Goal: Task Accomplishment & Management: Manage account settings

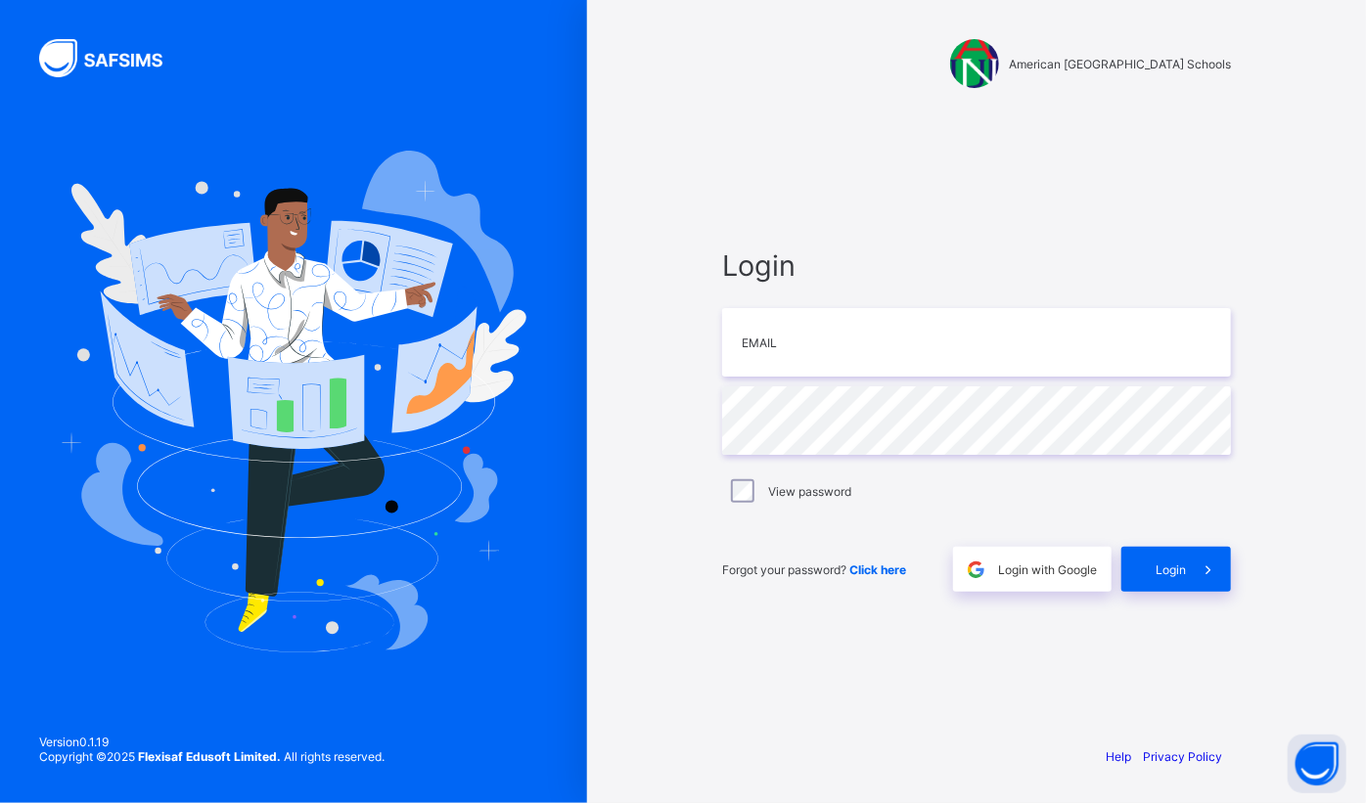
type input "**********"
click at [1176, 567] on span "Login" at bounding box center [1171, 570] width 30 height 15
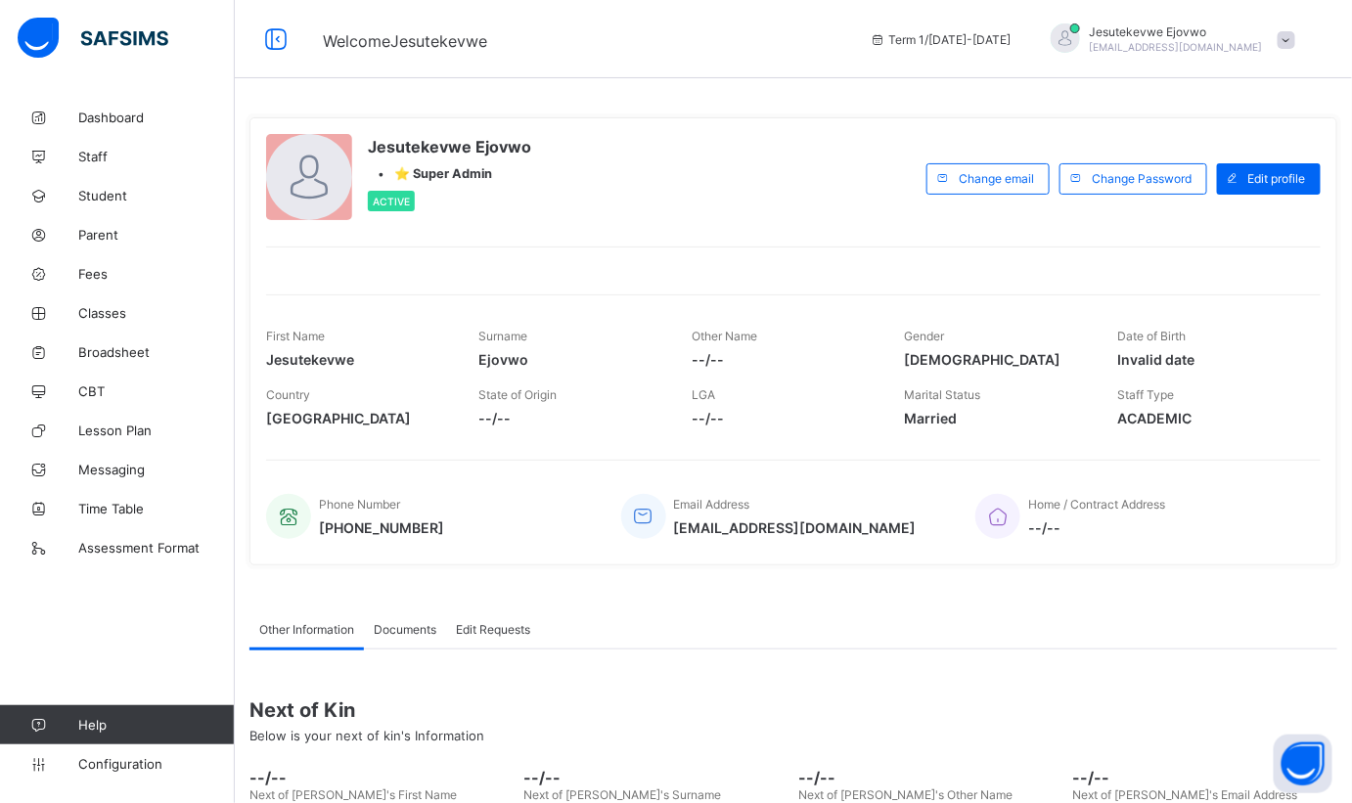
click at [112, 317] on span "Classes" at bounding box center [156, 313] width 157 height 16
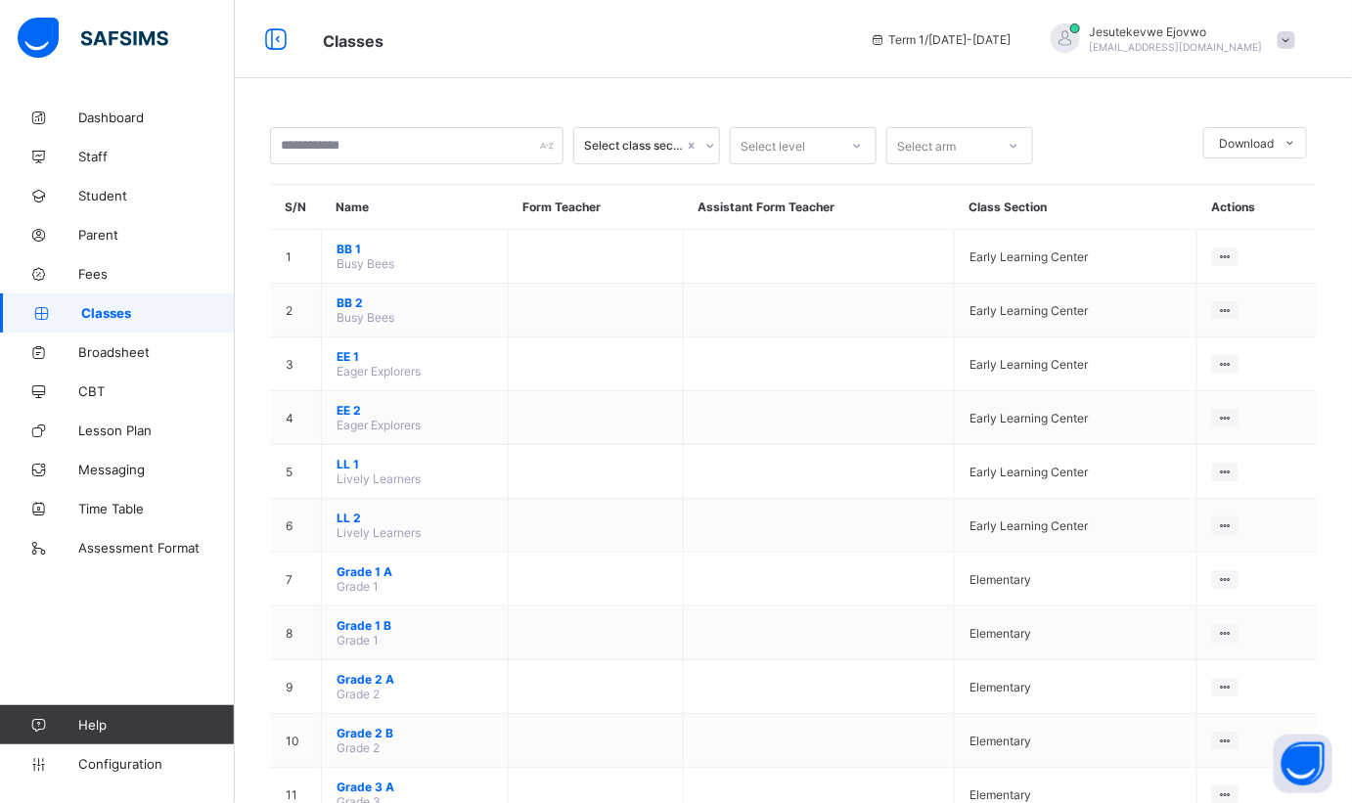
click at [0, 0] on ul "View Class Assign form Teacher" at bounding box center [0, 0] width 0 height 0
click at [122, 767] on span "Configuration" at bounding box center [156, 764] width 156 height 16
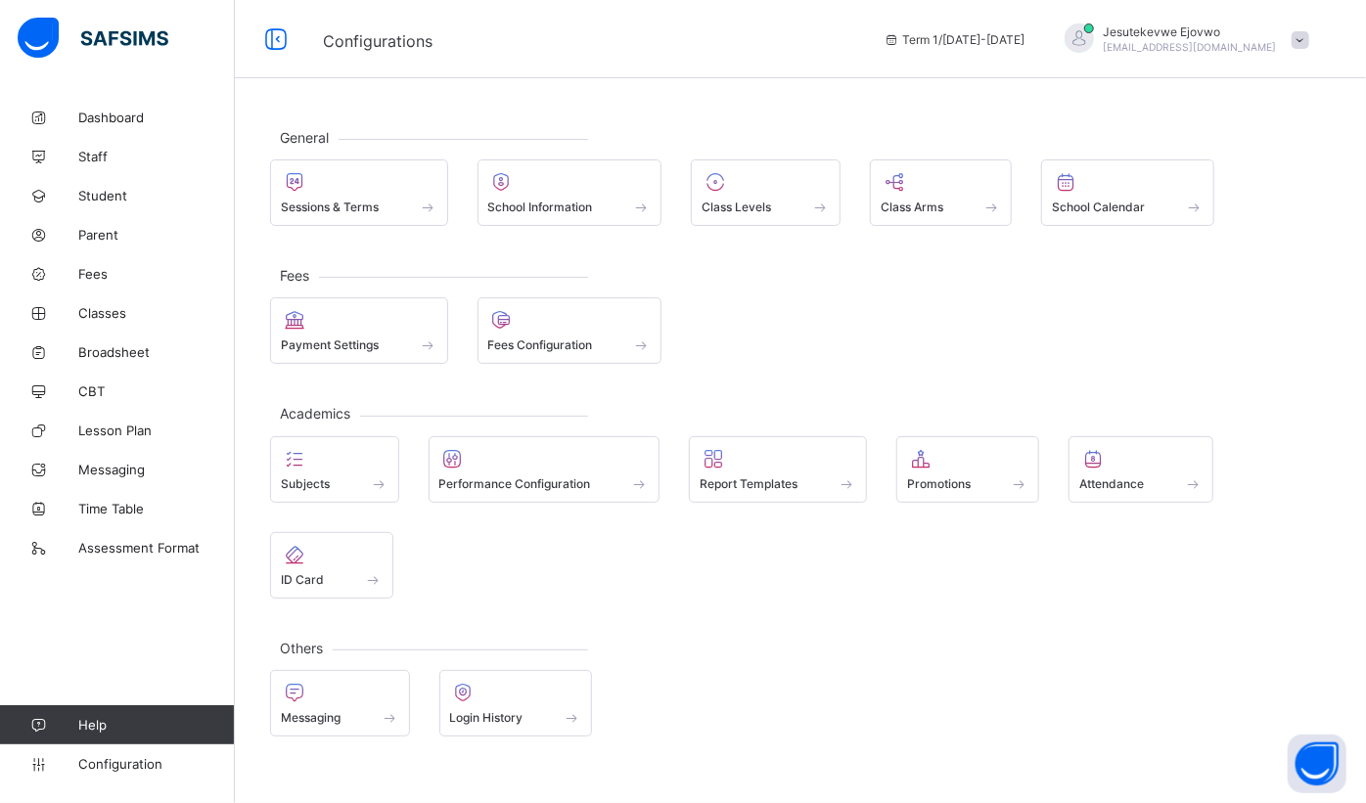
click at [358, 183] on div at bounding box center [359, 181] width 157 height 23
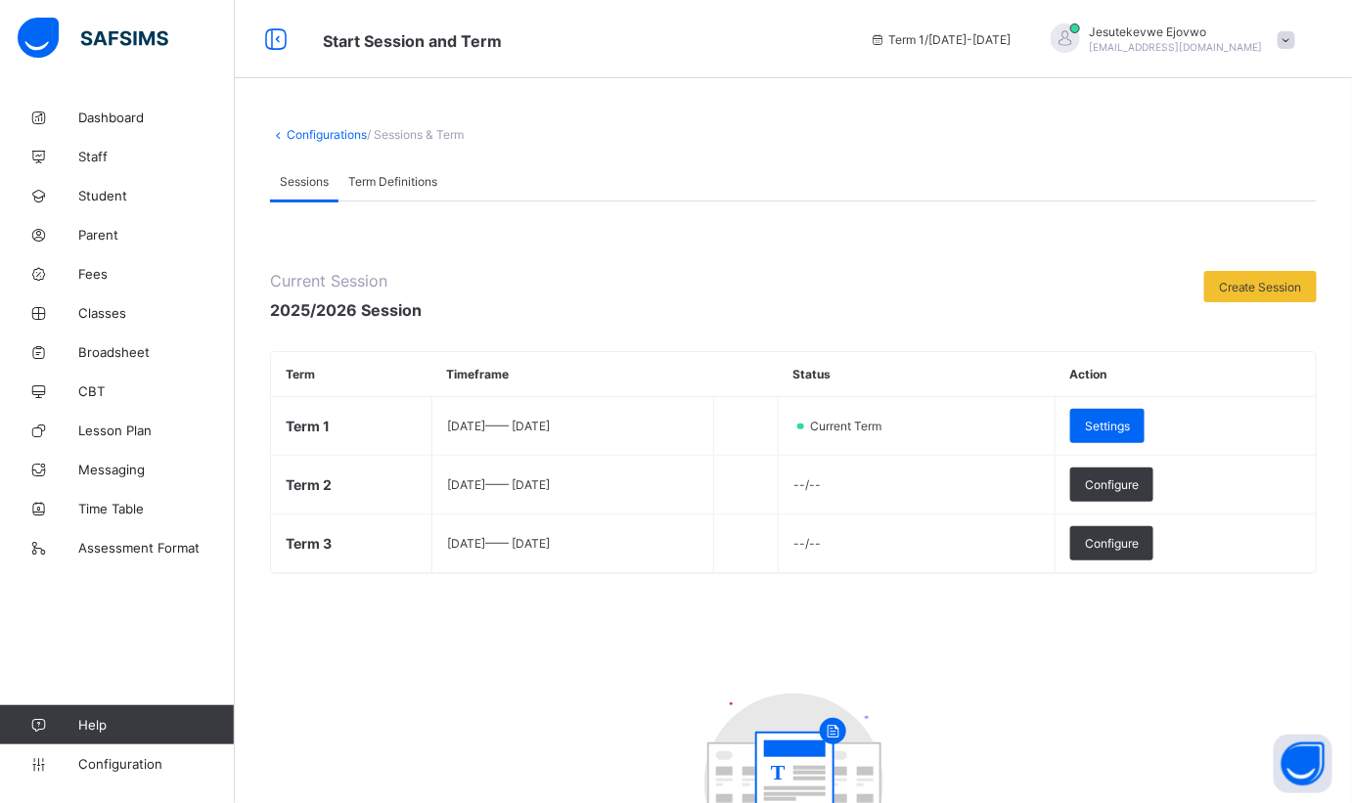
click at [1130, 427] on span "Settings" at bounding box center [1107, 426] width 45 height 15
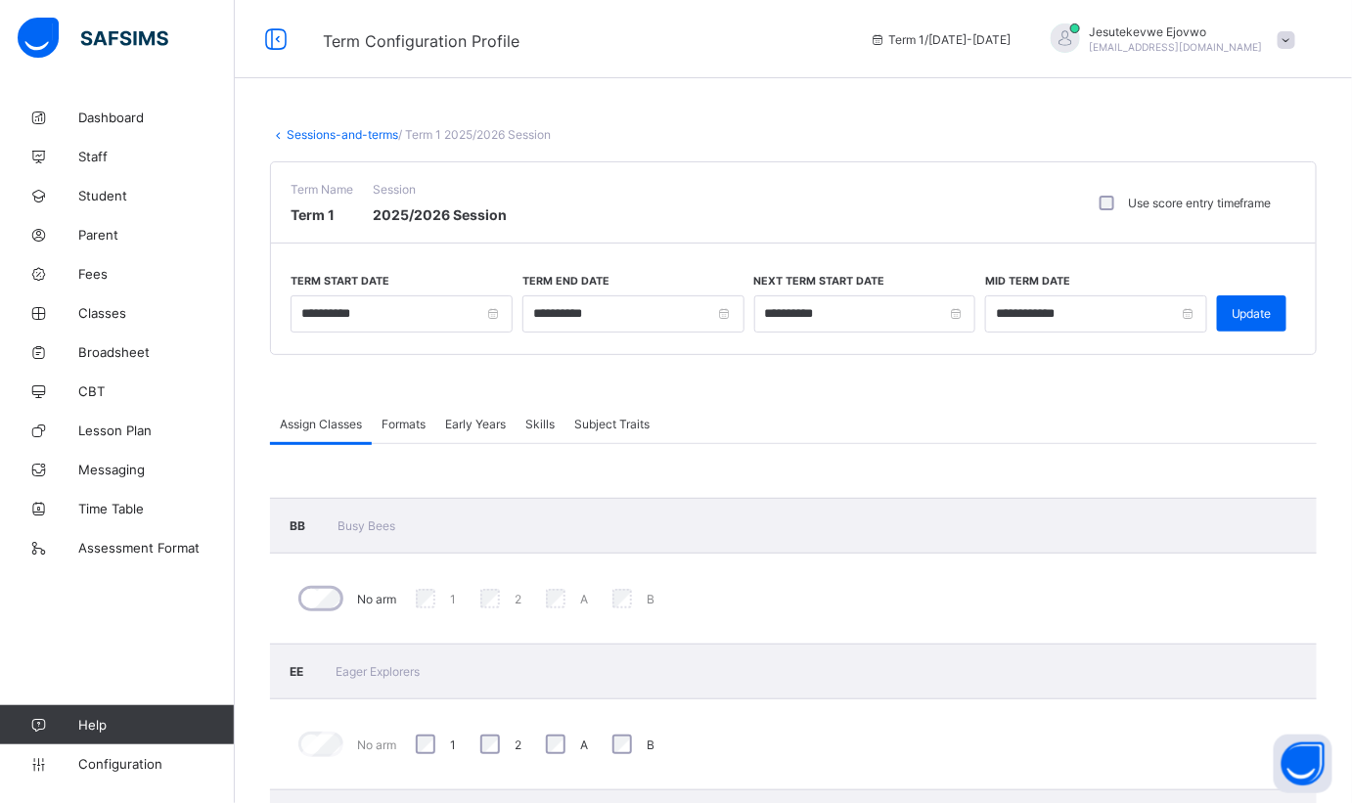
click at [100, 318] on span "Classes" at bounding box center [156, 313] width 157 height 16
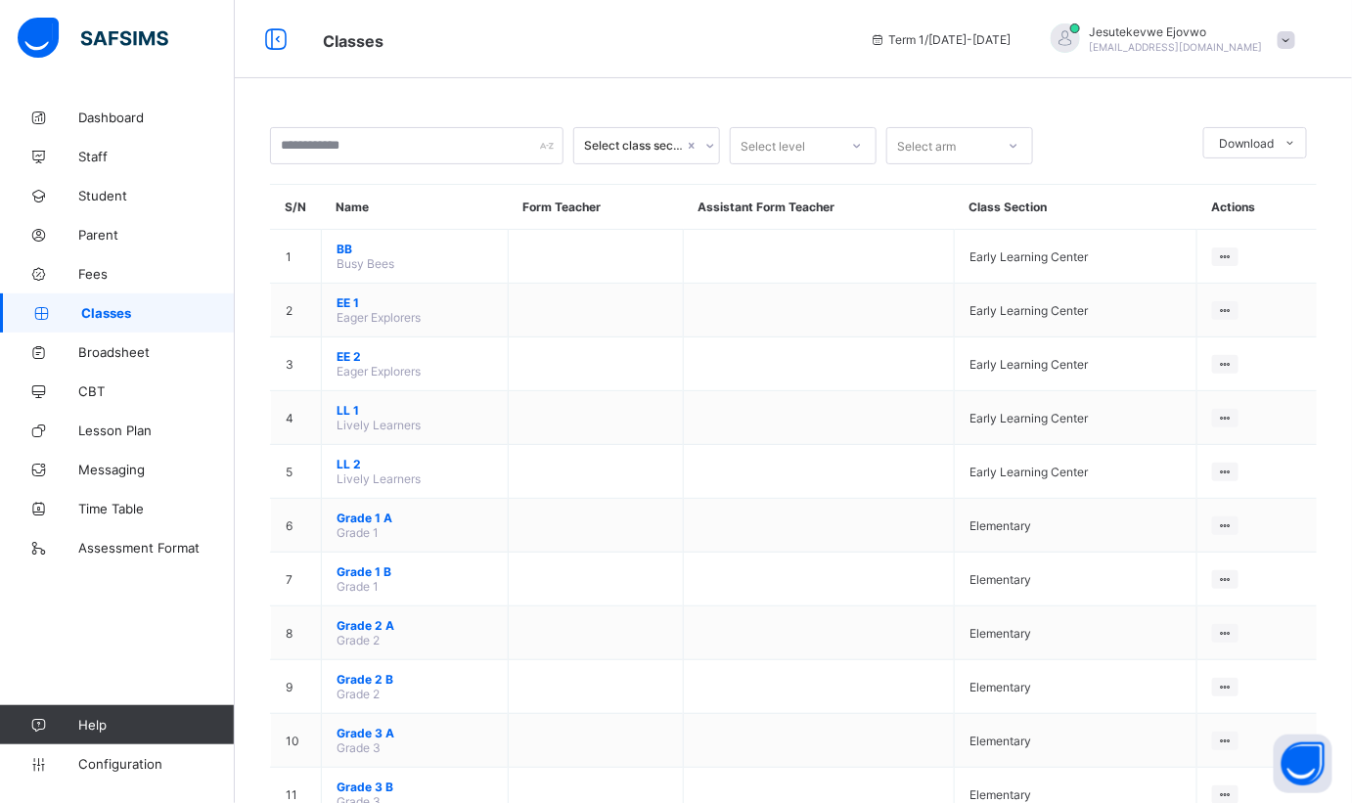
click at [0, 0] on ul "View Class Assign form Teacher" at bounding box center [0, 0] width 0 height 0
click at [0, 0] on div "Assign form Teacher" at bounding box center [0, 0] width 0 height 0
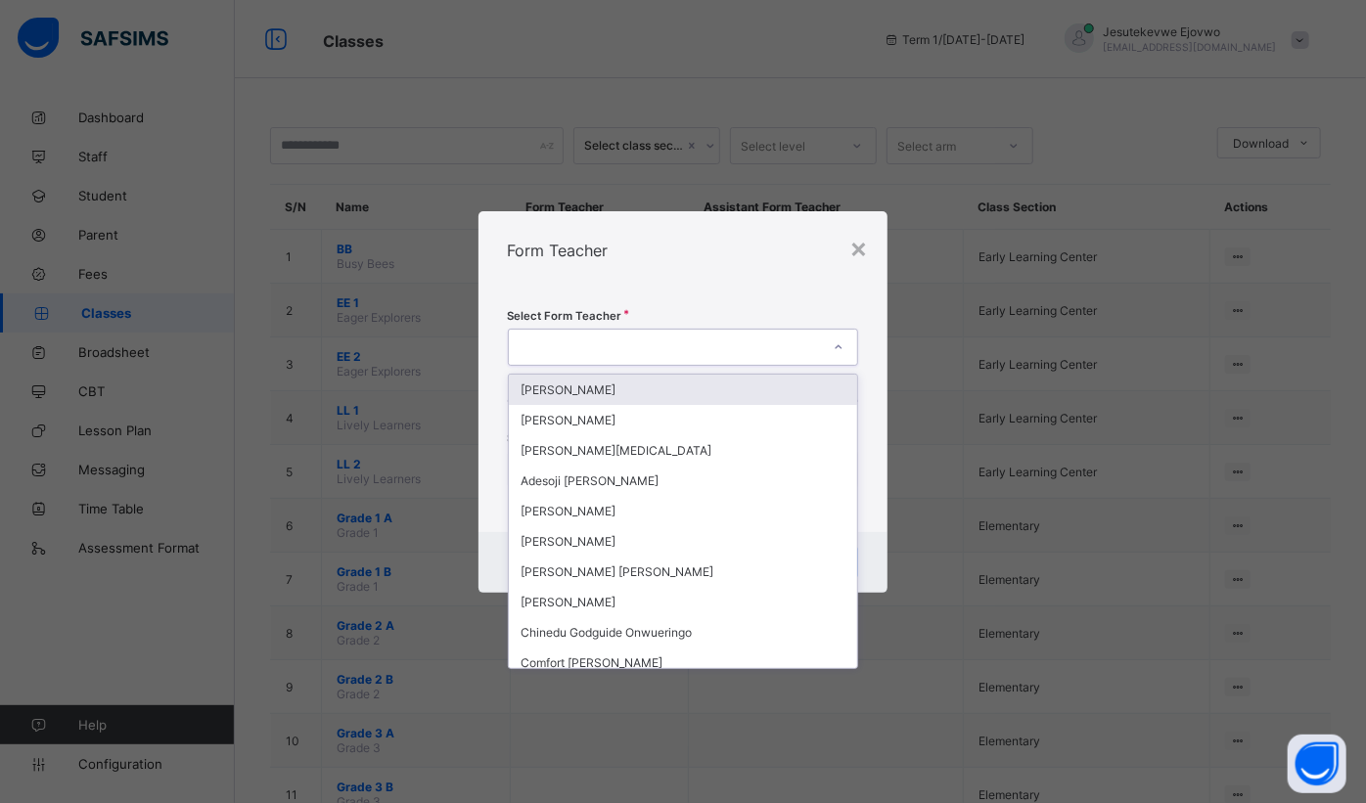
click at [741, 338] on div at bounding box center [665, 347] width 312 height 27
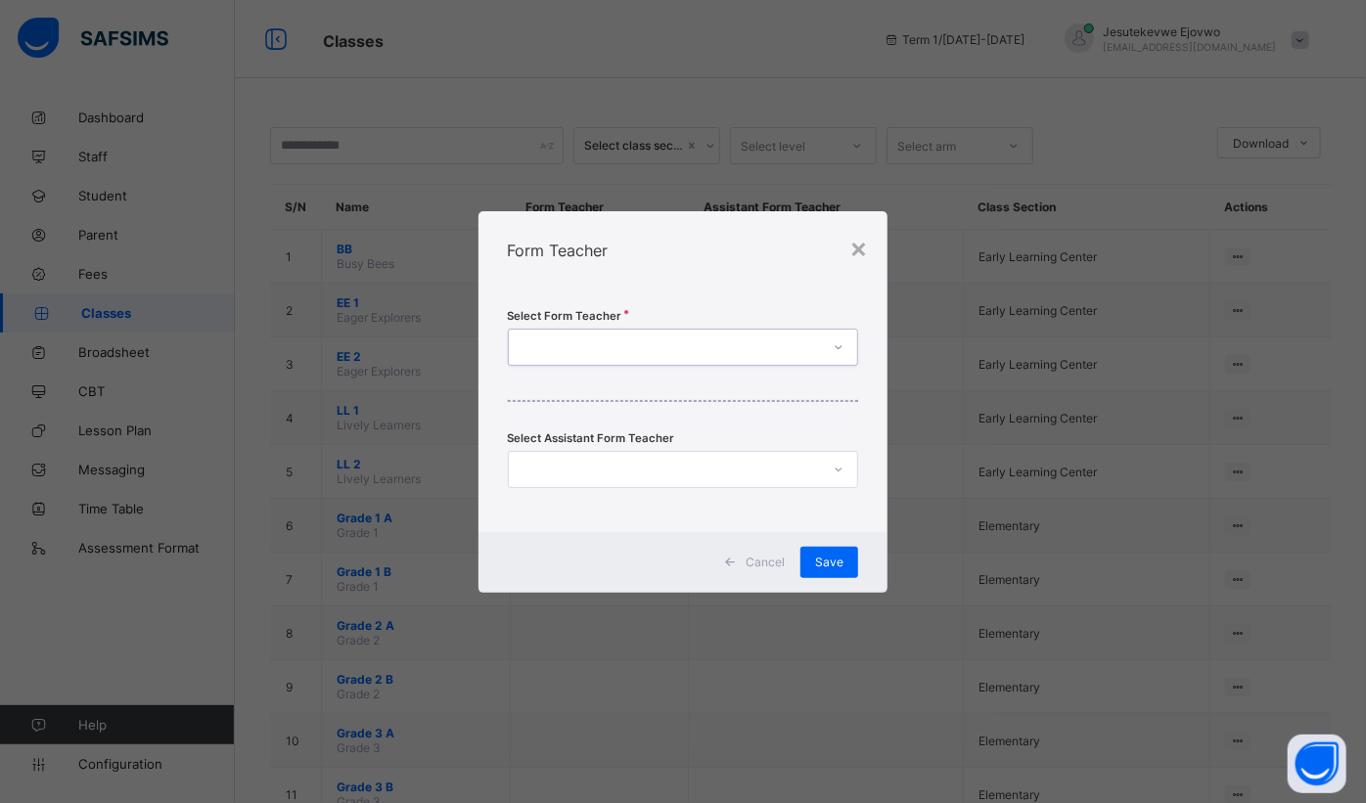
click at [576, 340] on div at bounding box center [665, 347] width 312 height 27
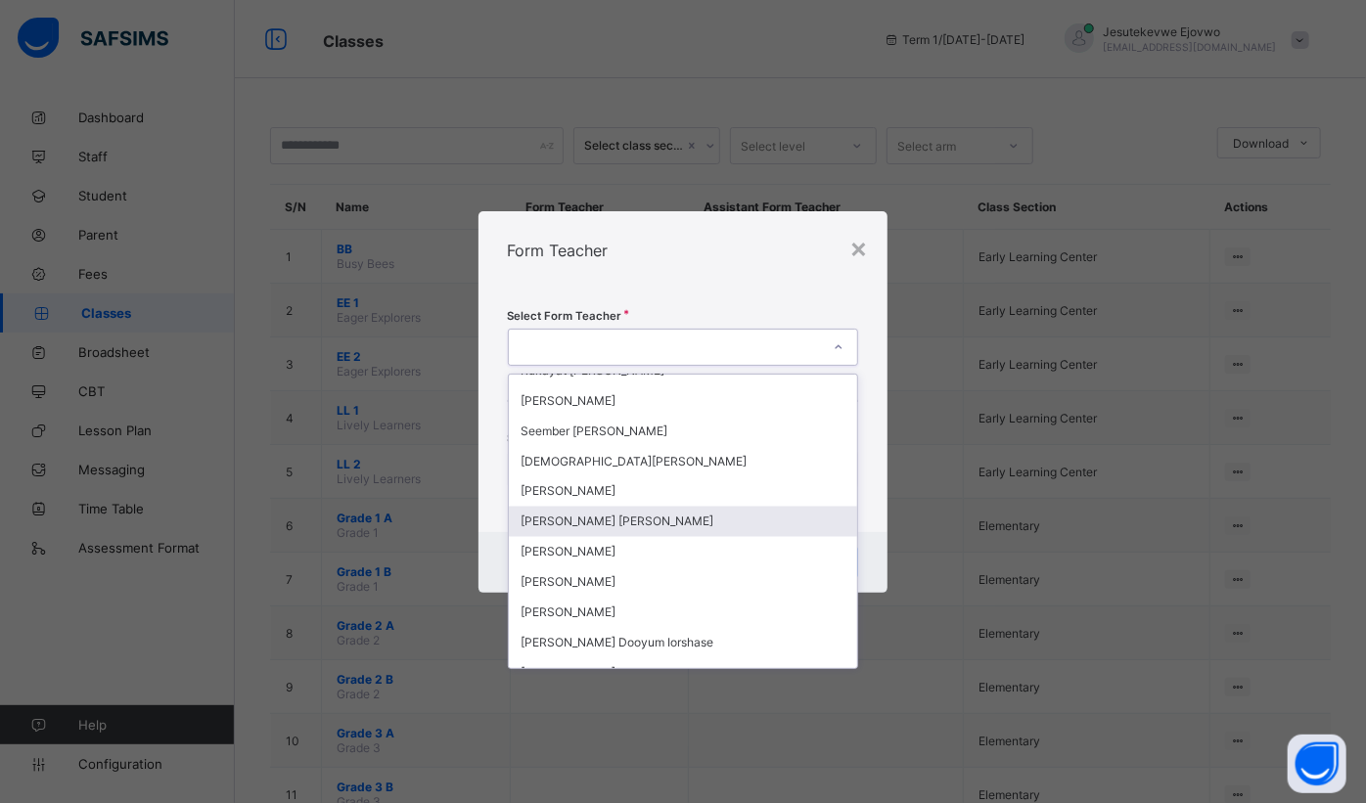
scroll to position [1828, 0]
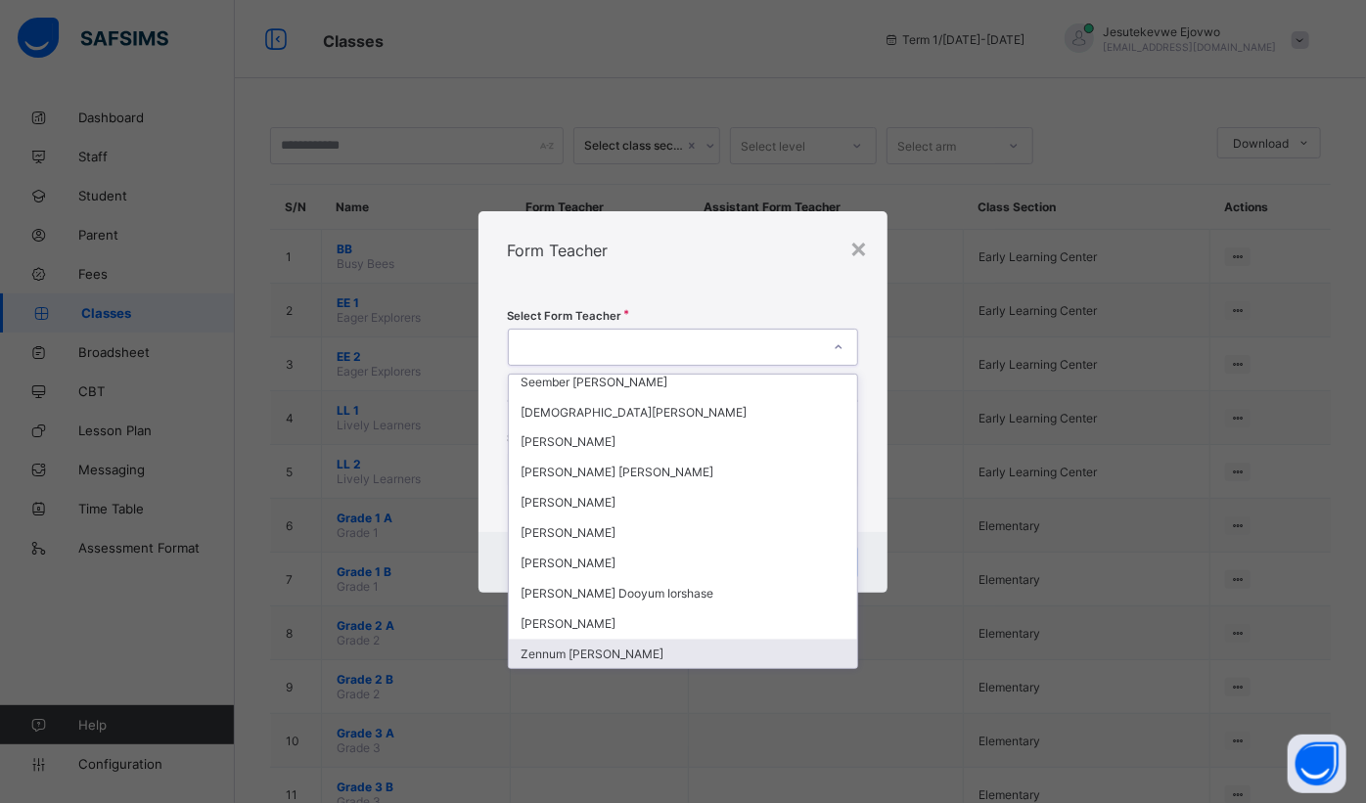
click at [563, 640] on div "Zennum [PERSON_NAME]" at bounding box center [683, 655] width 349 height 30
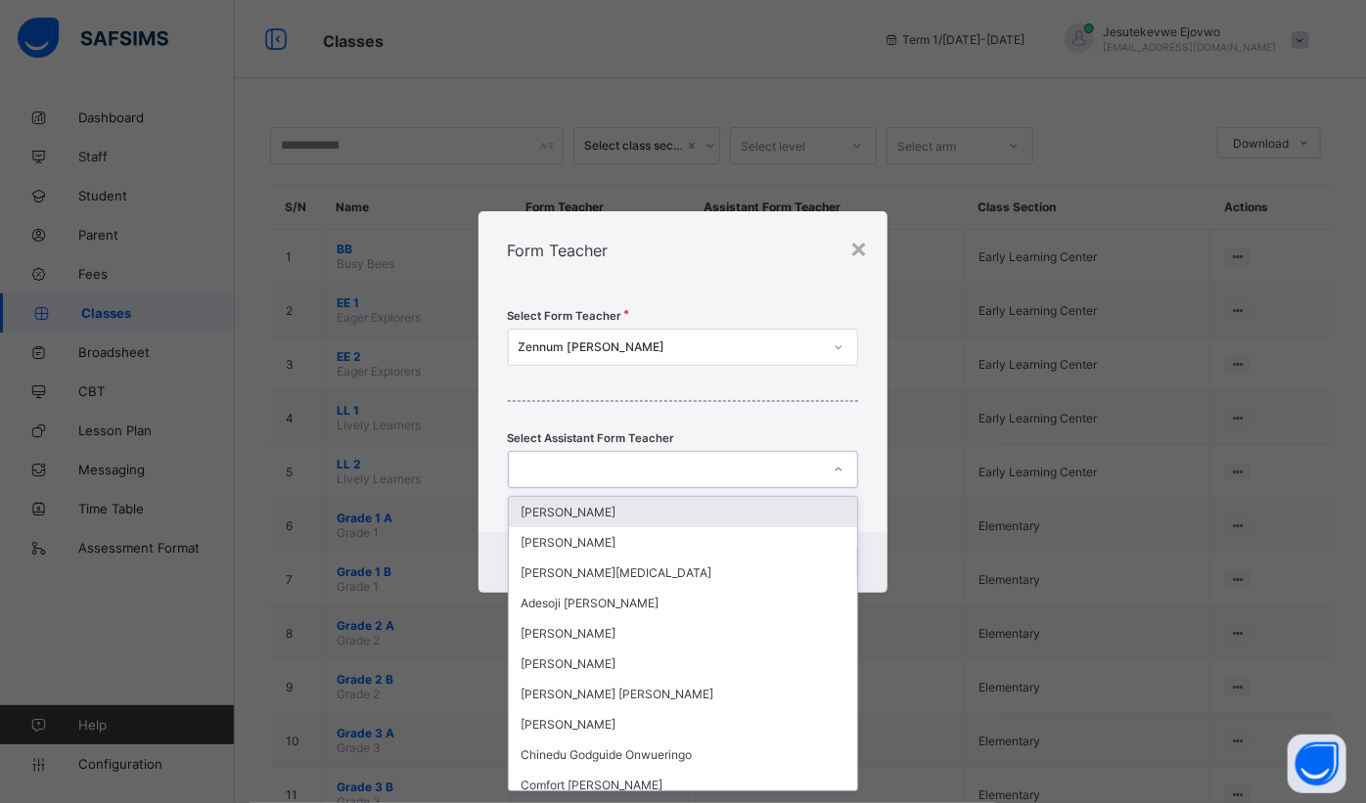
click at [654, 457] on div at bounding box center [665, 469] width 312 height 27
click at [655, 456] on div at bounding box center [665, 469] width 312 height 27
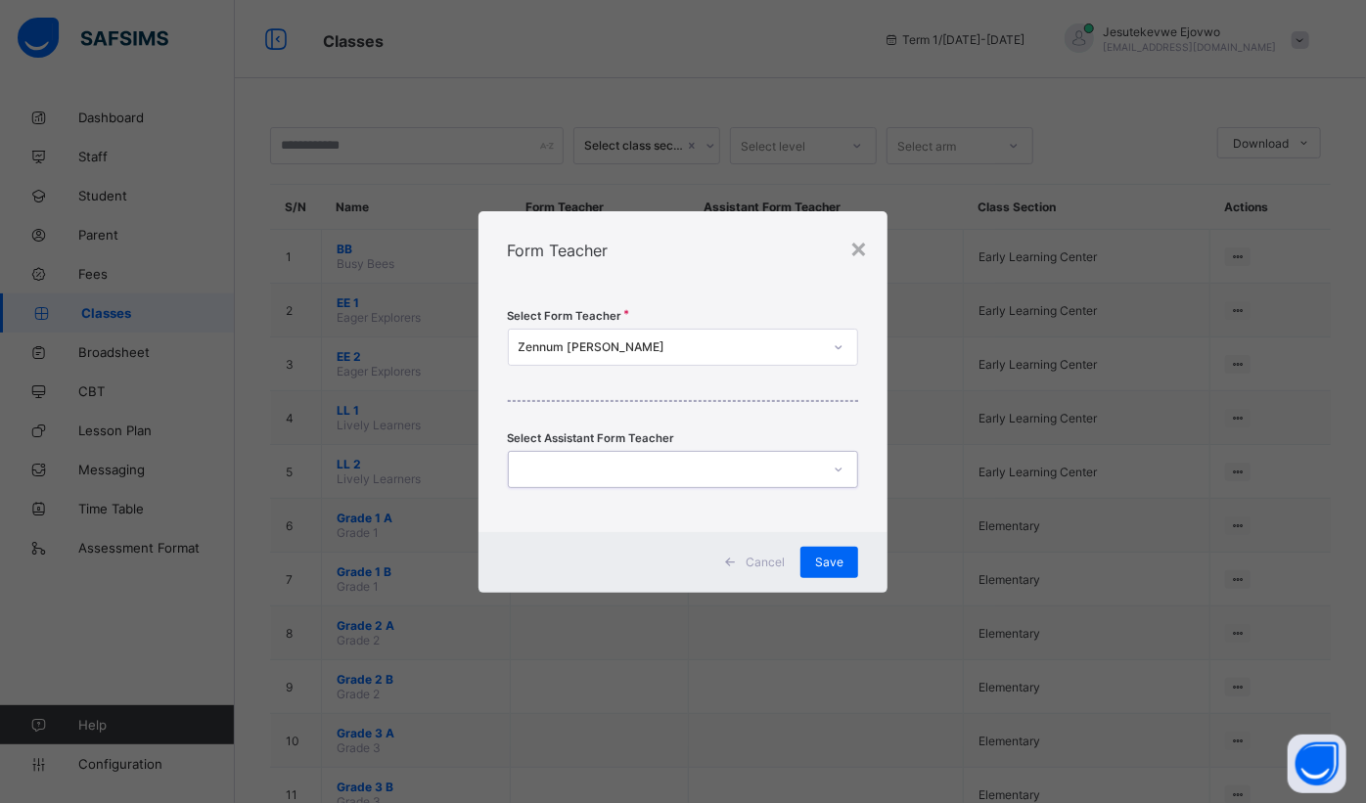
click at [667, 462] on div at bounding box center [665, 469] width 312 height 27
click at [615, 481] on div at bounding box center [683, 469] width 351 height 37
click at [623, 462] on div at bounding box center [665, 469] width 312 height 27
click at [838, 555] on span "Save" at bounding box center [829, 562] width 28 height 15
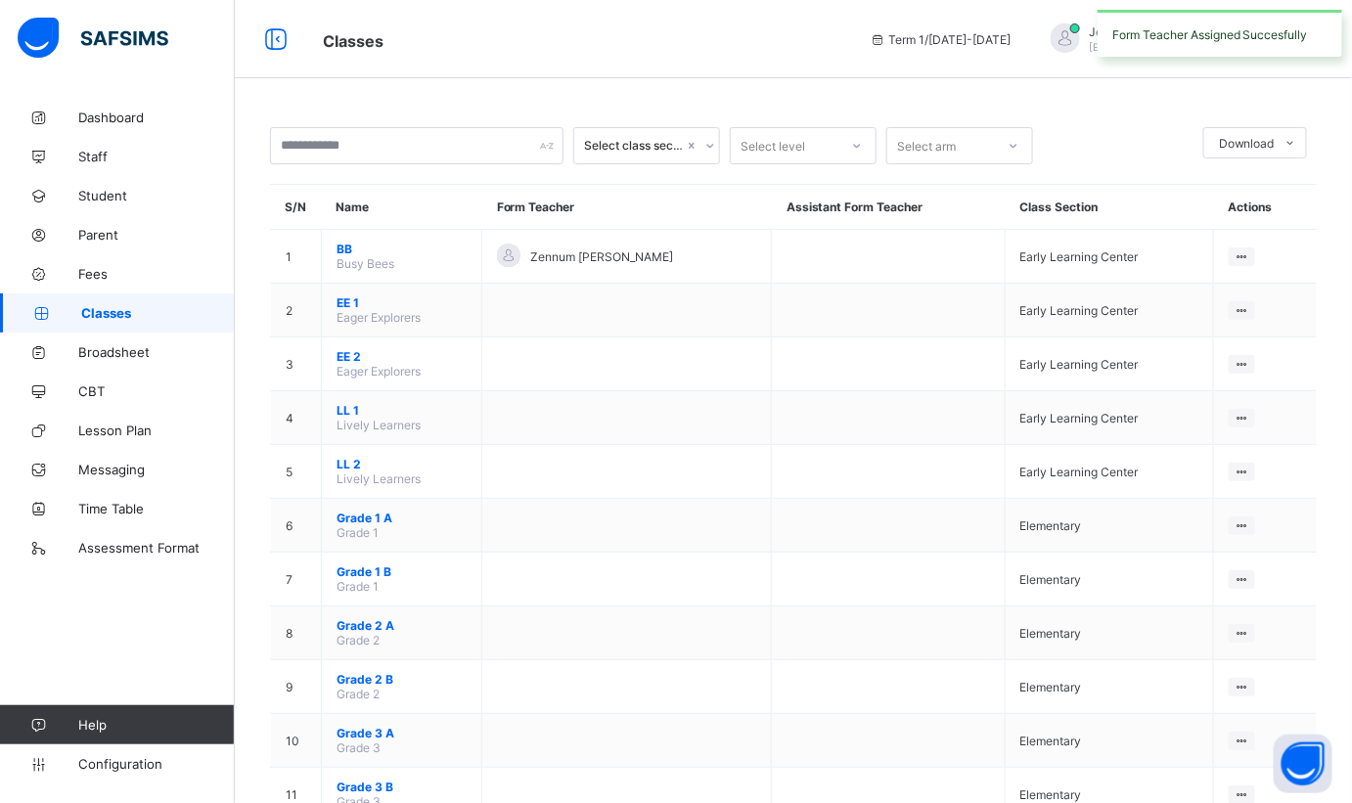
click at [0, 0] on ul "View Class Assign form Teacher" at bounding box center [0, 0] width 0 height 0
click at [0, 0] on div "Assign form Teacher" at bounding box center [0, 0] width 0 height 0
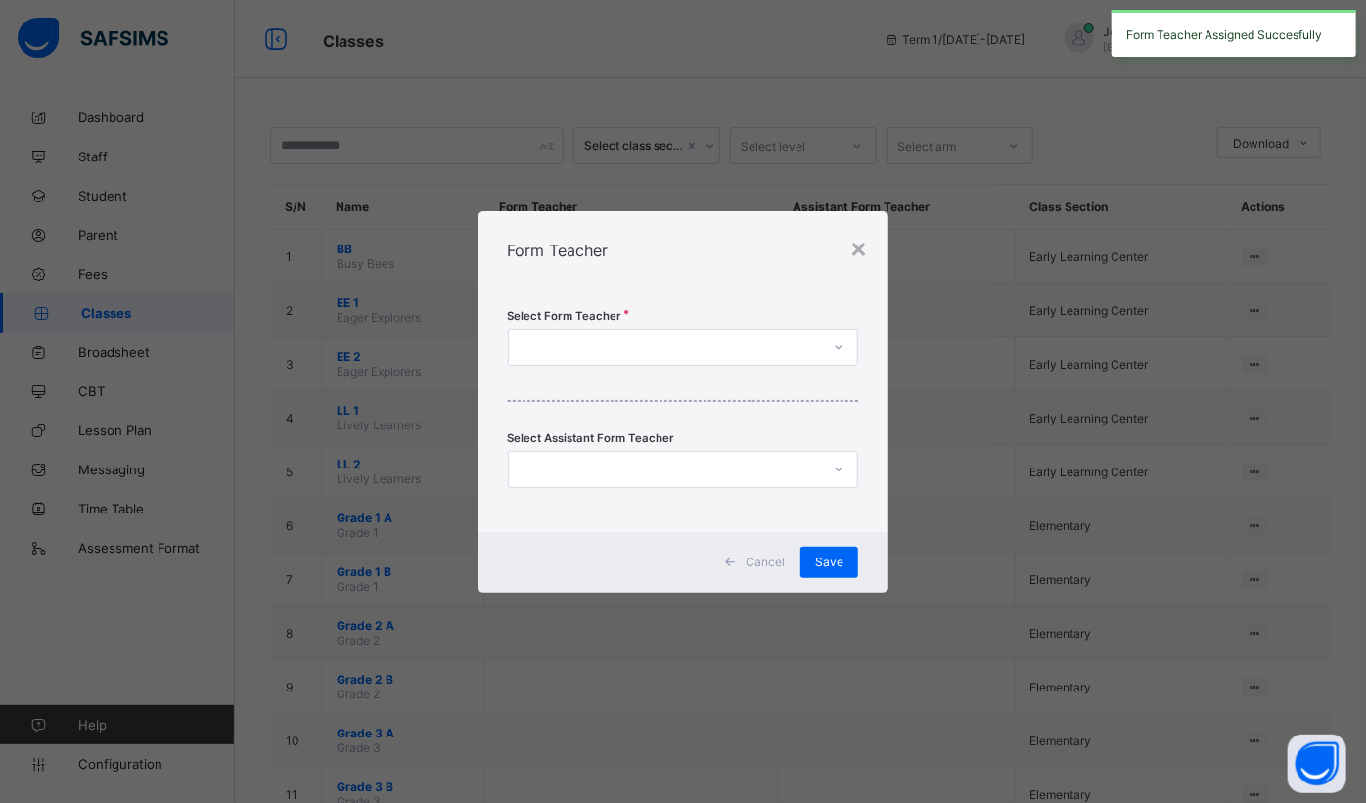
click at [784, 344] on div at bounding box center [665, 347] width 312 height 27
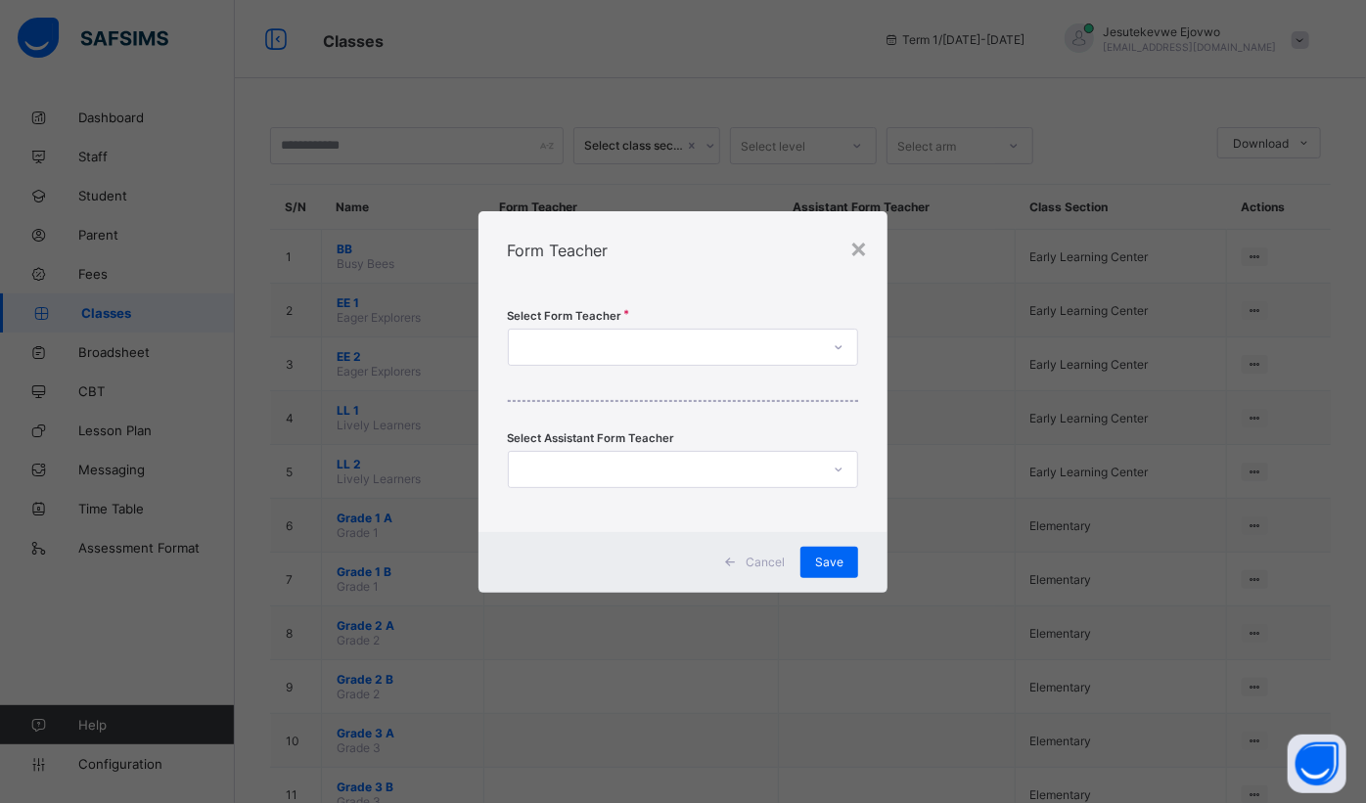
click at [733, 348] on div at bounding box center [665, 347] width 312 height 27
type input "*"
click at [1163, 355] on div "× Form Teacher Select Form Teacher Select form teacher's name Select Assistant …" at bounding box center [683, 401] width 1366 height 803
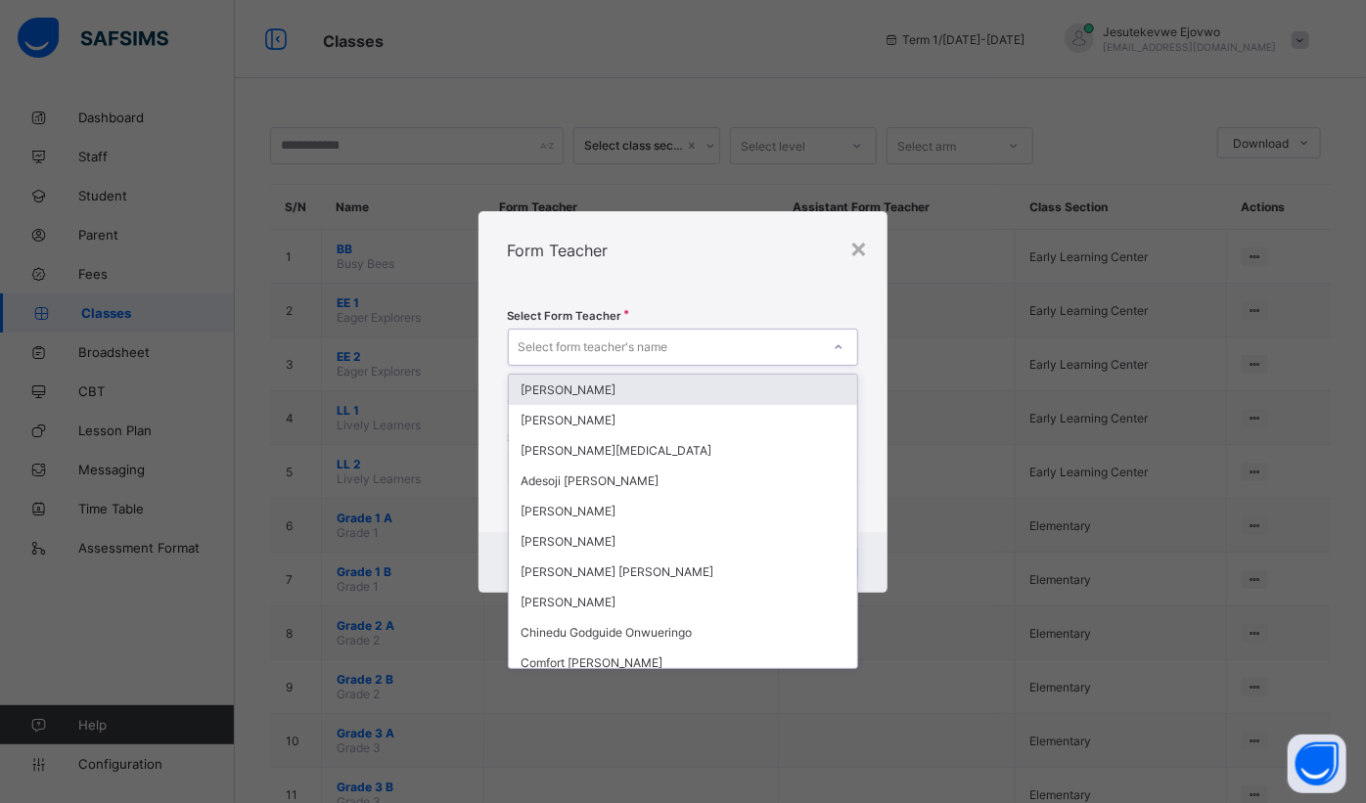
click at [657, 349] on div "Select form teacher's name" at bounding box center [594, 347] width 150 height 37
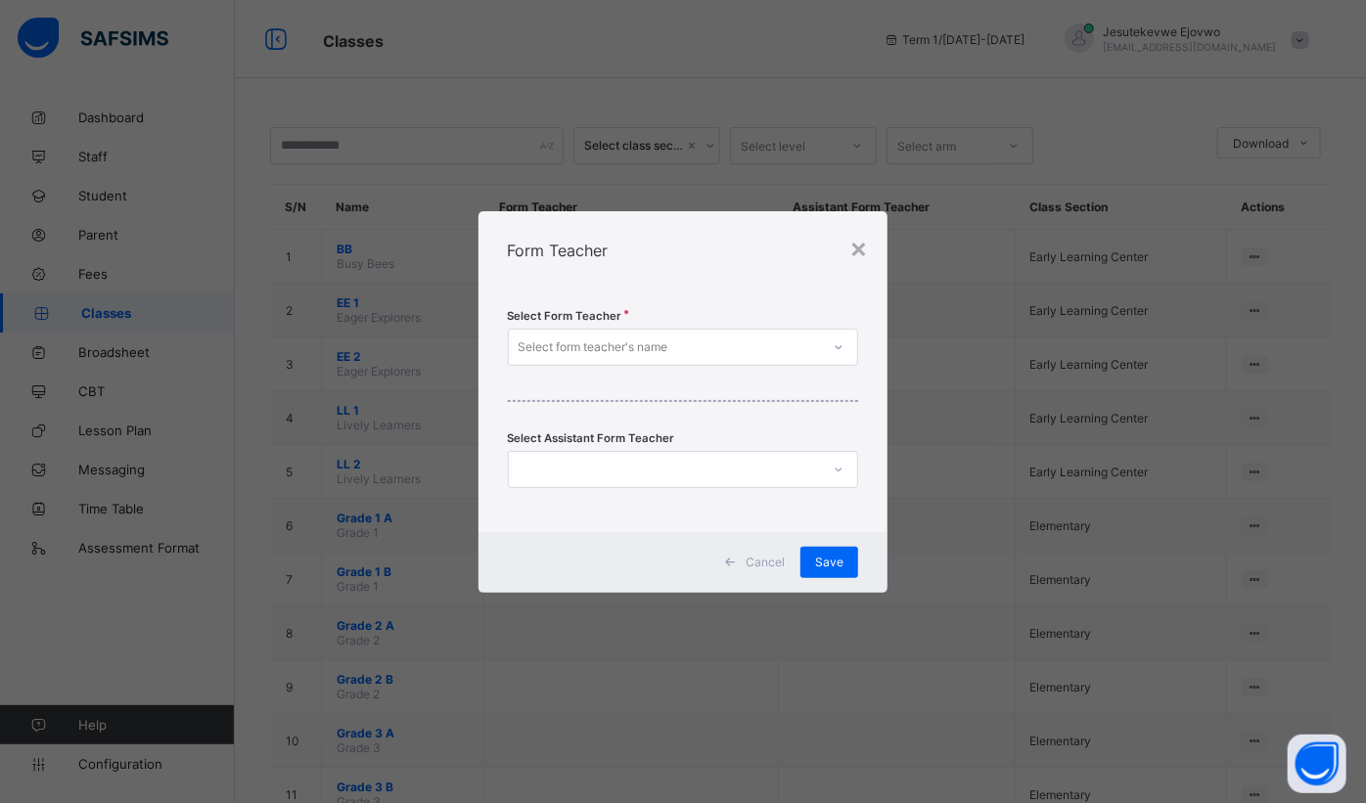
click at [612, 346] on div "Select form teacher's name" at bounding box center [594, 347] width 150 height 37
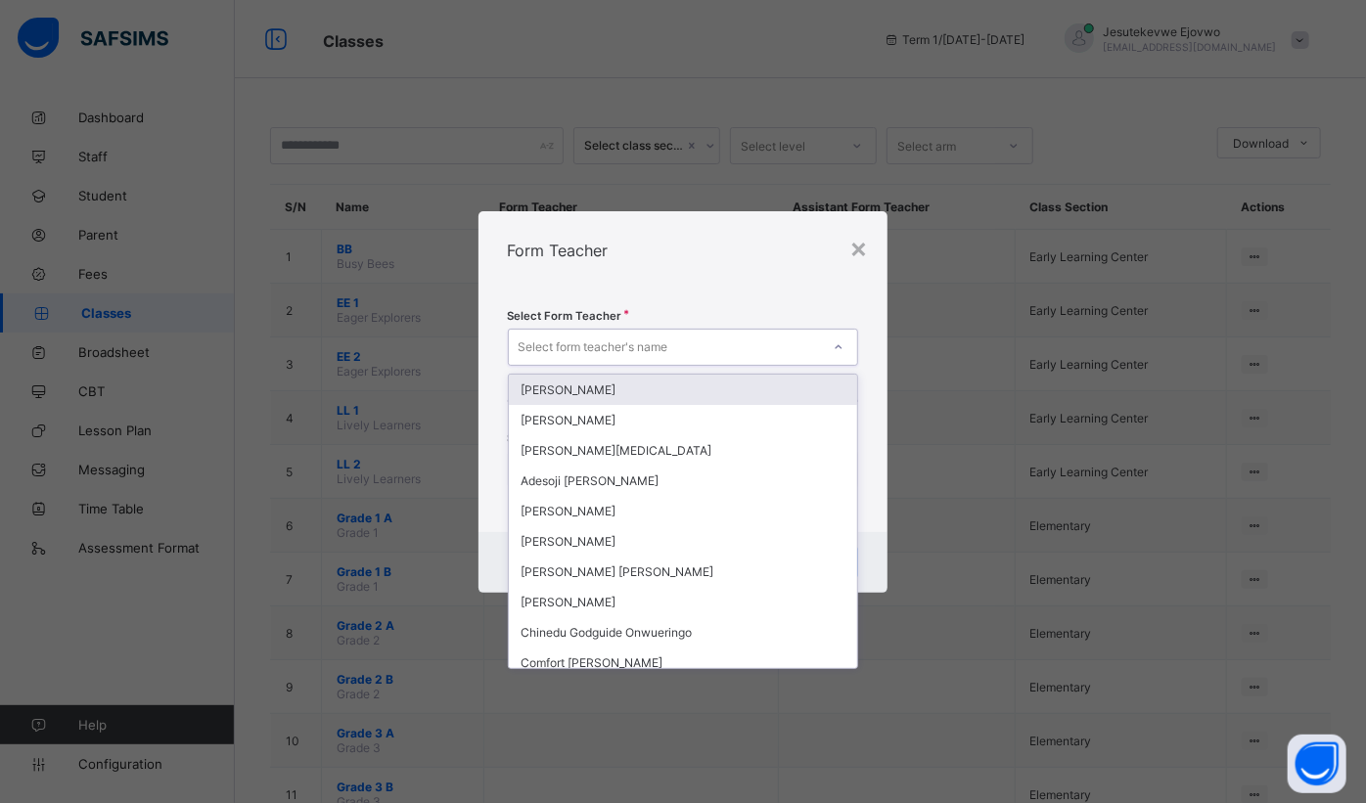
click at [840, 346] on icon at bounding box center [839, 348] width 12 height 20
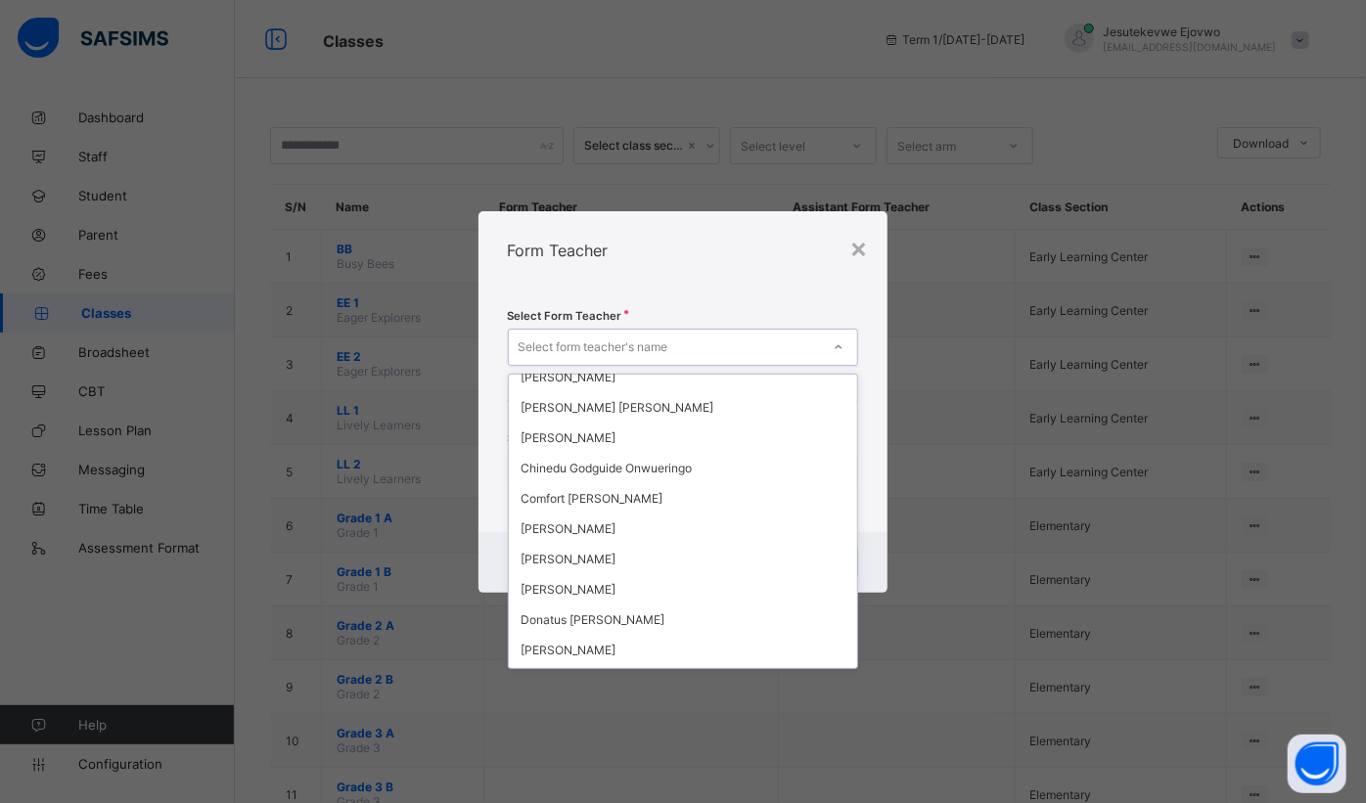
scroll to position [177, 0]
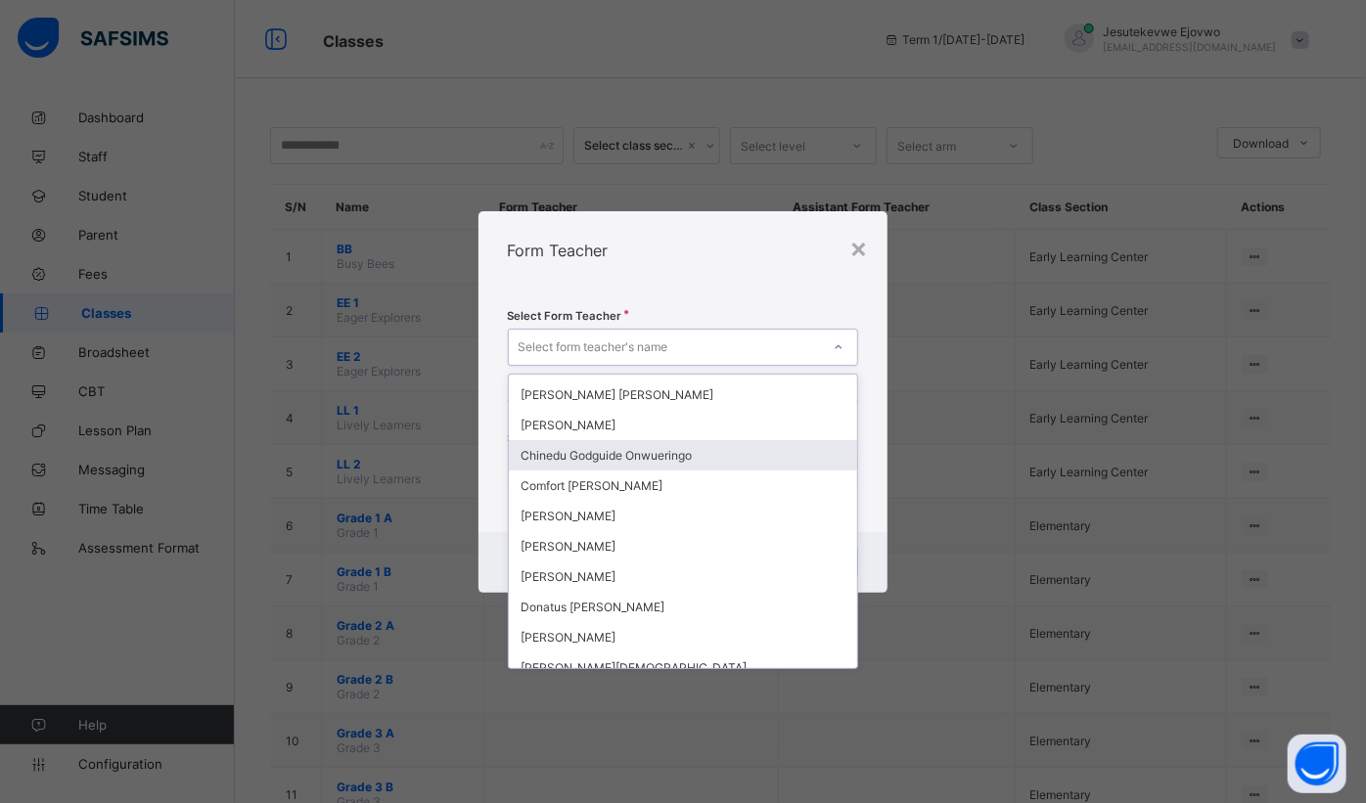
click at [676, 456] on div "Chinedu Godguide Onwueringo" at bounding box center [683, 455] width 349 height 30
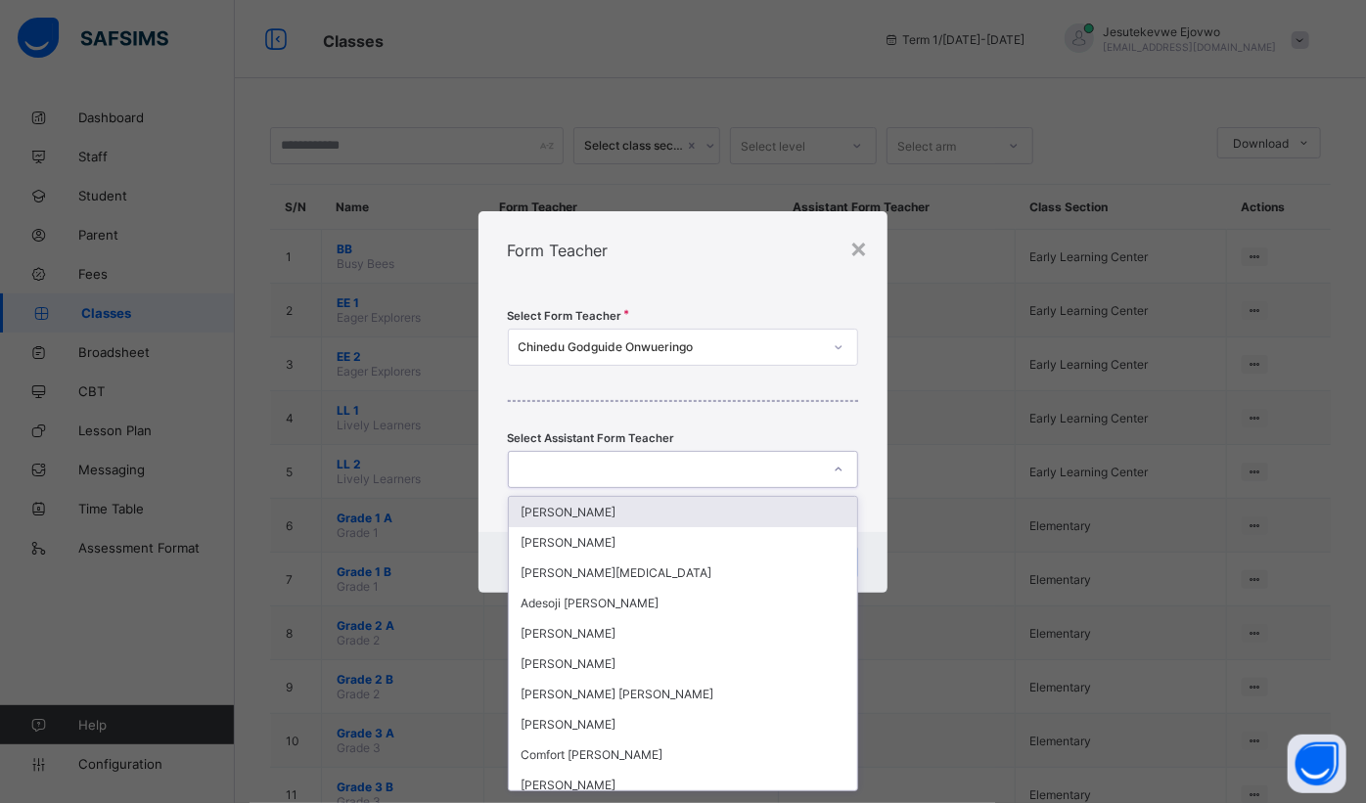
click at [761, 463] on div at bounding box center [665, 469] width 312 height 27
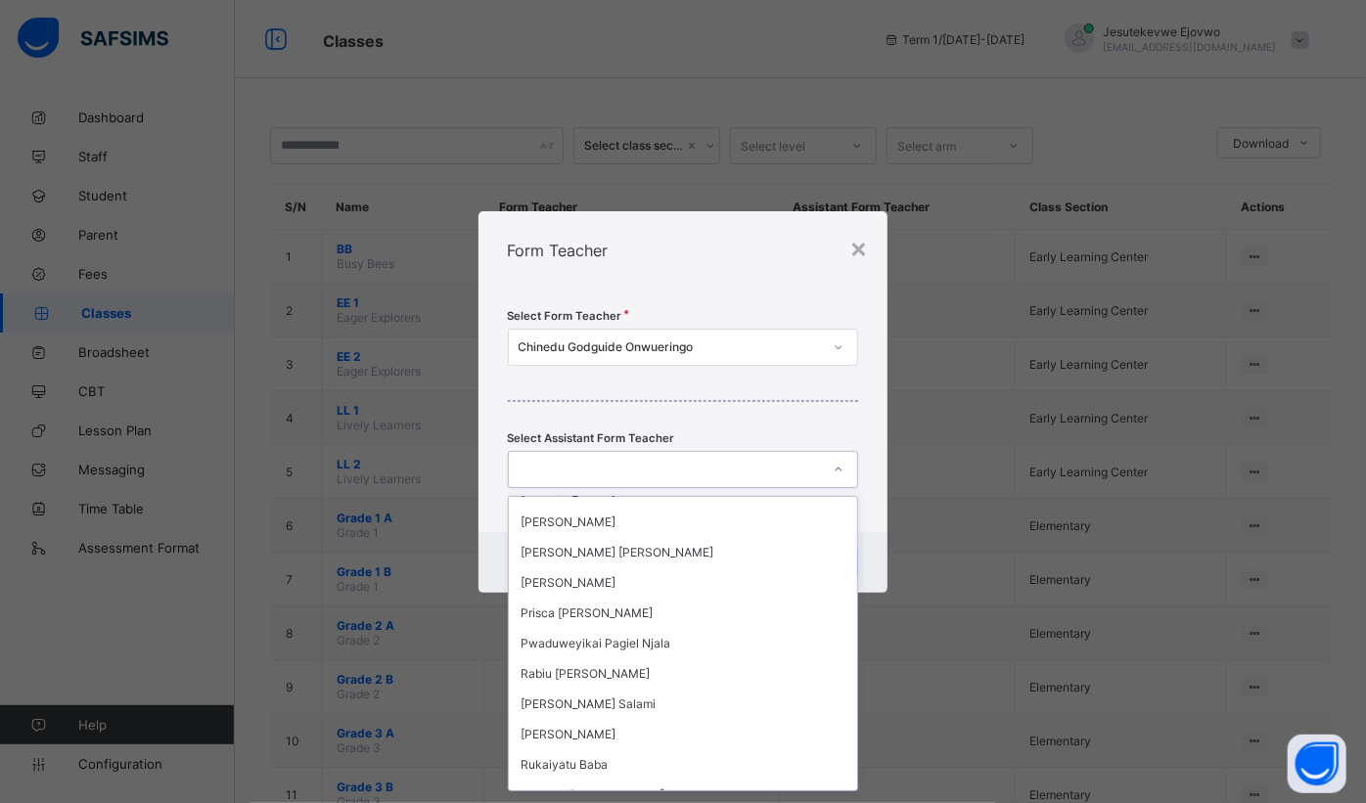
scroll to position [1512, 0]
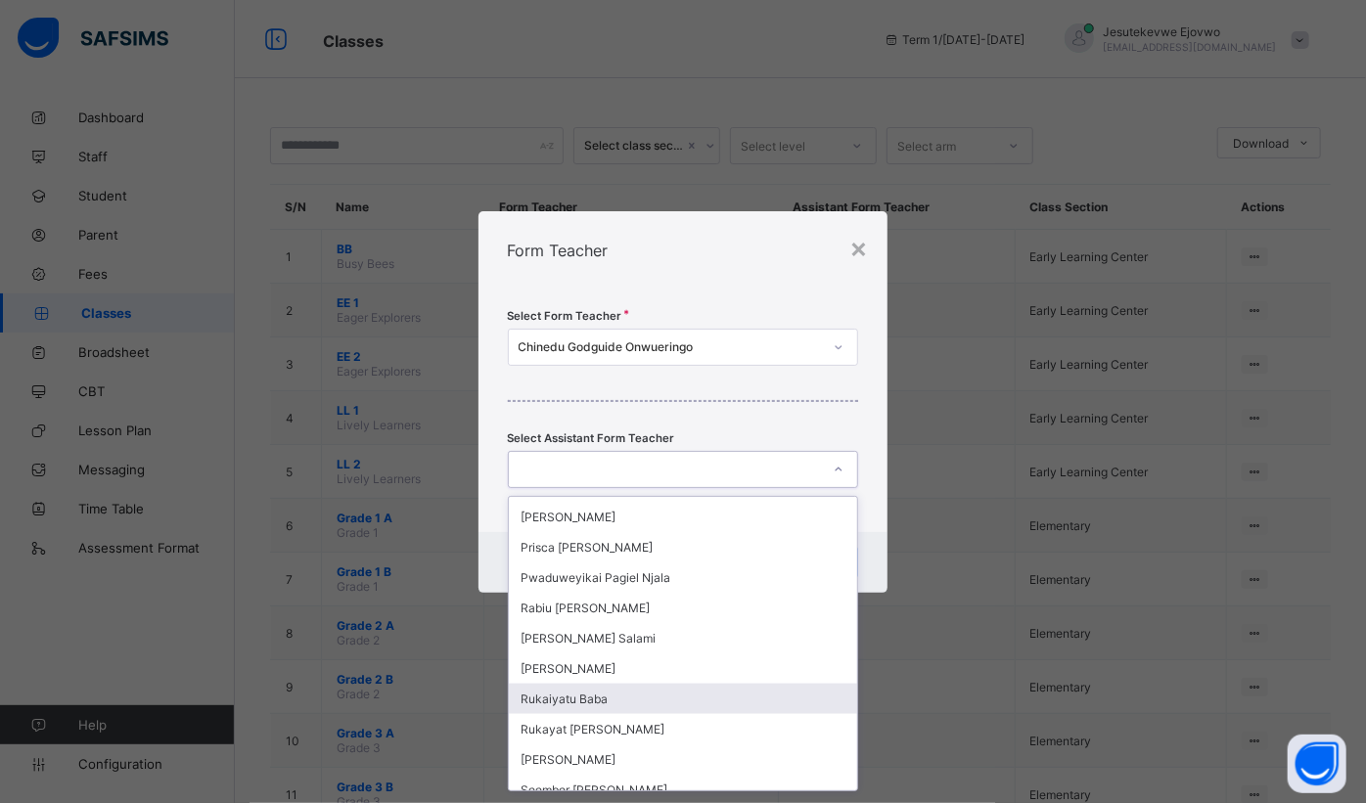
click at [660, 684] on div "Rukaiyatu Baba" at bounding box center [683, 699] width 349 height 30
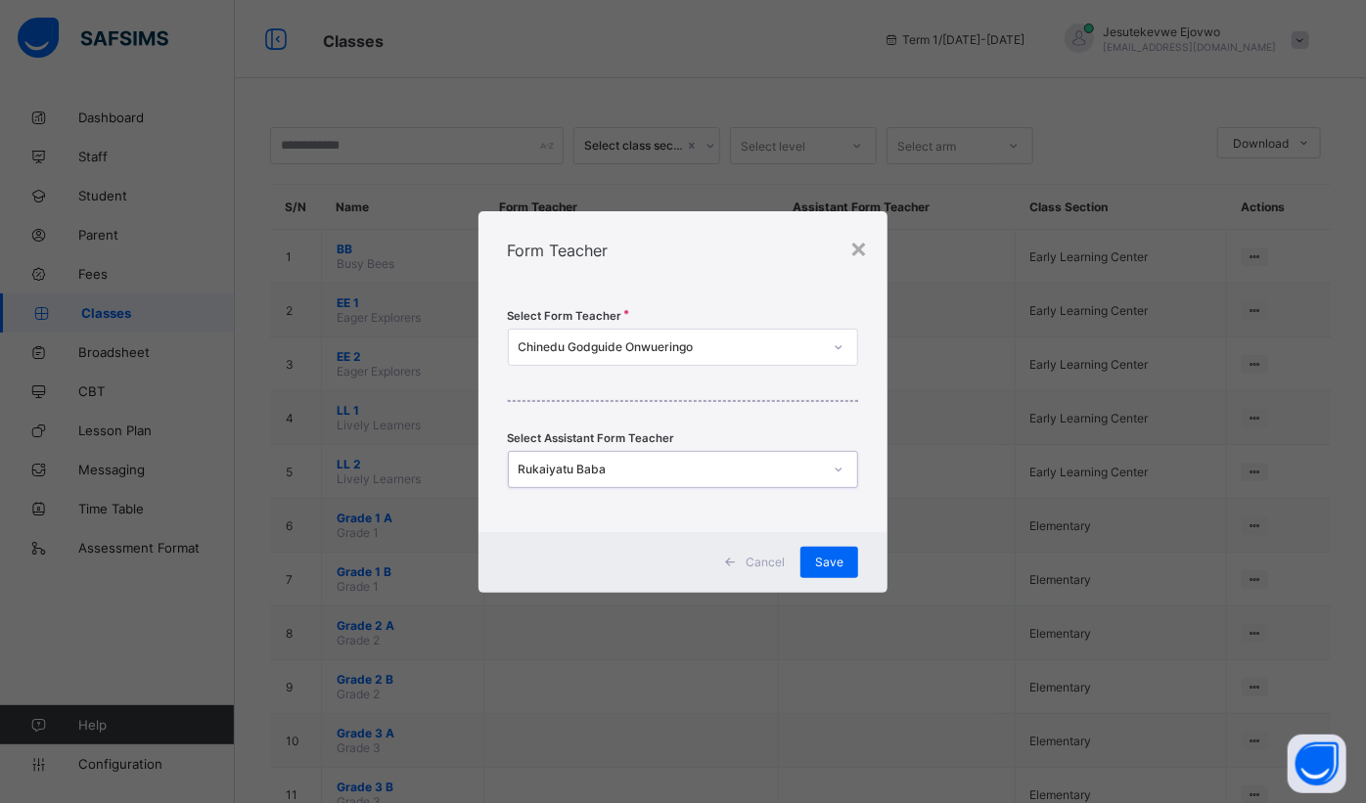
click at [842, 565] on span "Save" at bounding box center [829, 562] width 28 height 15
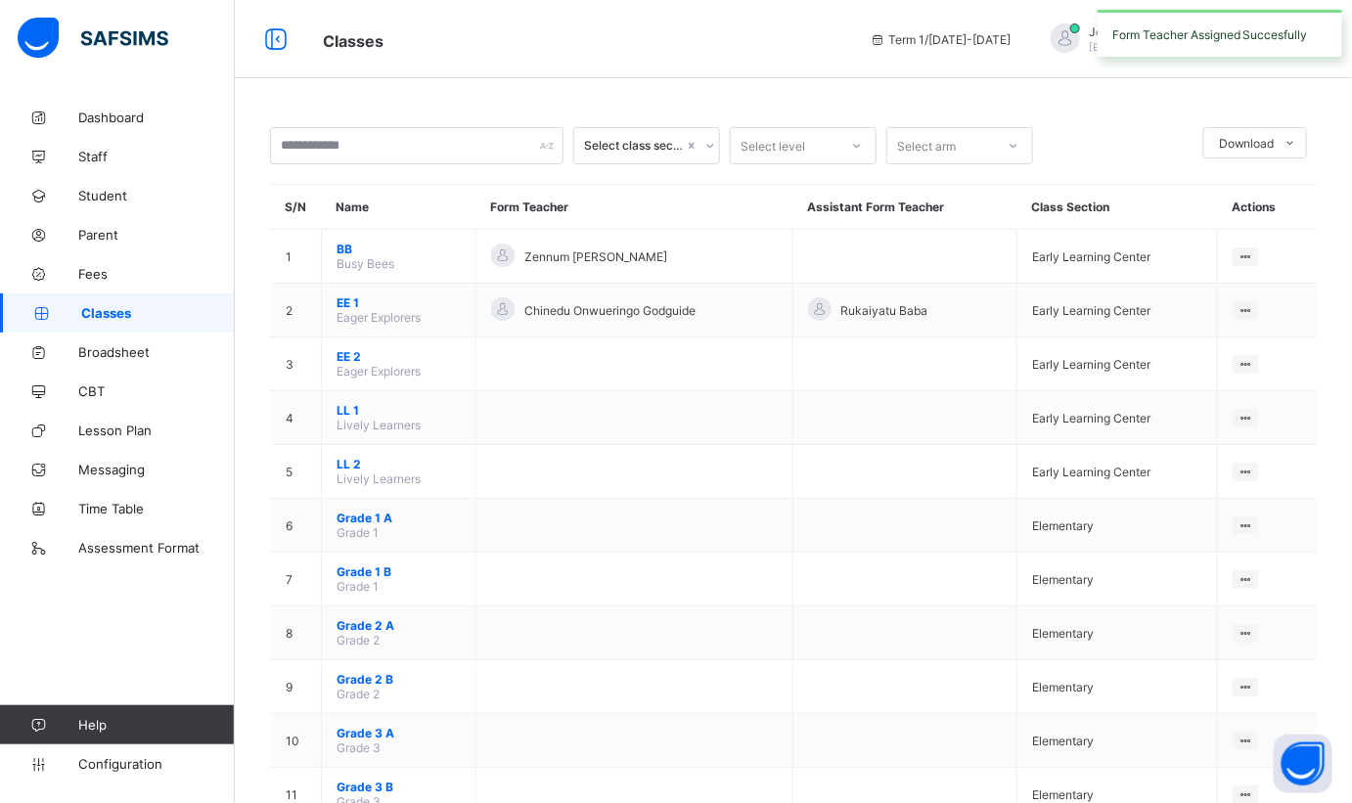
click at [0, 0] on ul "View Class Assign form Teacher" at bounding box center [0, 0] width 0 height 0
click at [0, 0] on div "Assign form Teacher" at bounding box center [0, 0] width 0 height 0
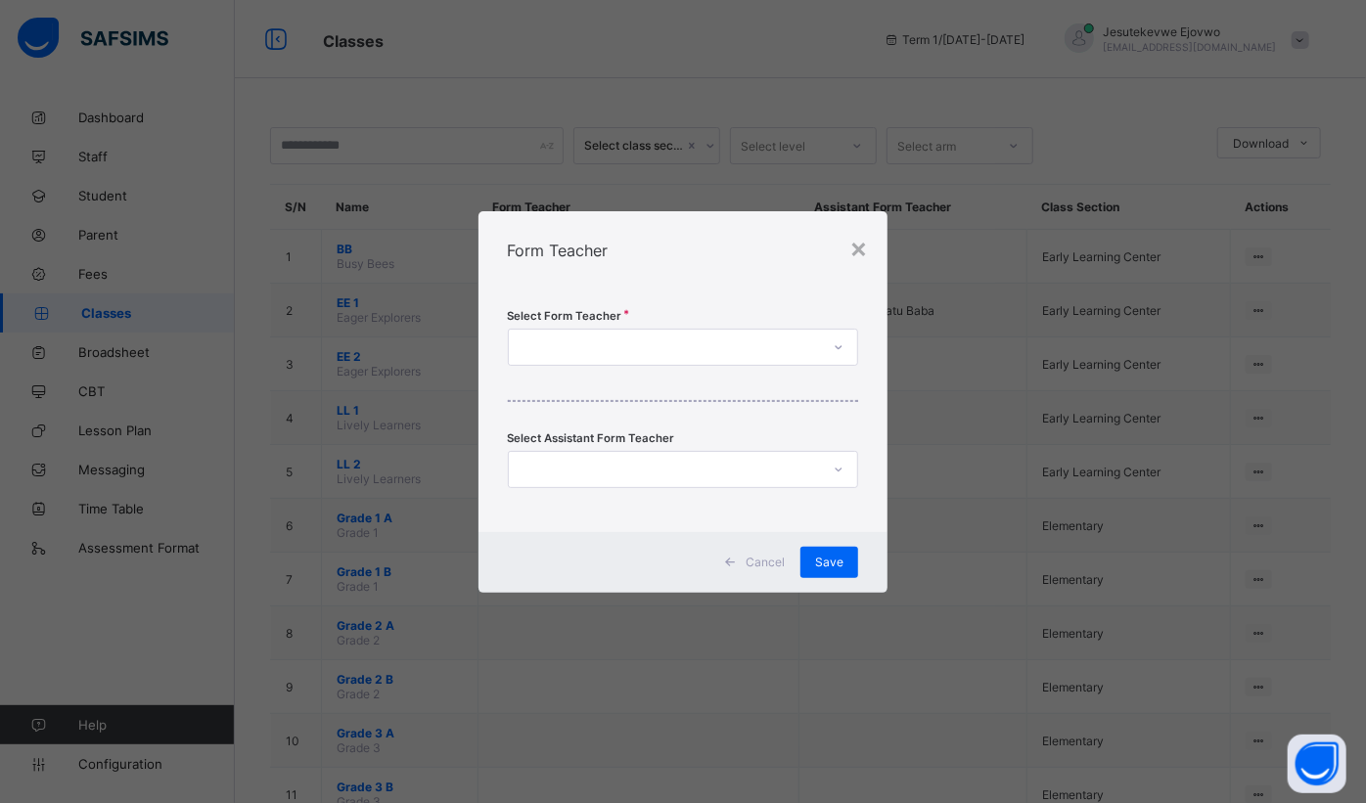
click at [729, 348] on div at bounding box center [665, 347] width 312 height 27
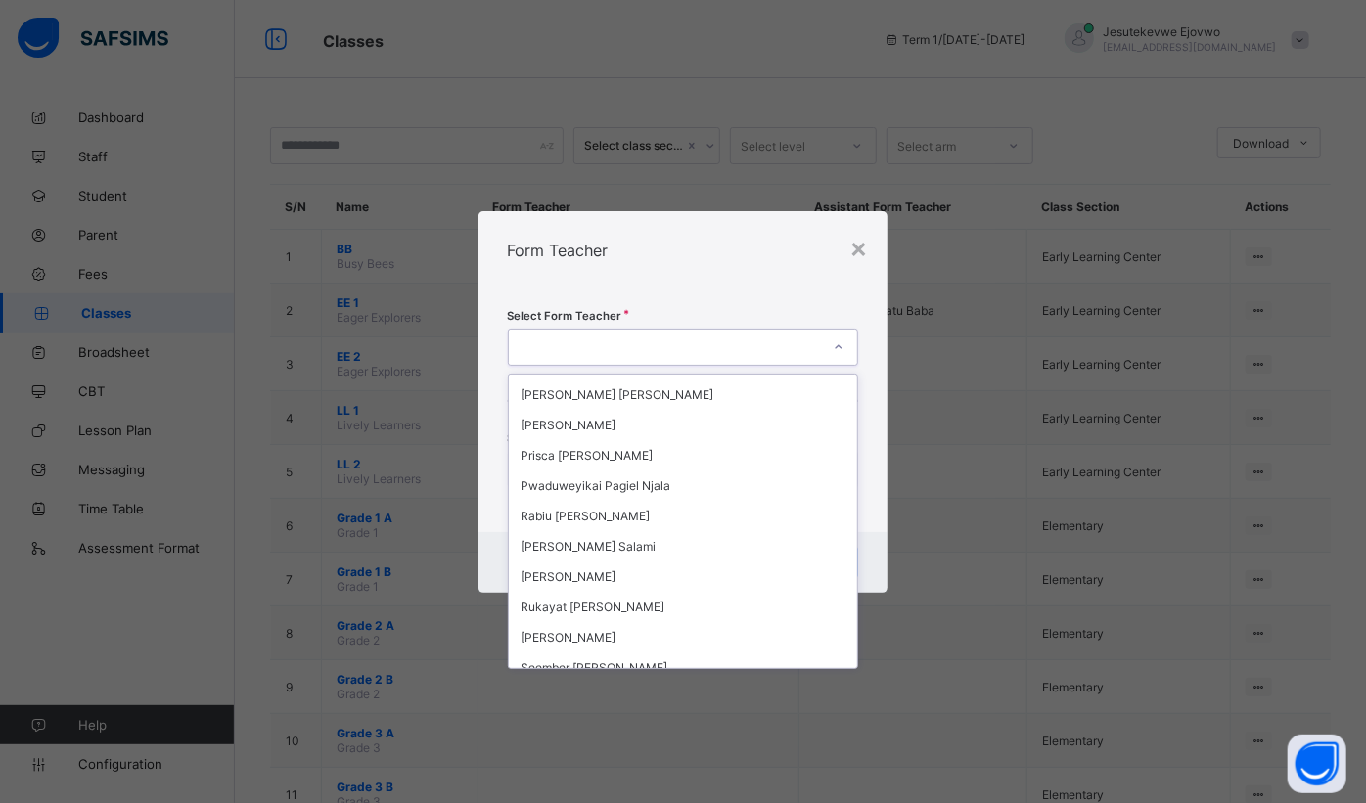
scroll to position [1601, 0]
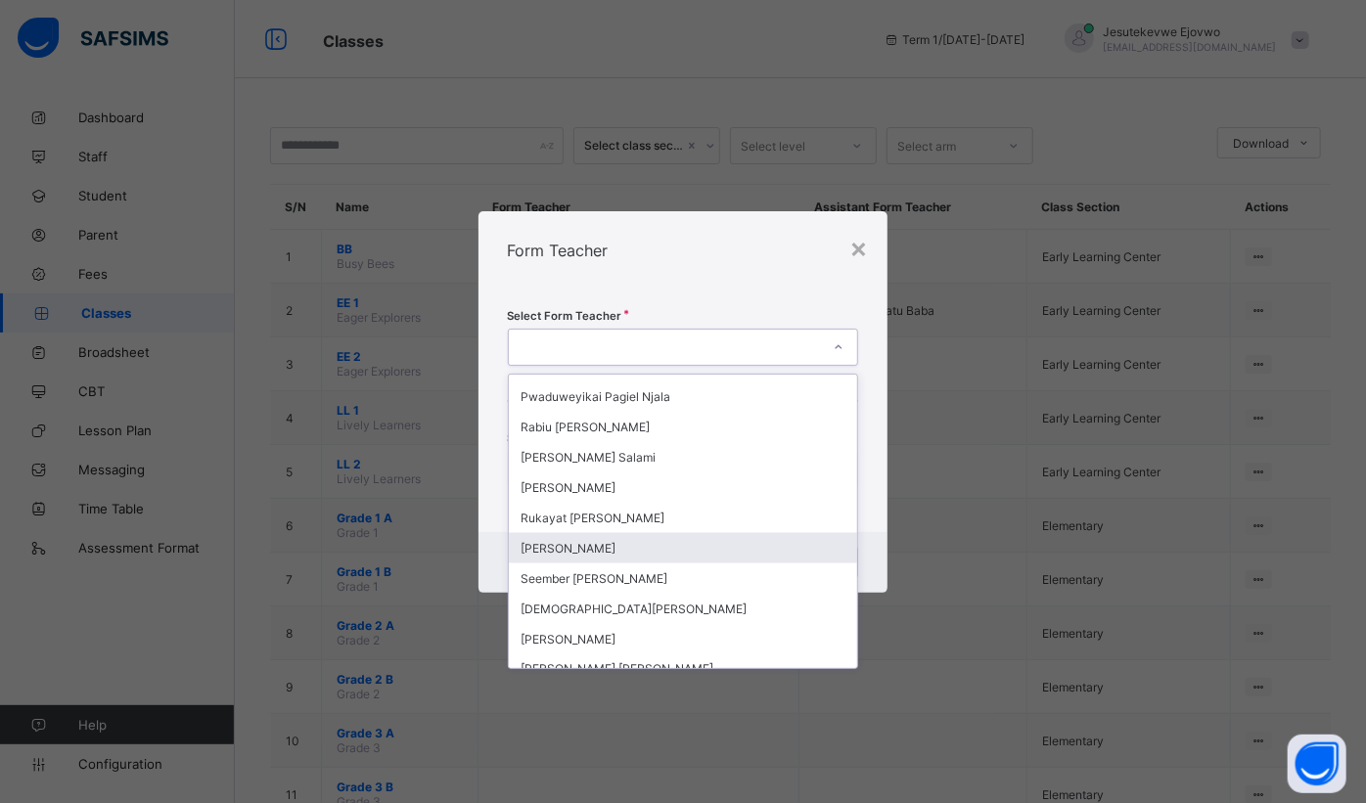
click at [632, 533] on div "[PERSON_NAME]" at bounding box center [683, 548] width 349 height 30
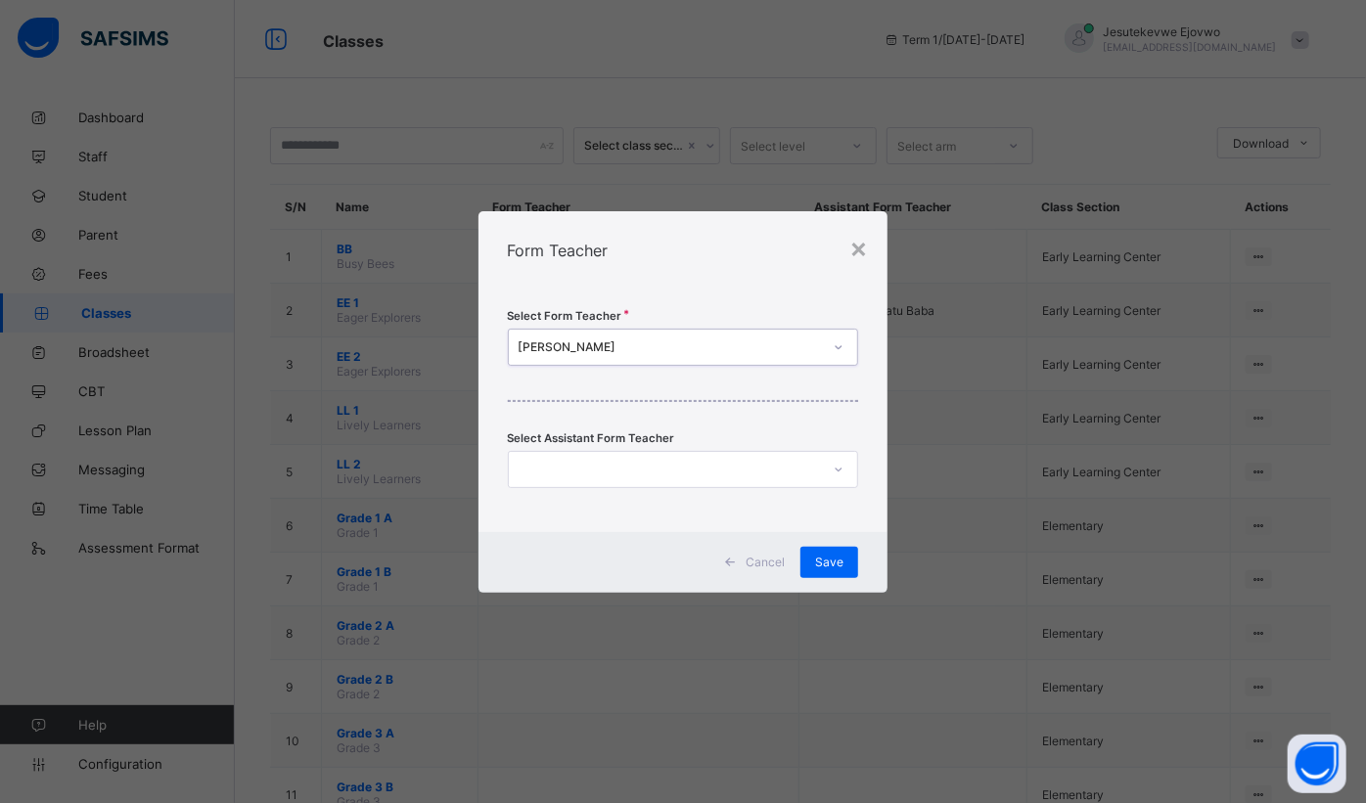
click at [818, 469] on div at bounding box center [665, 469] width 312 height 27
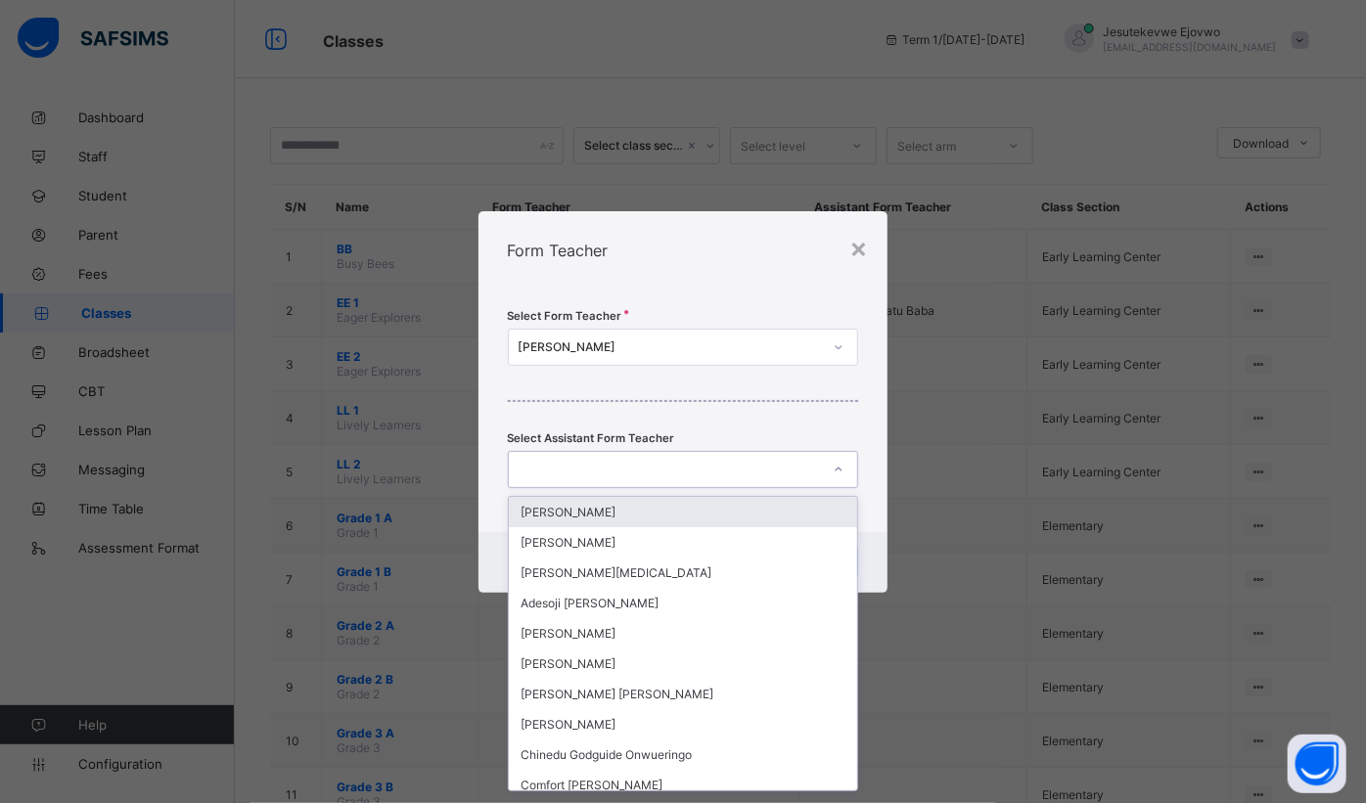
click at [818, 466] on div at bounding box center [665, 469] width 312 height 27
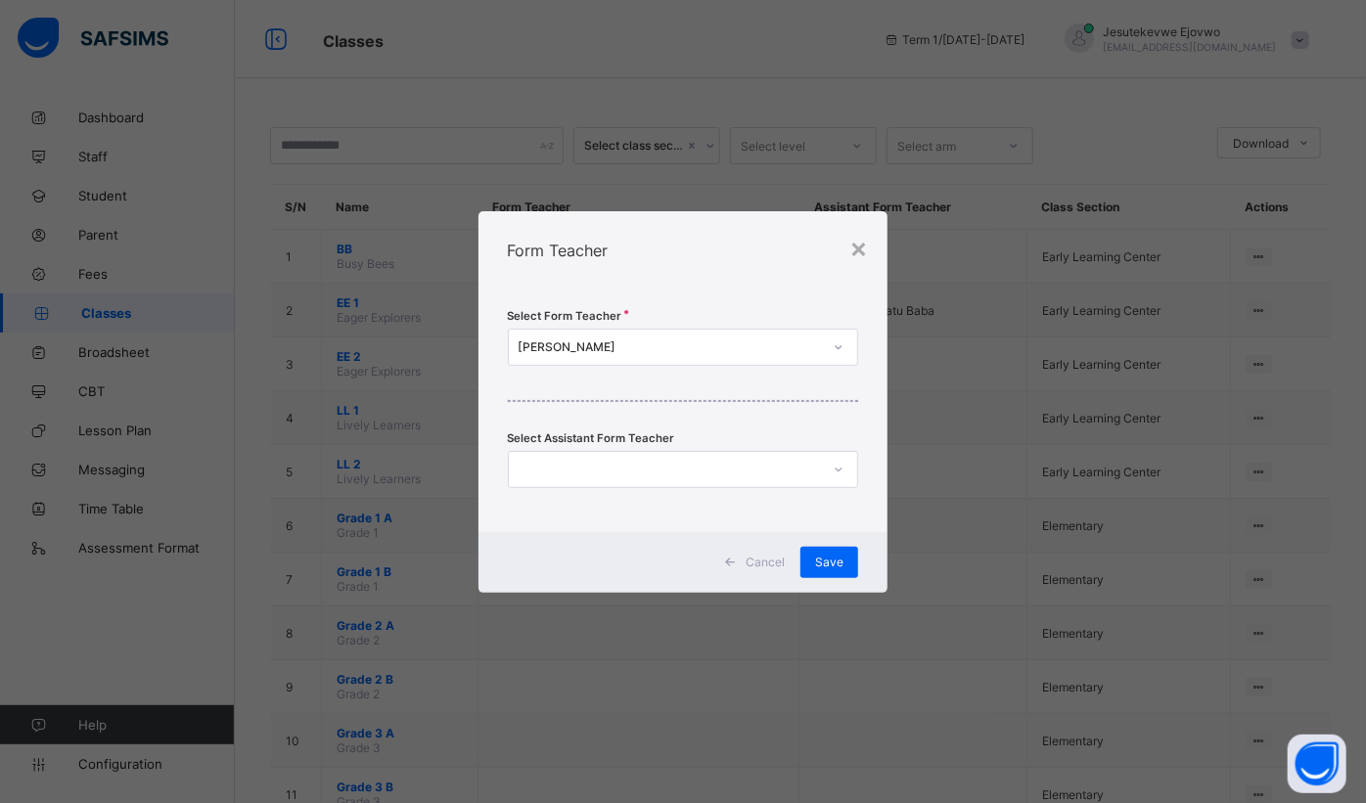
click at [840, 552] on div "Save" at bounding box center [829, 562] width 58 height 31
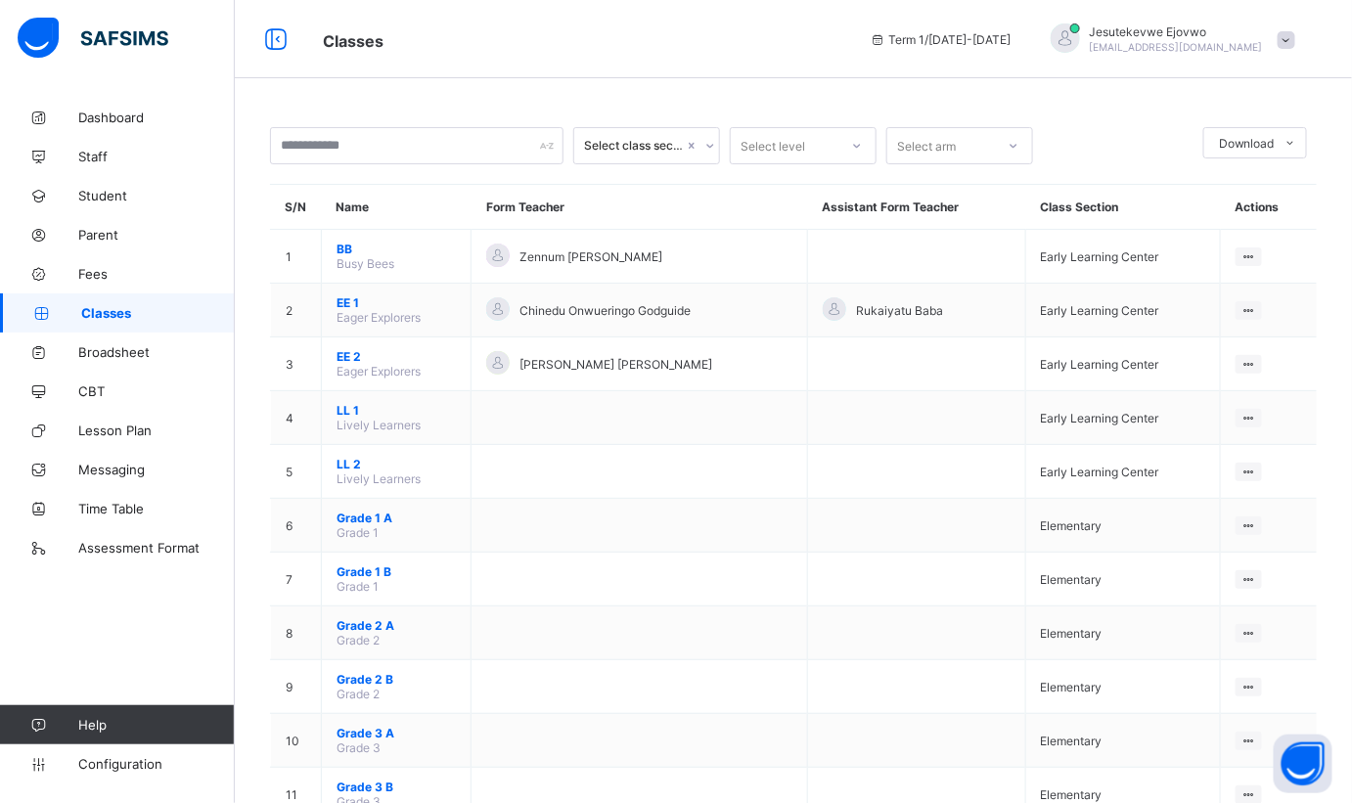
click at [0, 0] on div "Assign form Teacher" at bounding box center [0, 0] width 0 height 0
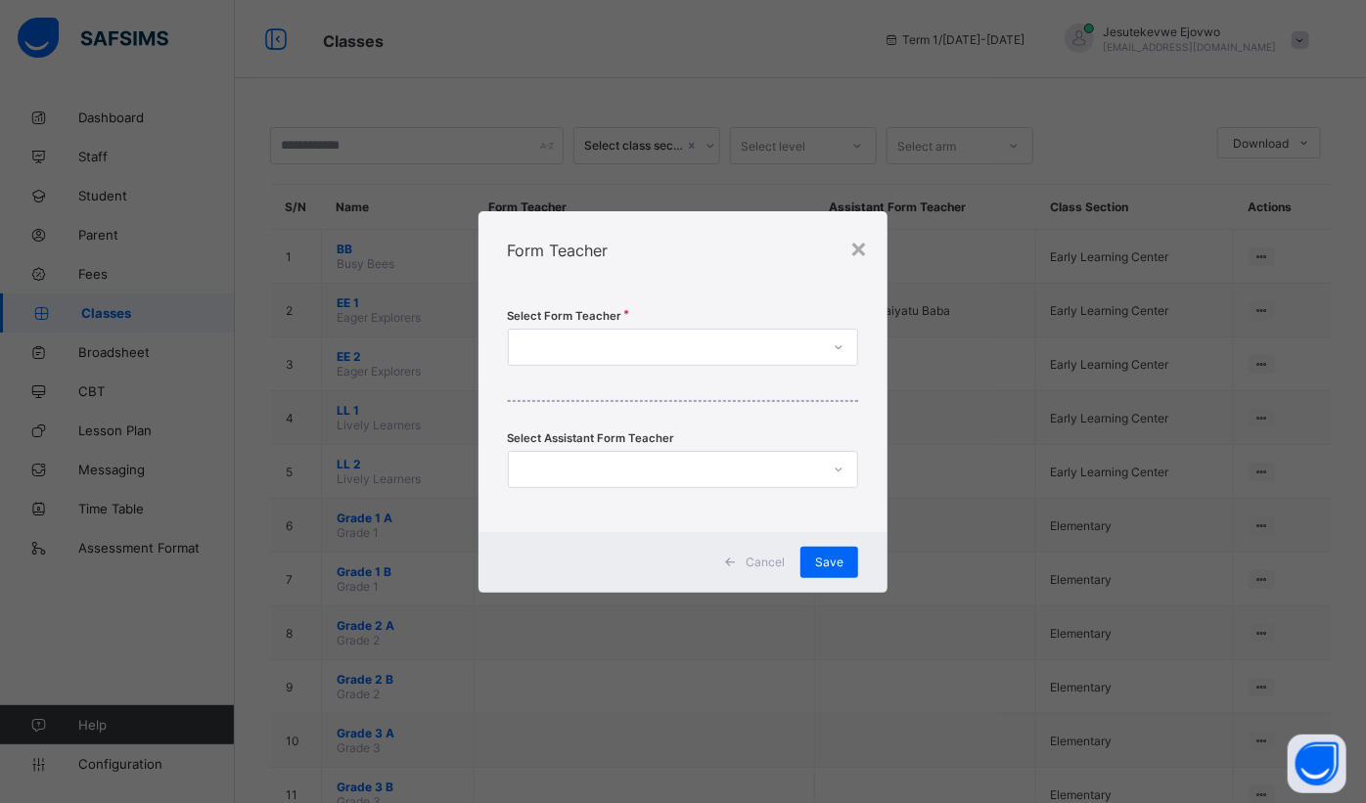
click at [576, 353] on div at bounding box center [665, 347] width 312 height 27
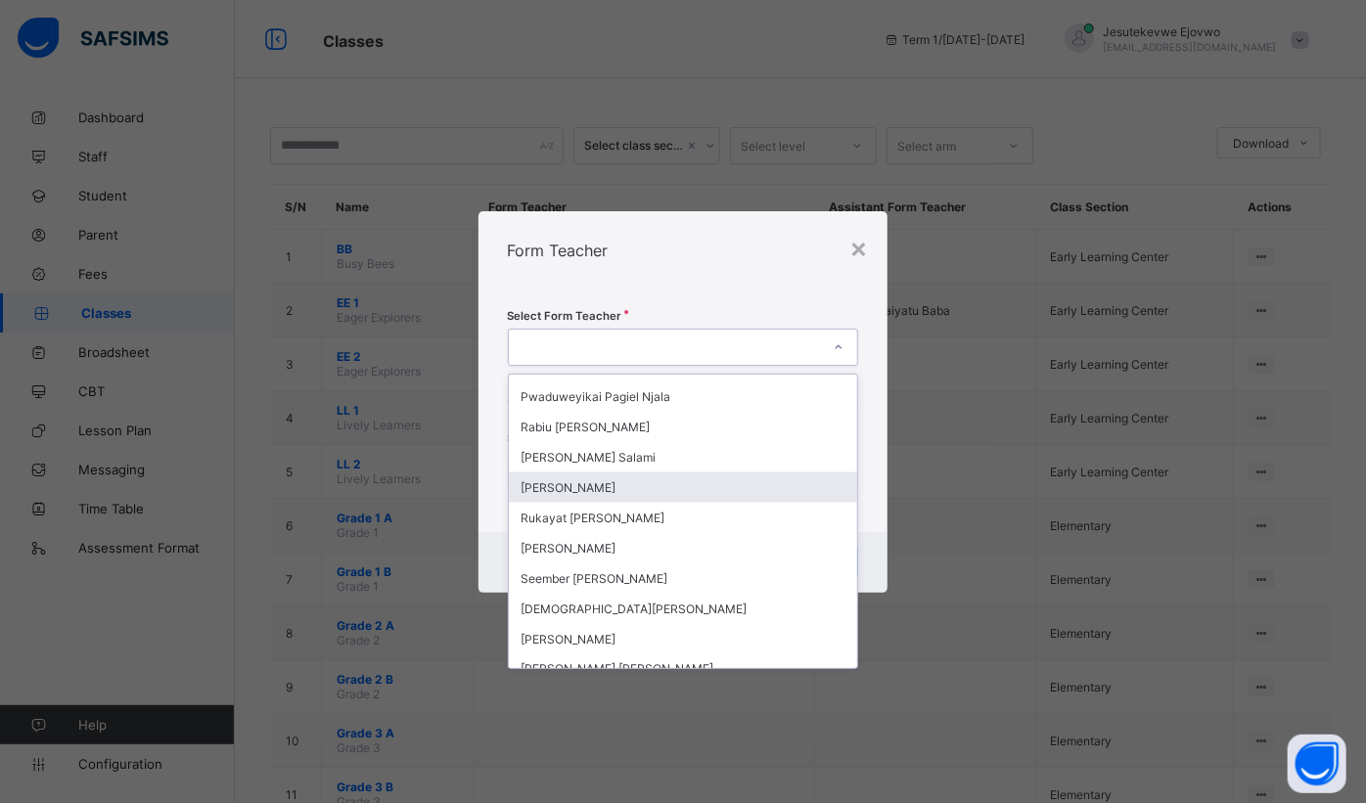
scroll to position [1797, 0]
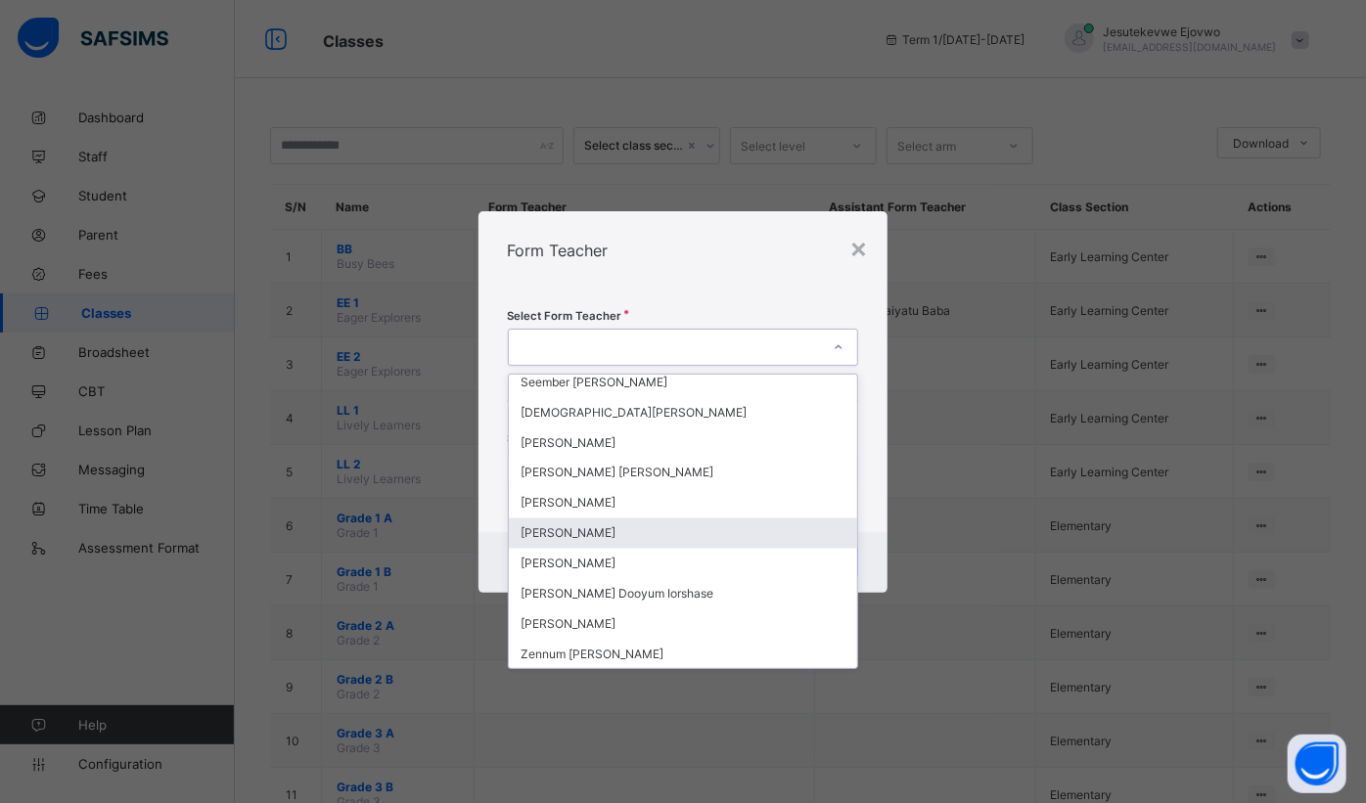
click at [596, 519] on div "[PERSON_NAME]" at bounding box center [683, 534] width 349 height 30
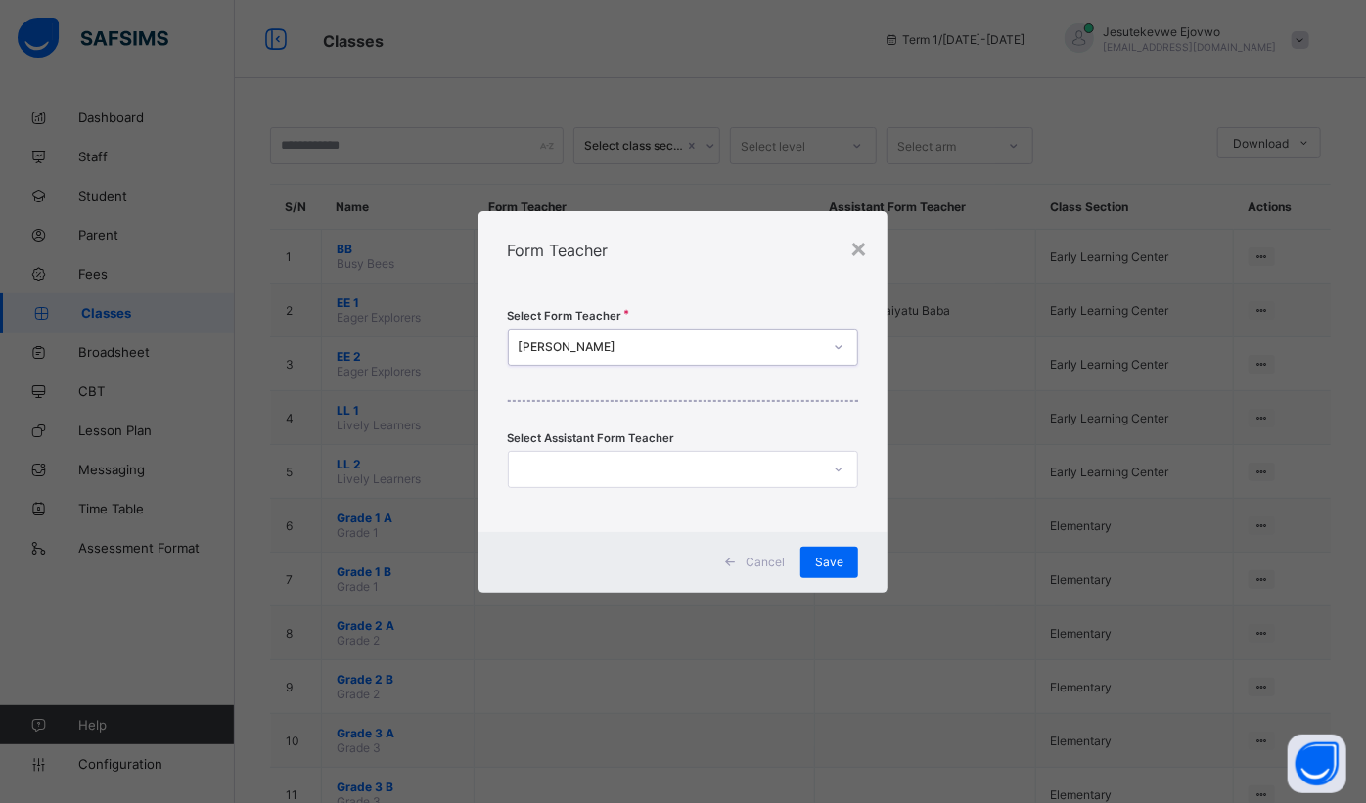
click at [725, 466] on div at bounding box center [665, 469] width 312 height 27
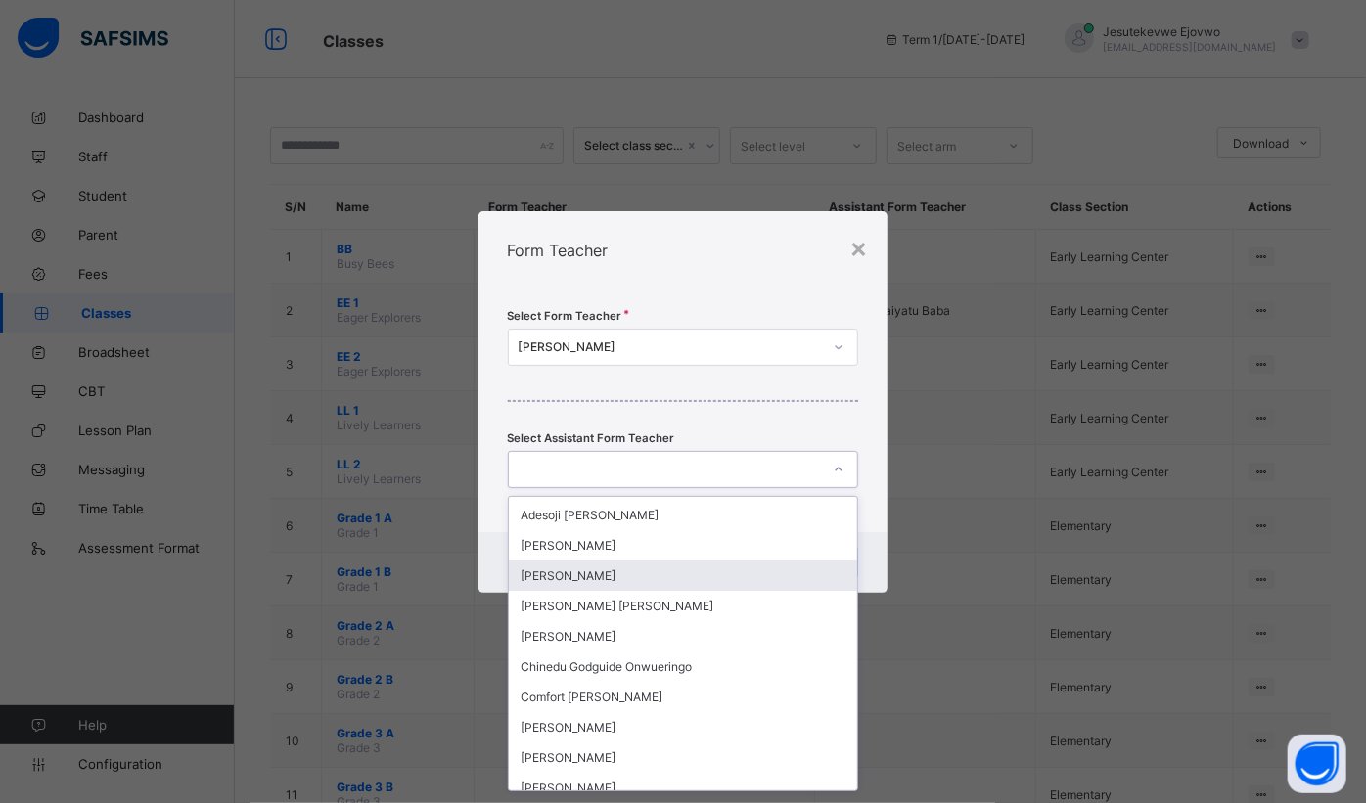
scroll to position [177, 0]
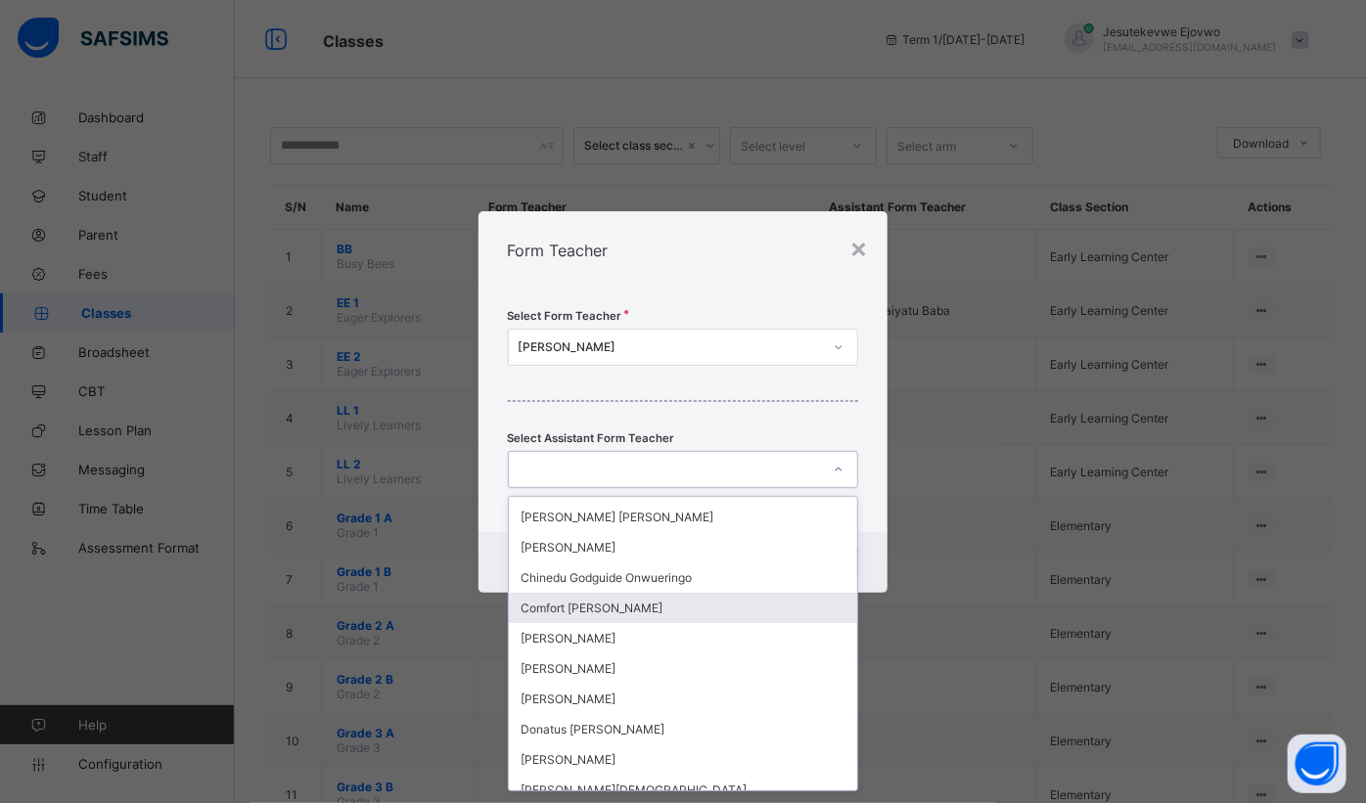
click at [660, 602] on div "Comfort [PERSON_NAME]" at bounding box center [683, 608] width 349 height 30
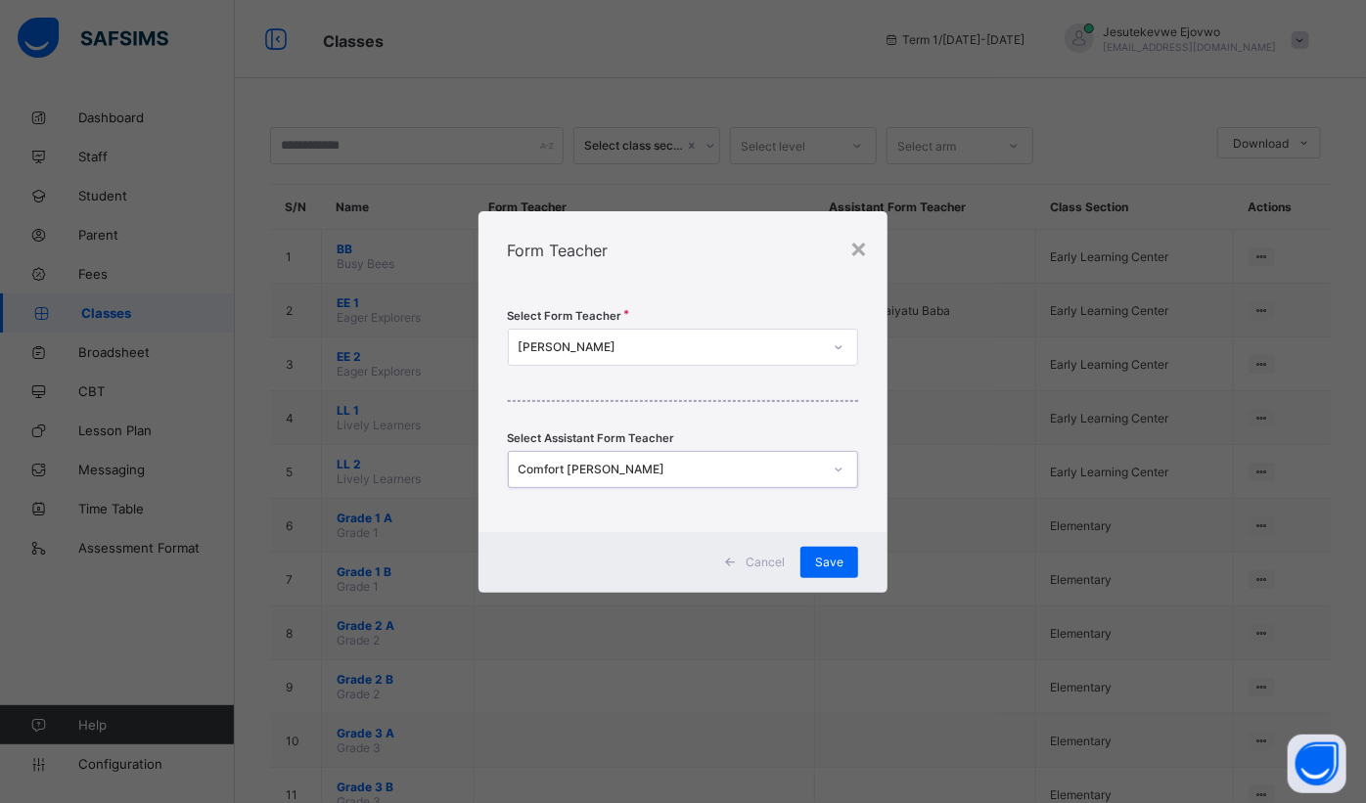
click at [830, 562] on span "Save" at bounding box center [829, 562] width 28 height 15
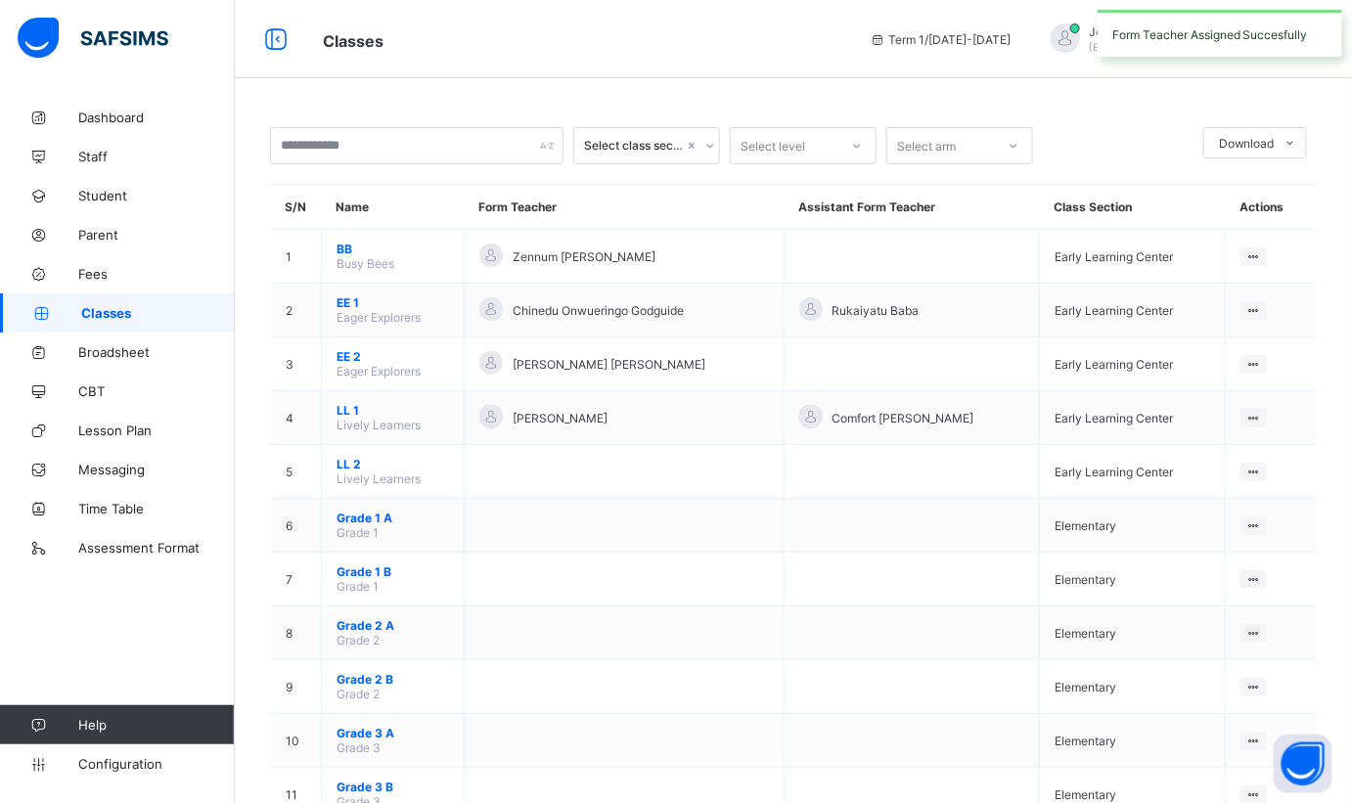
click at [0, 0] on ul "View Class Assign form Teacher" at bounding box center [0, 0] width 0 height 0
drag, startPoint x: 1221, startPoint y: 544, endPoint x: 1174, endPoint y: 539, distance: 47.2
click at [0, 0] on div "Assign form Teacher" at bounding box center [0, 0] width 0 height 0
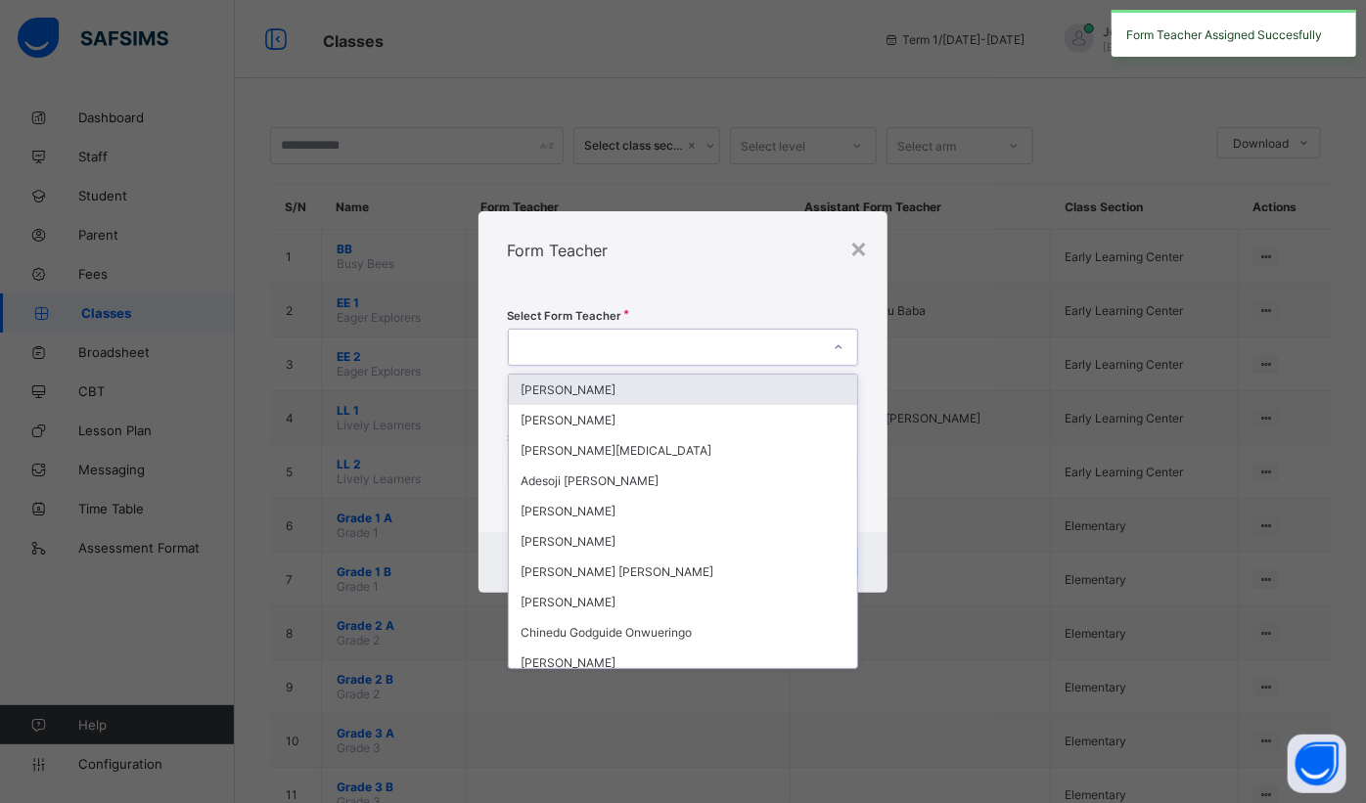
click at [722, 346] on div at bounding box center [665, 347] width 312 height 27
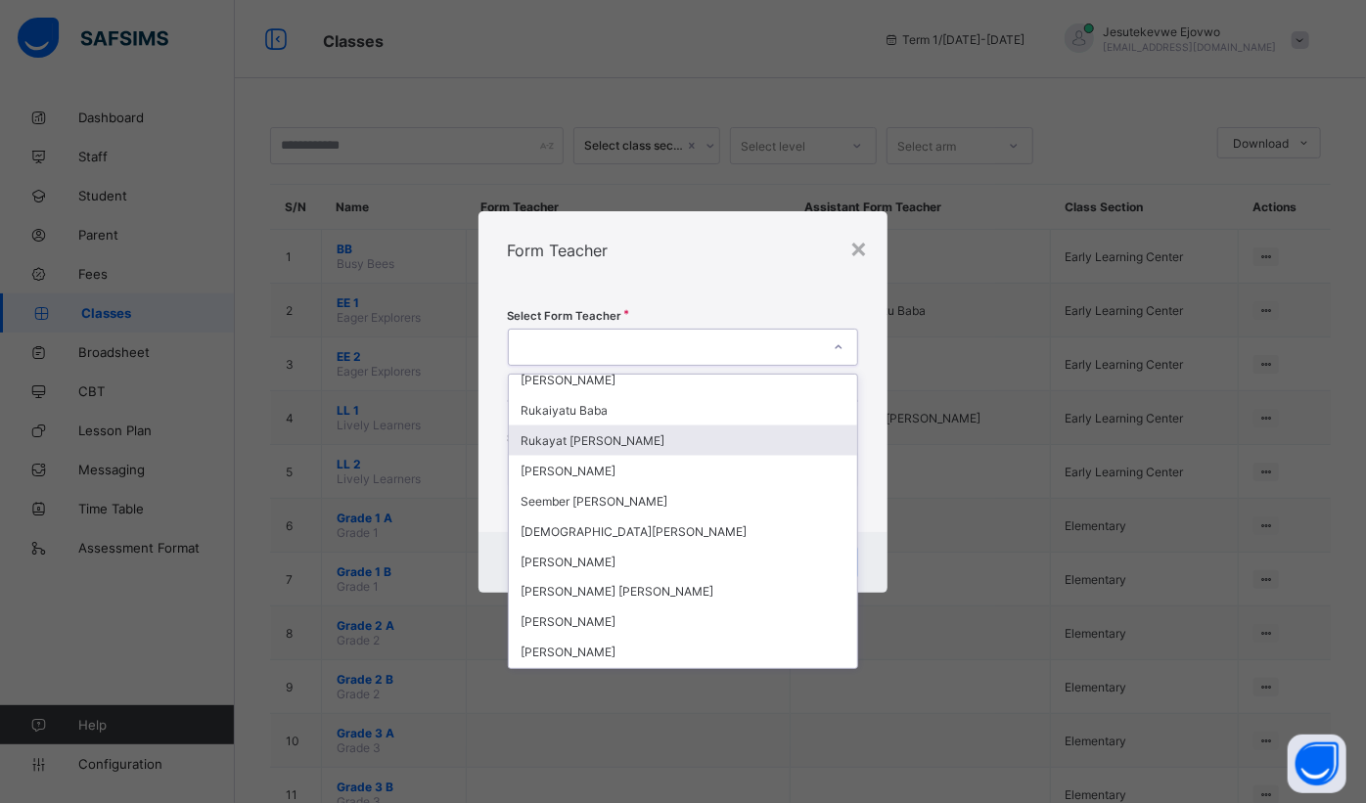
scroll to position [1708, 0]
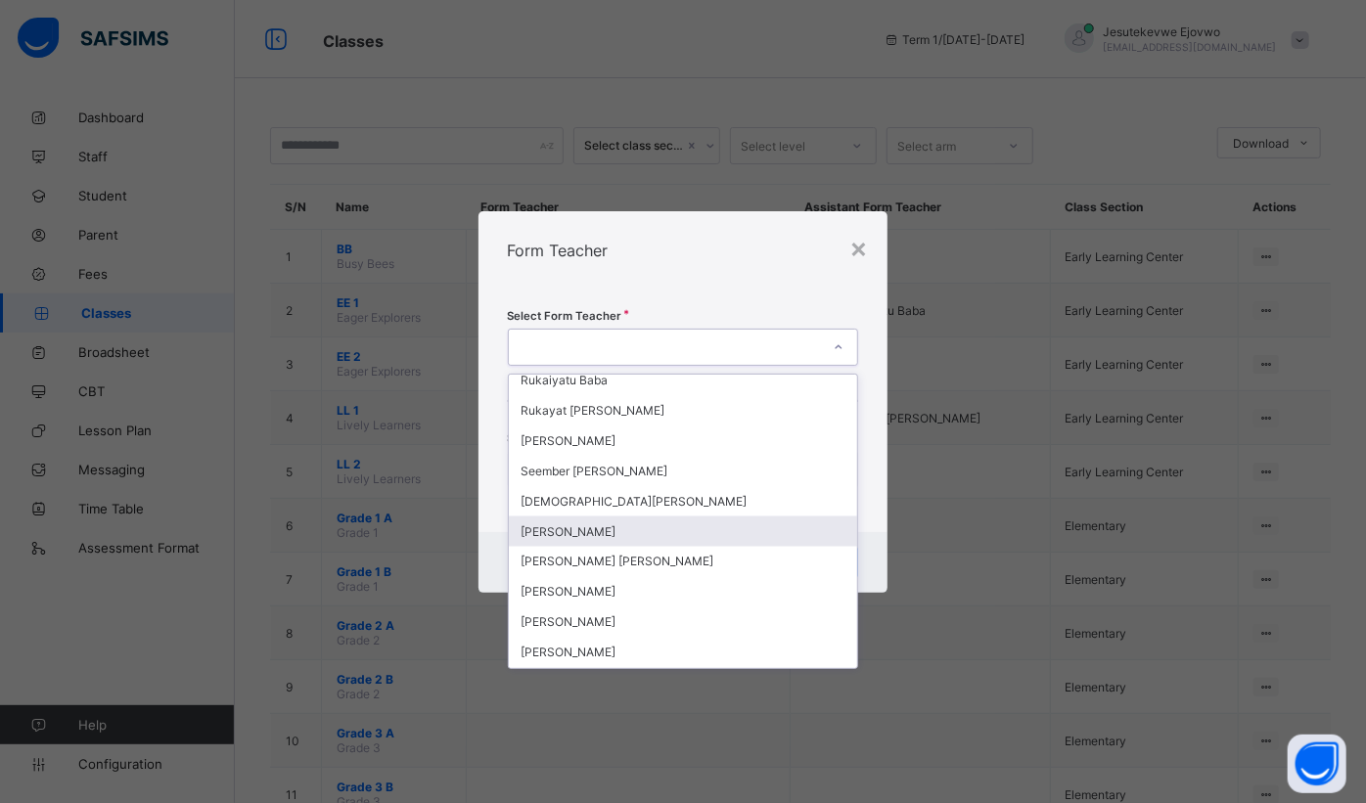
click at [601, 517] on div "[PERSON_NAME]" at bounding box center [683, 532] width 349 height 30
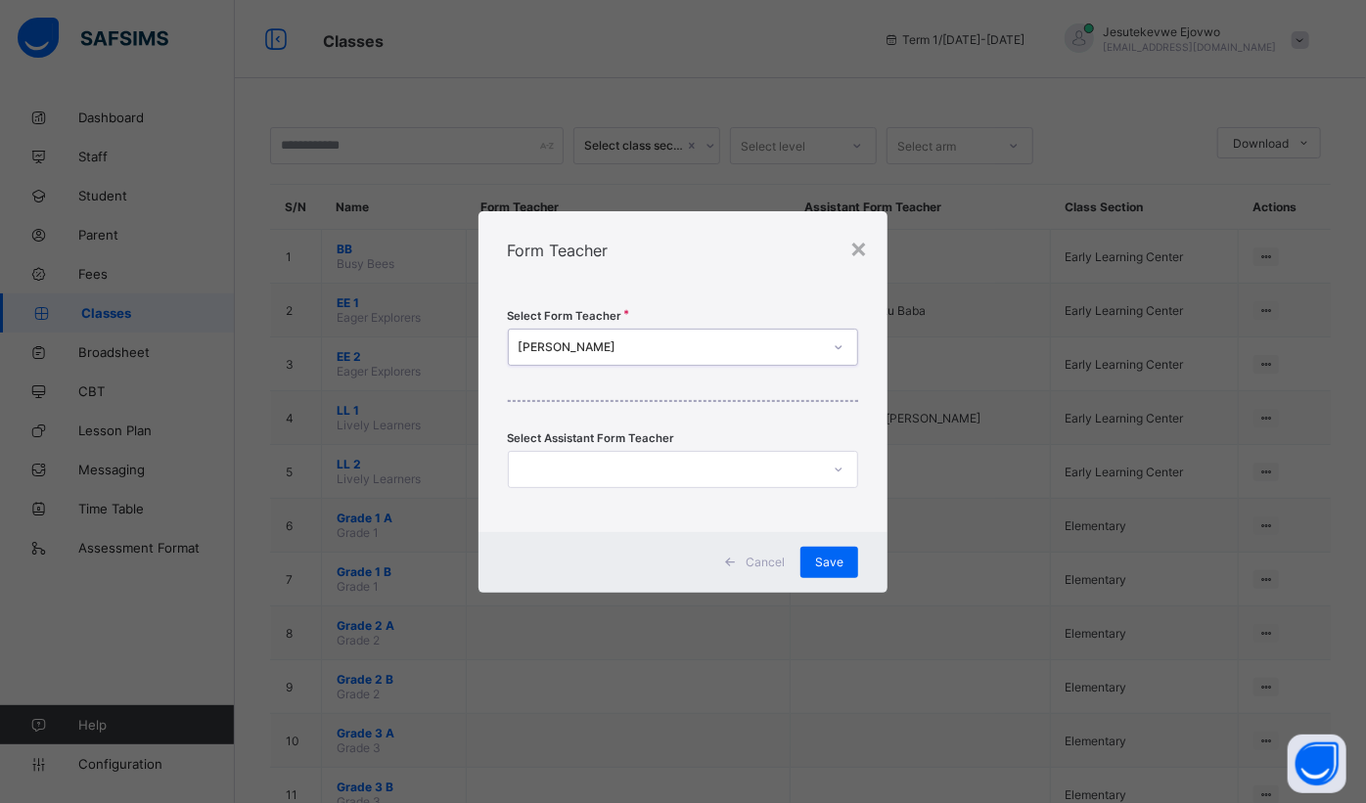
click at [657, 459] on div at bounding box center [665, 469] width 312 height 27
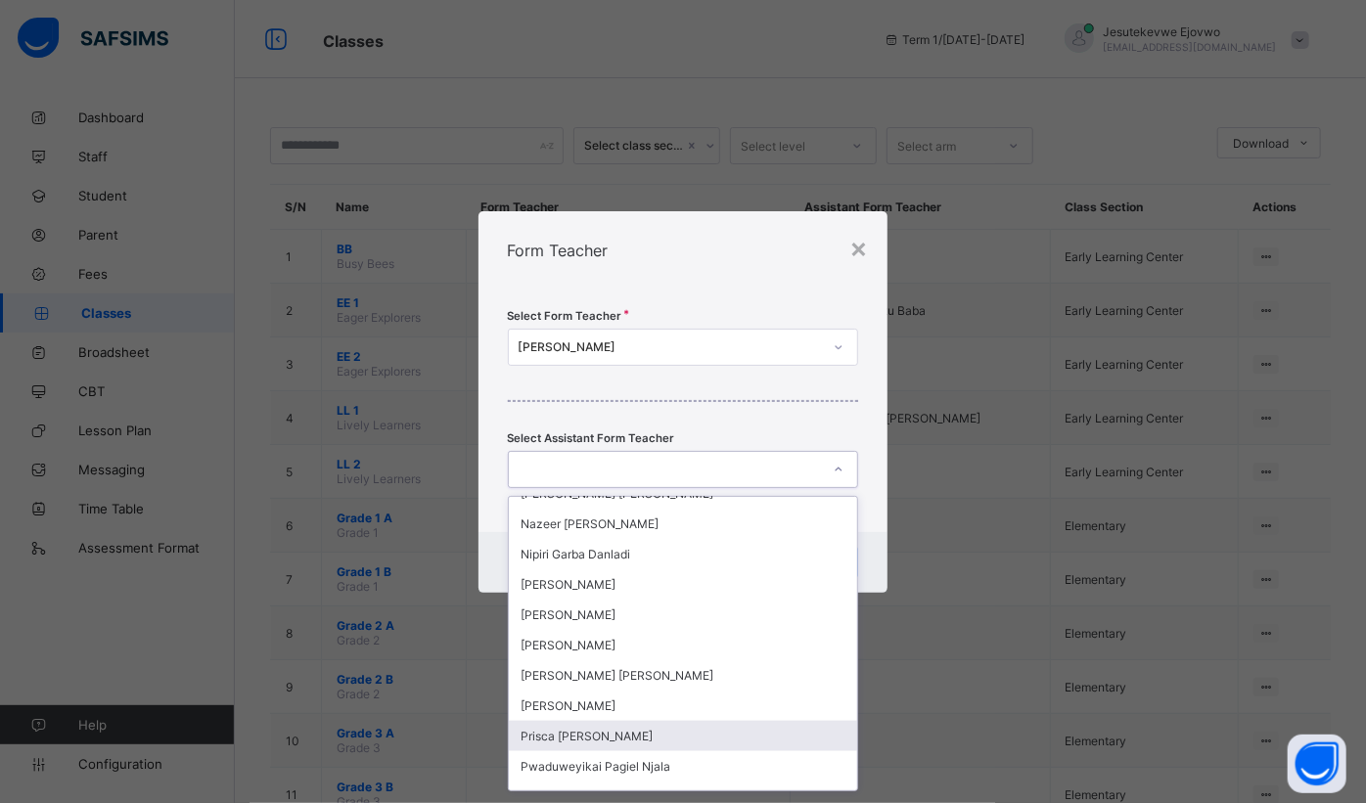
scroll to position [1264, 0]
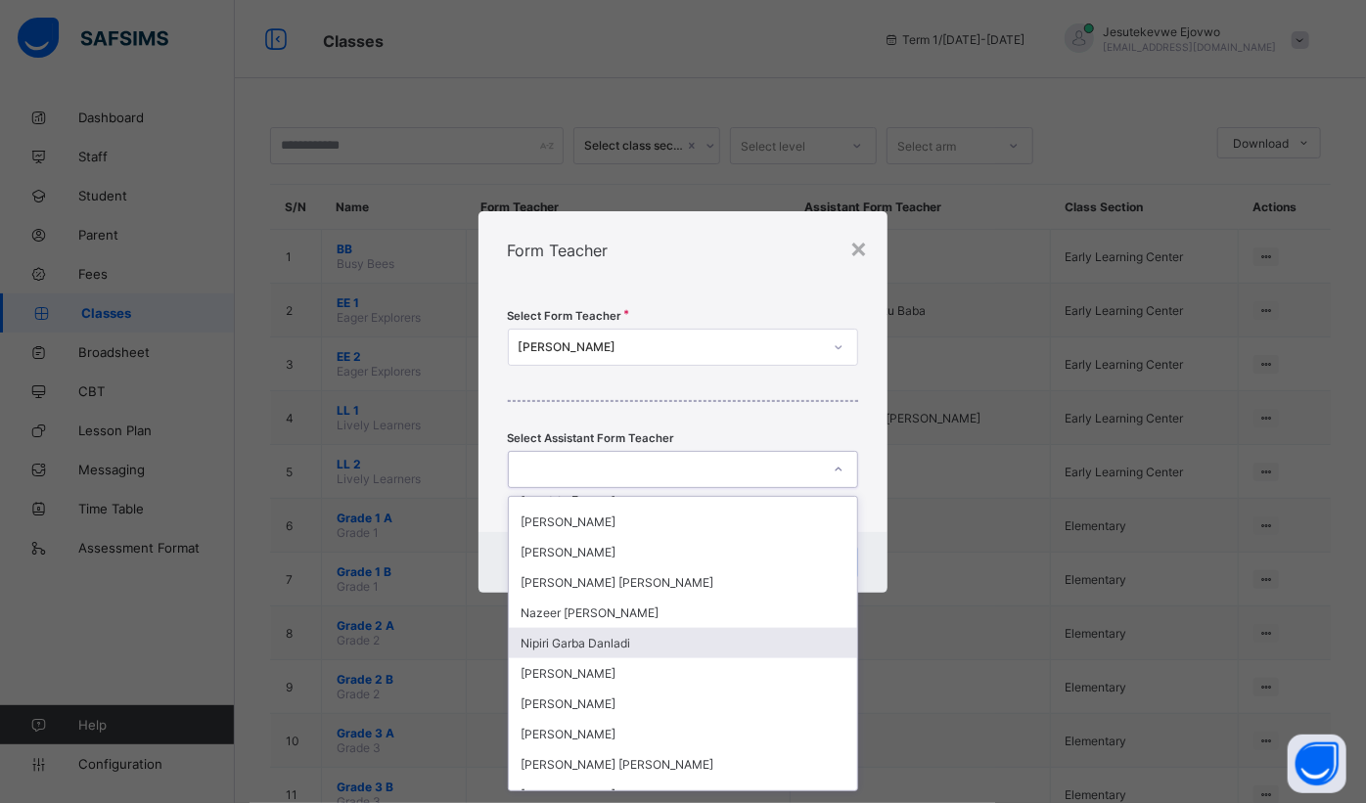
click at [604, 628] on div "Nipiri Garba Danladi" at bounding box center [683, 643] width 349 height 30
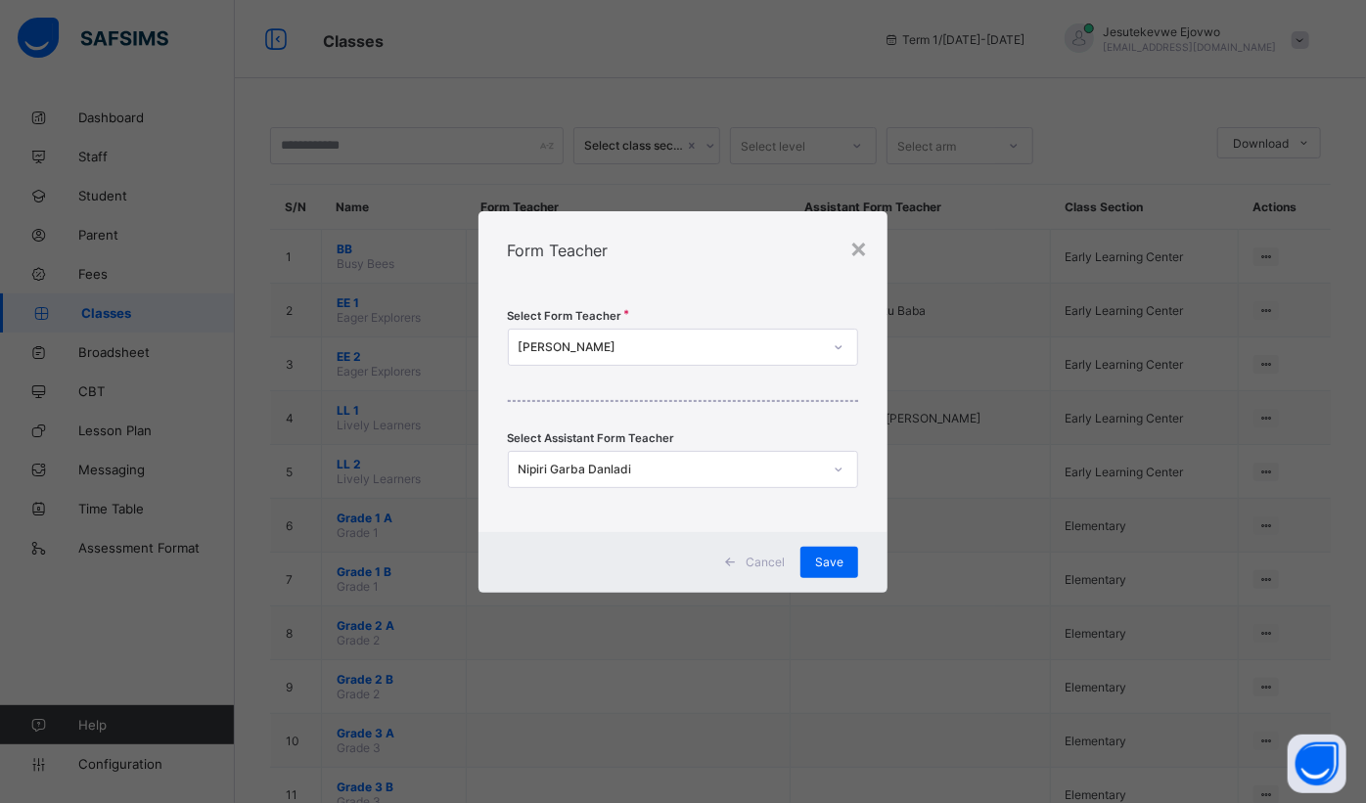
click at [831, 557] on span "Save" at bounding box center [829, 562] width 28 height 15
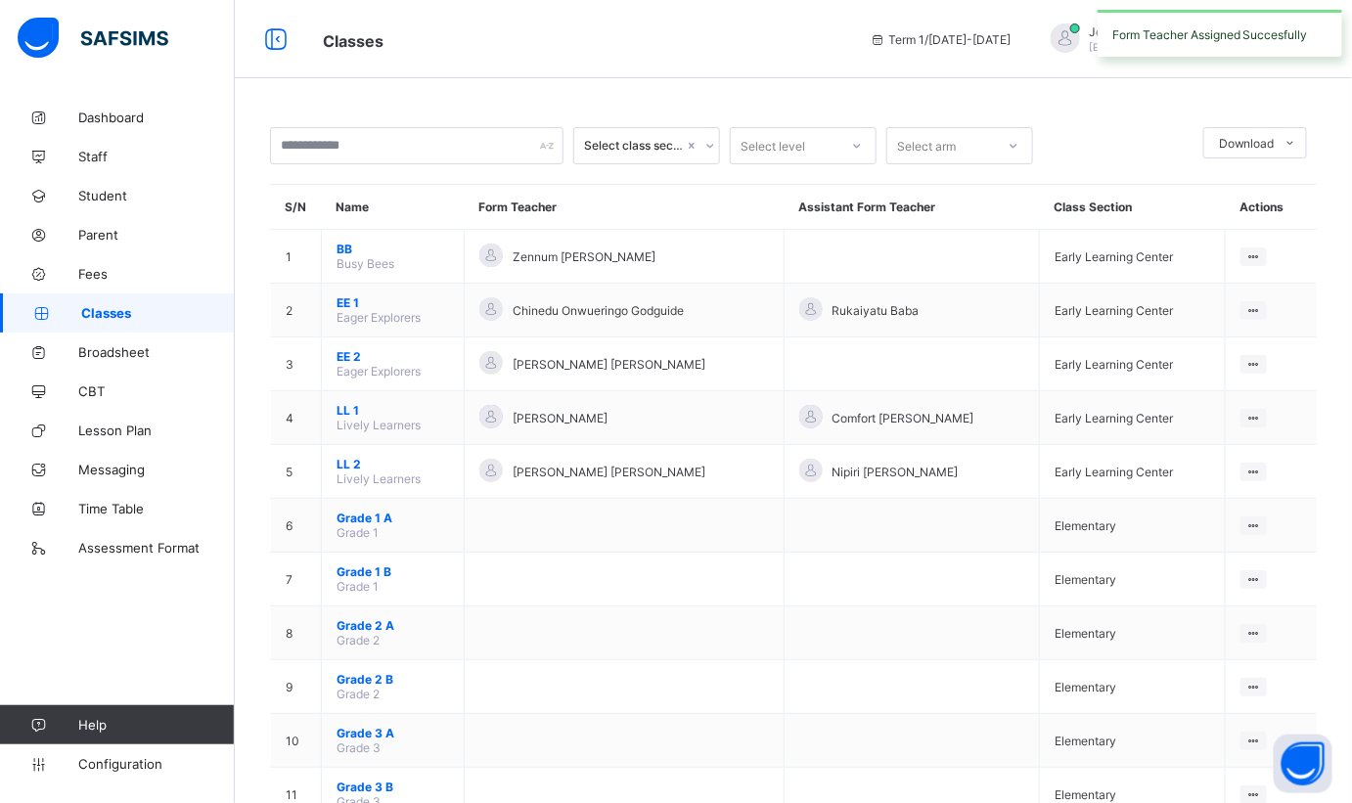
click at [1260, 519] on icon at bounding box center [1254, 526] width 17 height 15
click at [0, 0] on li "Assign form Teacher" at bounding box center [0, 0] width 0 height 0
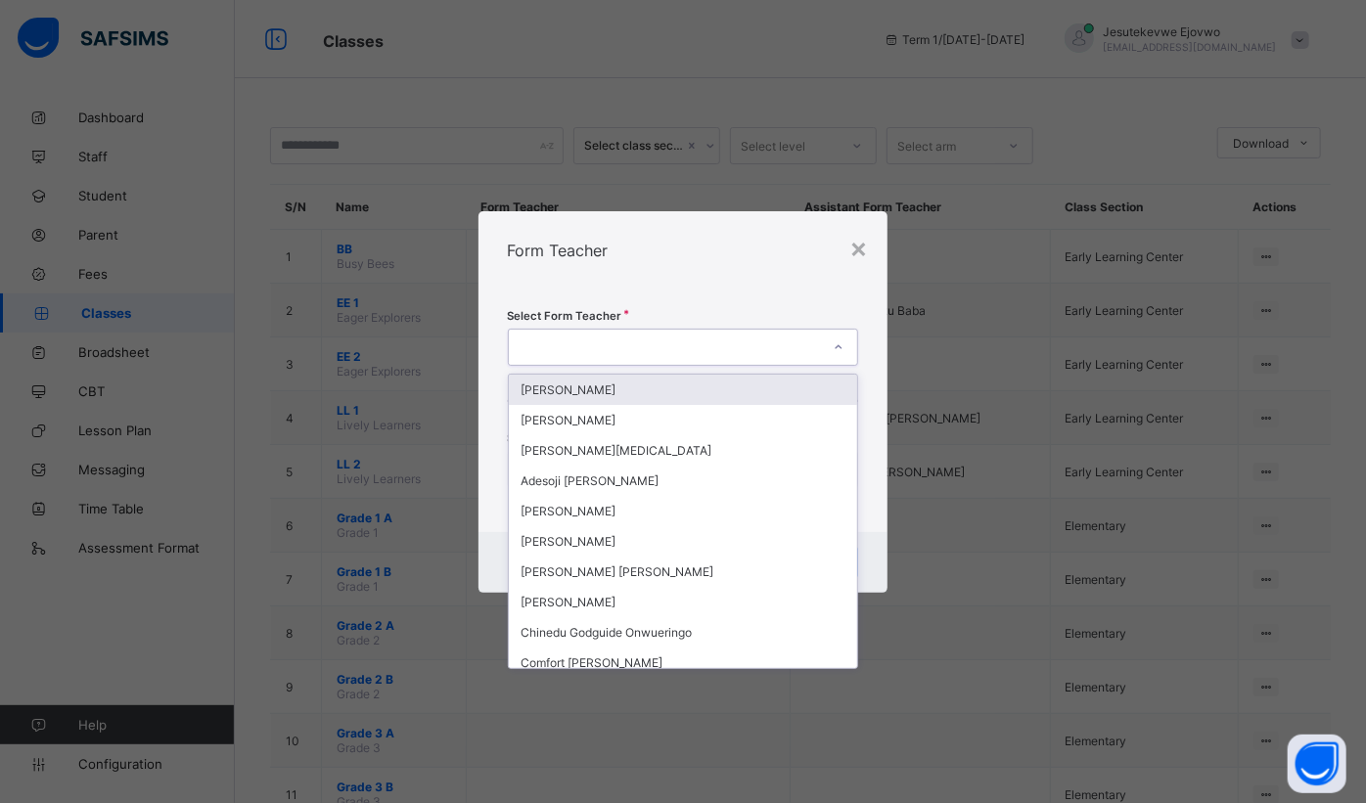
click at [704, 336] on div at bounding box center [665, 347] width 312 height 27
click at [909, 249] on div "× Form Teacher Select Form Teacher option [PERSON_NAME], selected. option [PERS…" at bounding box center [683, 401] width 1366 height 803
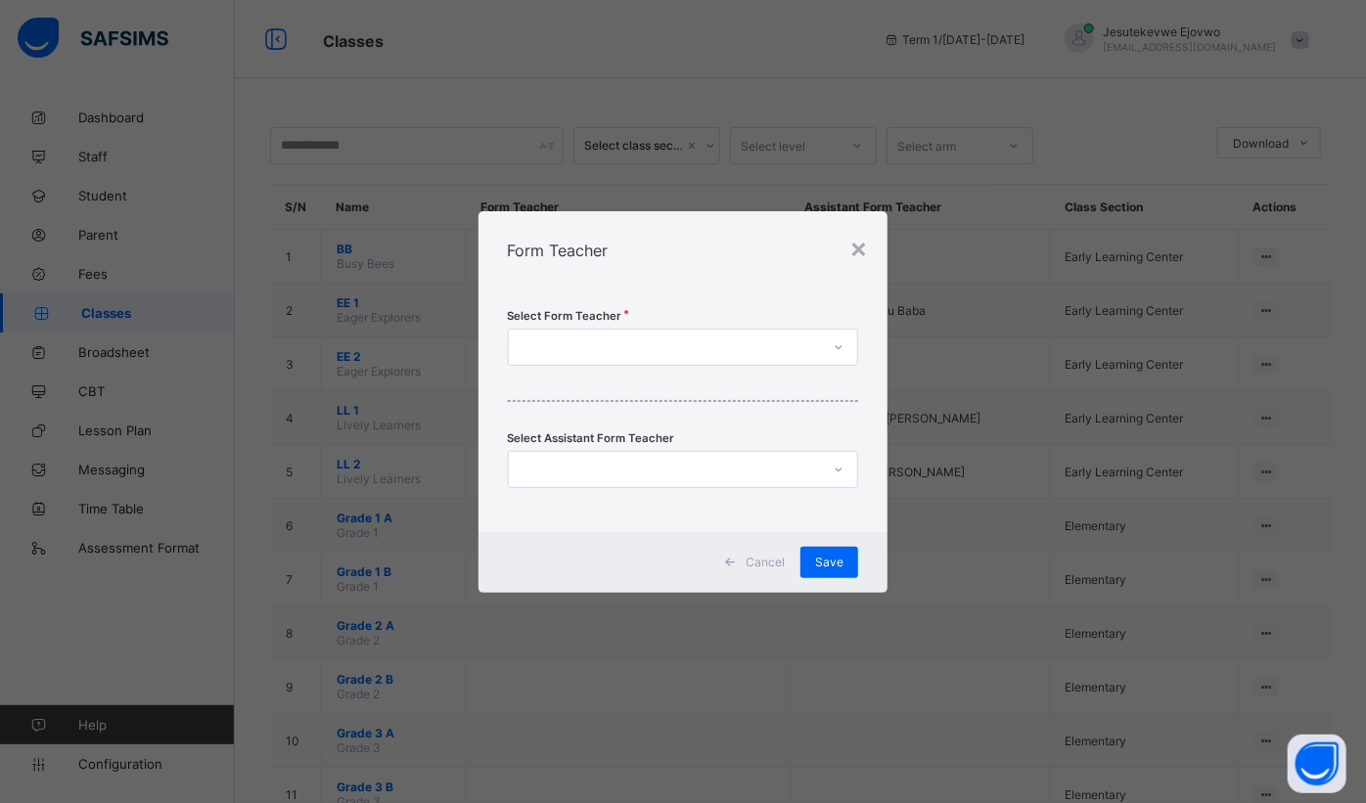
click at [864, 254] on div "×" at bounding box center [858, 247] width 19 height 33
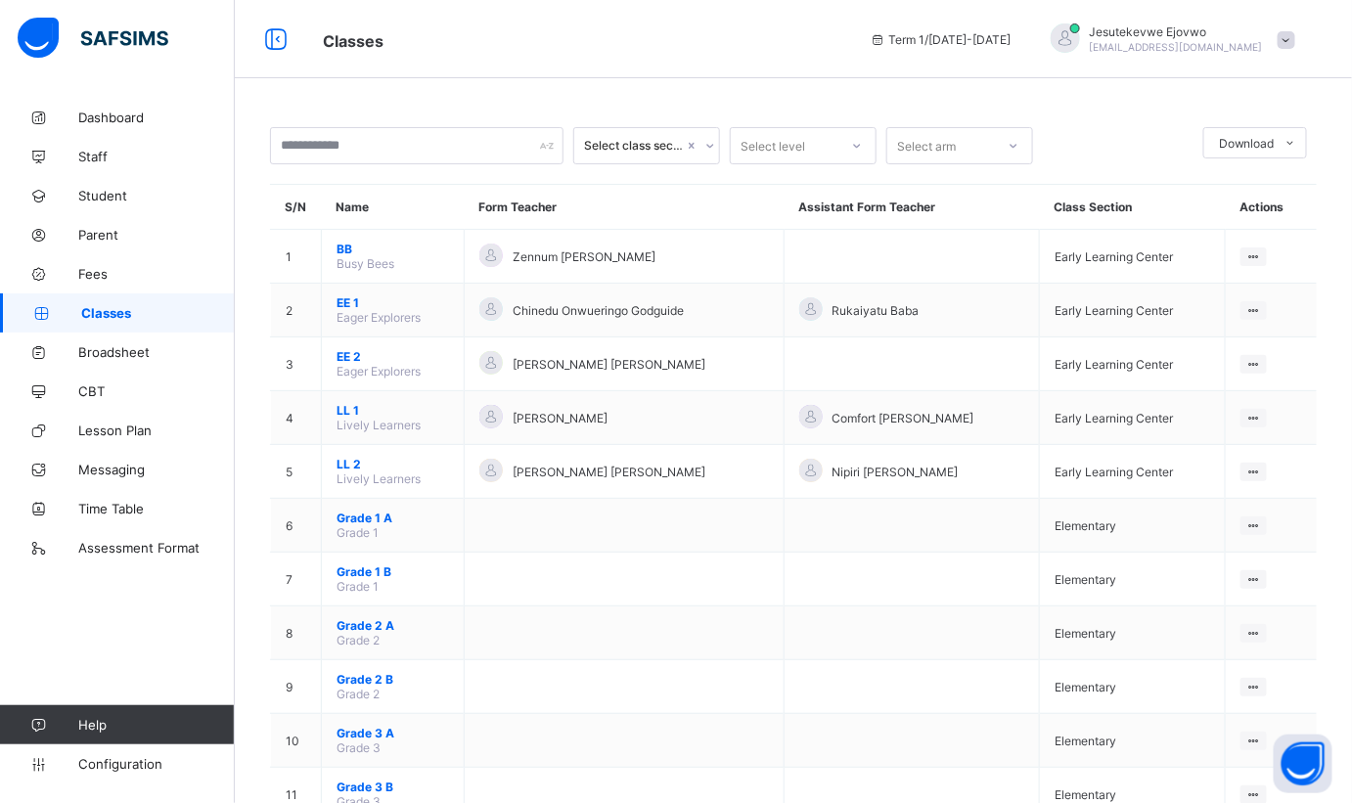
click at [1245, 257] on td "View Class Assign form Teacher" at bounding box center [1271, 257] width 92 height 54
click at [0, 0] on ul "View Class Assign form Teacher" at bounding box center [0, 0] width 0 height 0
click at [0, 0] on div "Assign form Teacher" at bounding box center [0, 0] width 0 height 0
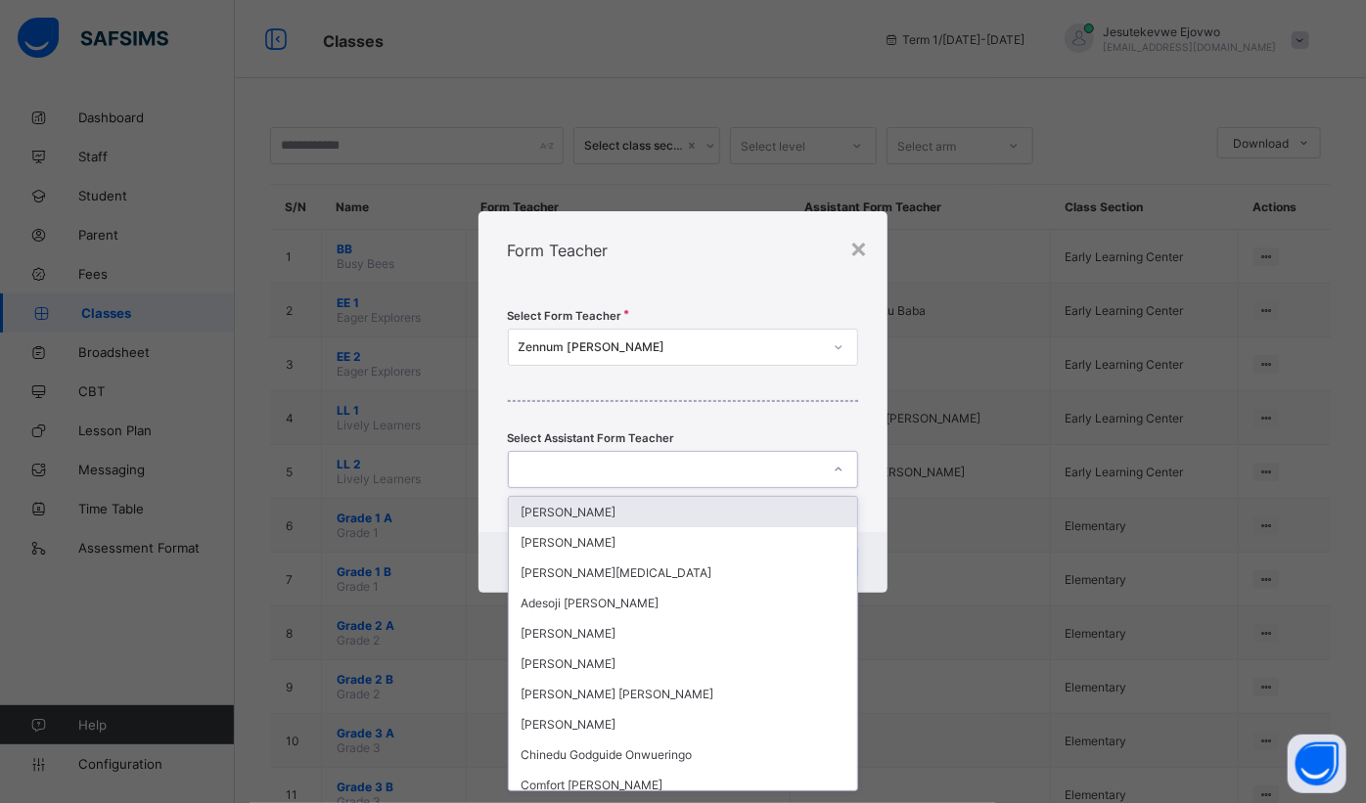
click at [754, 465] on div at bounding box center [665, 469] width 312 height 27
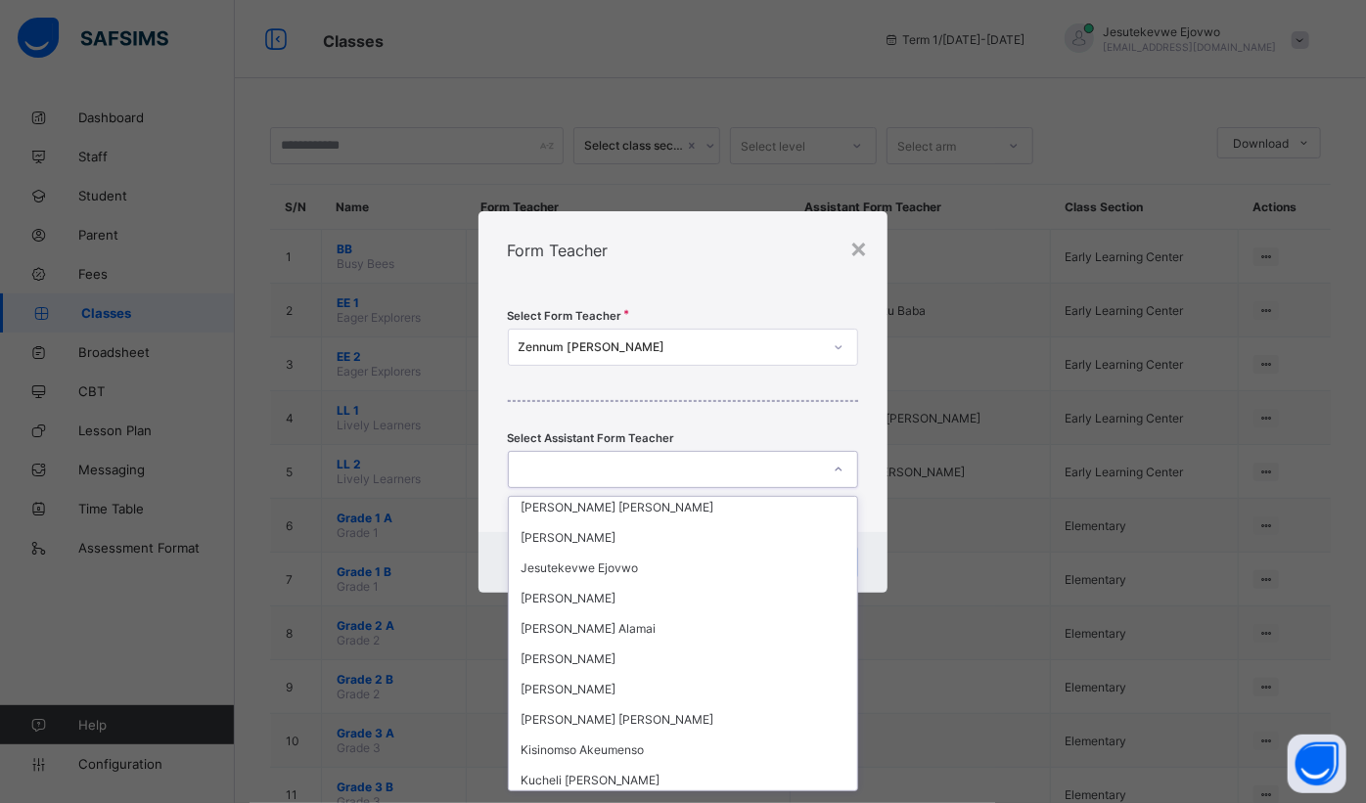
scroll to position [800, 0]
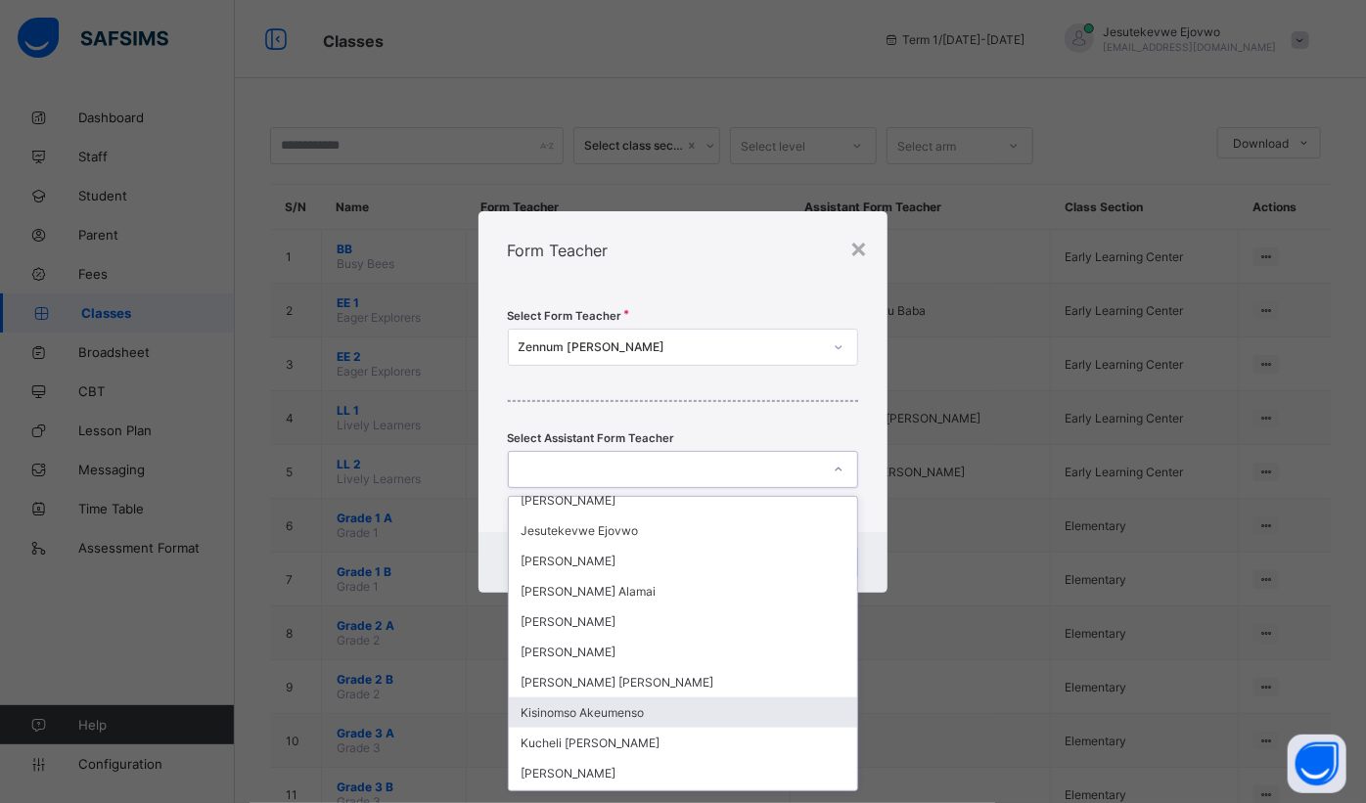
click at [684, 702] on div "Kisinomso Akeumenso" at bounding box center [683, 713] width 349 height 30
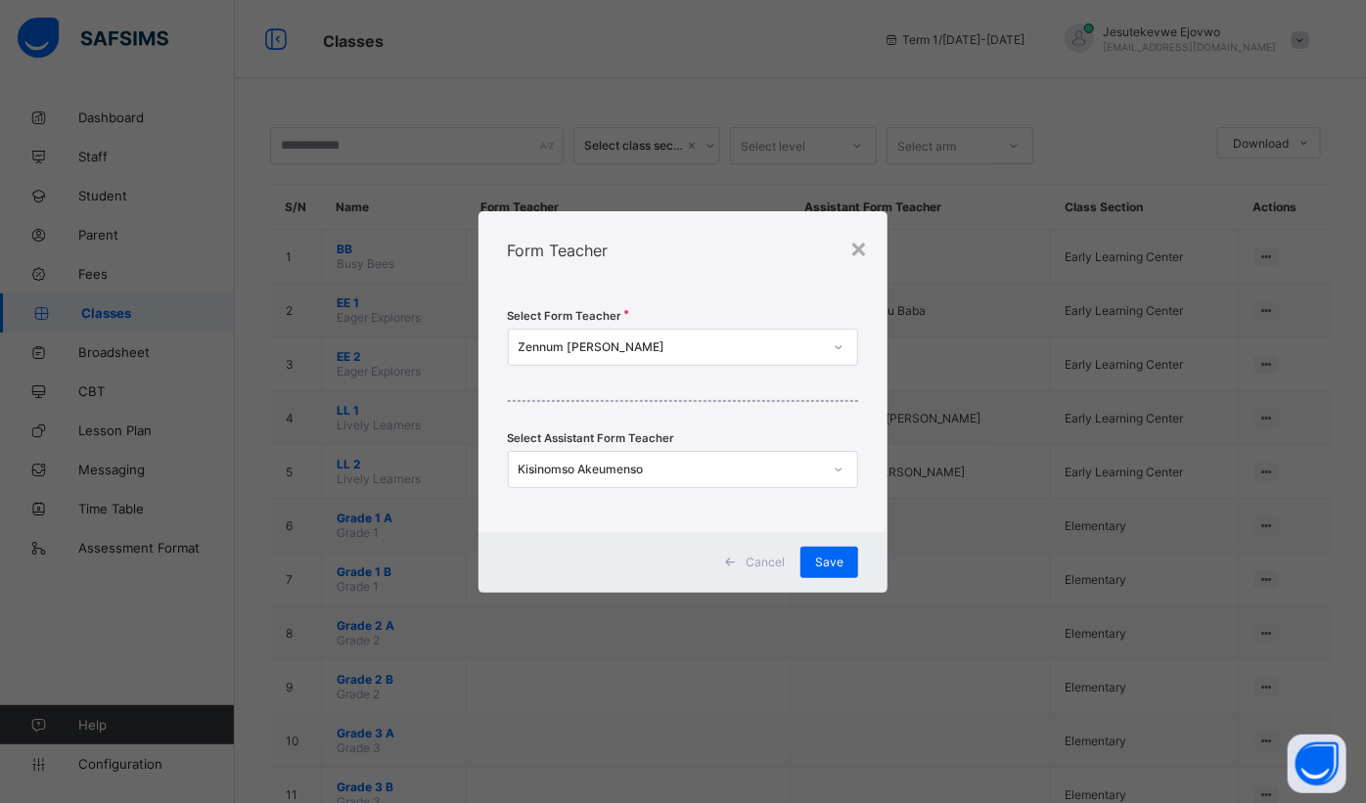
click at [835, 556] on span "Save" at bounding box center [829, 562] width 28 height 15
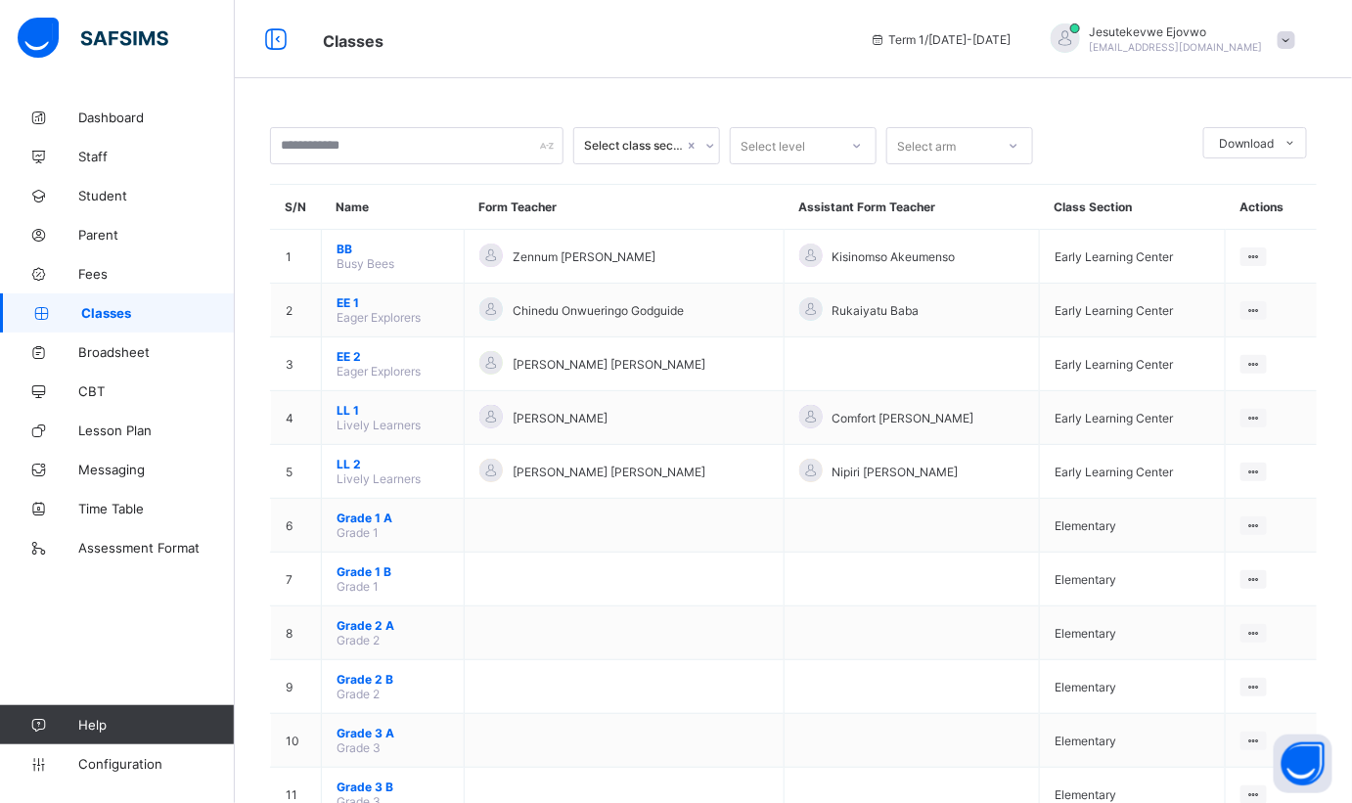
click at [1268, 372] on td "View Class Assign form Teacher" at bounding box center [1271, 365] width 92 height 54
click at [0, 0] on div "Assign form Teacher" at bounding box center [0, 0] width 0 height 0
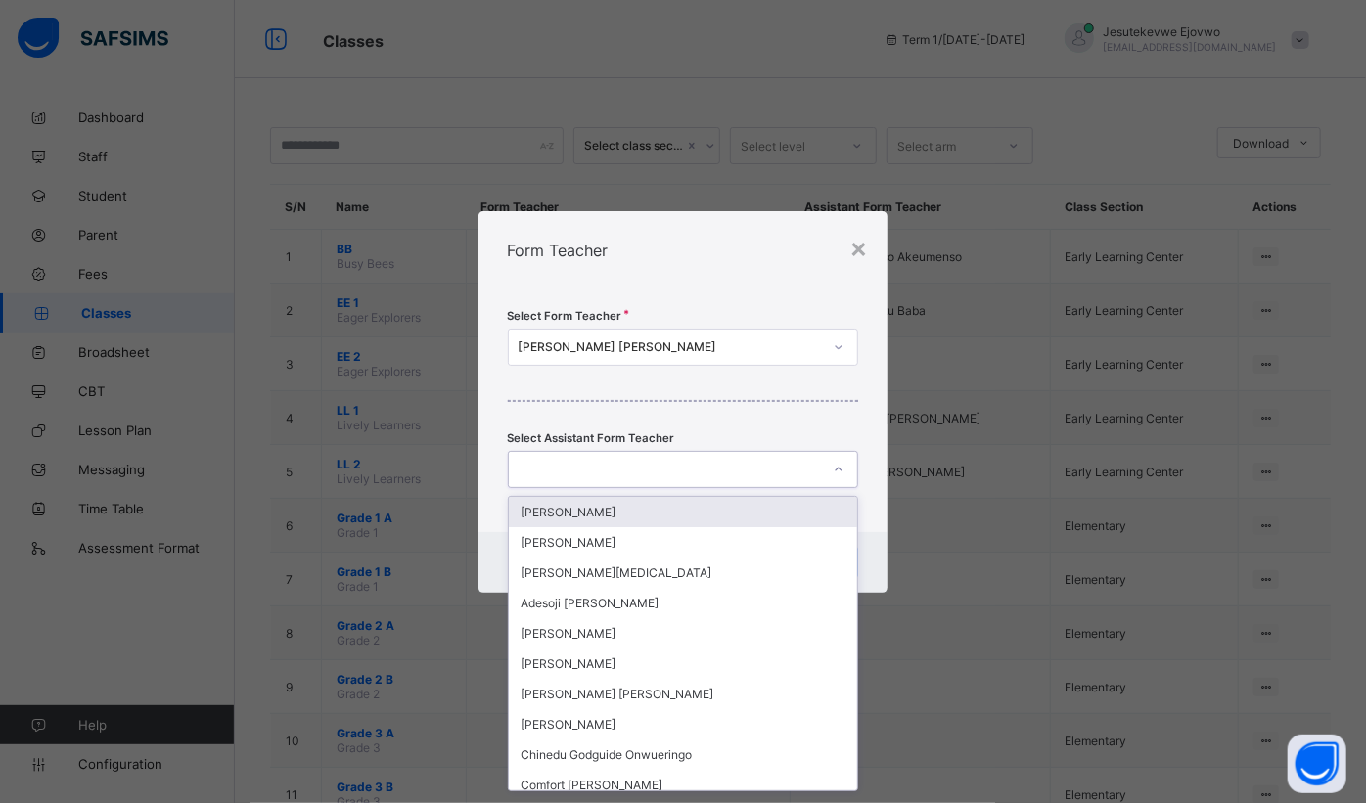
click at [716, 480] on div at bounding box center [665, 469] width 312 height 27
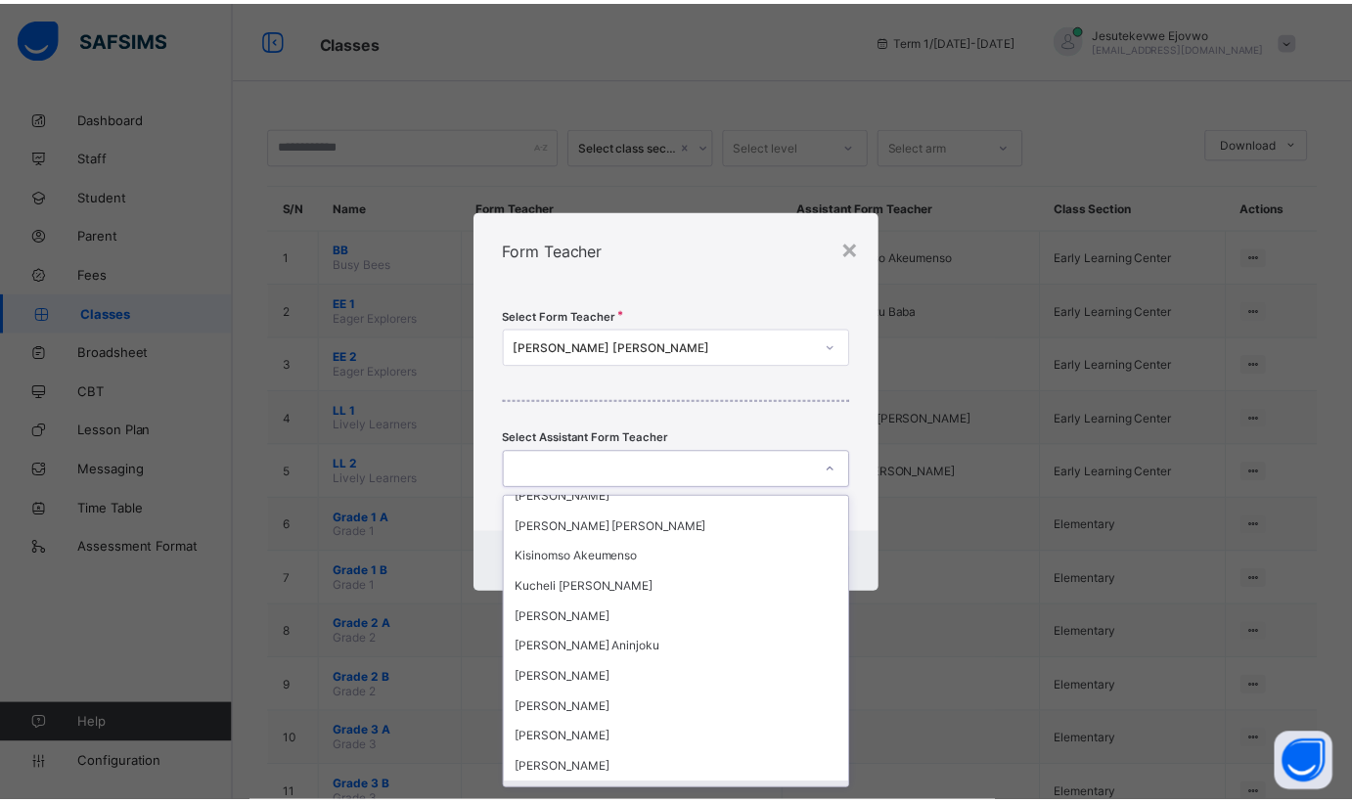
scroll to position [908, 0]
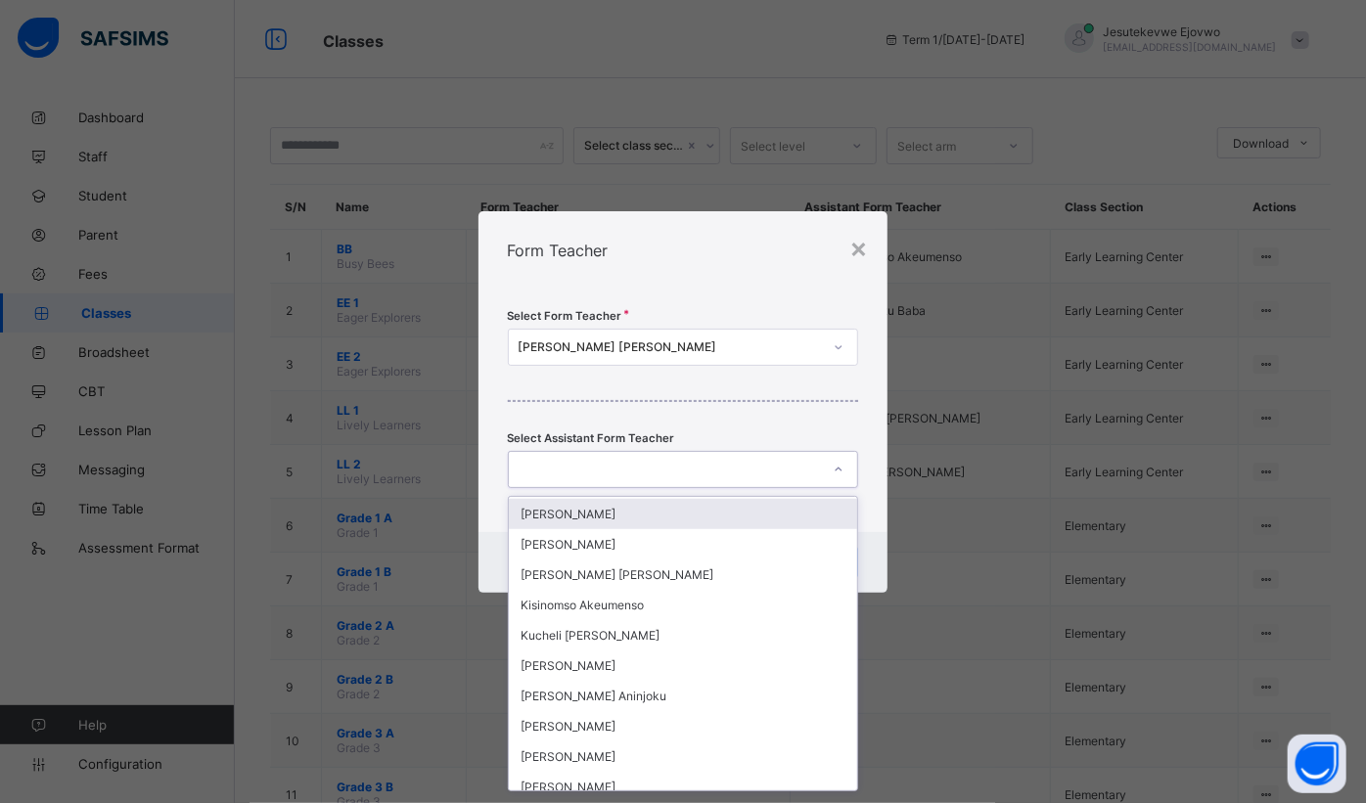
click at [114, 203] on div "× Form Teacher Select Form Teacher [PERSON_NAME] [PERSON_NAME] Select Assistant…" at bounding box center [683, 401] width 1366 height 803
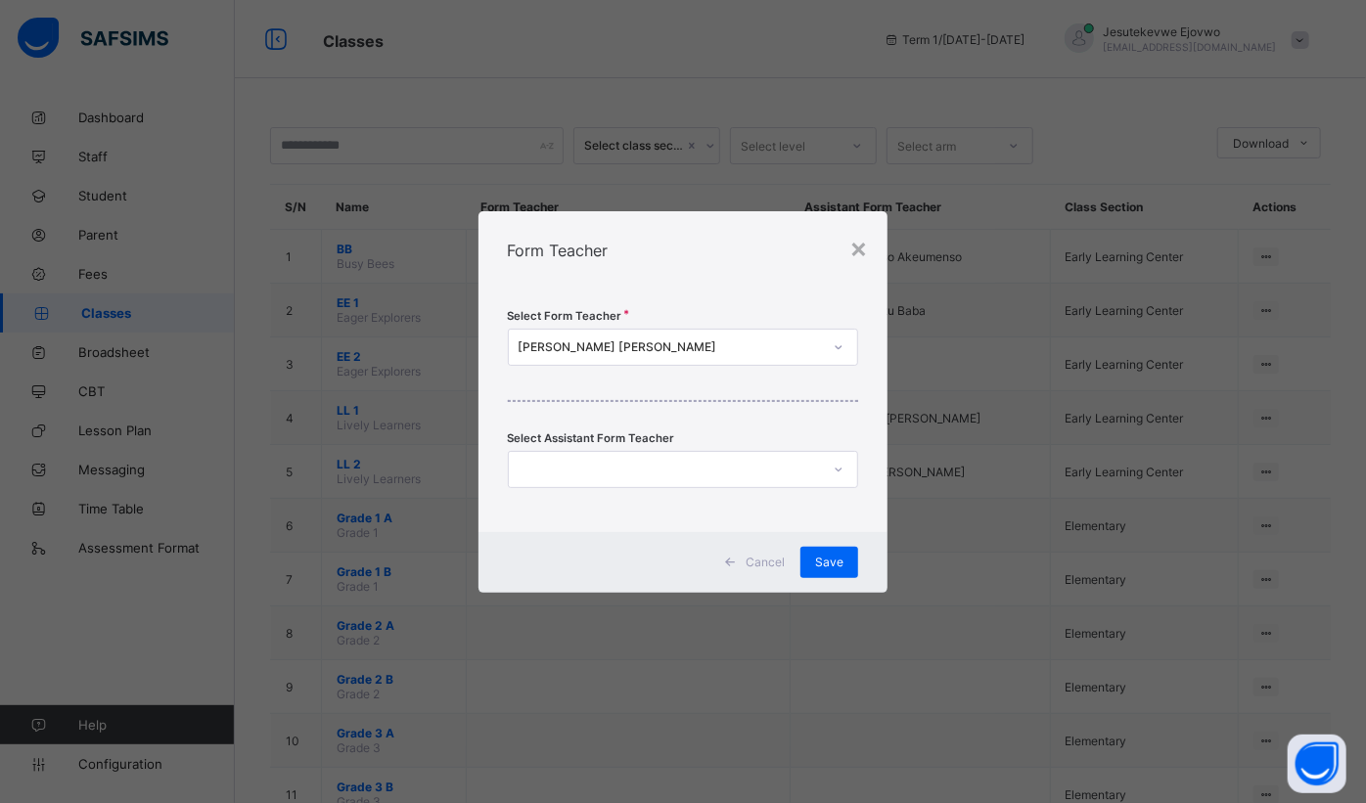
click at [116, 157] on div "× Form Teacher Select Form Teacher [PERSON_NAME] [PERSON_NAME] Select Assistant…" at bounding box center [683, 401] width 1366 height 803
click at [859, 252] on div "×" at bounding box center [858, 247] width 19 height 33
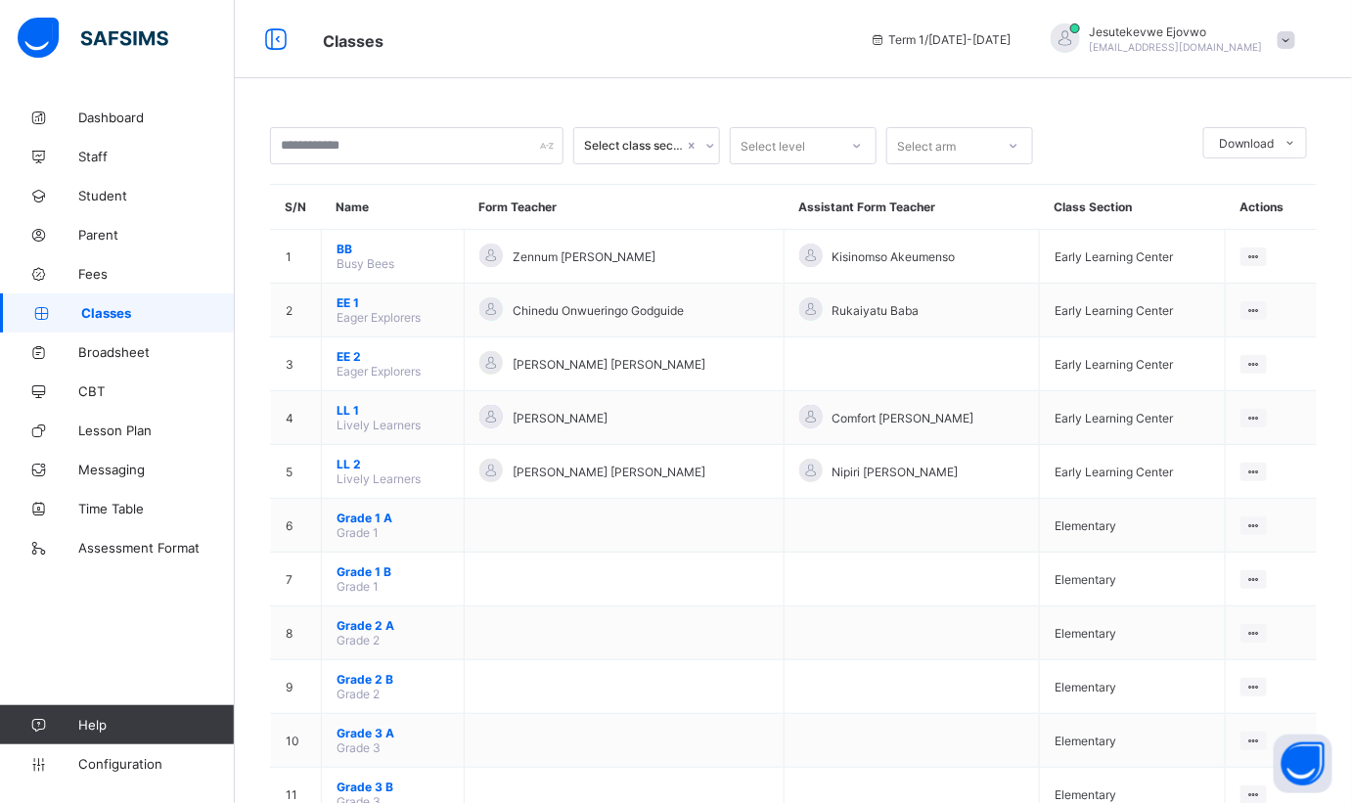
click at [79, 150] on span "Staff" at bounding box center [156, 157] width 157 height 16
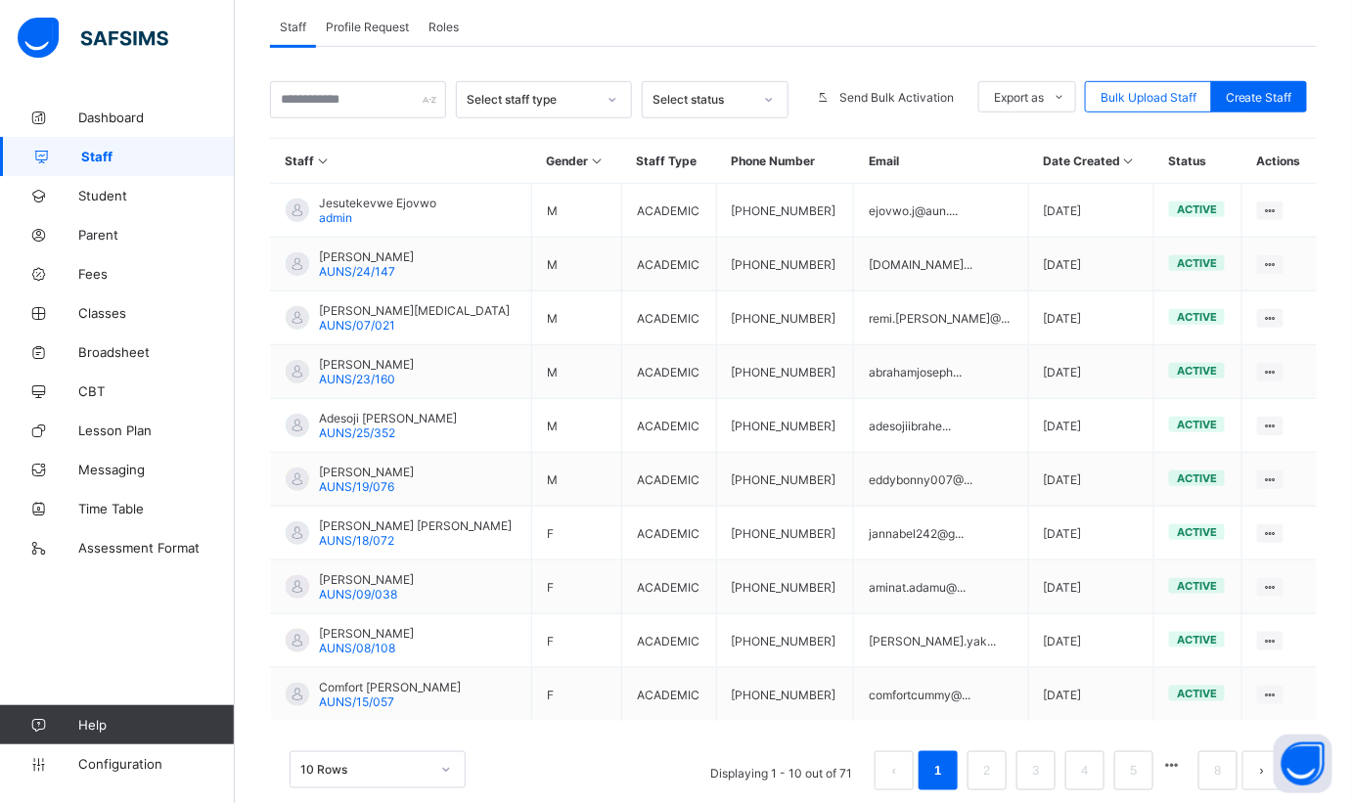
scroll to position [371, 0]
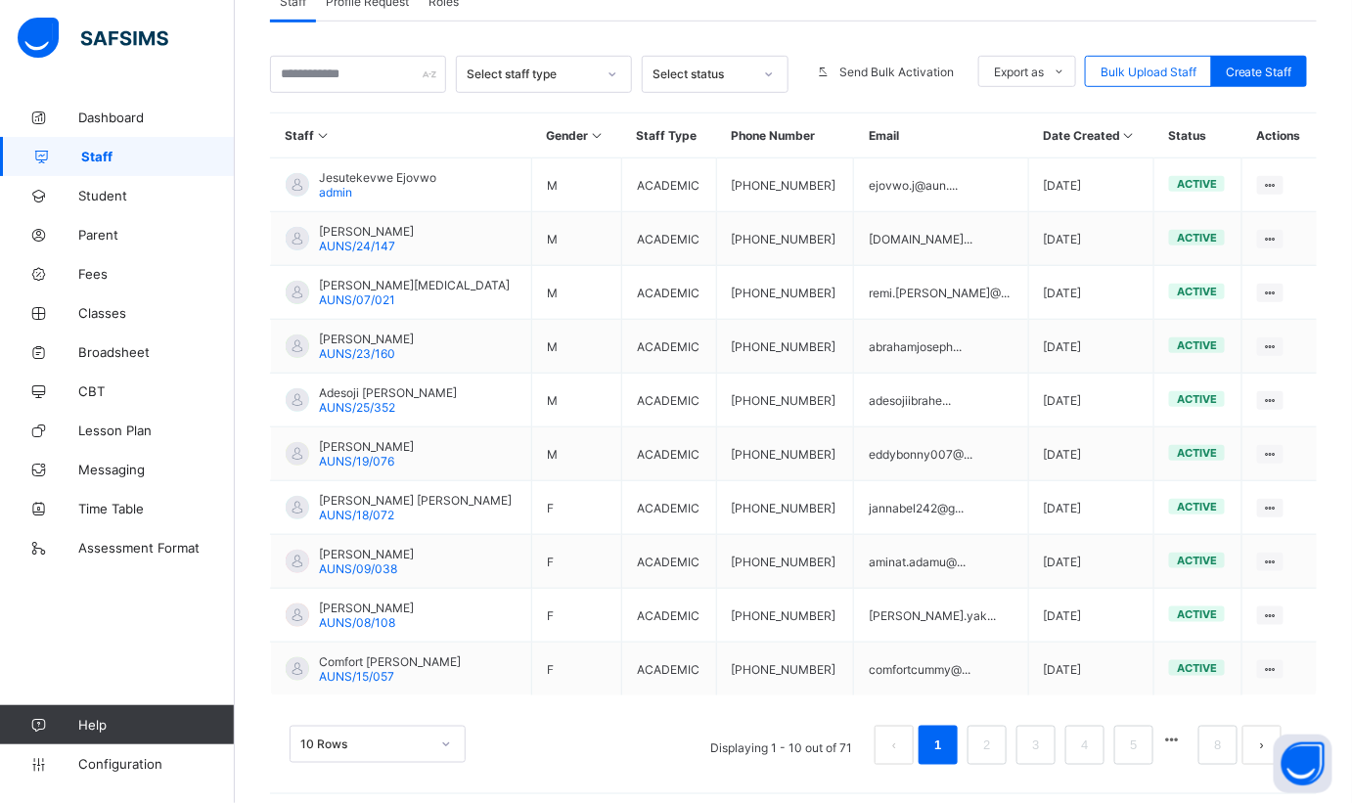
click at [246, 297] on div "Staff 71 Total Staff Active Staff 71 Deactivated Staff 0 38 Male 33 Female 71 A…" at bounding box center [793, 270] width 1117 height 1087
click at [117, 314] on span "Classes" at bounding box center [156, 313] width 157 height 16
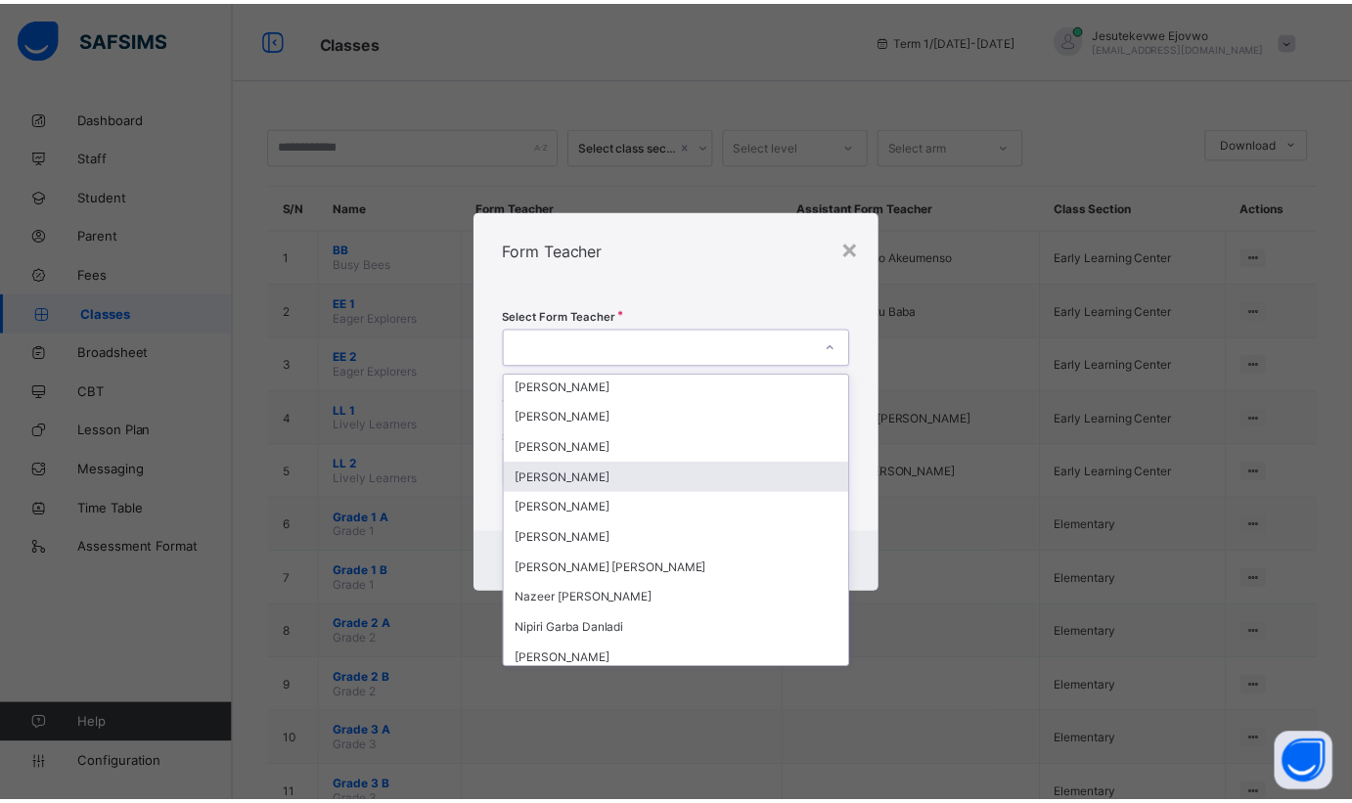
scroll to position [1066, 0]
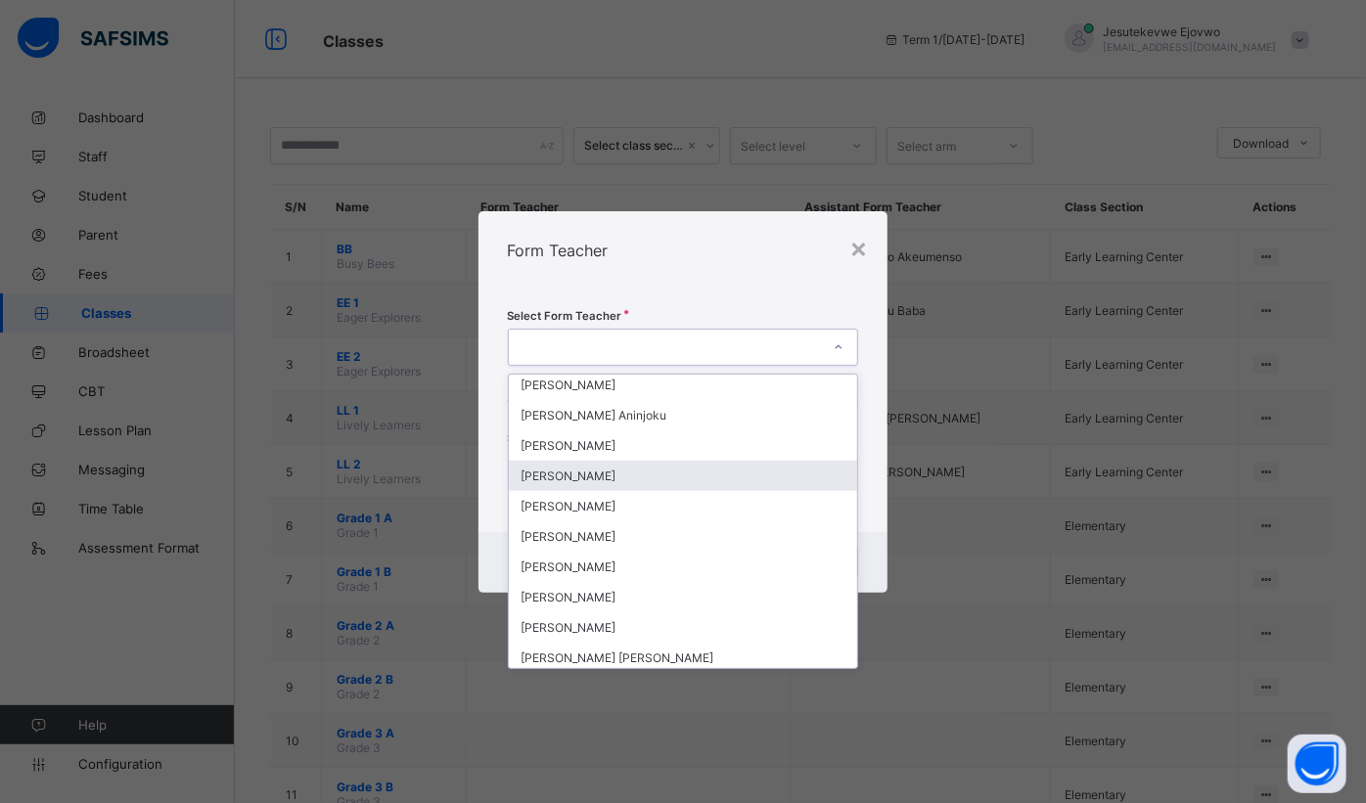
click at [671, 462] on div "[PERSON_NAME]" at bounding box center [683, 476] width 349 height 30
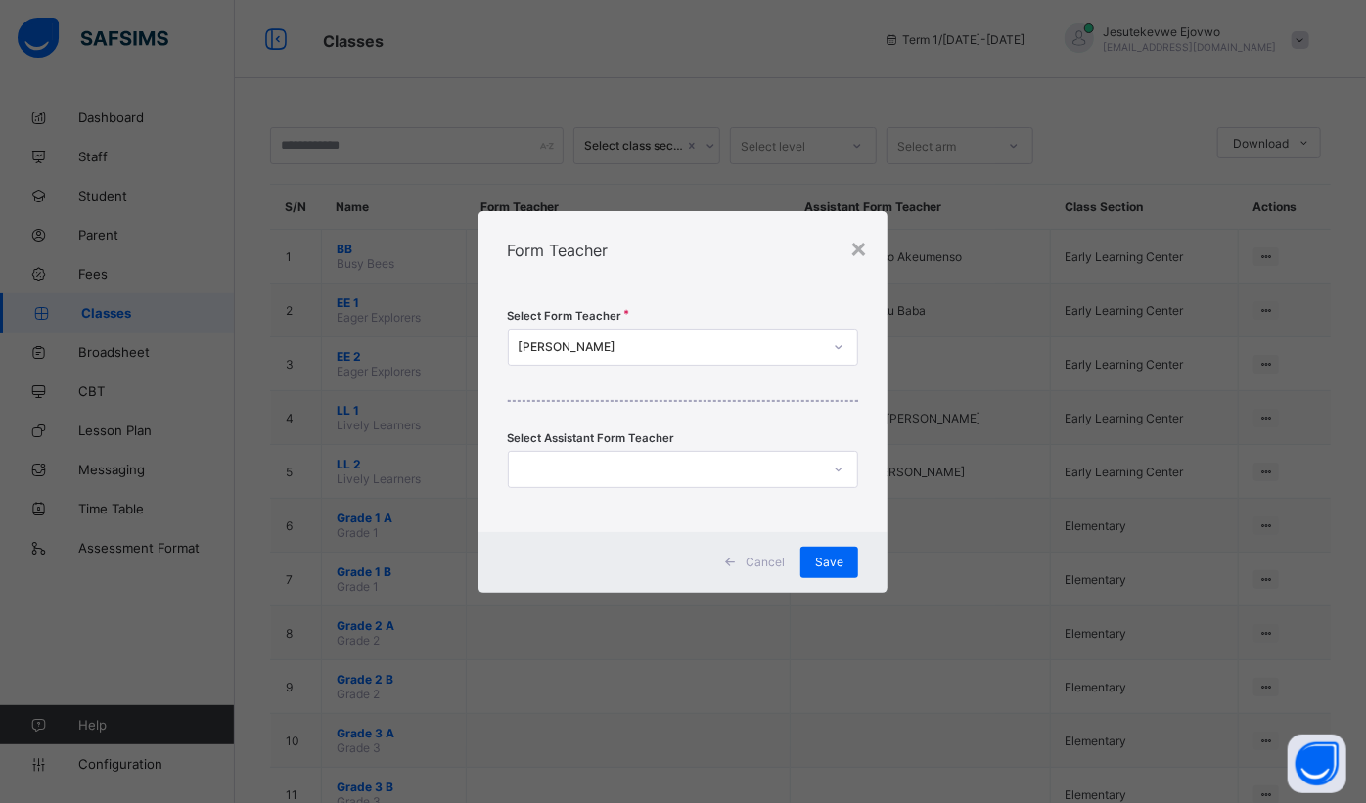
click at [815, 562] on div "Save" at bounding box center [829, 562] width 58 height 31
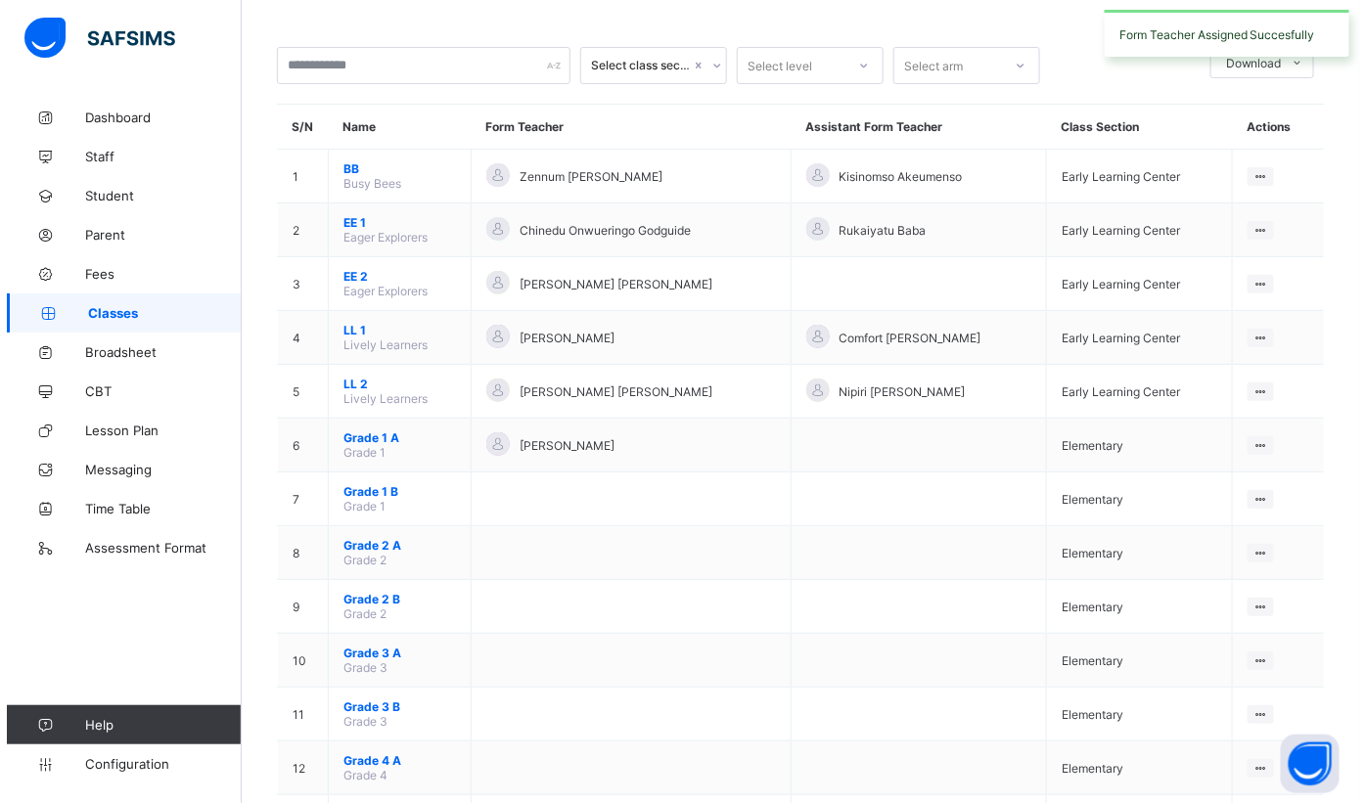
scroll to position [177, 0]
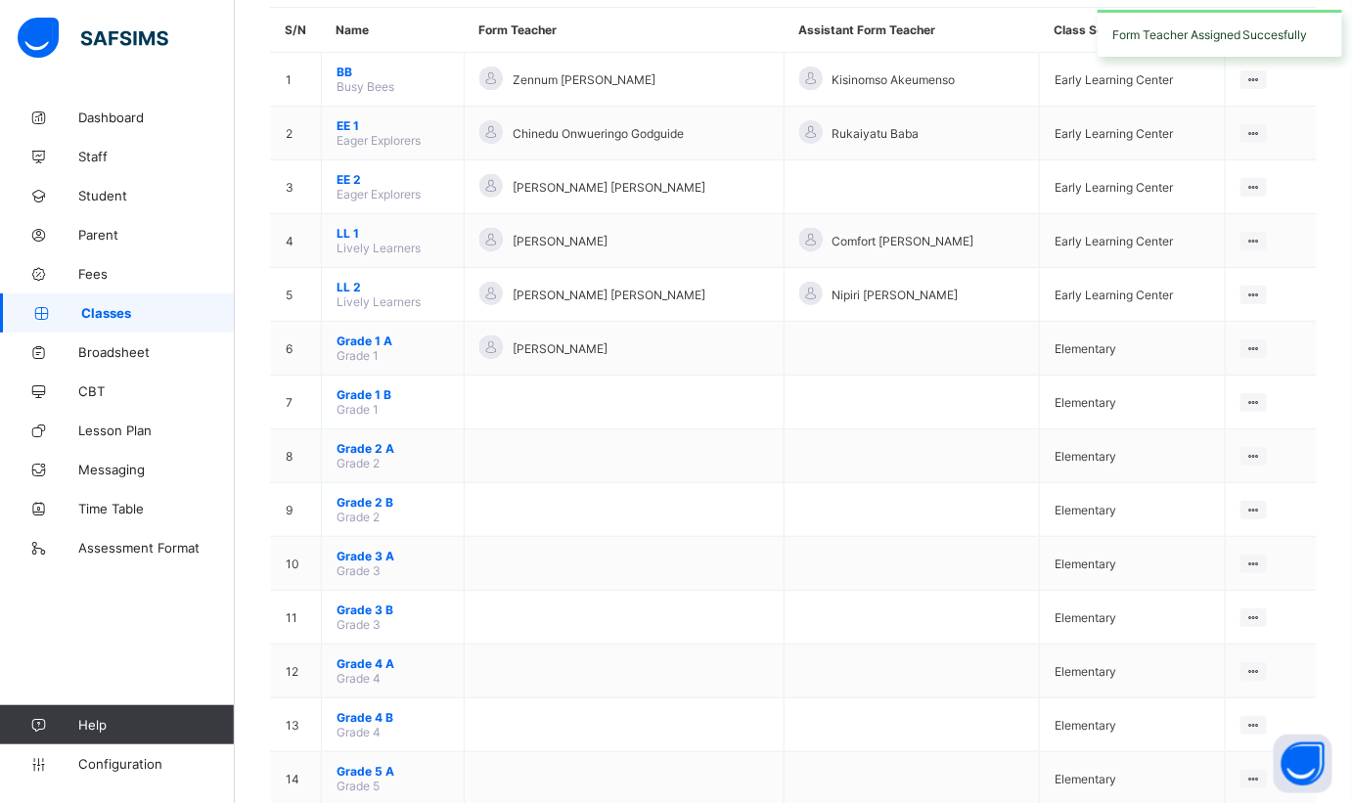
click at [1262, 395] on icon at bounding box center [1254, 402] width 17 height 15
click at [0, 0] on div "Assign form Teacher" at bounding box center [0, 0] width 0 height 0
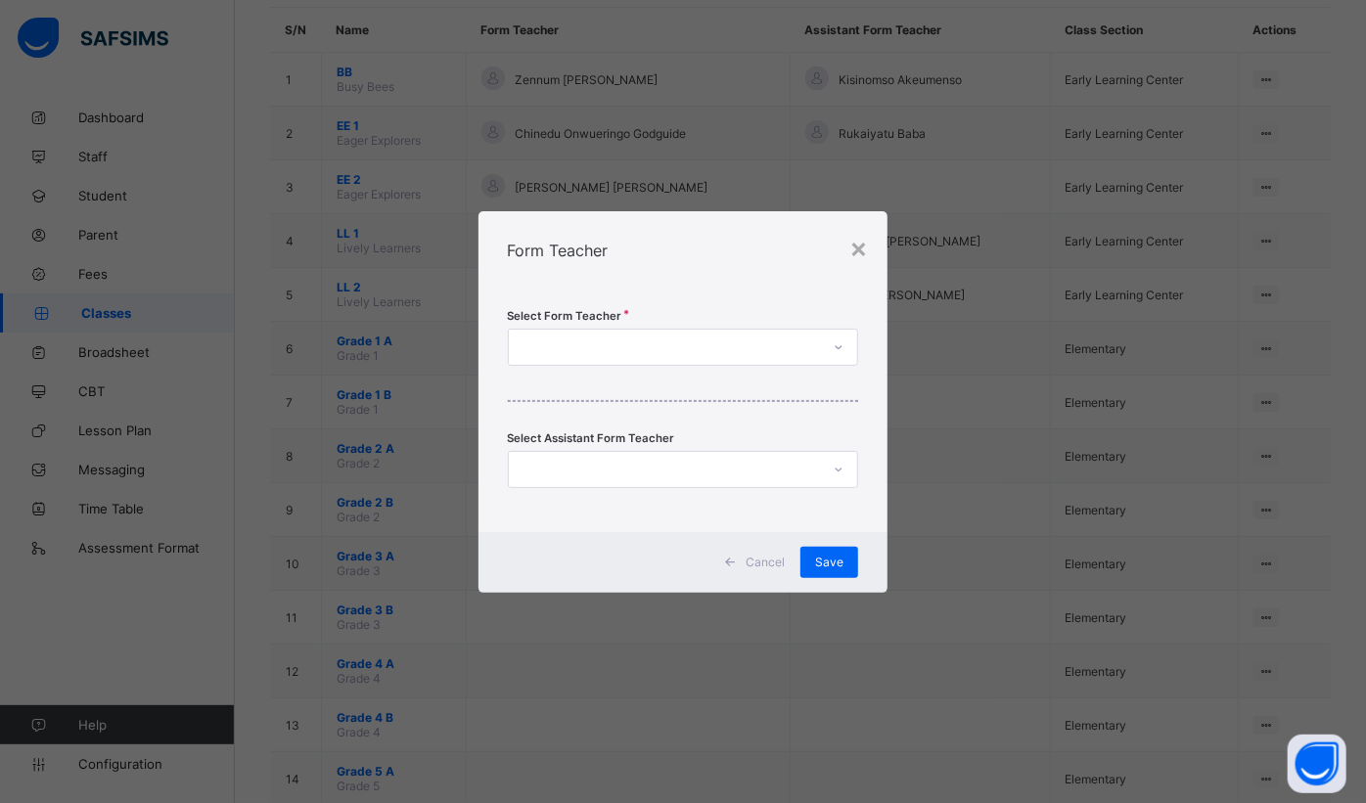
click at [702, 343] on div at bounding box center [665, 347] width 312 height 27
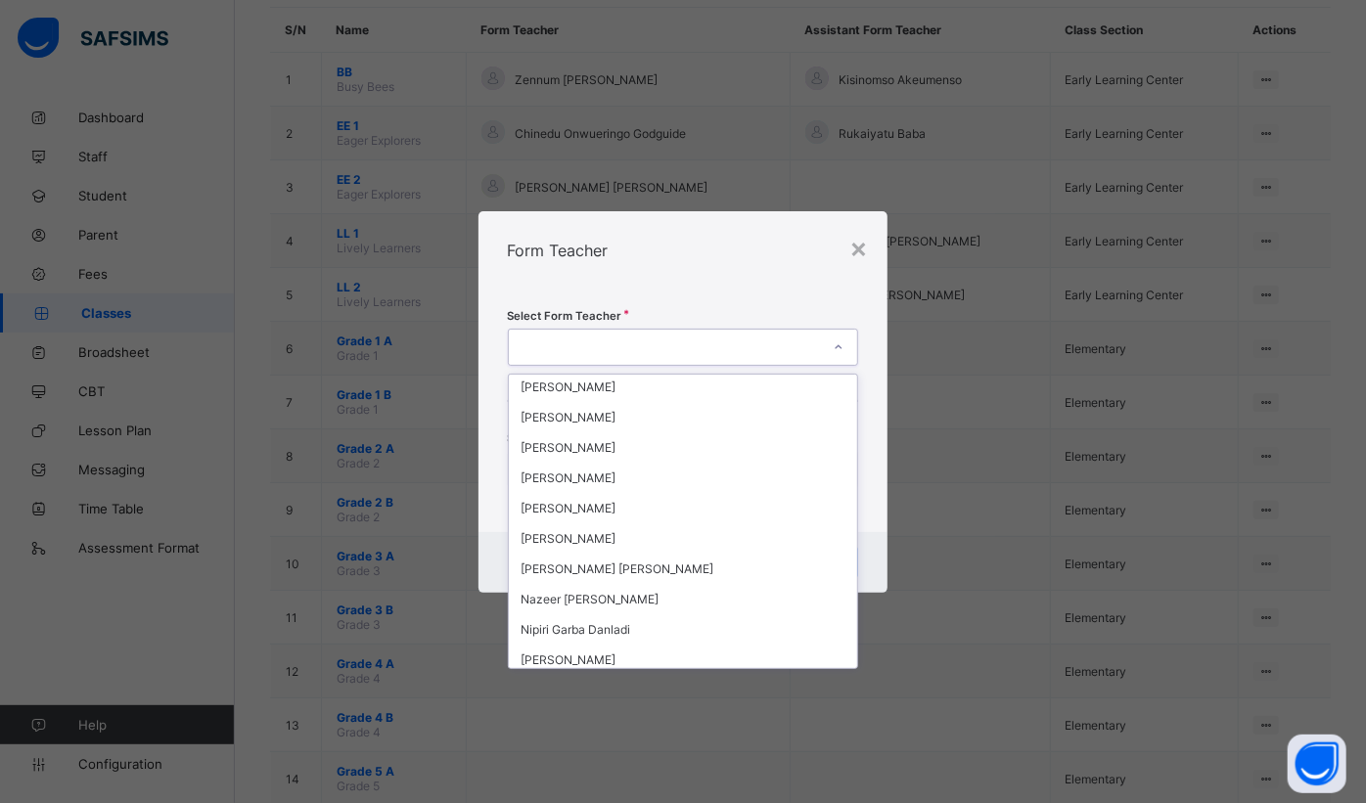
scroll to position [1066, 0]
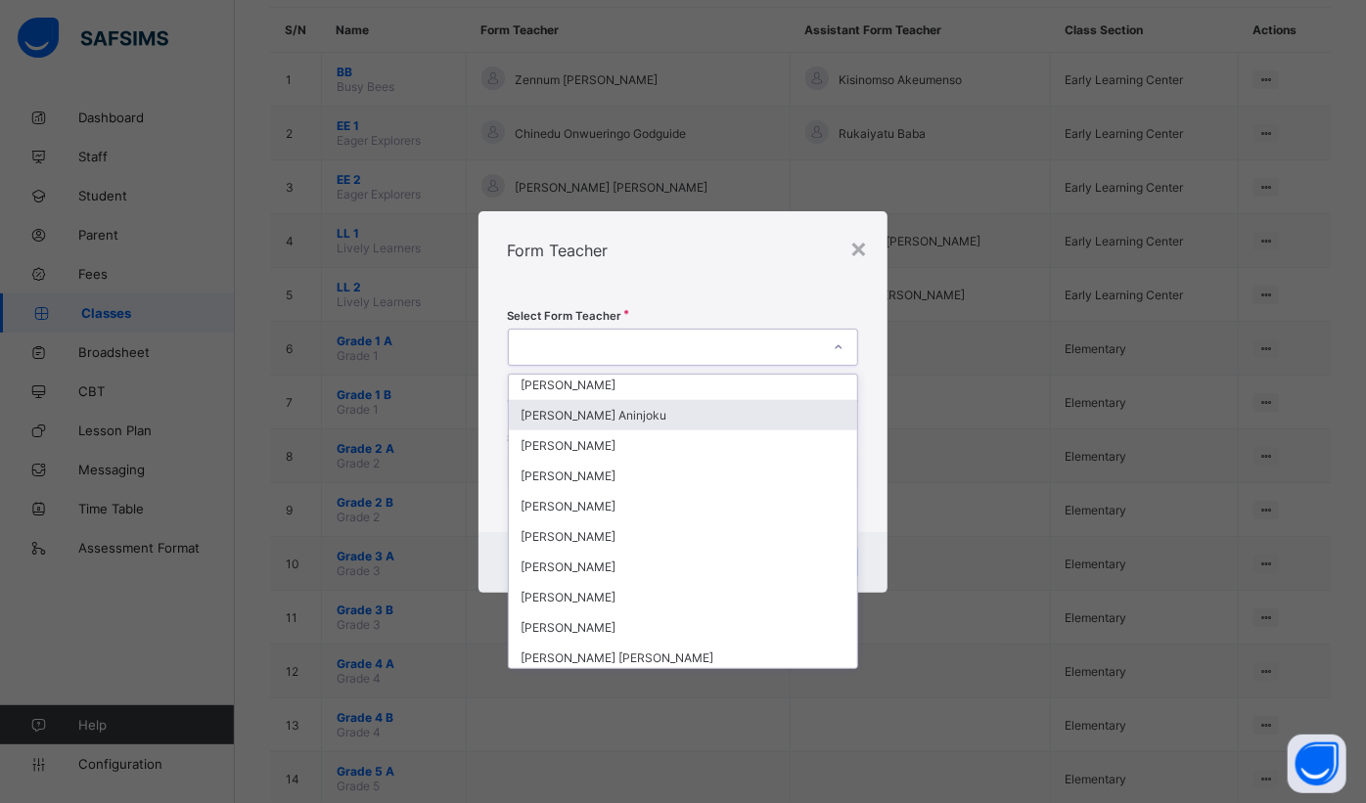
click at [661, 401] on div "[PERSON_NAME] Aninjoku" at bounding box center [683, 415] width 349 height 30
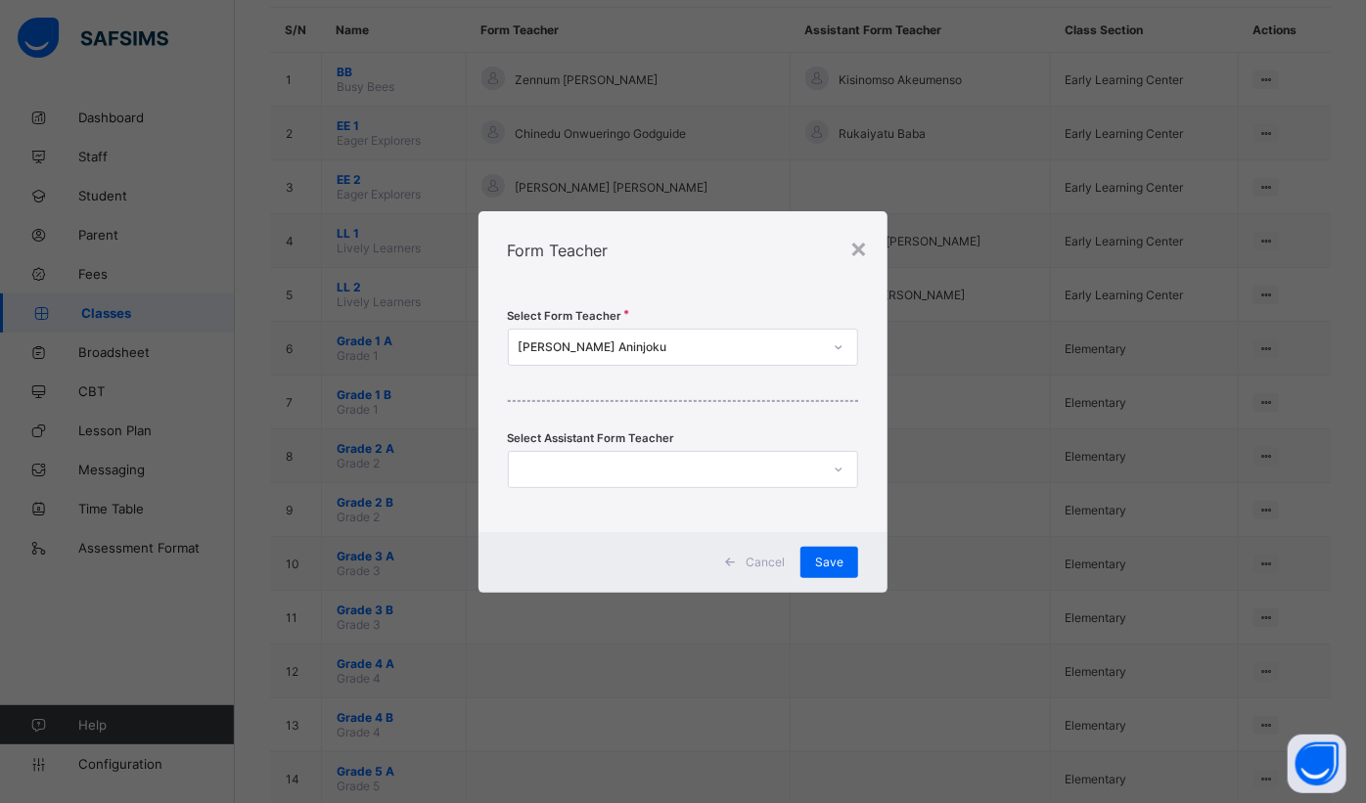
click at [838, 564] on span "Save" at bounding box center [829, 562] width 28 height 15
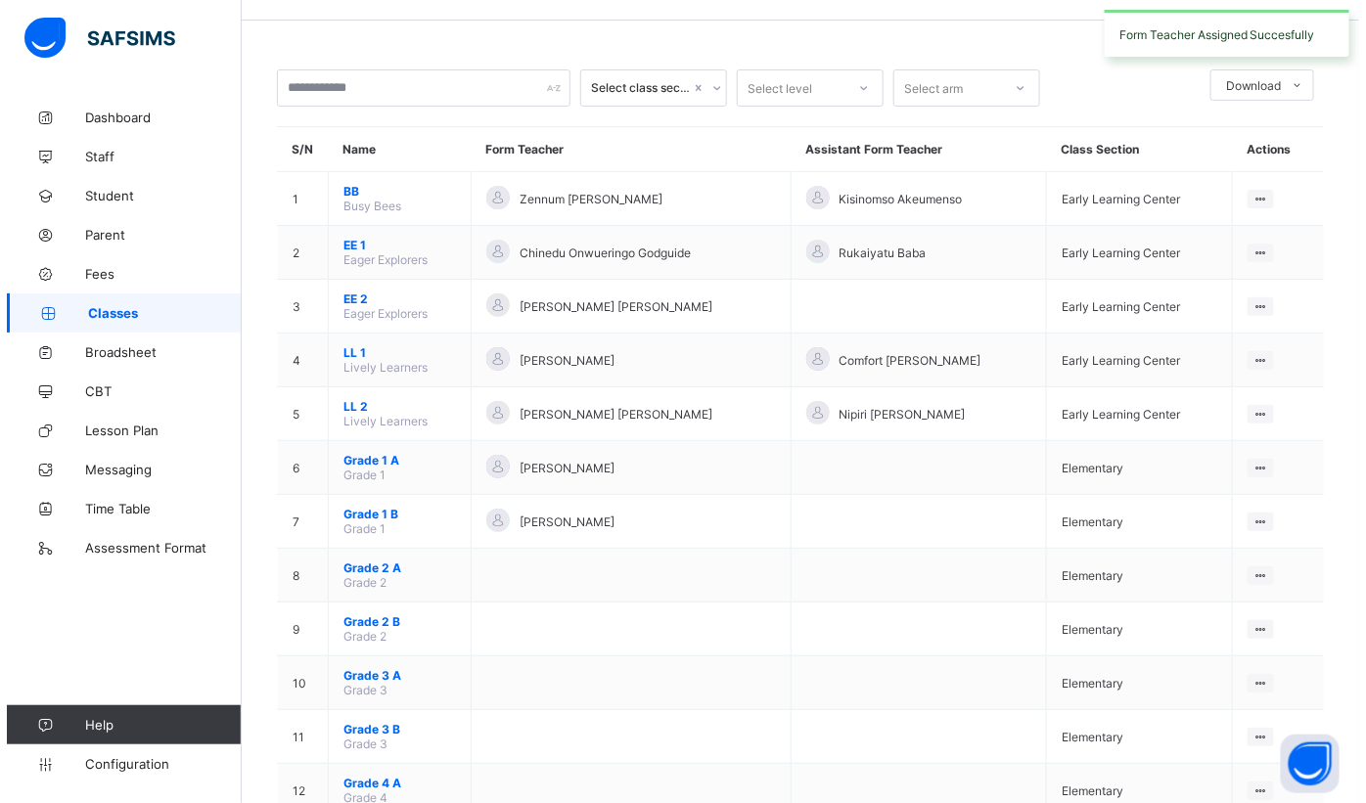
scroll to position [88, 0]
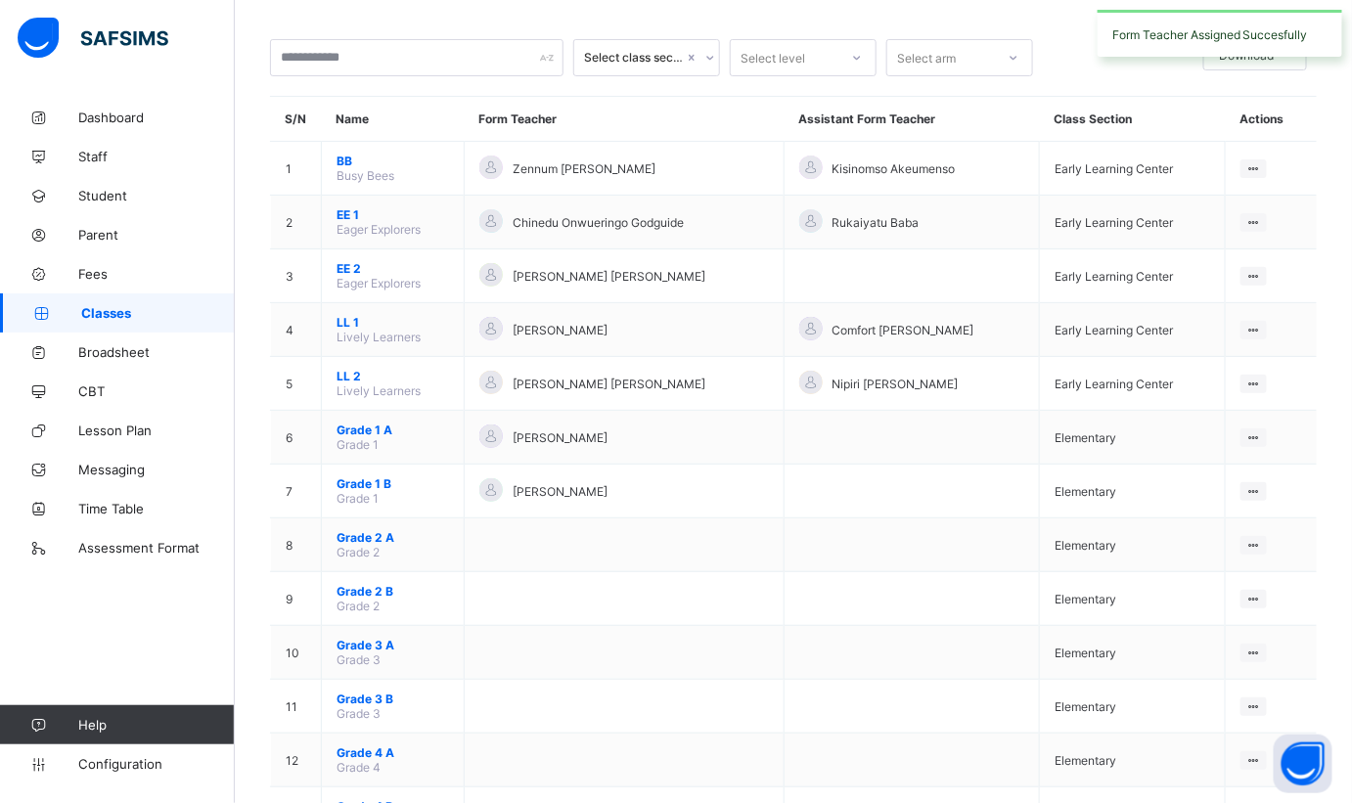
click at [1257, 538] on icon at bounding box center [1254, 545] width 17 height 15
click at [0, 0] on div "Assign form Teacher" at bounding box center [0, 0] width 0 height 0
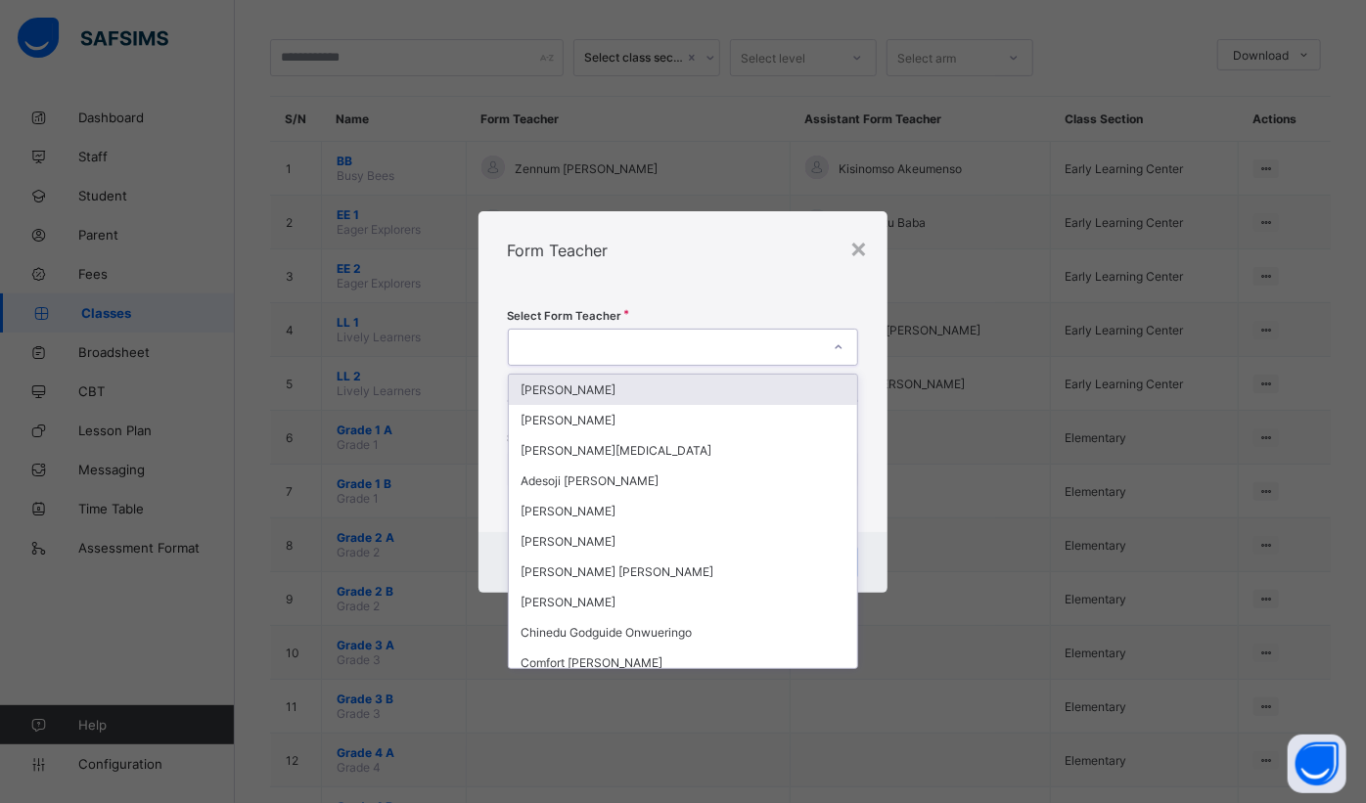
click at [714, 349] on div at bounding box center [665, 347] width 312 height 27
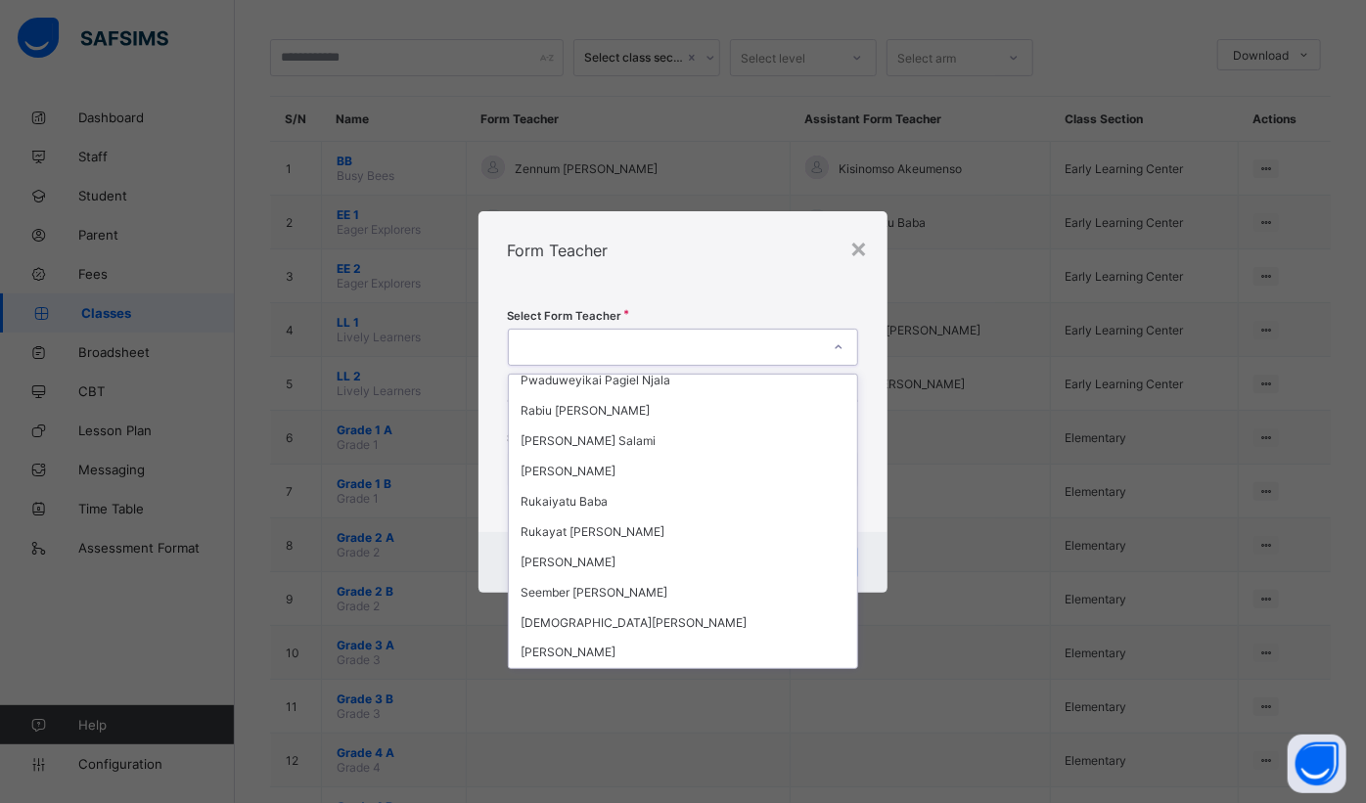
scroll to position [1828, 0]
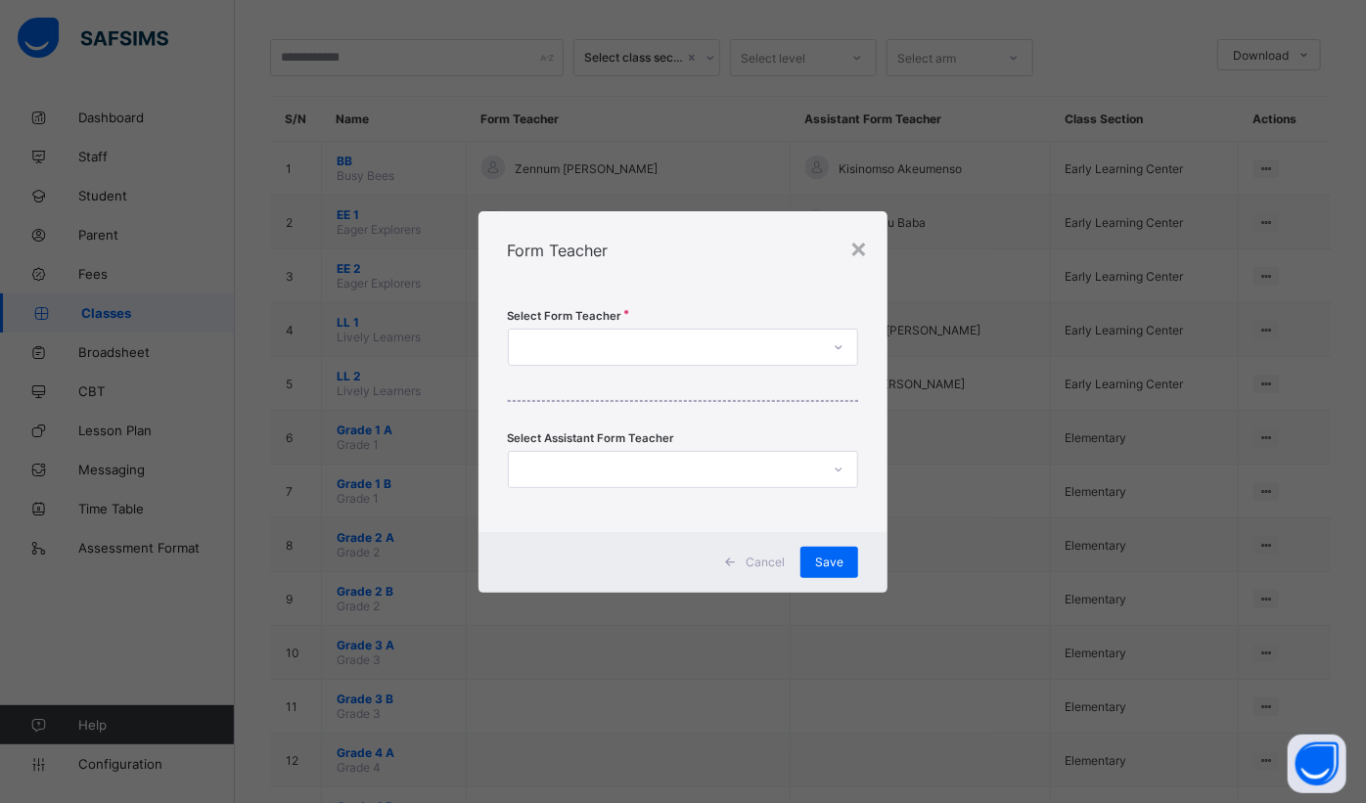
click at [692, 335] on div at bounding box center [665, 347] width 312 height 27
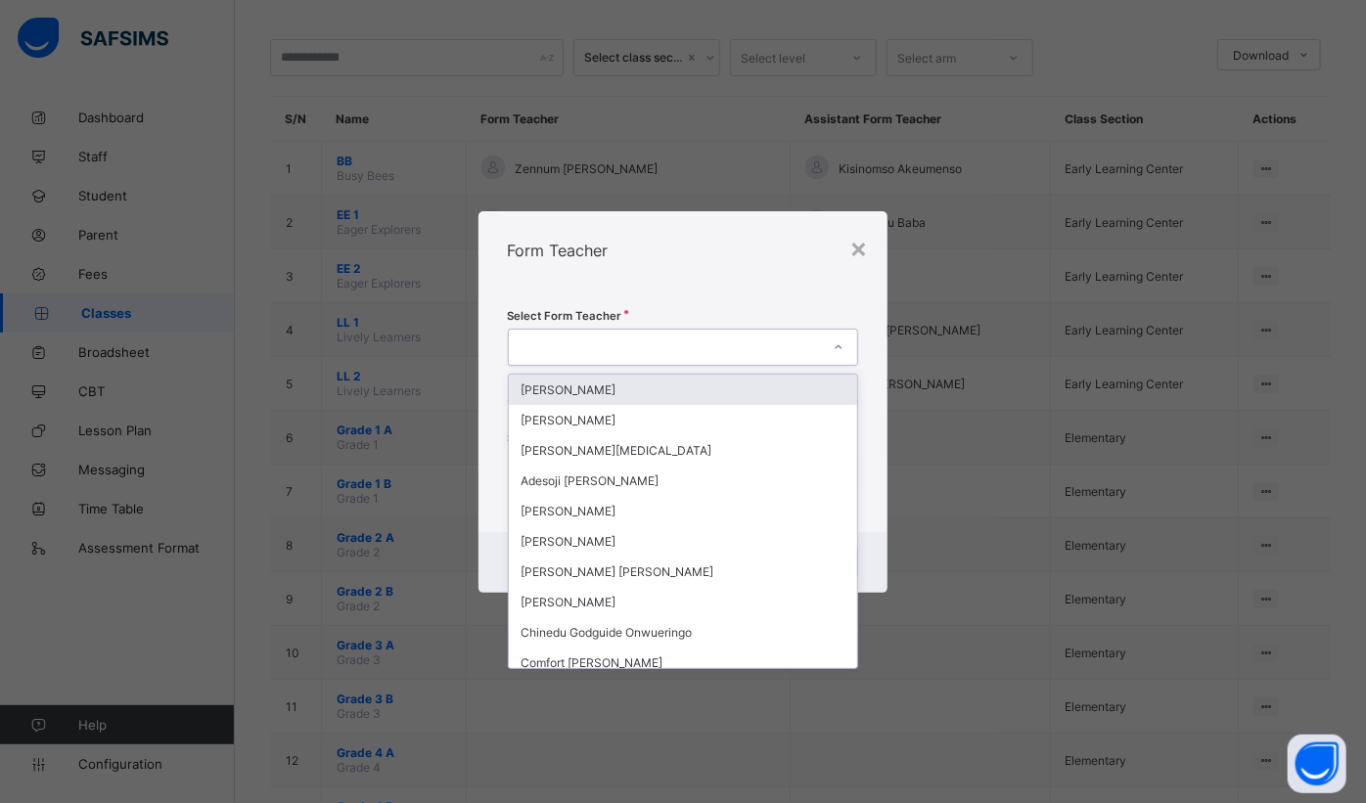
click at [721, 335] on div at bounding box center [665, 347] width 312 height 27
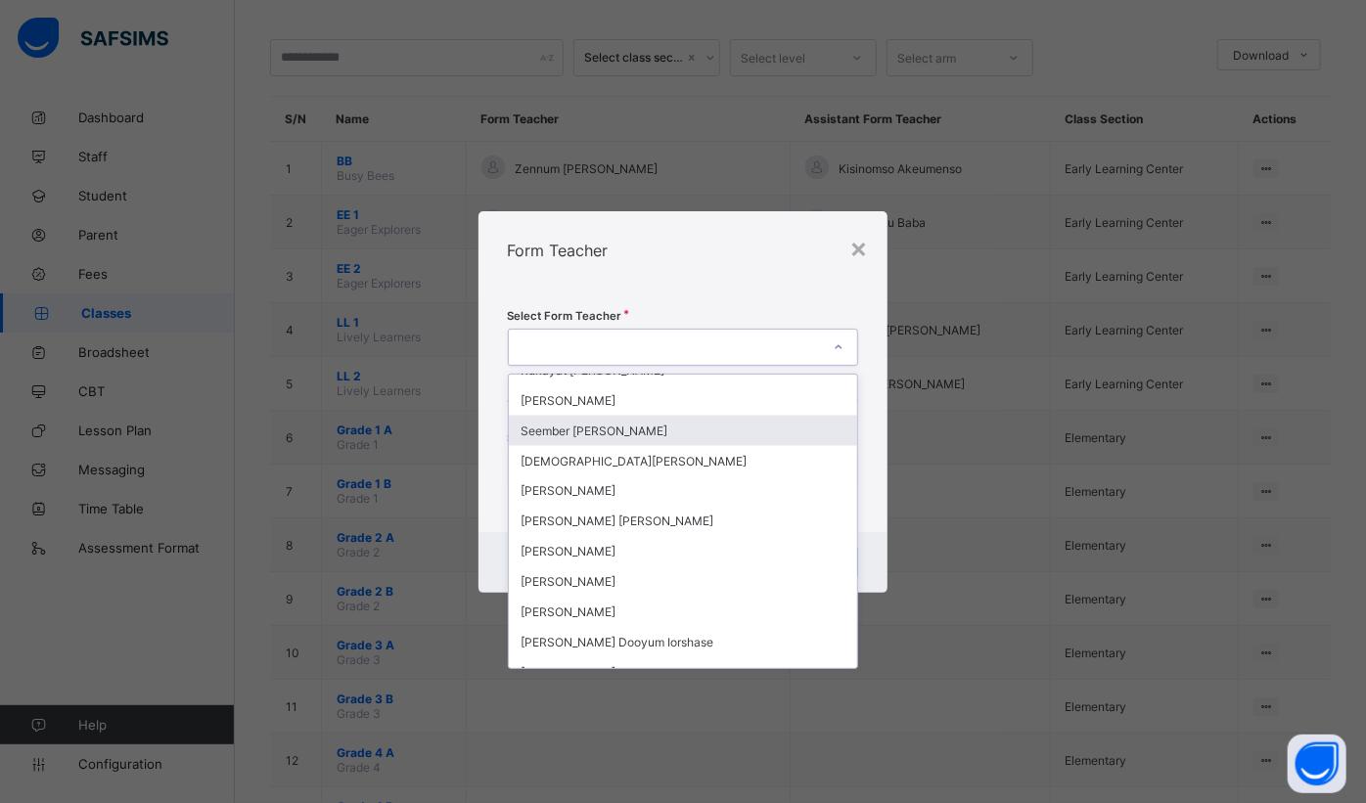
scroll to position [1690, 0]
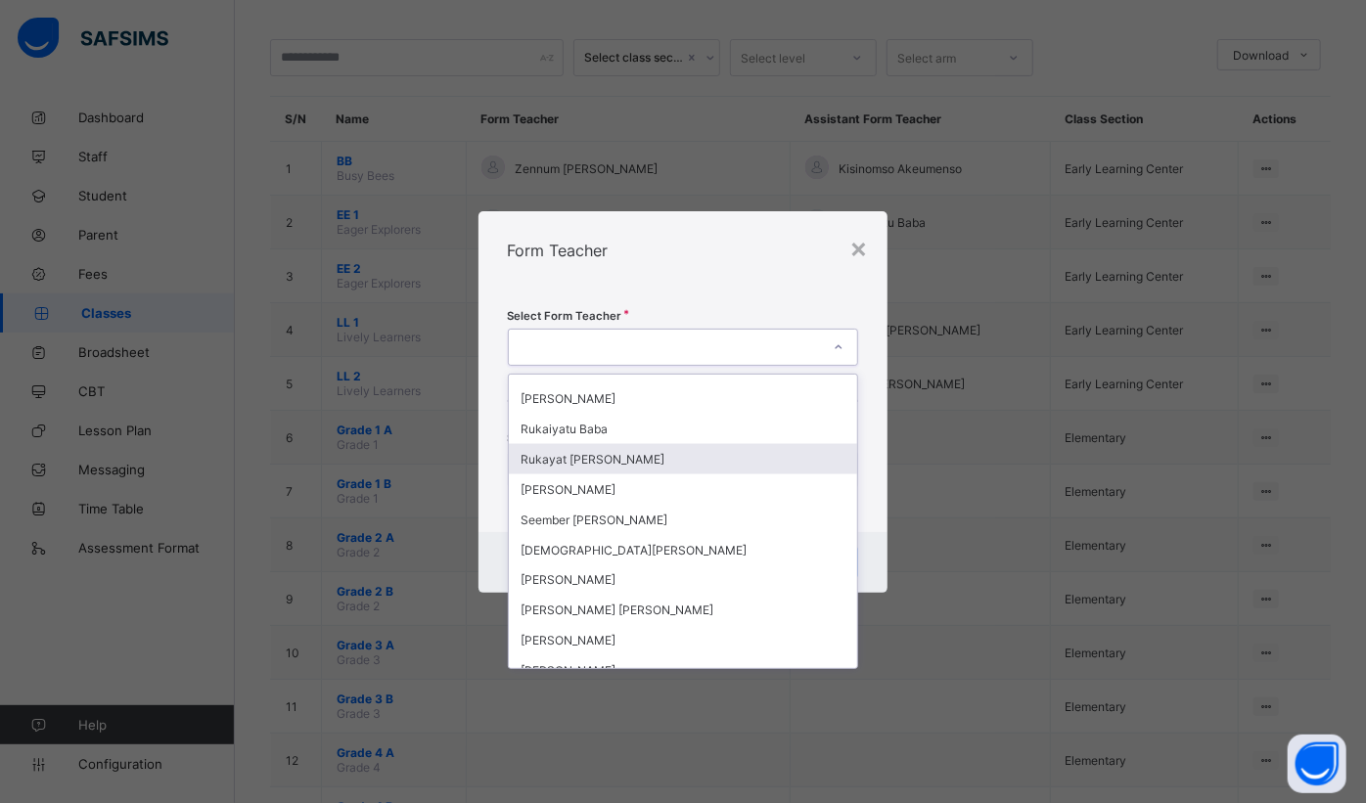
click at [628, 444] on div "Rukayat [PERSON_NAME]" at bounding box center [683, 459] width 349 height 30
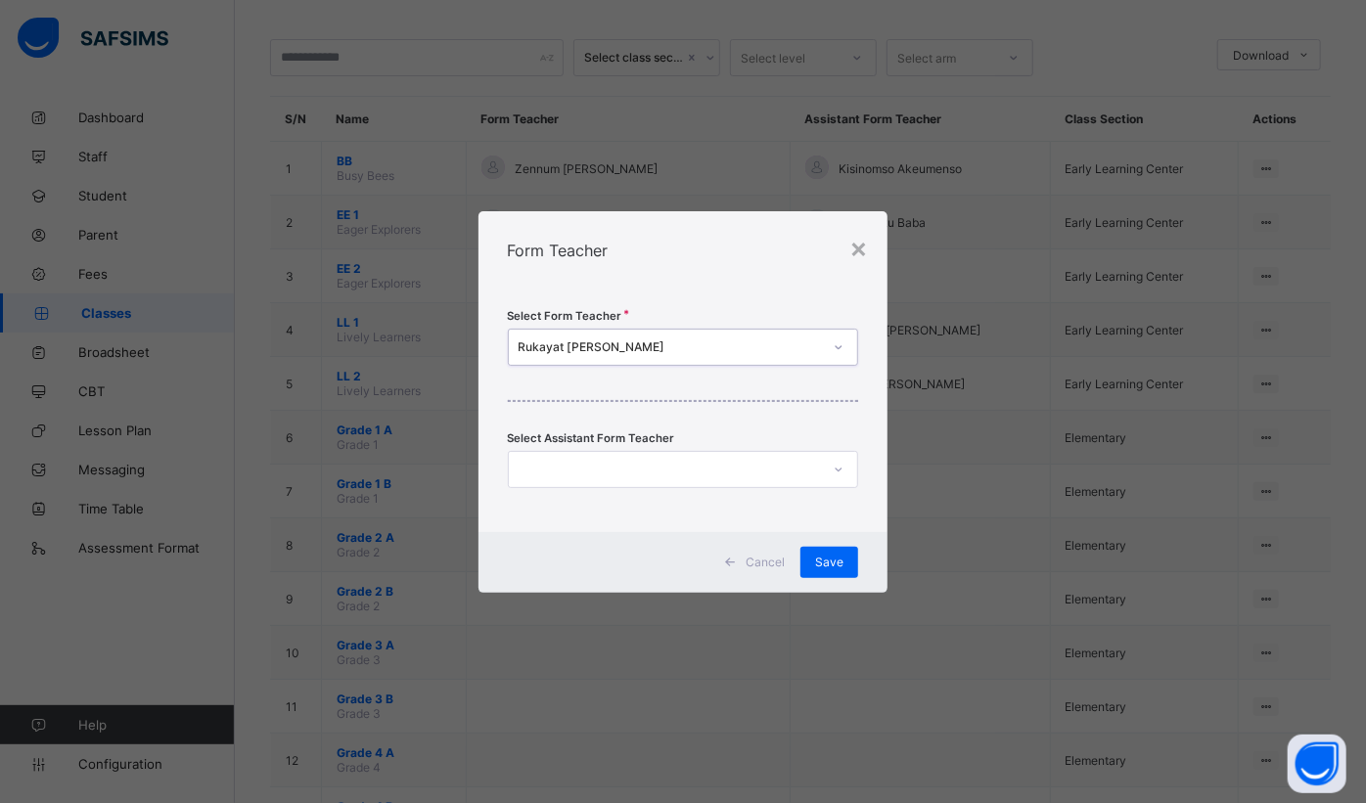
click at [831, 567] on span "Save" at bounding box center [829, 562] width 28 height 15
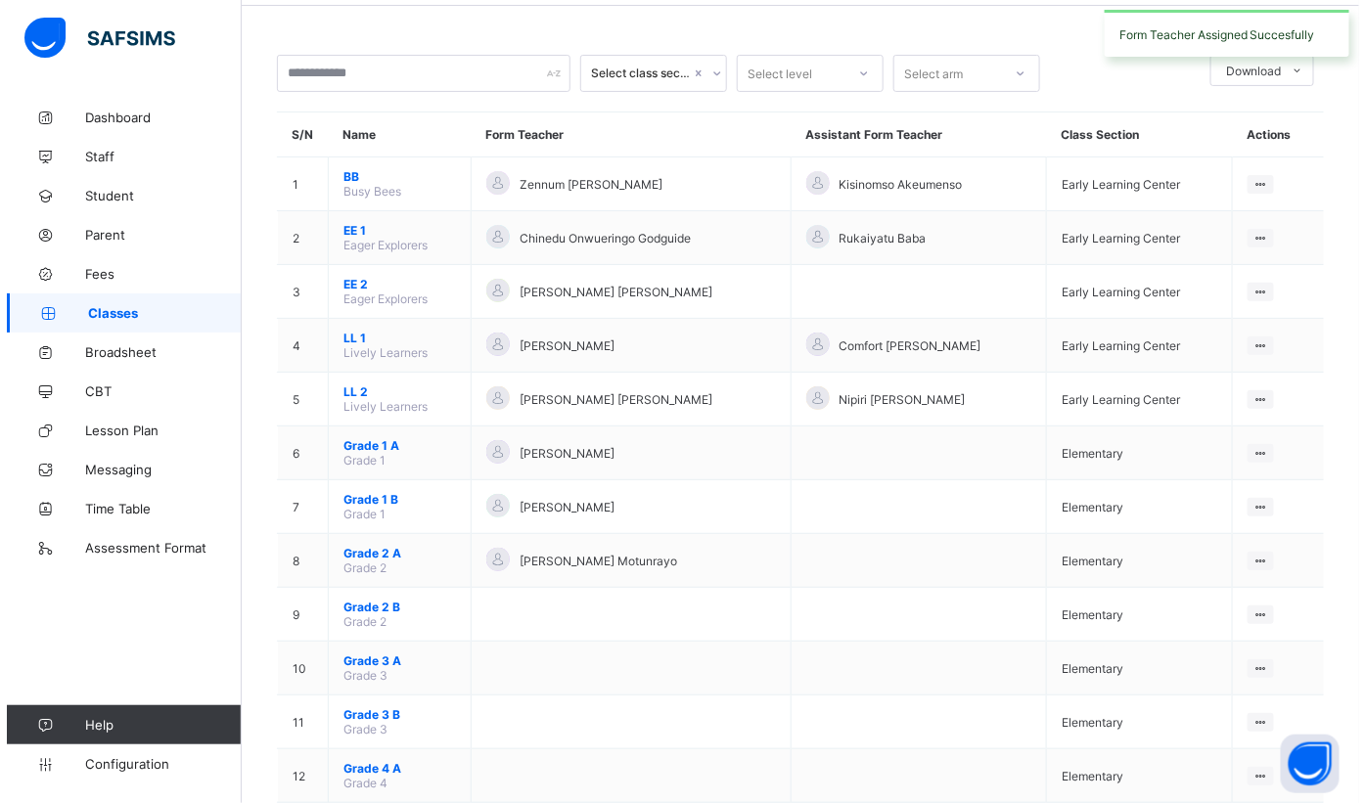
scroll to position [177, 0]
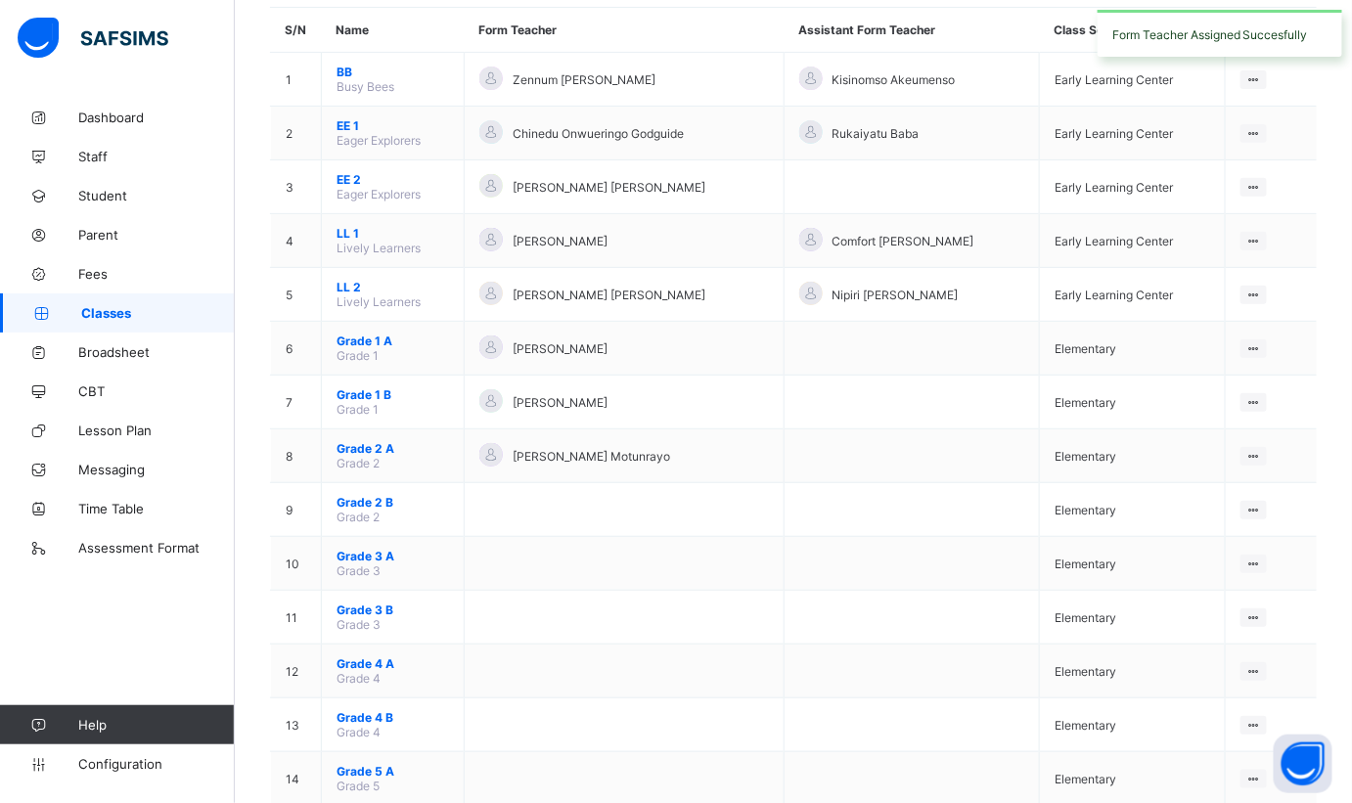
click at [0, 0] on ul "View Class Assign form Teacher" at bounding box center [0, 0] width 0 height 0
click at [0, 0] on div "Assign form Teacher" at bounding box center [0, 0] width 0 height 0
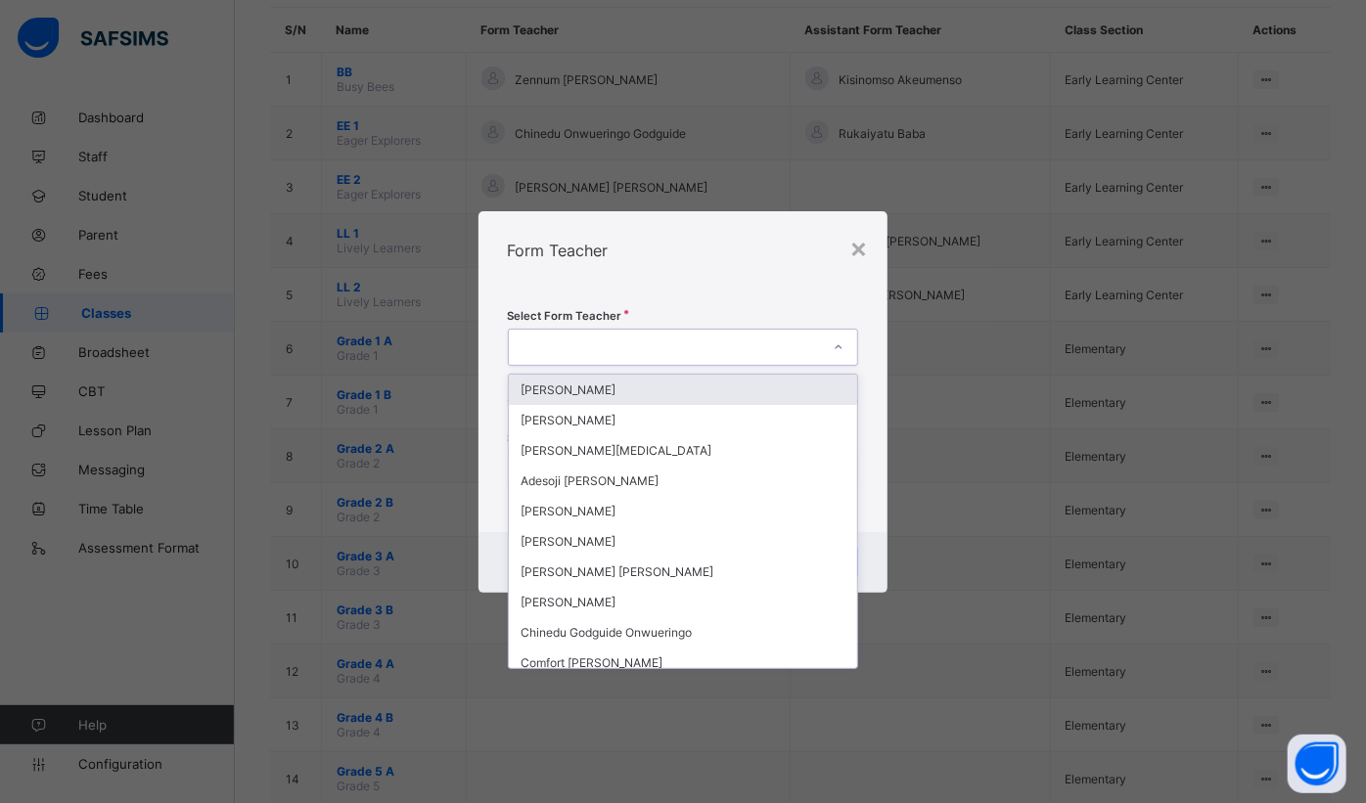
click at [733, 355] on div at bounding box center [665, 347] width 312 height 27
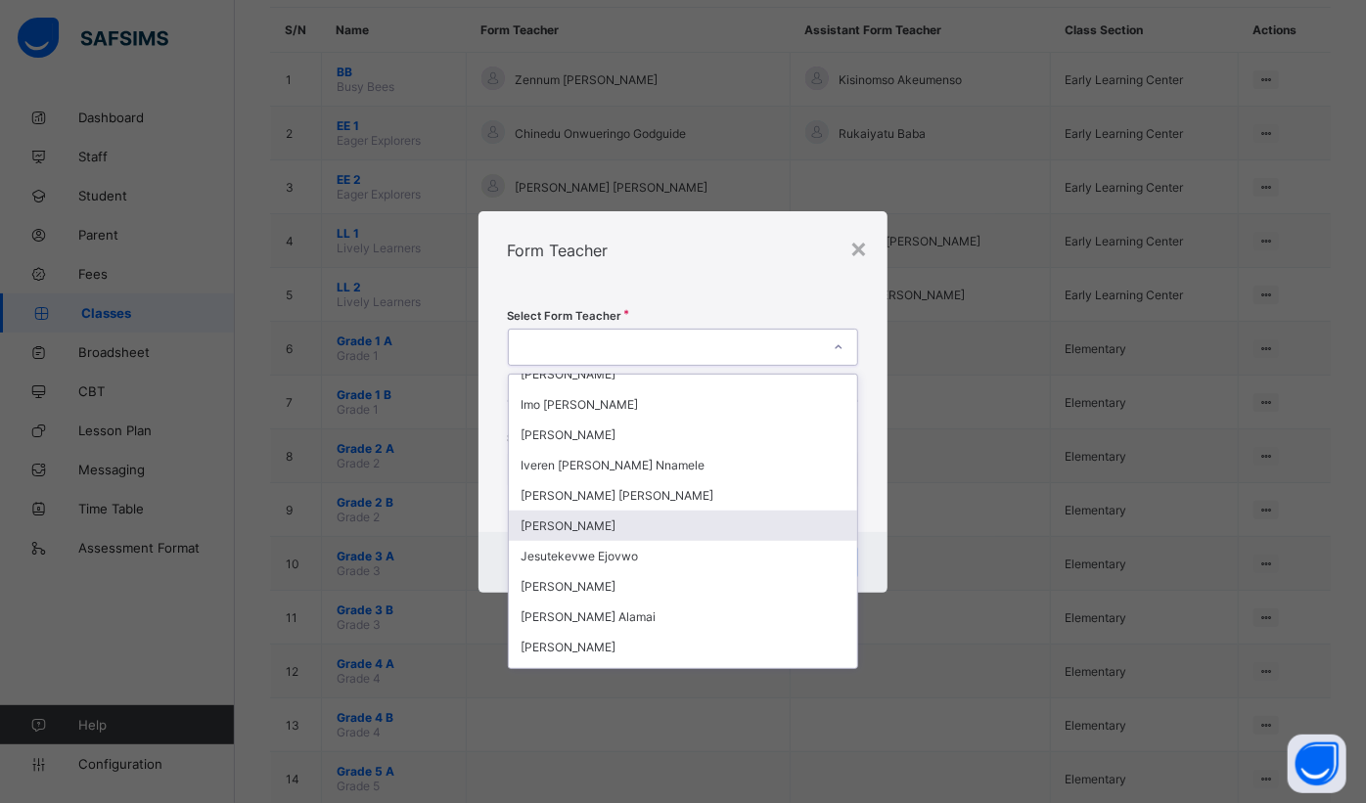
scroll to position [622, 0]
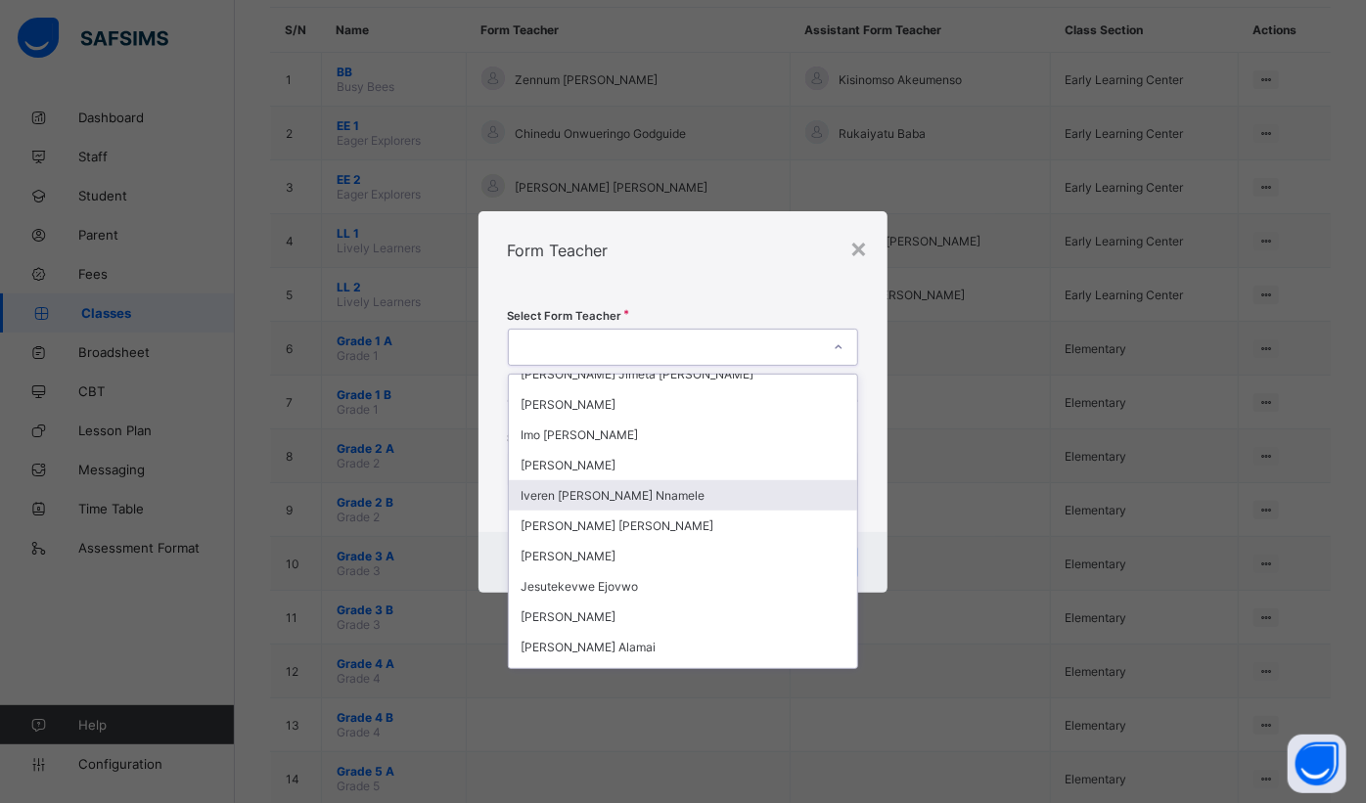
click at [600, 483] on div "Iveren [PERSON_NAME] Nnamele" at bounding box center [683, 495] width 349 height 30
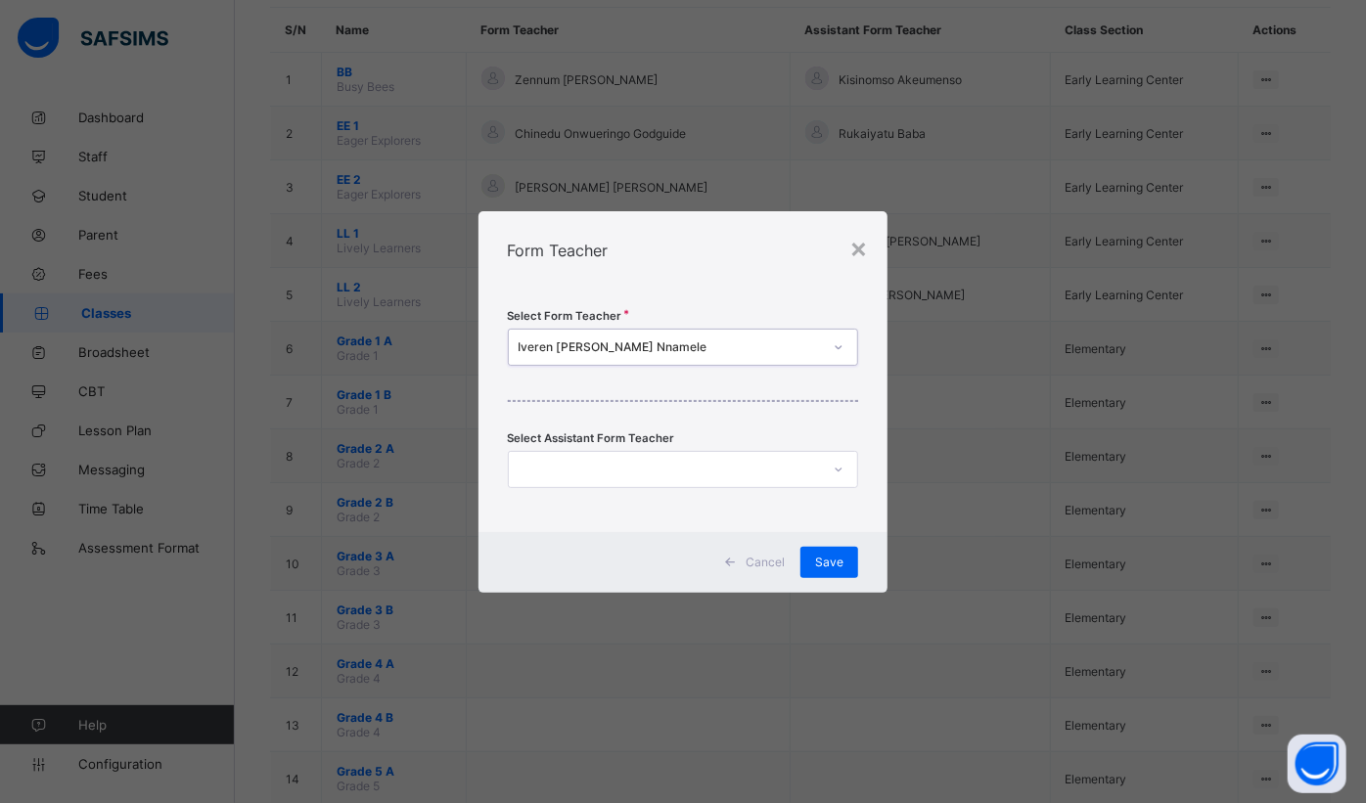
click at [839, 565] on span "Save" at bounding box center [829, 562] width 28 height 15
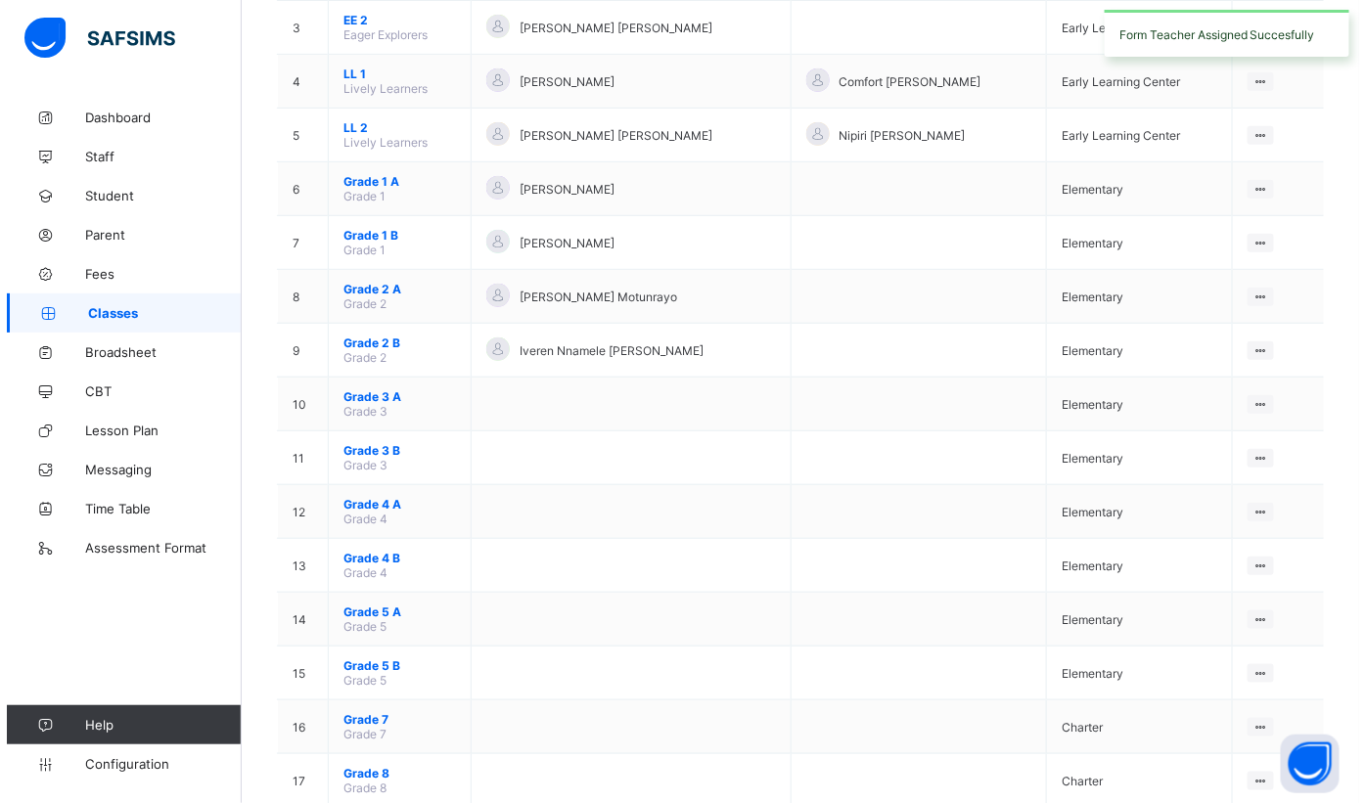
scroll to position [355, 0]
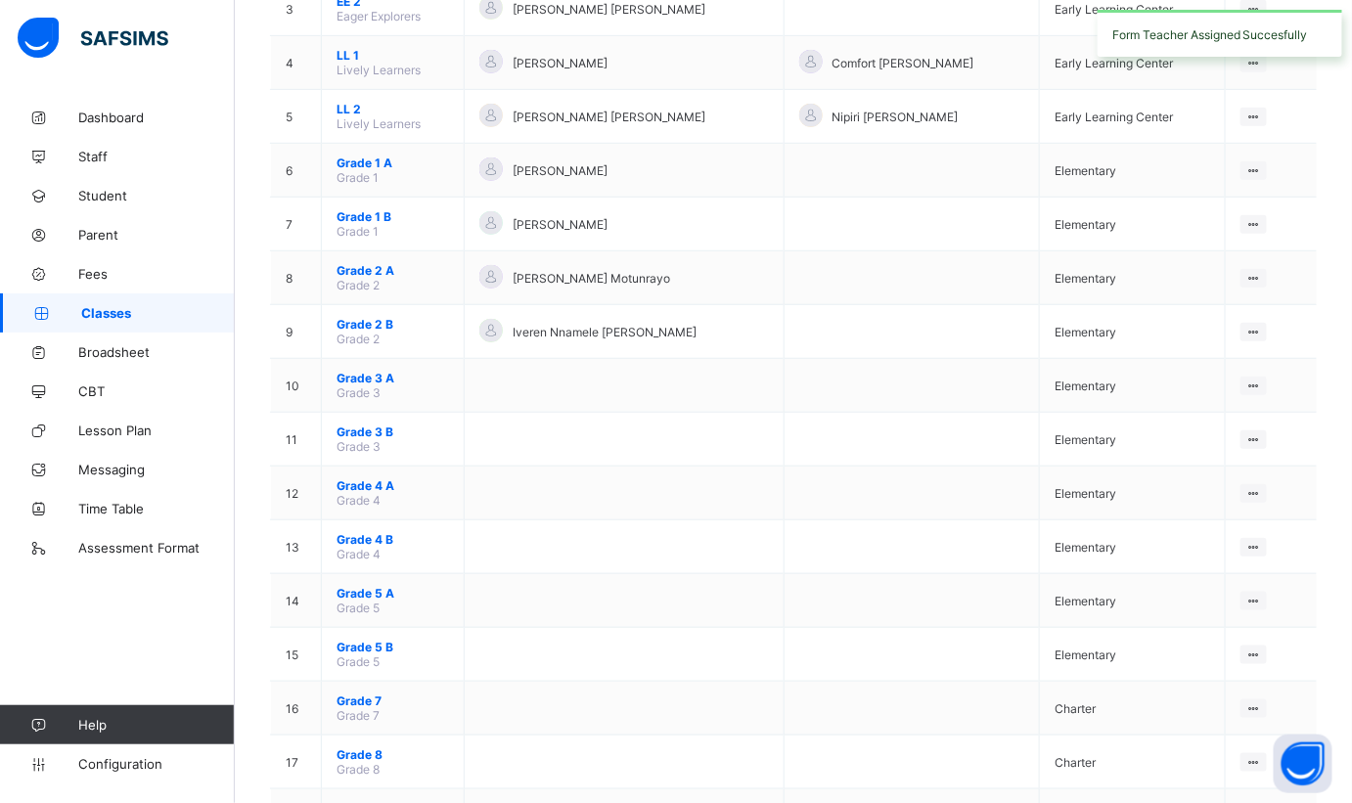
click at [0, 0] on ul "View Class Assign form Teacher" at bounding box center [0, 0] width 0 height 0
click at [0, 0] on div "Assign form Teacher" at bounding box center [0, 0] width 0 height 0
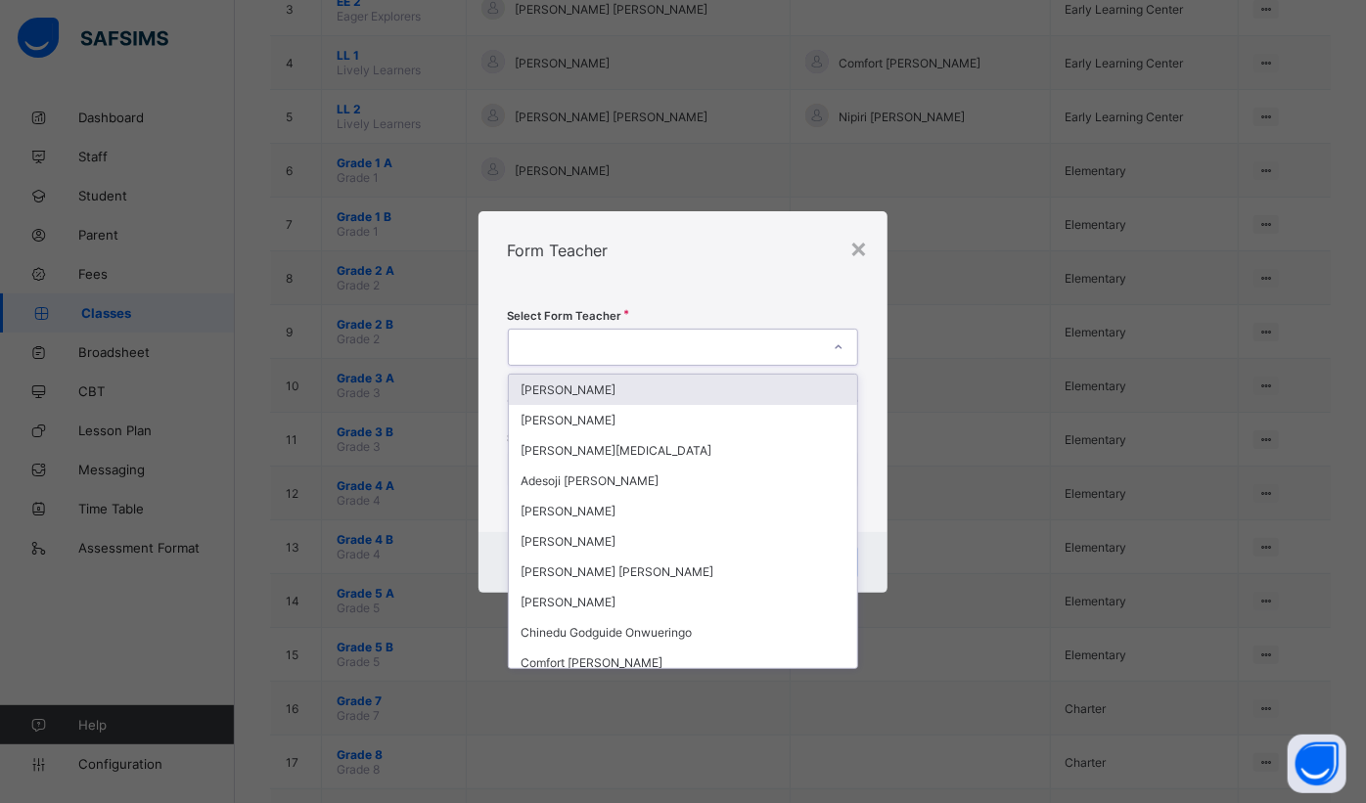
click at [706, 348] on div at bounding box center [665, 347] width 312 height 27
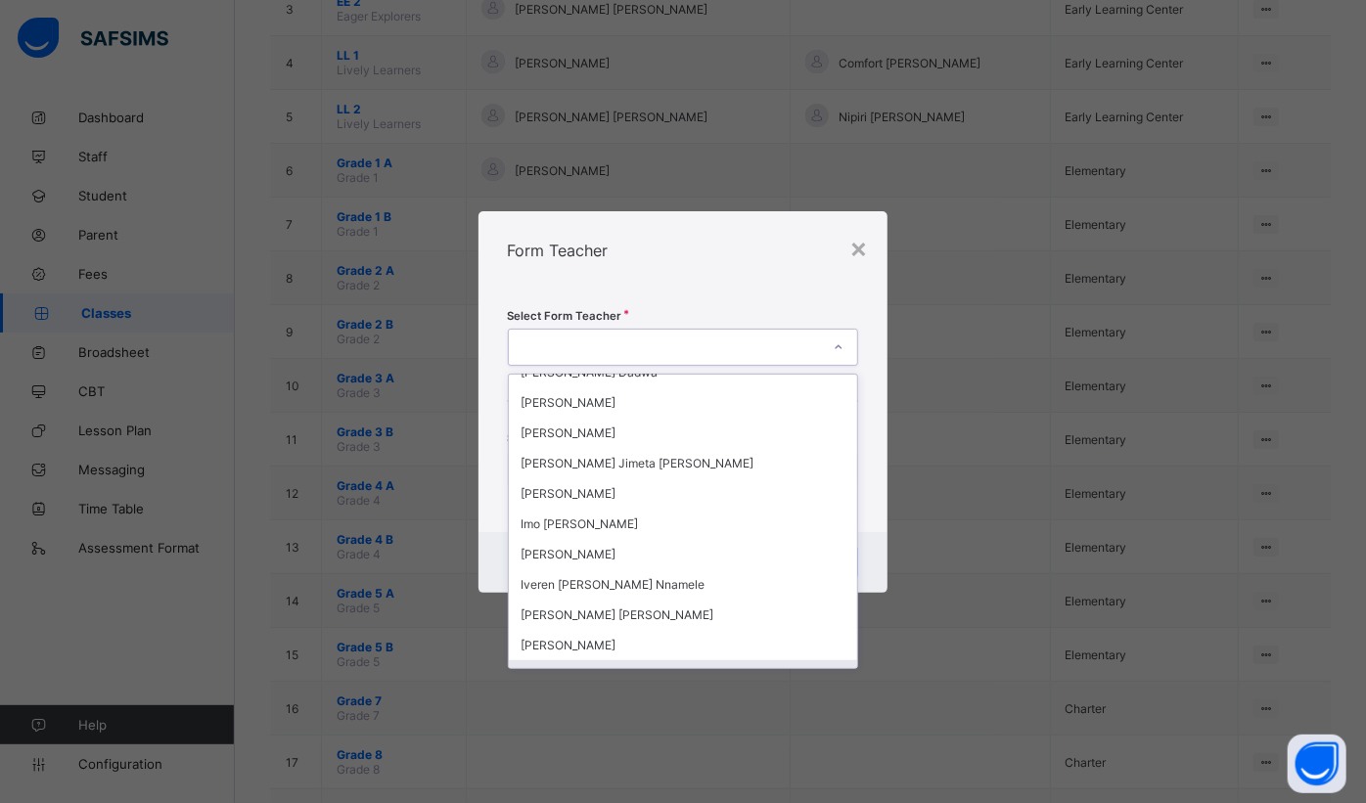
scroll to position [444, 0]
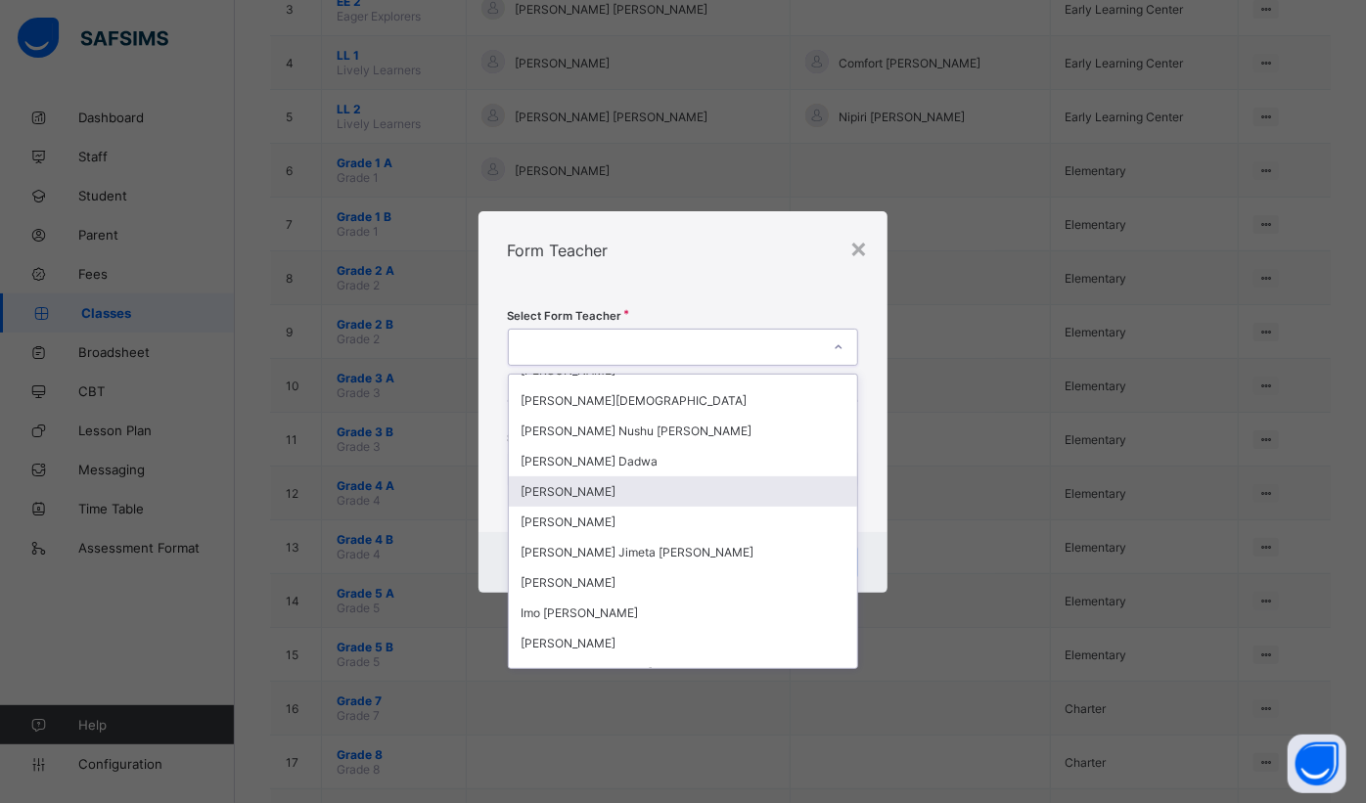
click at [599, 480] on div "[PERSON_NAME]" at bounding box center [683, 491] width 349 height 30
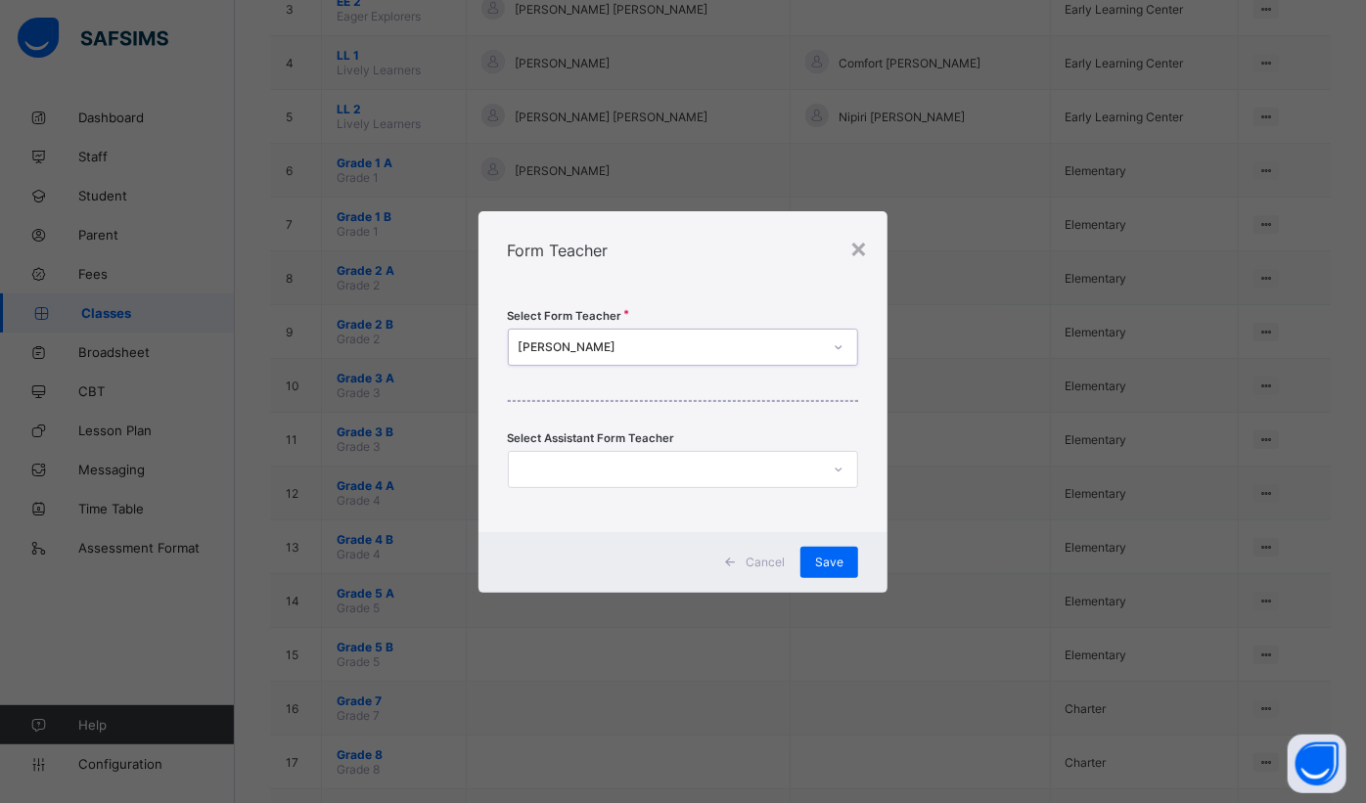
click at [817, 563] on span "Save" at bounding box center [829, 562] width 28 height 15
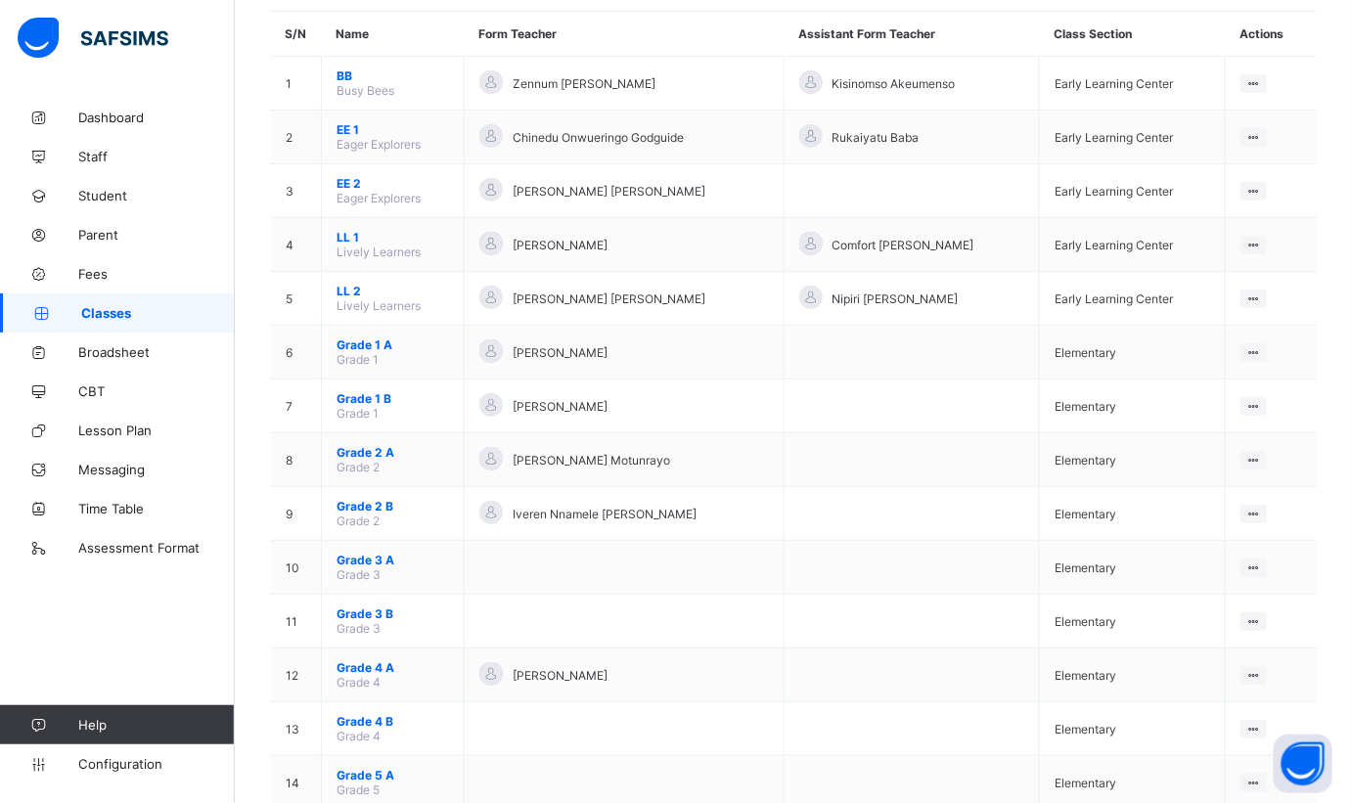
scroll to position [177, 0]
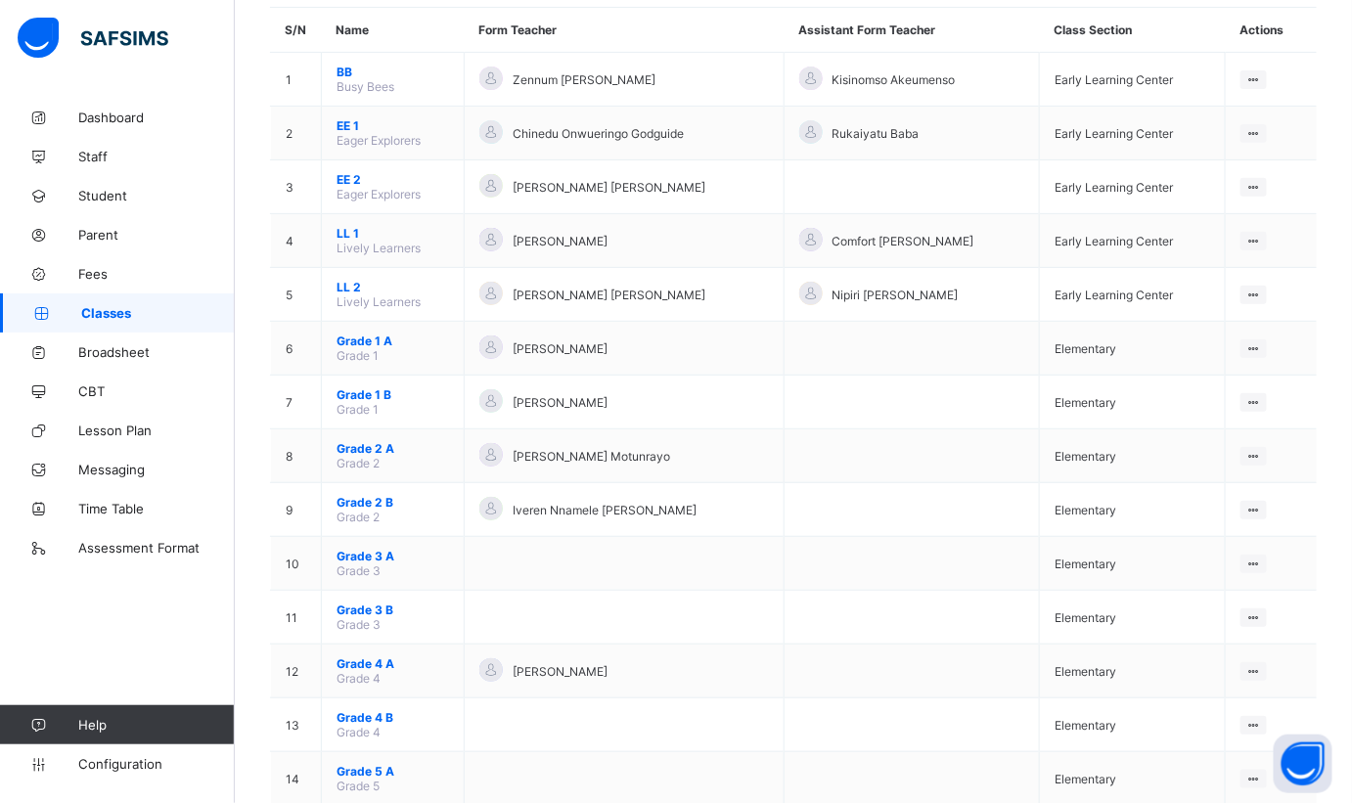
click at [1262, 557] on icon at bounding box center [1254, 564] width 17 height 15
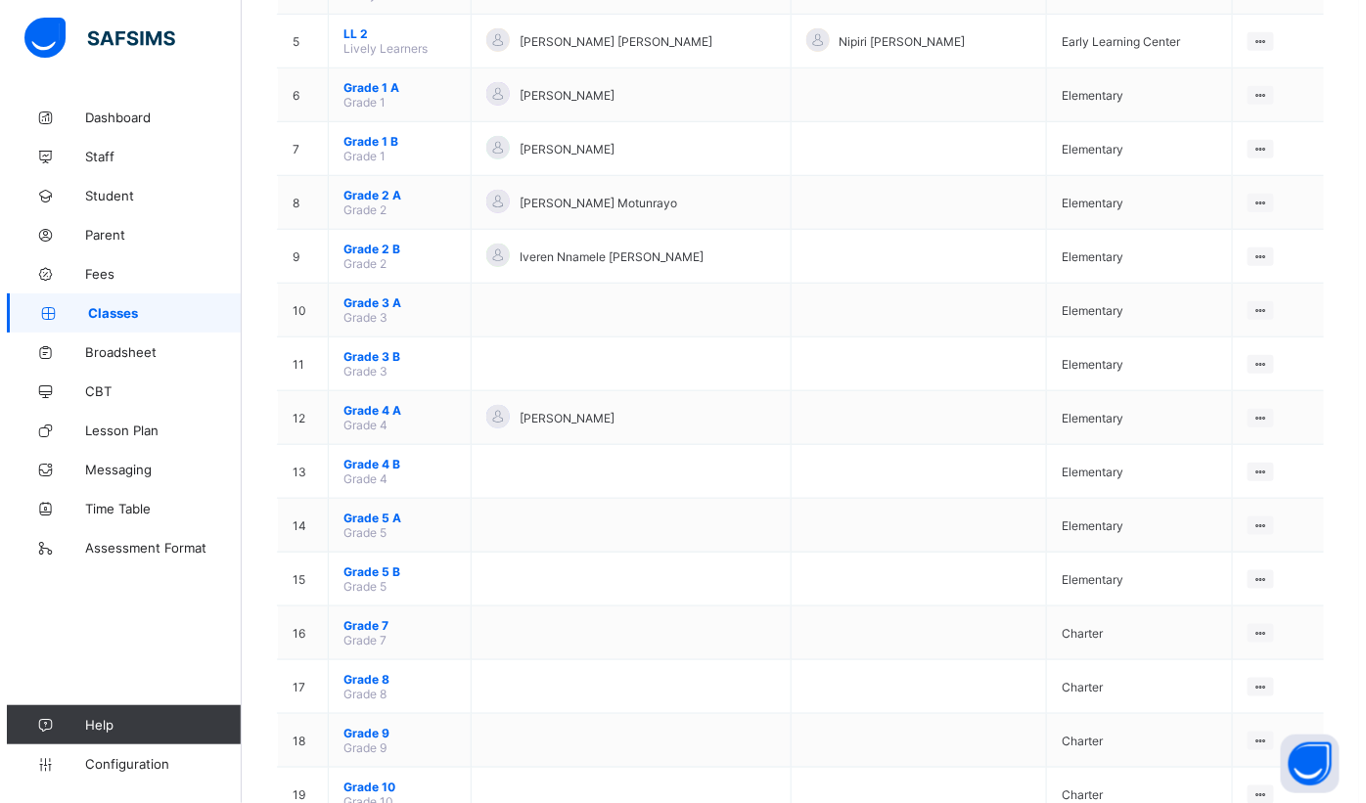
scroll to position [444, 0]
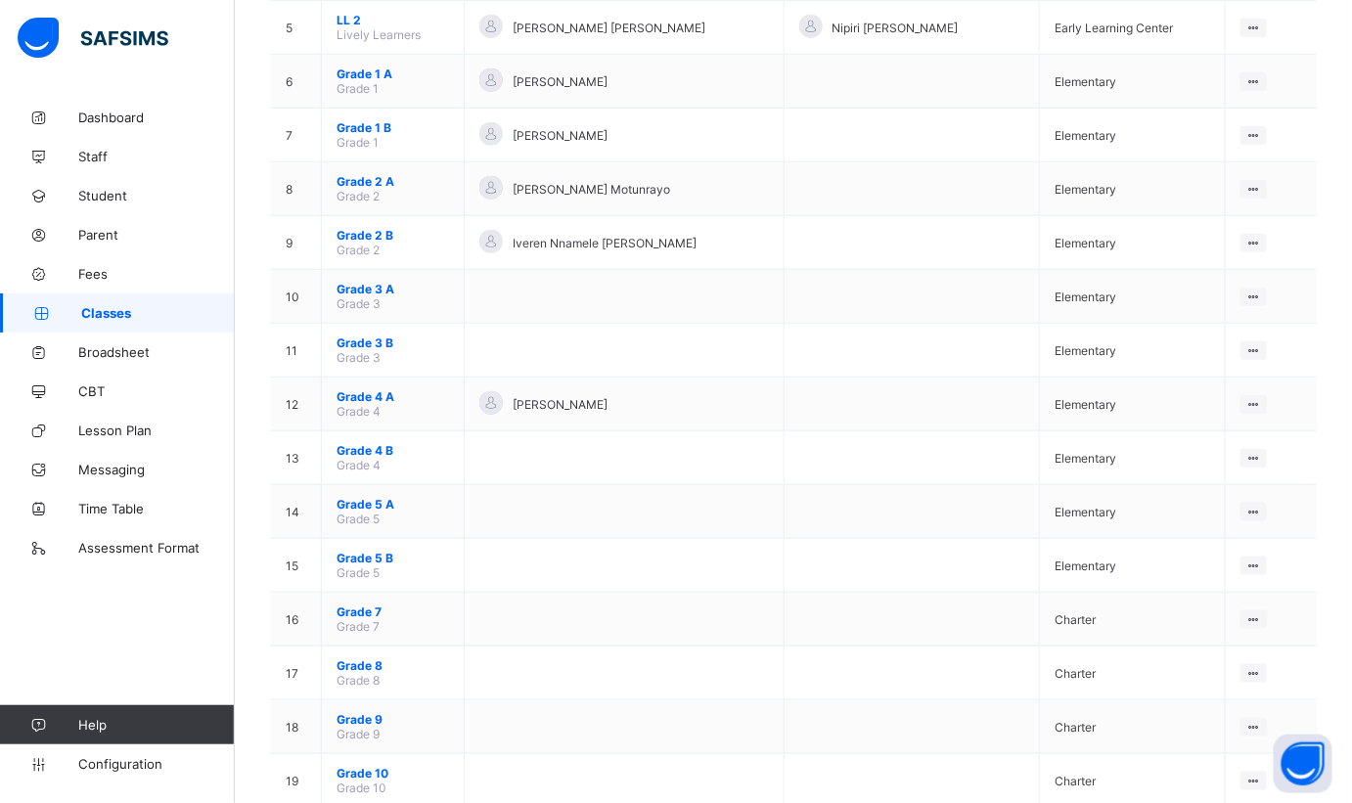
click at [0, 0] on ul "View Class Assign form Teacher" at bounding box center [0, 0] width 0 height 0
click at [0, 0] on div "Assign form Teacher" at bounding box center [0, 0] width 0 height 0
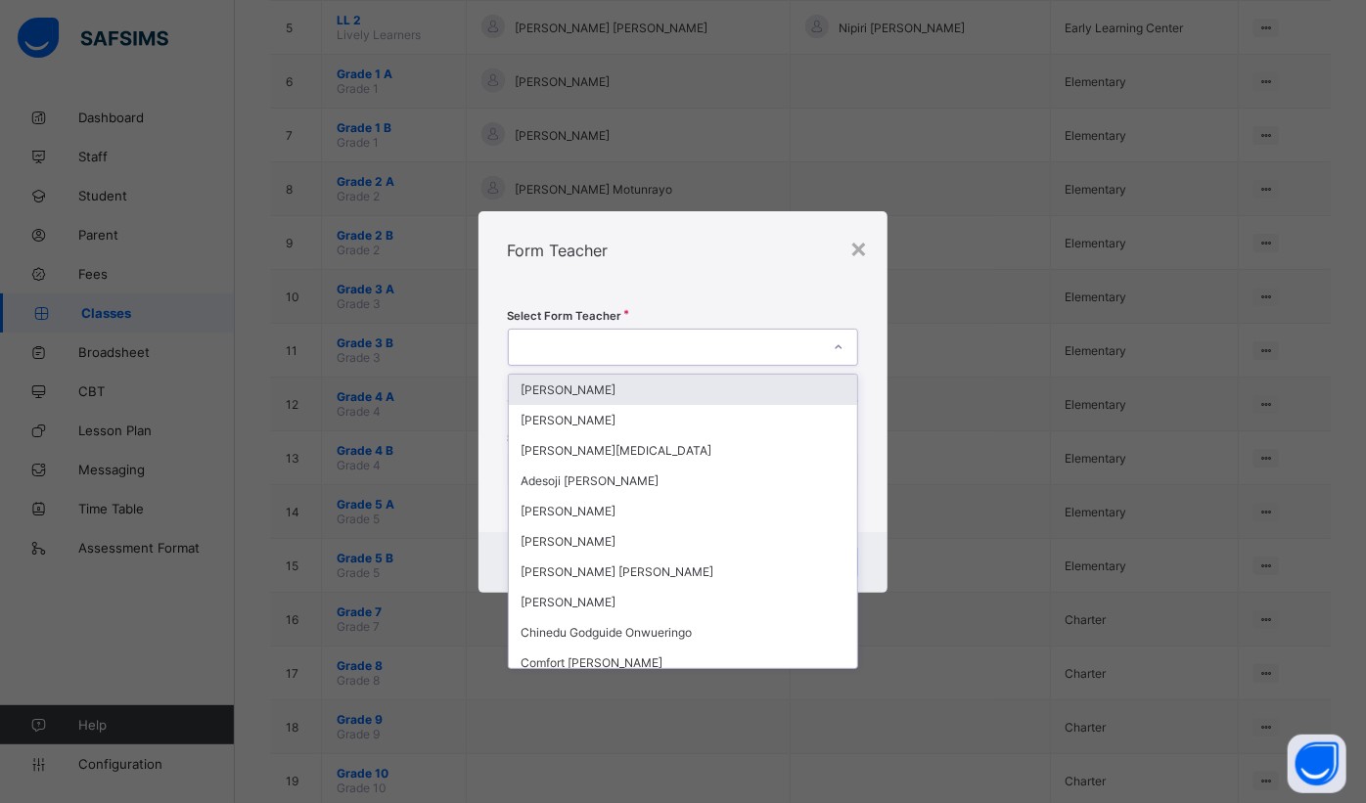
click at [629, 351] on div at bounding box center [665, 347] width 312 height 27
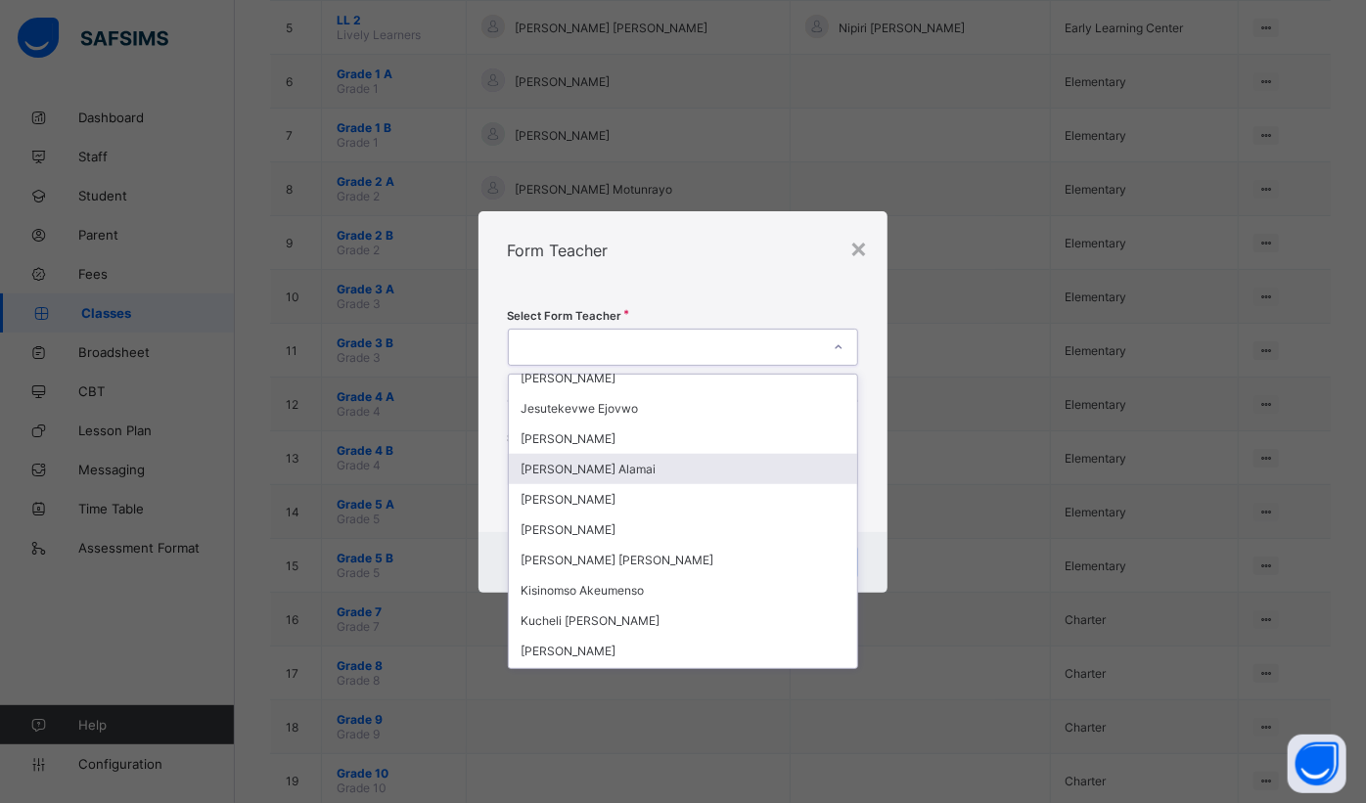
scroll to position [889, 0]
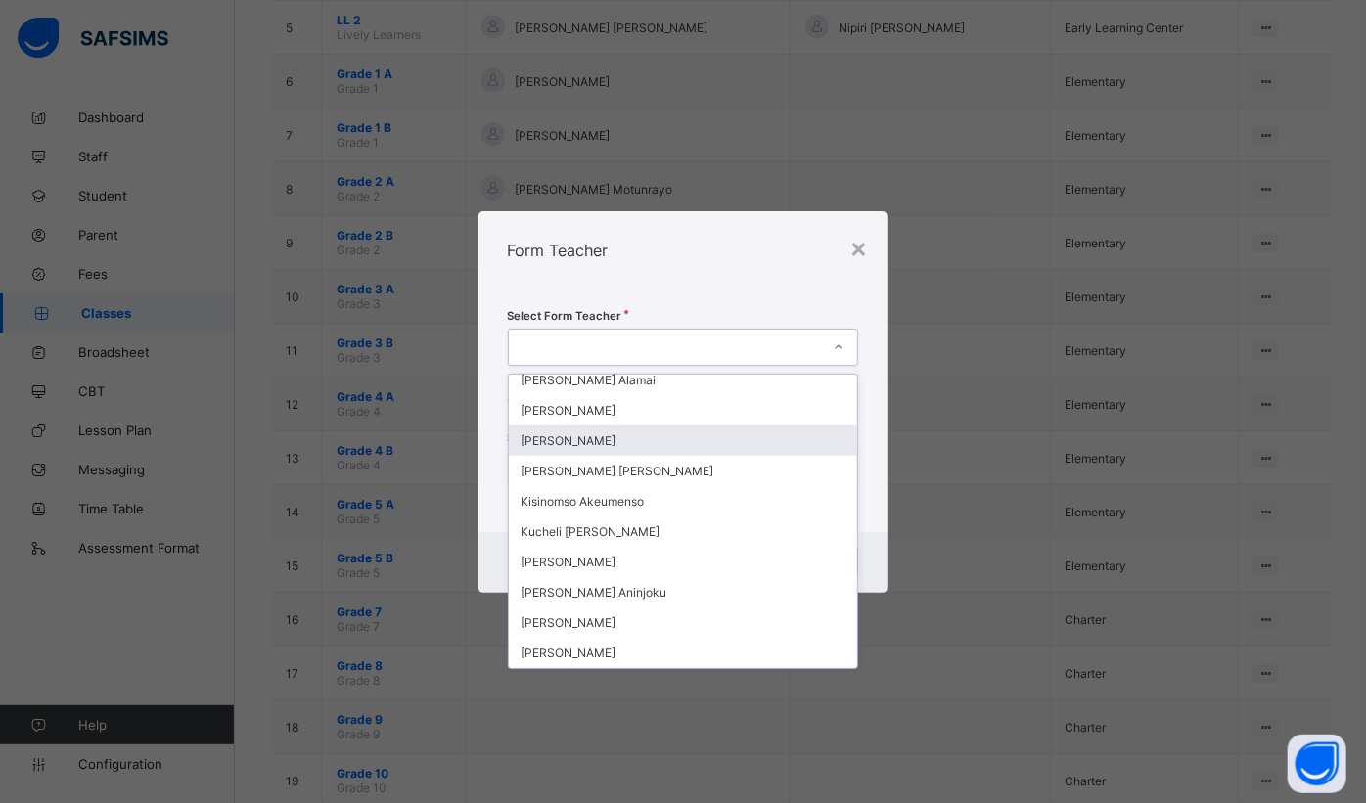
click at [629, 431] on div "[PERSON_NAME]" at bounding box center [683, 441] width 349 height 30
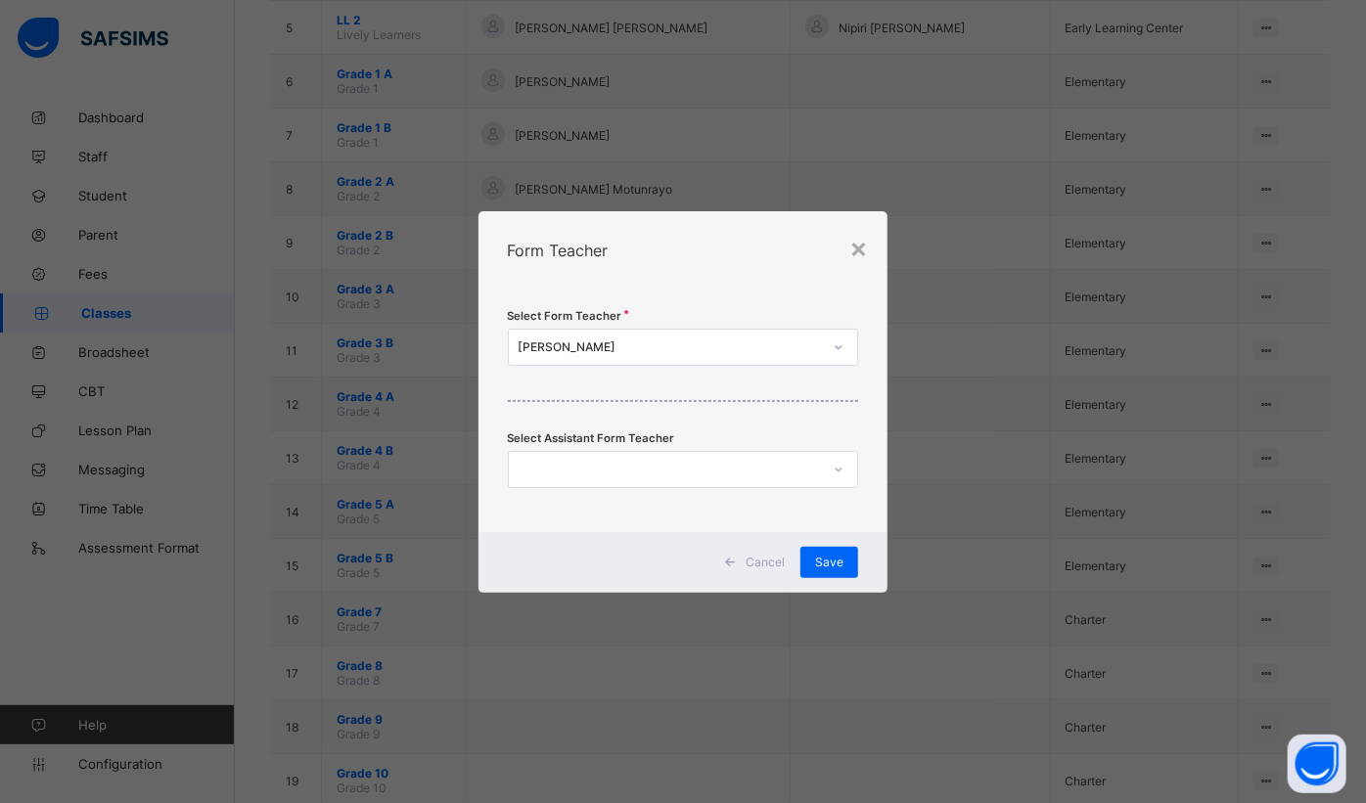
click at [842, 557] on span "Save" at bounding box center [829, 562] width 28 height 15
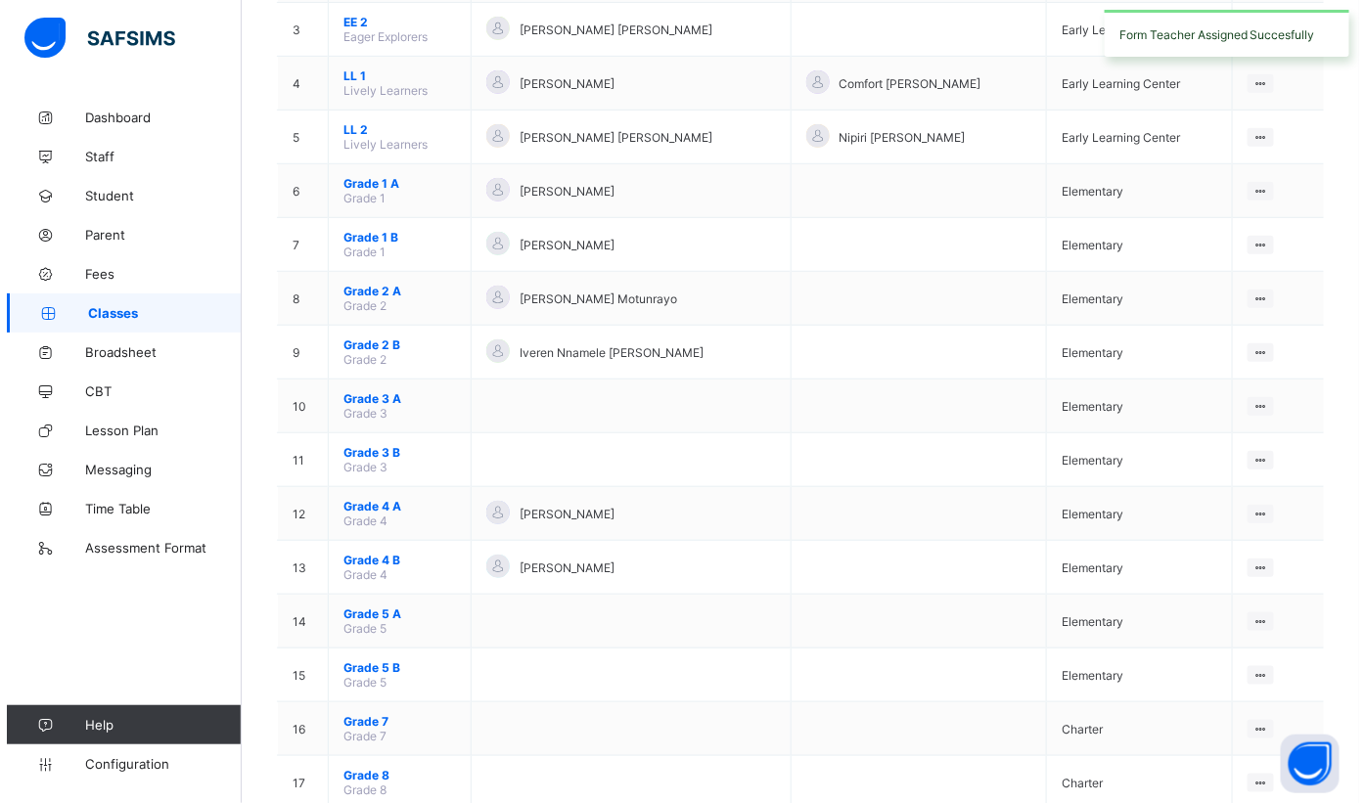
scroll to position [355, 0]
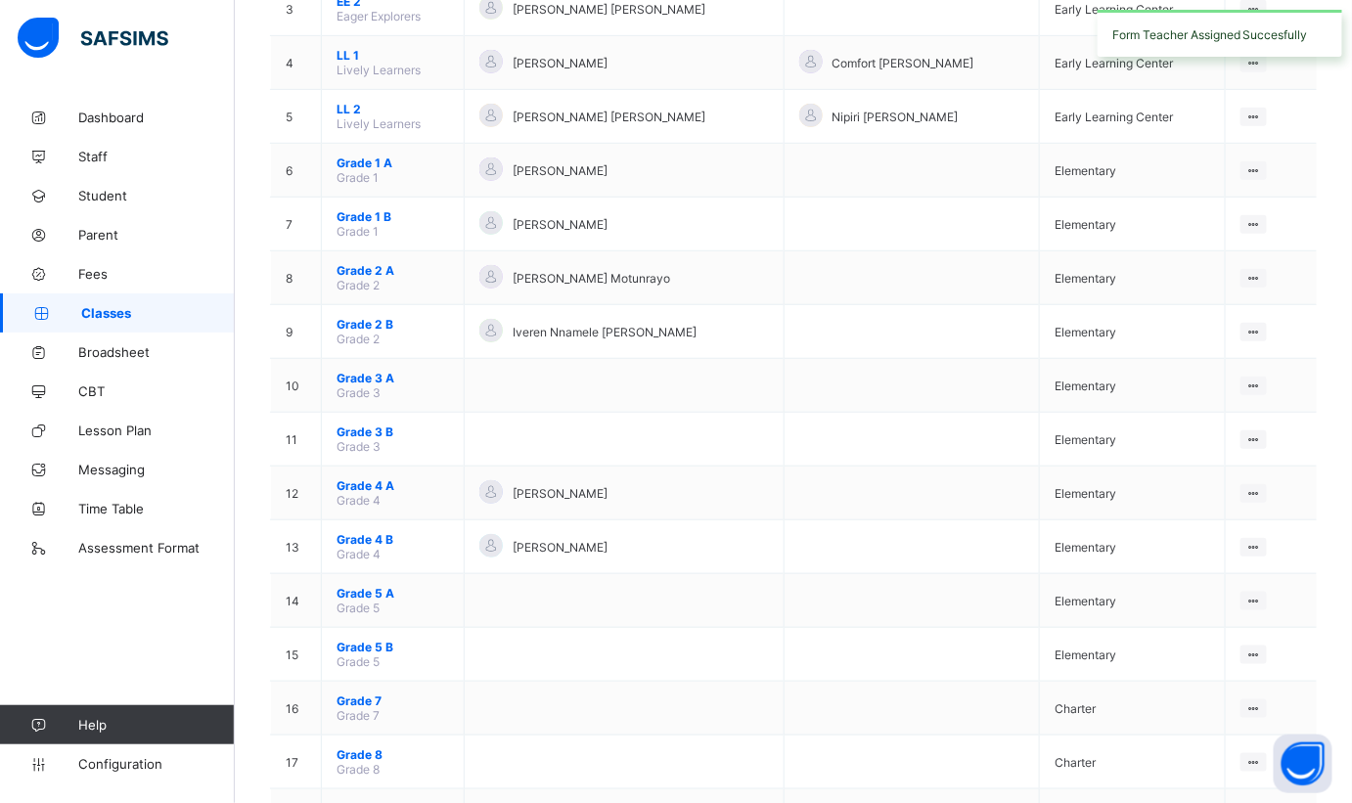
click at [0, 0] on ul "View Class Assign form Teacher" at bounding box center [0, 0] width 0 height 0
click at [0, 0] on div "Assign form Teacher" at bounding box center [0, 0] width 0 height 0
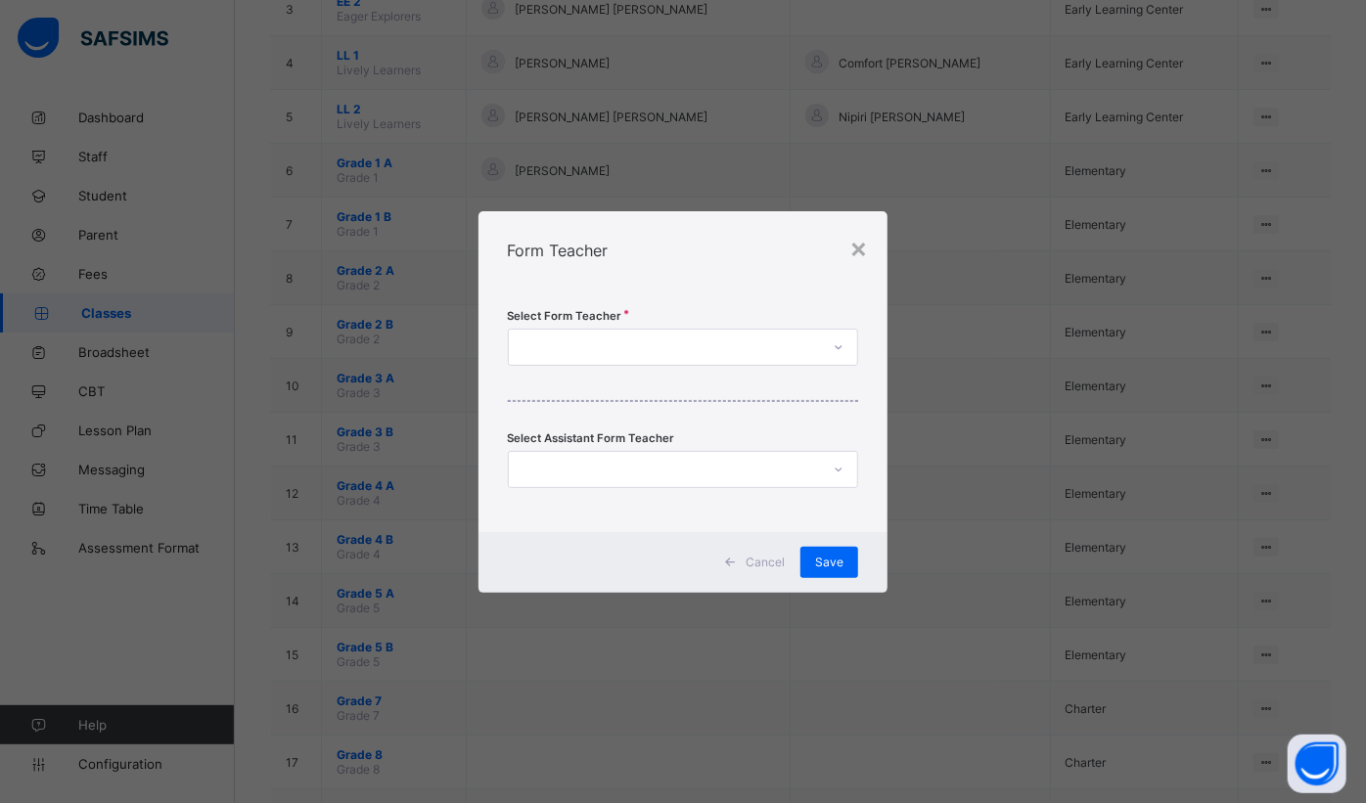
click at [699, 351] on div at bounding box center [665, 347] width 312 height 27
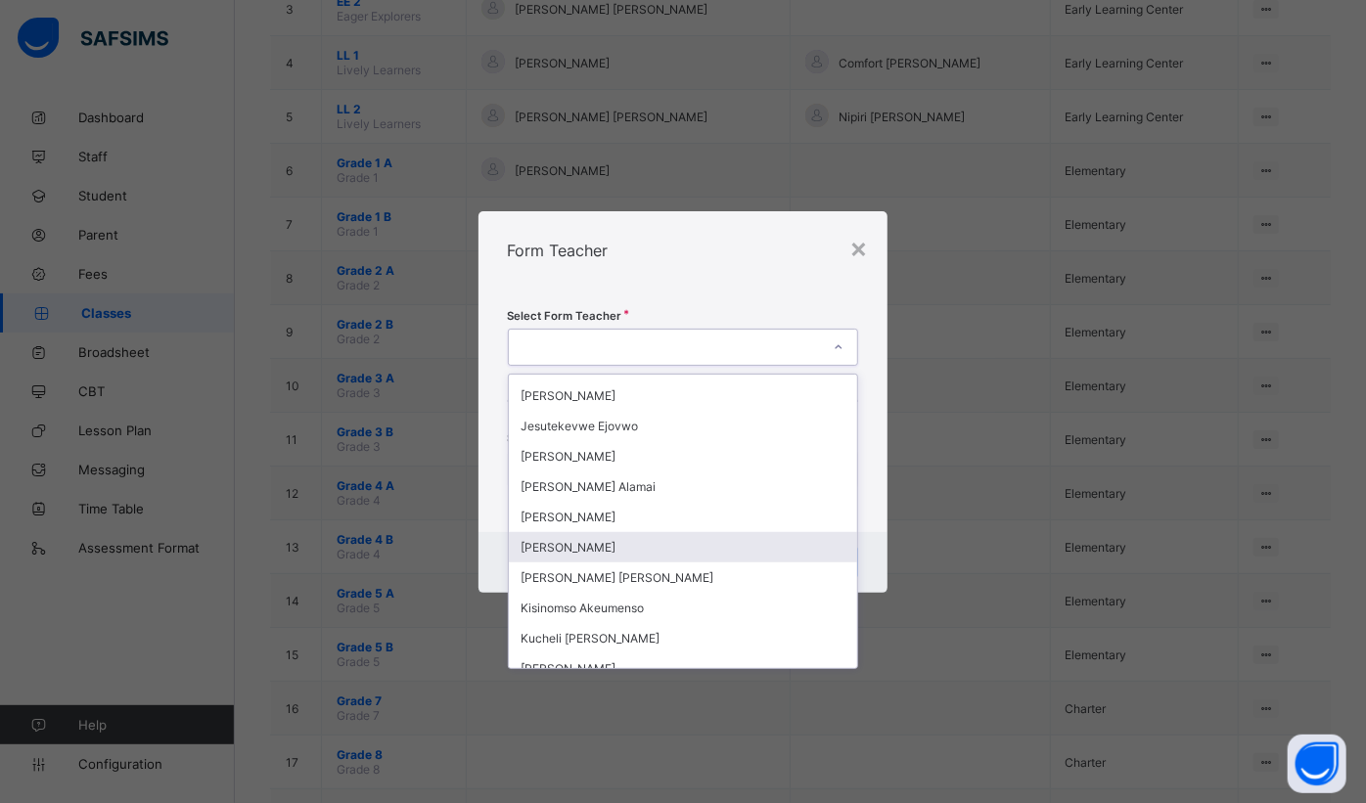
scroll to position [800, 0]
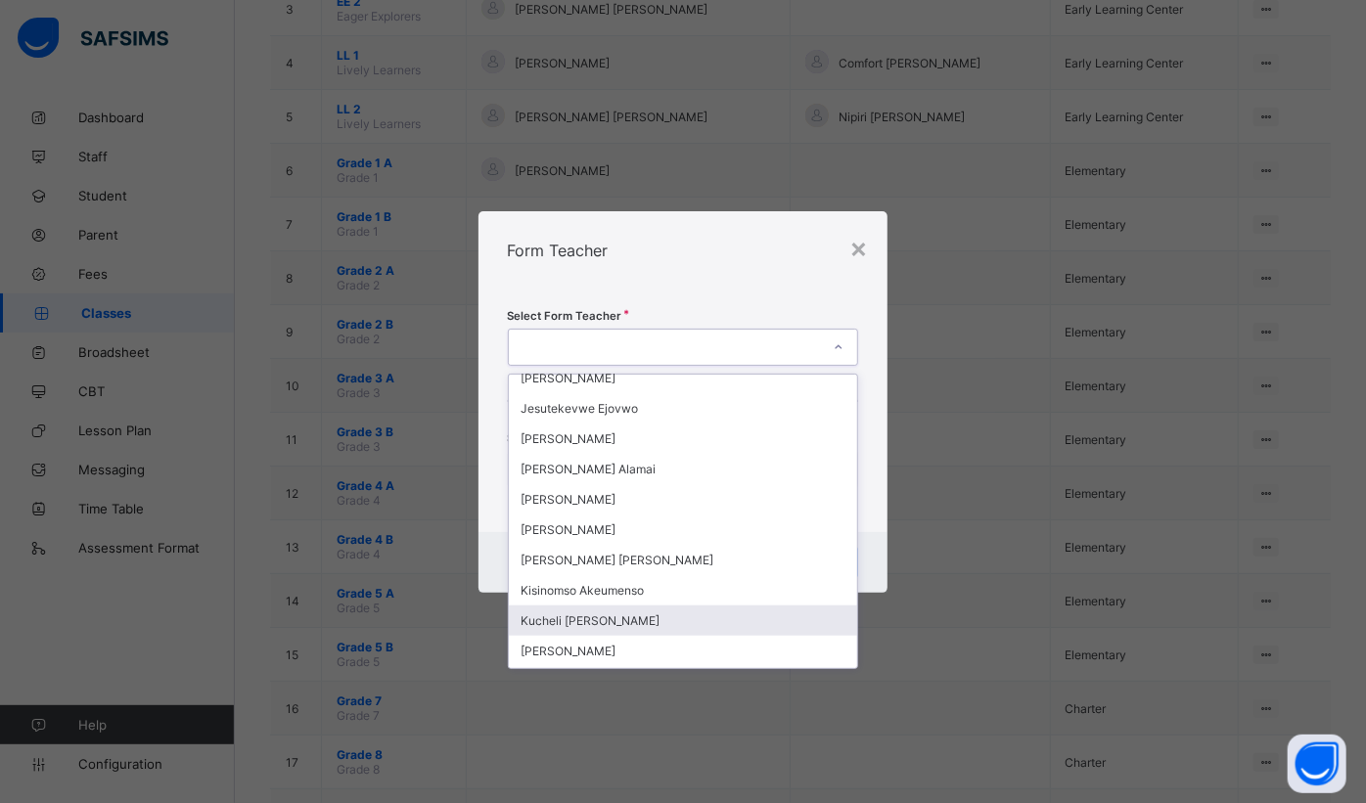
click at [633, 606] on div "Kucheli [PERSON_NAME]" at bounding box center [683, 621] width 349 height 30
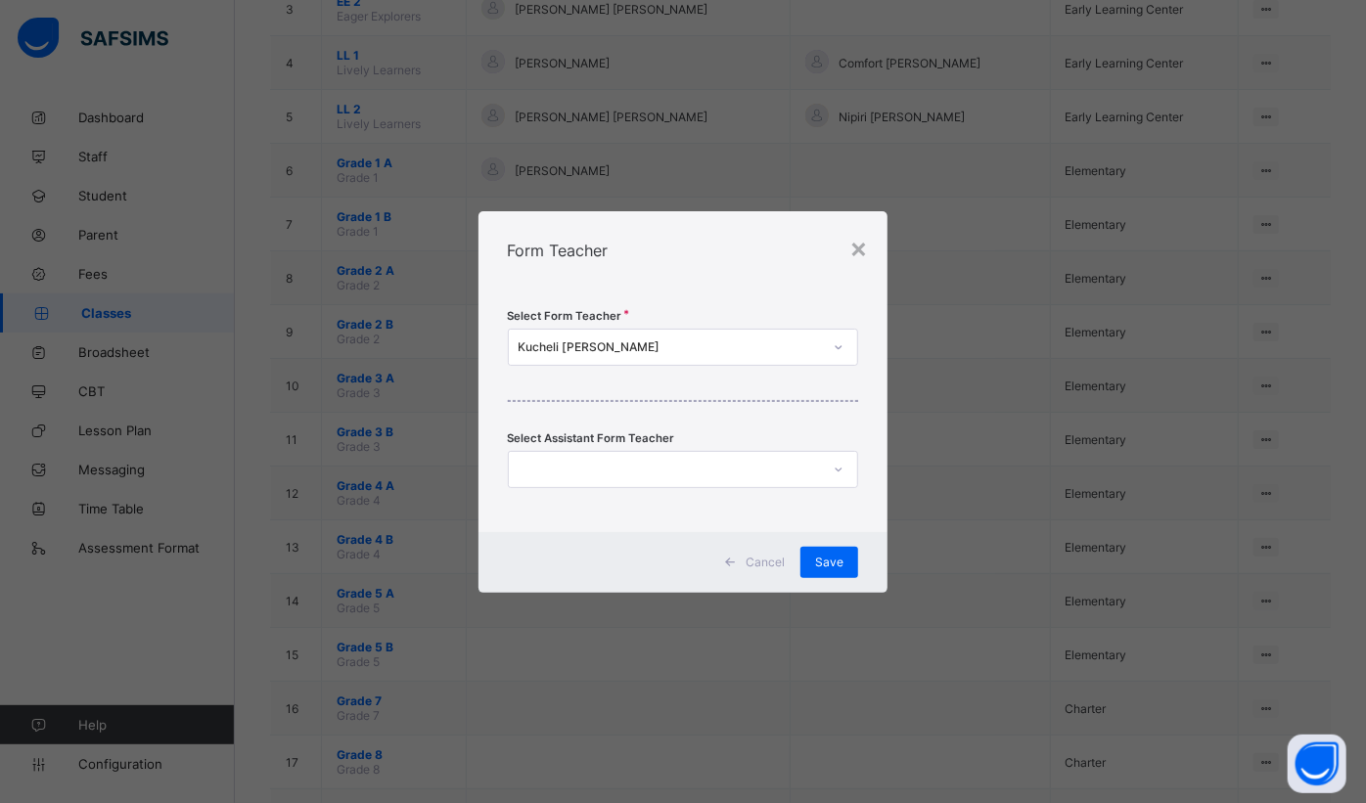
click at [825, 561] on span "Save" at bounding box center [829, 562] width 28 height 15
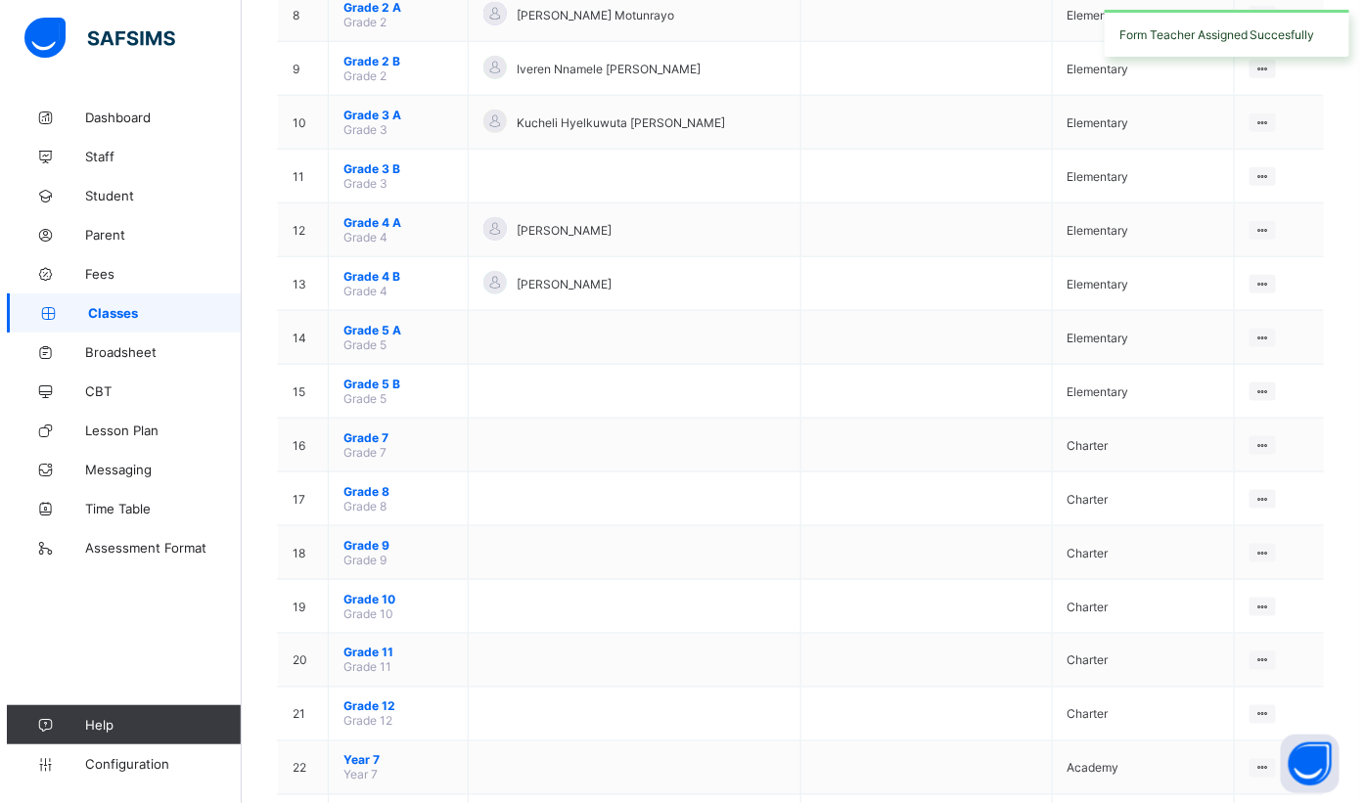
scroll to position [622, 0]
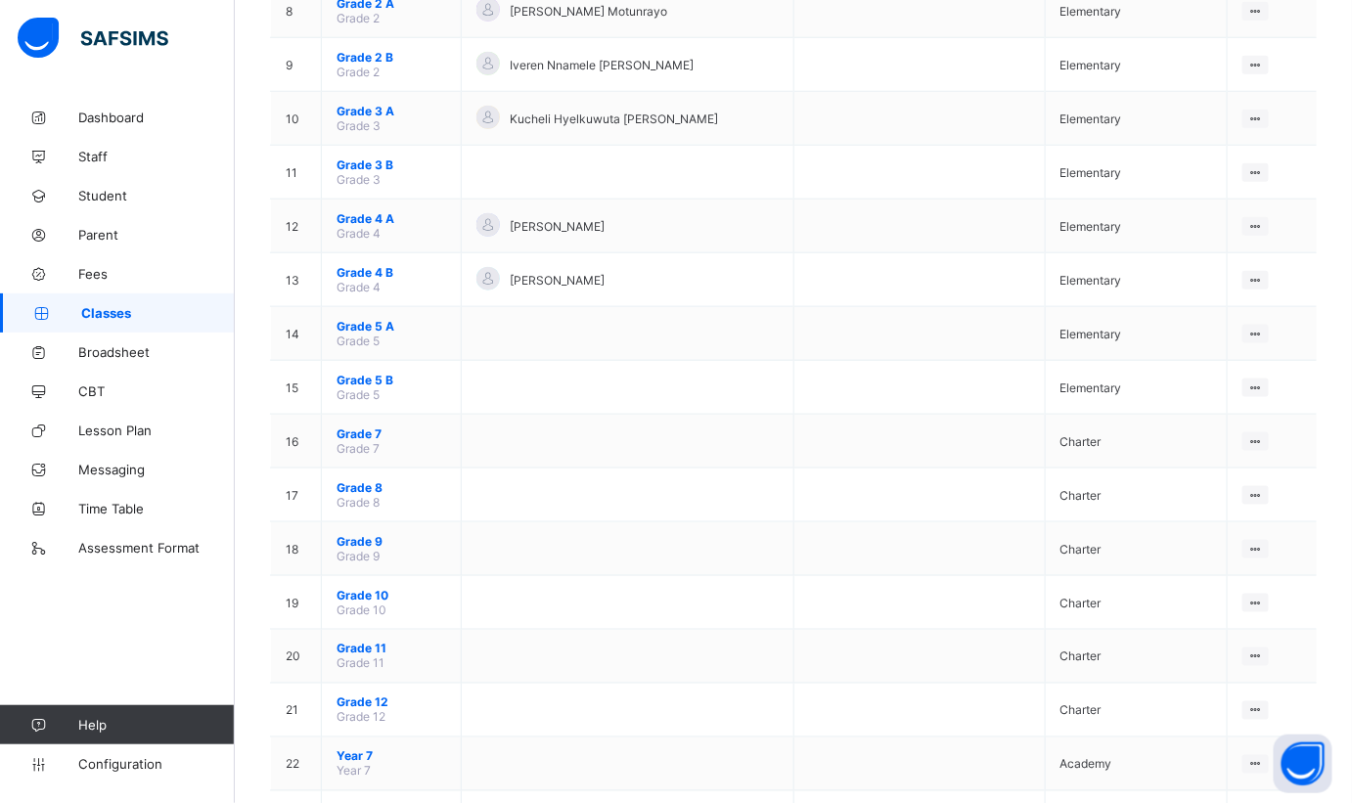
click at [0, 0] on div "Assign form Teacher" at bounding box center [0, 0] width 0 height 0
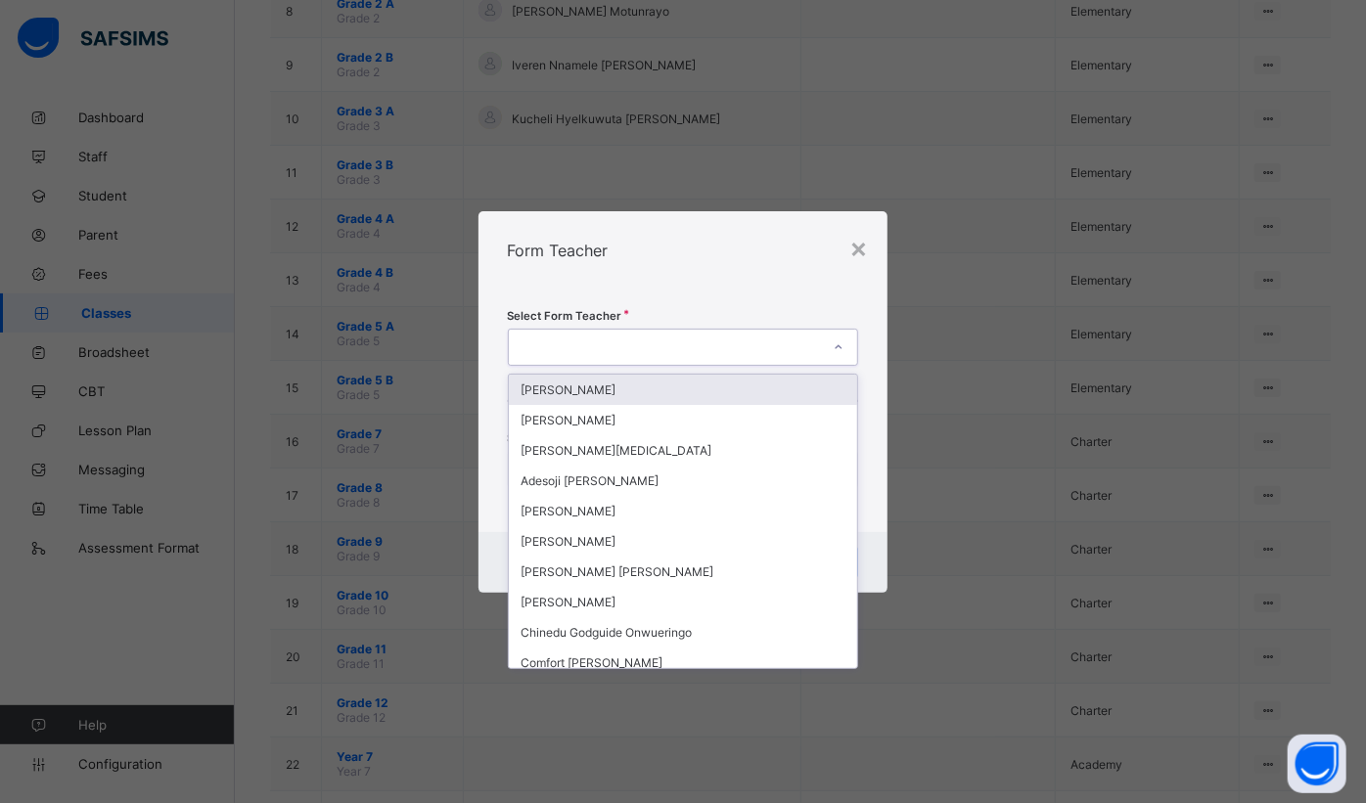
click at [734, 354] on div at bounding box center [665, 347] width 312 height 27
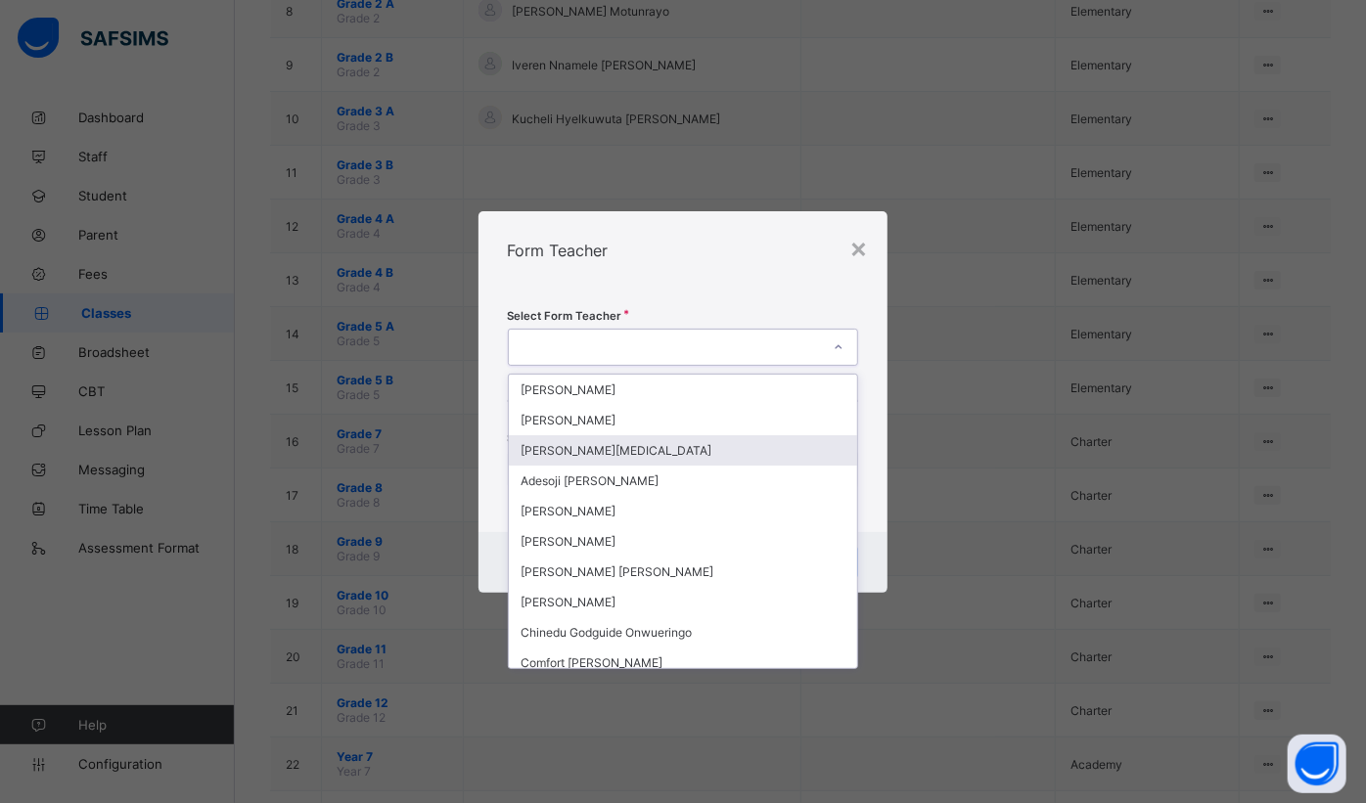
click at [694, 456] on div "[PERSON_NAME][MEDICAL_DATA]" at bounding box center [683, 450] width 349 height 30
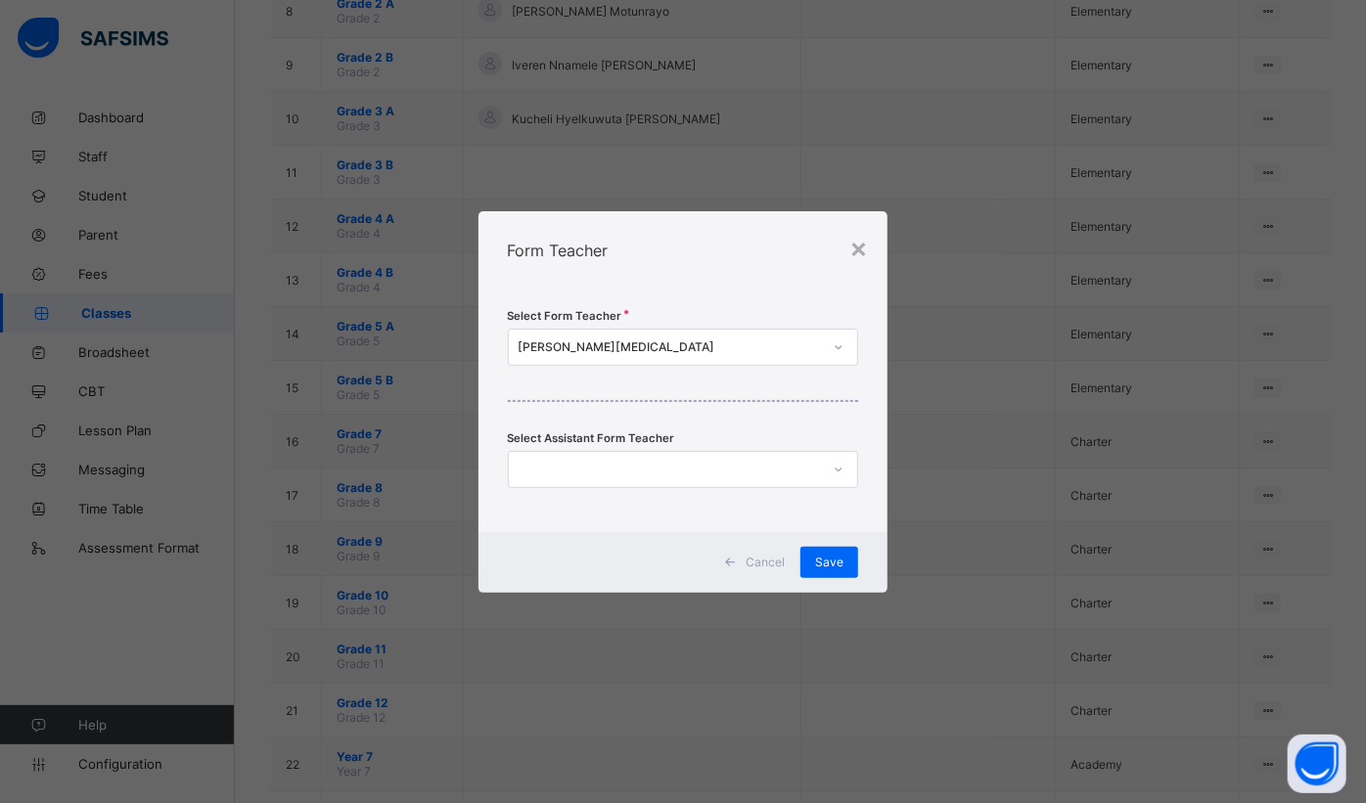
click at [834, 567] on span "Save" at bounding box center [829, 562] width 28 height 15
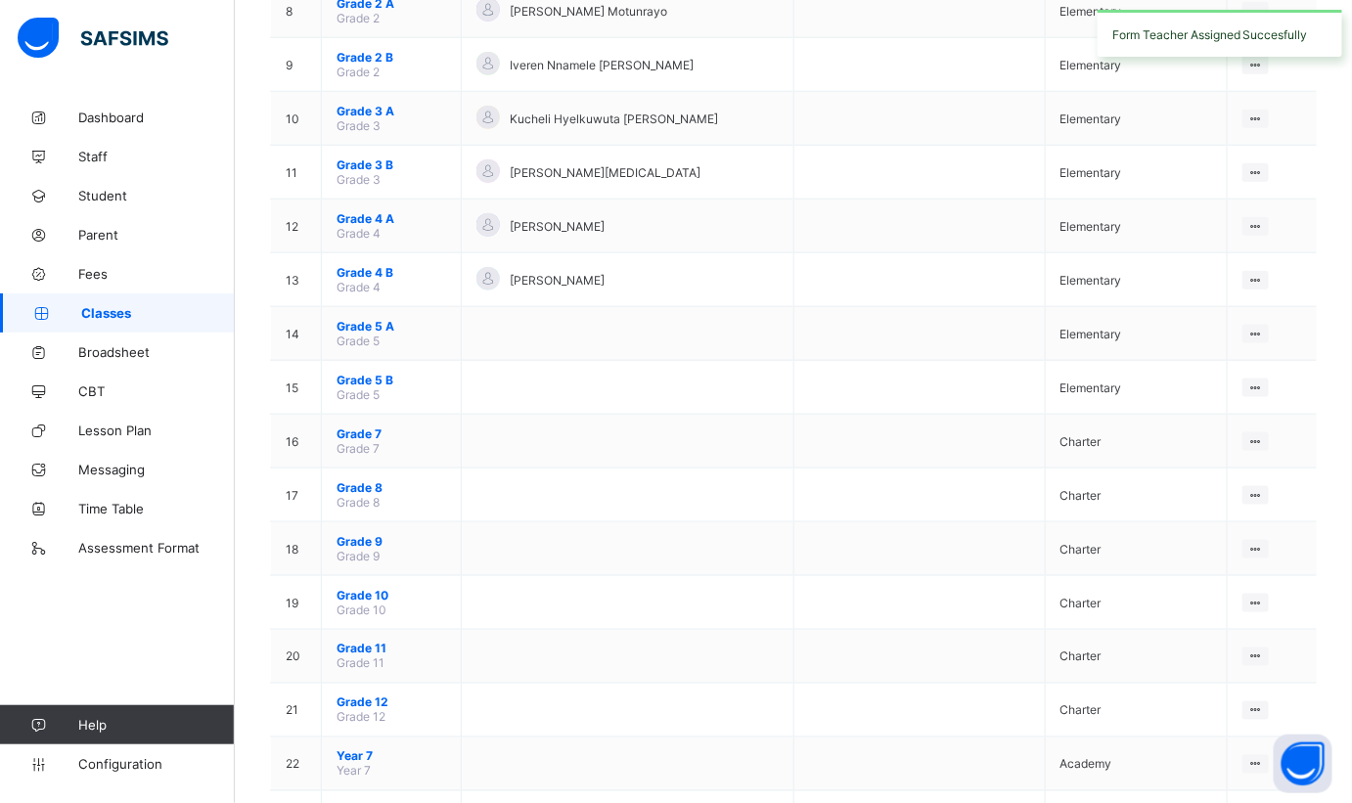
click at [0, 0] on ul "View Class Assign form Teacher" at bounding box center [0, 0] width 0 height 0
click at [0, 0] on div "Assign form Teacher" at bounding box center [0, 0] width 0 height 0
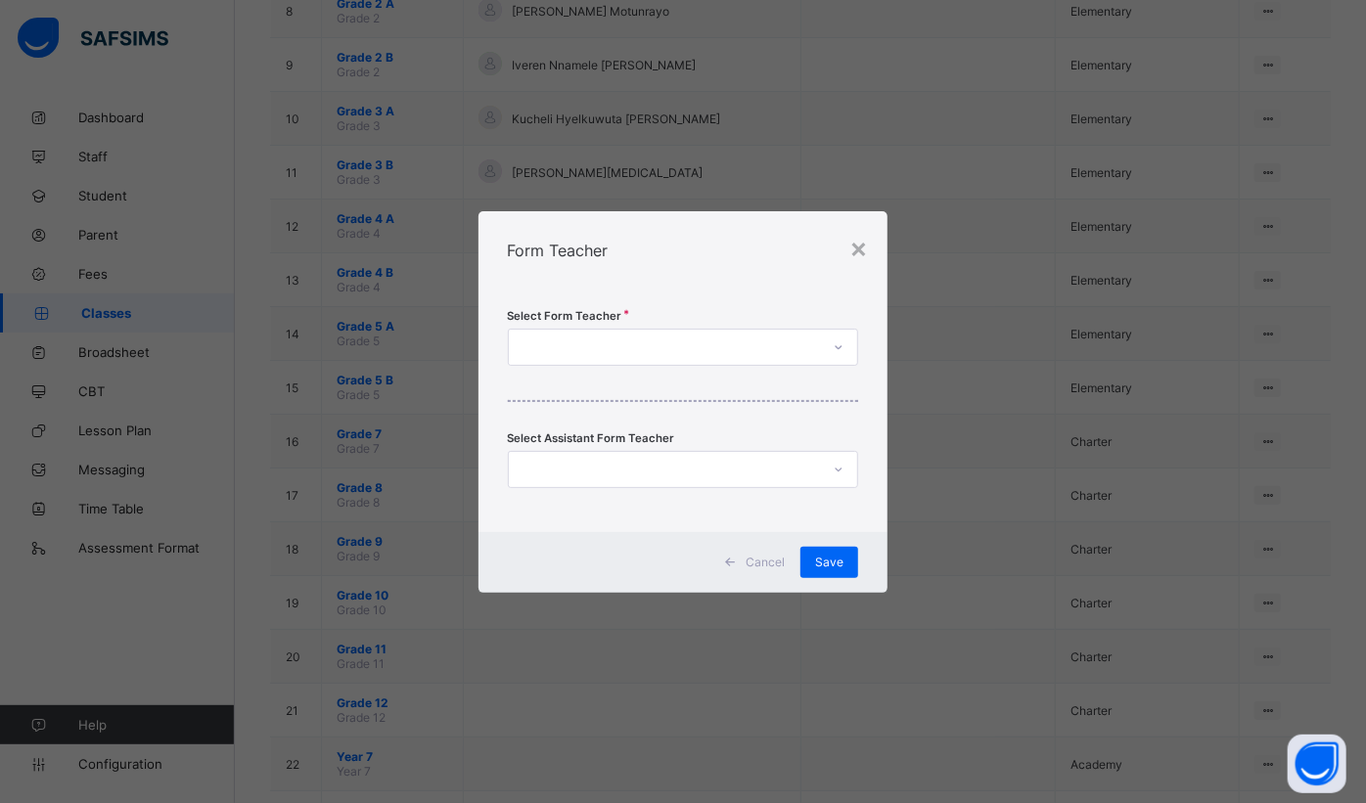
click at [689, 353] on div at bounding box center [665, 347] width 312 height 27
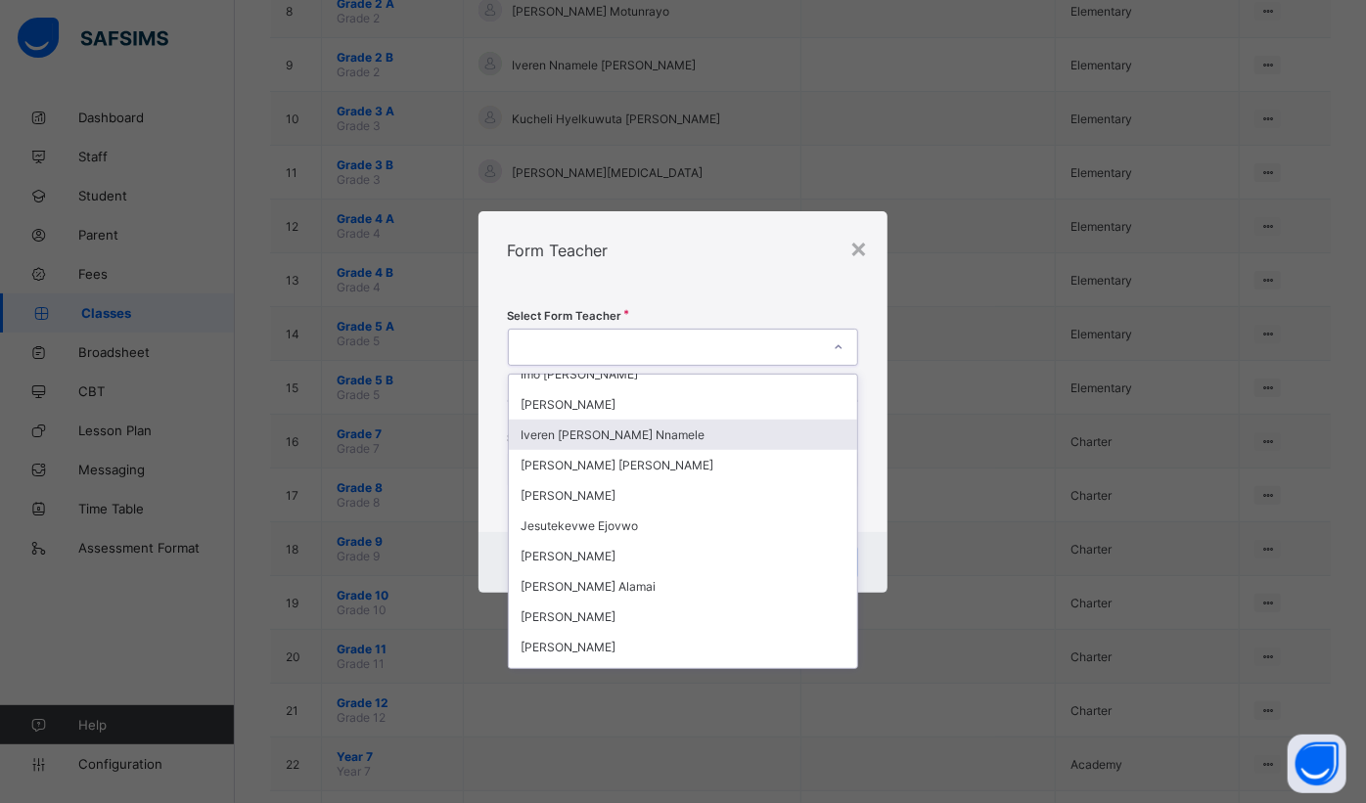
scroll to position [711, 0]
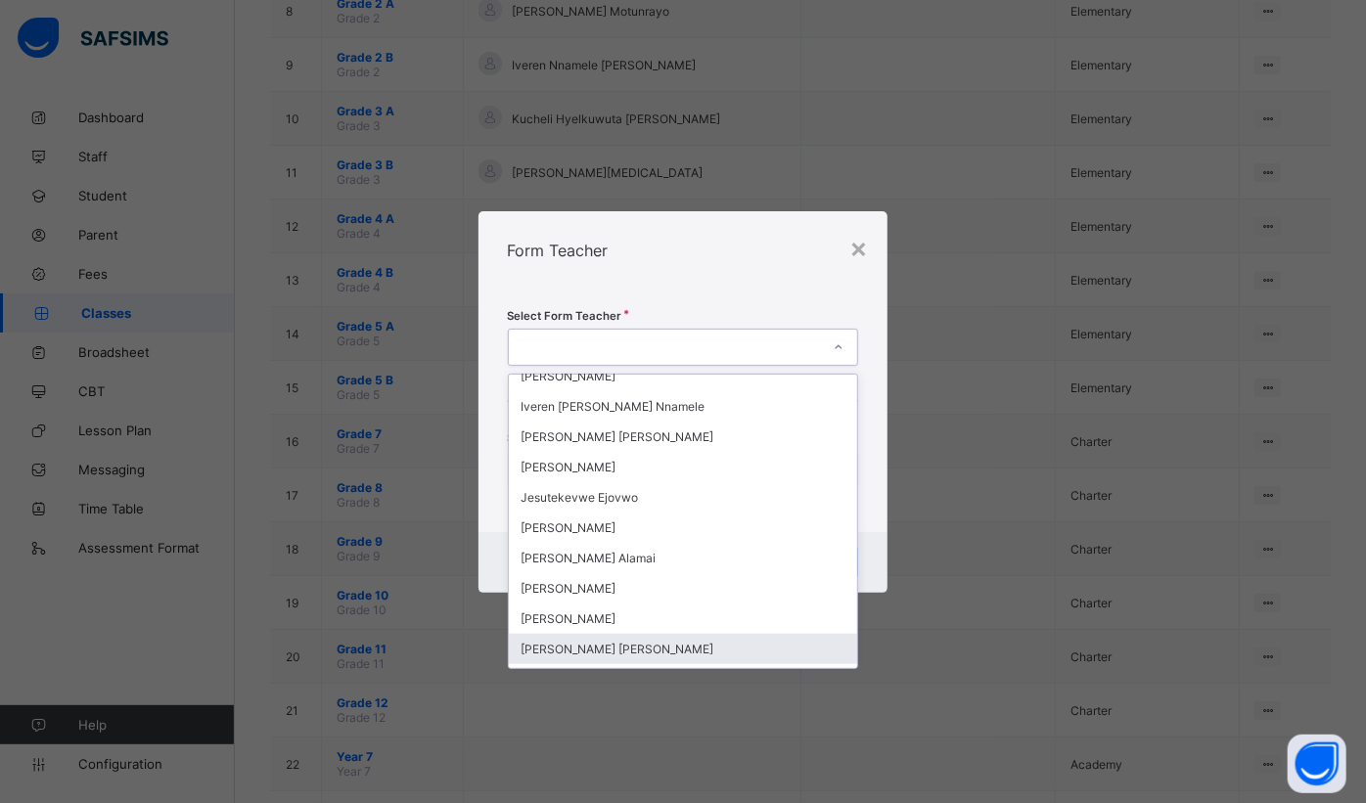
click at [649, 634] on div "[PERSON_NAME] [PERSON_NAME]" at bounding box center [683, 649] width 349 height 30
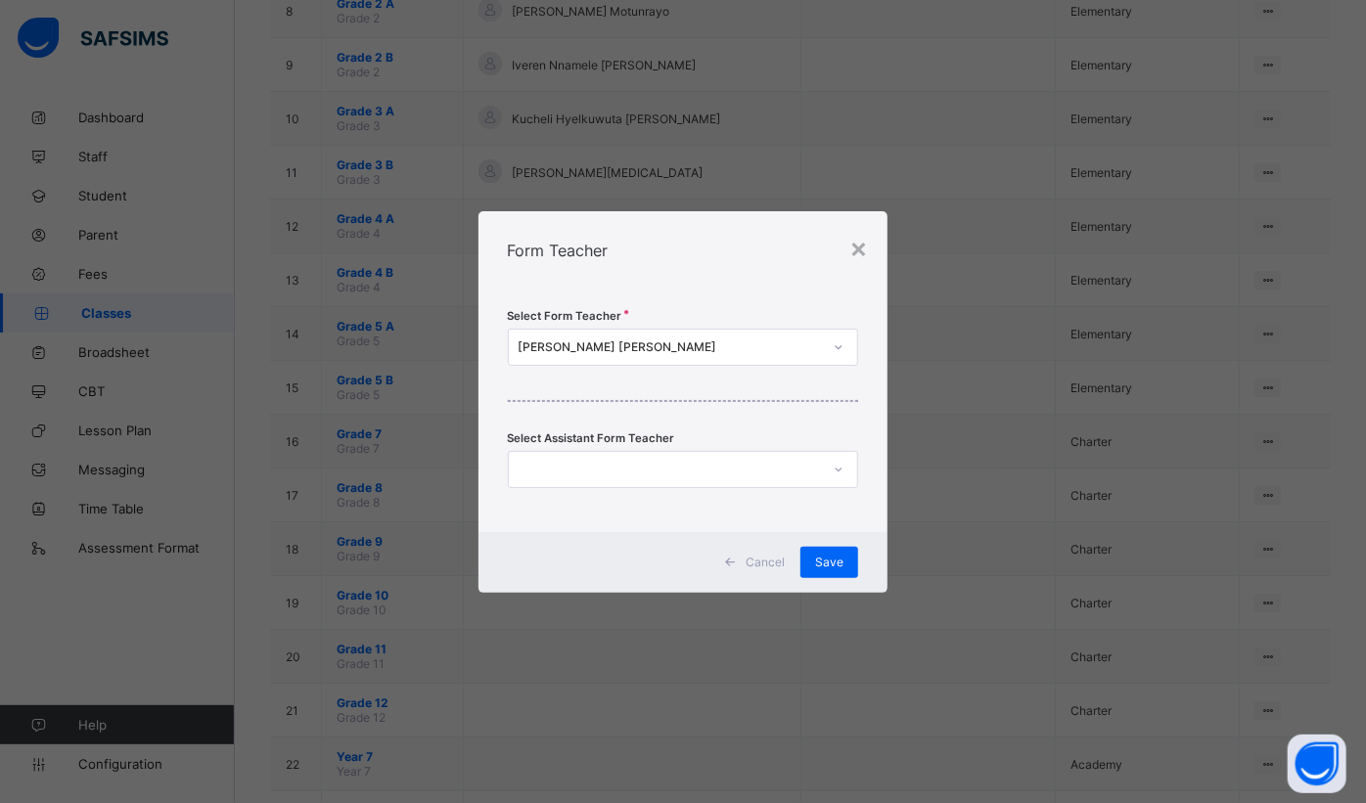
click at [840, 565] on span "Save" at bounding box center [829, 562] width 28 height 15
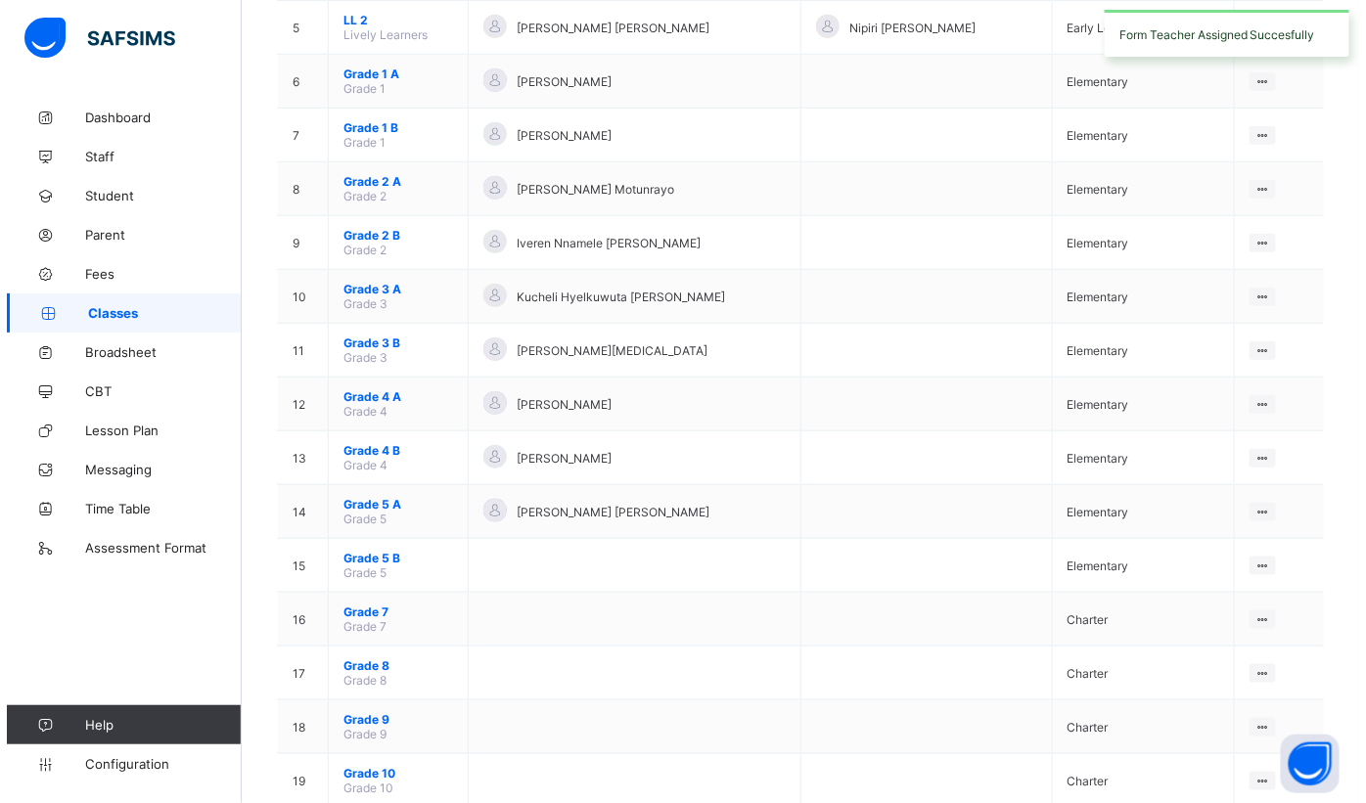
scroll to position [533, 0]
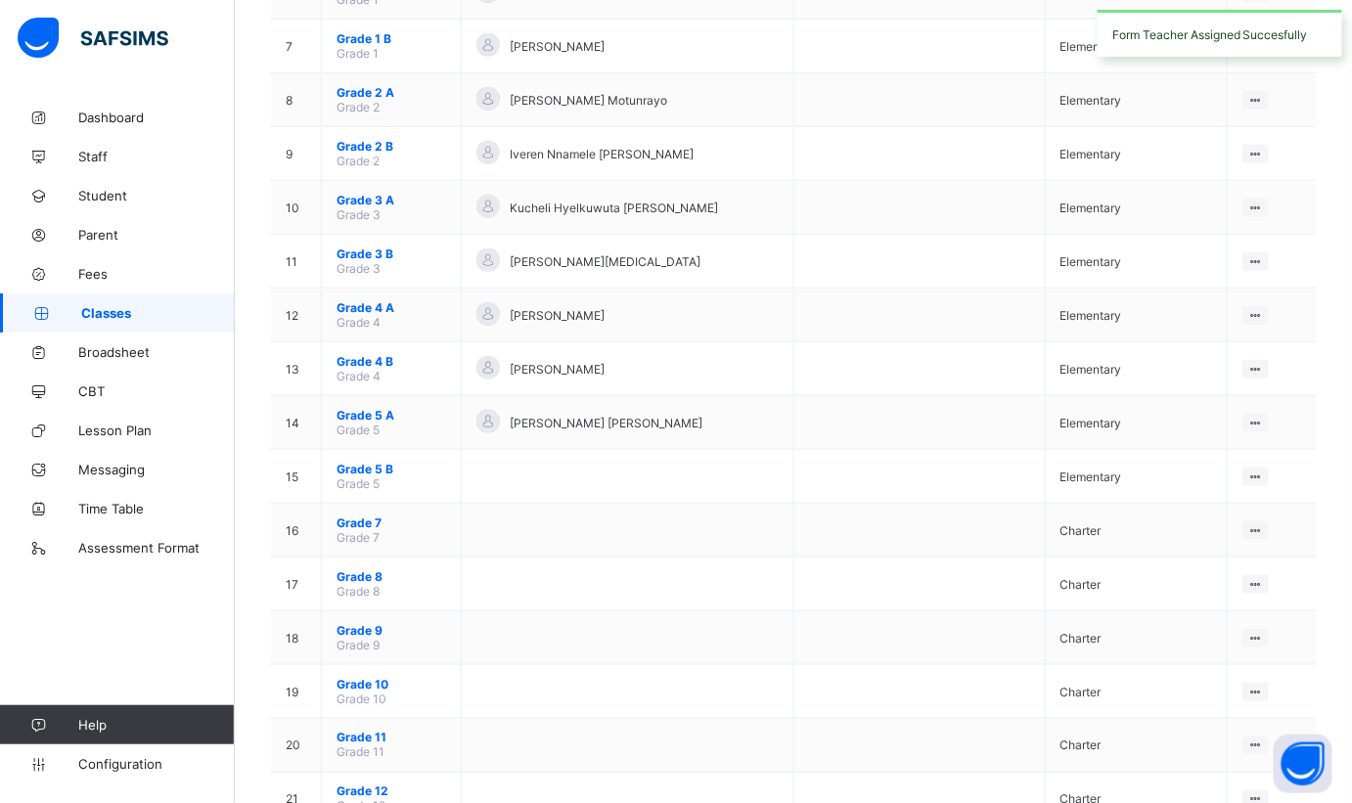
click at [1264, 470] on icon at bounding box center [1255, 477] width 17 height 15
click at [0, 0] on div "Assign form Teacher" at bounding box center [0, 0] width 0 height 0
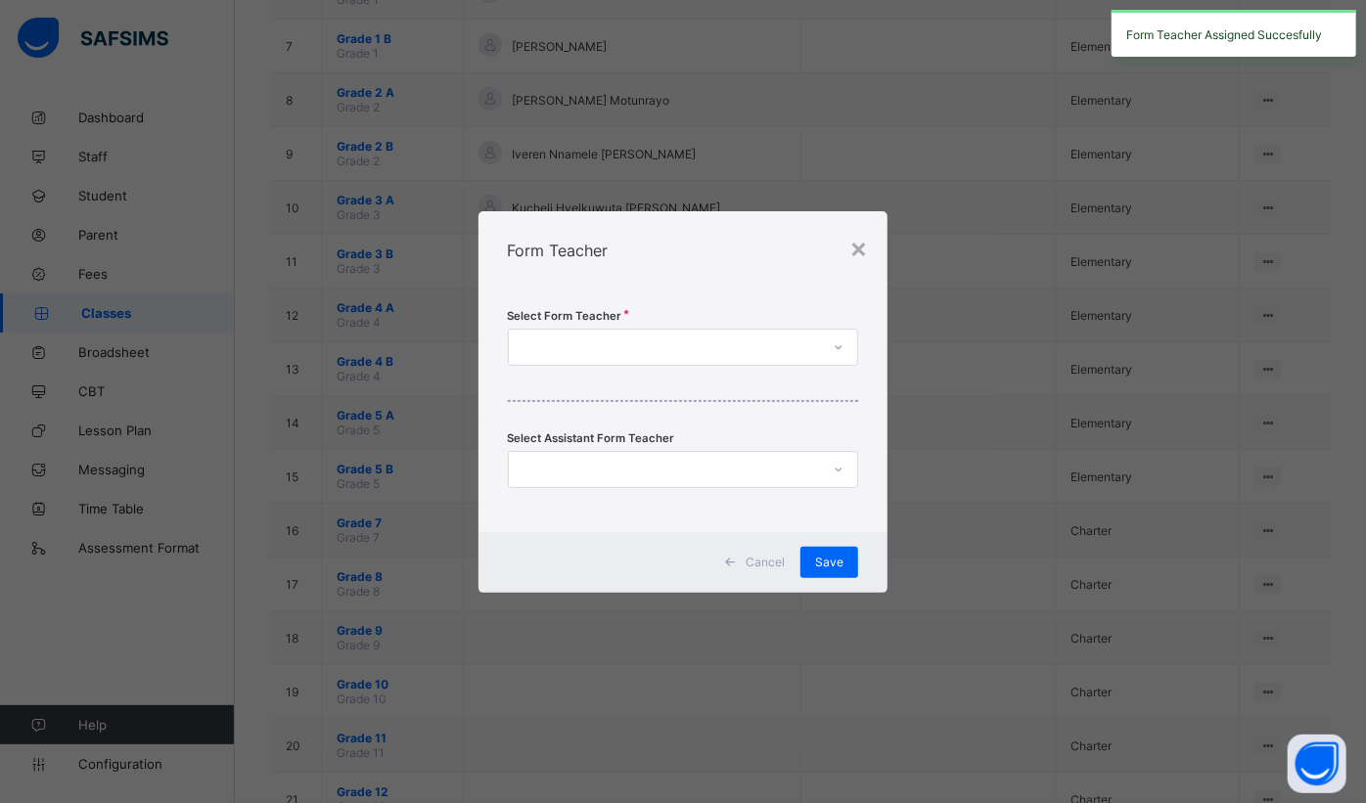
click at [739, 348] on div at bounding box center [665, 347] width 312 height 27
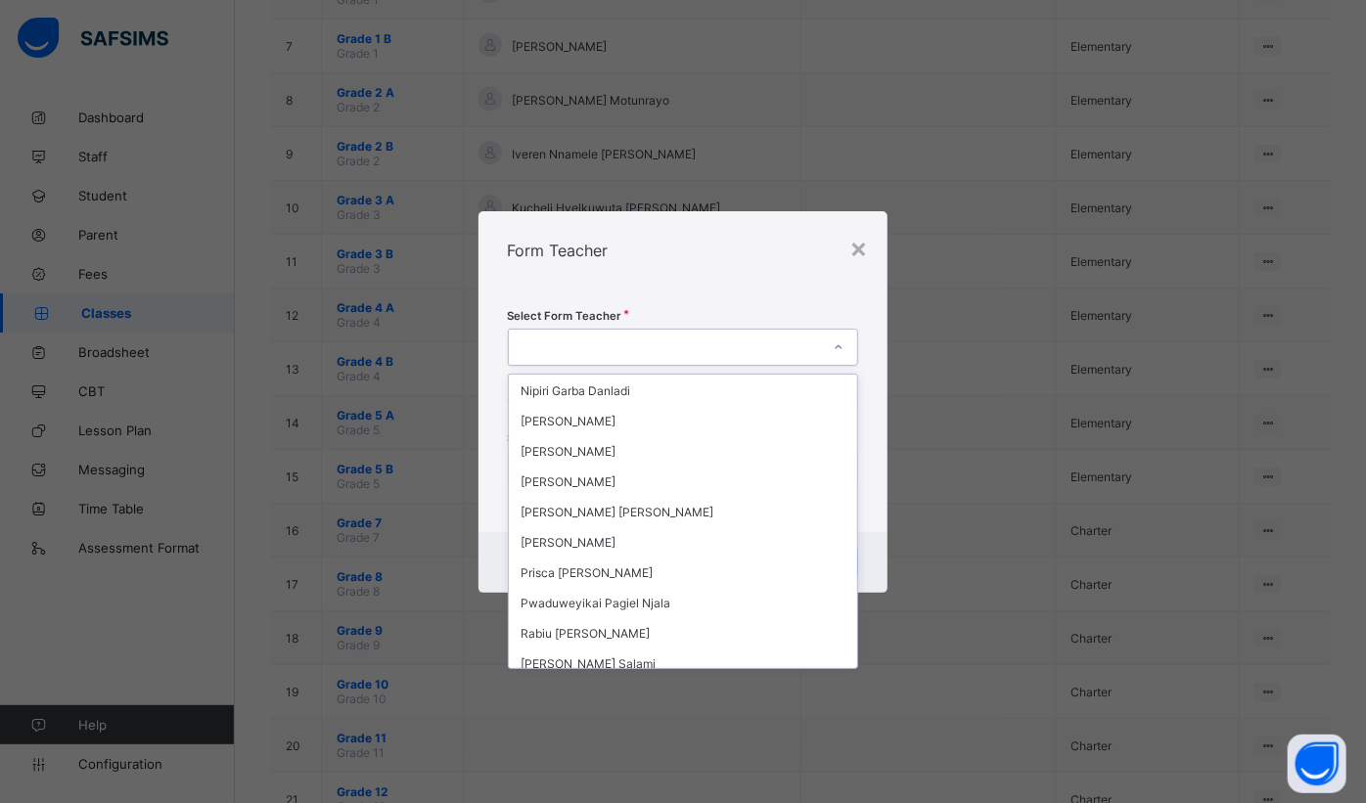
scroll to position [1423, 0]
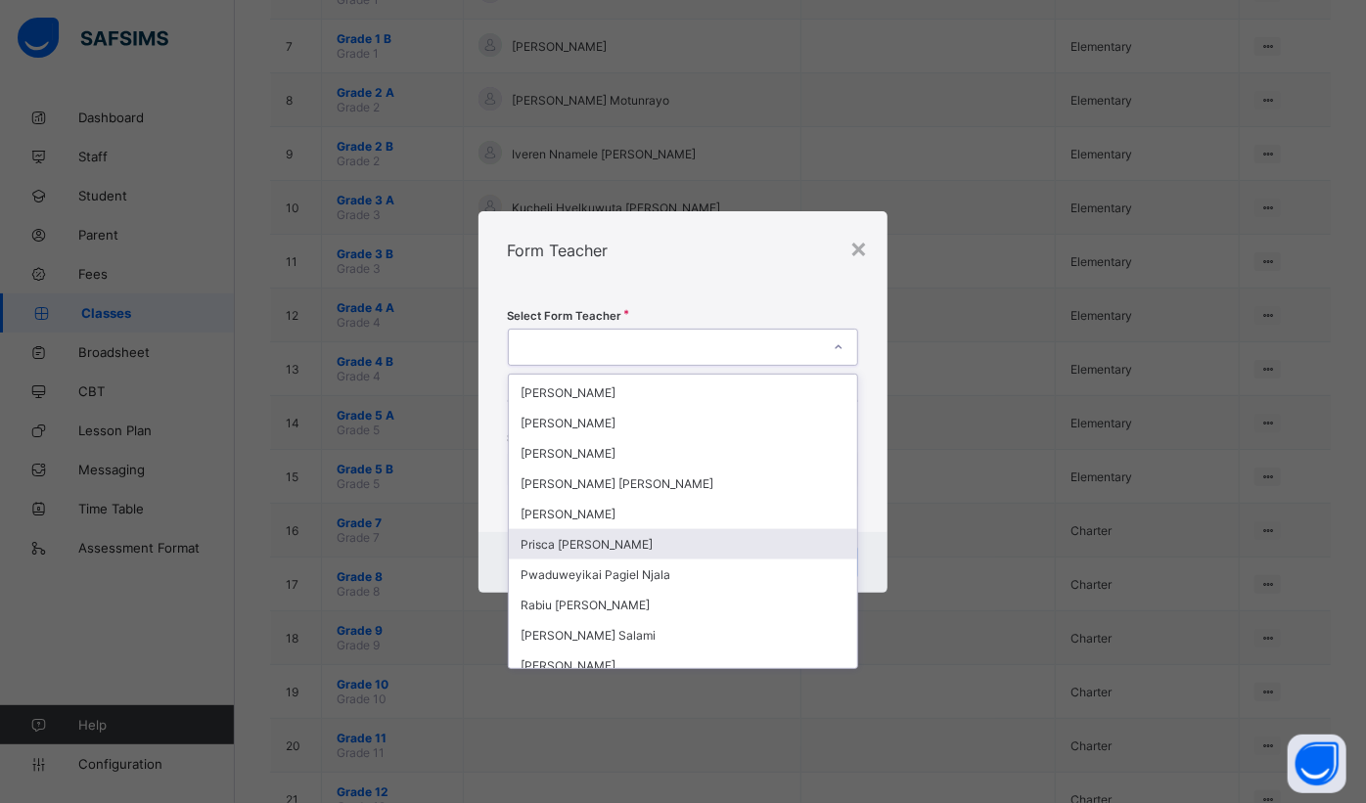
click at [681, 529] on div "Prisca [PERSON_NAME]" at bounding box center [683, 544] width 349 height 30
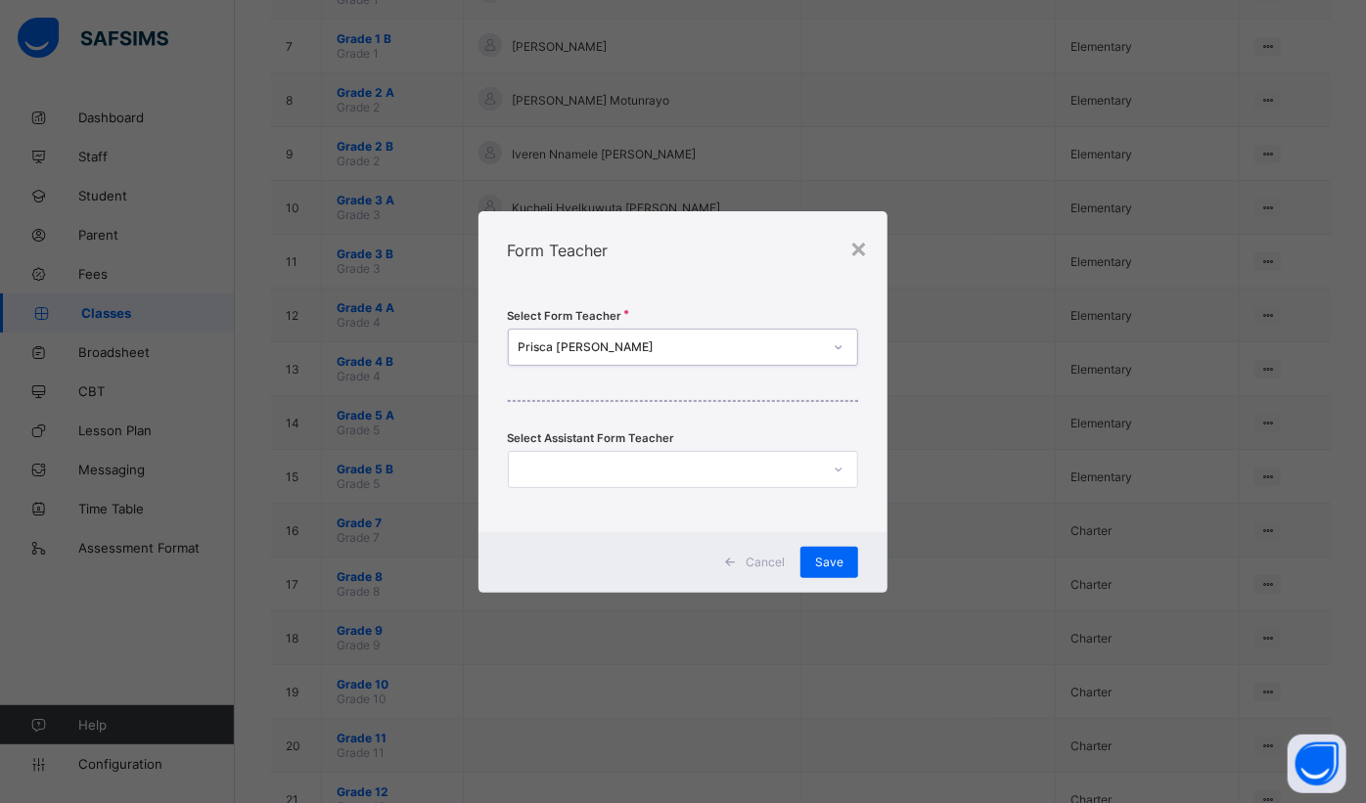
click at [816, 564] on div "Save" at bounding box center [829, 562] width 58 height 31
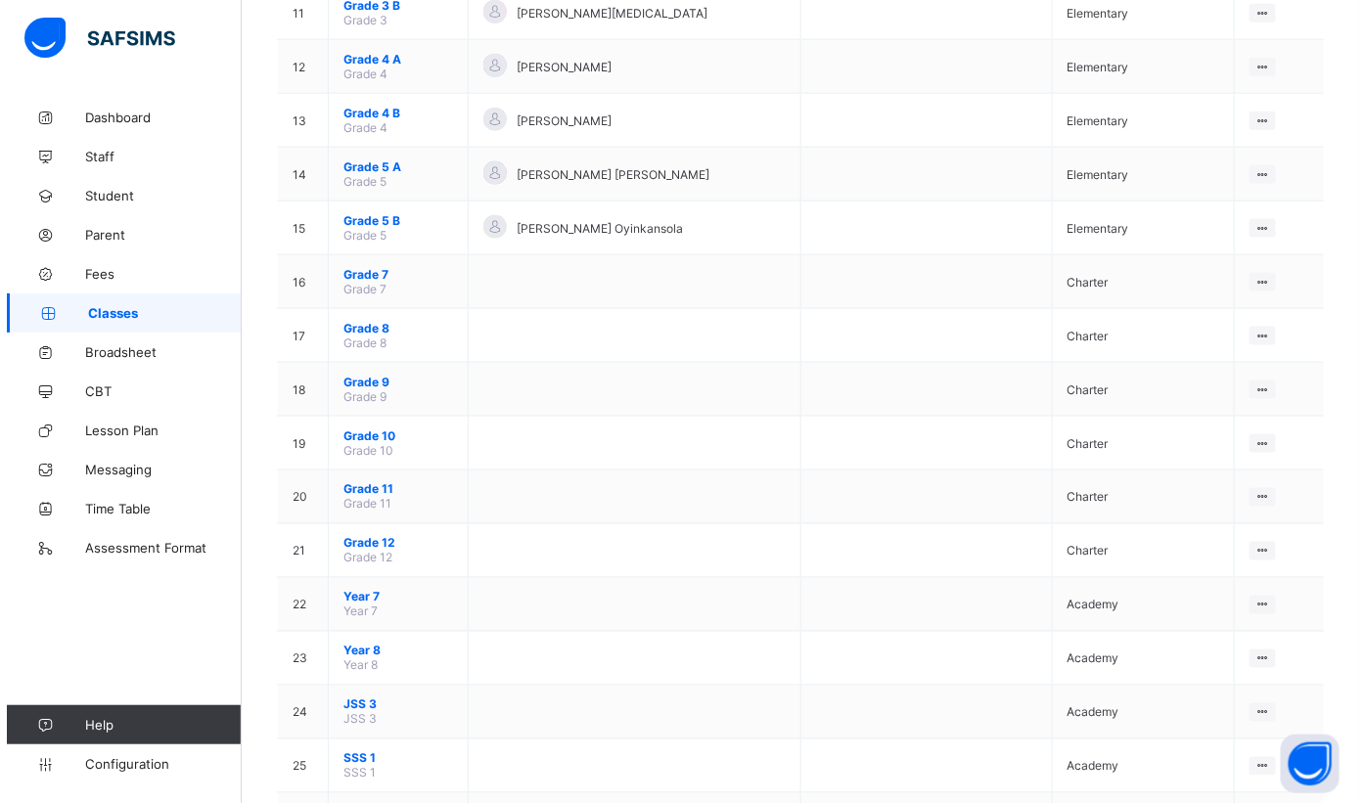
scroll to position [1054, 0]
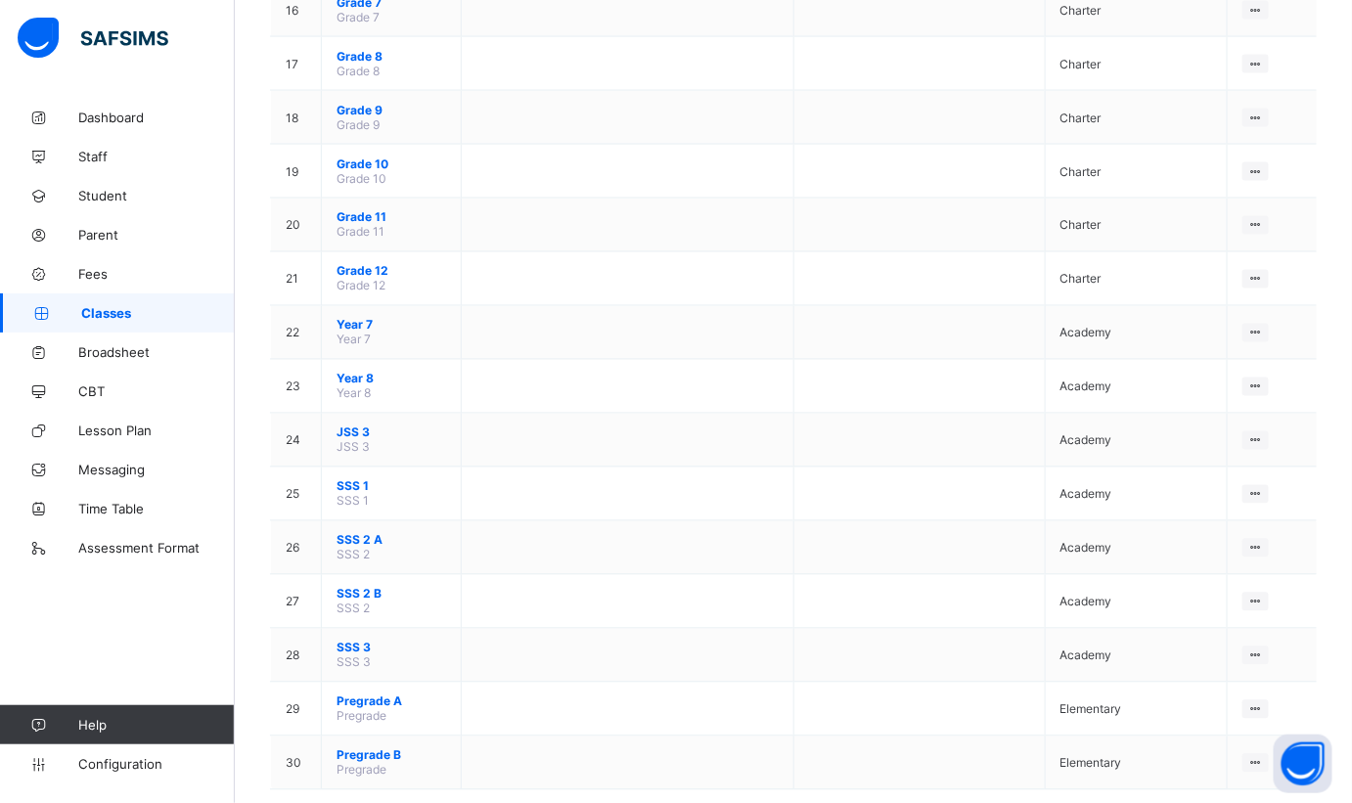
click at [1263, 703] on icon at bounding box center [1255, 710] width 17 height 15
click at [0, 0] on div "Assign form Teacher" at bounding box center [0, 0] width 0 height 0
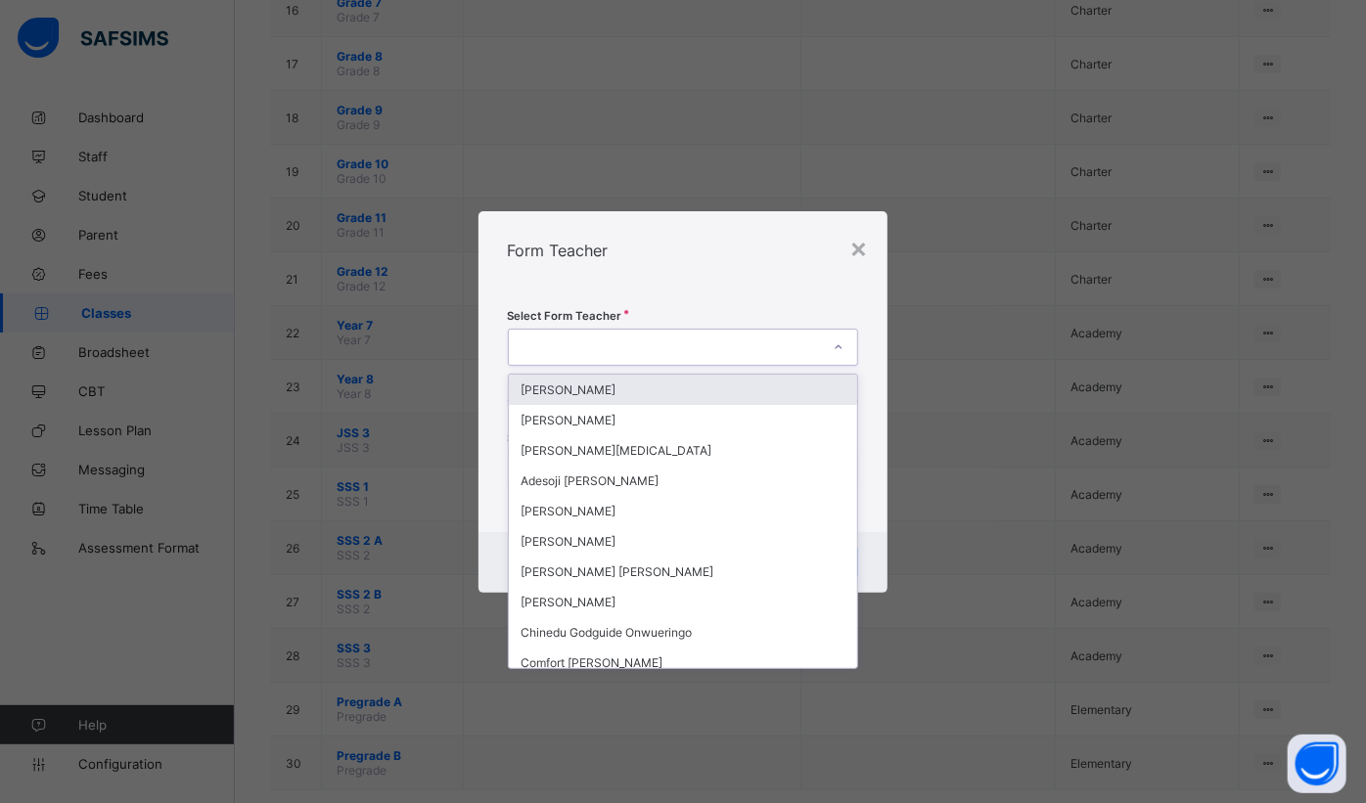
click at [675, 344] on div at bounding box center [665, 347] width 312 height 27
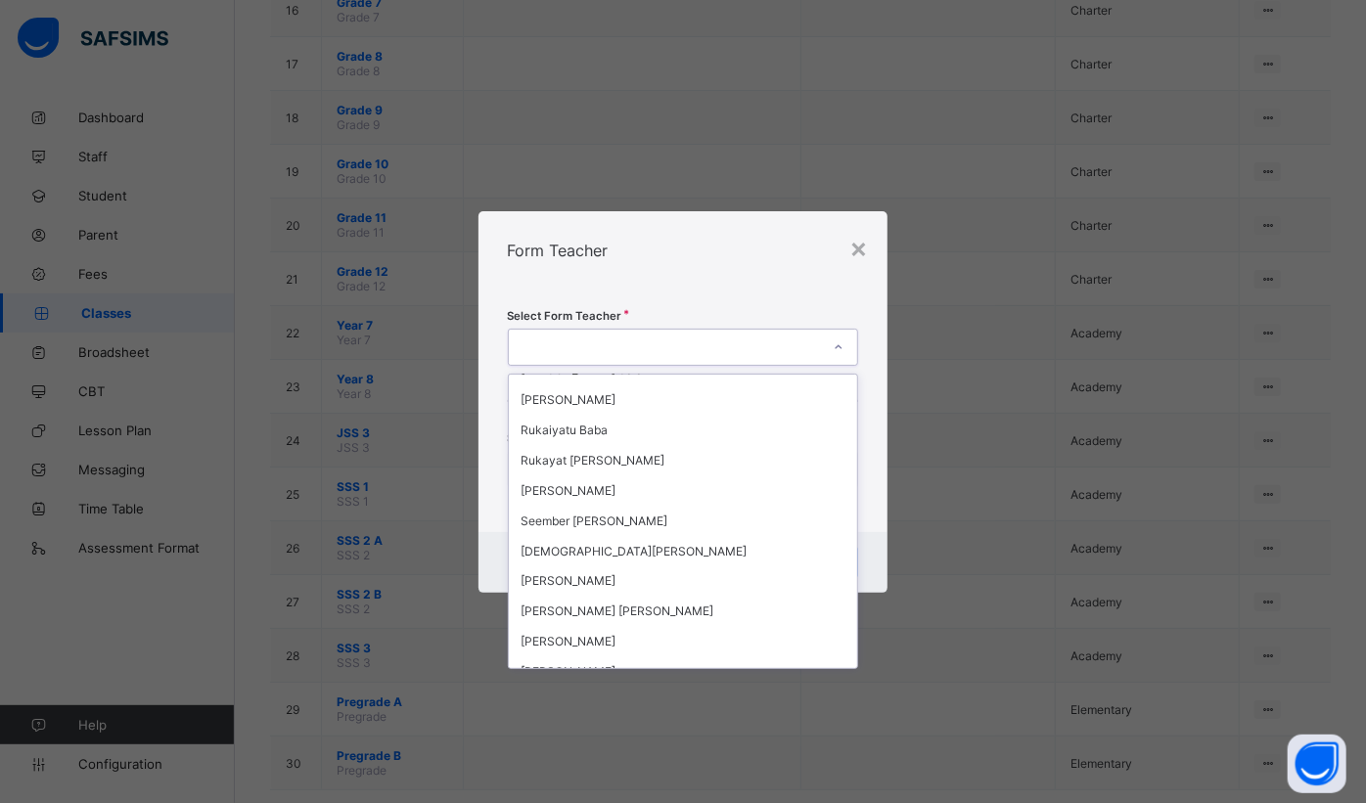
scroll to position [1690, 0]
click at [615, 505] on div "Seember [PERSON_NAME]" at bounding box center [683, 520] width 349 height 30
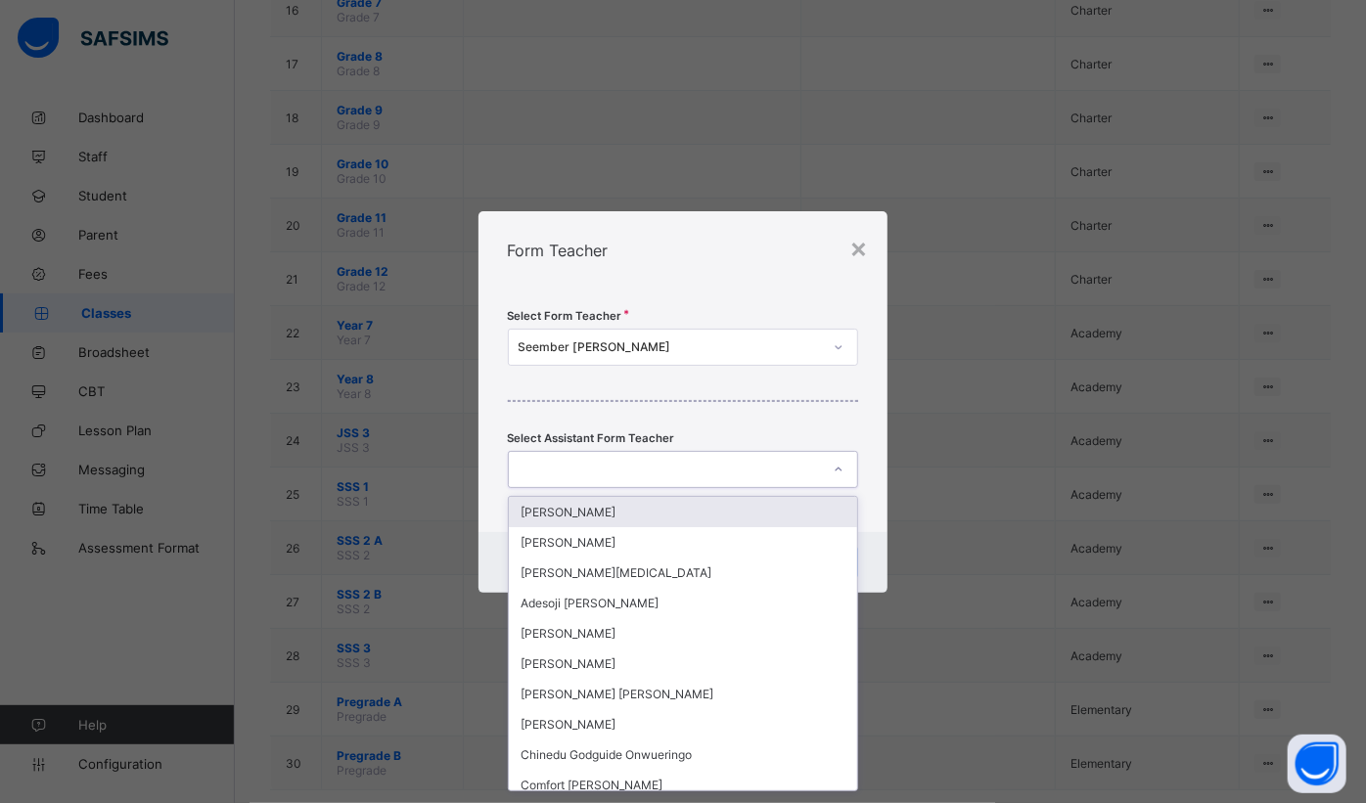
click at [803, 472] on div at bounding box center [665, 469] width 312 height 27
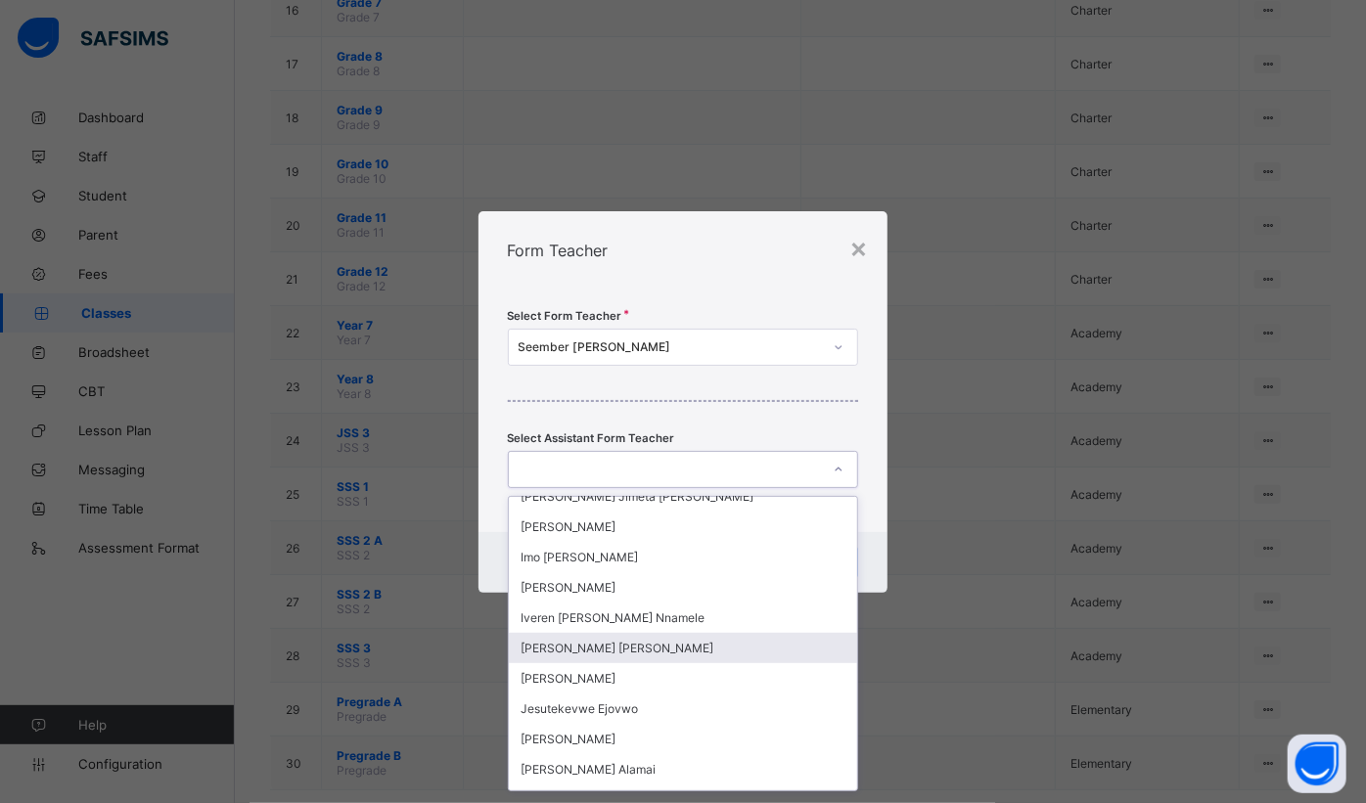
scroll to position [711, 0]
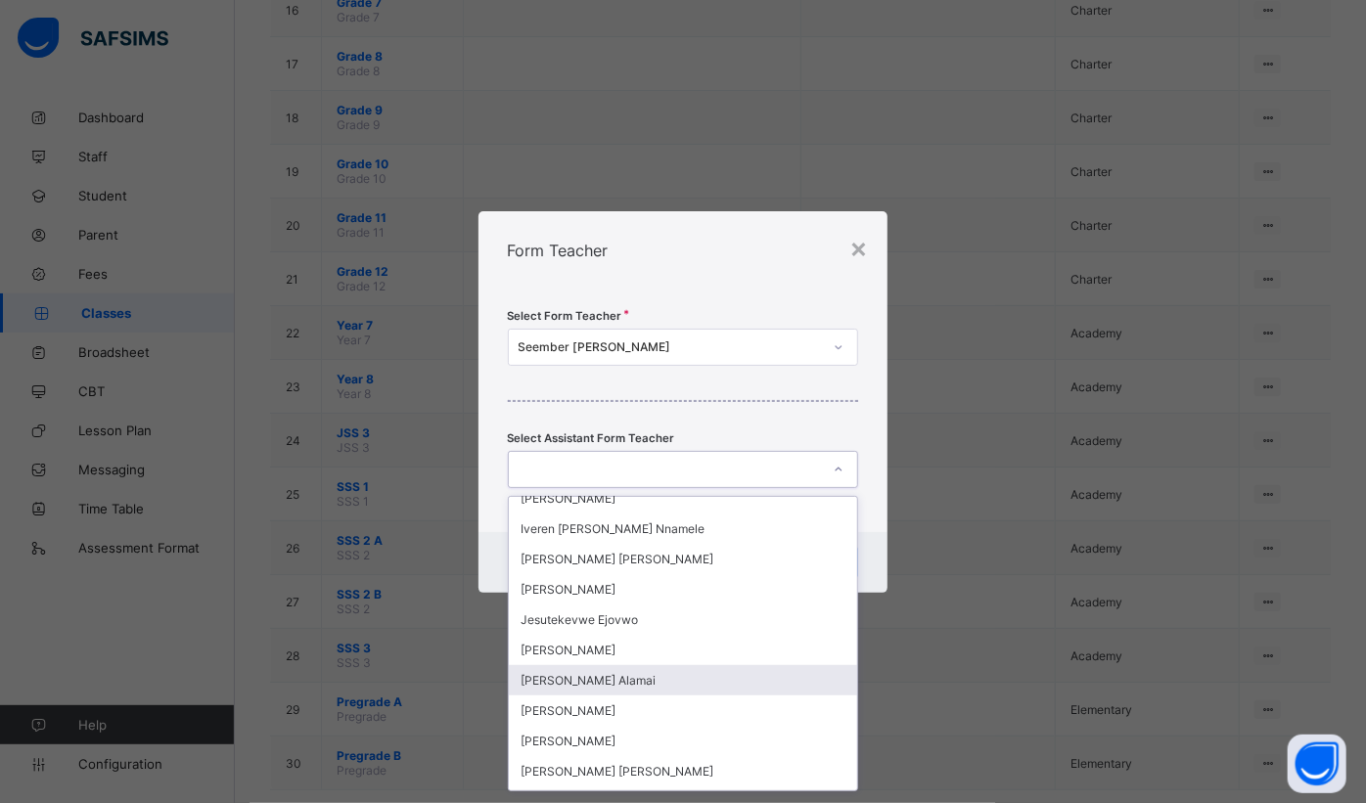
click at [603, 669] on div "[PERSON_NAME] Alamai" at bounding box center [683, 680] width 349 height 30
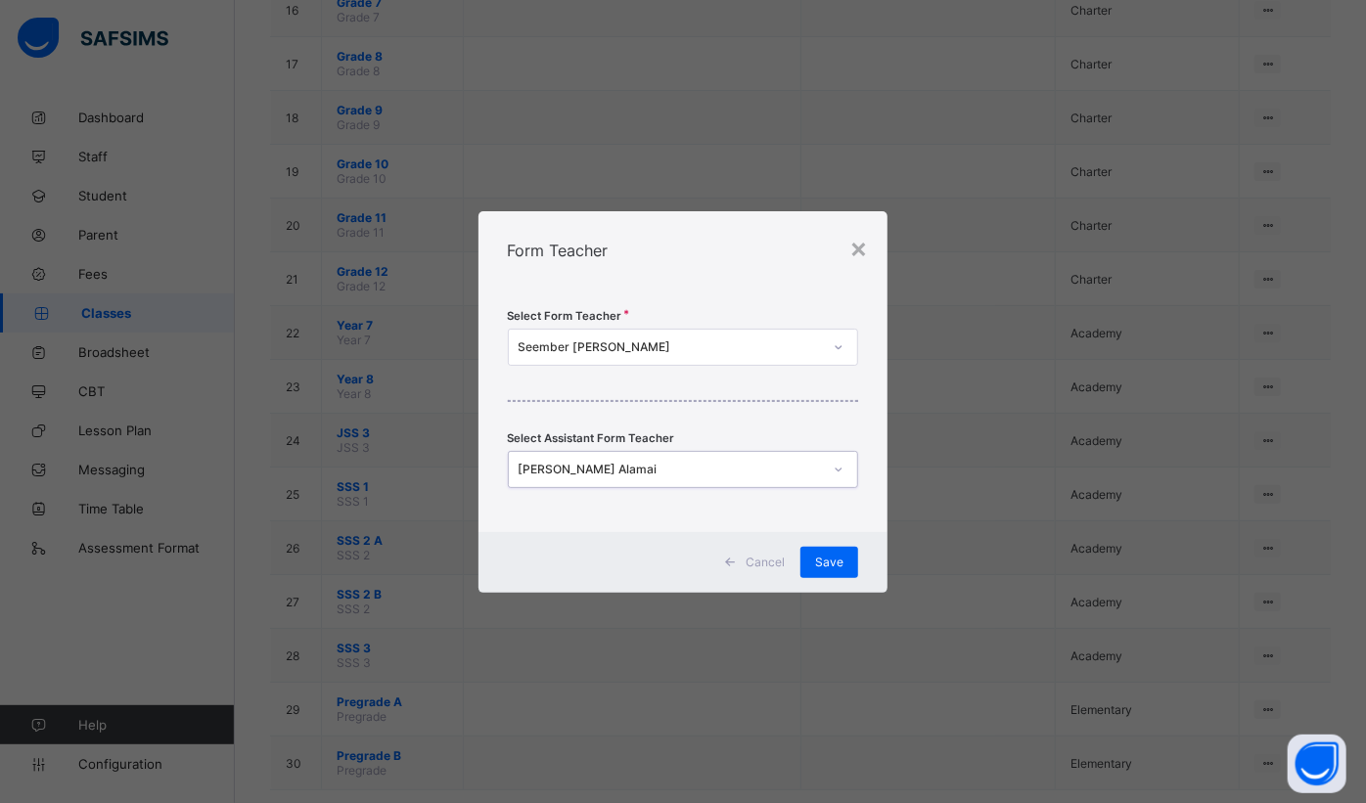
click at [814, 563] on div "Save" at bounding box center [829, 562] width 58 height 31
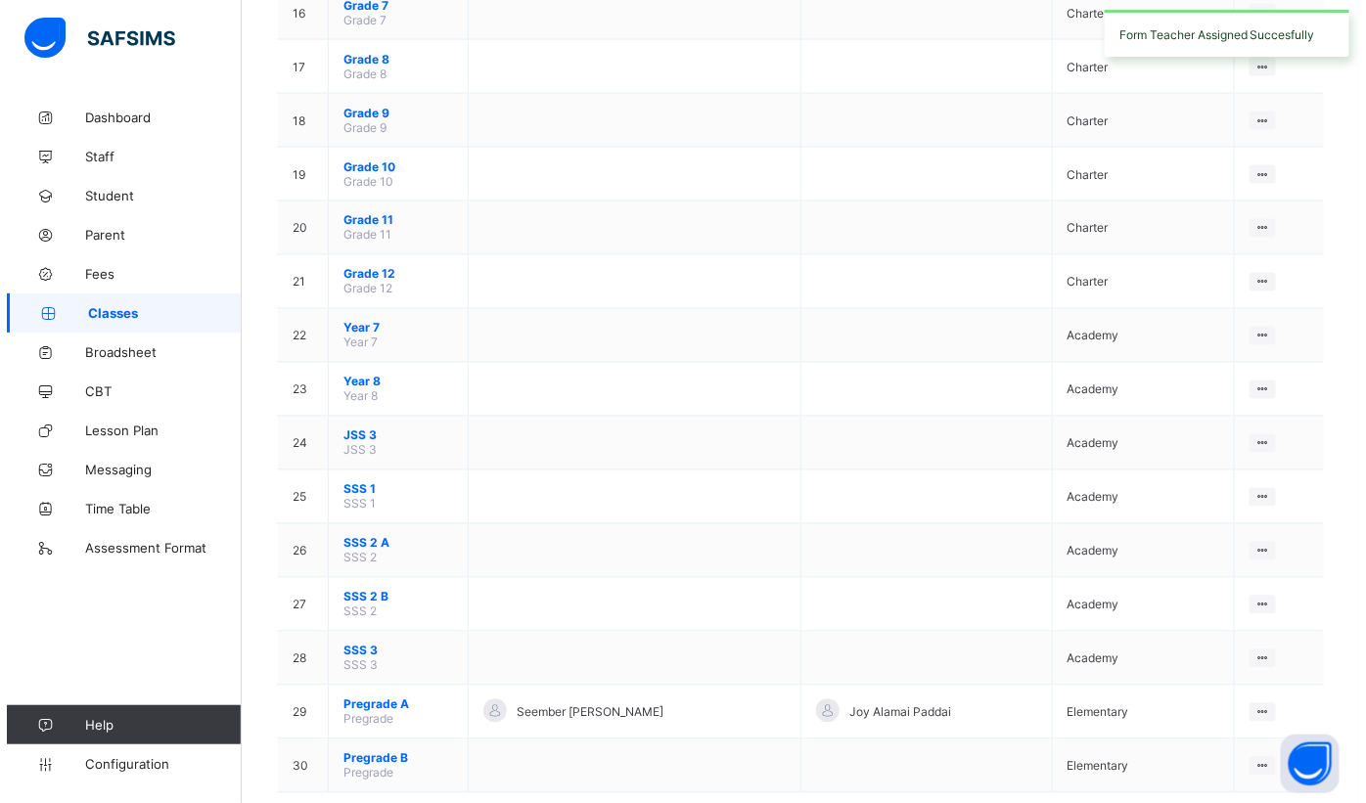
scroll to position [1054, 0]
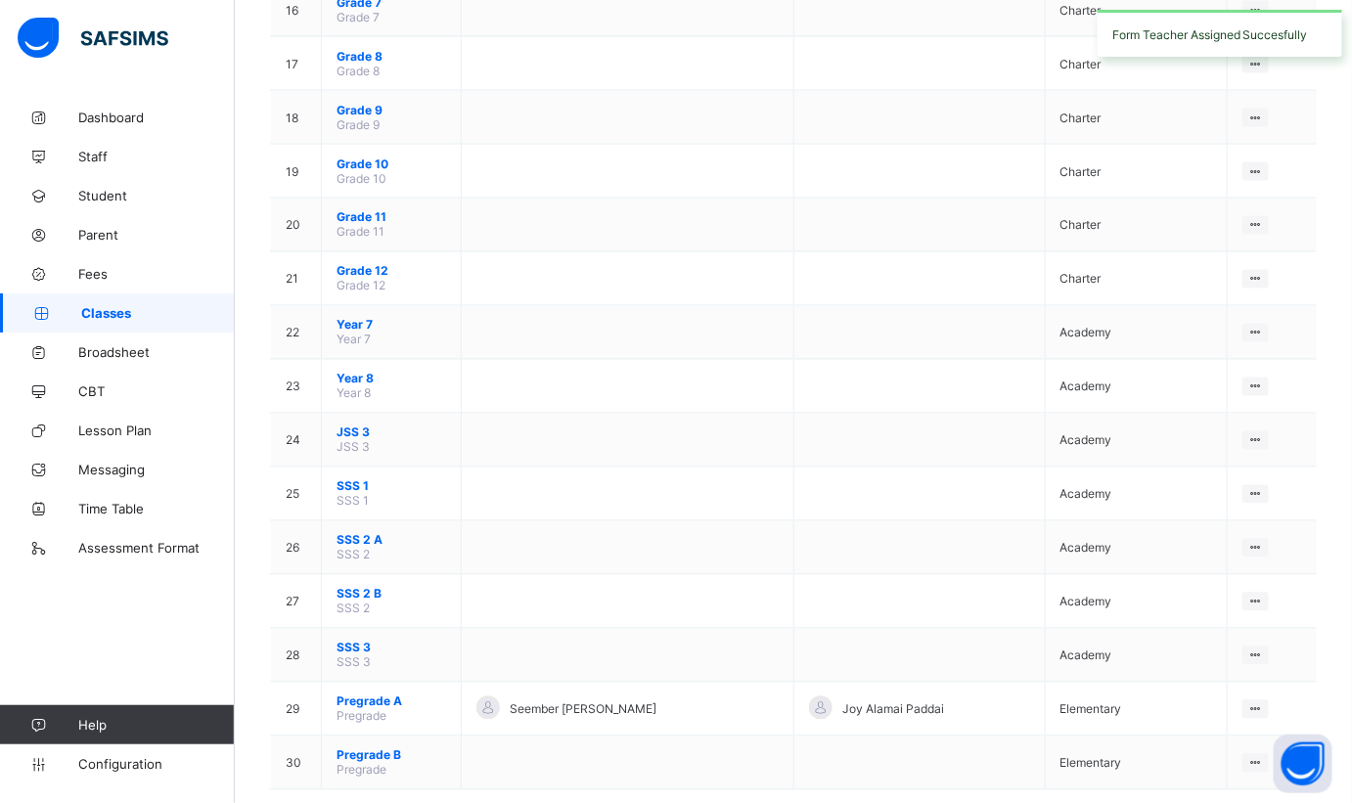
click at [1264, 756] on icon at bounding box center [1255, 763] width 17 height 15
click at [0, 0] on div "Assign form Teacher" at bounding box center [0, 0] width 0 height 0
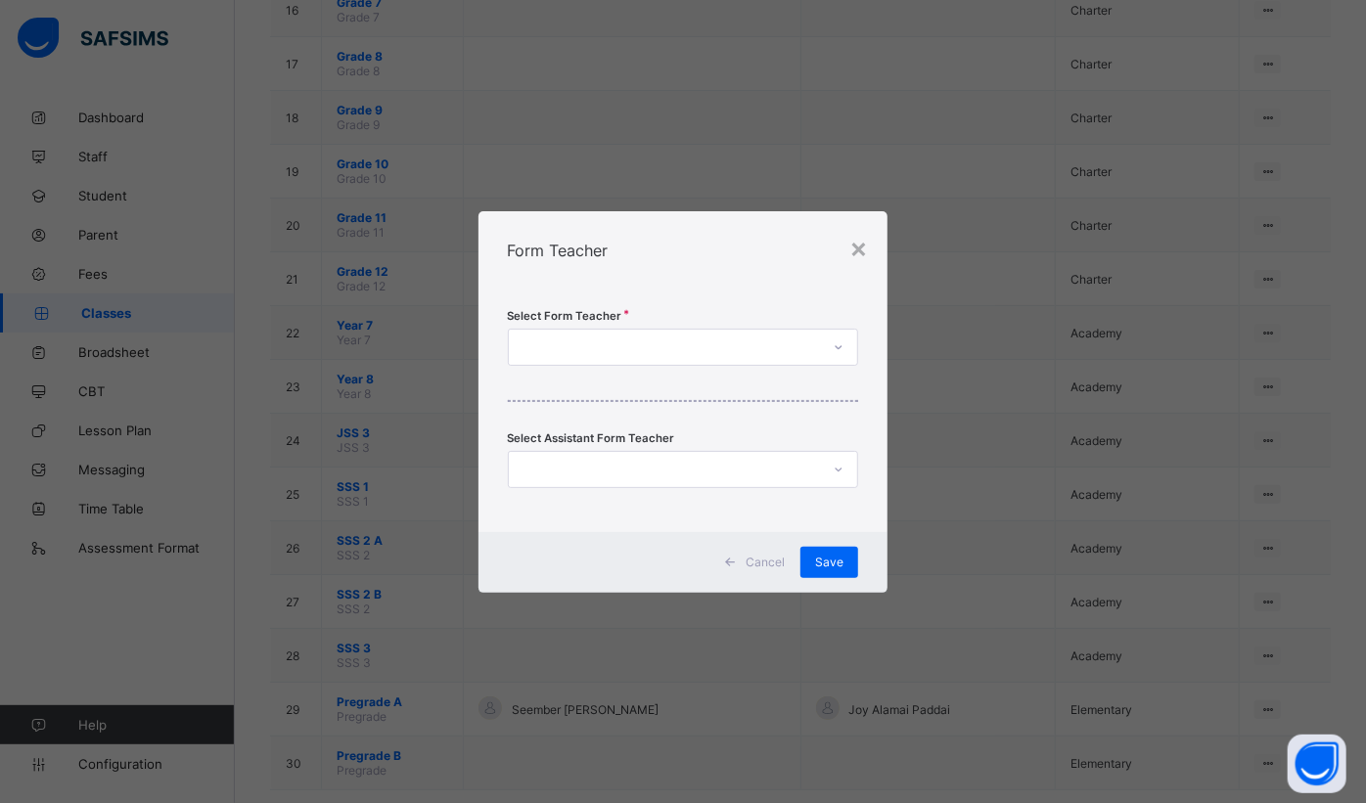
click at [623, 353] on div at bounding box center [665, 347] width 312 height 27
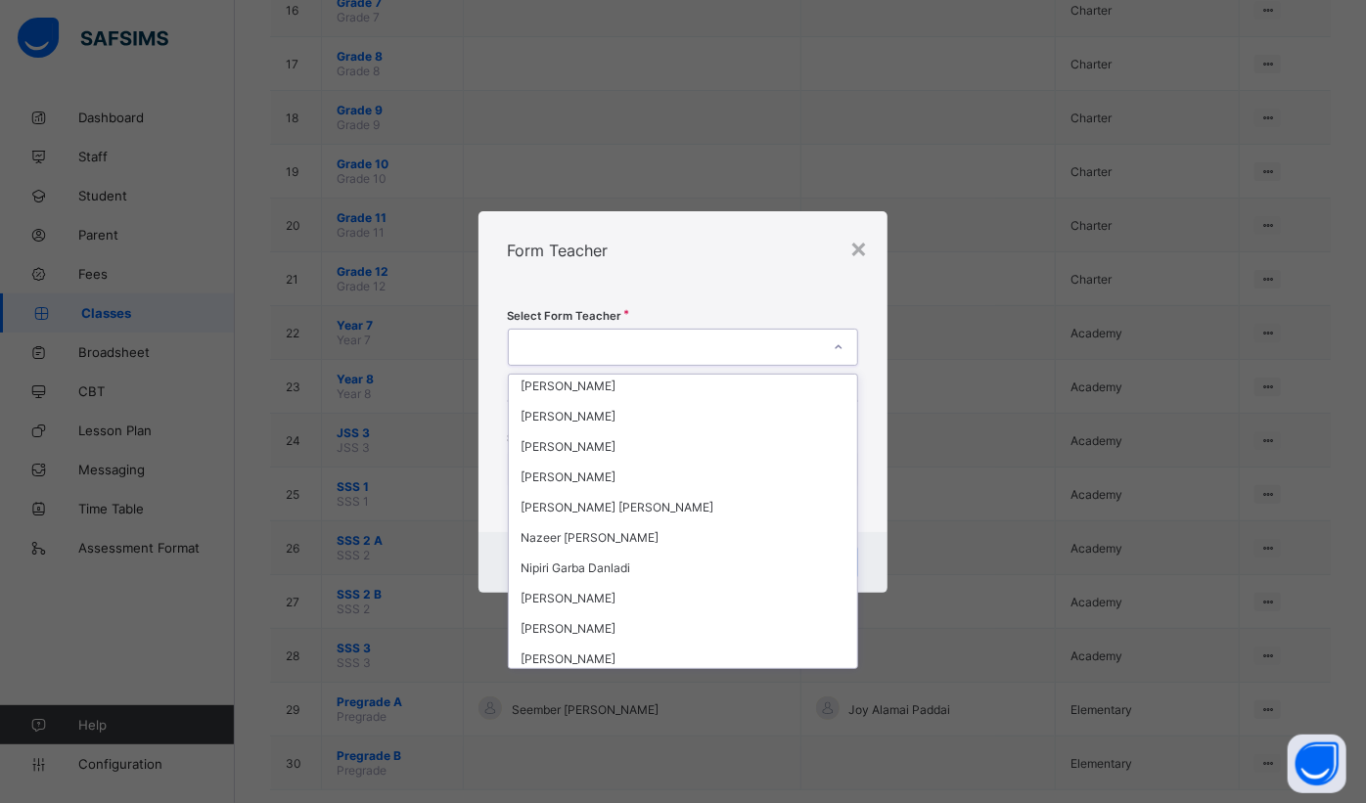
scroll to position [1156, 0]
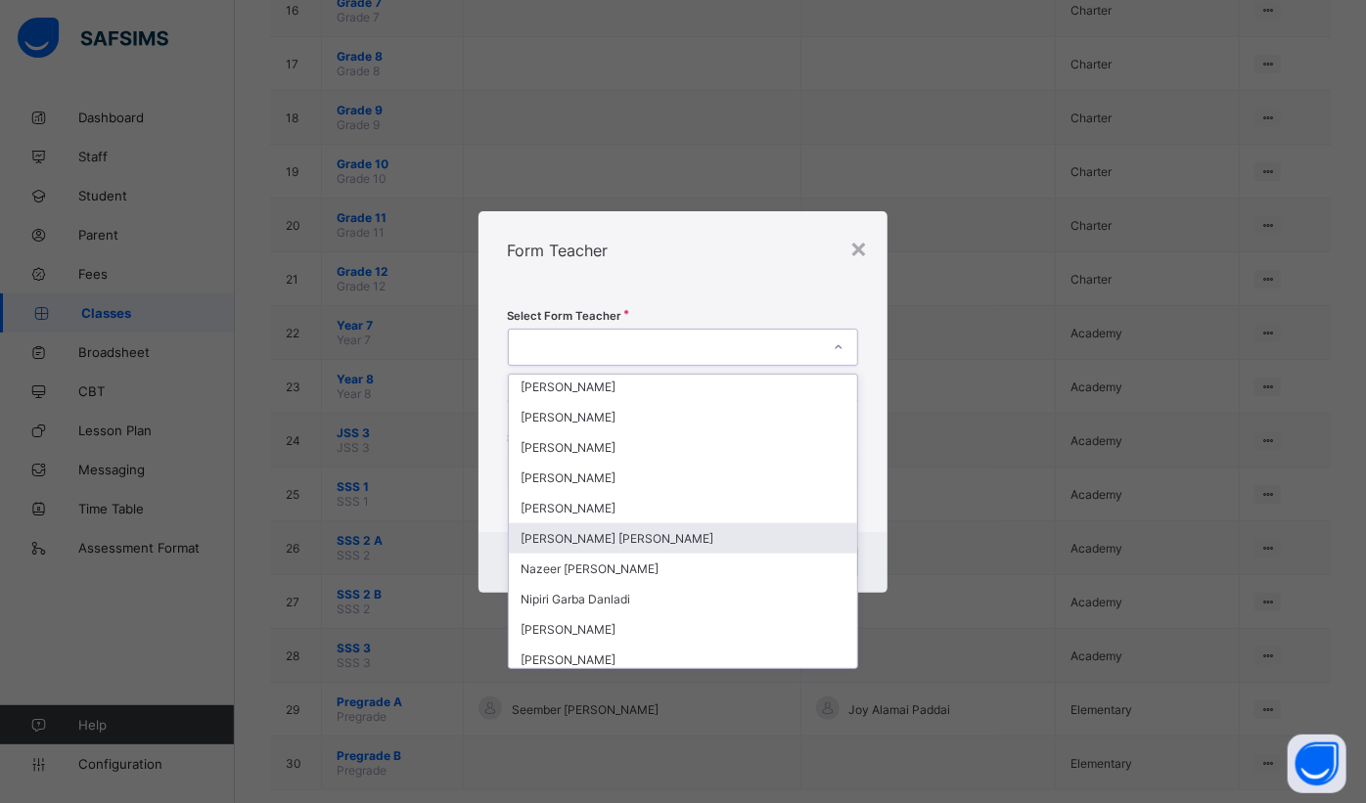
click at [633, 523] on div "[PERSON_NAME] [PERSON_NAME]" at bounding box center [683, 538] width 349 height 30
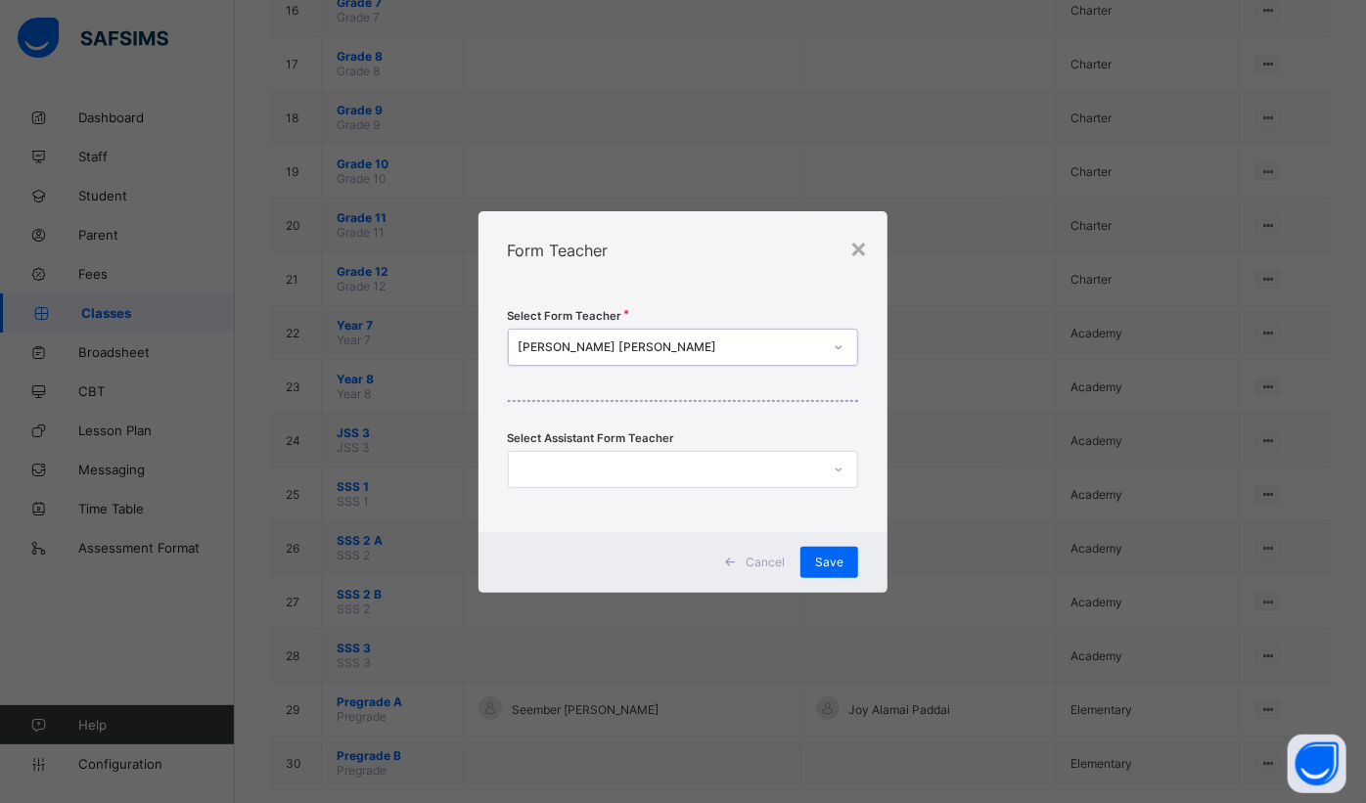
click at [801, 462] on div at bounding box center [665, 469] width 312 height 27
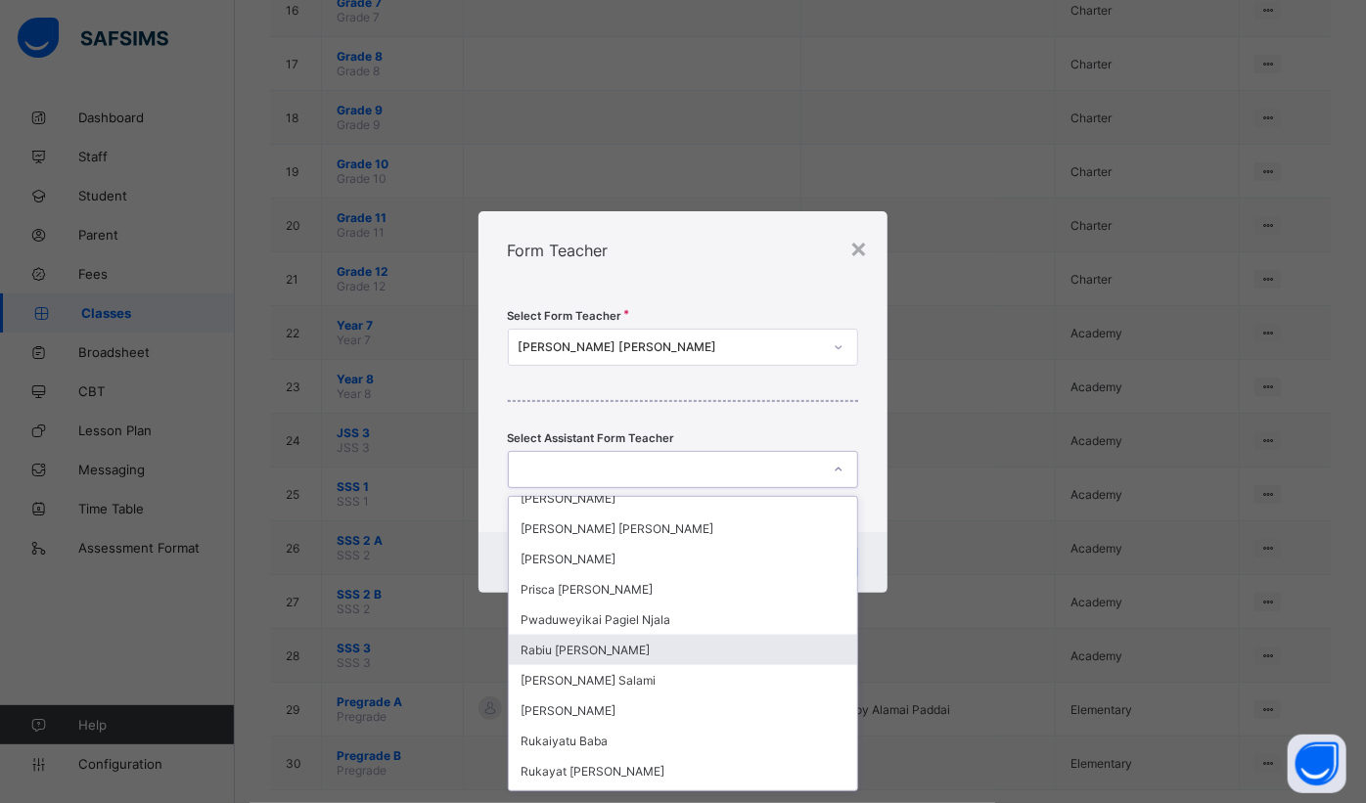
scroll to position [1442, 0]
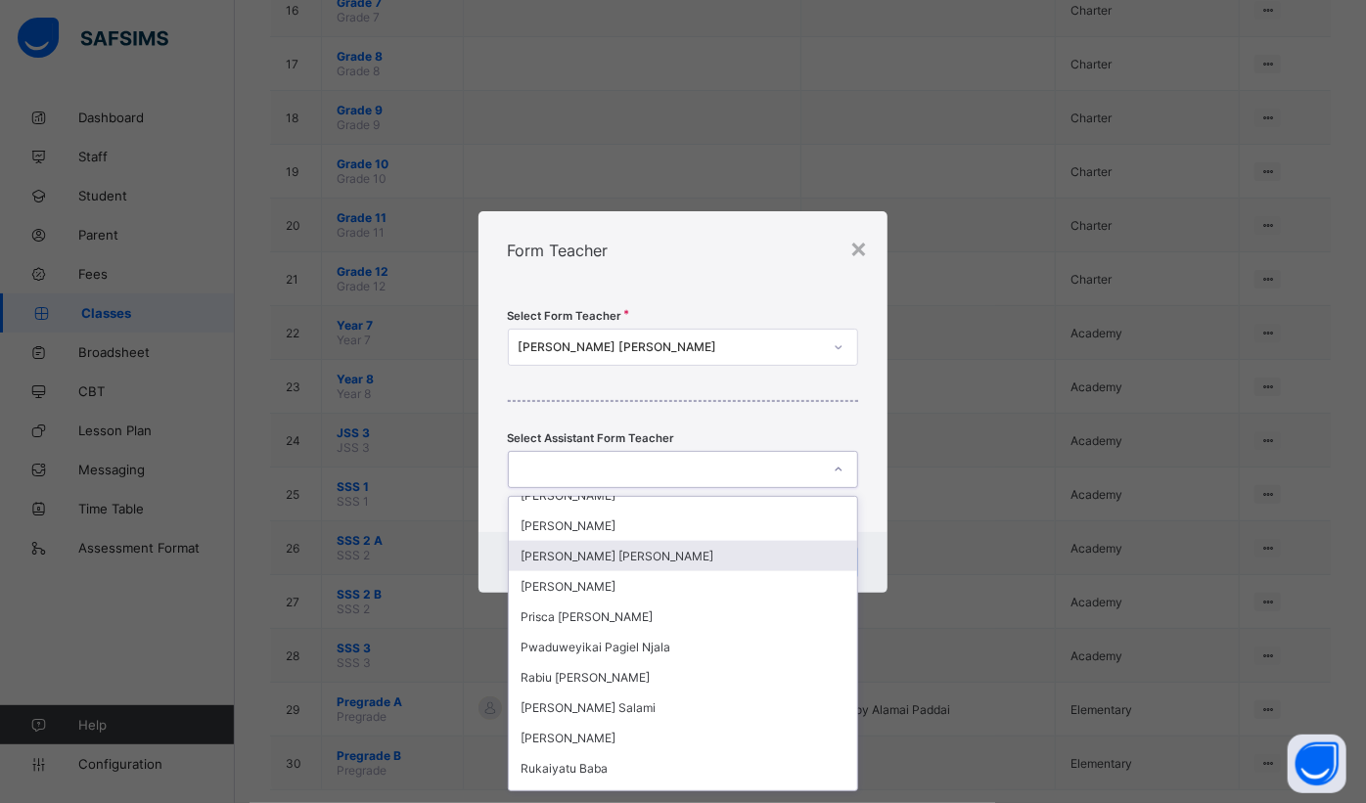
click at [671, 541] on div "[PERSON_NAME] [PERSON_NAME]" at bounding box center [683, 556] width 349 height 30
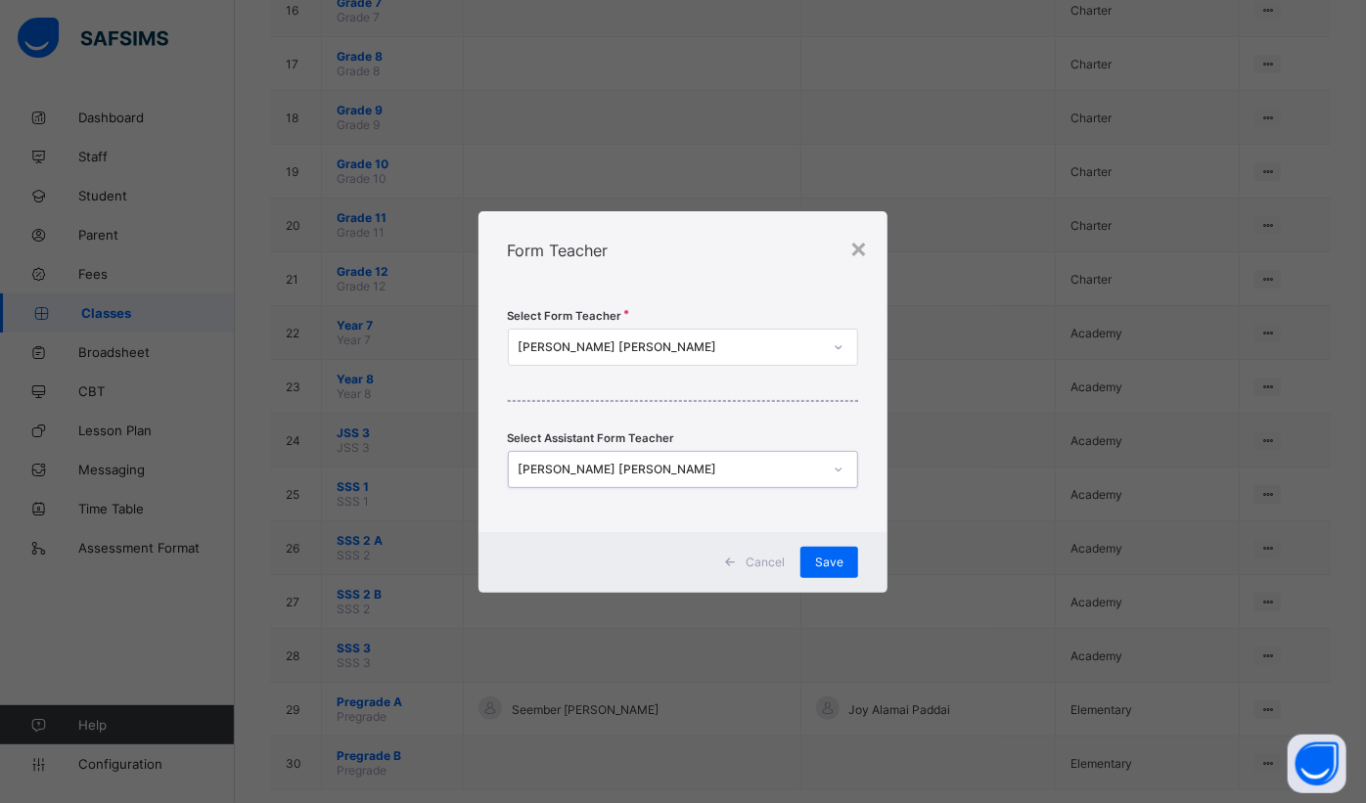
click at [855, 567] on div "Save" at bounding box center [829, 562] width 58 height 31
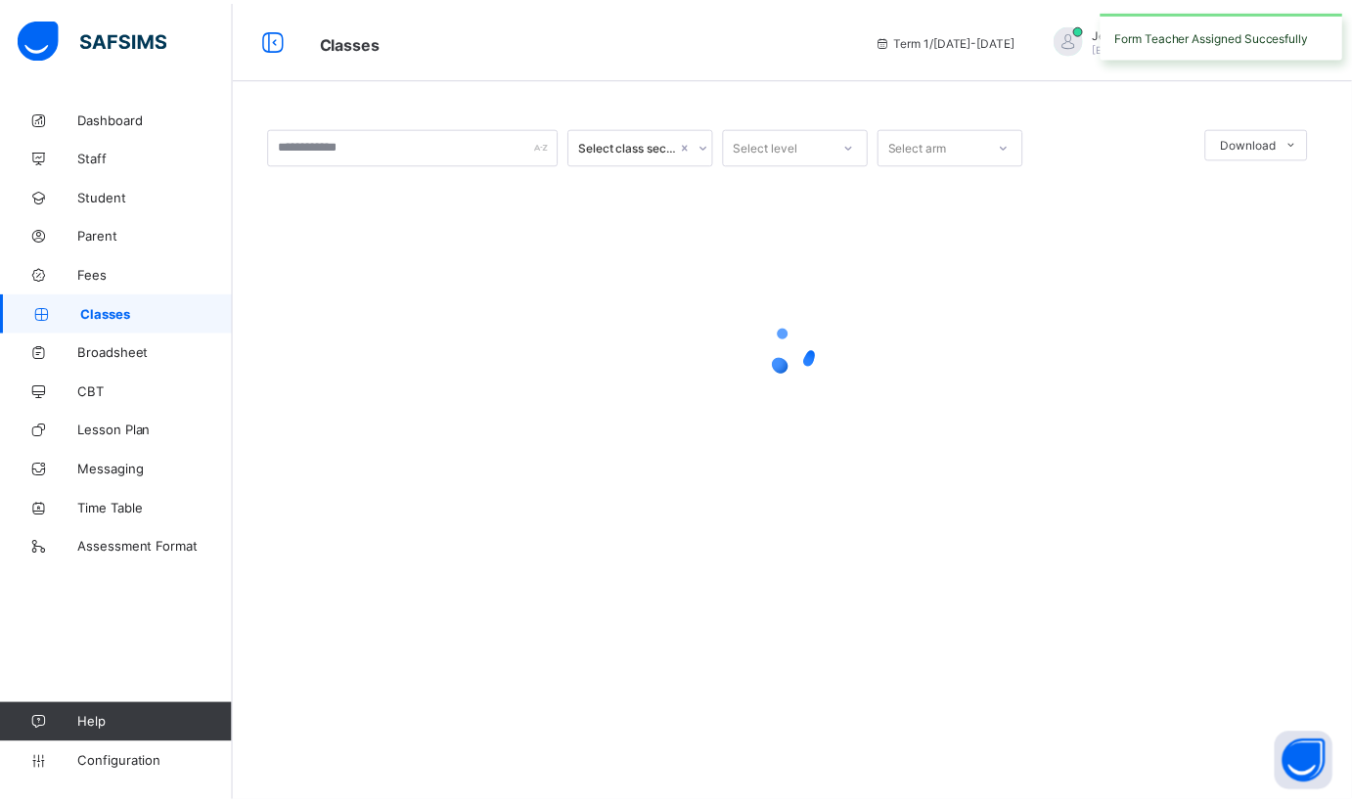
scroll to position [0, 0]
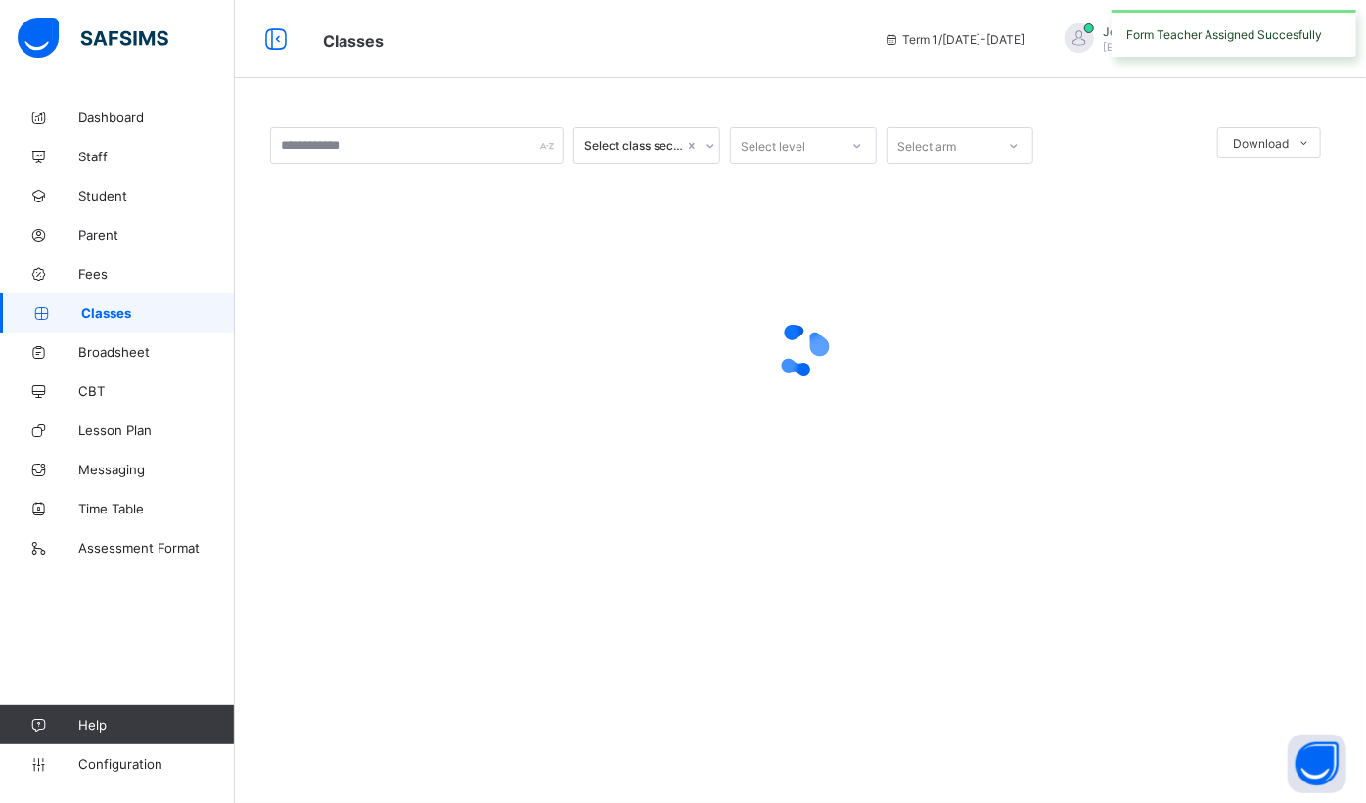
click at [829, 567] on div "Select class section Select level Select arm Download Pdf Report Excel Report ×…" at bounding box center [800, 401] width 1131 height 803
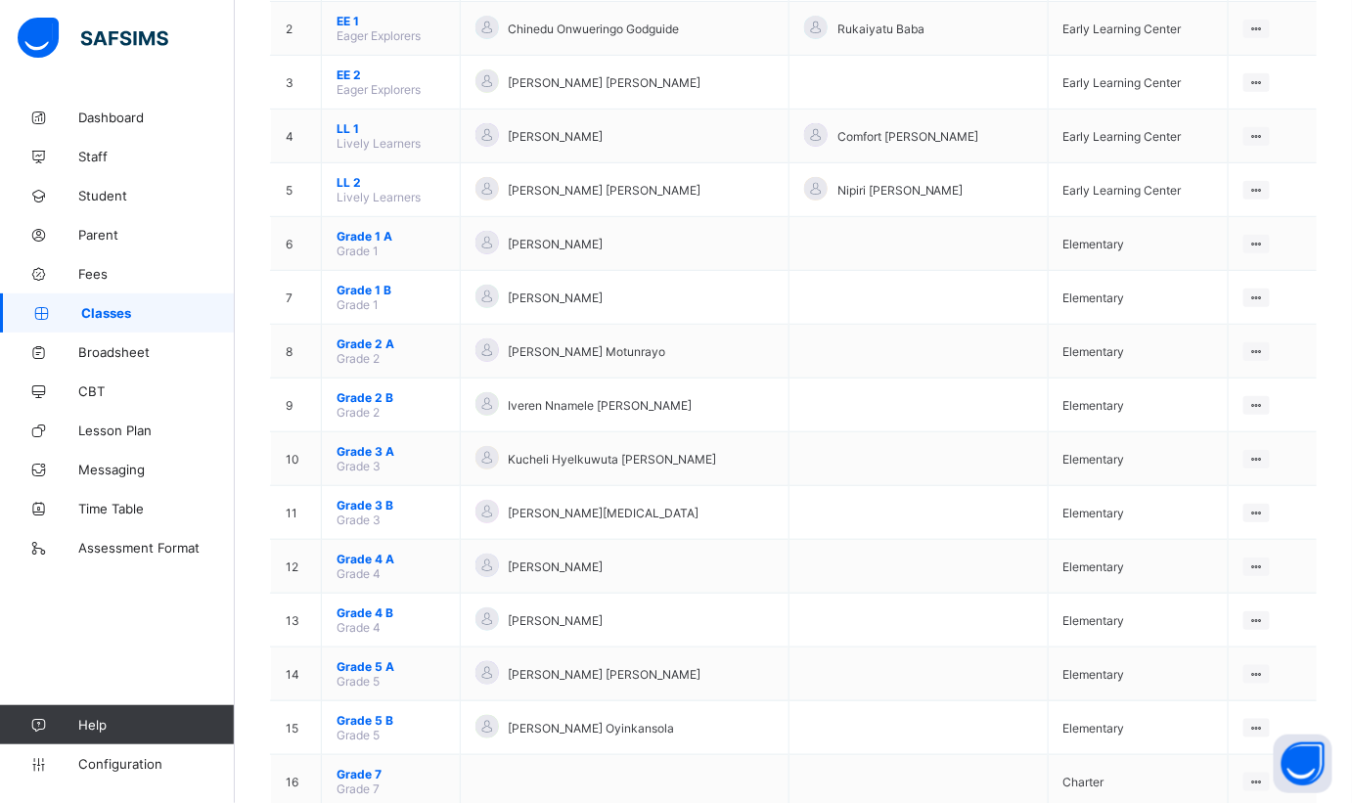
scroll to position [75, 0]
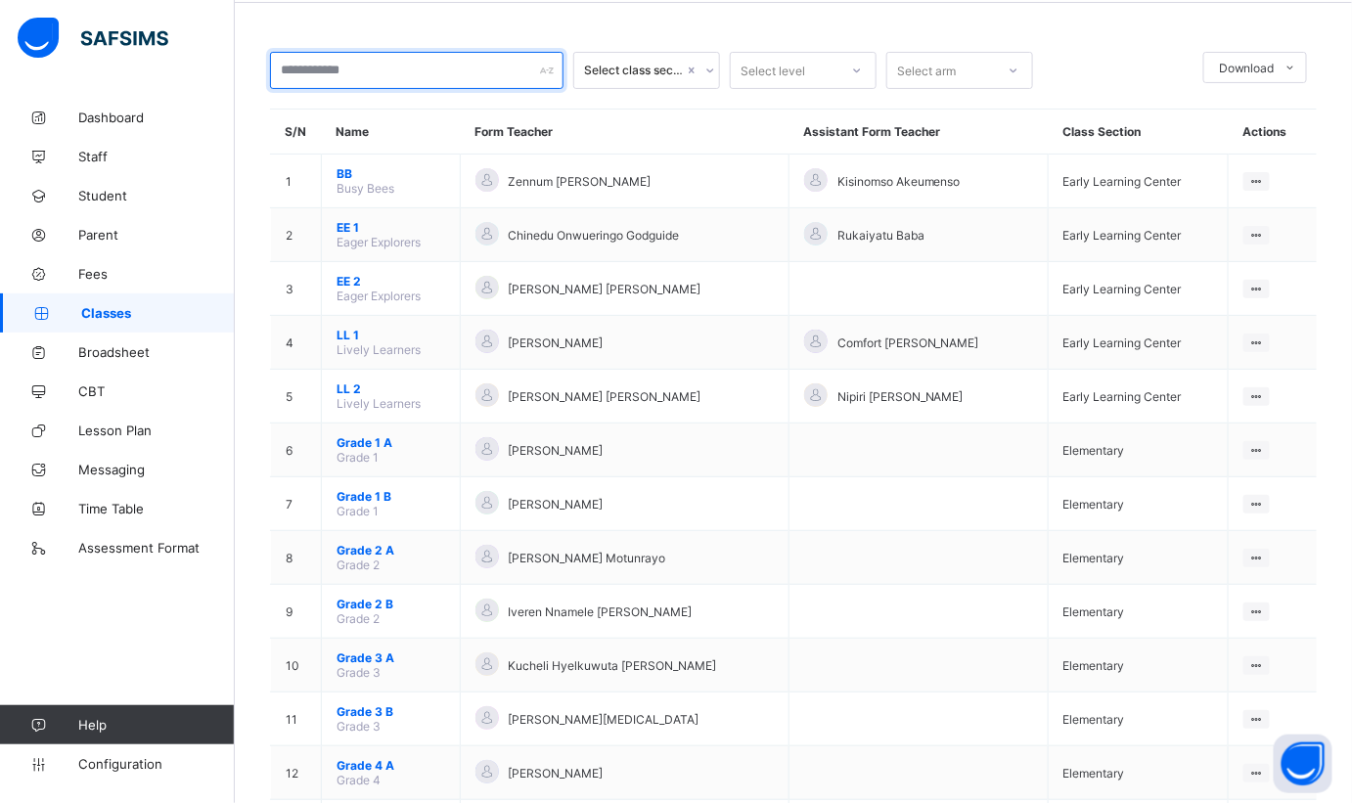
click at [464, 77] on input "text" at bounding box center [417, 70] width 294 height 37
click at [503, 65] on input "text" at bounding box center [417, 70] width 294 height 37
click at [459, 70] on input "text" at bounding box center [417, 70] width 294 height 37
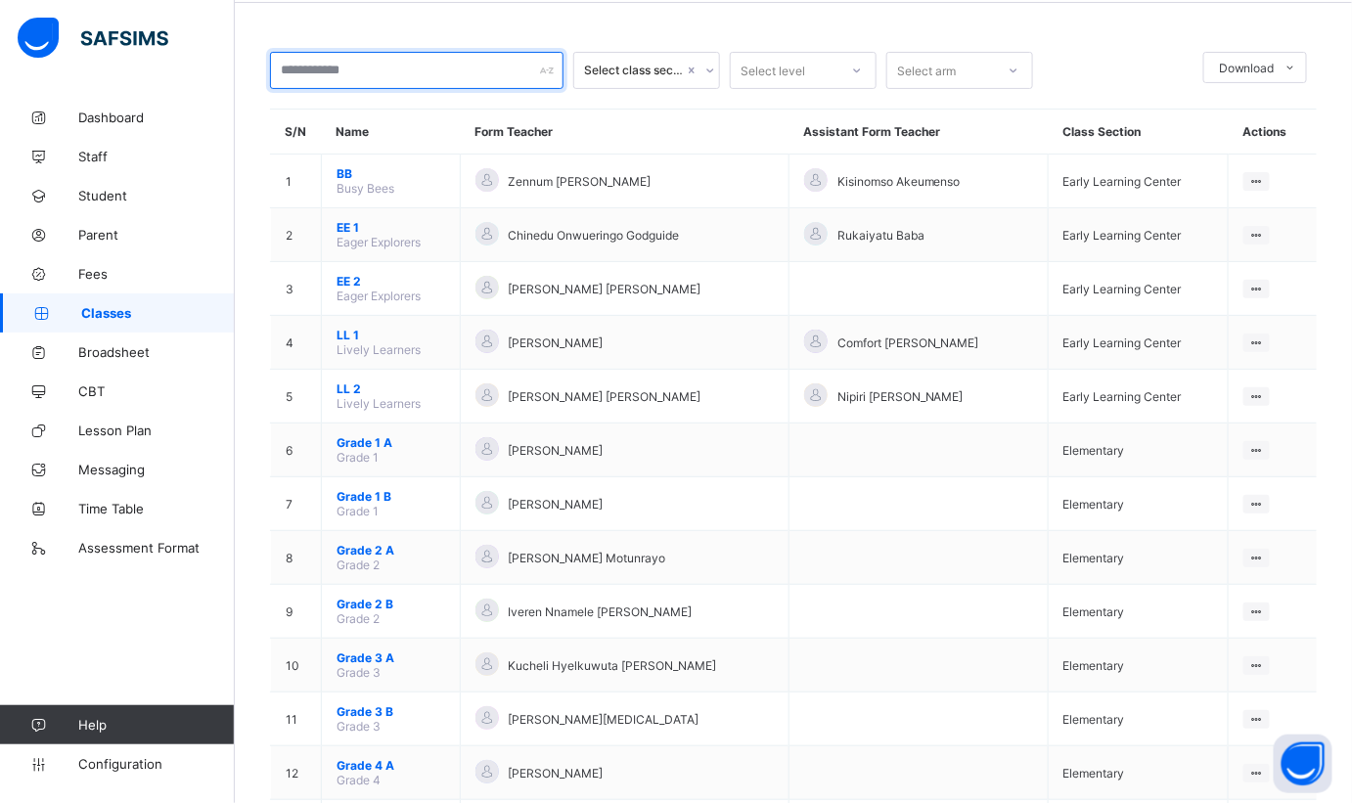
click at [409, 69] on input "text" at bounding box center [417, 70] width 294 height 37
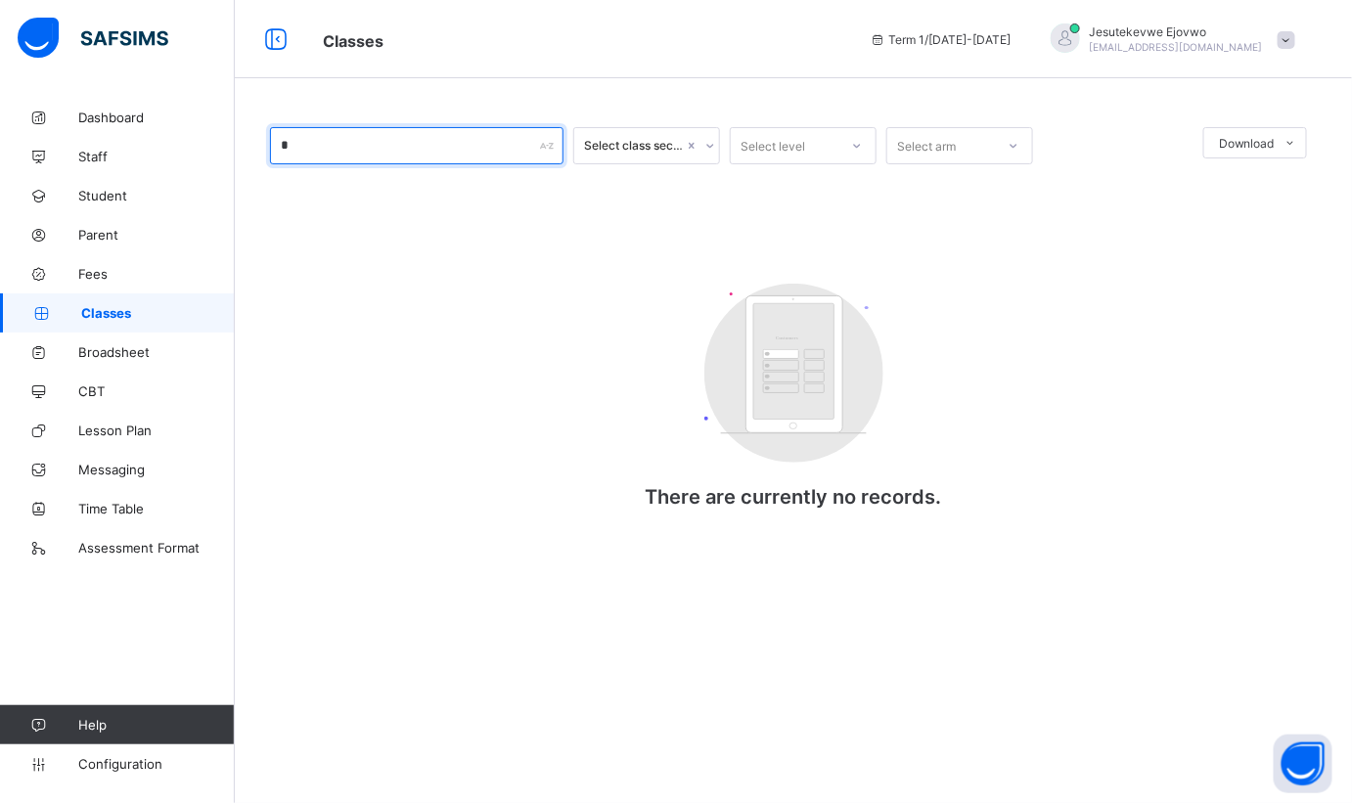
scroll to position [0, 0]
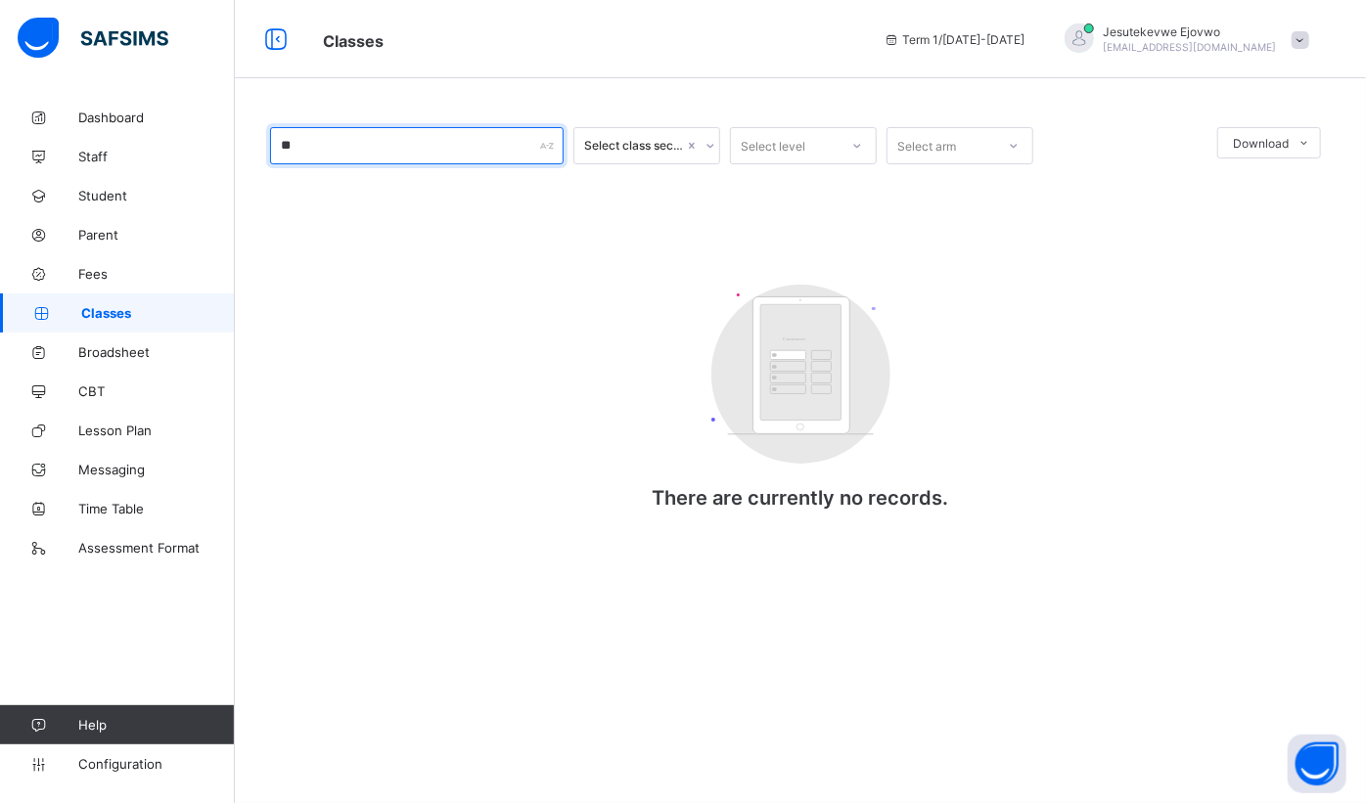
type input "*"
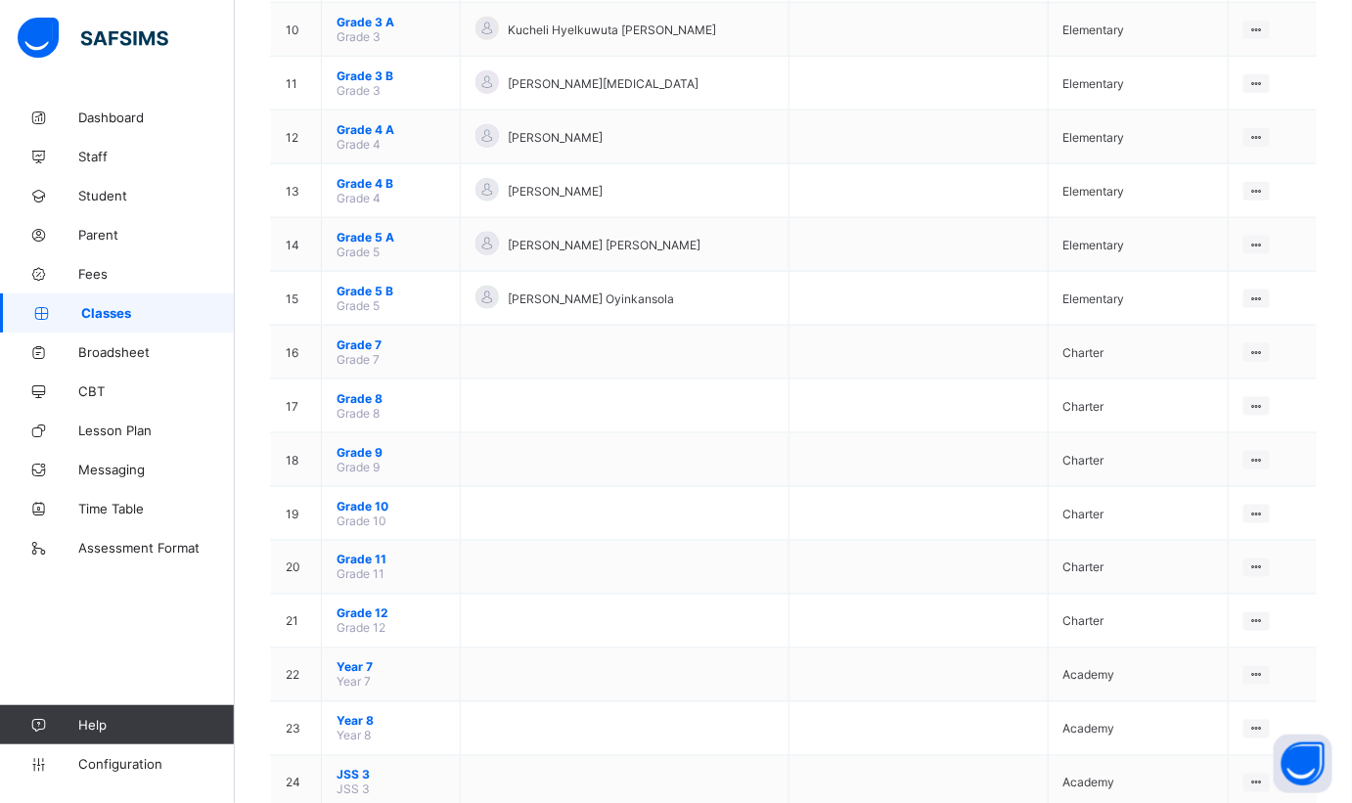
scroll to position [622, 0]
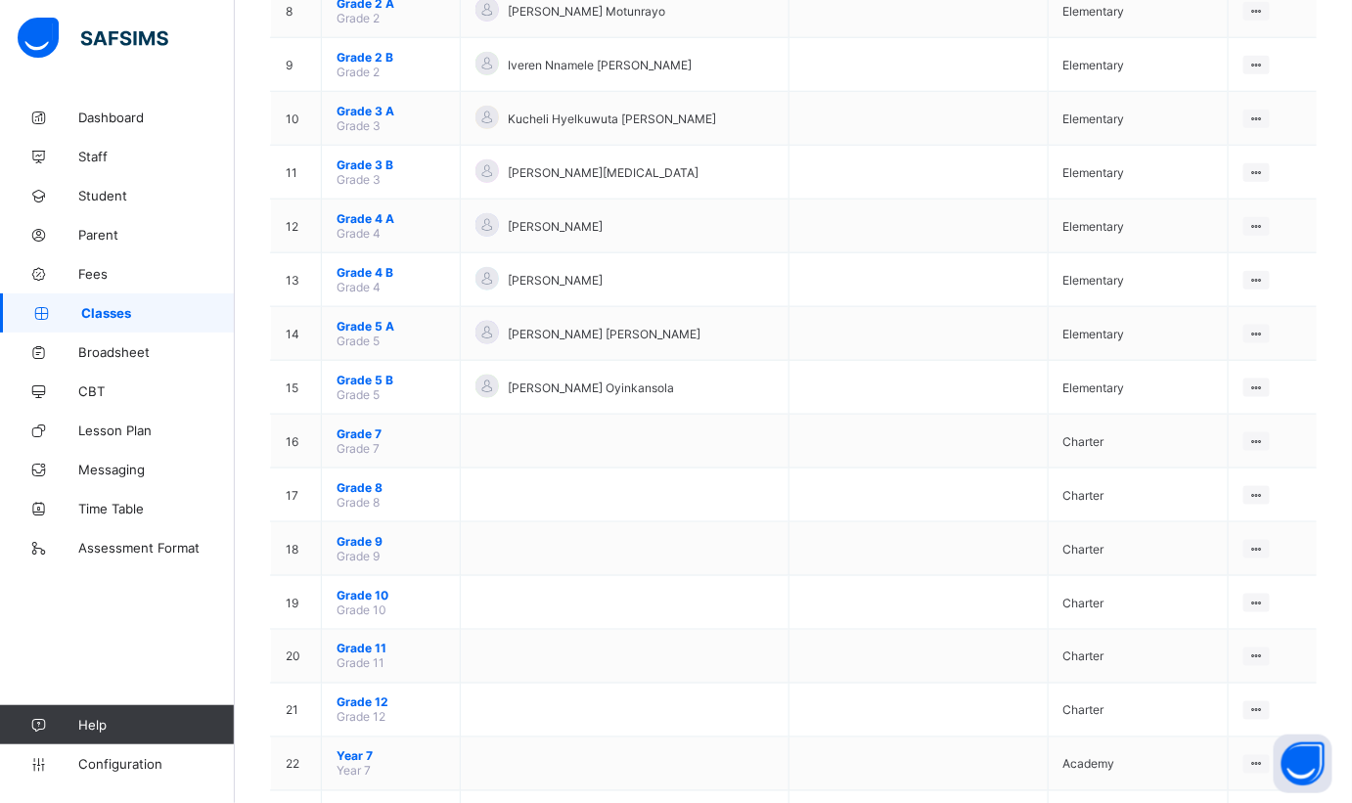
click at [153, 542] on span "Assessment Format" at bounding box center [156, 548] width 157 height 16
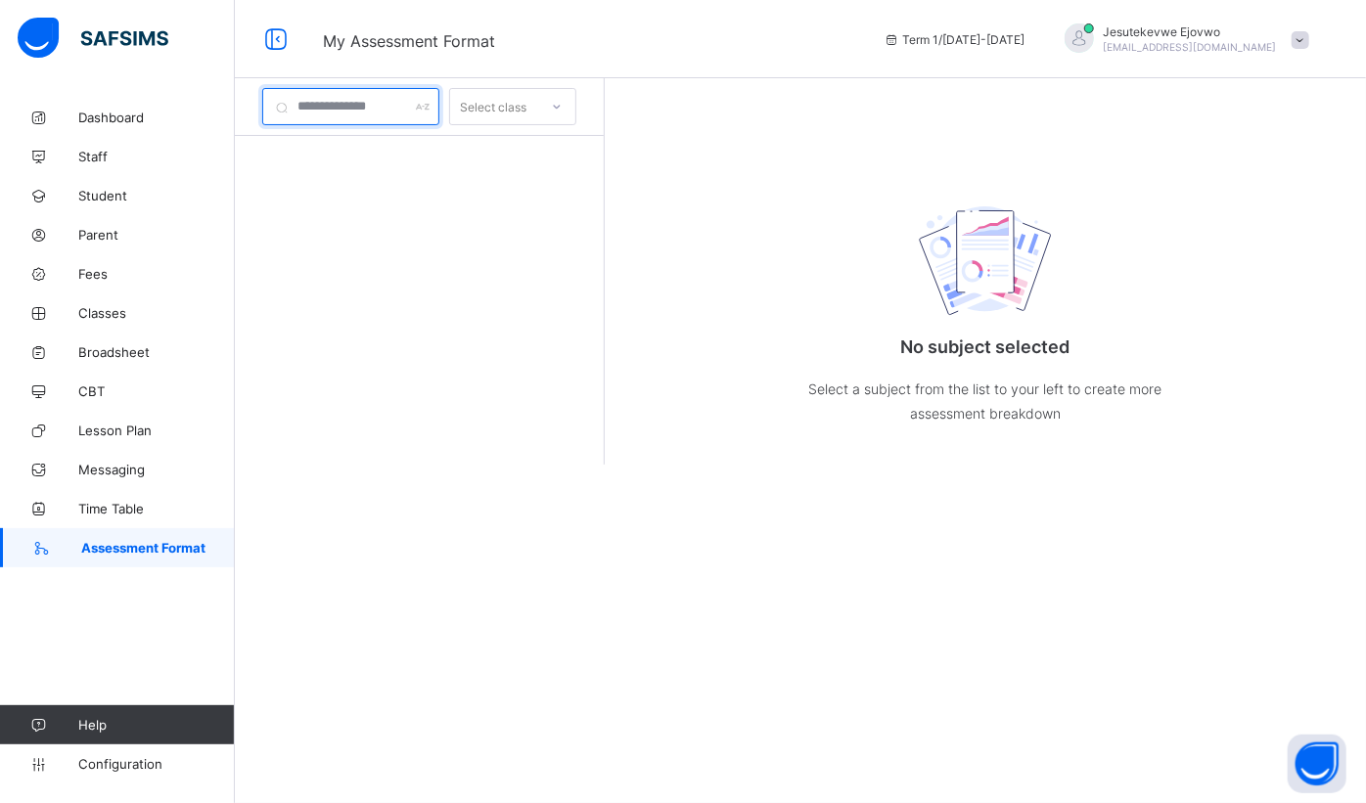
click at [439, 103] on div at bounding box center [350, 106] width 177 height 37
click at [454, 264] on div at bounding box center [419, 329] width 369 height 386
click at [146, 328] on link "Classes" at bounding box center [117, 313] width 235 height 39
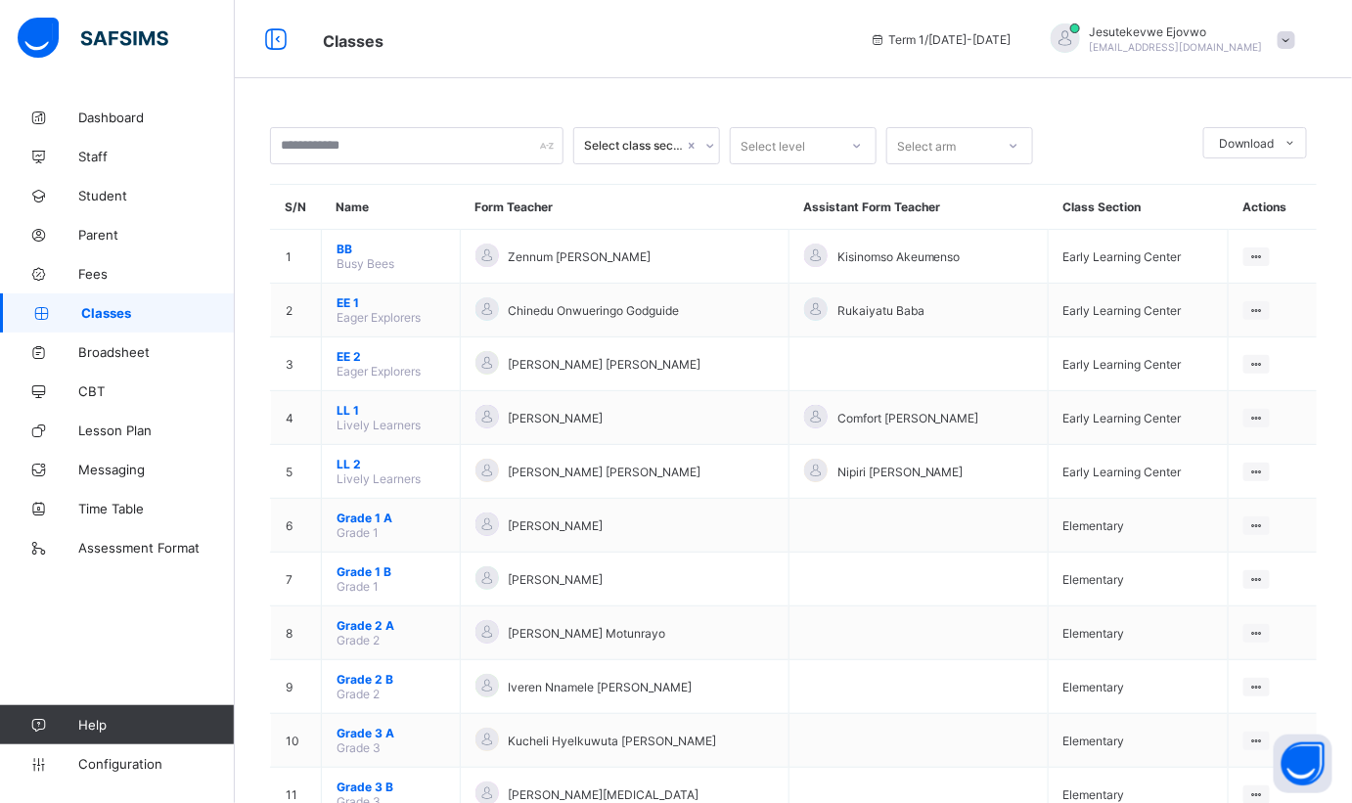
click at [428, 255] on td "BB Busy Bees" at bounding box center [391, 257] width 139 height 54
click at [0, 0] on div "View Class" at bounding box center [0, 0] width 0 height 0
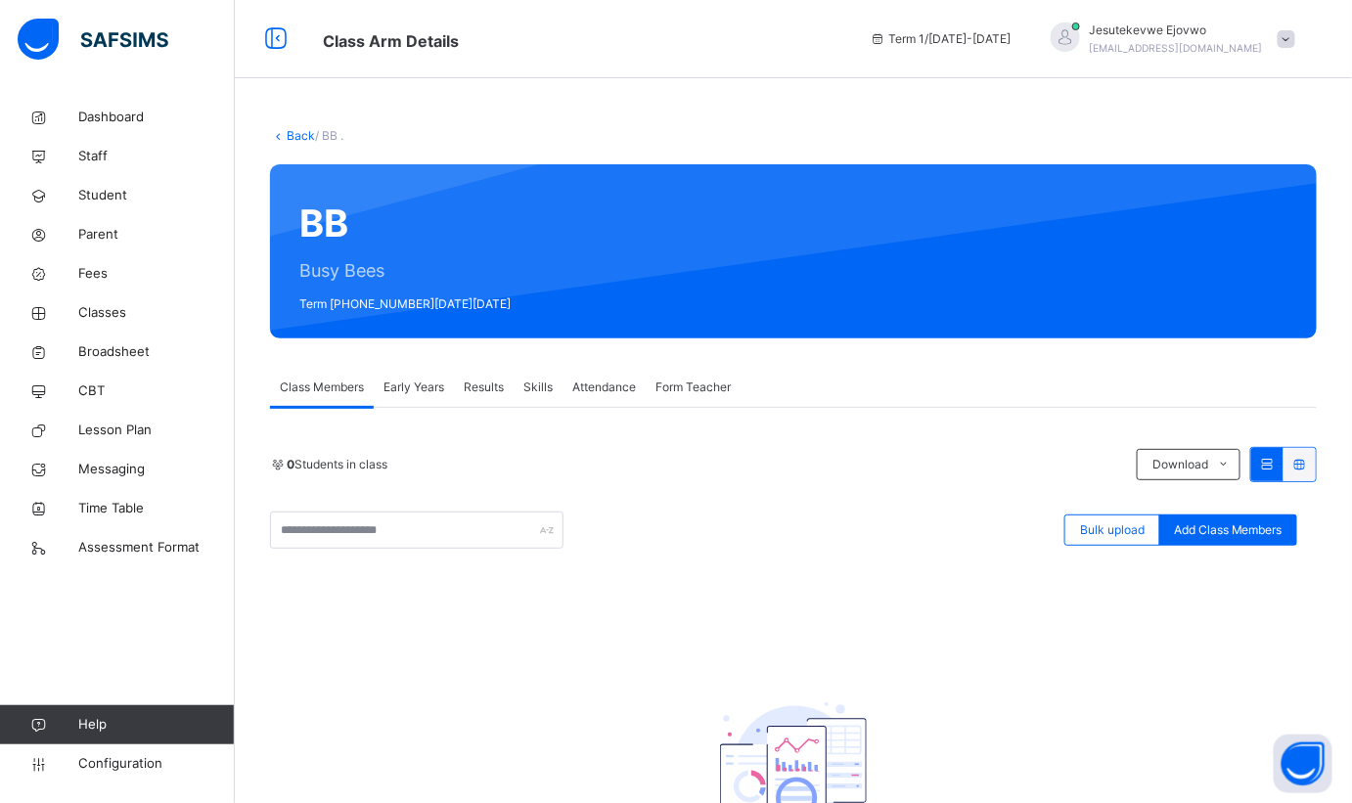
click at [435, 391] on span "Early Years" at bounding box center [414, 388] width 61 height 18
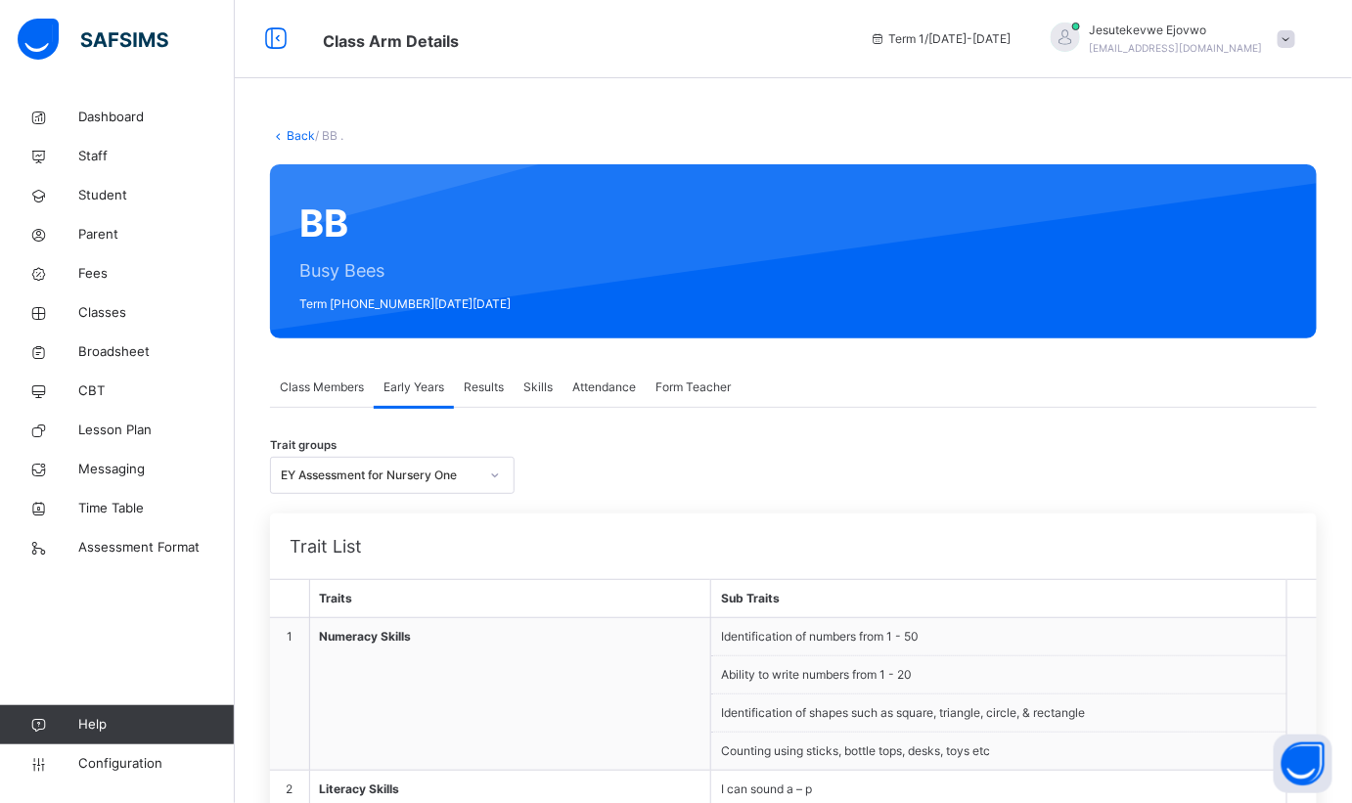
click at [499, 385] on span "Results" at bounding box center [484, 388] width 40 height 18
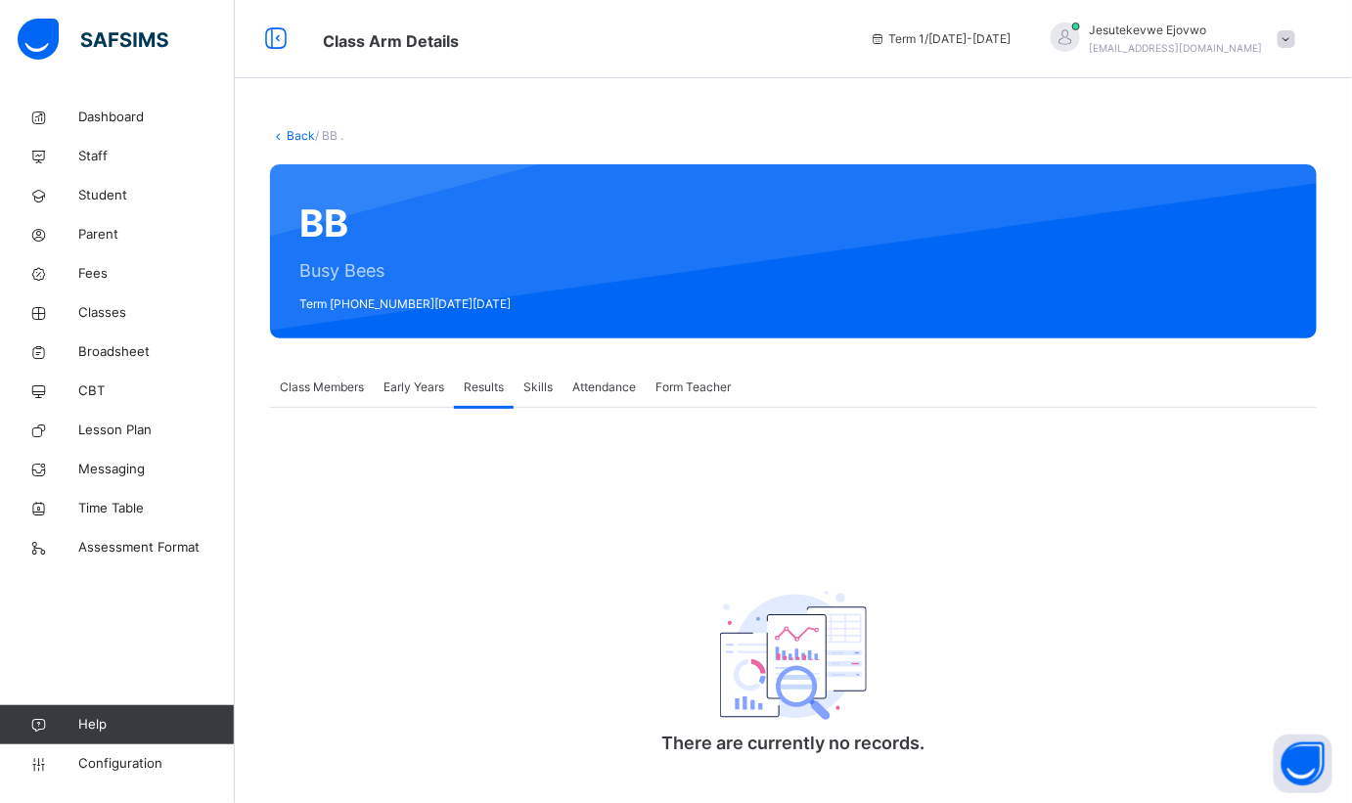
click at [538, 386] on span "Skills" at bounding box center [537, 388] width 29 height 18
click at [590, 387] on span "Attendance" at bounding box center [604, 388] width 64 height 18
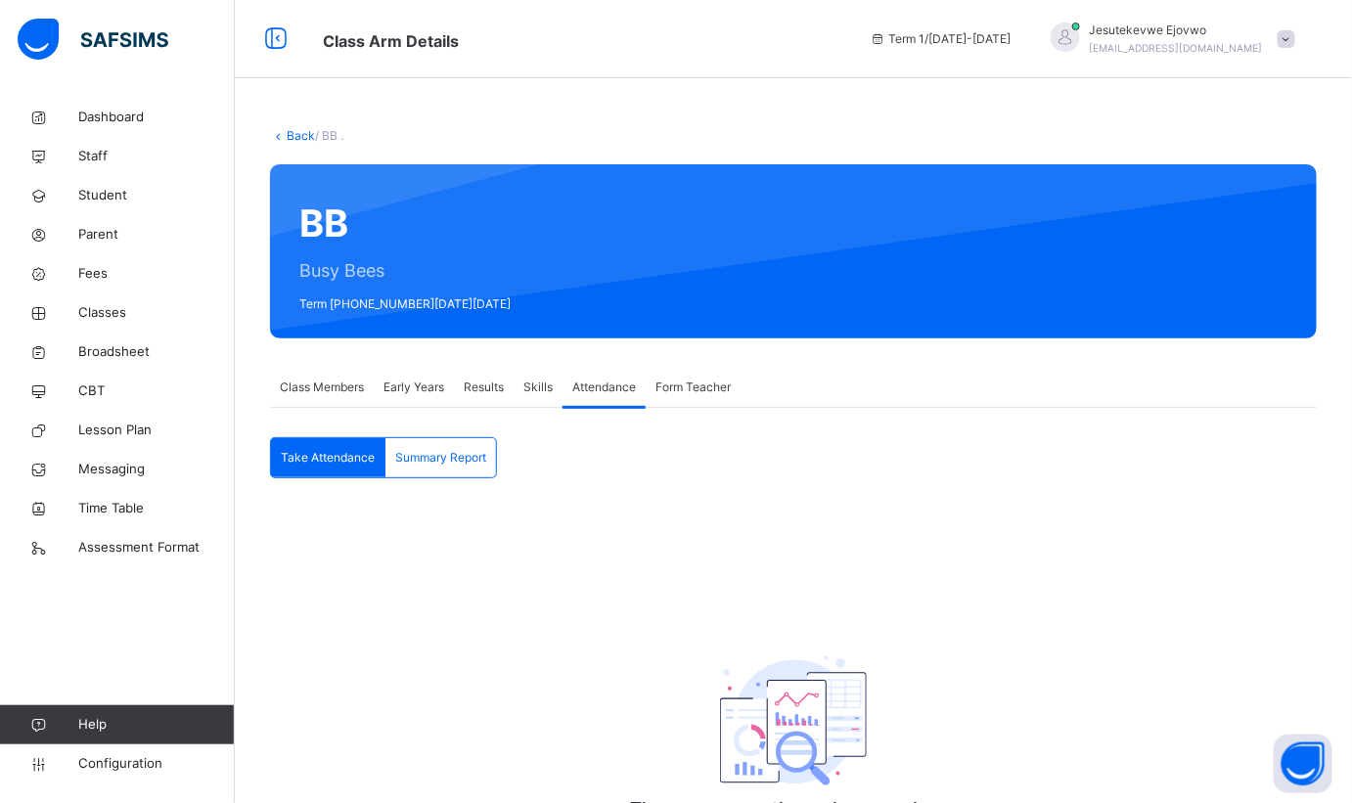
click at [685, 390] on span "Form Teacher" at bounding box center [693, 388] width 75 height 18
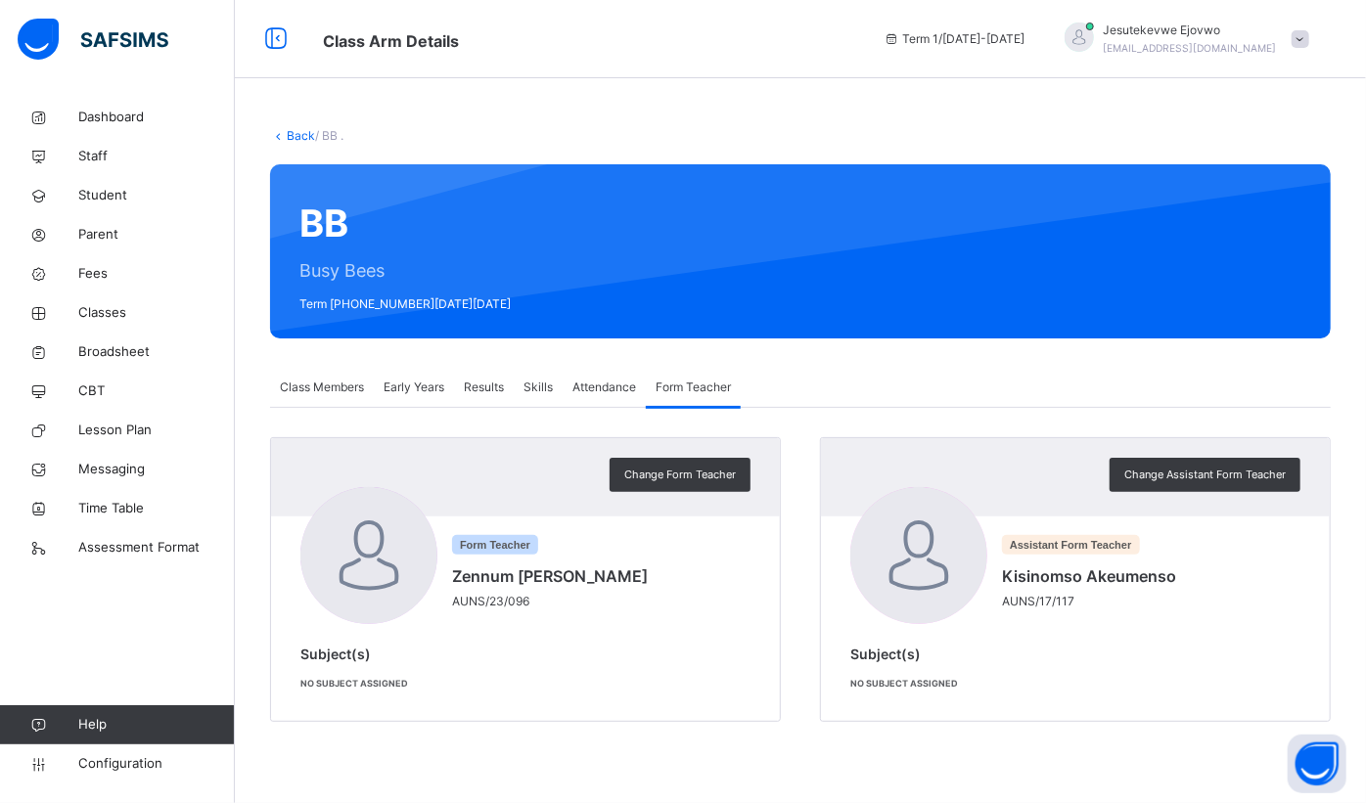
click at [105, 312] on span "Classes" at bounding box center [156, 313] width 157 height 20
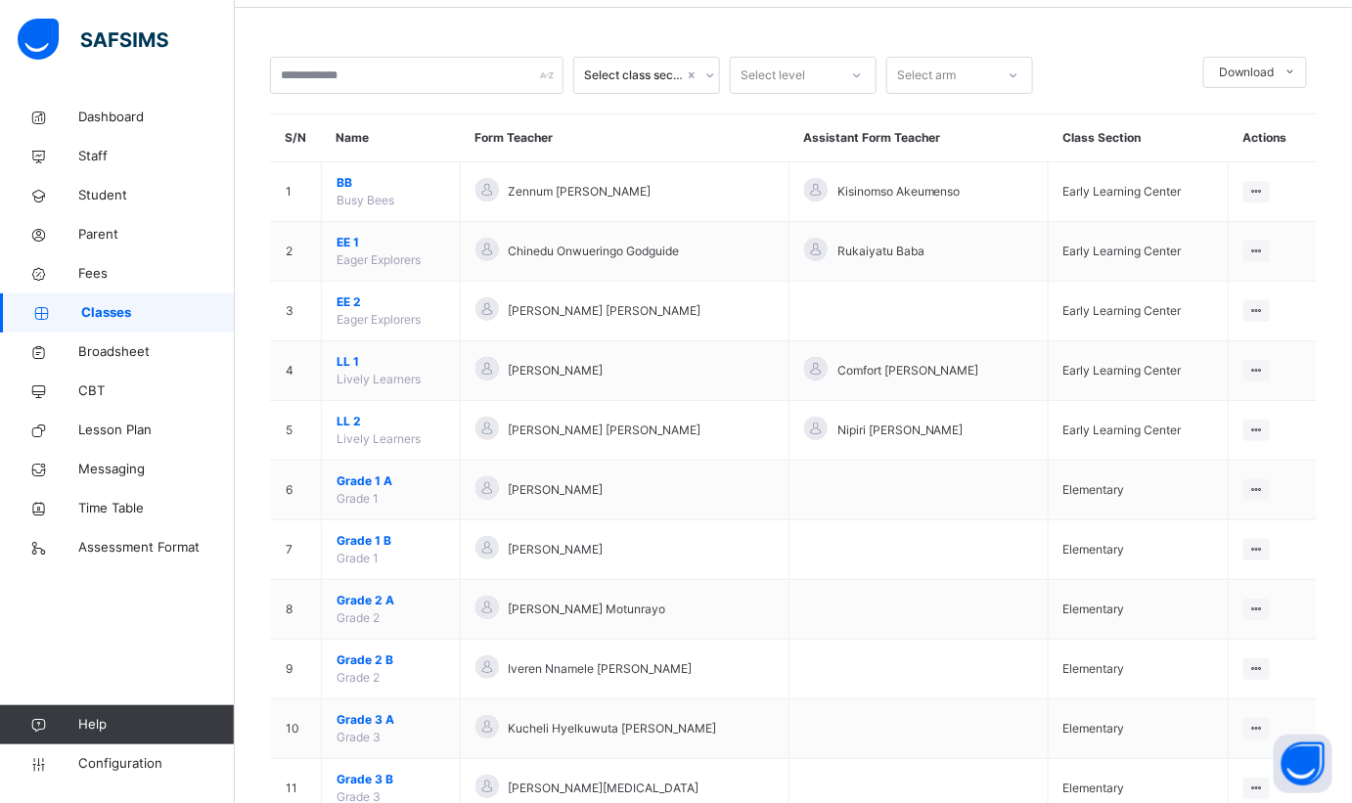
scroll to position [177, 0]
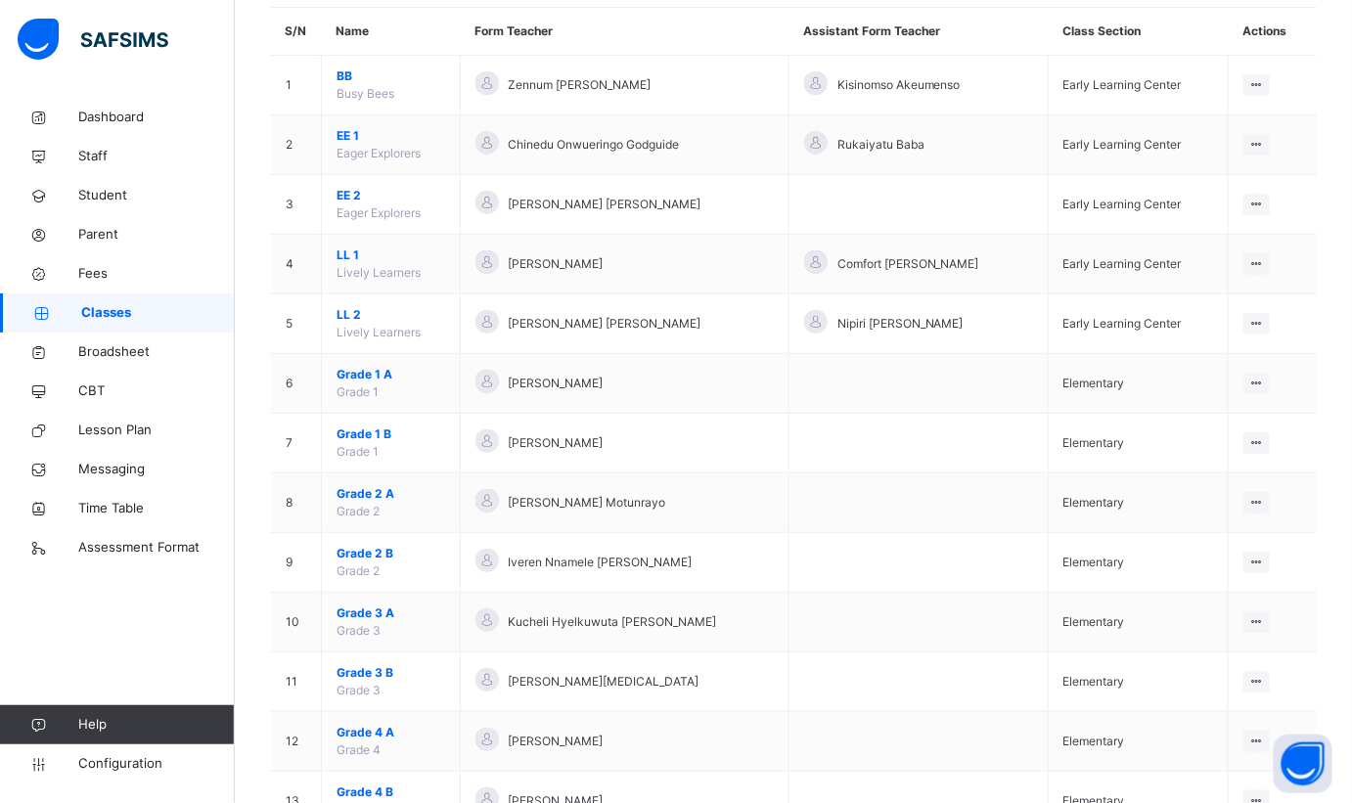
click at [420, 375] on span "Grade 1 A" at bounding box center [391, 375] width 109 height 18
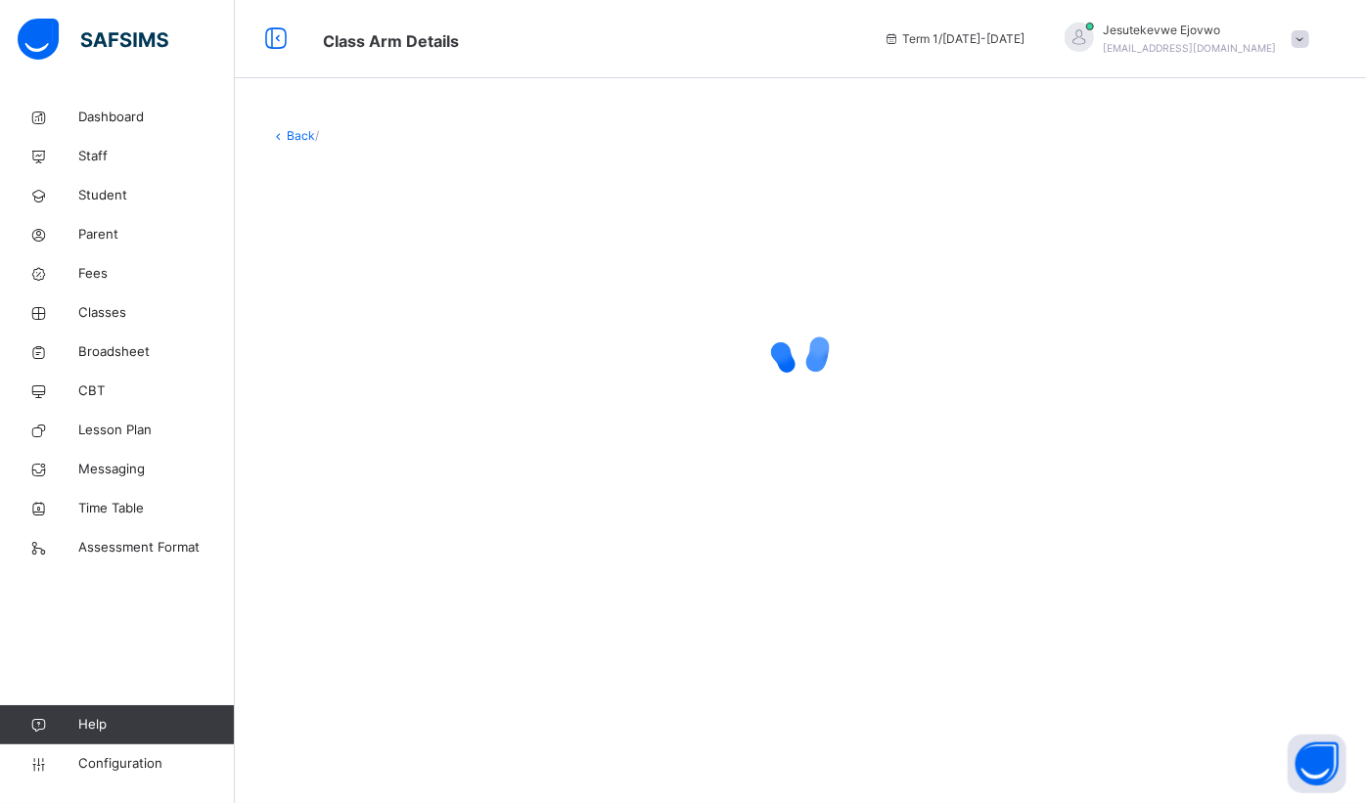
click at [420, 375] on div at bounding box center [800, 350] width 1061 height 78
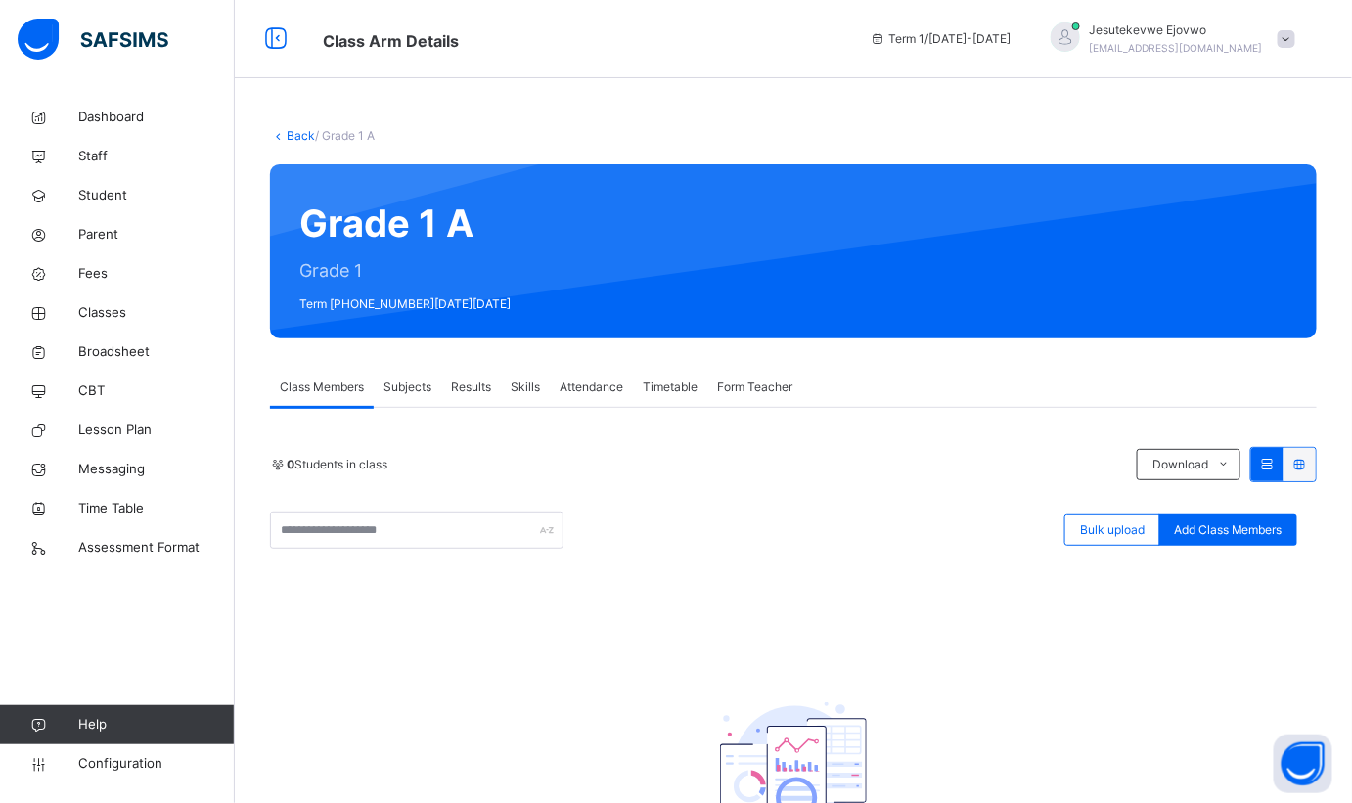
click at [95, 119] on span "Dashboard" at bounding box center [156, 118] width 157 height 20
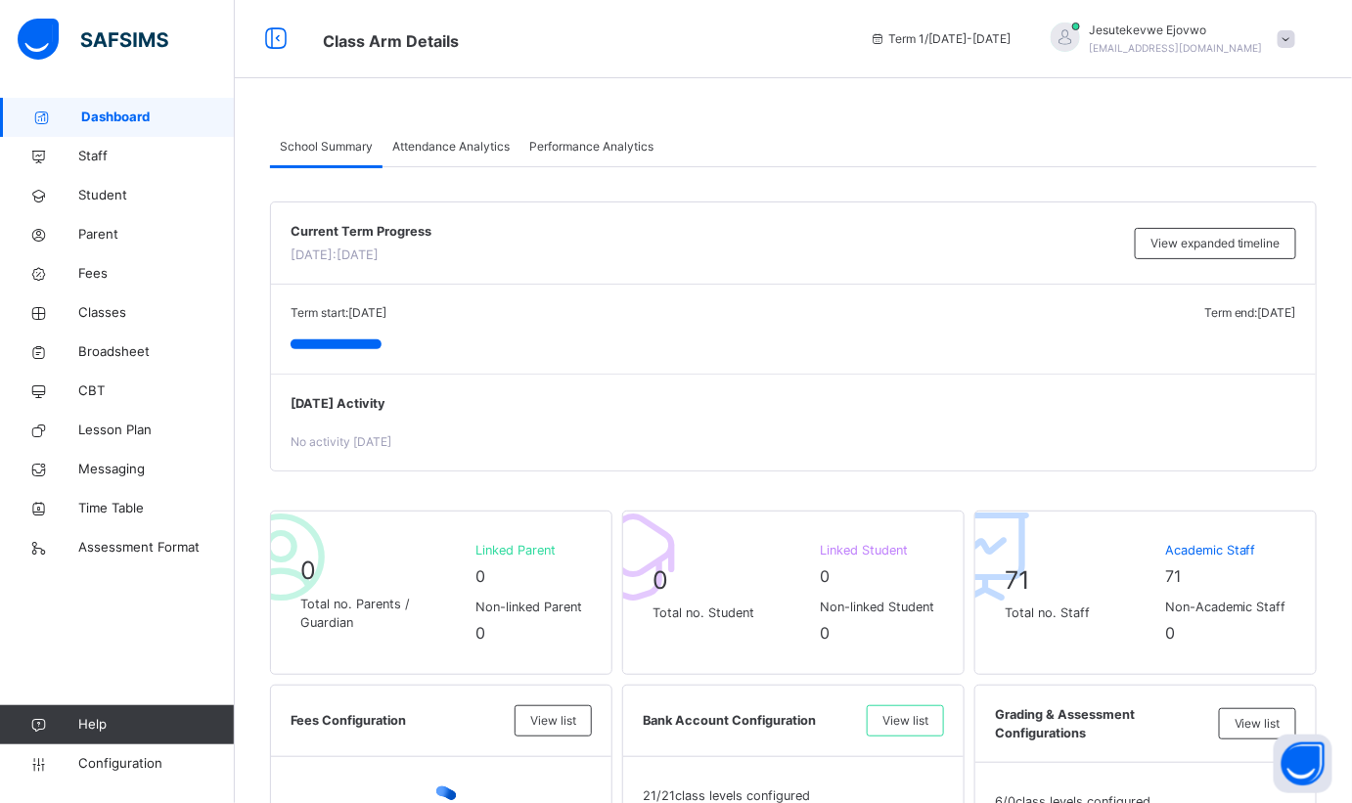
click at [105, 308] on span "Classes" at bounding box center [156, 313] width 157 height 20
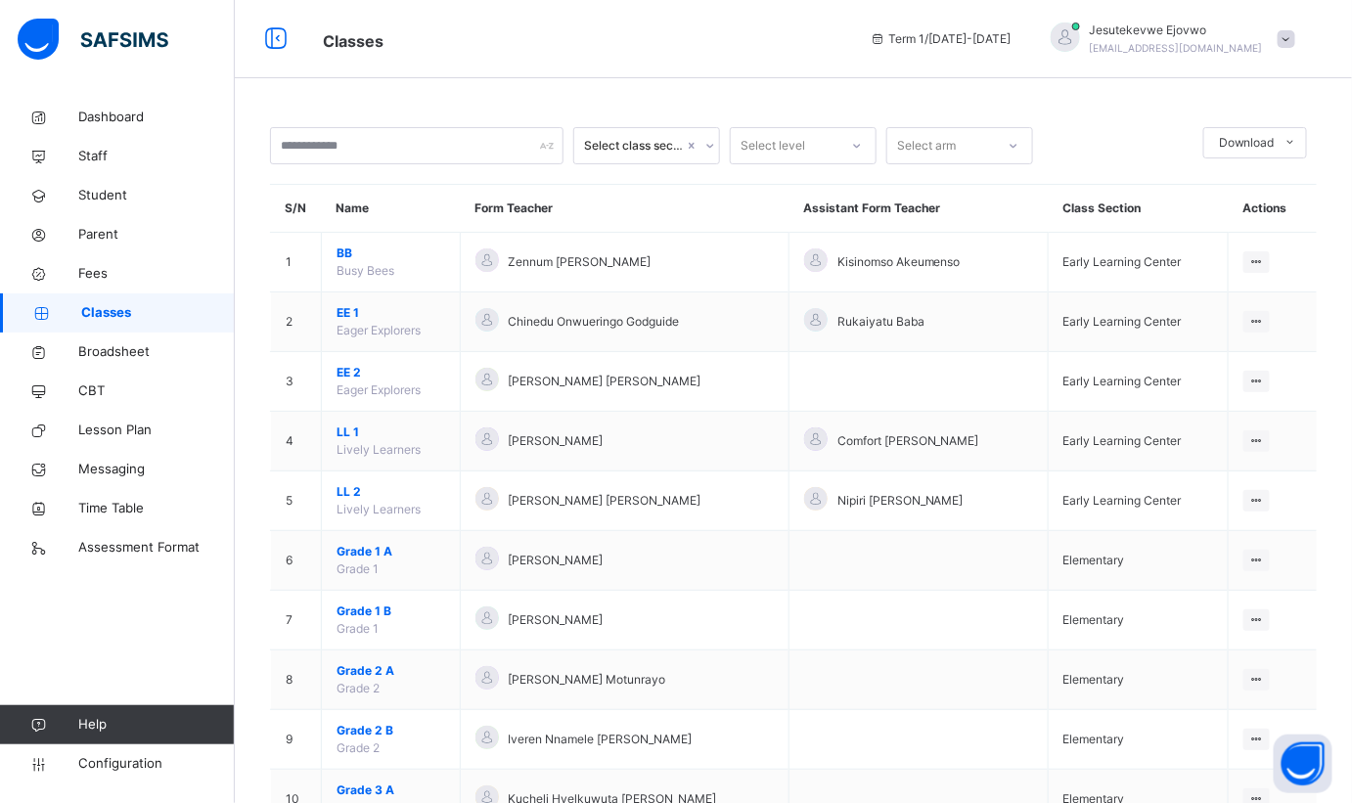
click at [362, 331] on span "Eager Explorers" at bounding box center [379, 330] width 84 height 15
click at [351, 313] on span "EE 1" at bounding box center [391, 313] width 109 height 18
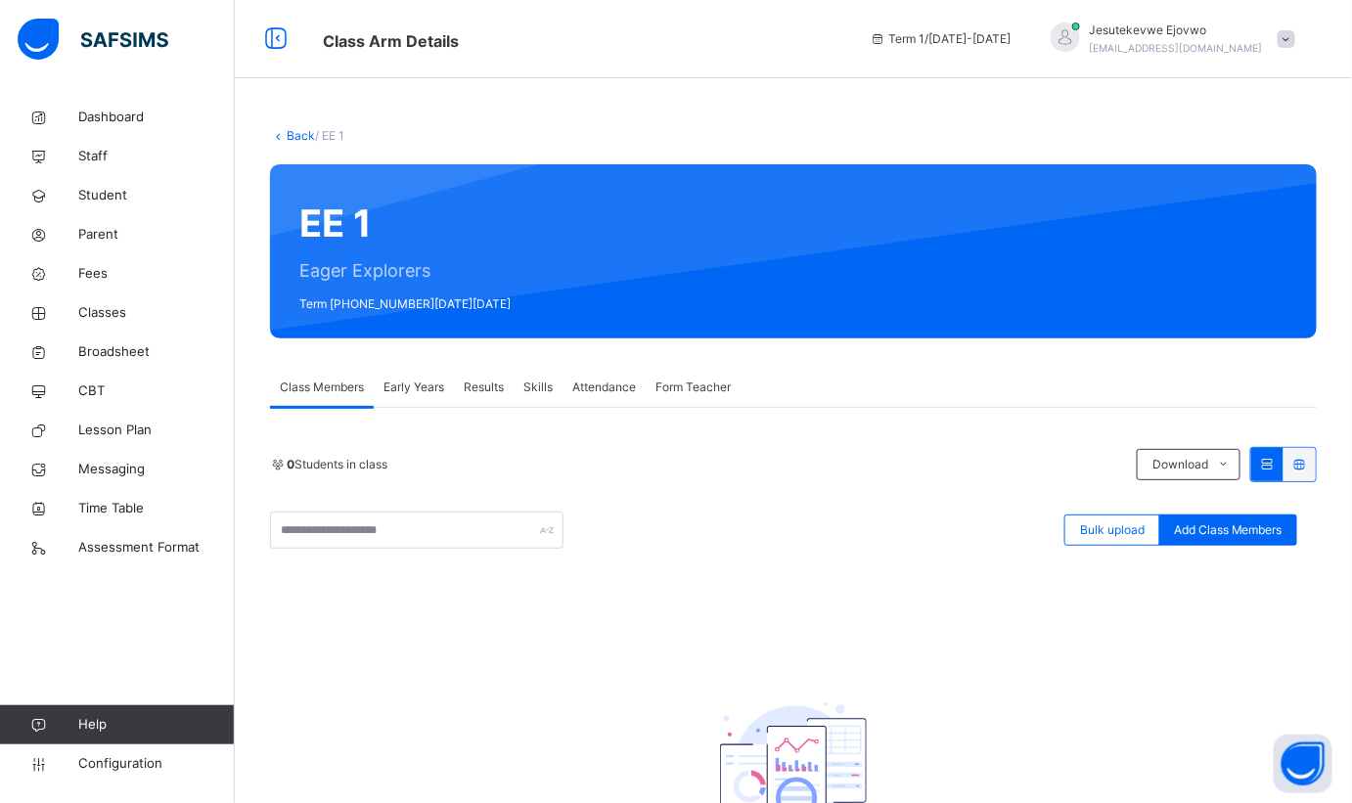
click at [110, 767] on span "Configuration" at bounding box center [156, 764] width 156 height 20
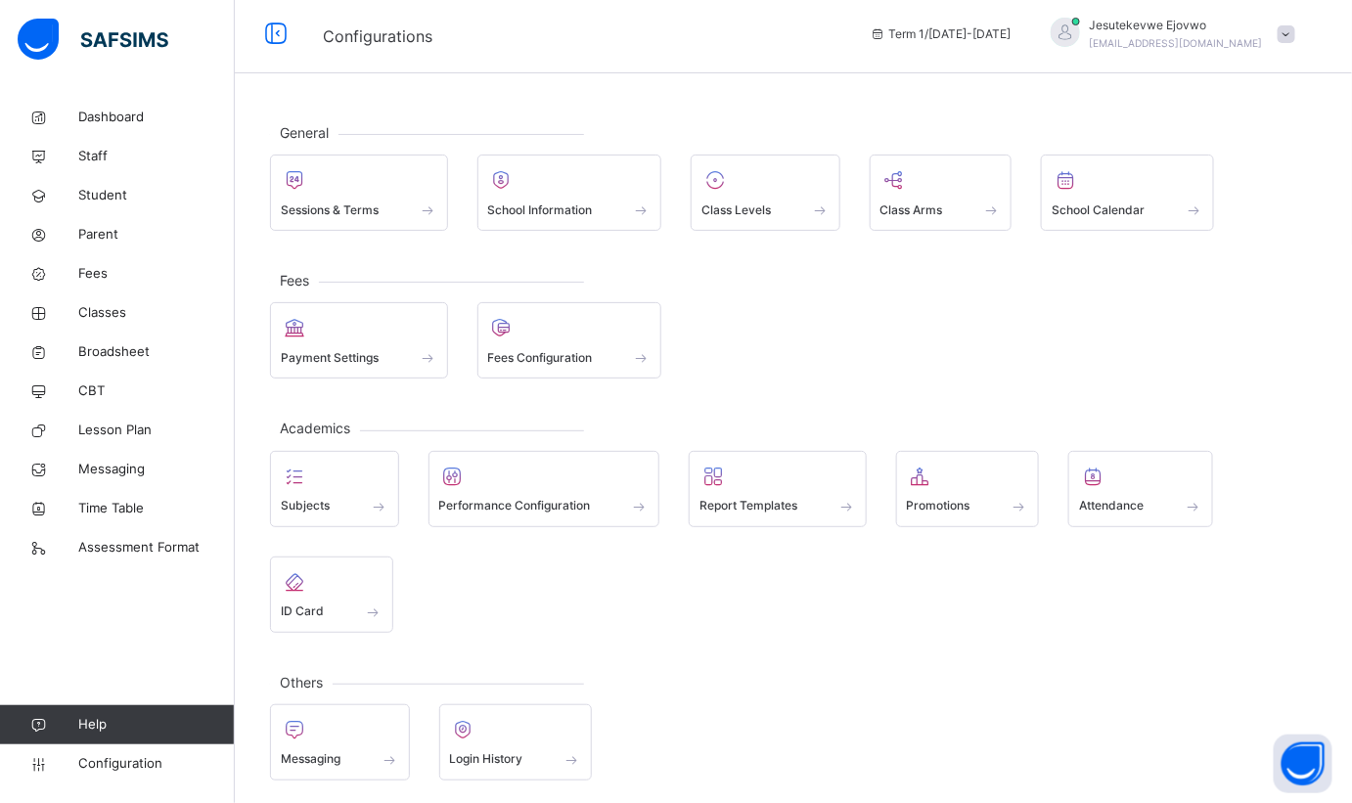
scroll to position [6, 0]
click at [321, 481] on div at bounding box center [335, 475] width 108 height 29
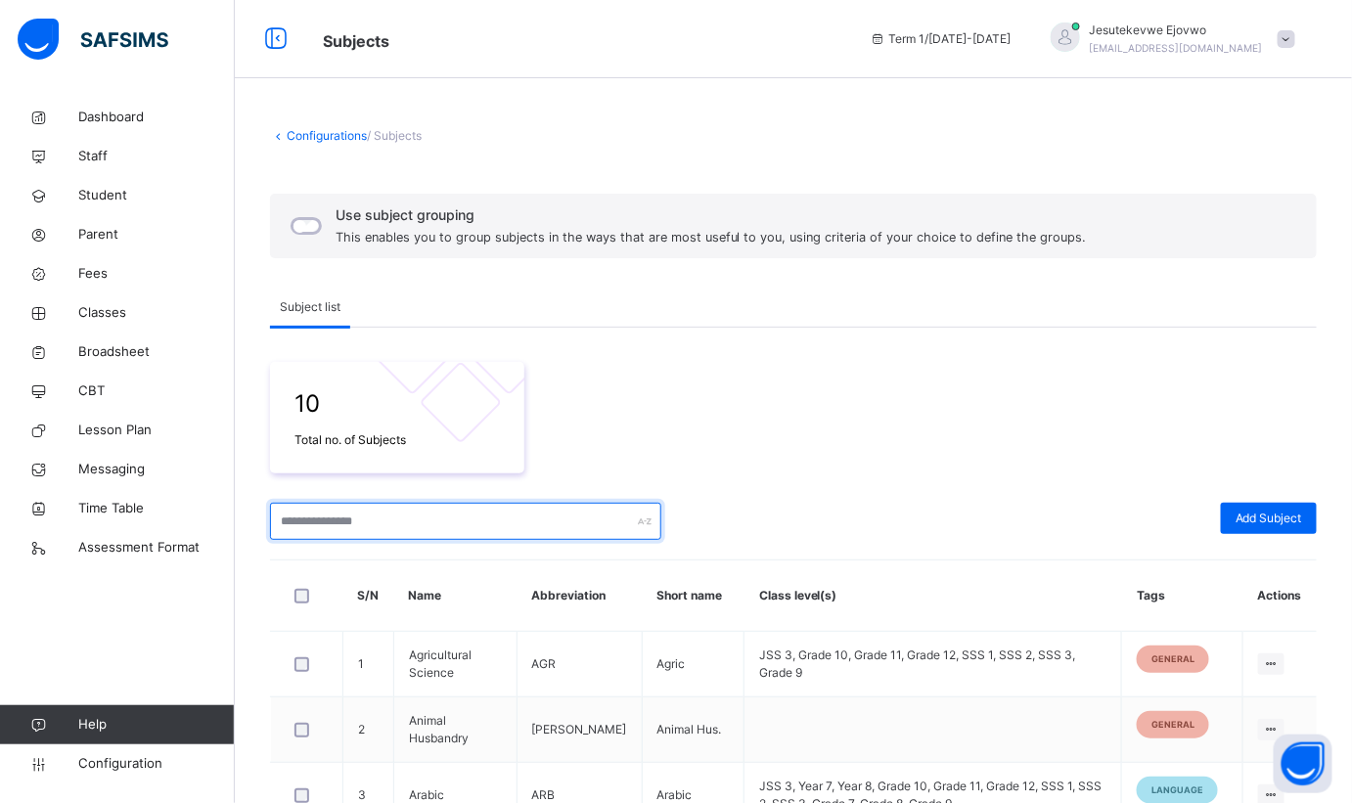
click at [385, 521] on input "text" at bounding box center [465, 521] width 391 height 37
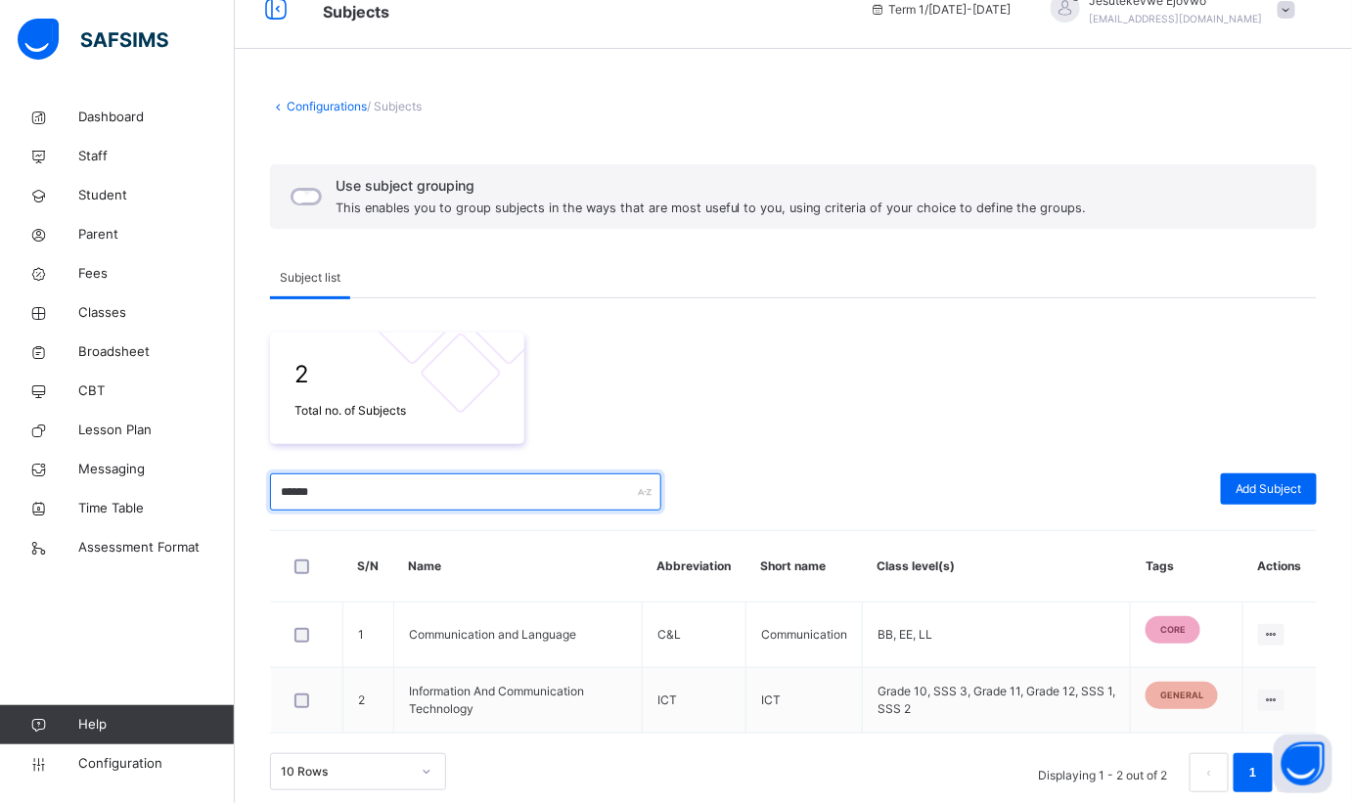
scroll to position [46, 0]
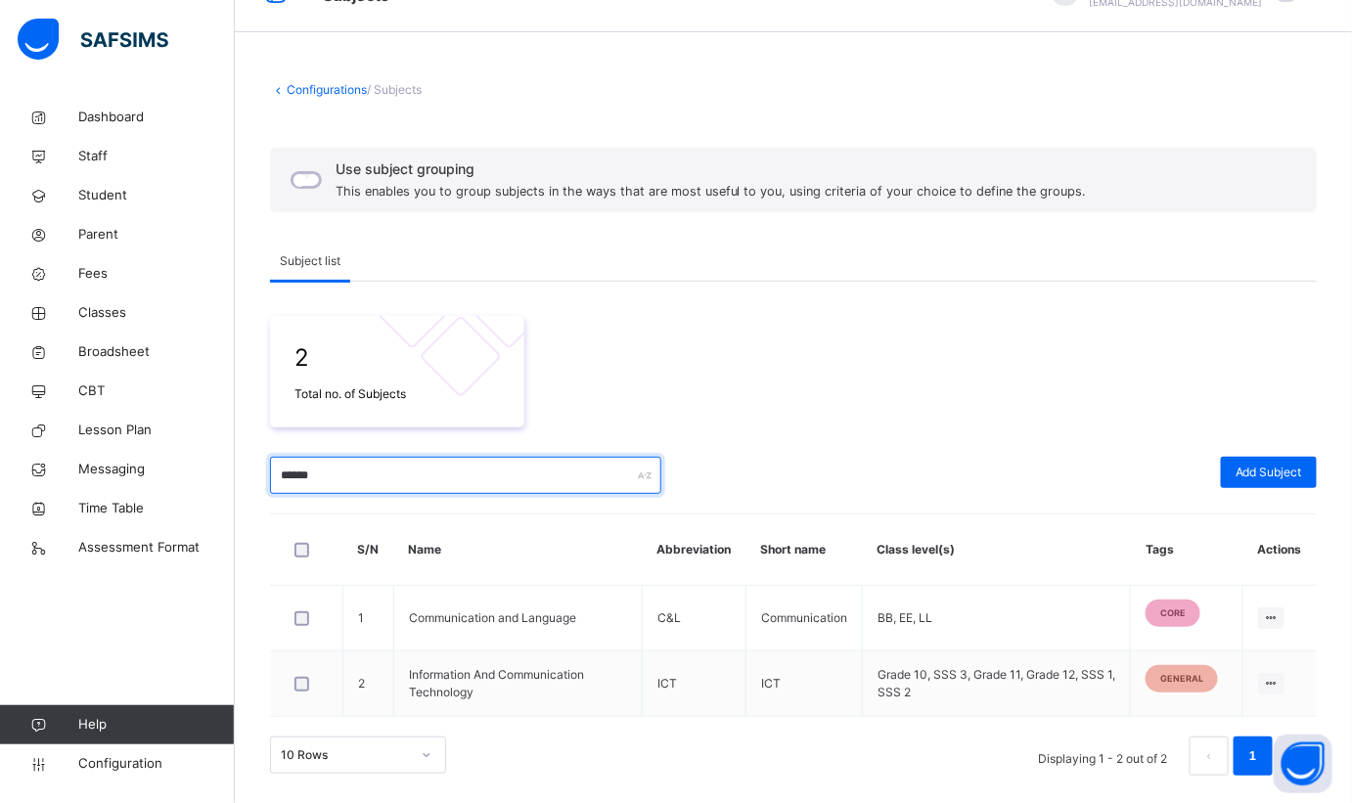
type input "******"
click at [99, 312] on span "Classes" at bounding box center [156, 313] width 157 height 20
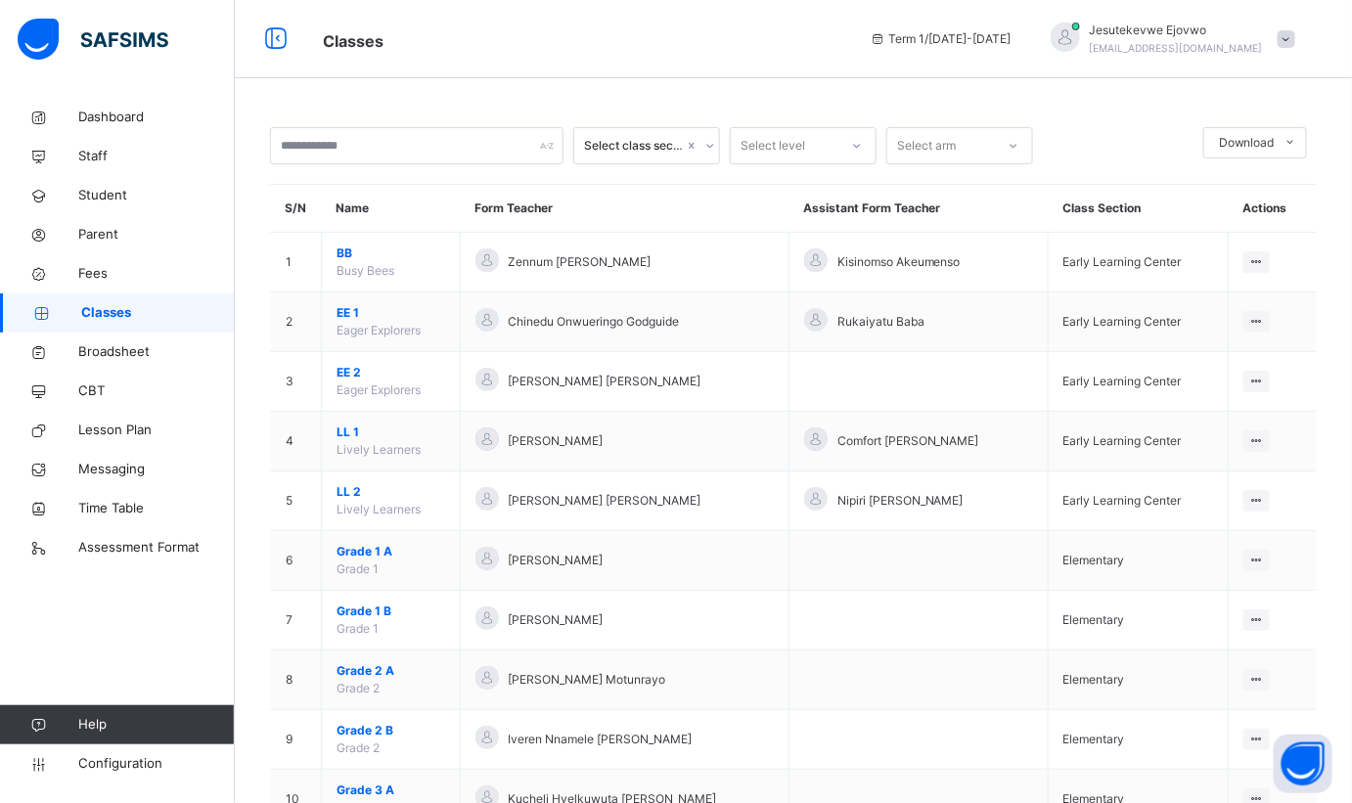
click at [370, 552] on span "Grade 1 A" at bounding box center [391, 552] width 109 height 18
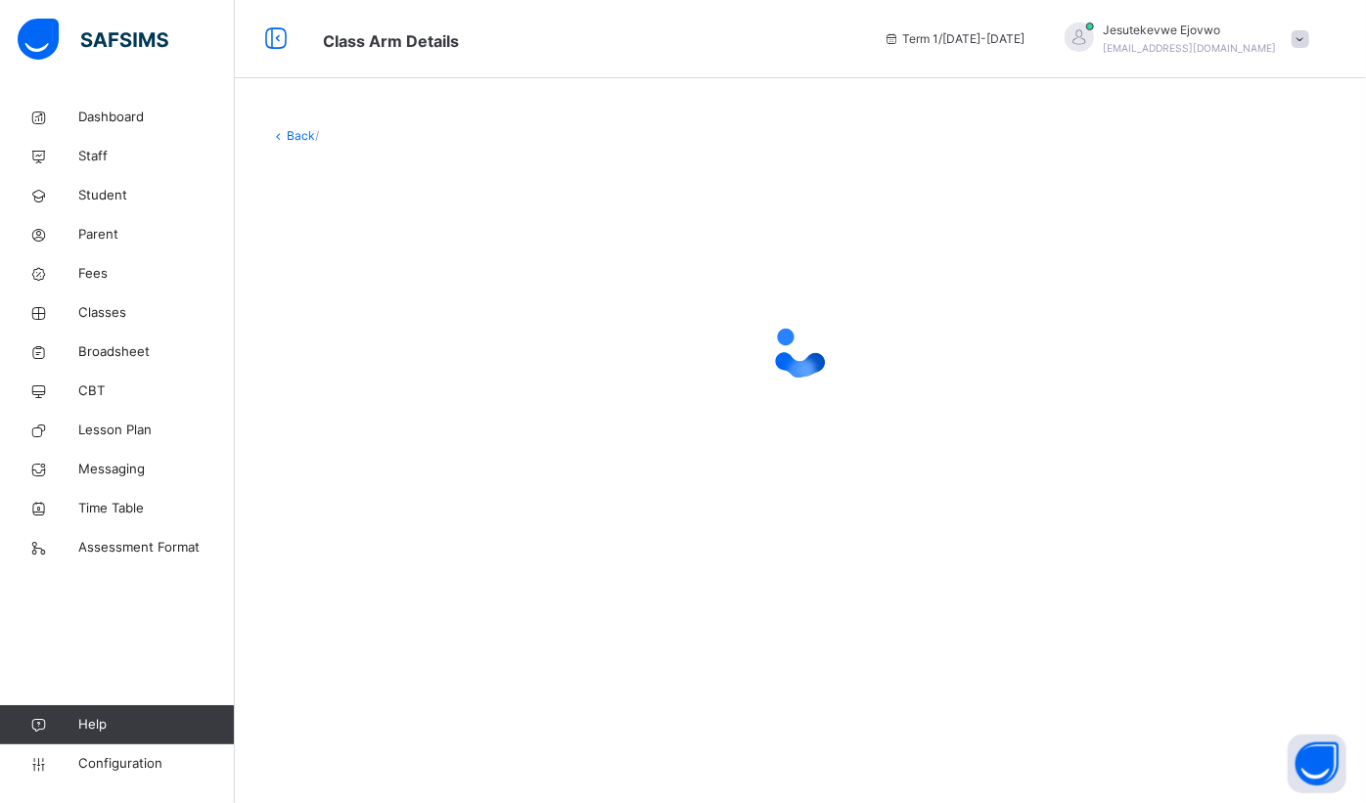
click at [370, 552] on div "Back /" at bounding box center [800, 332] width 1131 height 468
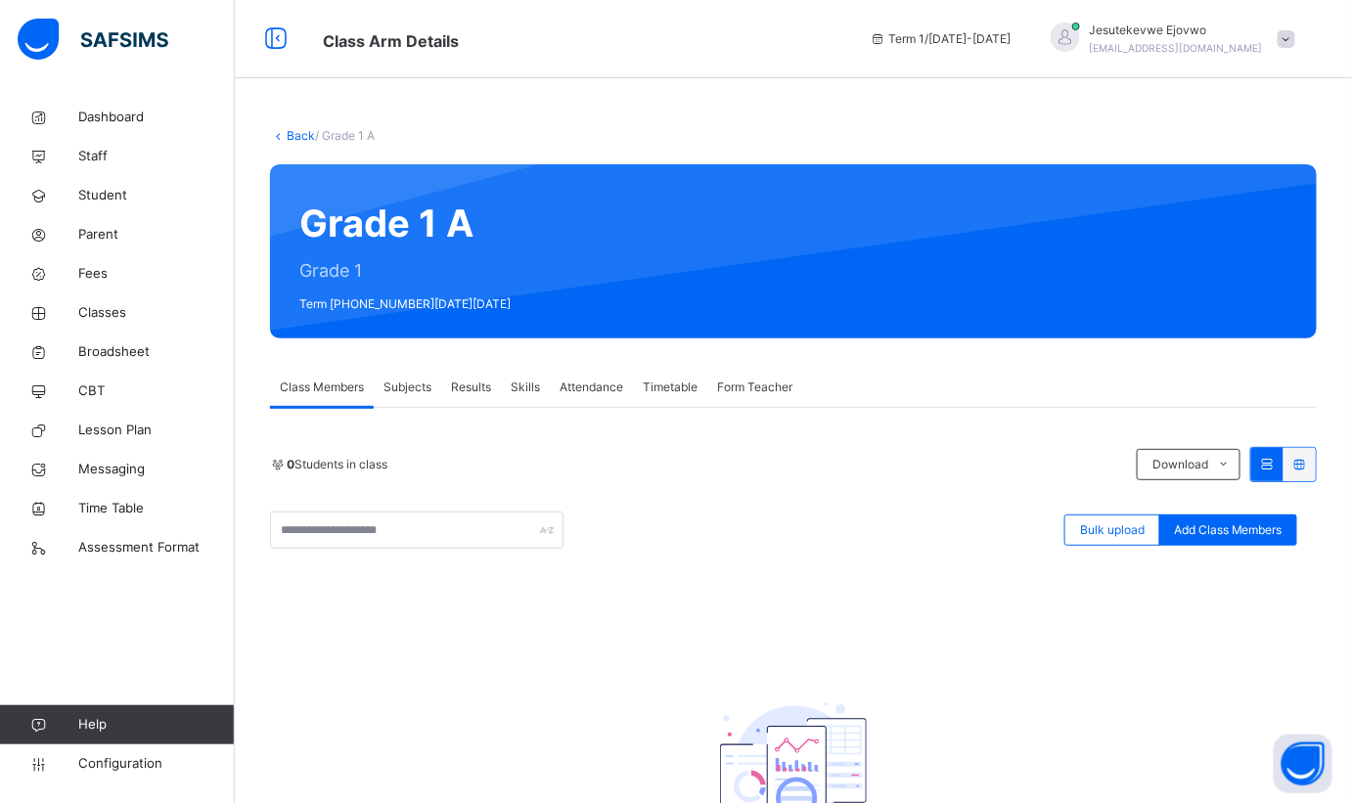
click at [424, 389] on span "Subjects" at bounding box center [408, 388] width 48 height 18
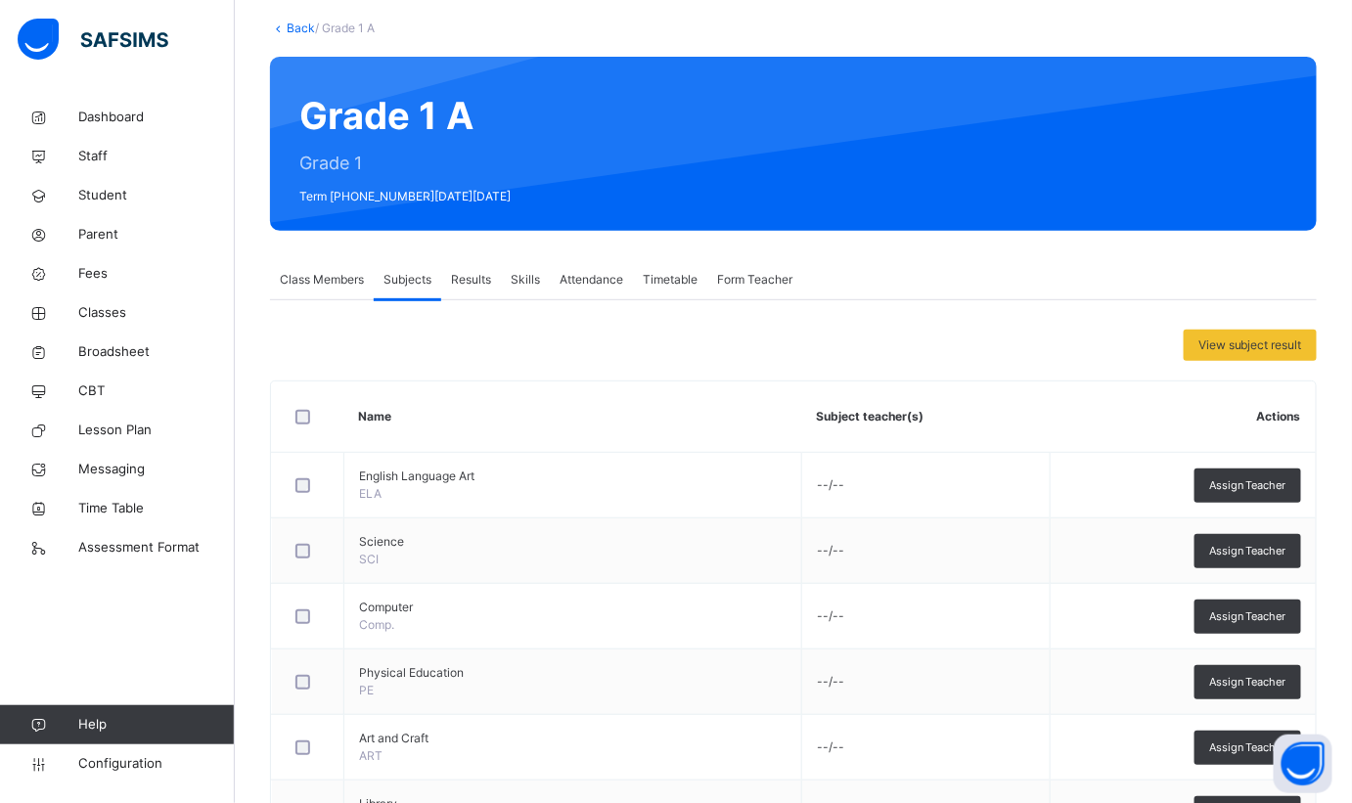
scroll to position [55, 0]
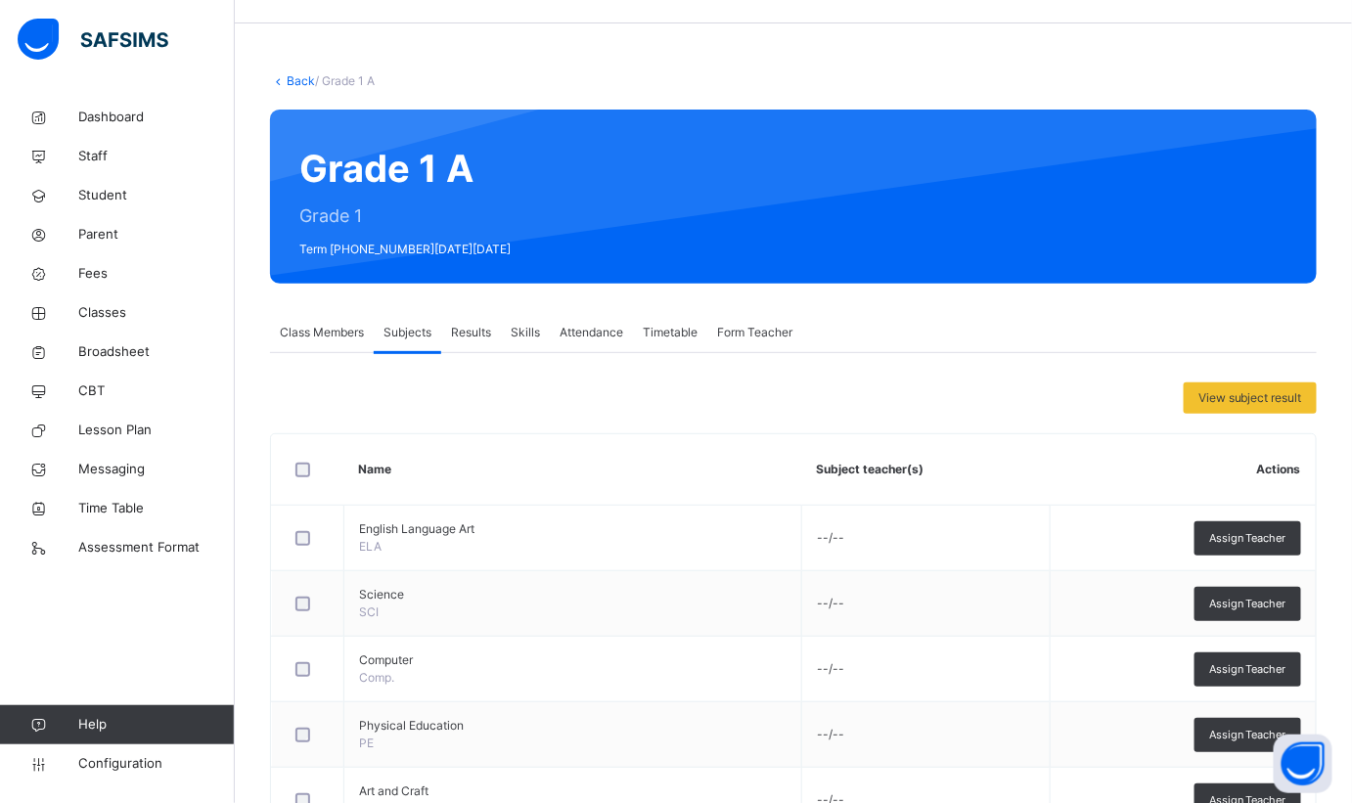
click at [479, 338] on span "Results" at bounding box center [471, 333] width 40 height 18
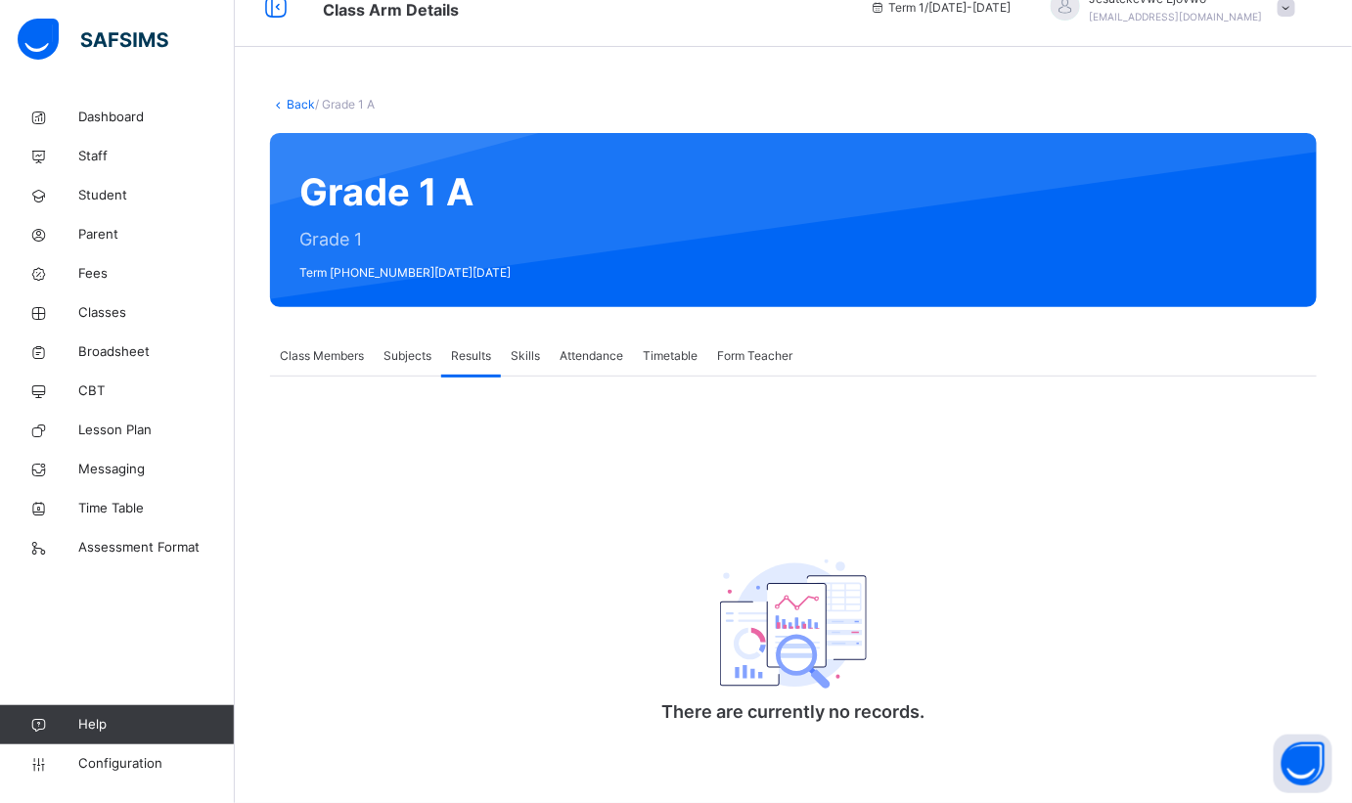
click at [514, 359] on span "Skills" at bounding box center [525, 356] width 29 height 18
click at [581, 362] on span "Attendance" at bounding box center [592, 356] width 64 height 18
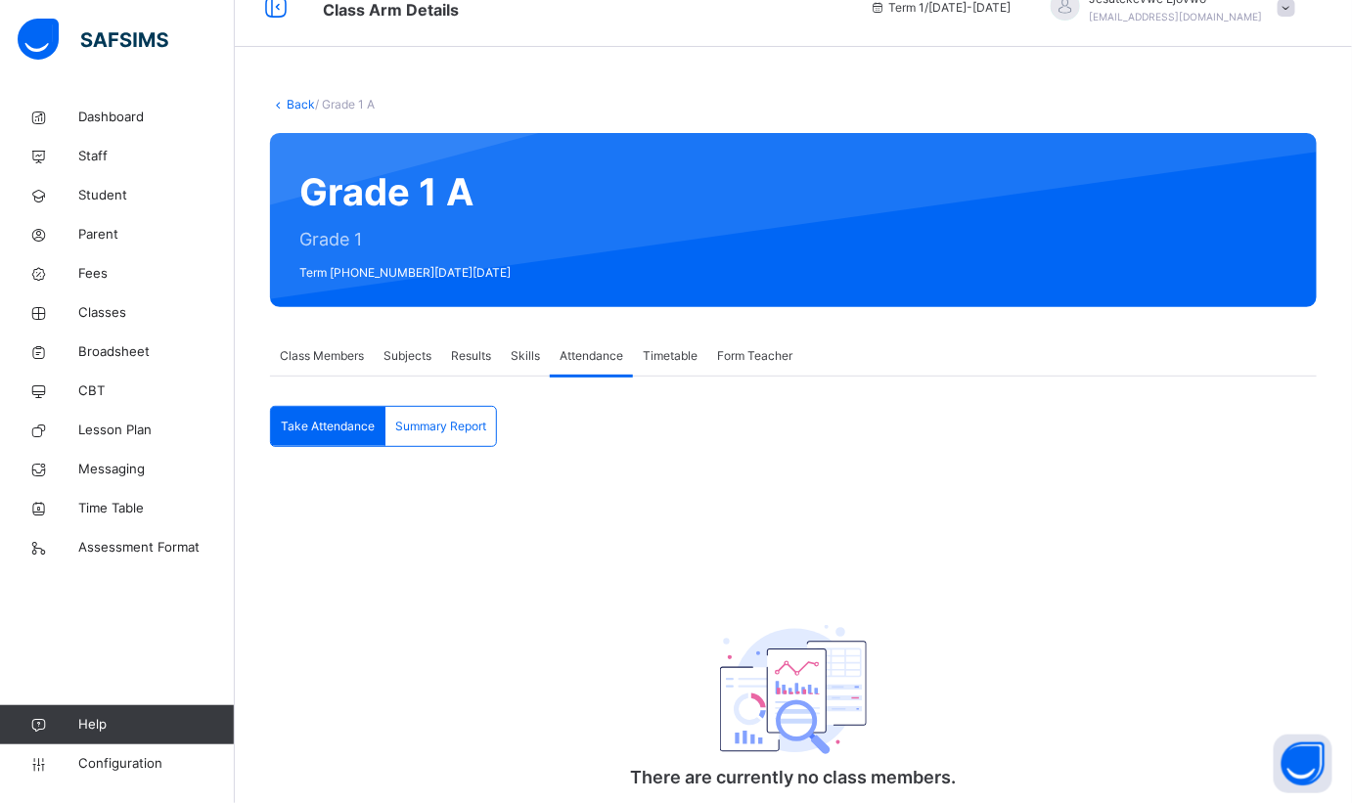
scroll to position [55, 0]
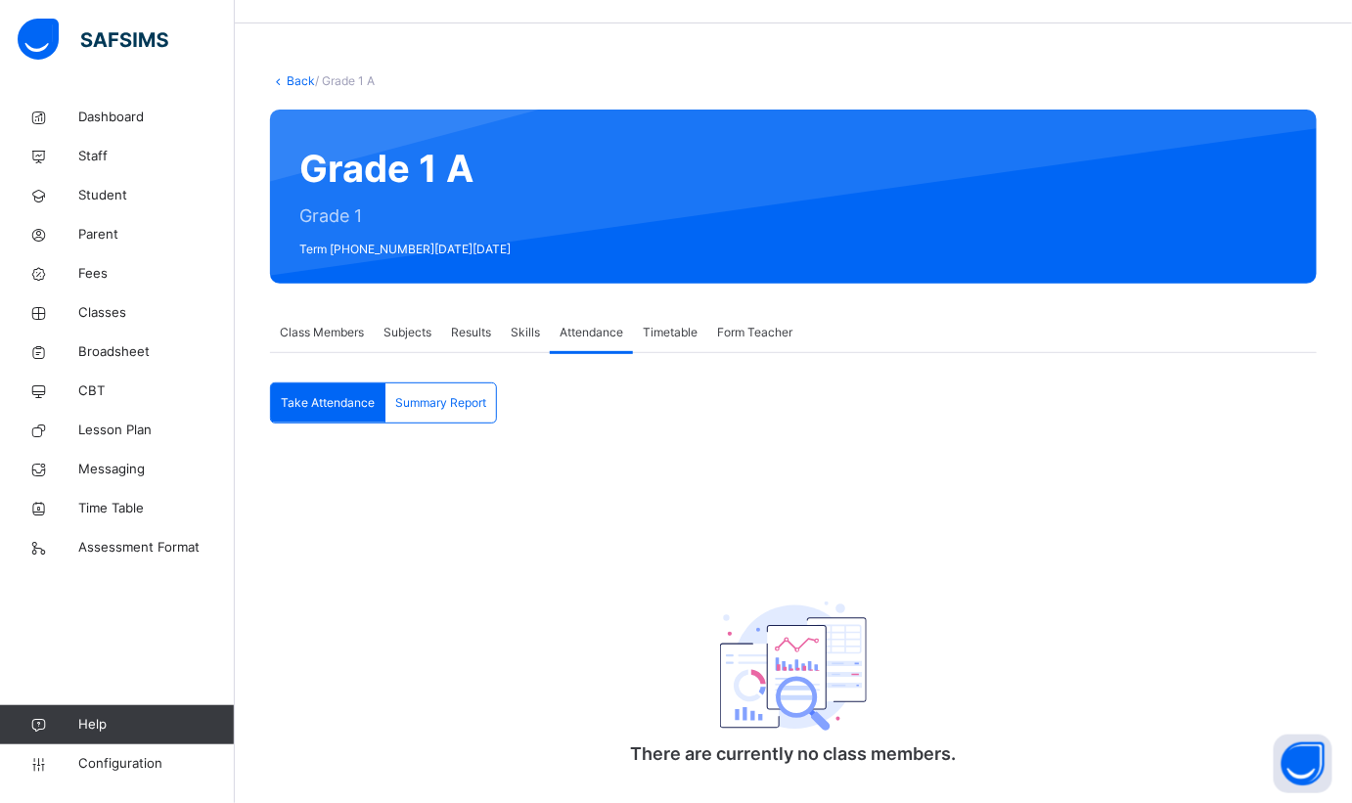
click at [663, 330] on span "Timetable" at bounding box center [670, 333] width 55 height 18
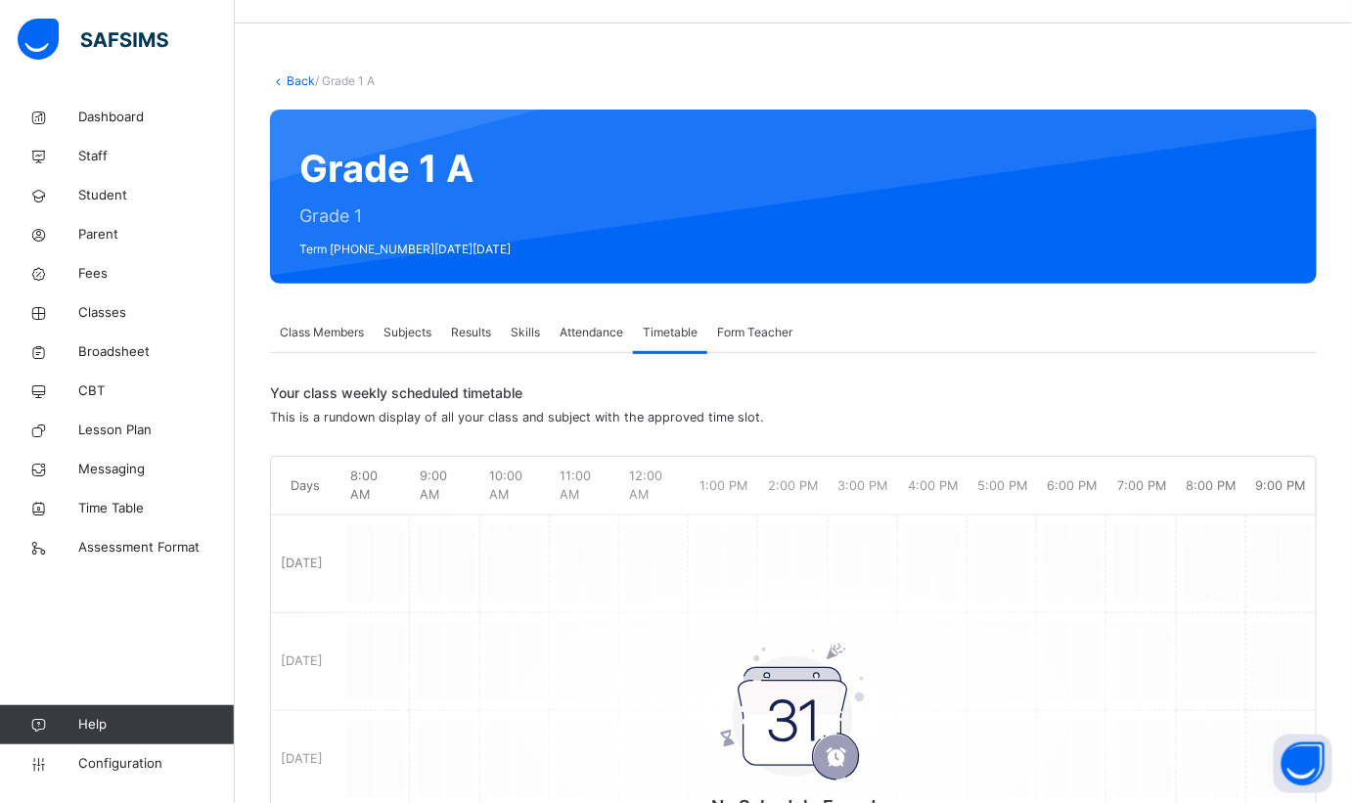
click at [767, 332] on span "Form Teacher" at bounding box center [754, 333] width 75 height 18
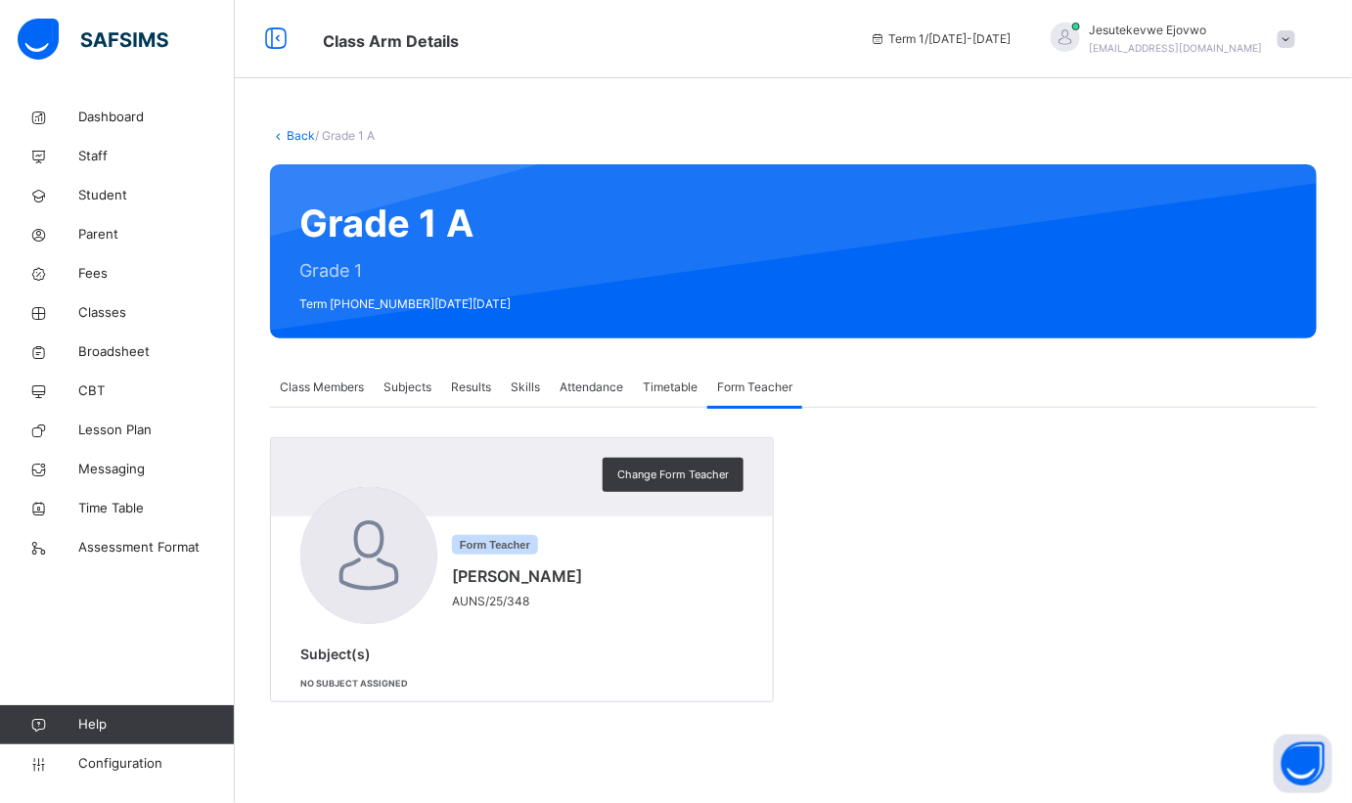
scroll to position [0, 0]
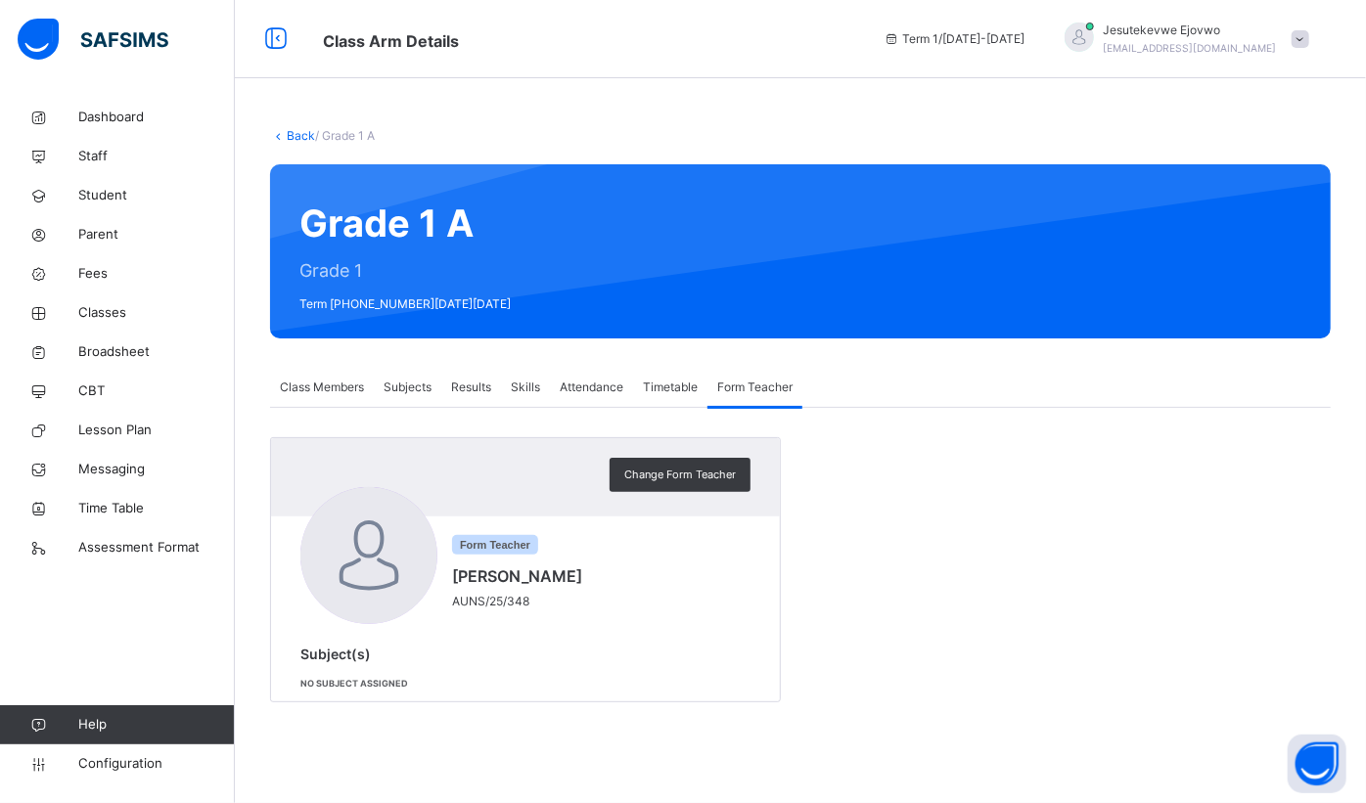
click at [115, 766] on span "Configuration" at bounding box center [156, 764] width 156 height 20
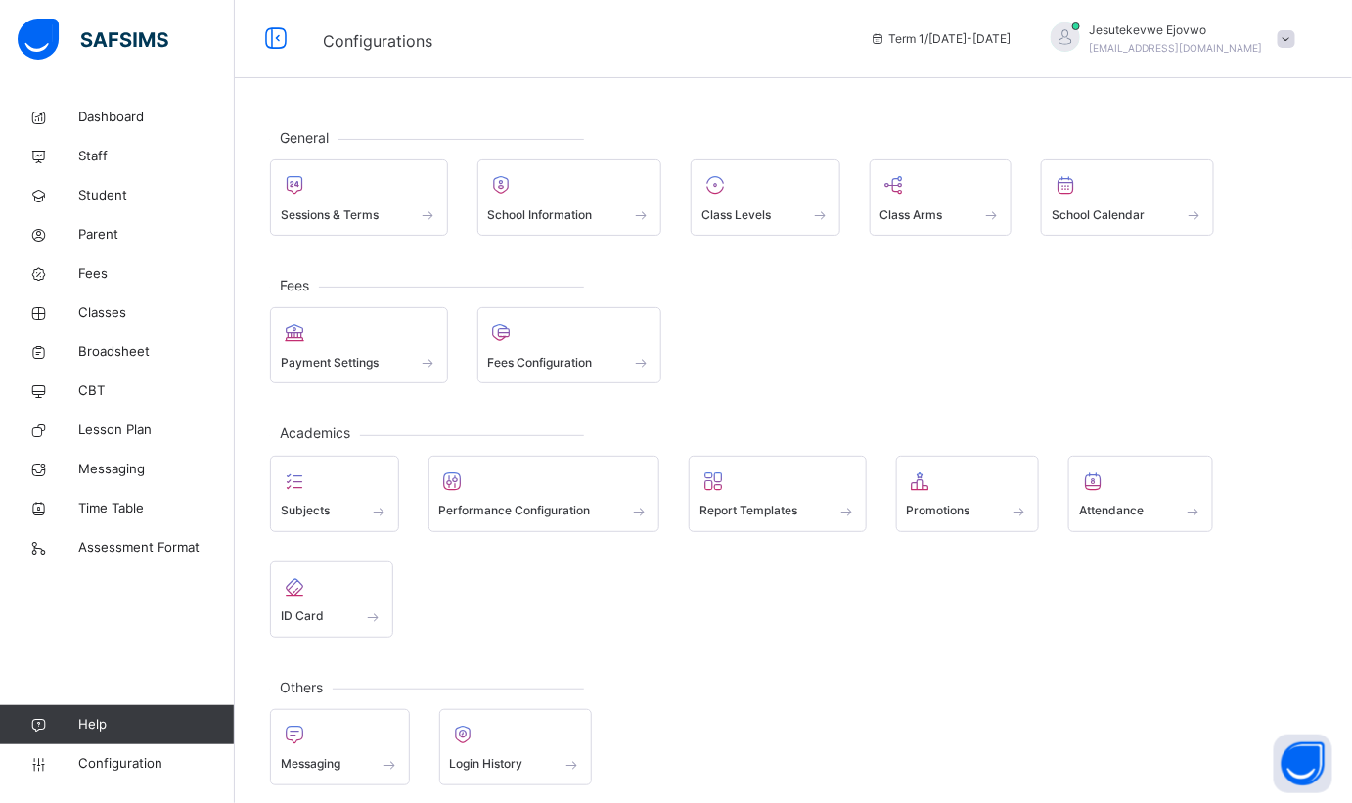
click at [725, 204] on div "Class Levels" at bounding box center [766, 214] width 128 height 21
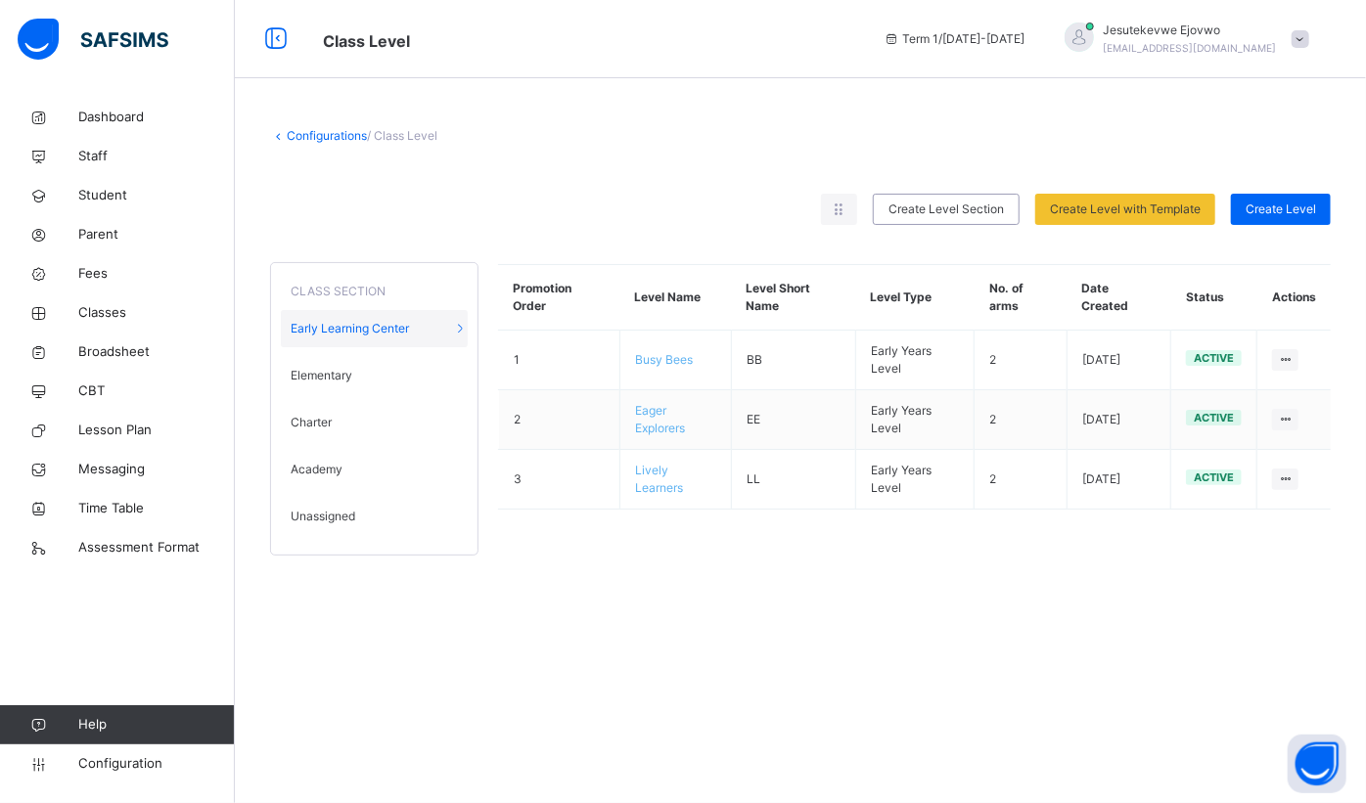
click at [0, 0] on div "Edit Class Level" at bounding box center [0, 0] width 0 height 0
type input "*********"
type input "**"
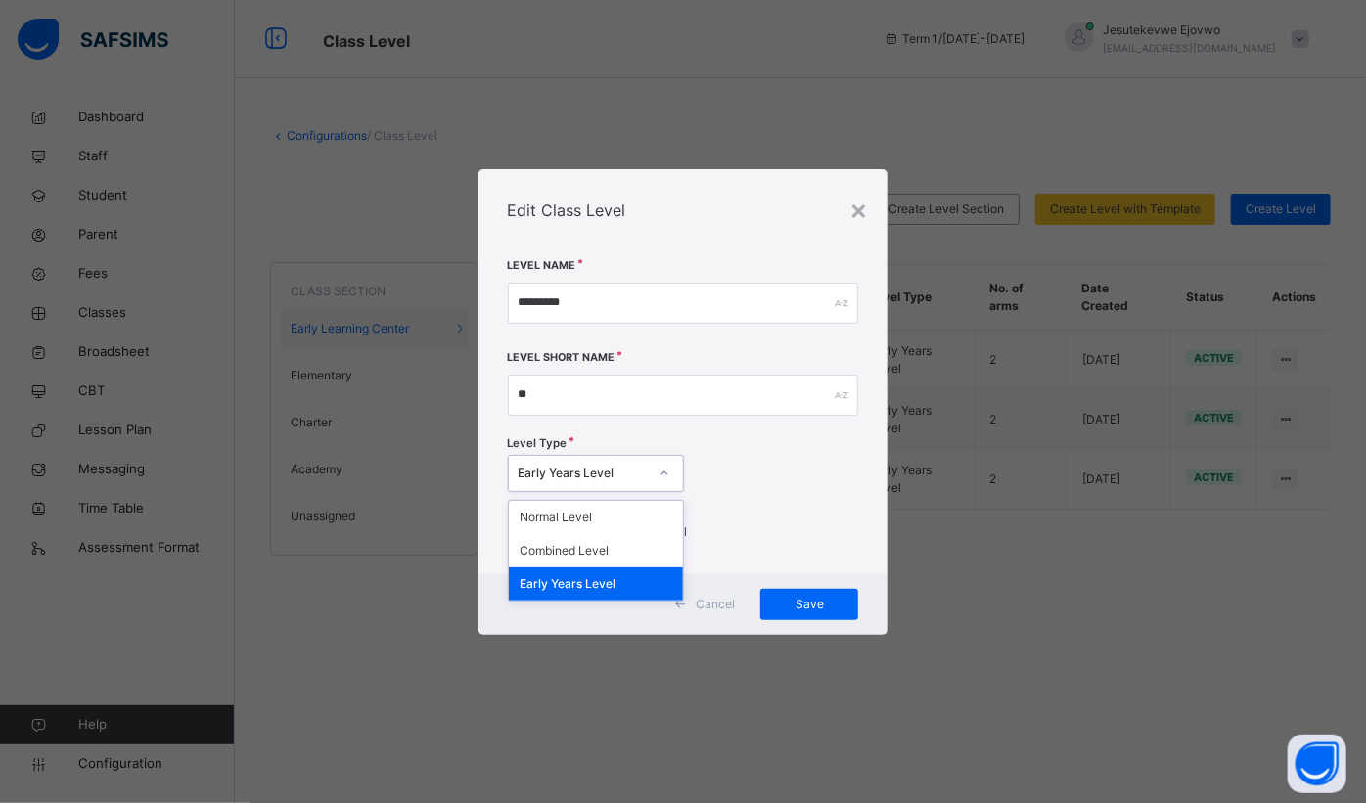
click at [657, 470] on div at bounding box center [664, 473] width 33 height 31
click at [610, 523] on div "Normal Level" at bounding box center [596, 517] width 174 height 33
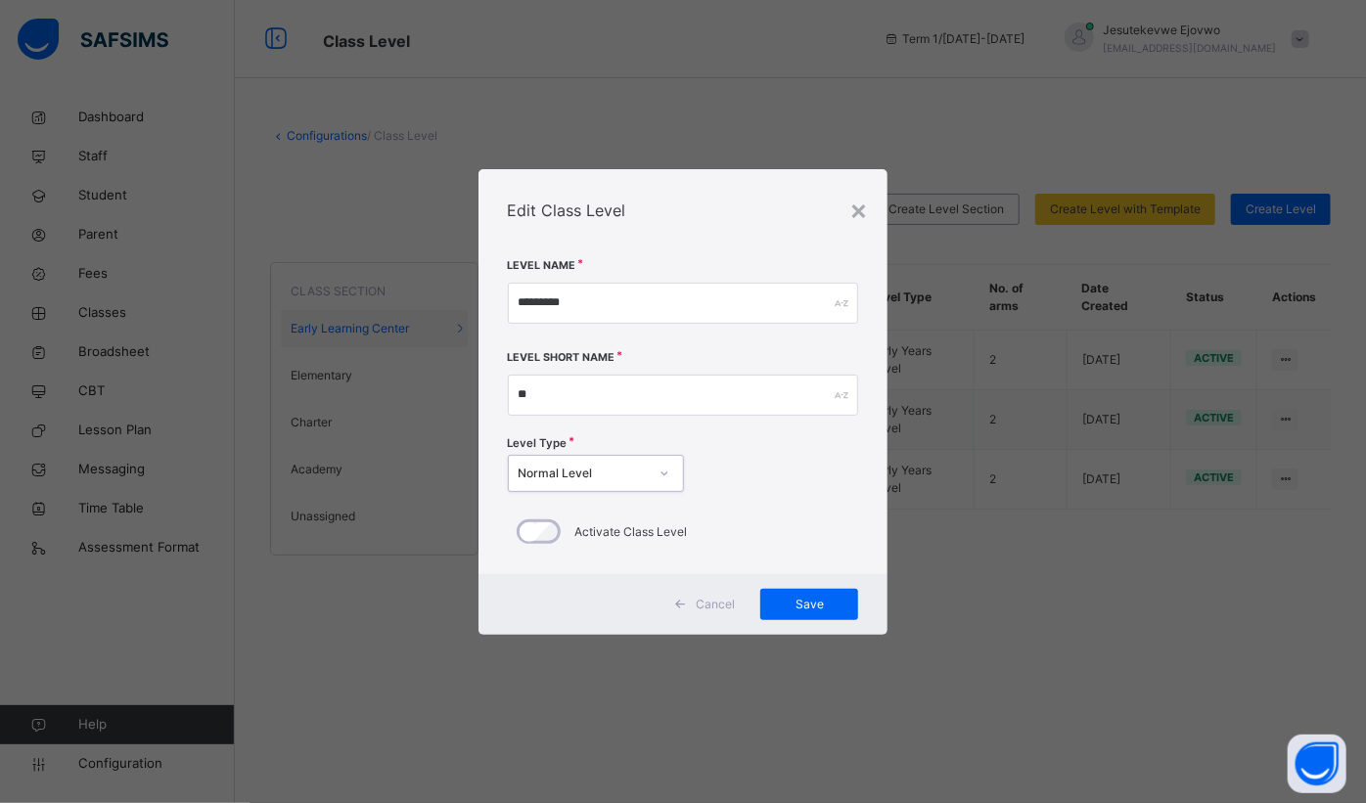
click at [798, 602] on span "Save" at bounding box center [809, 605] width 68 height 18
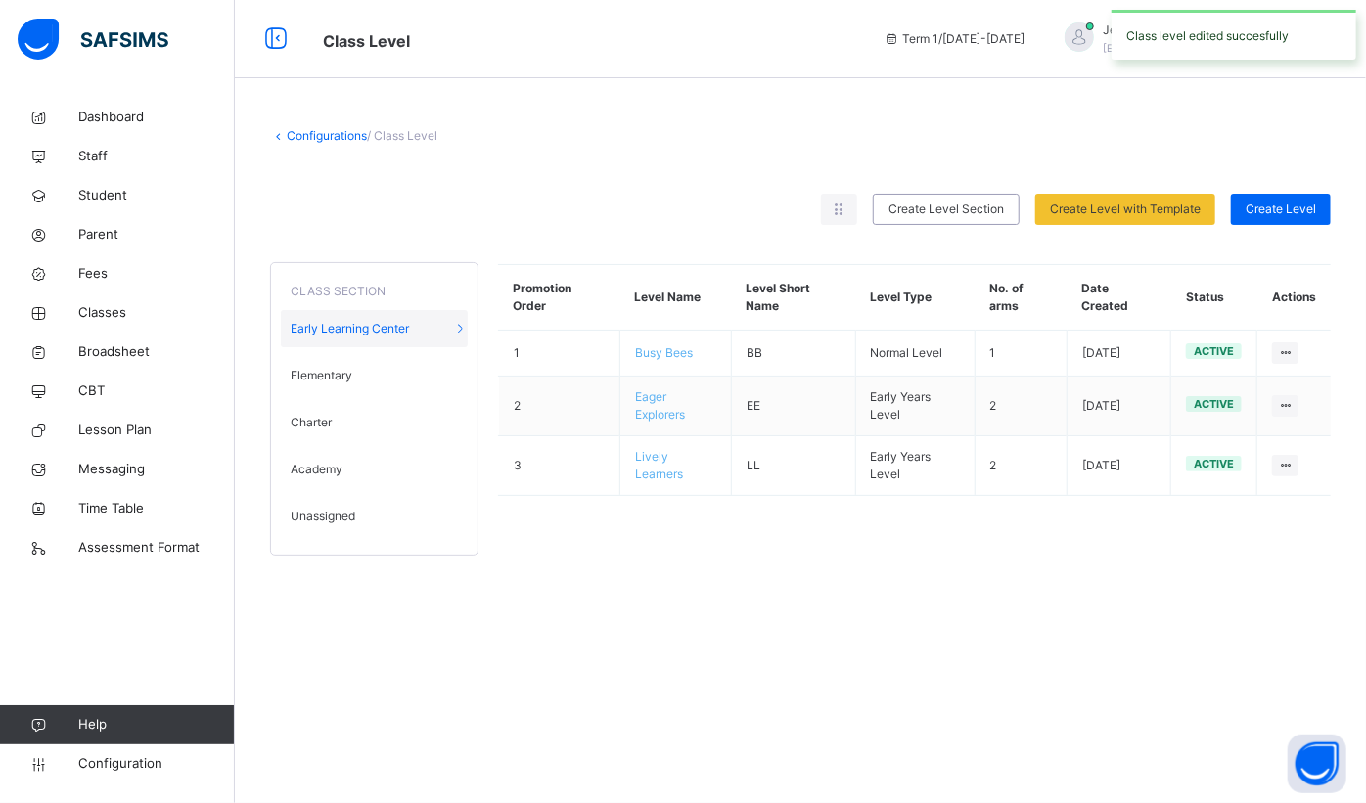
click at [1285, 404] on icon at bounding box center [1285, 405] width 17 height 15
click at [0, 0] on div "View Class Level" at bounding box center [0, 0] width 0 height 0
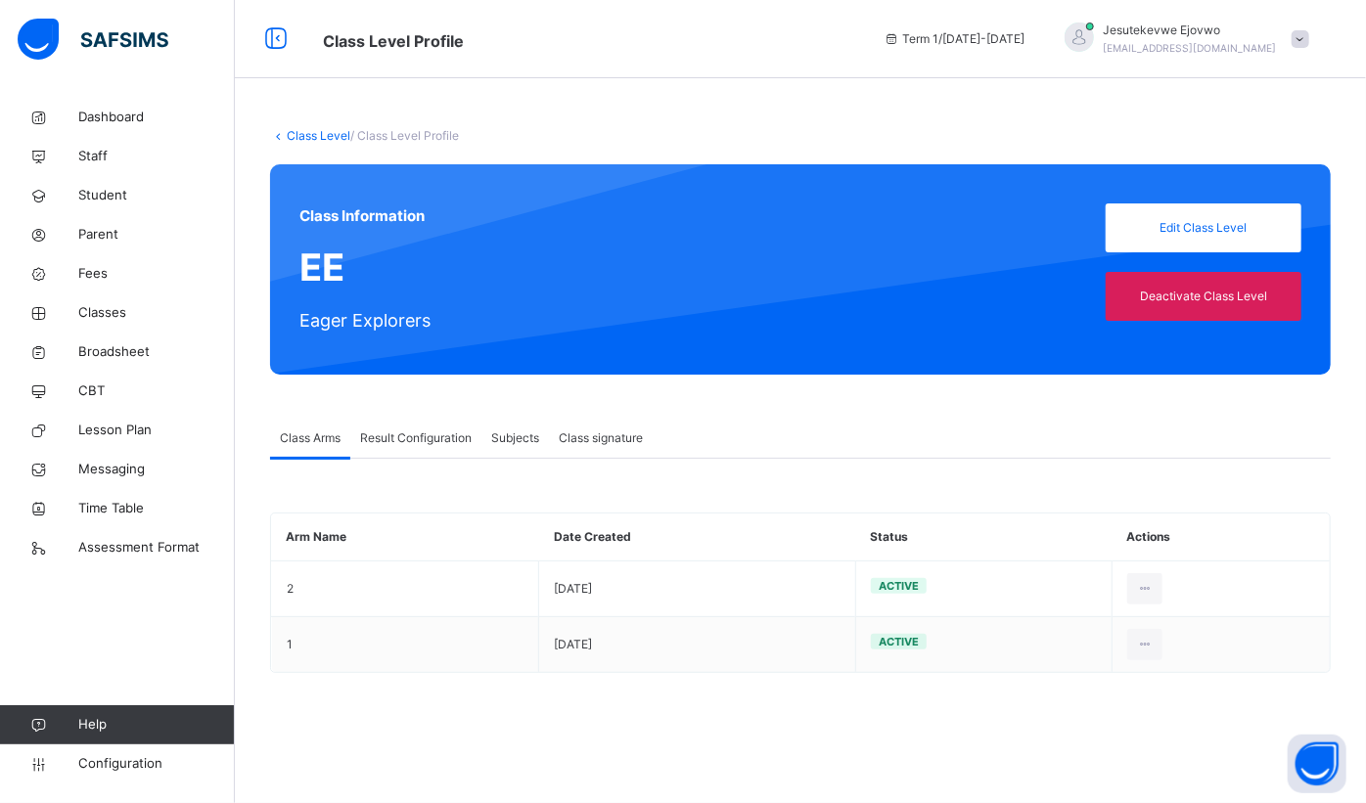
click at [1143, 590] on icon at bounding box center [1145, 589] width 17 height 18
click at [290, 137] on link "Class Level" at bounding box center [319, 135] width 64 height 15
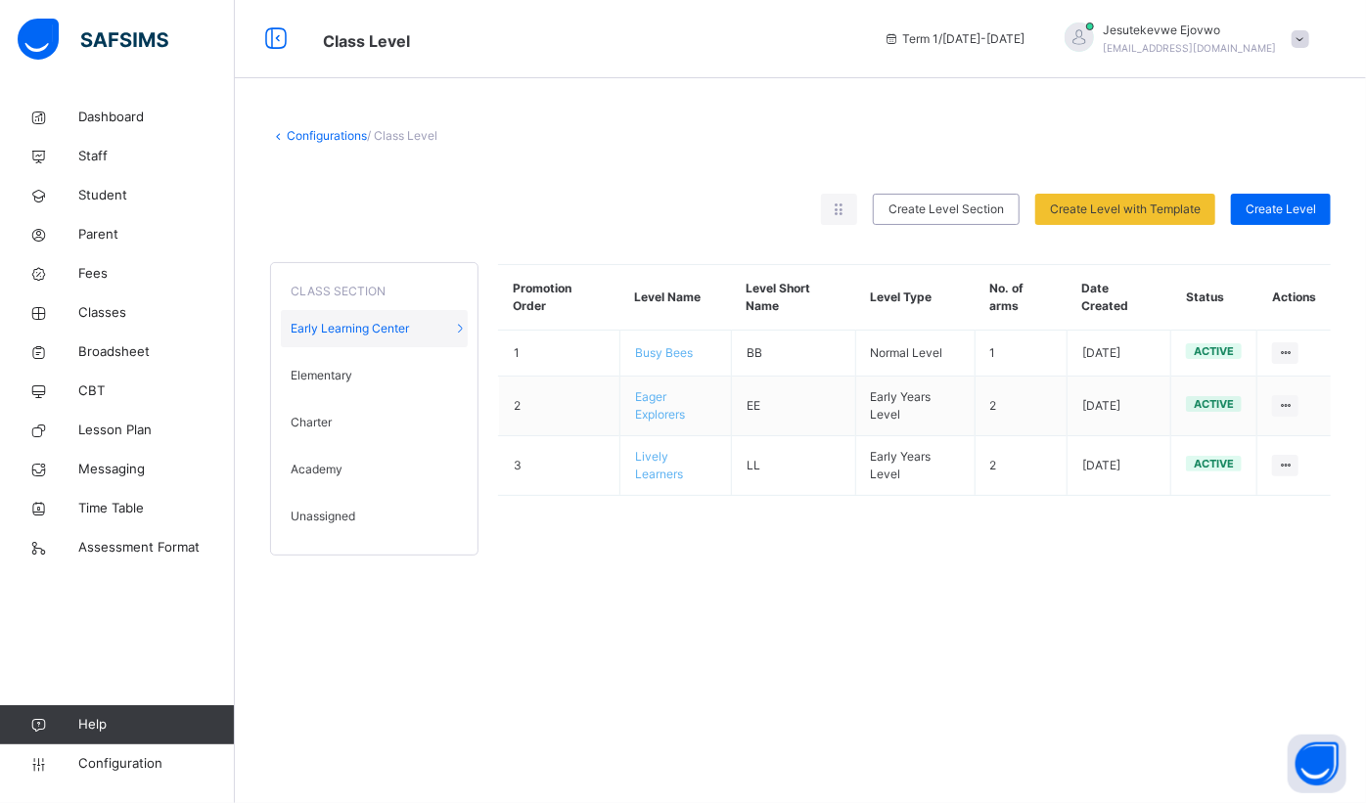
click at [0, 0] on ul "View Class Level Edit Class Level Move to section Deactivate Class Level" at bounding box center [0, 0] width 0 height 0
click at [0, 0] on div "Edit Class Level" at bounding box center [0, 0] width 0 height 0
type input "**********"
type input "**"
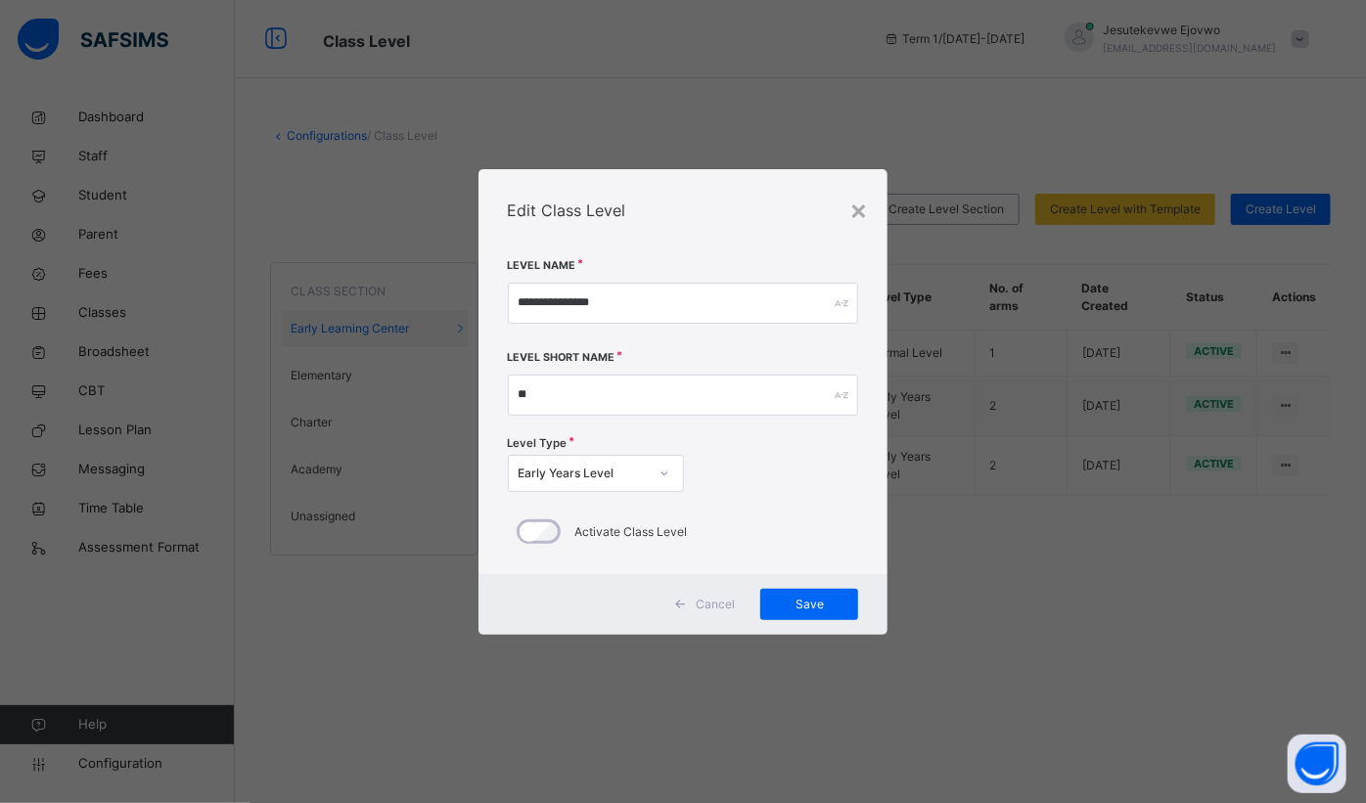
click at [623, 470] on div "Early Years Level" at bounding box center [583, 474] width 129 height 18
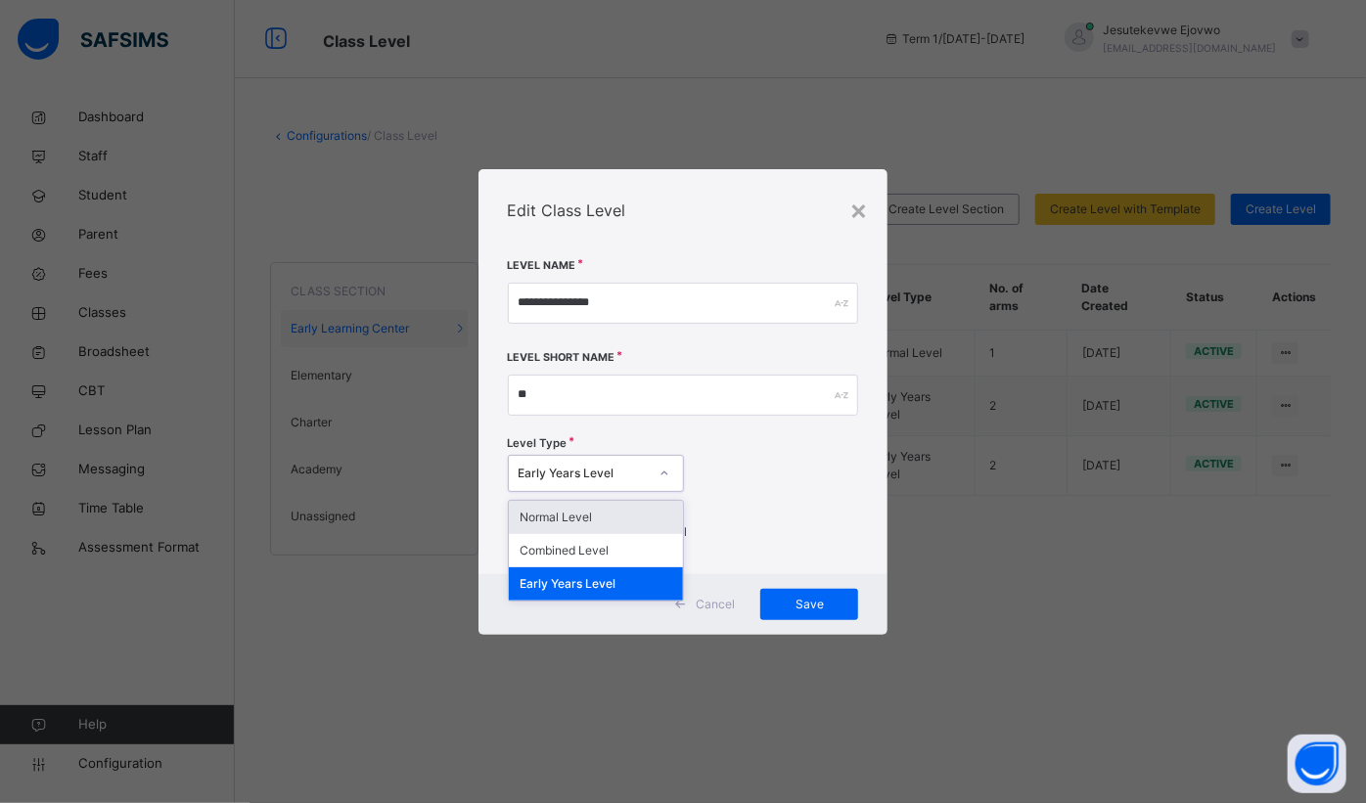
click at [610, 516] on div "Normal Level" at bounding box center [596, 517] width 174 height 33
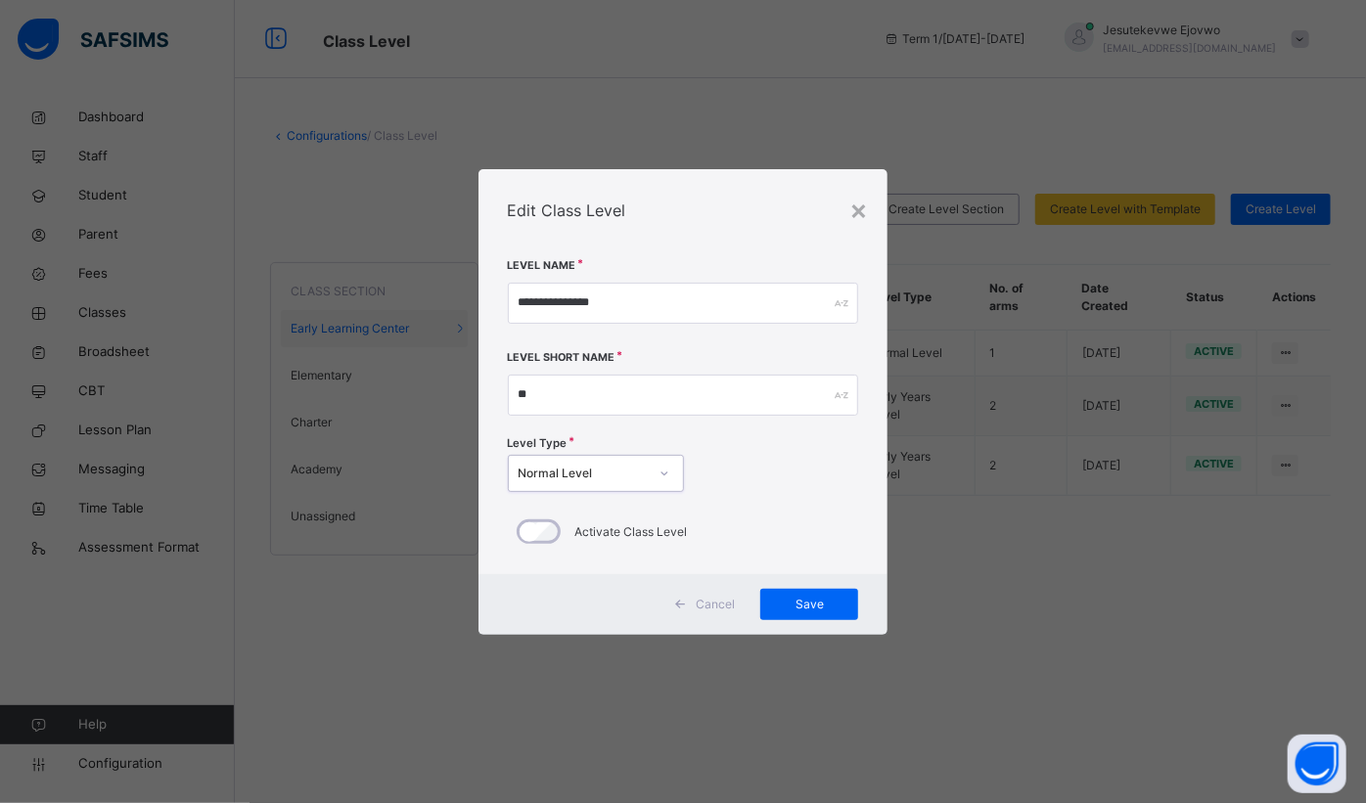
click at [808, 596] on span "Save" at bounding box center [809, 605] width 68 height 18
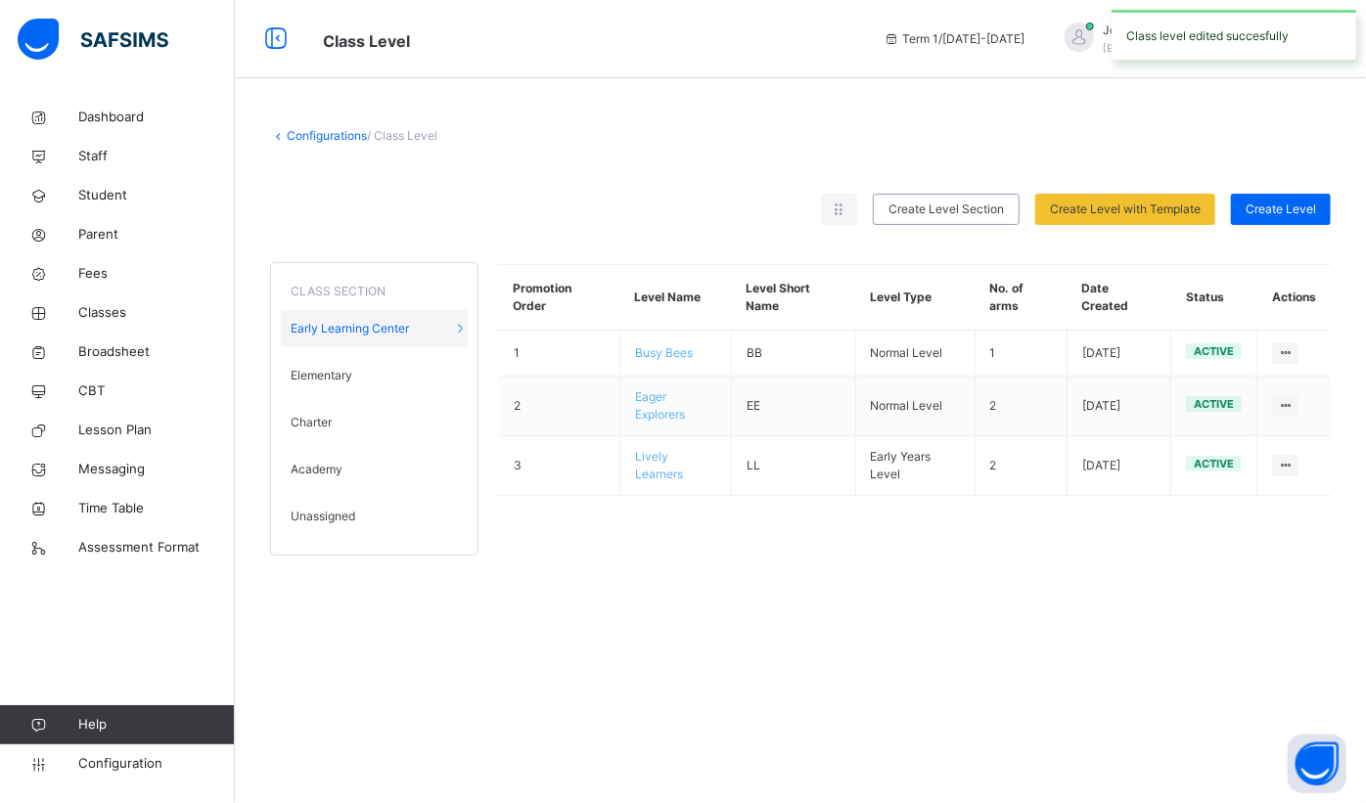
click at [1304, 463] on td "View Class Level Edit Class Level Move to section Deactivate Class Level" at bounding box center [1293, 466] width 73 height 60
click at [0, 0] on ul "View Class Level Edit Class Level Move to section Deactivate Class Level" at bounding box center [0, 0] width 0 height 0
click at [0, 0] on div "Edit Class Level" at bounding box center [0, 0] width 0 height 0
type input "**********"
type input "**"
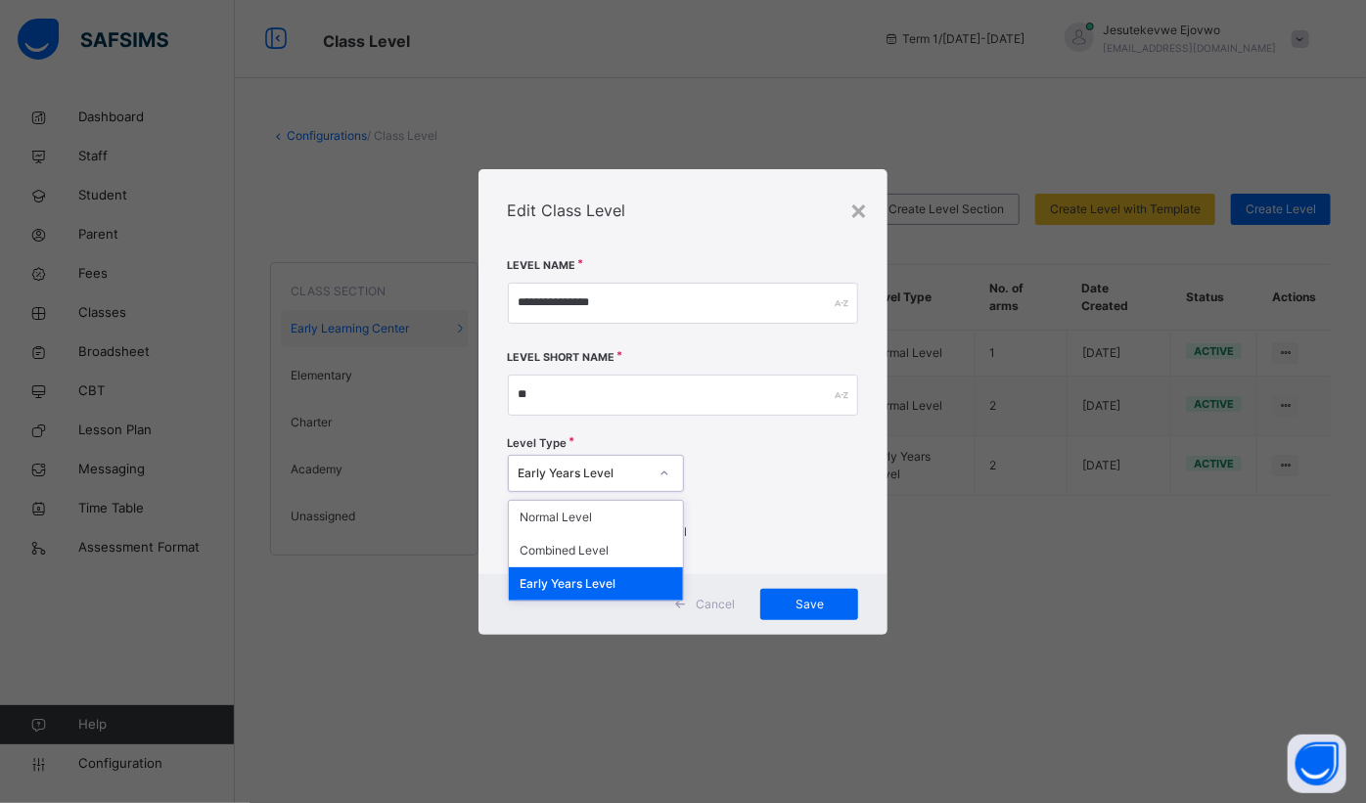
click at [665, 474] on icon at bounding box center [664, 474] width 12 height 20
click at [595, 520] on div "Normal Level" at bounding box center [596, 517] width 174 height 33
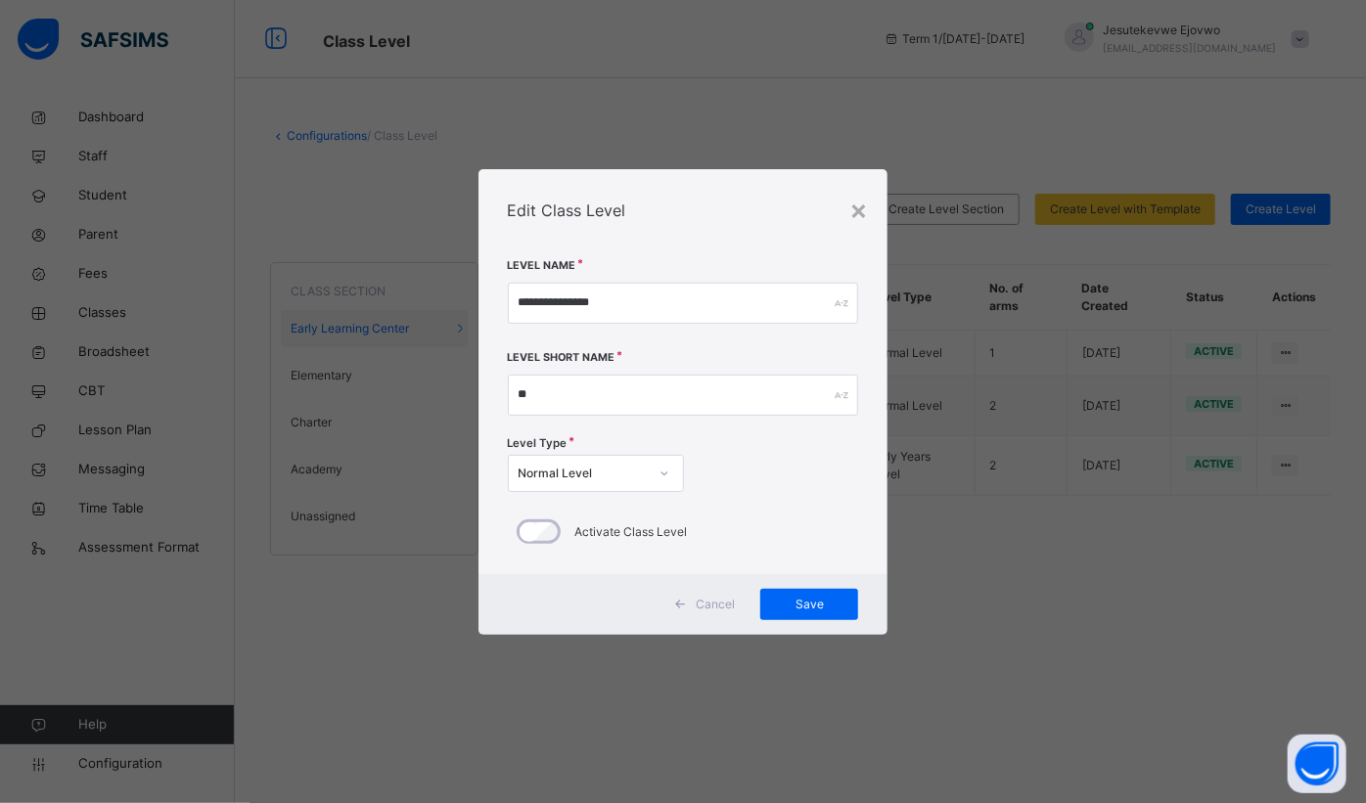
click at [806, 607] on span "Save" at bounding box center [809, 605] width 68 height 18
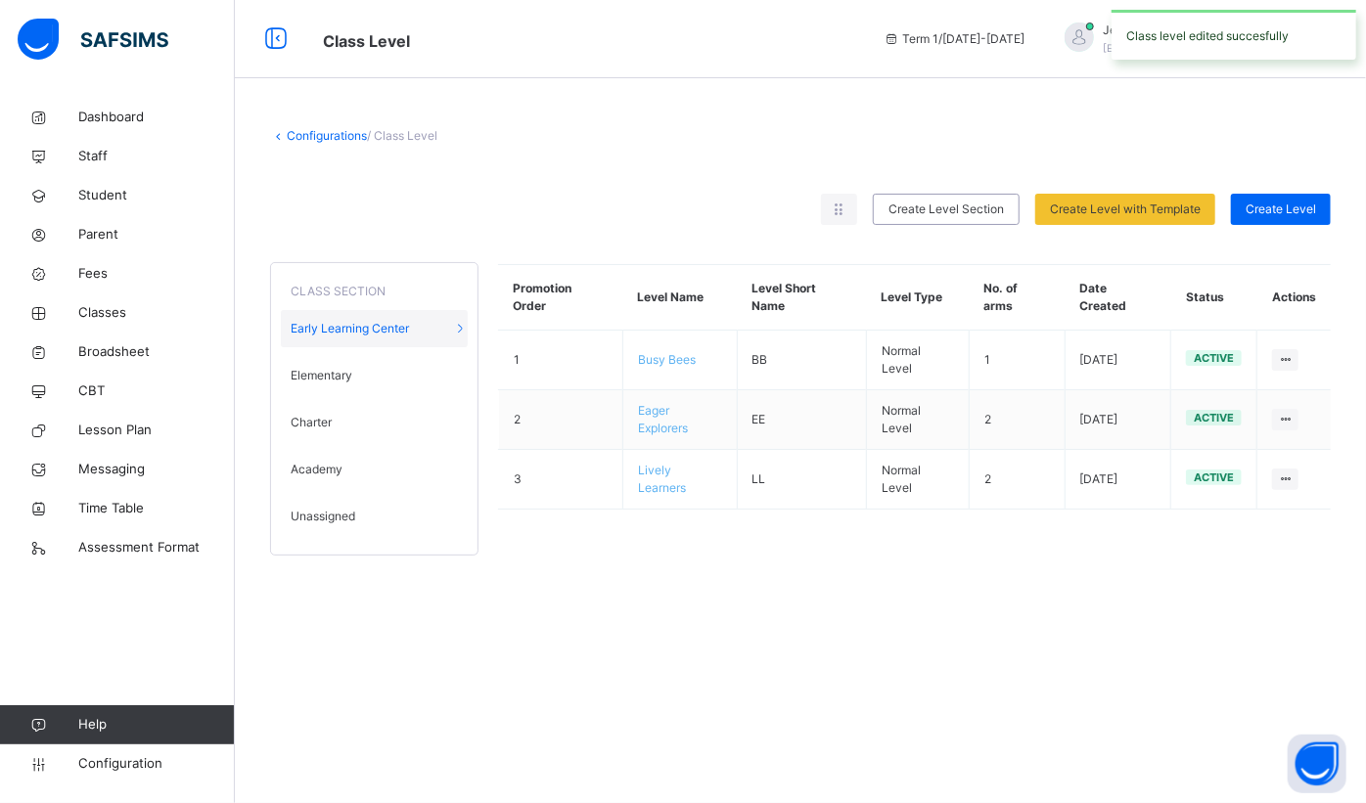
click at [99, 307] on span "Classes" at bounding box center [156, 313] width 157 height 20
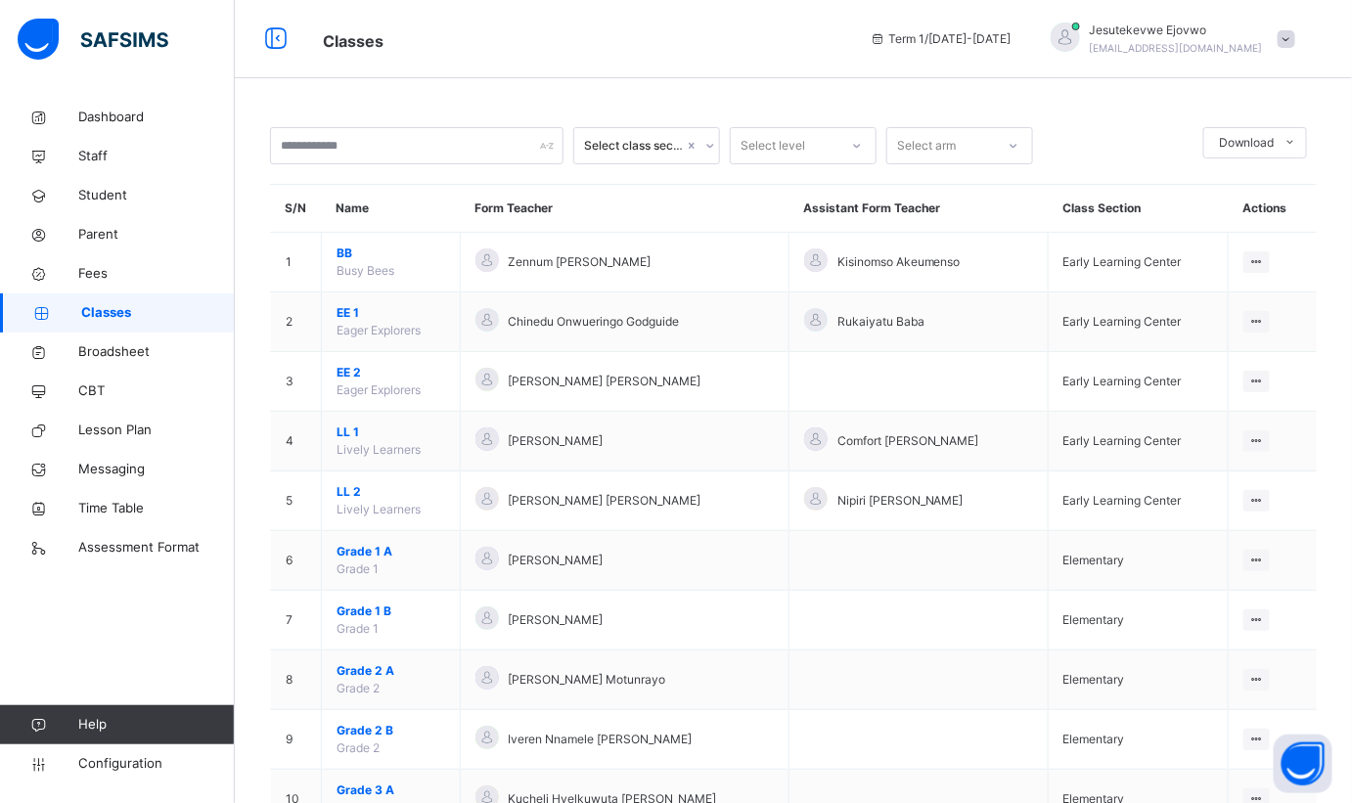
click at [341, 253] on span "BB" at bounding box center [391, 254] width 109 height 18
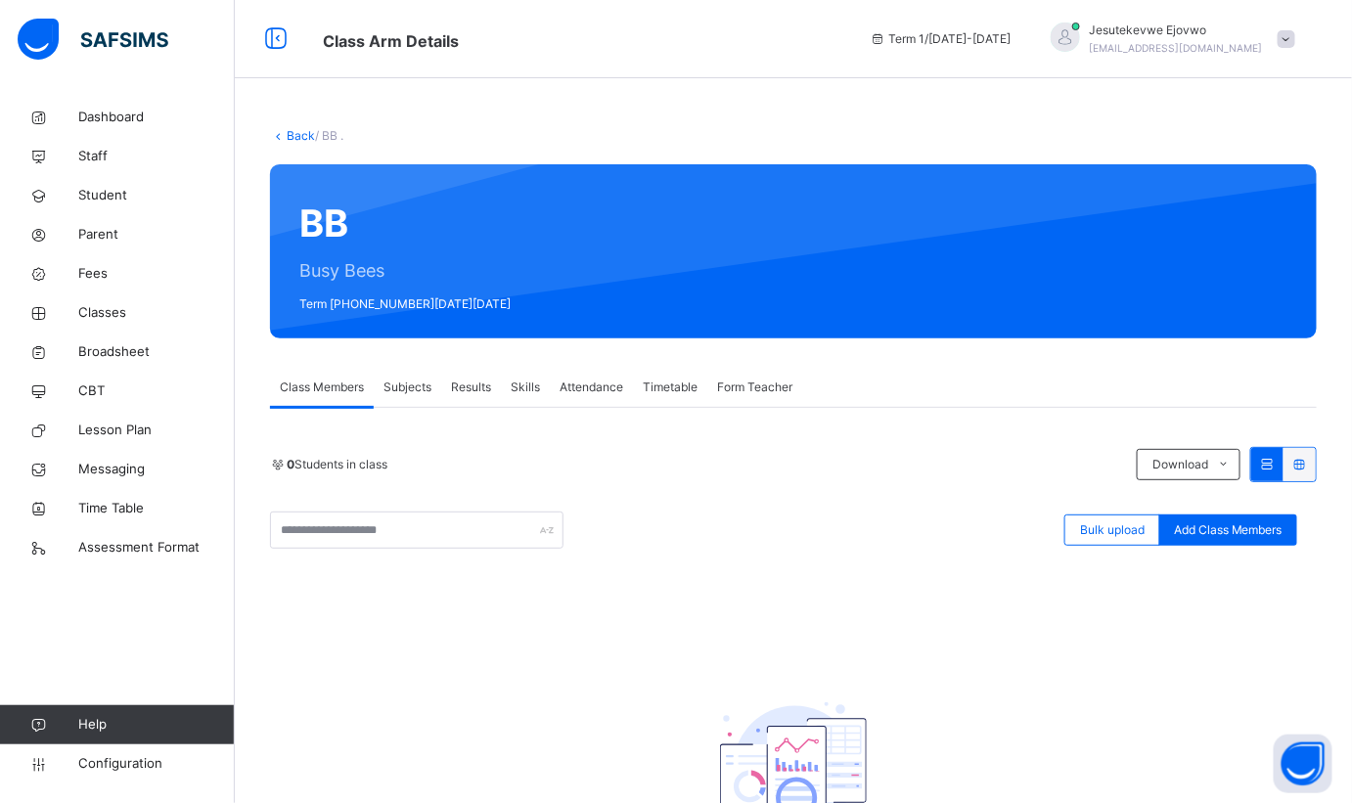
click at [412, 382] on span "Subjects" at bounding box center [408, 388] width 48 height 18
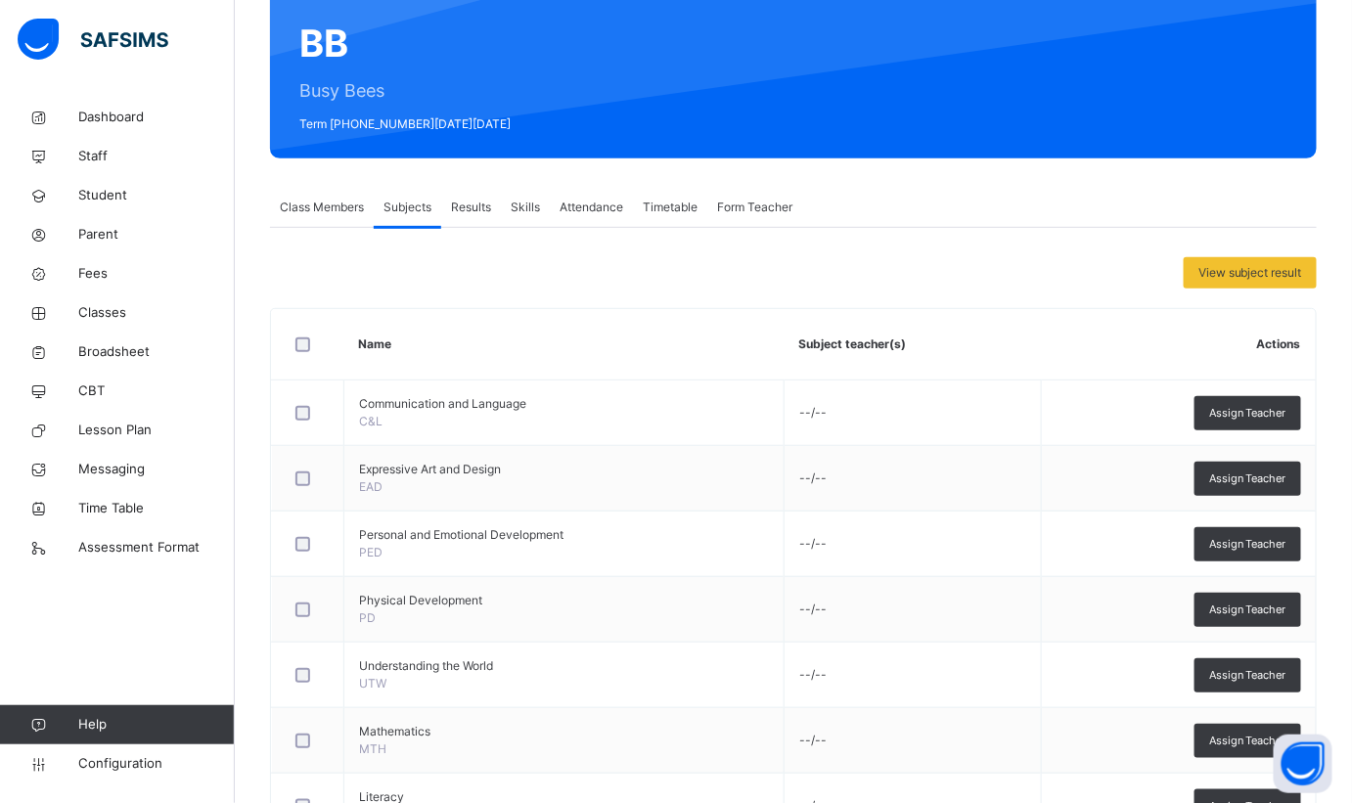
scroll to position [262, 0]
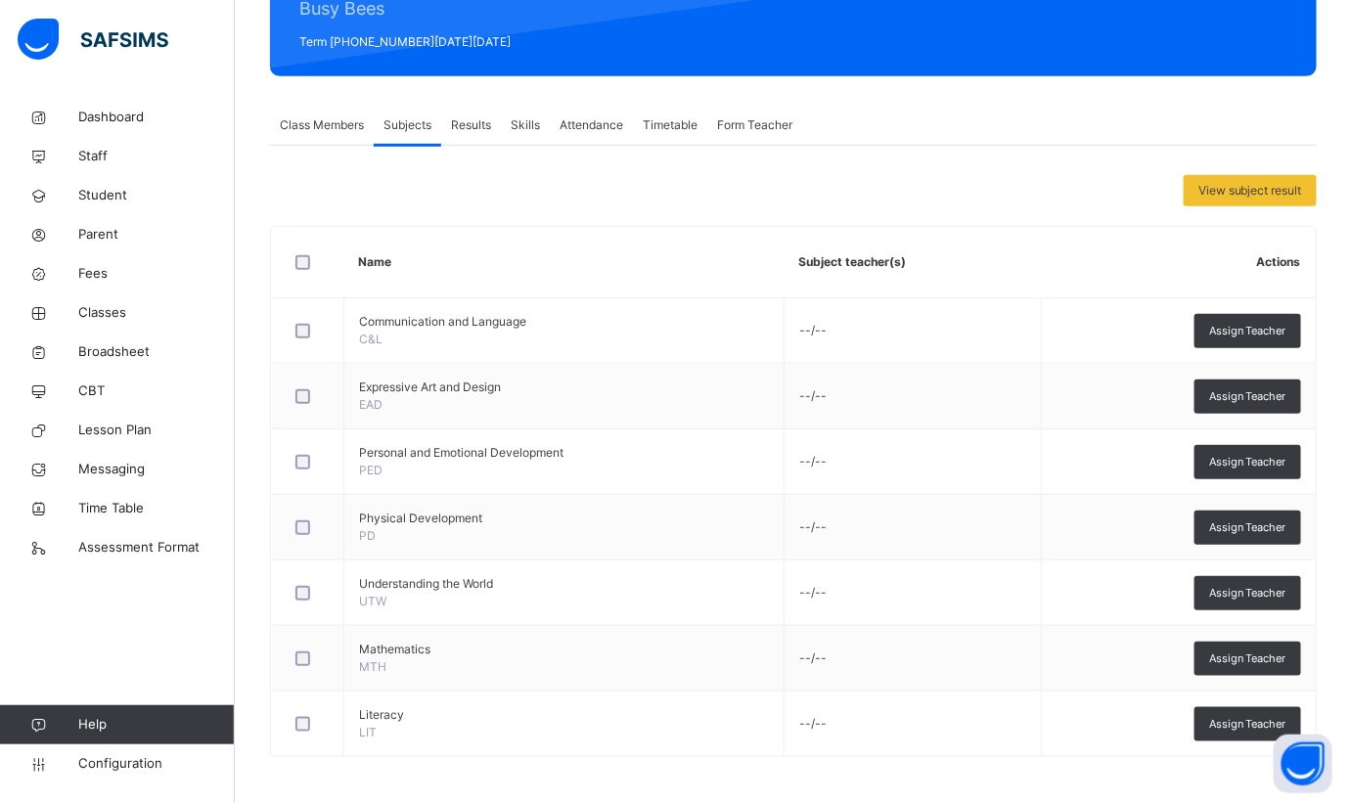
click at [98, 117] on span "Dashboard" at bounding box center [156, 118] width 157 height 20
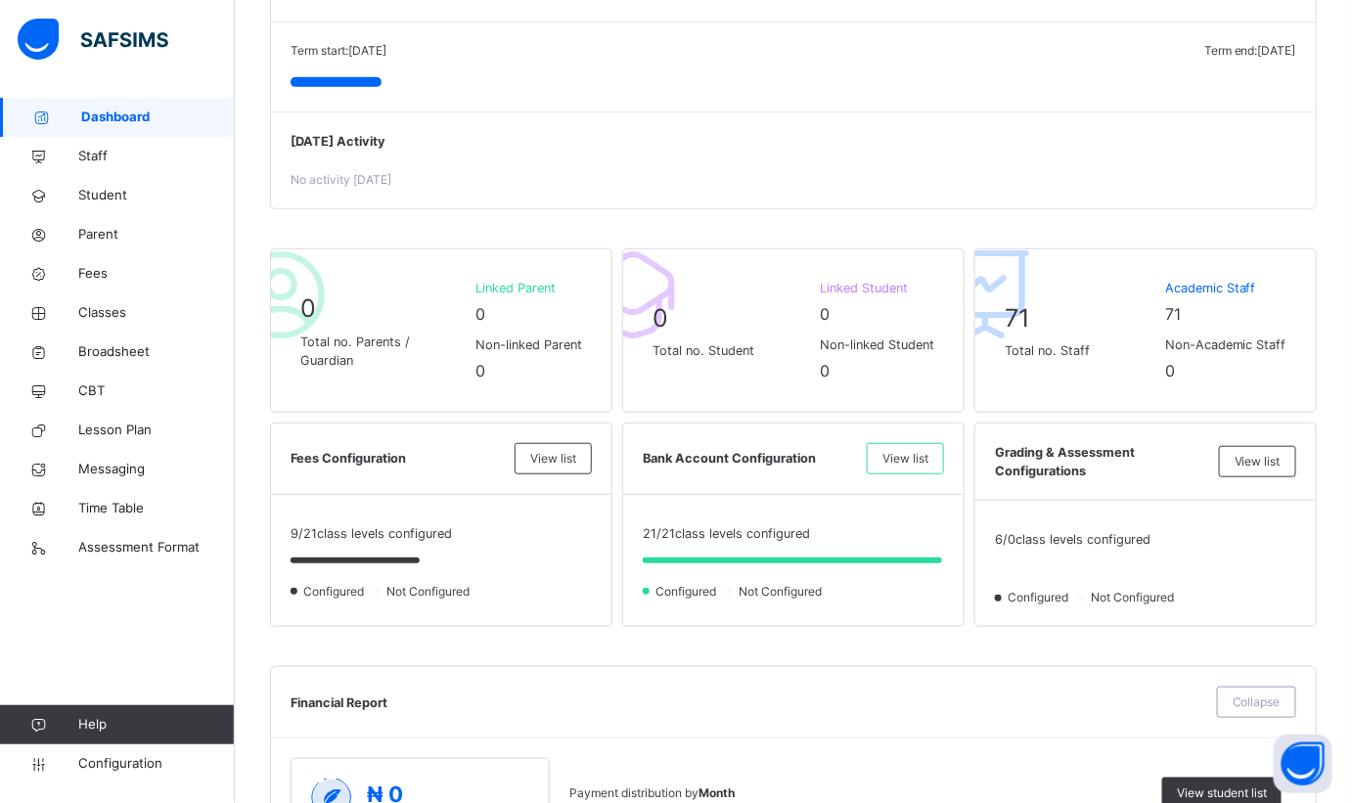
click at [117, 312] on span "Classes" at bounding box center [156, 313] width 157 height 20
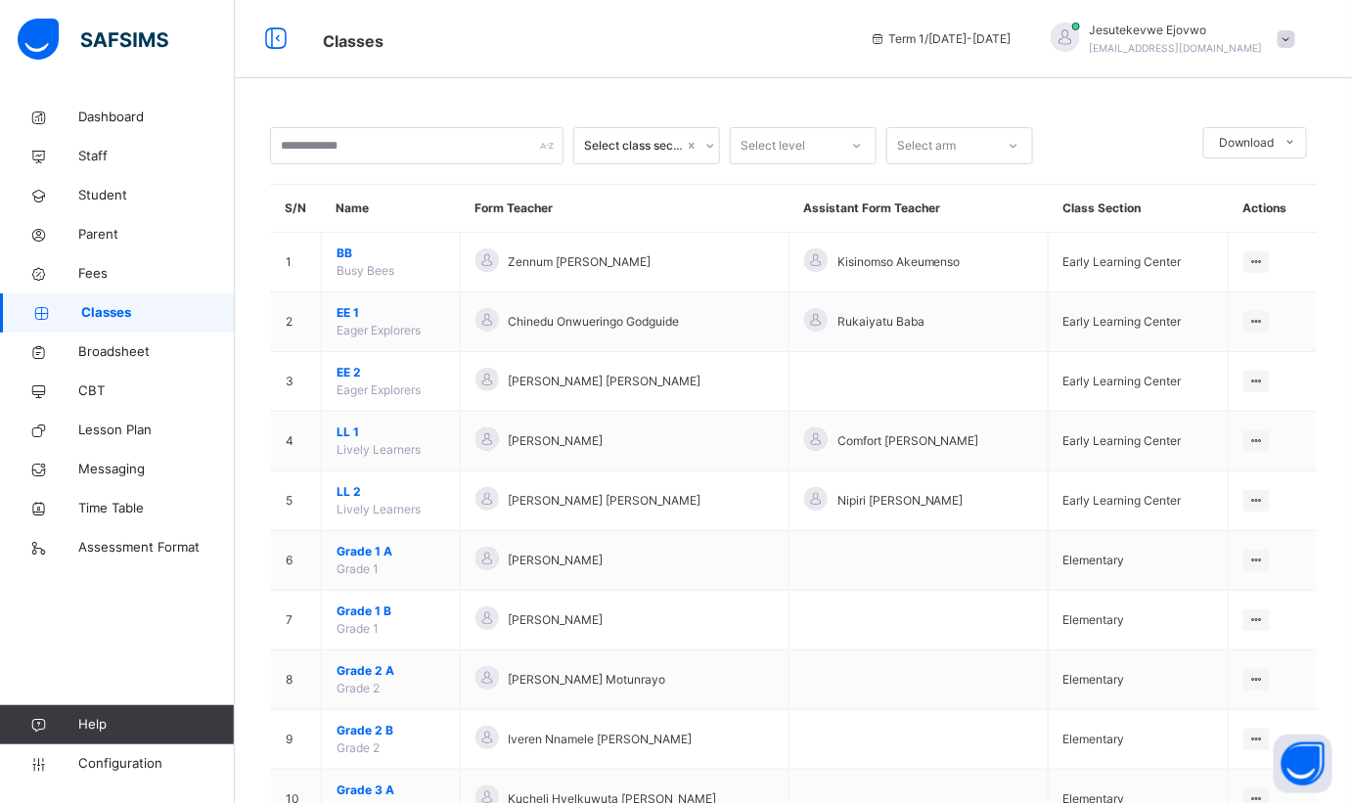
click at [344, 249] on span "BB" at bounding box center [391, 254] width 109 height 18
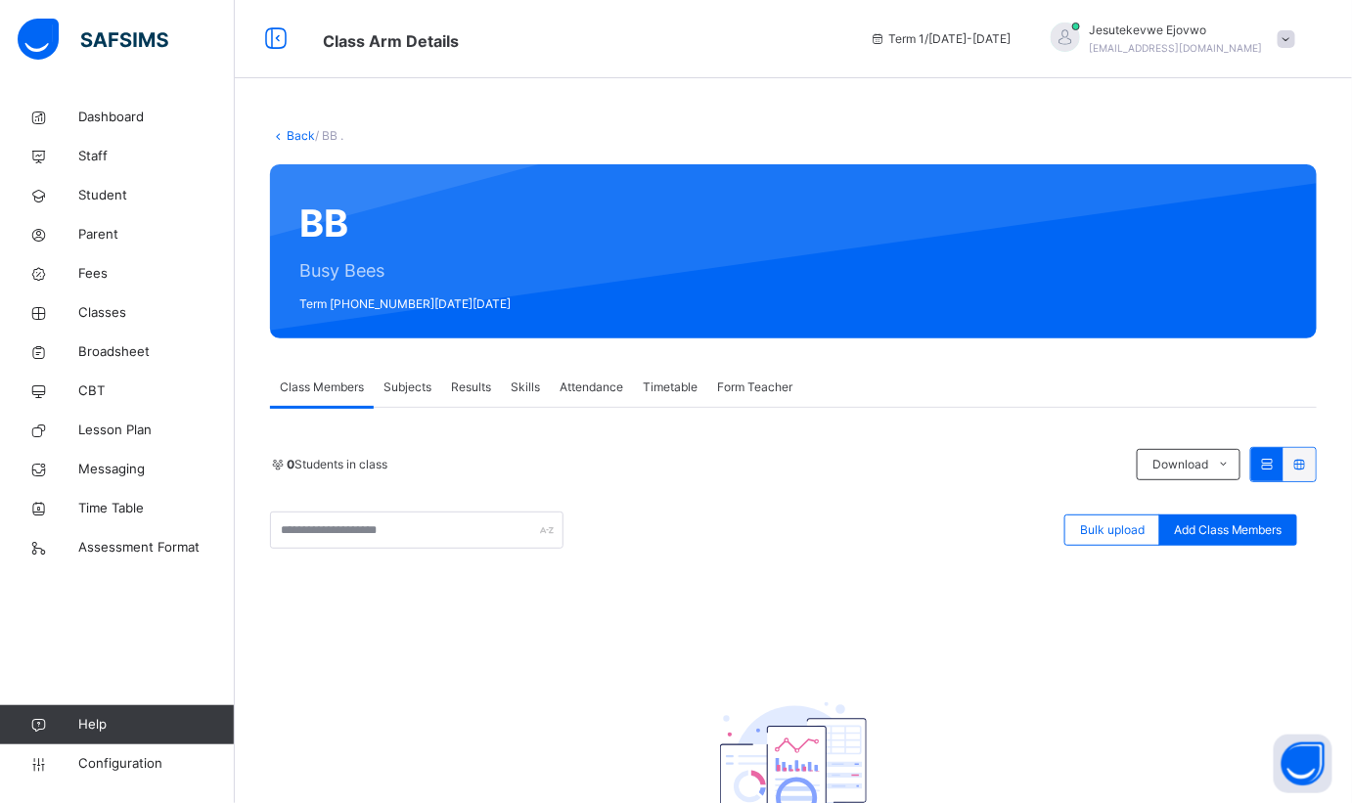
click at [428, 388] on span "Subjects" at bounding box center [408, 388] width 48 height 18
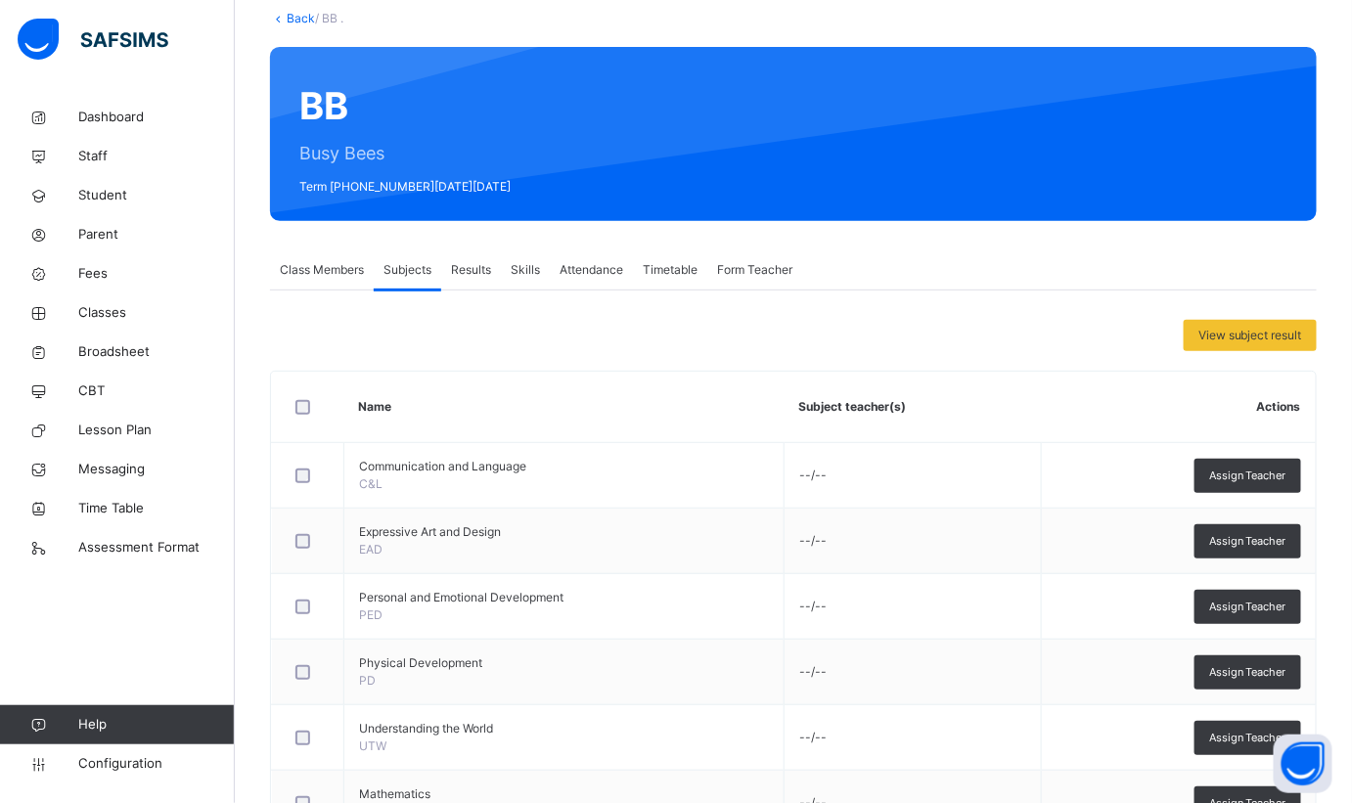
scroll to position [262, 0]
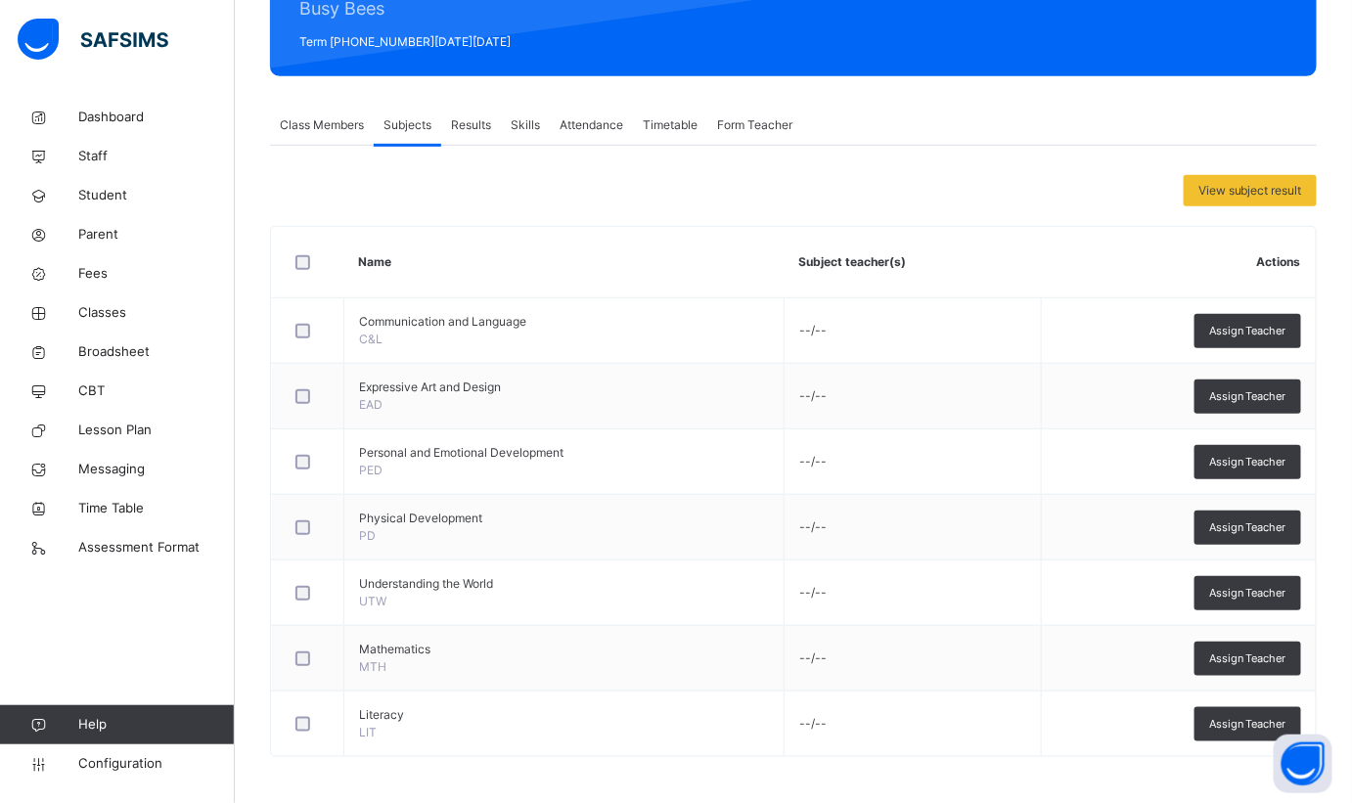
click at [1252, 341] on div "Assign Teacher" at bounding box center [1248, 331] width 107 height 34
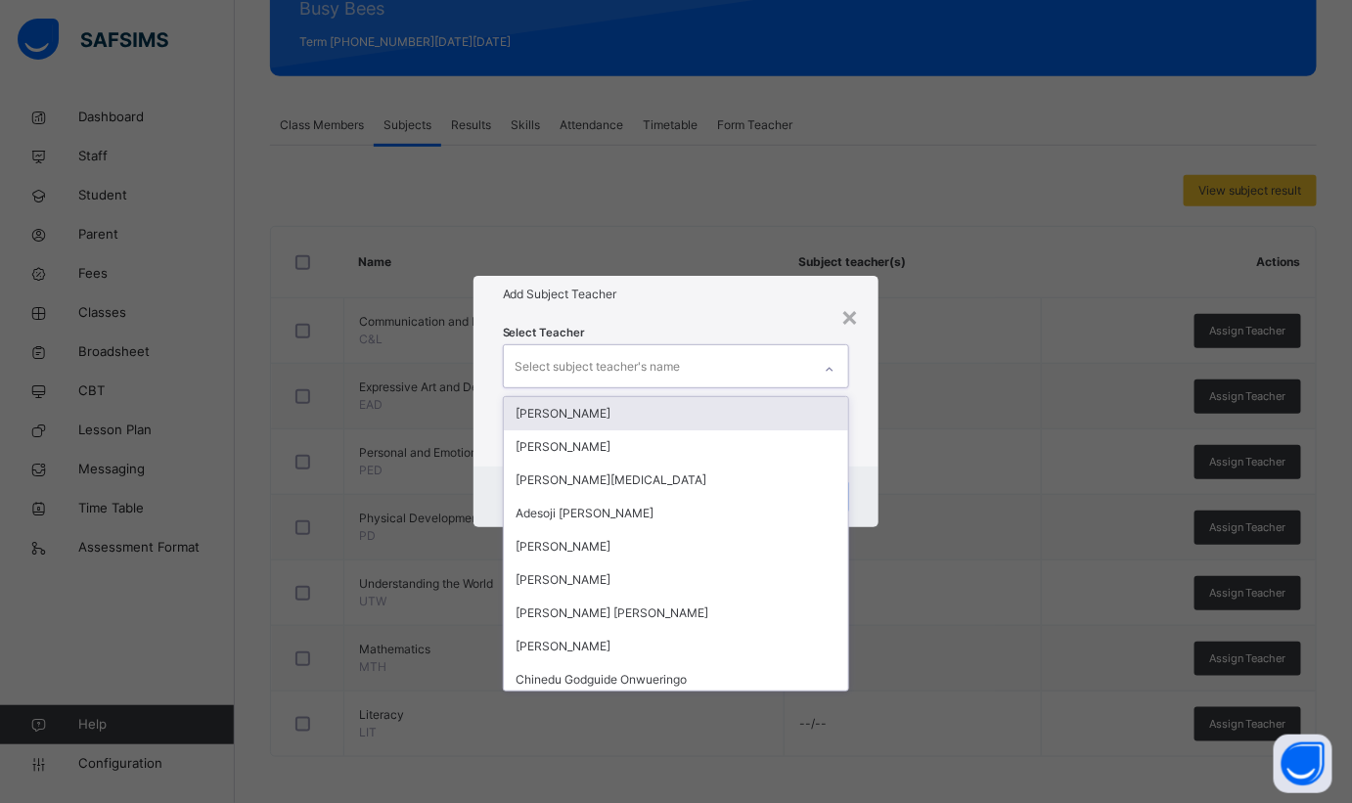
click at [832, 359] on div at bounding box center [829, 369] width 33 height 31
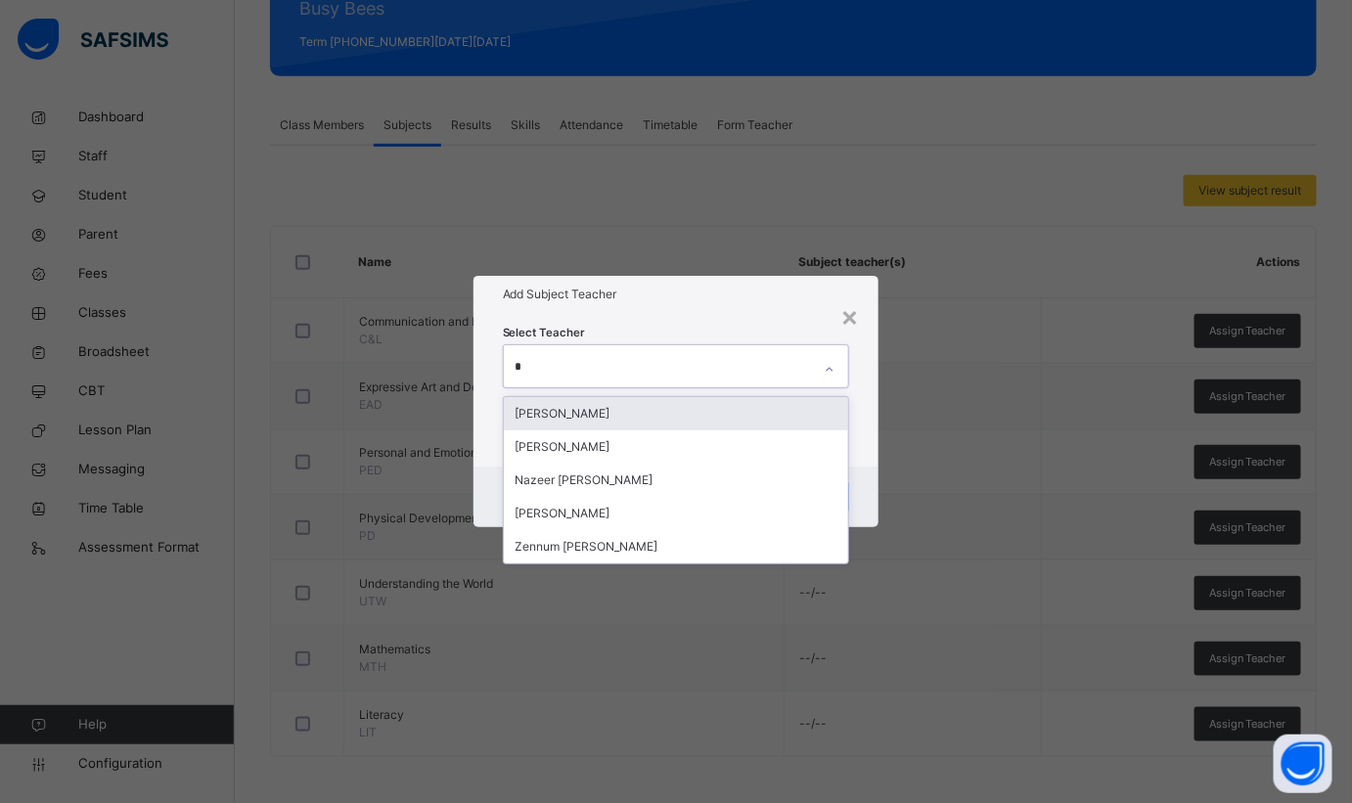
type input "**"
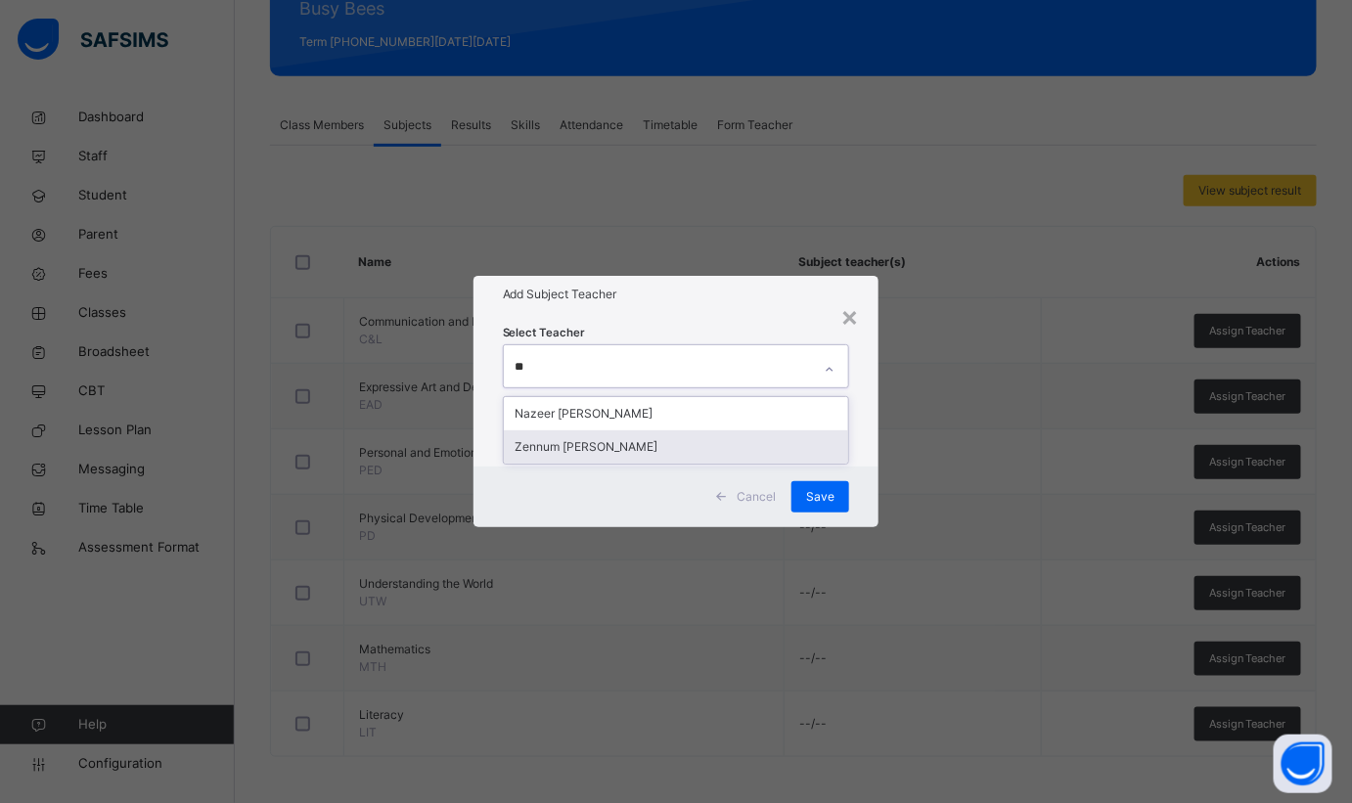
click at [629, 448] on div "Zennum [PERSON_NAME]" at bounding box center [676, 447] width 345 height 33
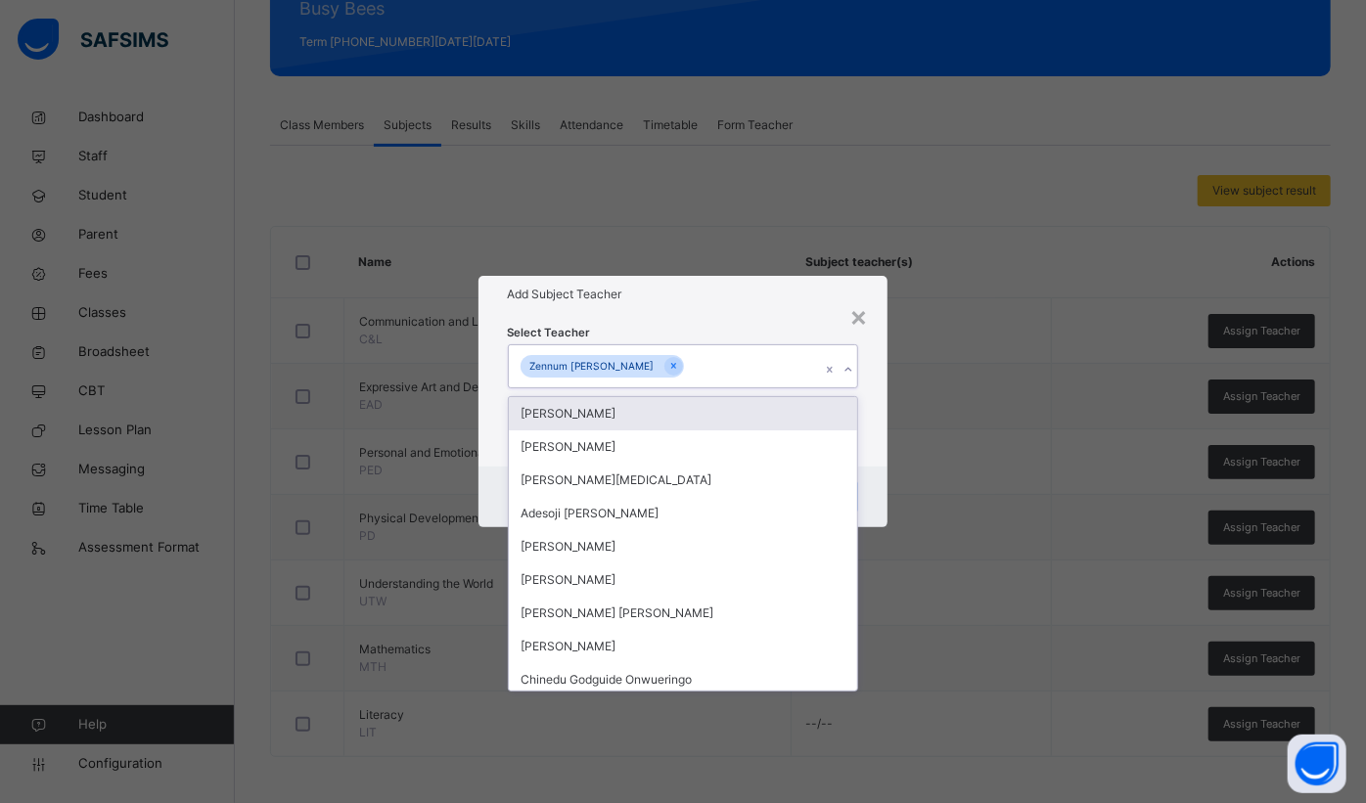
click at [688, 311] on div "Add Subject Teacher" at bounding box center [683, 294] width 410 height 37
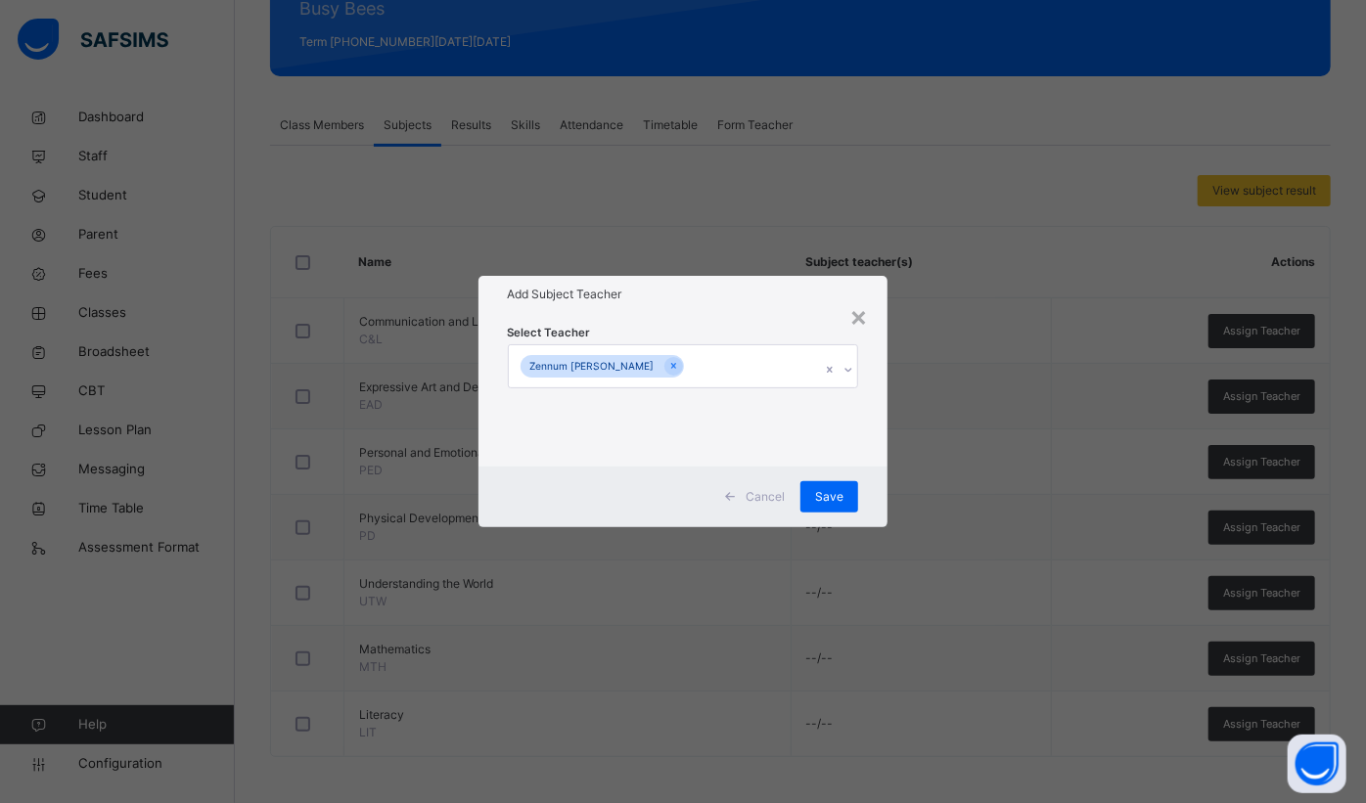
click at [831, 495] on span "Save" at bounding box center [829, 497] width 28 height 18
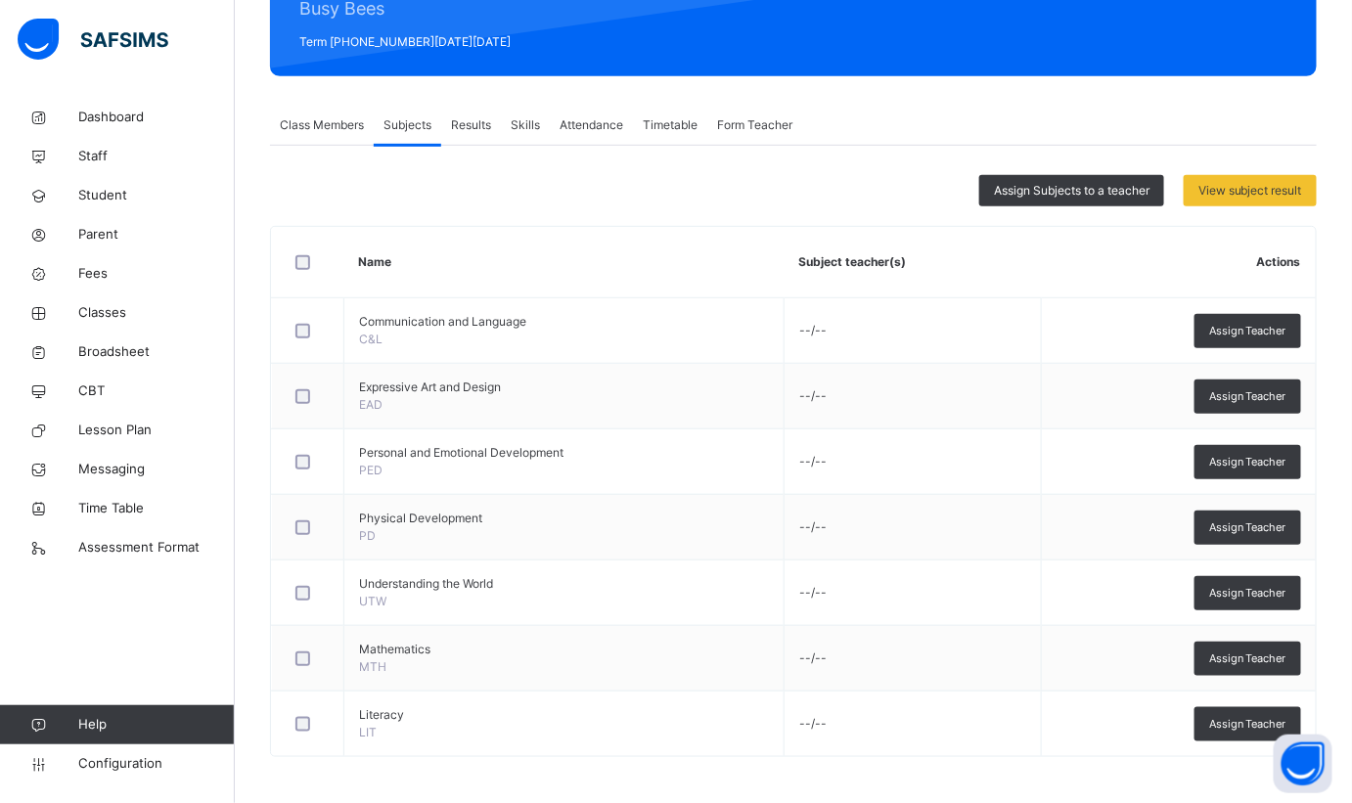
click at [1100, 192] on span "Assign Subjects to a teacher" at bounding box center [1072, 191] width 156 height 18
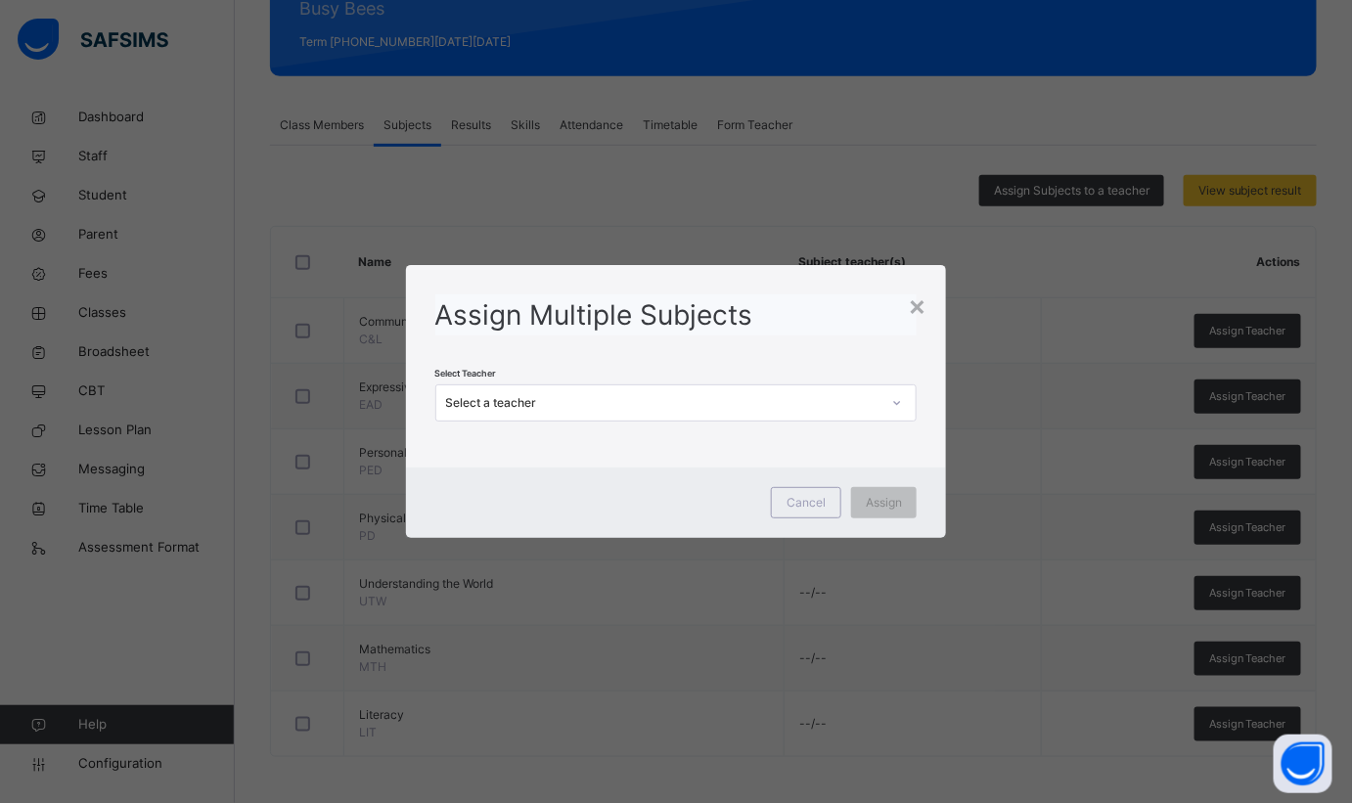
click at [625, 395] on div "Select a teacher" at bounding box center [663, 403] width 435 height 18
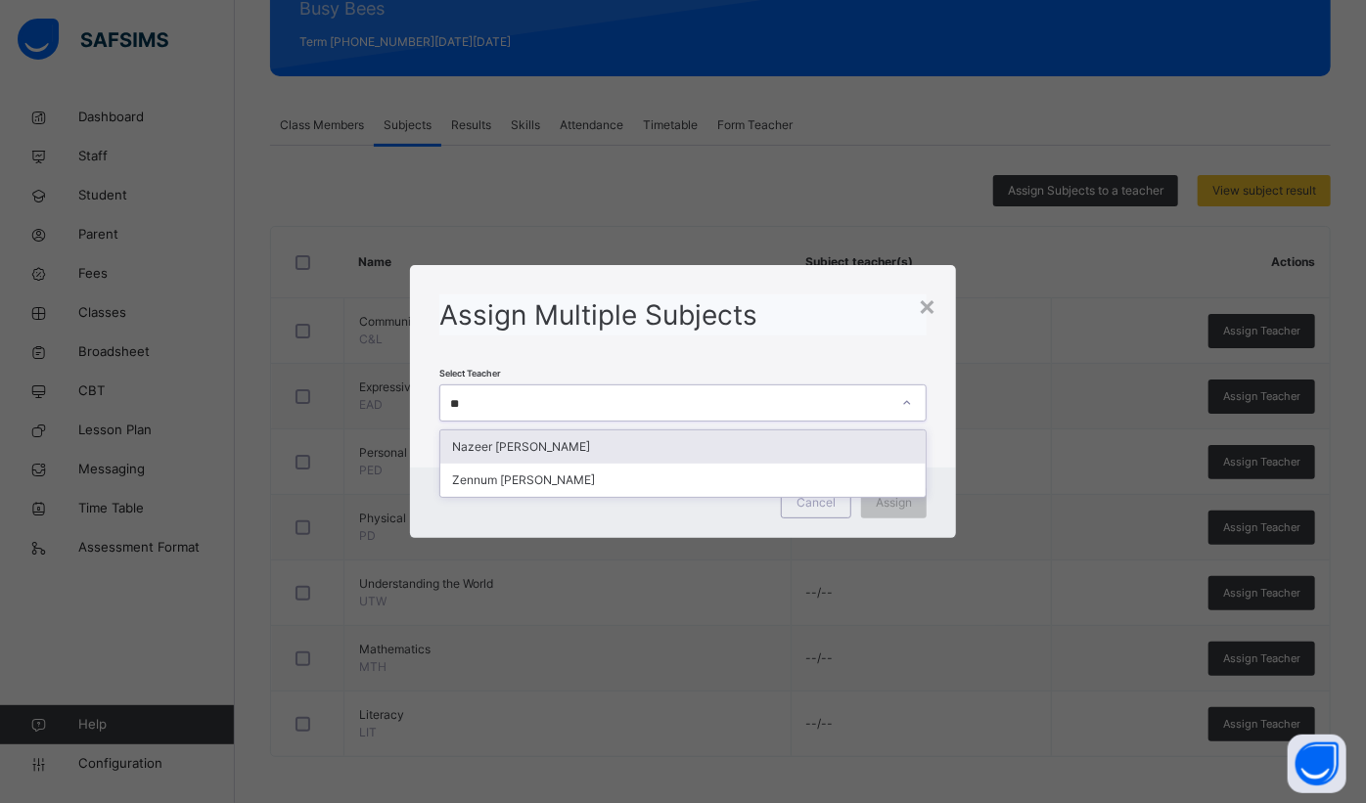
type input "***"
click at [584, 448] on div "Zennum [PERSON_NAME]" at bounding box center [682, 447] width 485 height 33
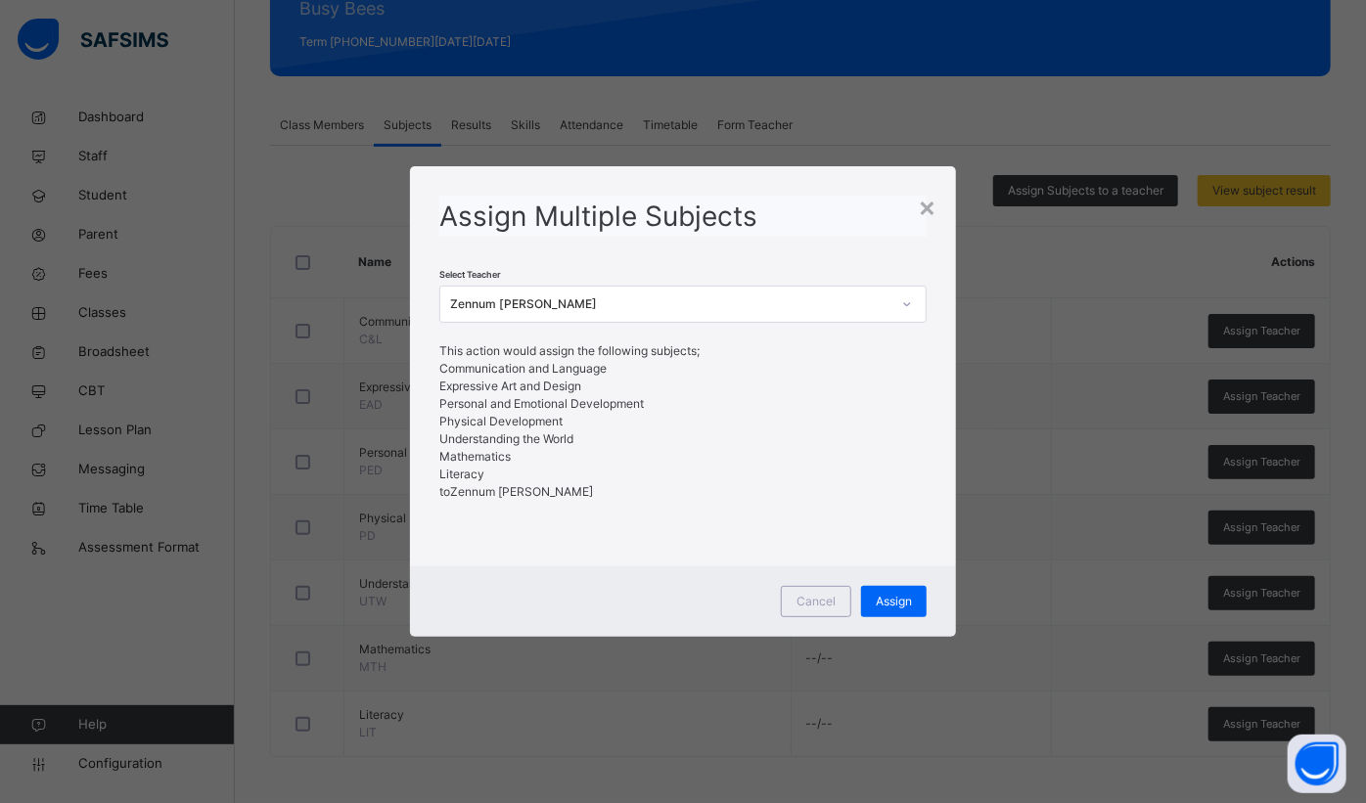
click at [901, 599] on span "Assign" at bounding box center [894, 602] width 36 height 18
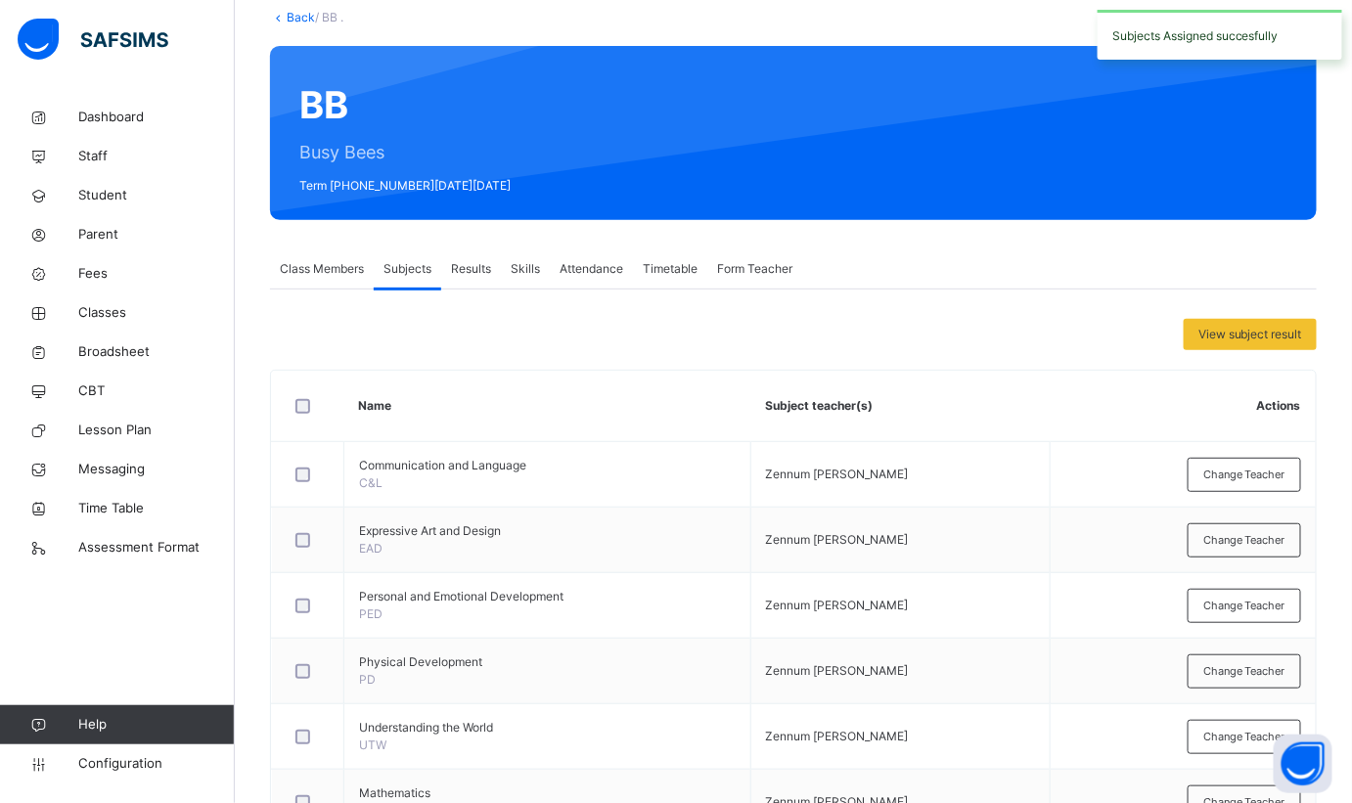
scroll to position [0, 0]
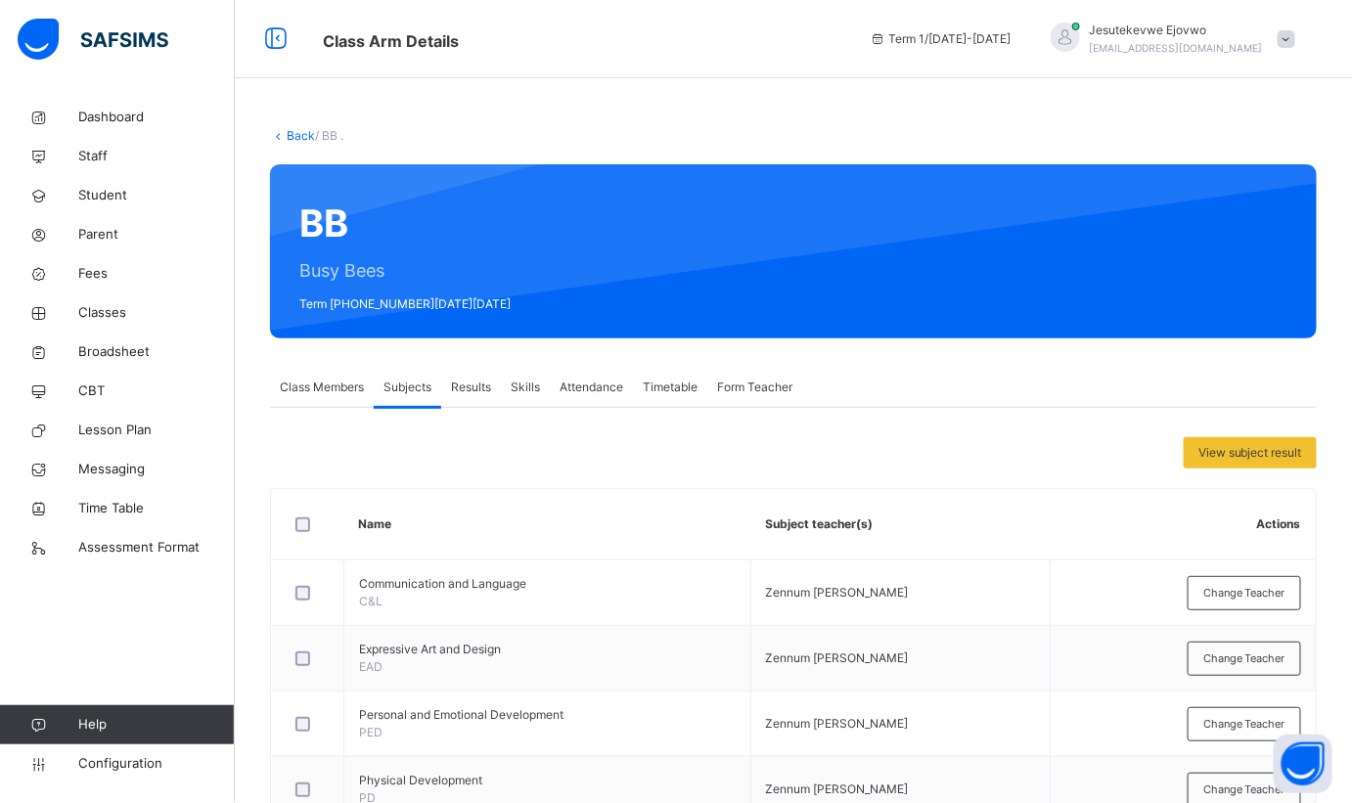
click at [295, 137] on link "Back" at bounding box center [301, 135] width 28 height 15
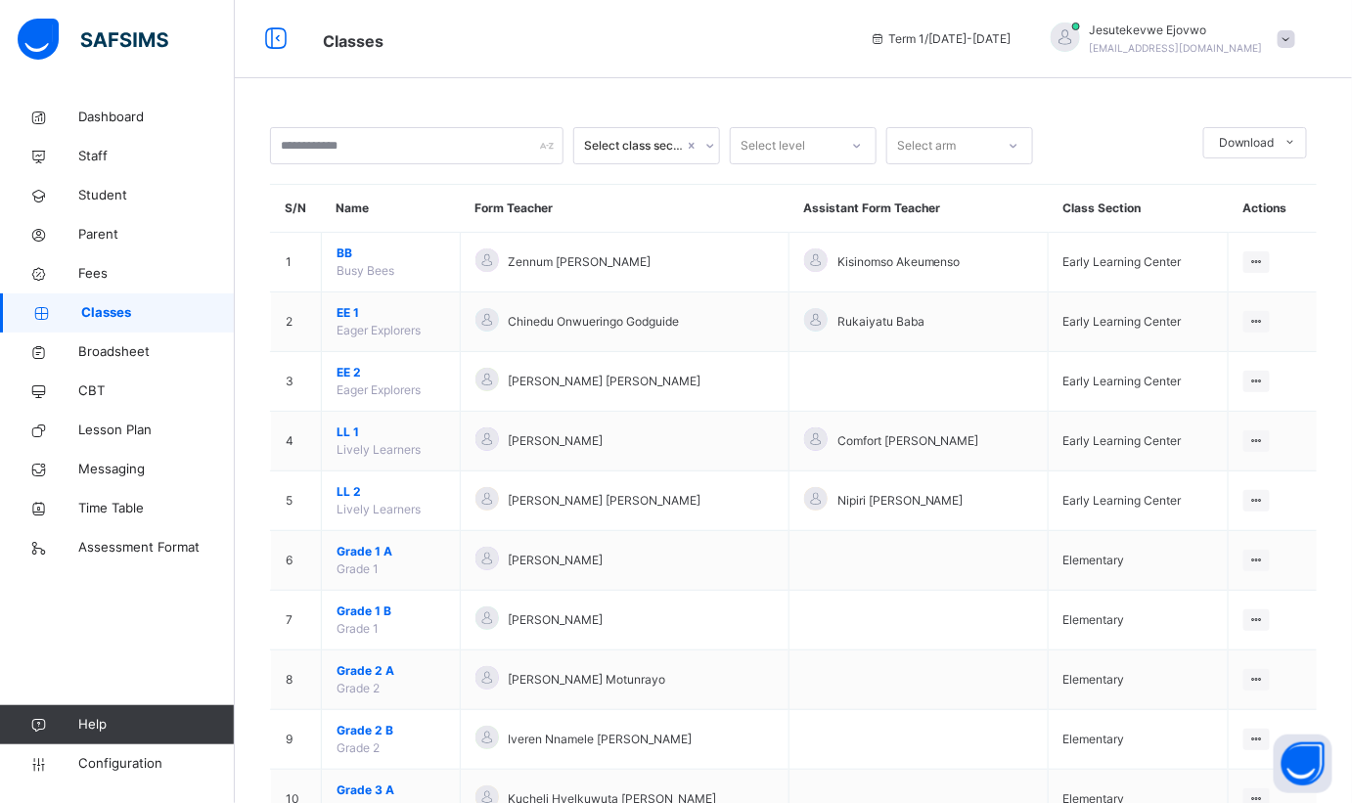
click at [351, 316] on span "EE 1" at bounding box center [391, 313] width 109 height 18
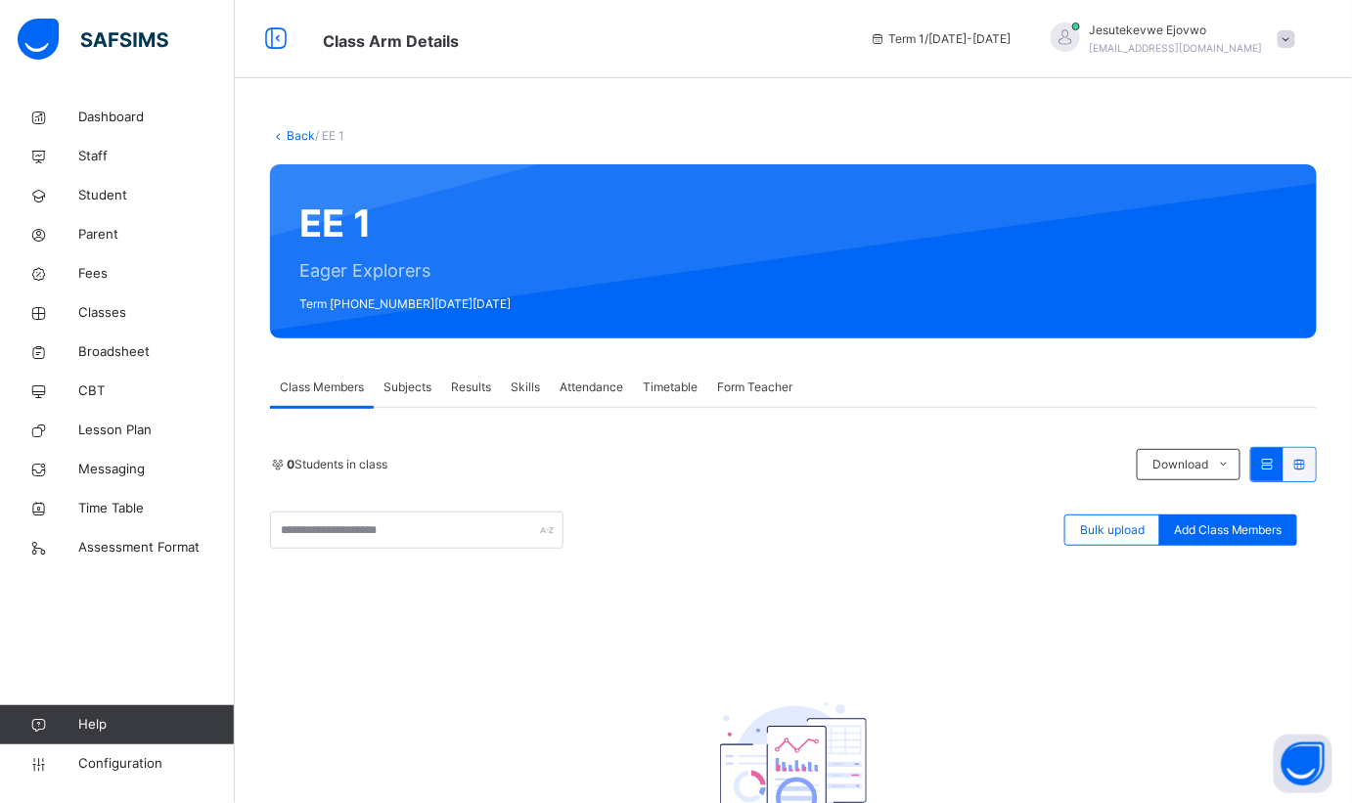
click at [419, 383] on span "Subjects" at bounding box center [408, 388] width 48 height 18
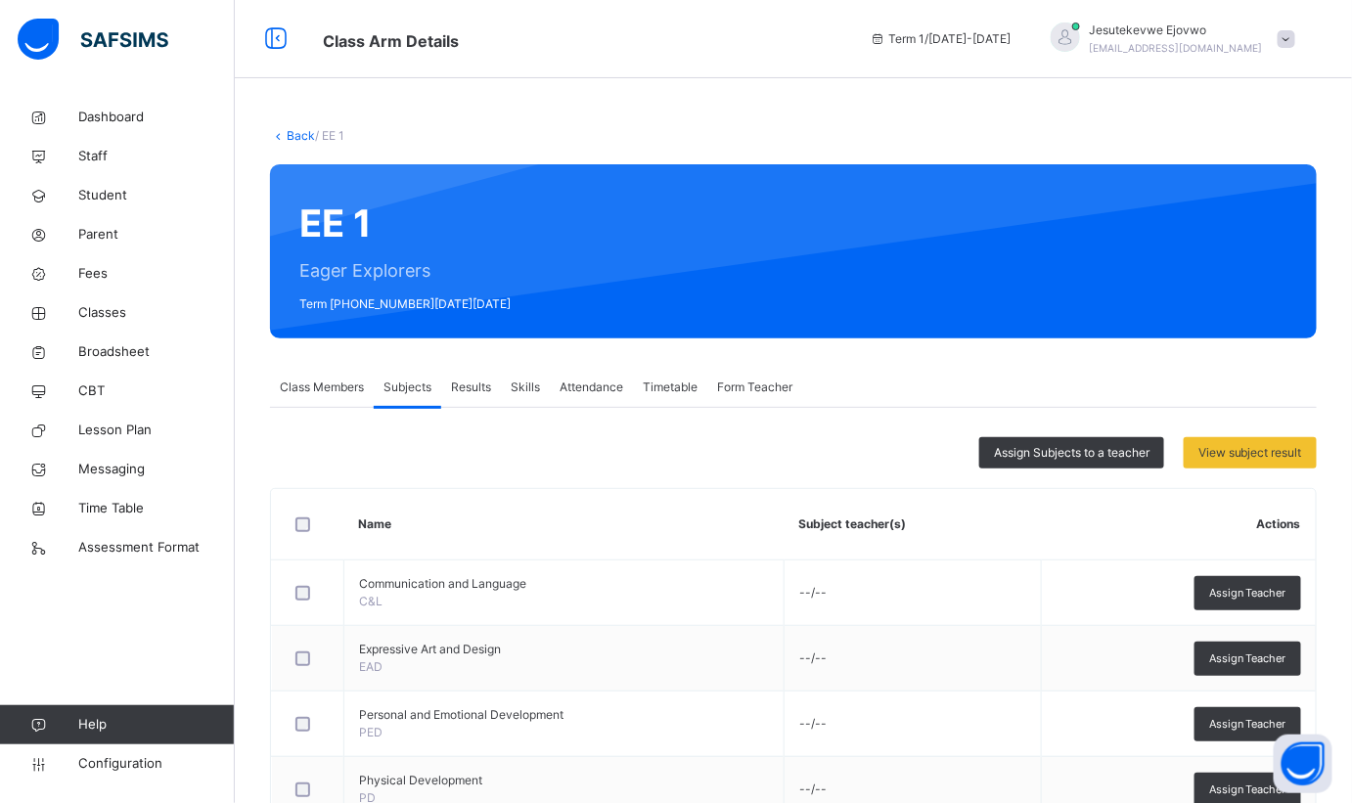
click at [1044, 452] on span "Assign Subjects to a teacher" at bounding box center [1072, 453] width 156 height 18
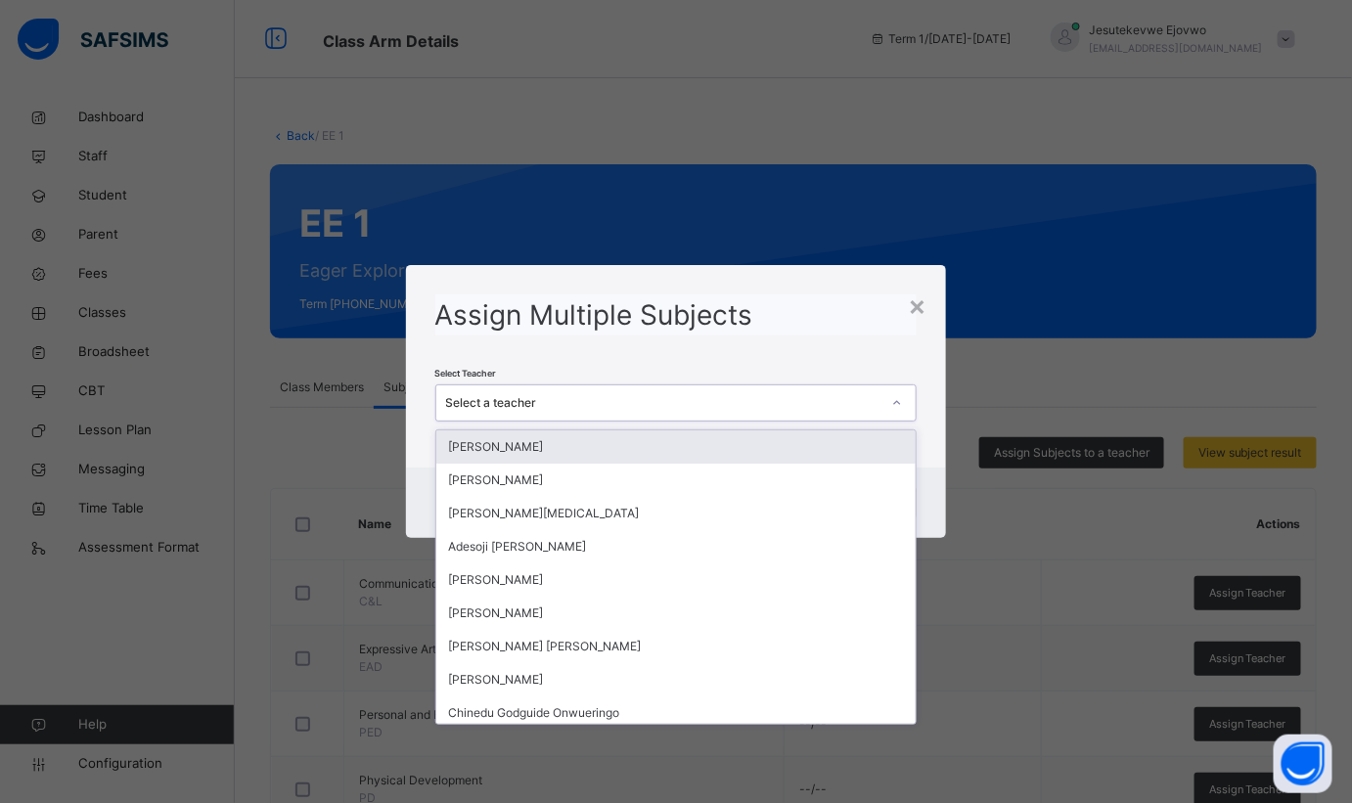
click at [689, 405] on div "Select a teacher" at bounding box center [663, 403] width 435 height 18
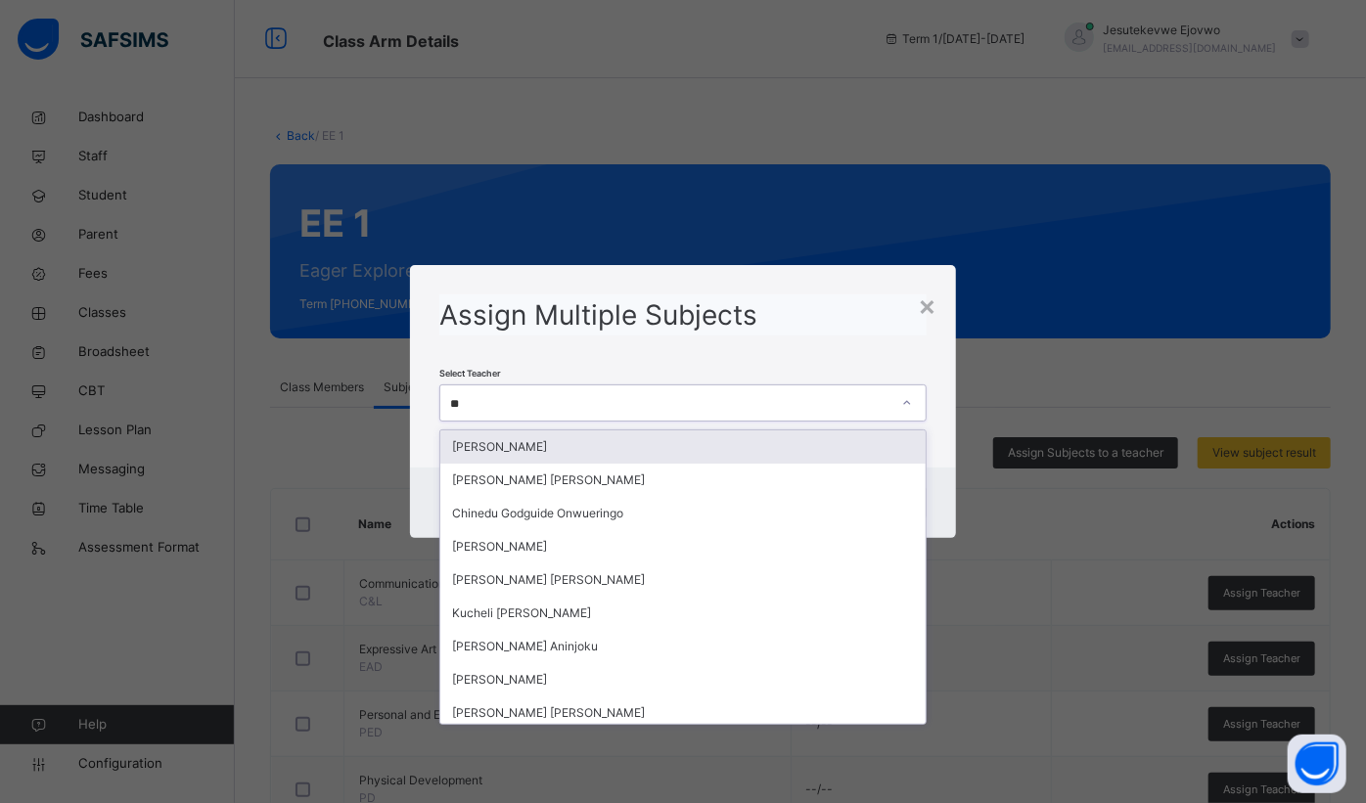
type input "***"
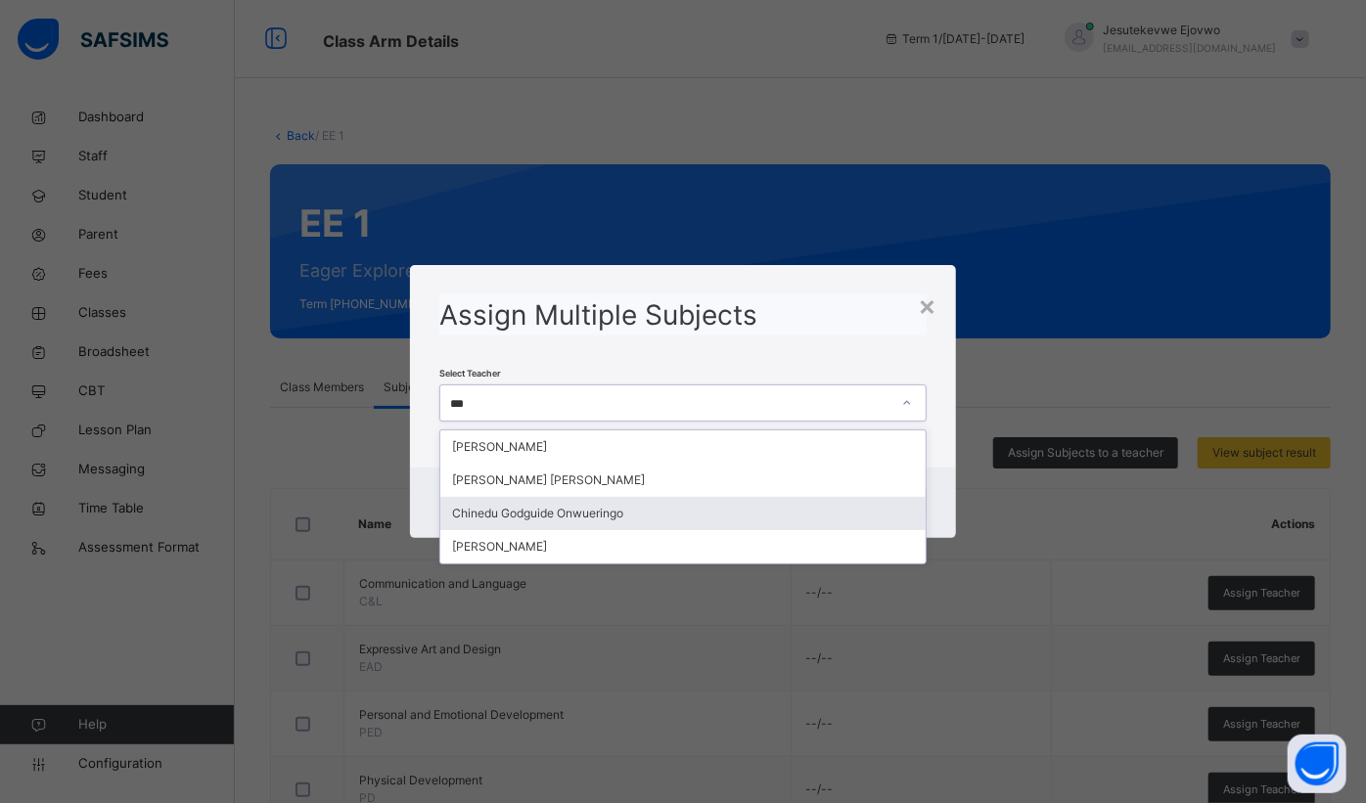
click at [634, 509] on div "Chinedu Godguide Onwueringo" at bounding box center [682, 513] width 485 height 33
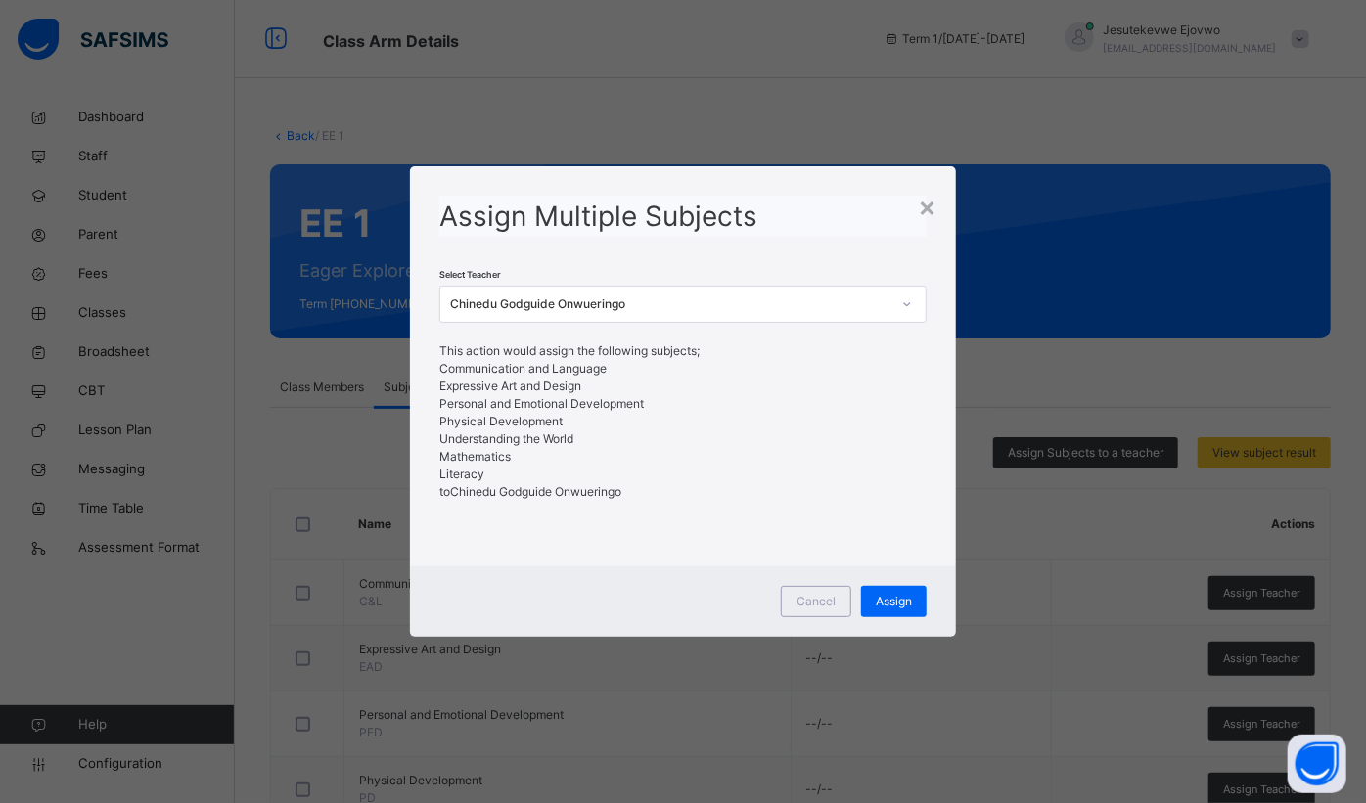
click at [901, 602] on span "Assign" at bounding box center [894, 602] width 36 height 18
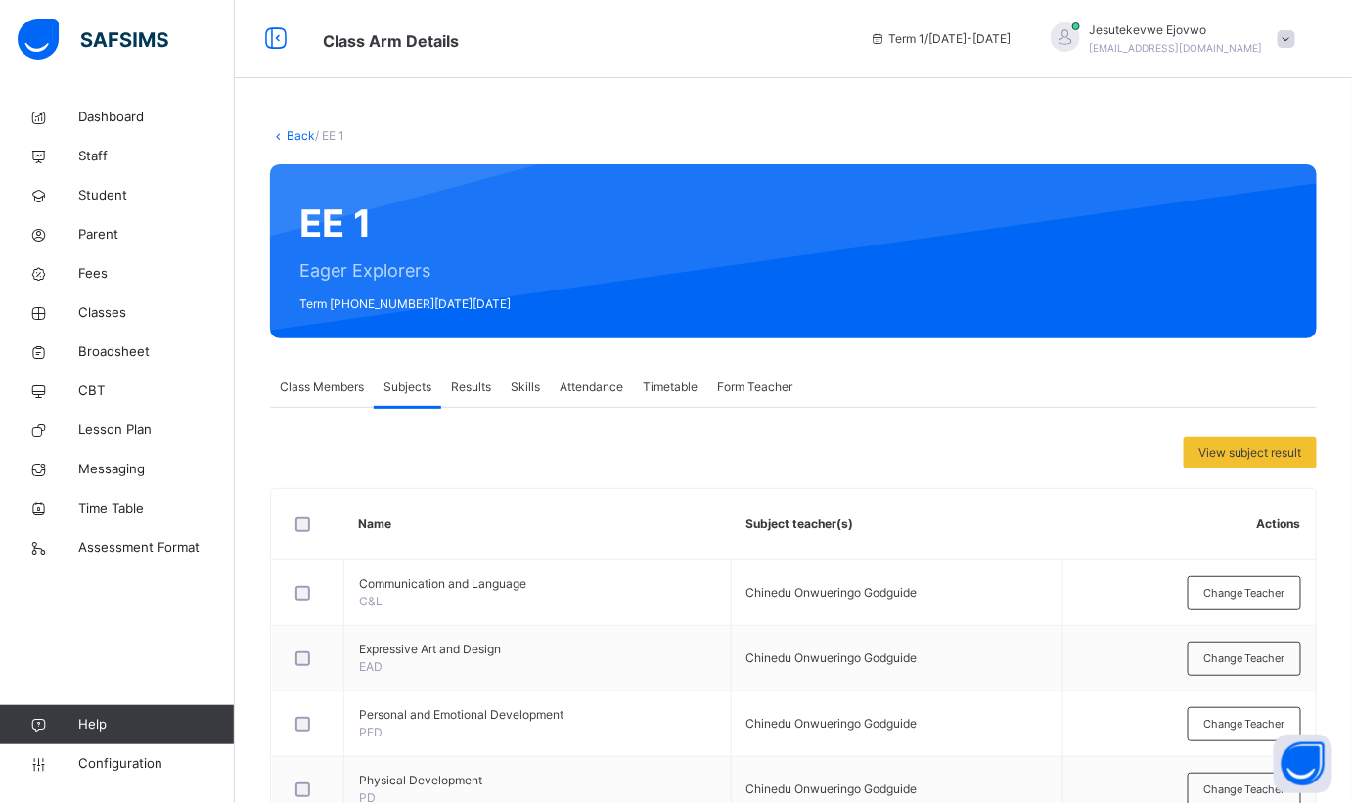
click at [287, 135] on link "Back" at bounding box center [301, 135] width 28 height 15
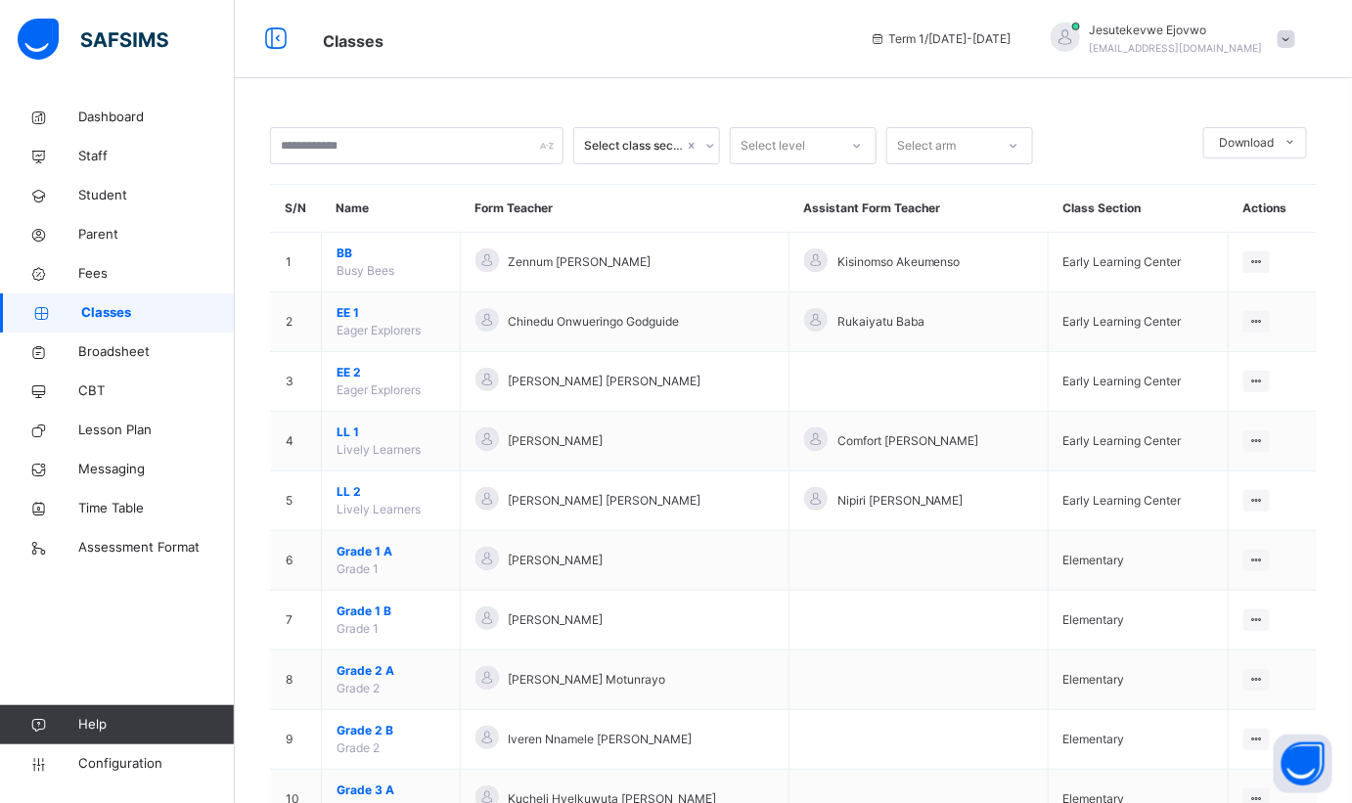
click at [343, 375] on span "EE 2" at bounding box center [391, 373] width 109 height 18
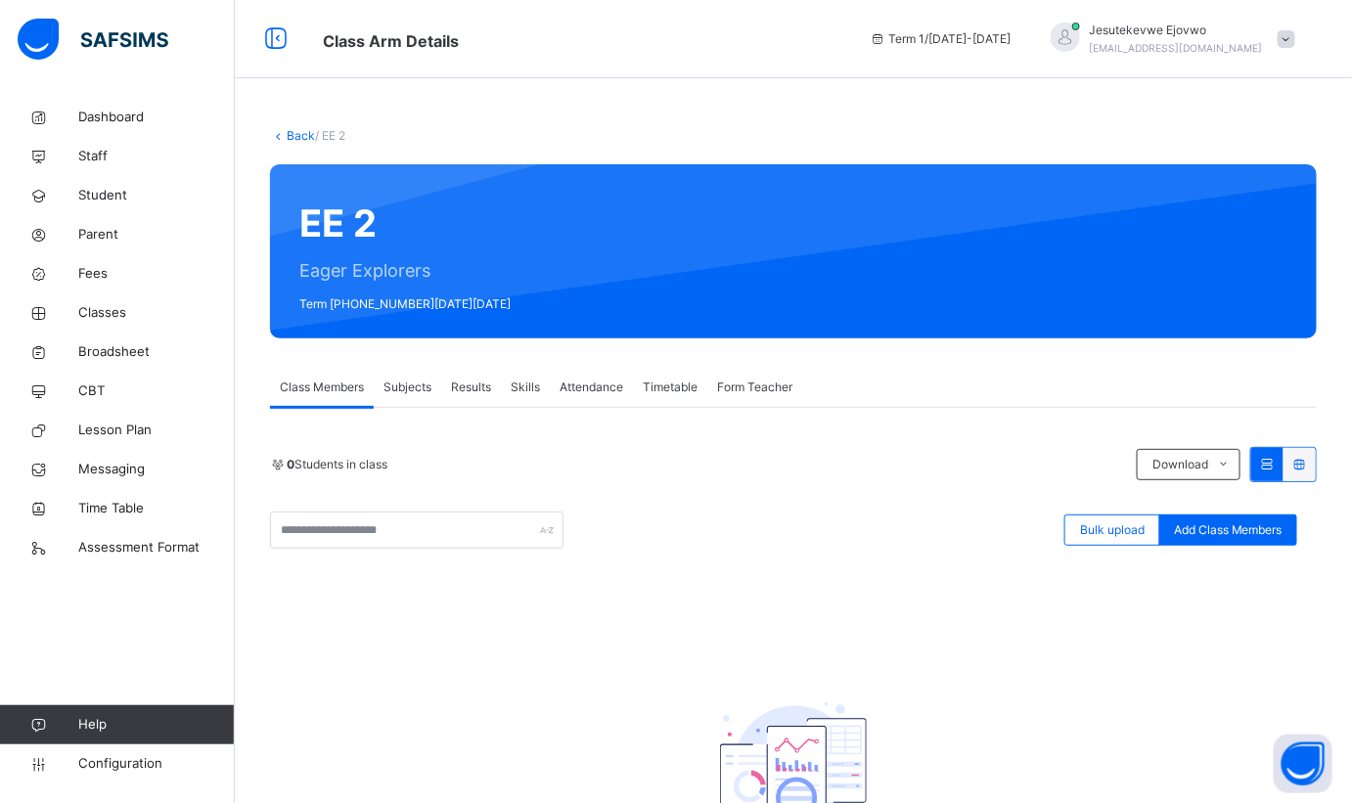
click at [423, 390] on span "Subjects" at bounding box center [408, 388] width 48 height 18
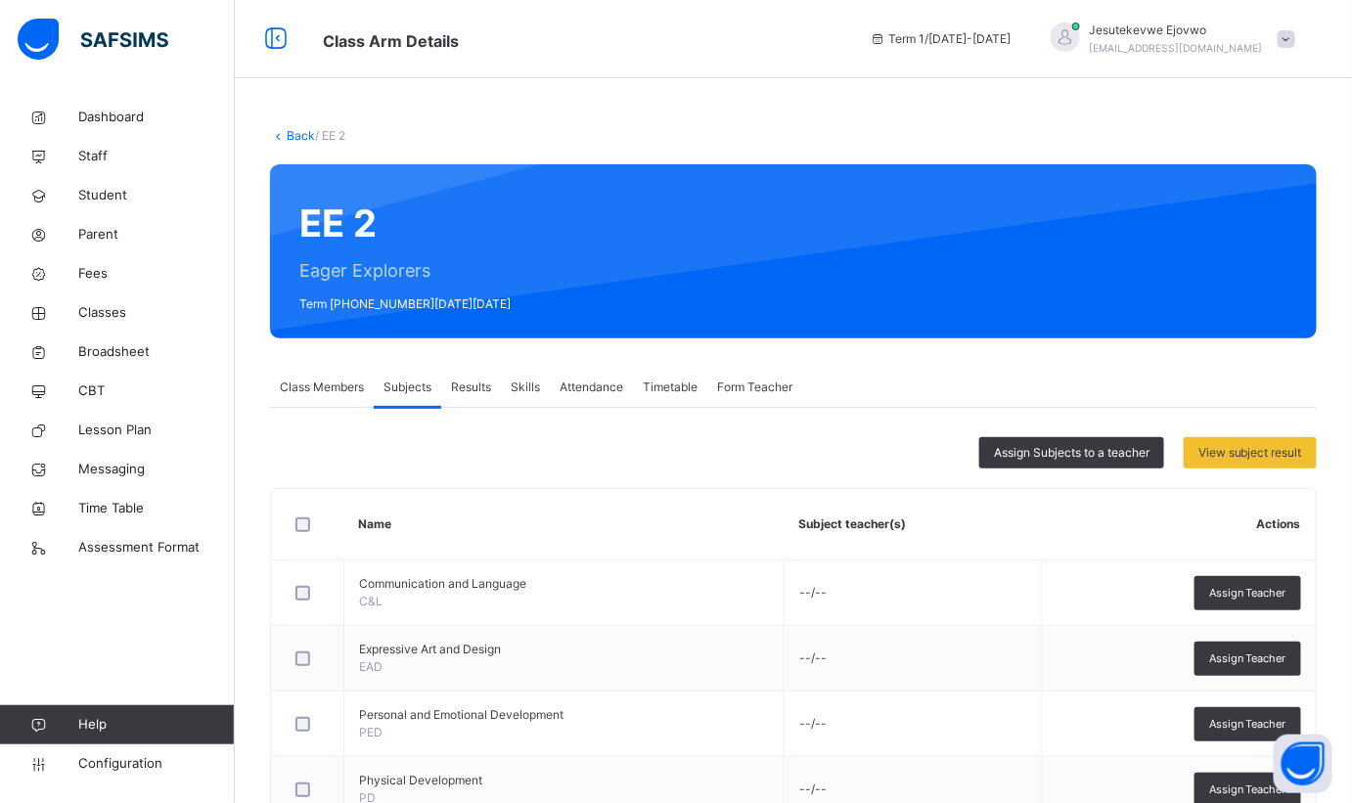
click at [1075, 461] on div "Assign Subjects to a teacher" at bounding box center [1071, 452] width 185 height 31
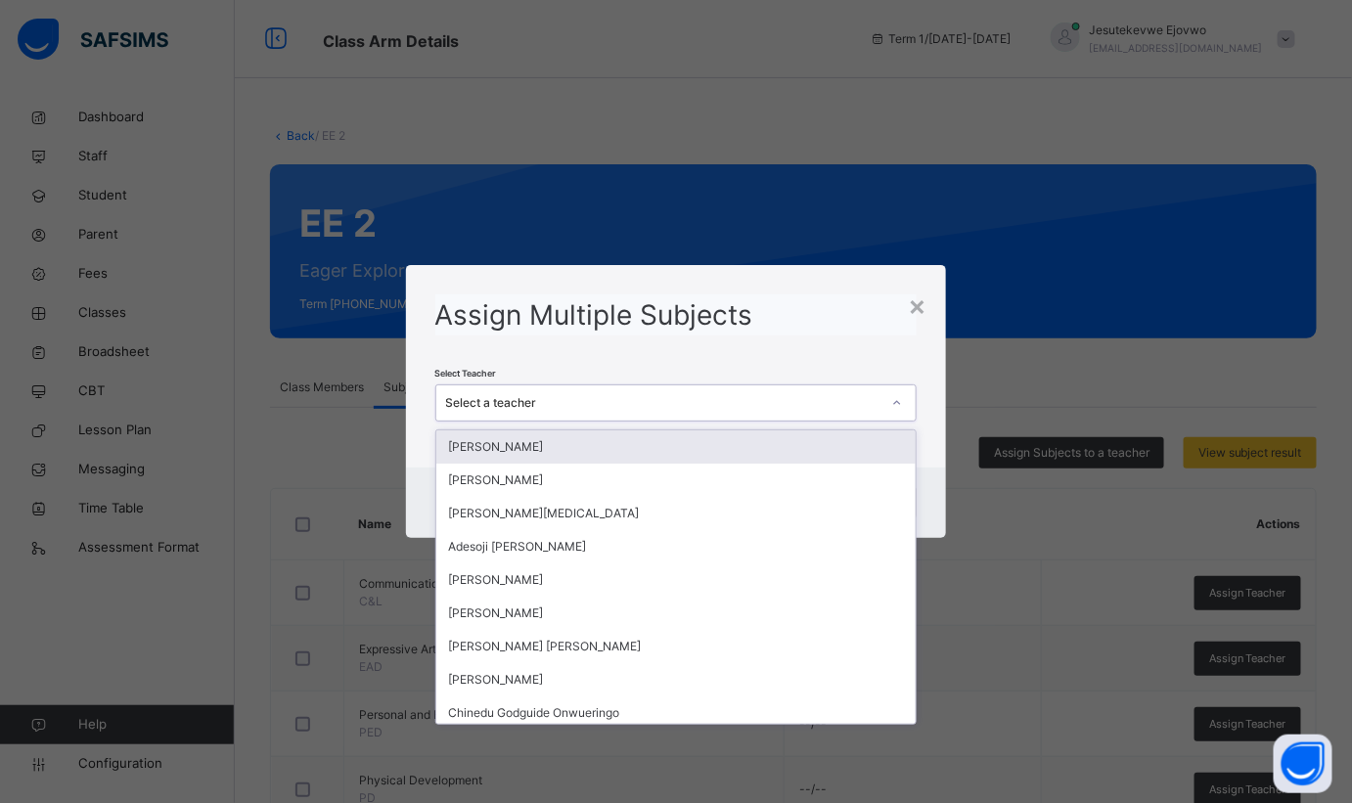
click at [763, 395] on div "Select a teacher" at bounding box center [663, 403] width 435 height 18
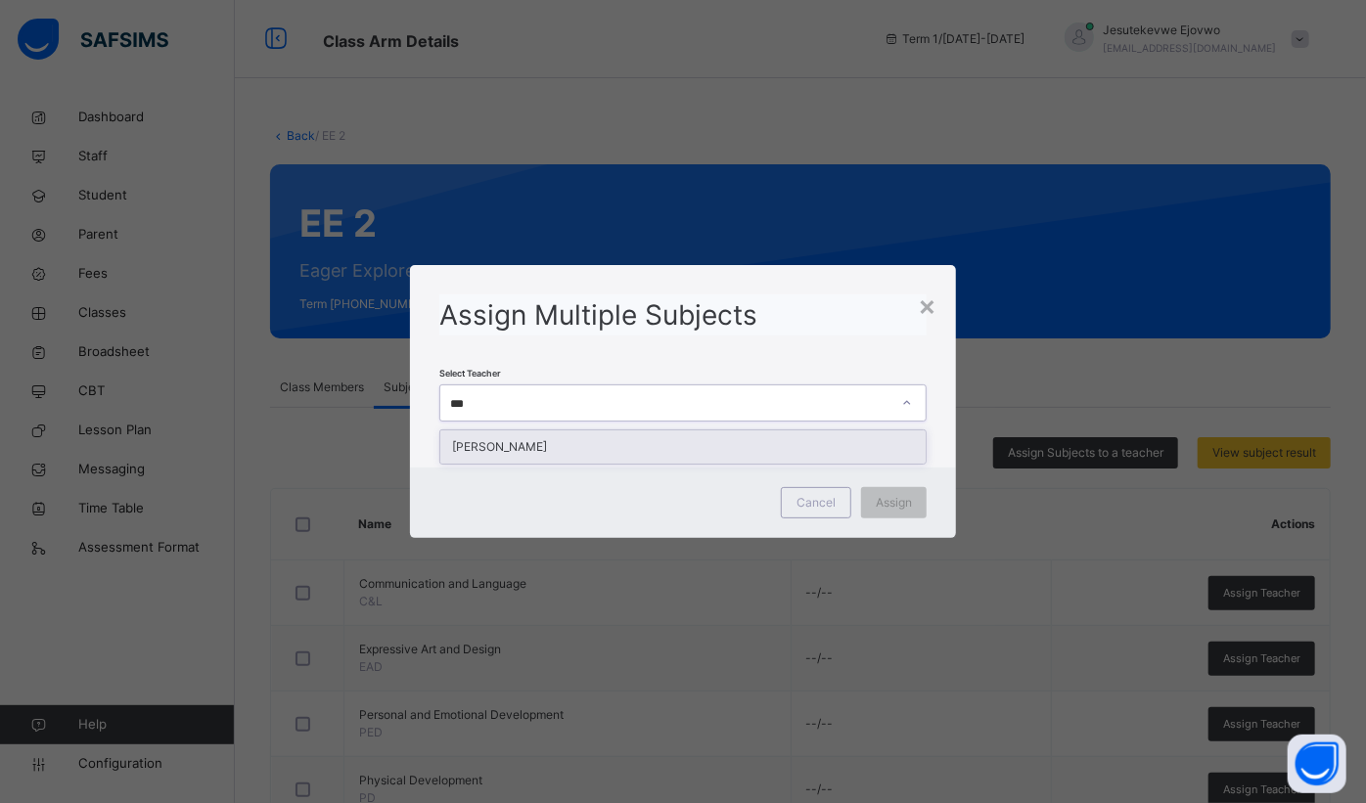
type input "****"
click at [740, 439] on div "[PERSON_NAME]" at bounding box center [682, 447] width 485 height 33
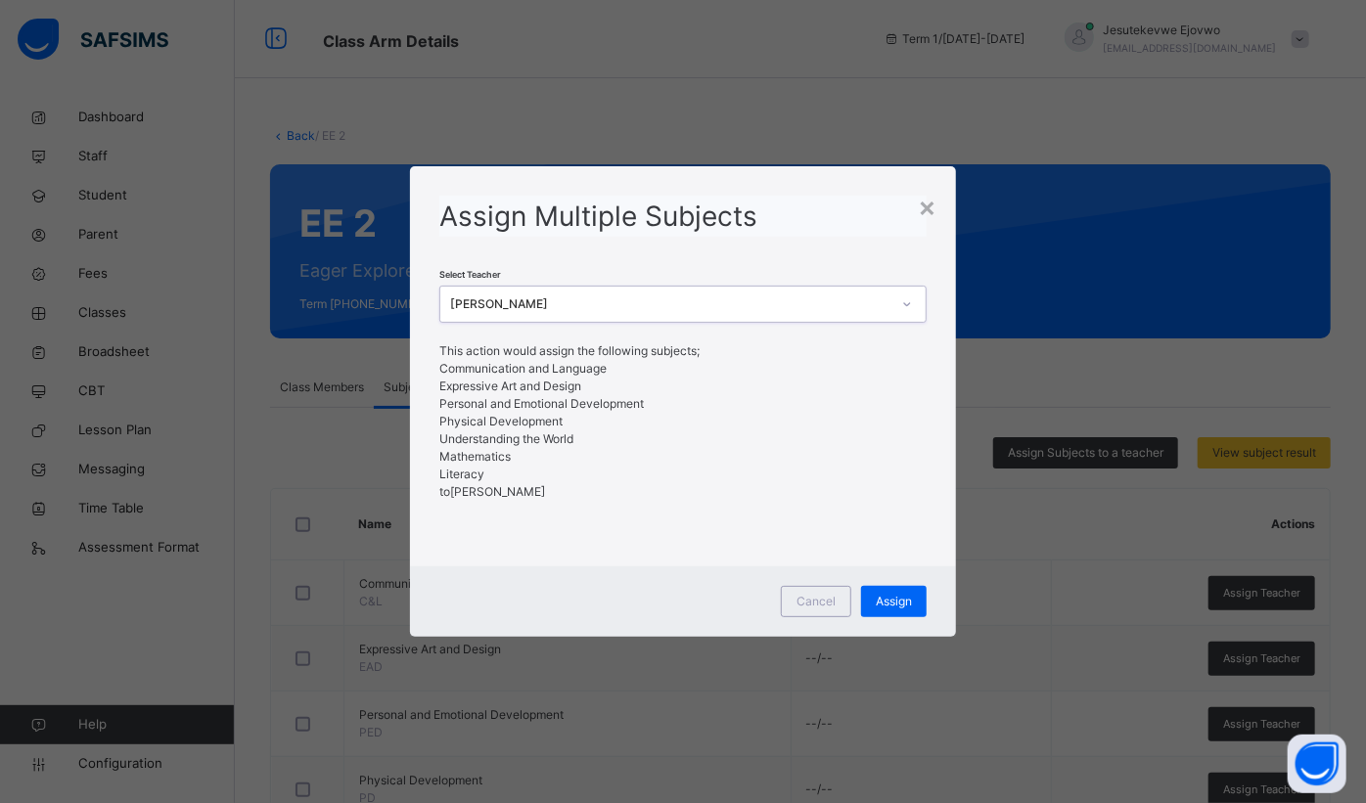
click at [886, 591] on div "Assign" at bounding box center [894, 601] width 66 height 31
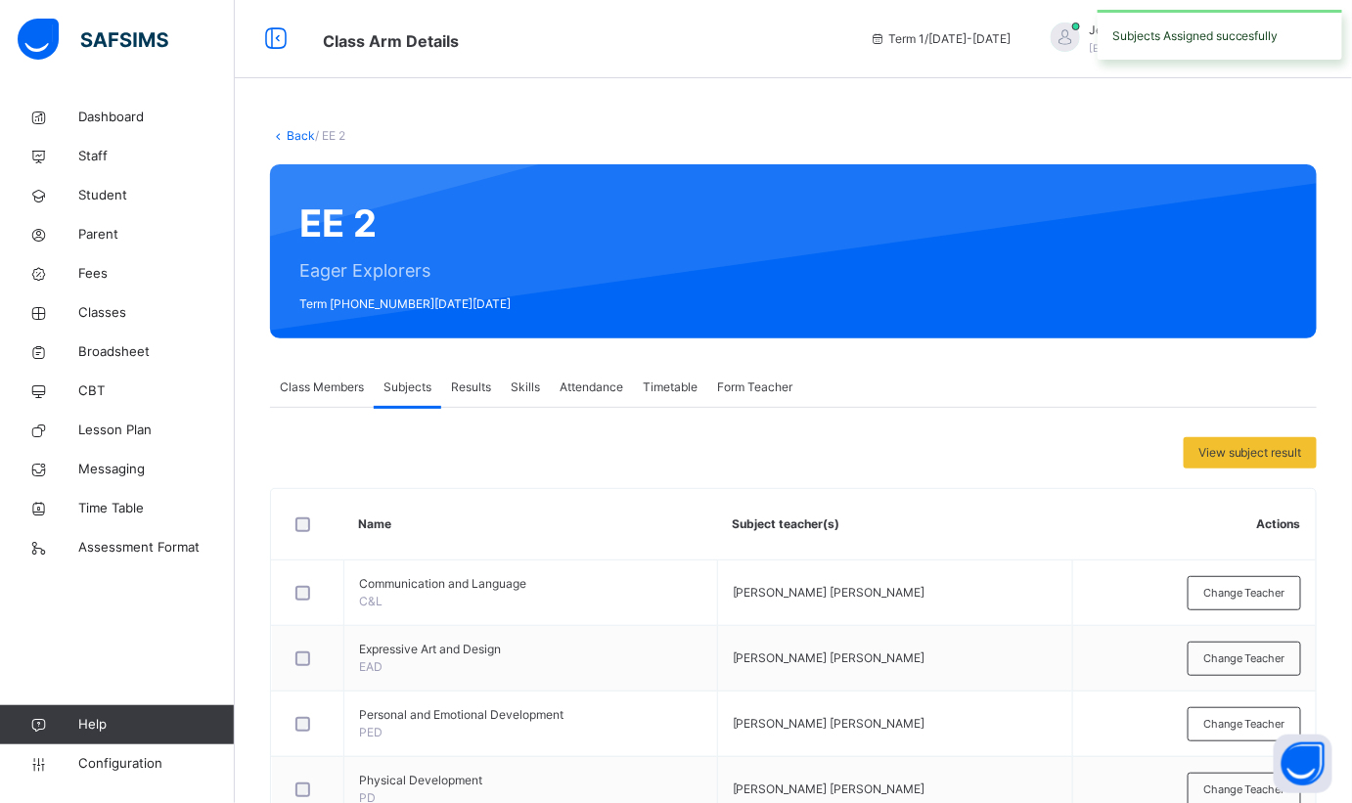
click at [321, 387] on span "Class Members" at bounding box center [322, 388] width 84 height 18
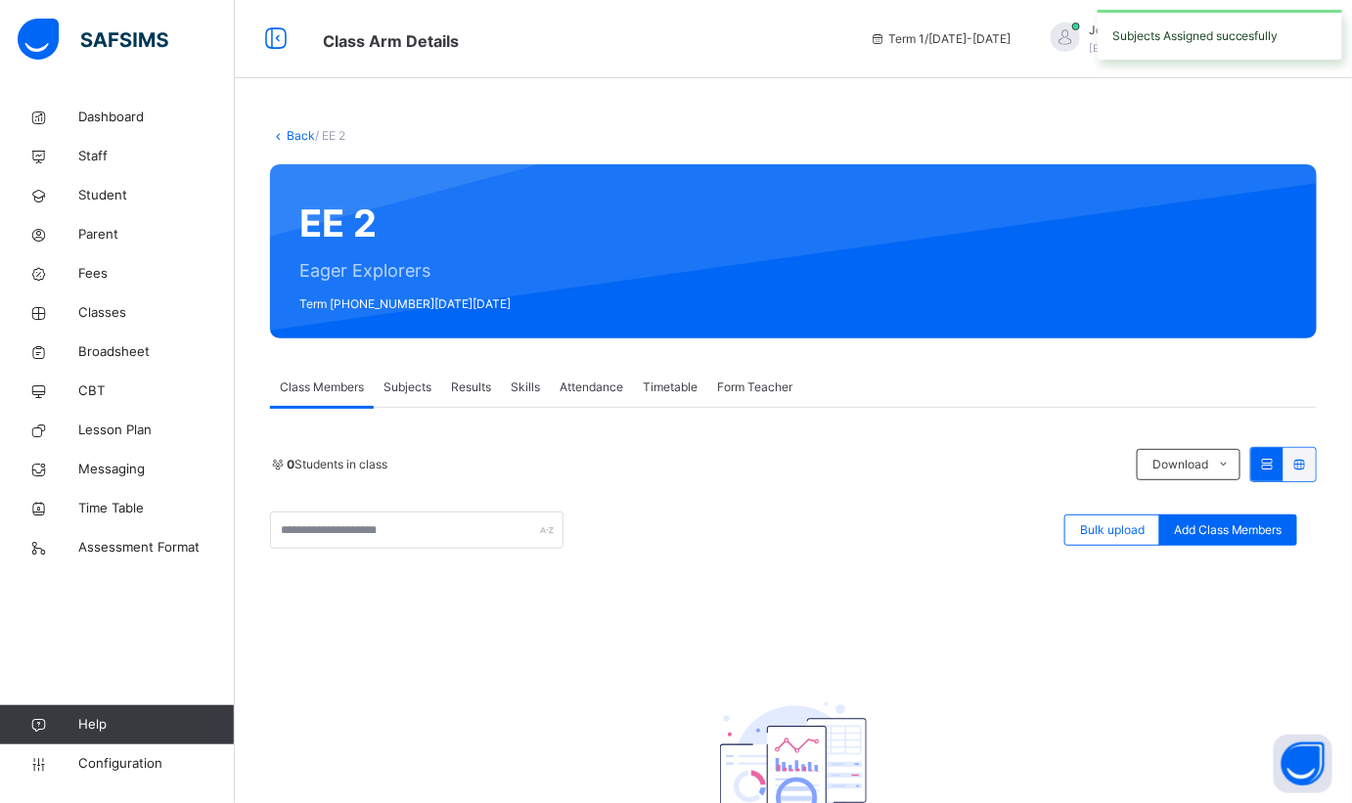
click at [292, 135] on link "Back" at bounding box center [301, 135] width 28 height 15
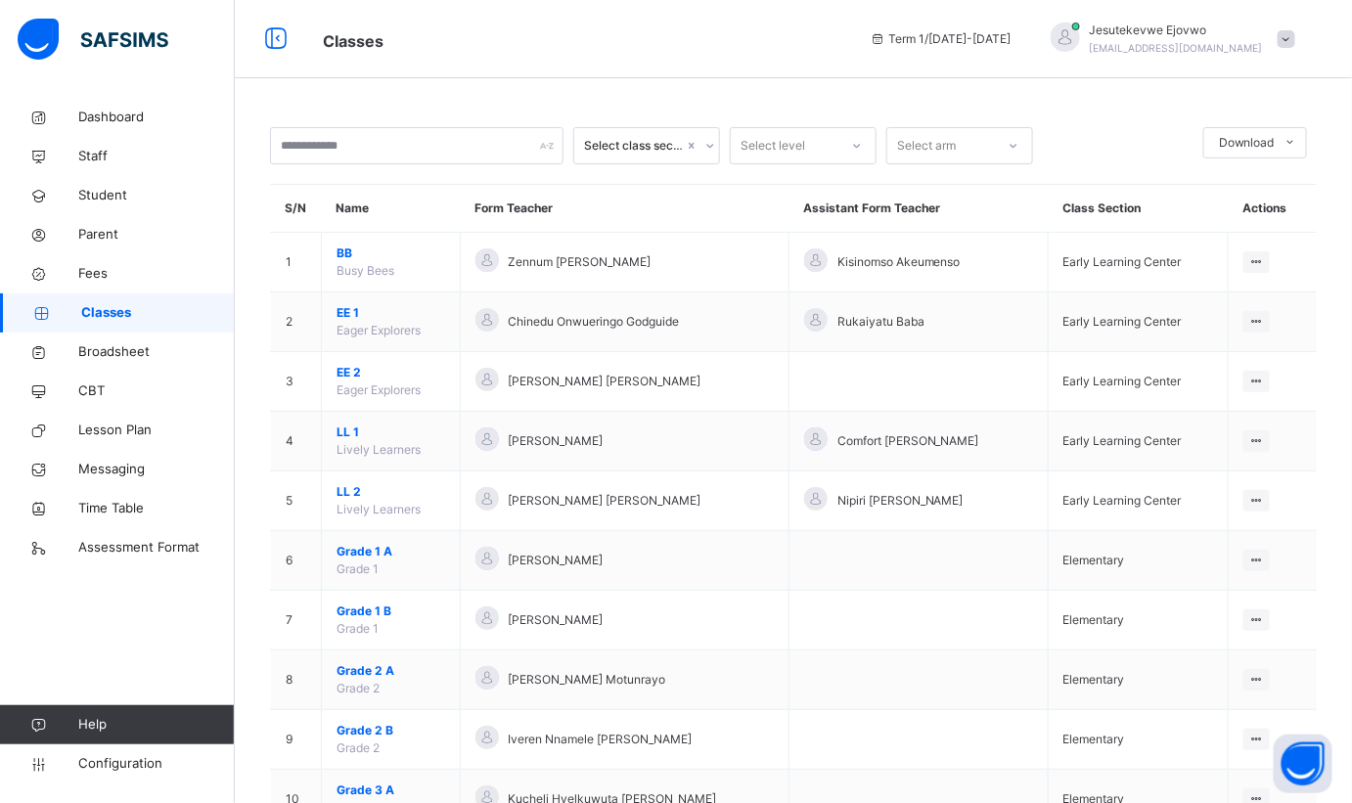
click at [368, 435] on span "LL 1" at bounding box center [391, 433] width 109 height 18
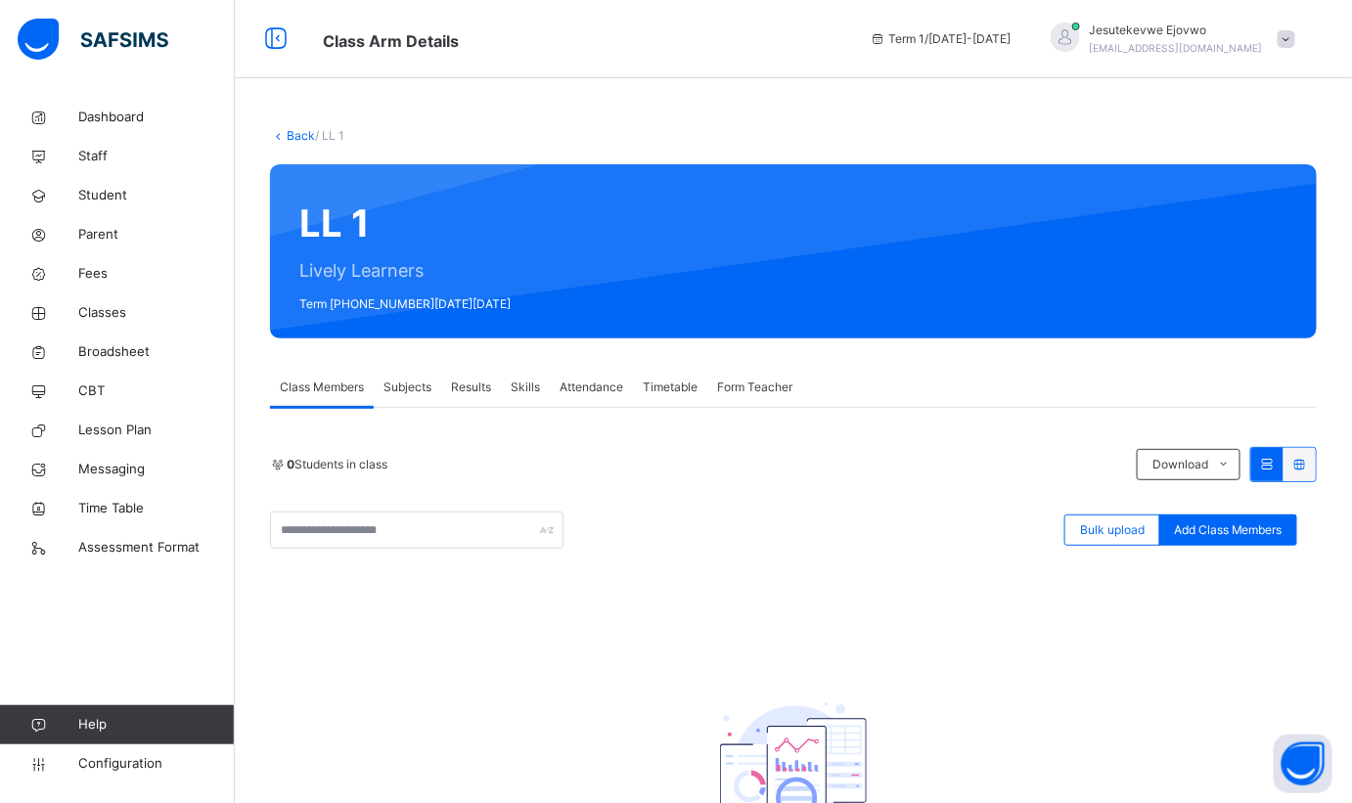
click at [404, 393] on span "Subjects" at bounding box center [408, 388] width 48 height 18
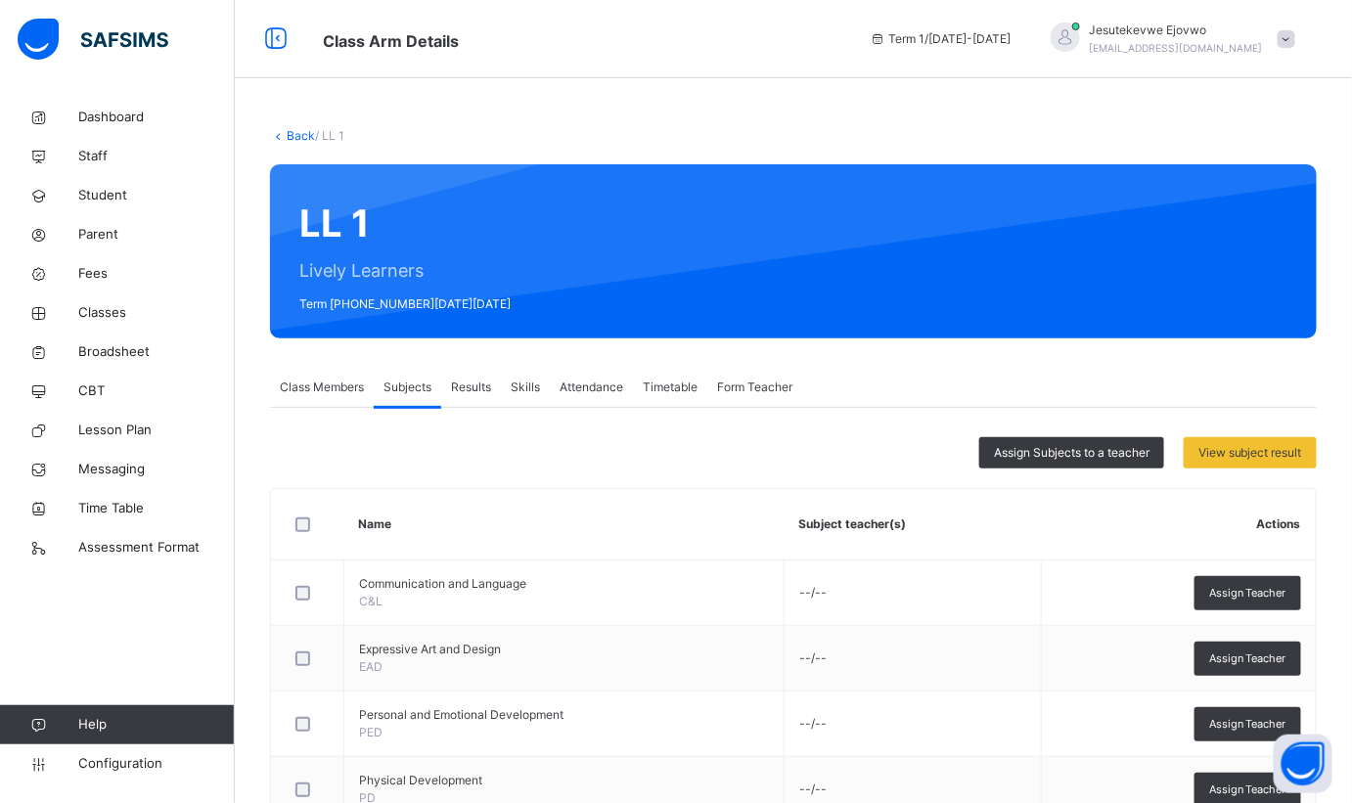
click at [1121, 455] on span "Assign Subjects to a teacher" at bounding box center [1072, 453] width 156 height 18
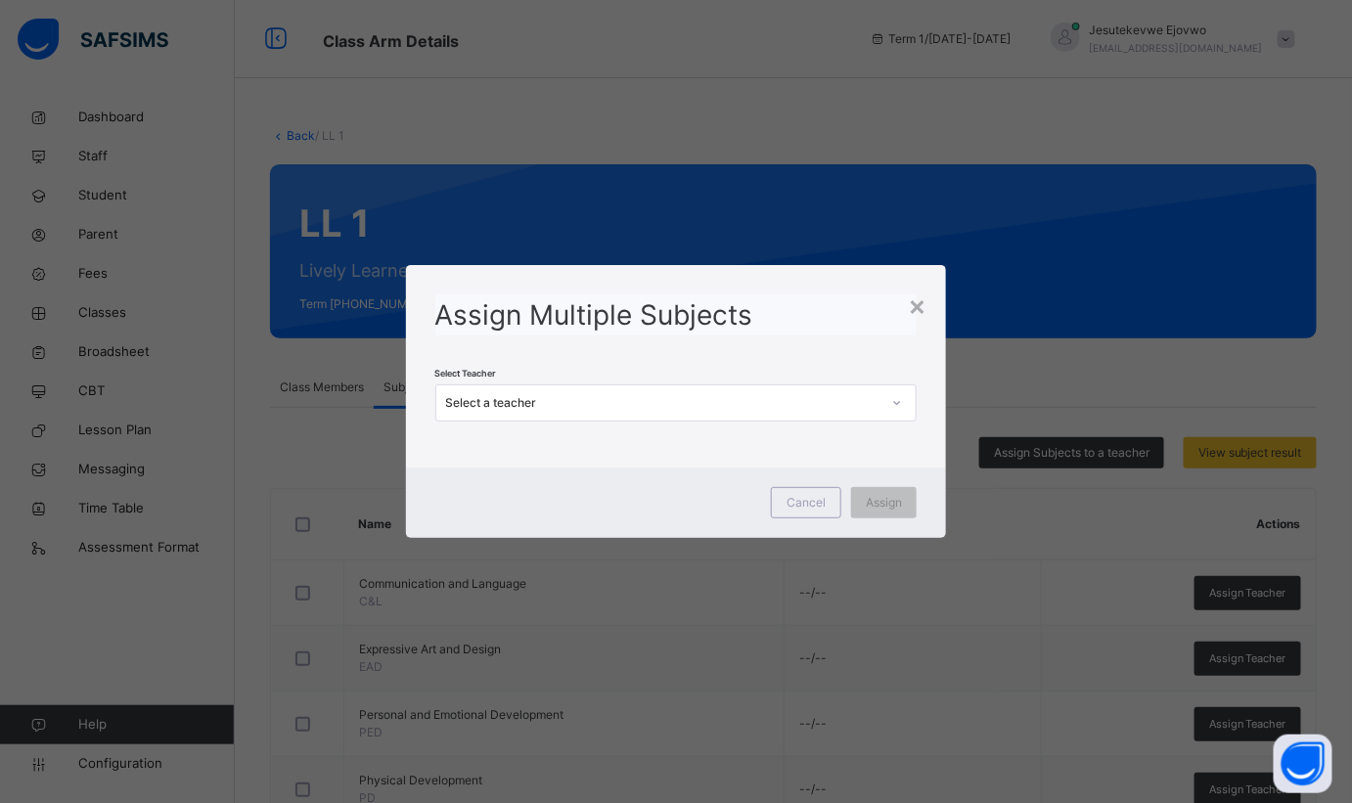
click at [730, 411] on div "Select a teacher" at bounding box center [663, 403] width 435 height 18
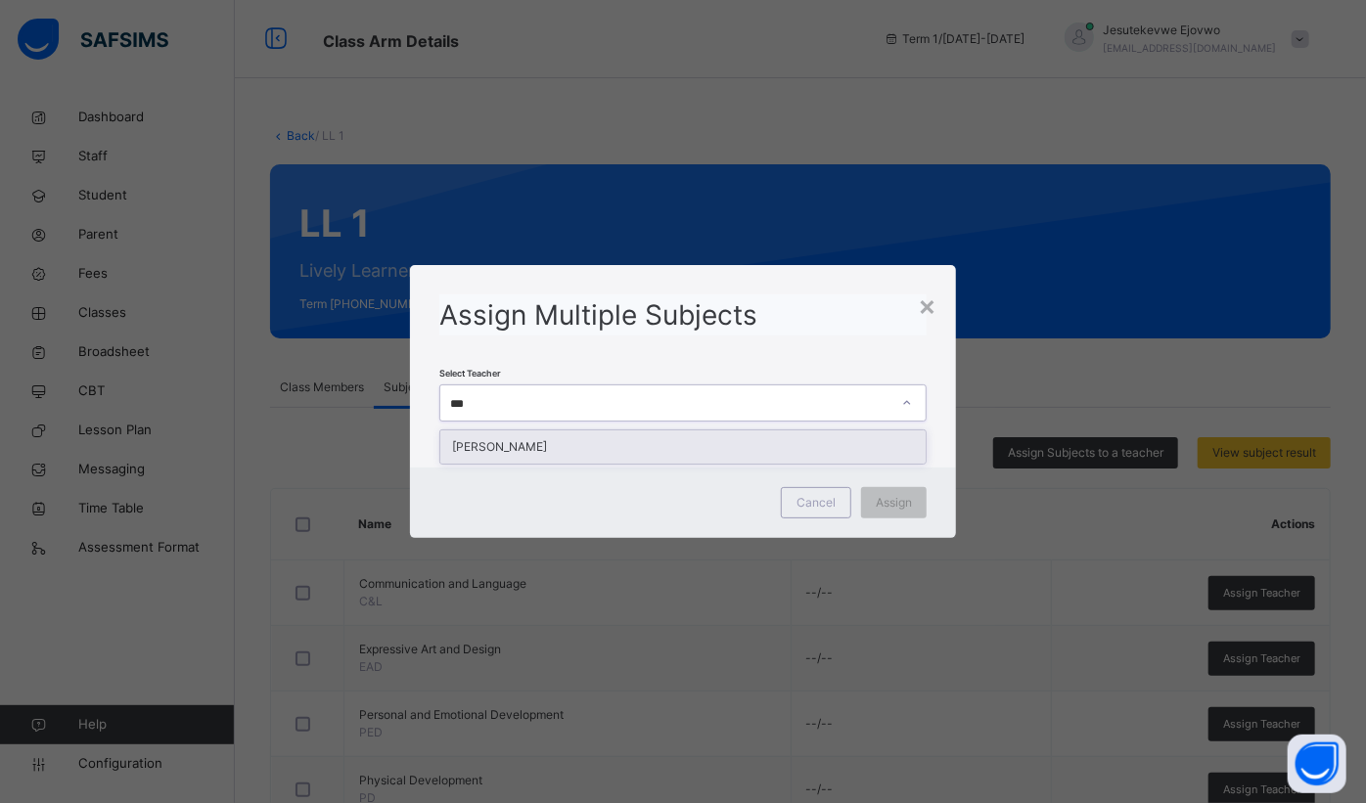
type input "****"
click at [706, 432] on div "[PERSON_NAME]" at bounding box center [682, 447] width 485 height 33
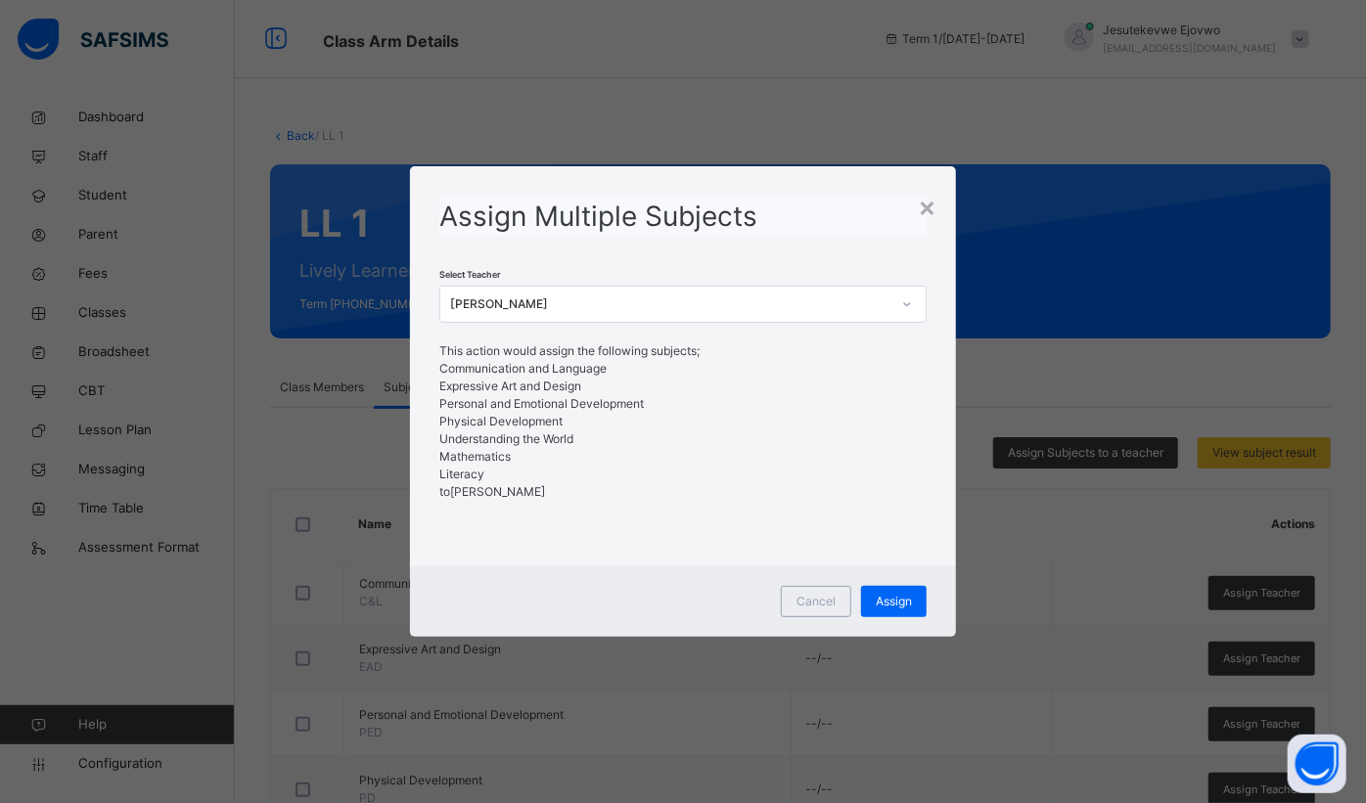
click at [892, 597] on span "Assign" at bounding box center [894, 602] width 36 height 18
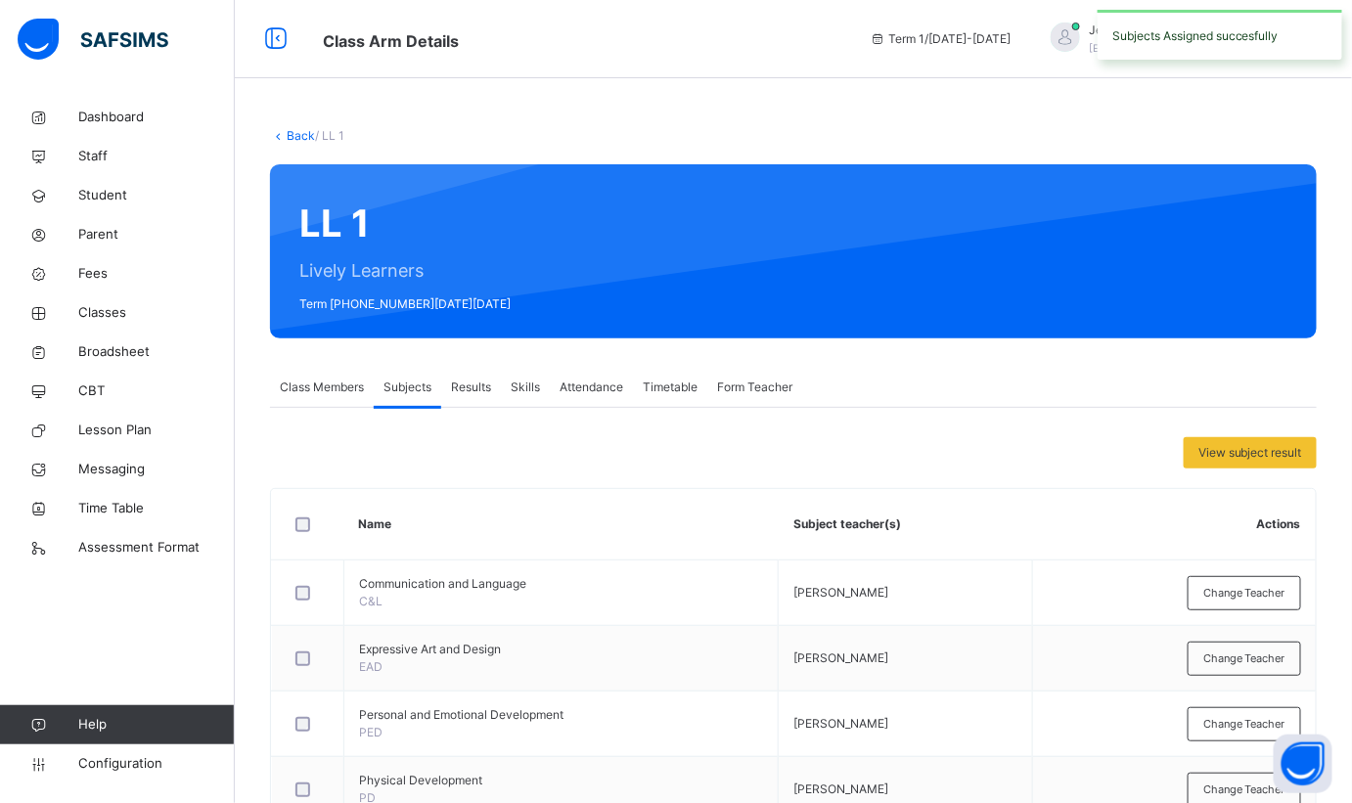
click at [289, 129] on link "Back" at bounding box center [301, 135] width 28 height 15
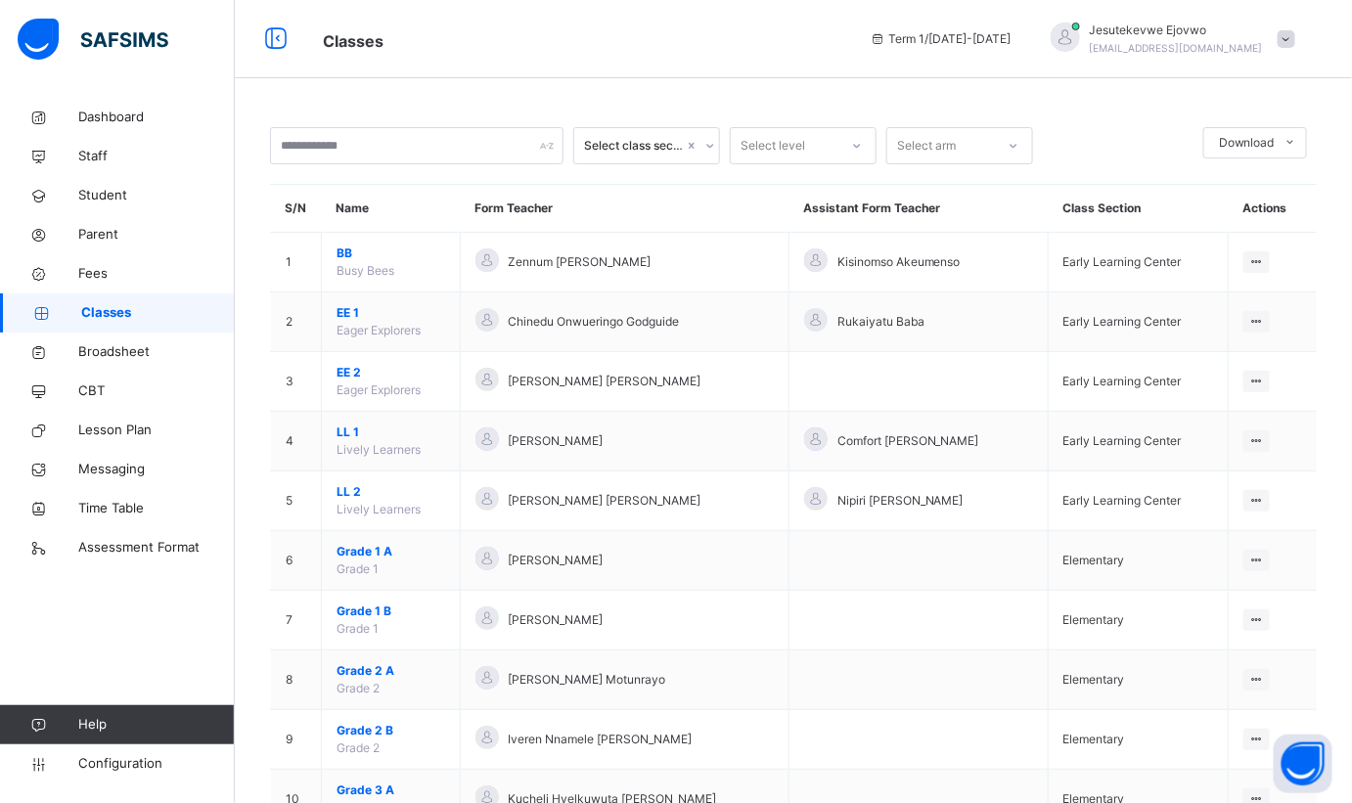
click at [355, 492] on span "LL 2" at bounding box center [391, 492] width 109 height 18
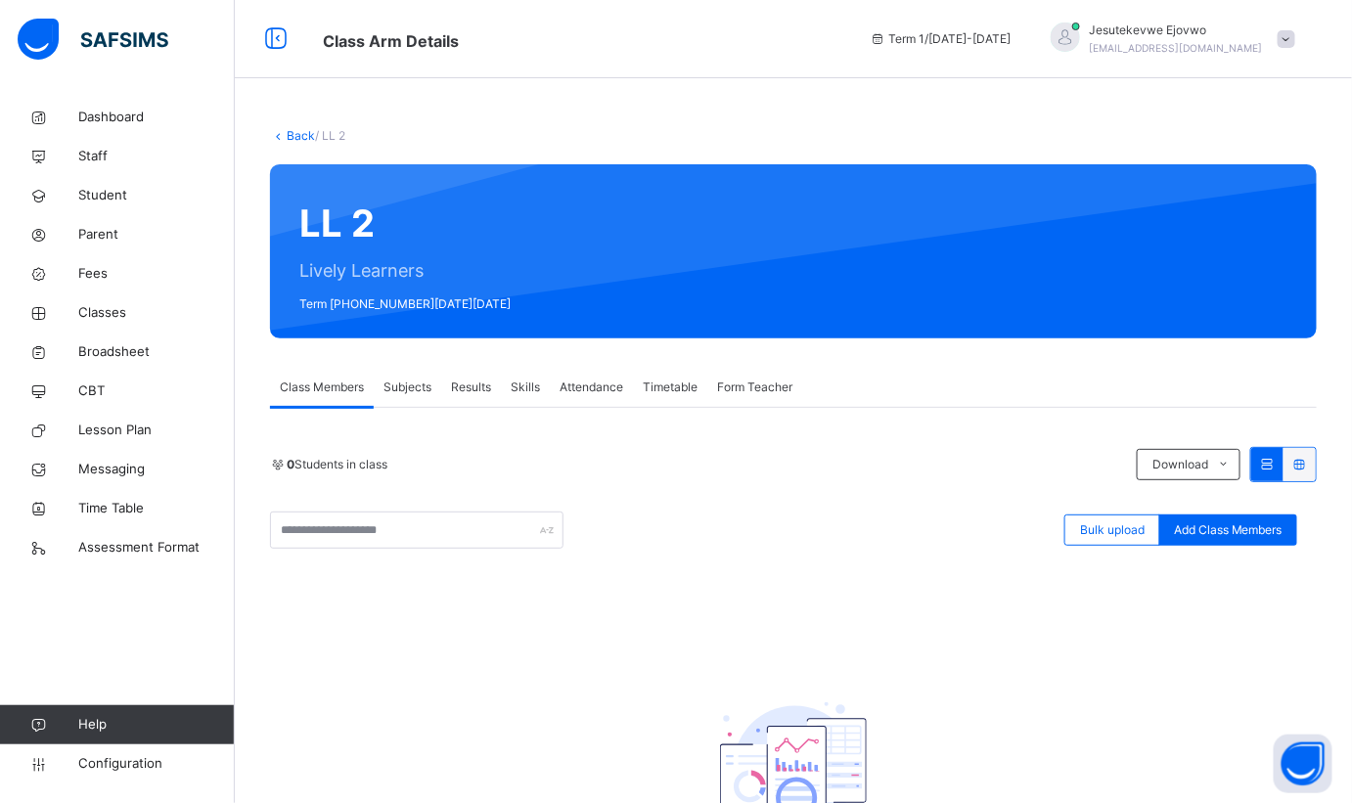
click at [416, 388] on span "Subjects" at bounding box center [408, 388] width 48 height 18
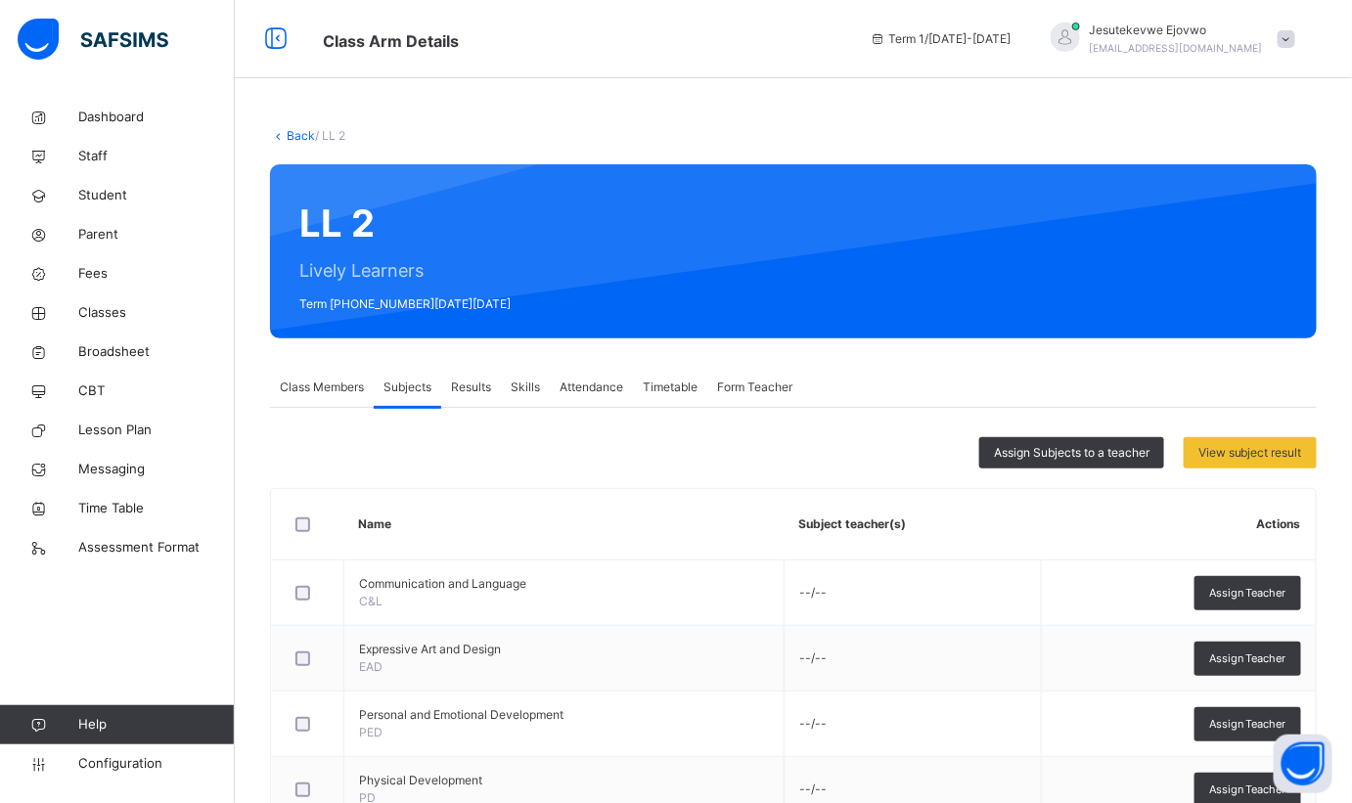
click at [1030, 448] on span "Assign Subjects to a teacher" at bounding box center [1072, 453] width 156 height 18
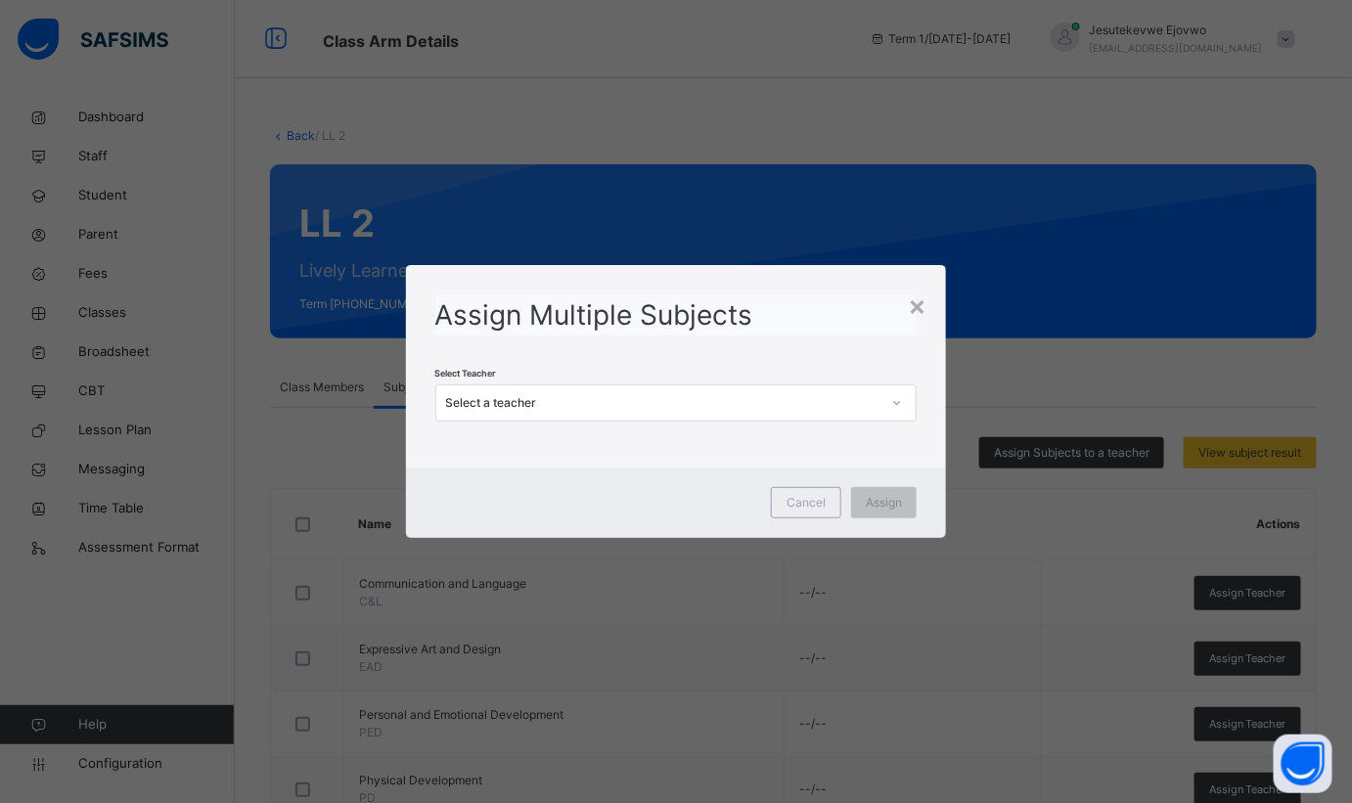
click at [513, 406] on div "Select a teacher" at bounding box center [663, 403] width 435 height 18
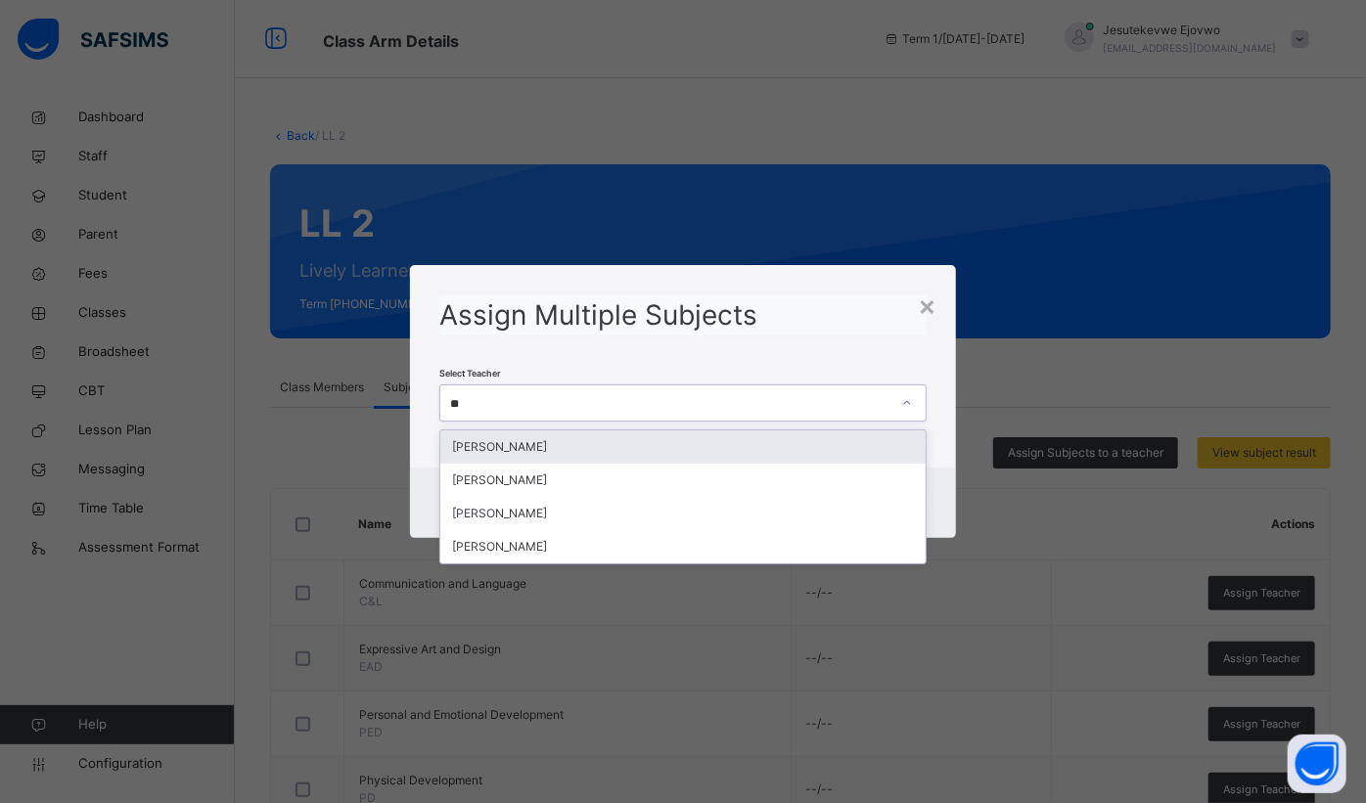
type input "*"
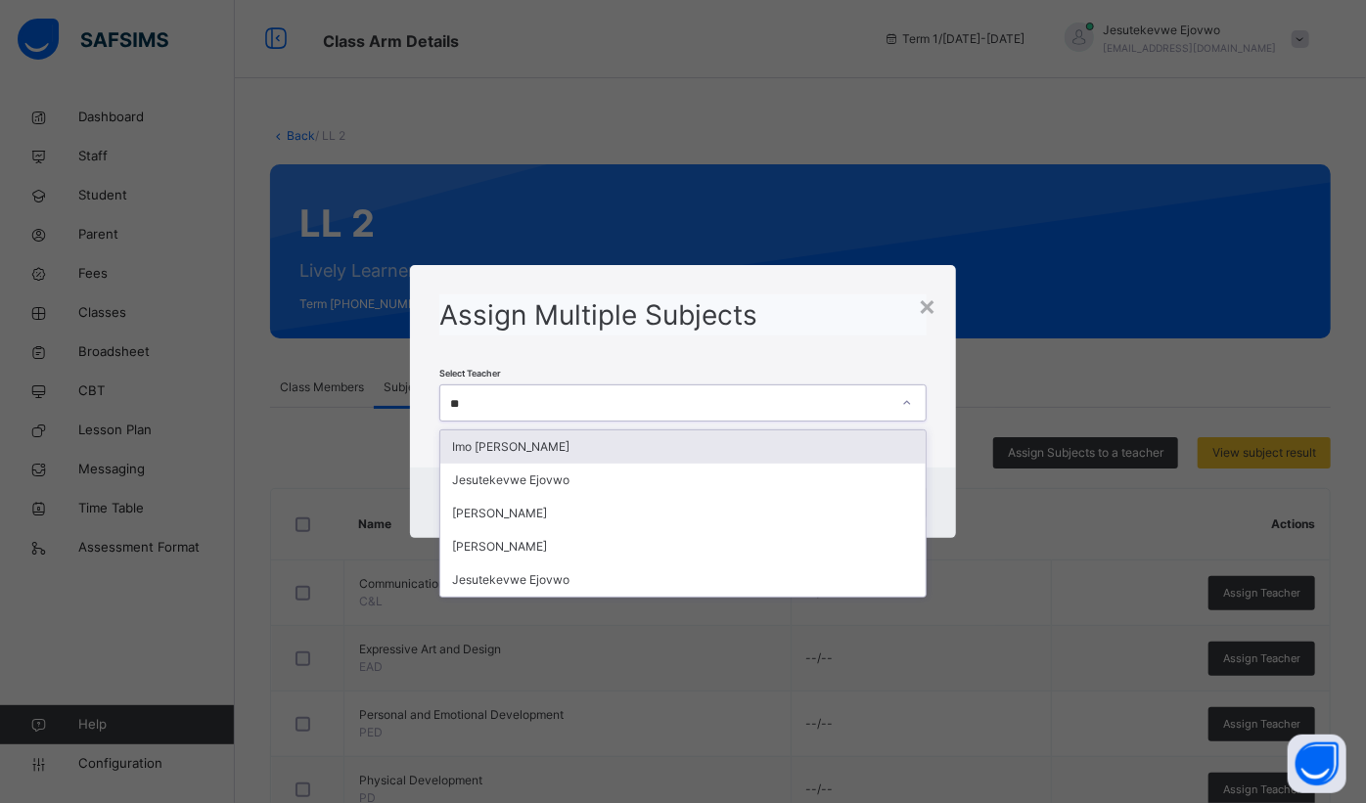
type input "***"
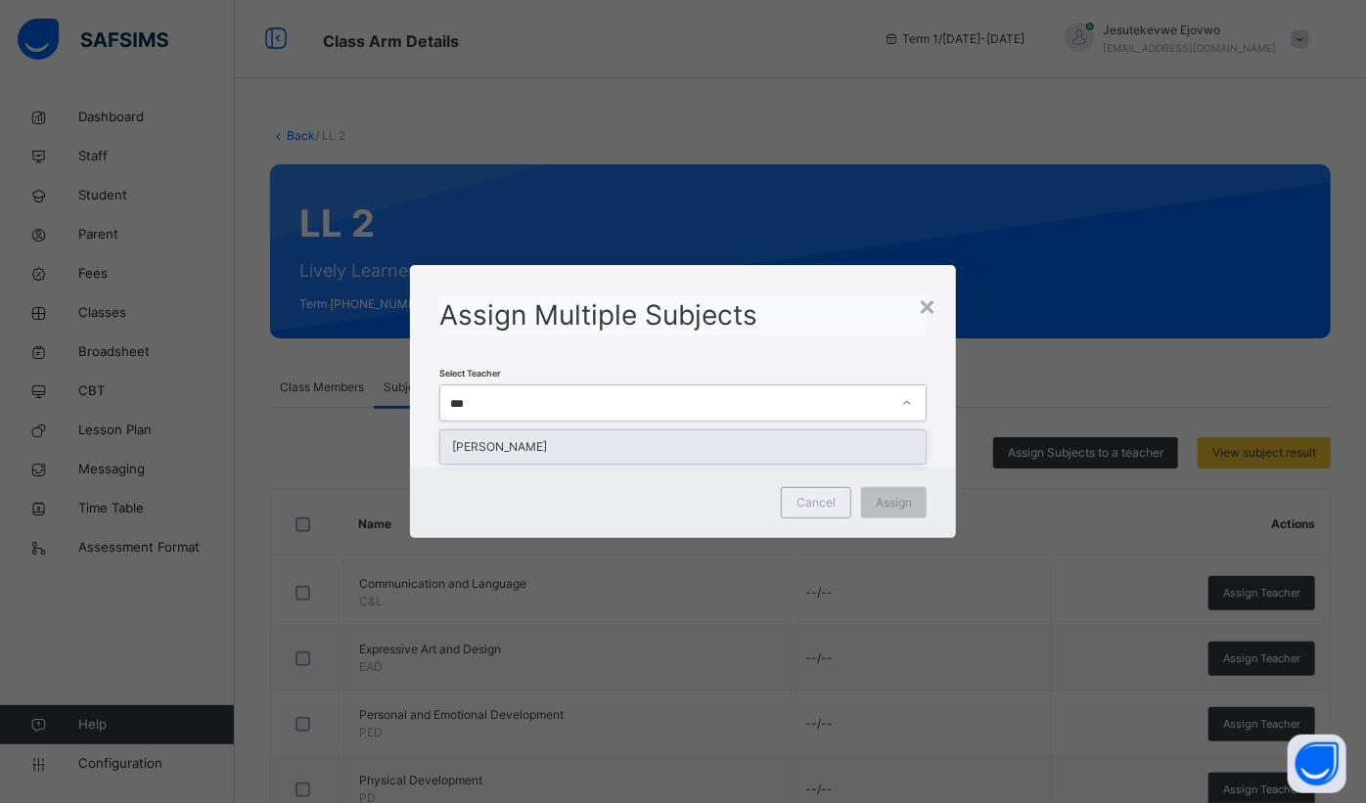
click at [595, 452] on div "[PERSON_NAME]" at bounding box center [682, 447] width 485 height 33
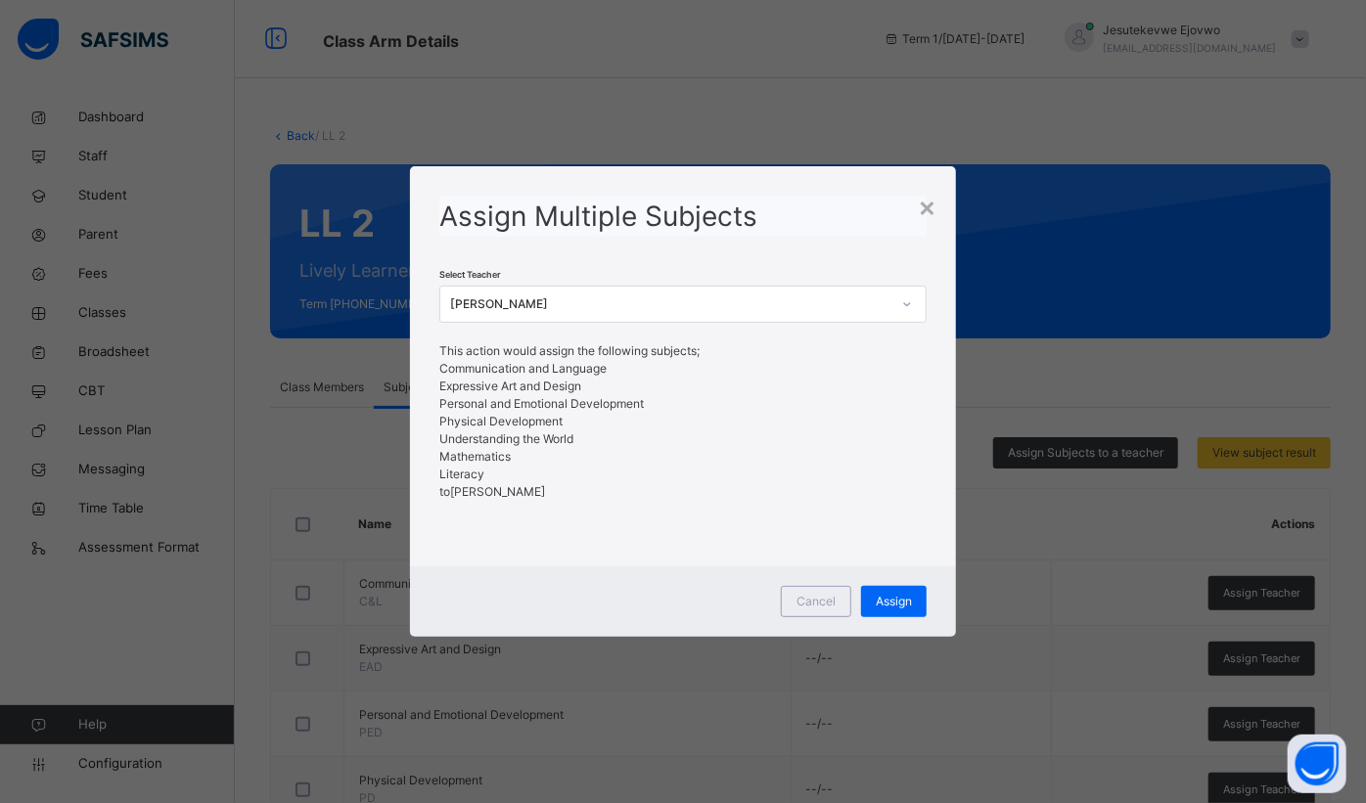
click at [882, 597] on span "Assign" at bounding box center [894, 602] width 36 height 18
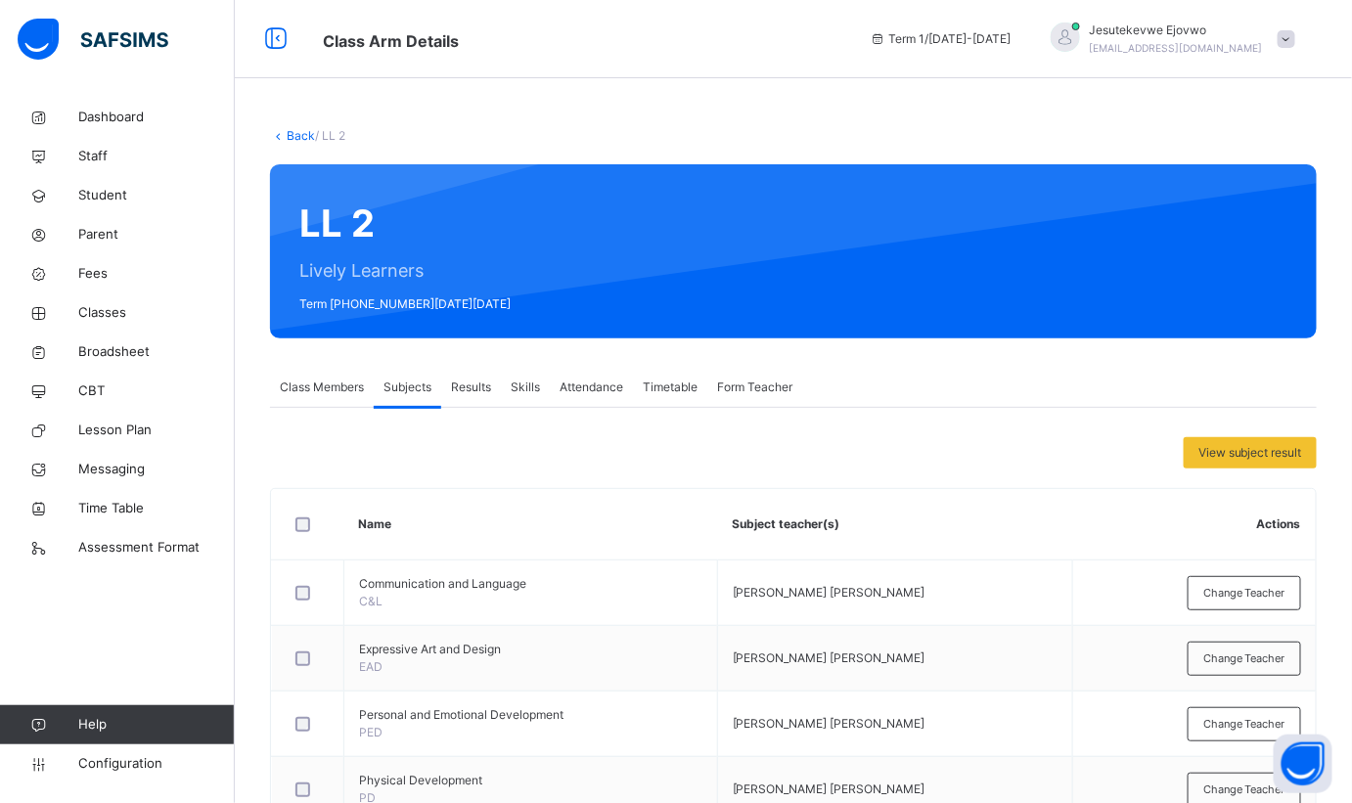
click at [294, 126] on div "Back / LL 2 LL 2 Lively Learners Term 1 2025-2026 Class Members Subjects Result…" at bounding box center [793, 583] width 1117 height 971
click at [295, 129] on link "Back" at bounding box center [301, 135] width 28 height 15
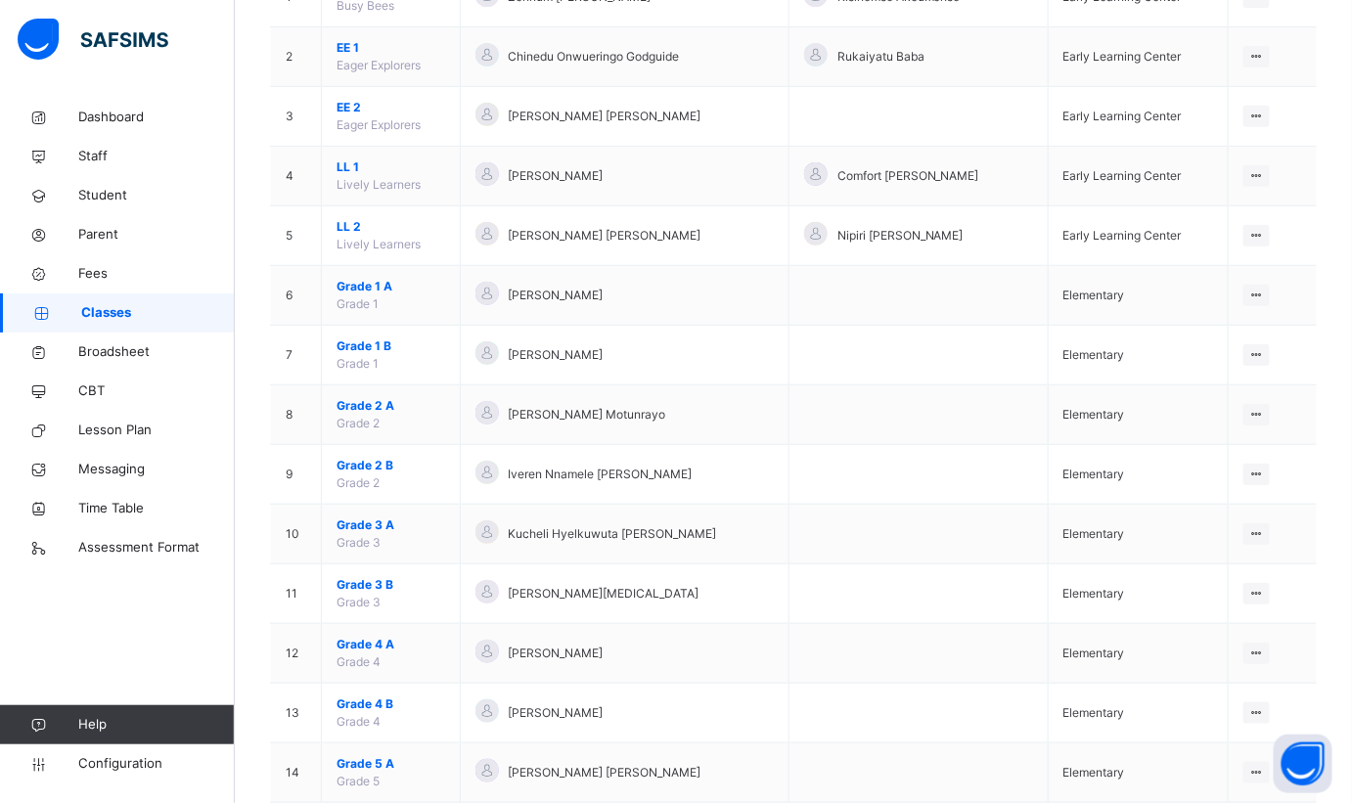
scroll to position [266, 0]
click at [370, 285] on span "Grade 1 A" at bounding box center [391, 286] width 109 height 18
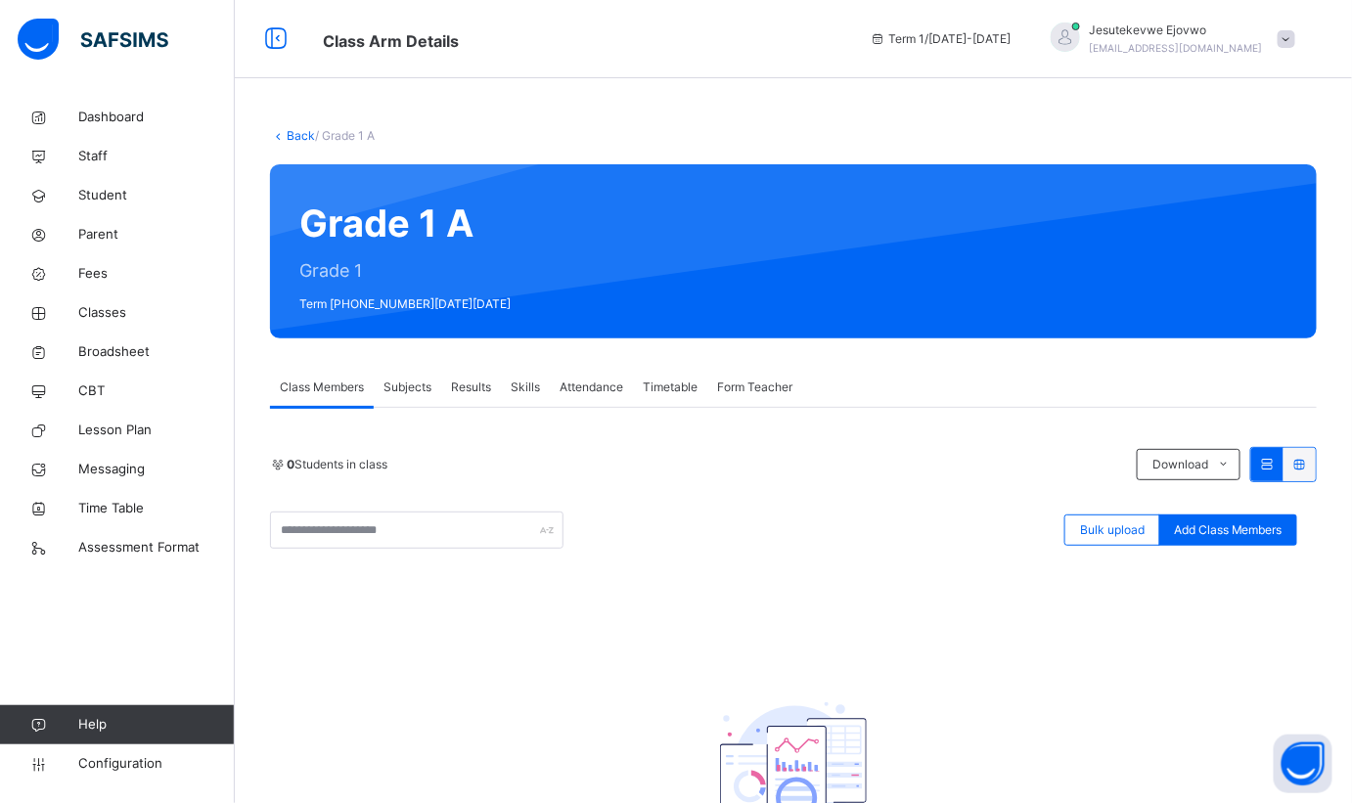
click at [421, 392] on span "Subjects" at bounding box center [408, 388] width 48 height 18
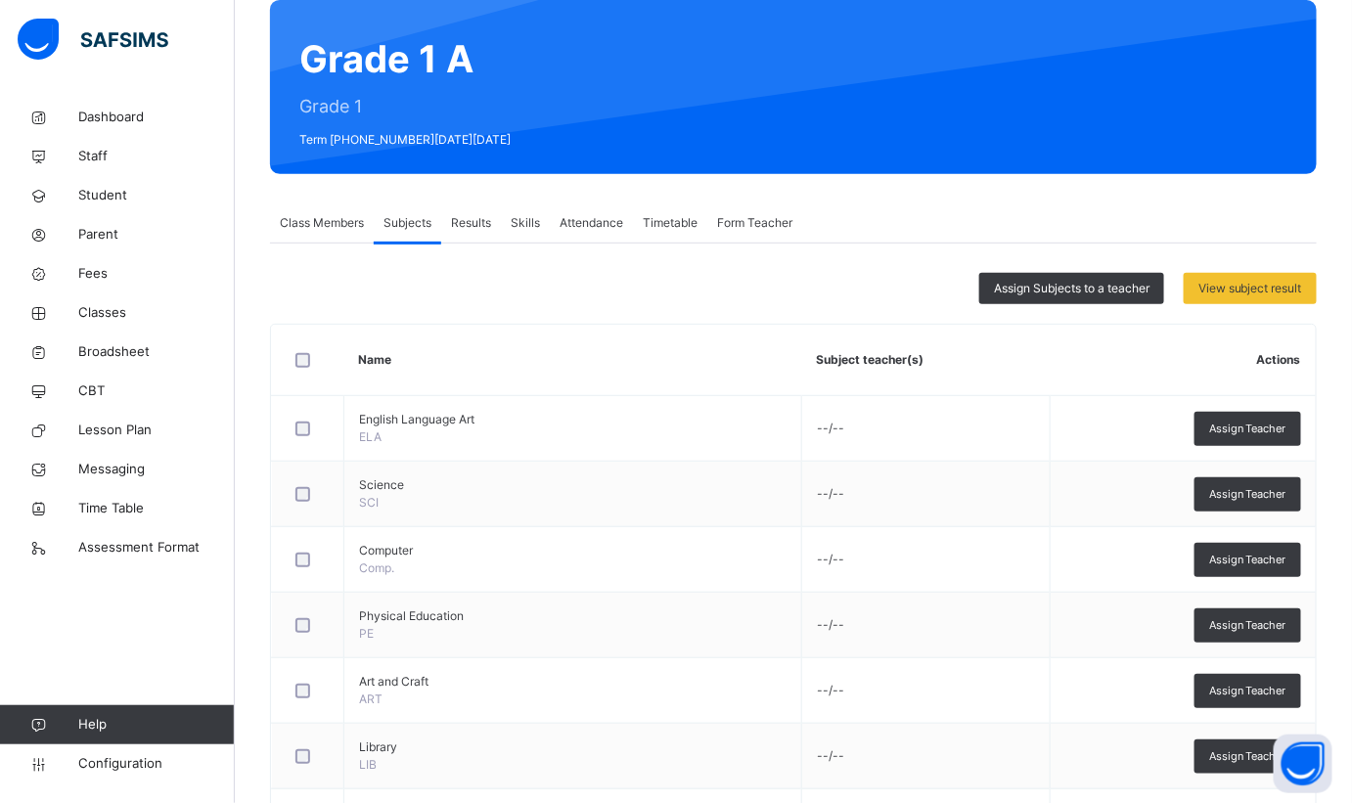
scroll to position [144, 0]
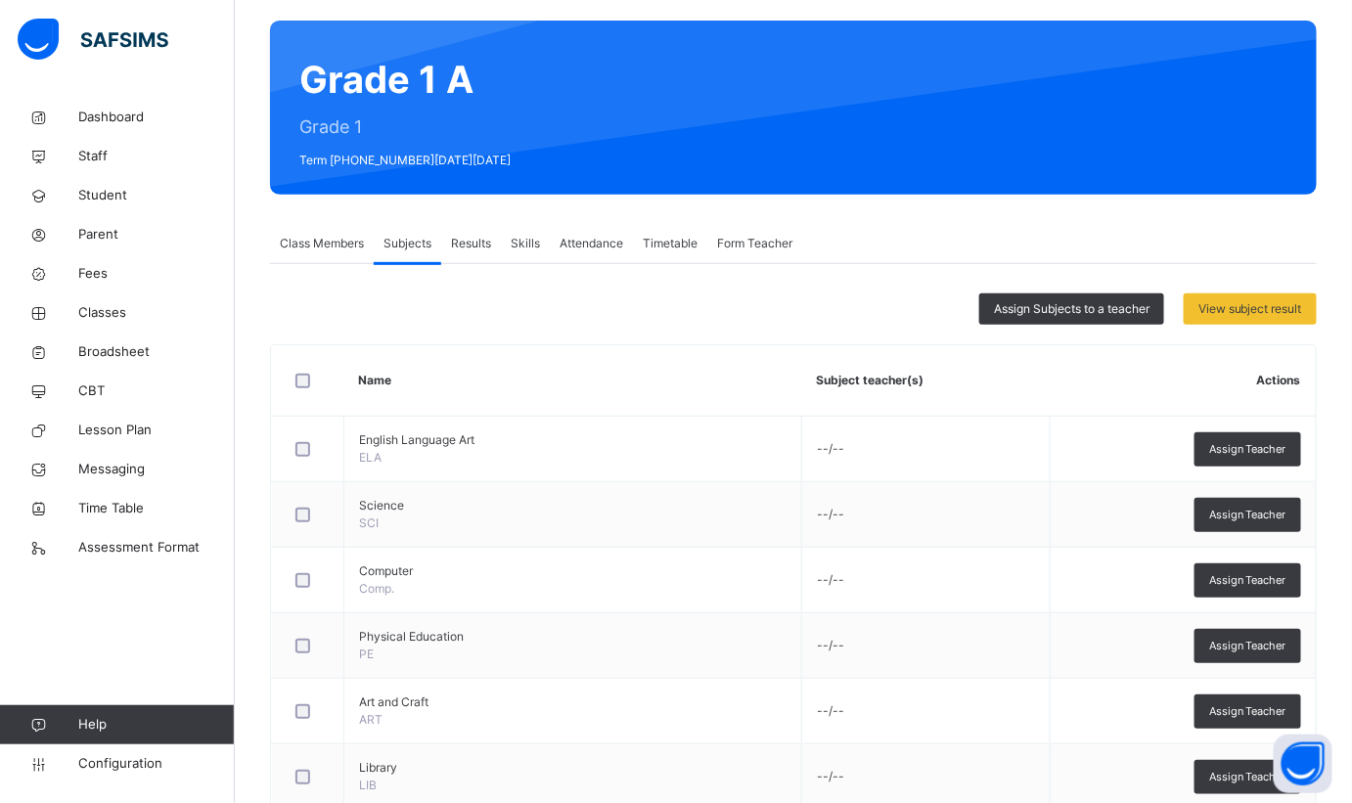
click at [1072, 309] on span "Assign Subjects to a teacher" at bounding box center [1072, 309] width 156 height 18
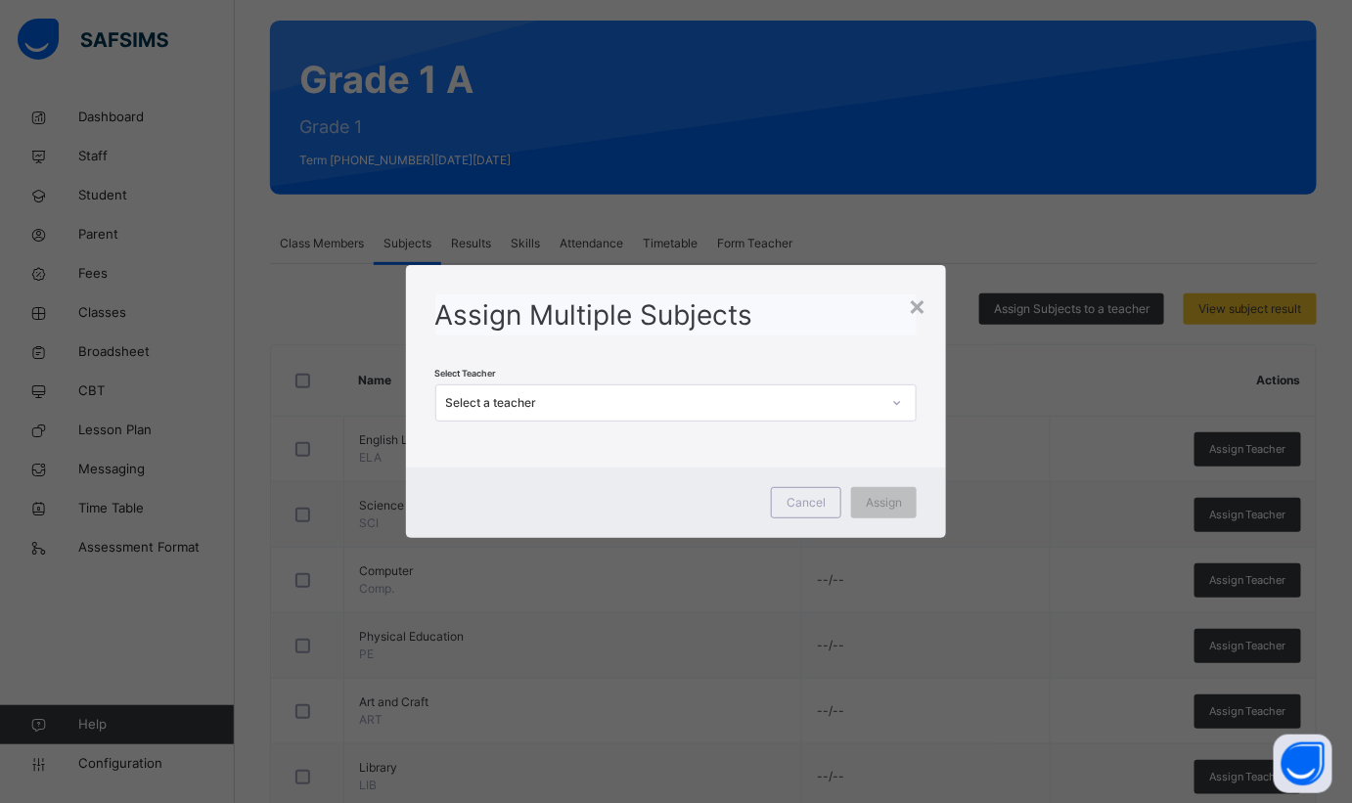
click at [693, 406] on div "Select a teacher" at bounding box center [663, 403] width 435 height 18
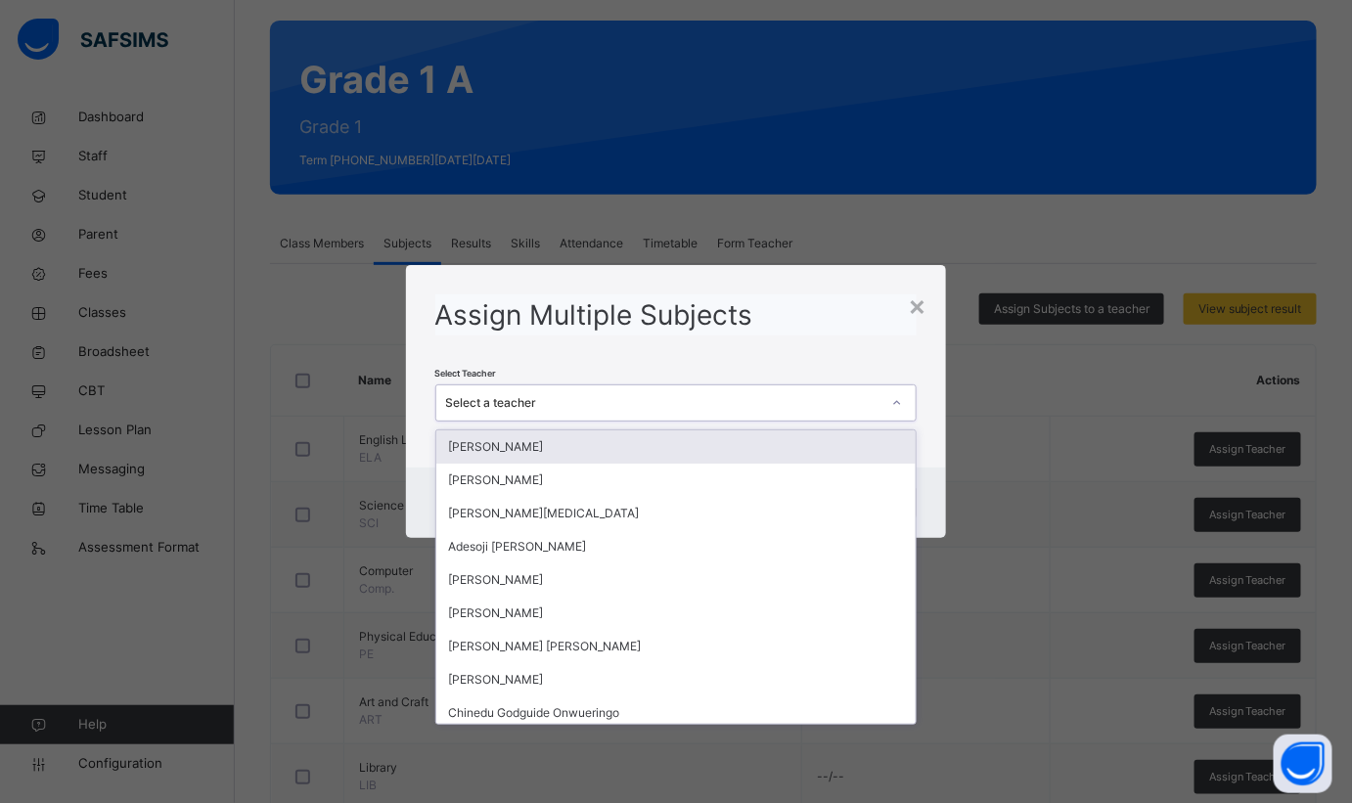
type input "*"
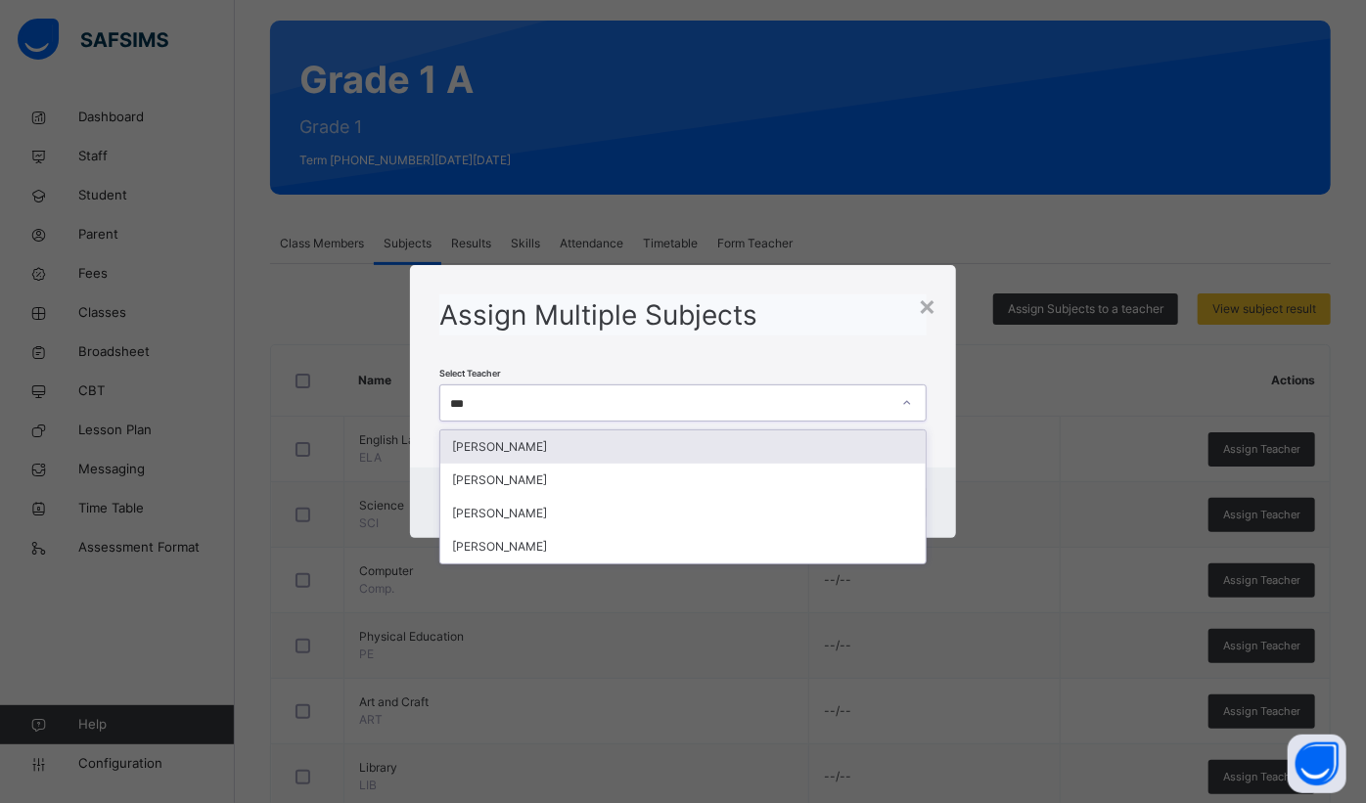
type input "****"
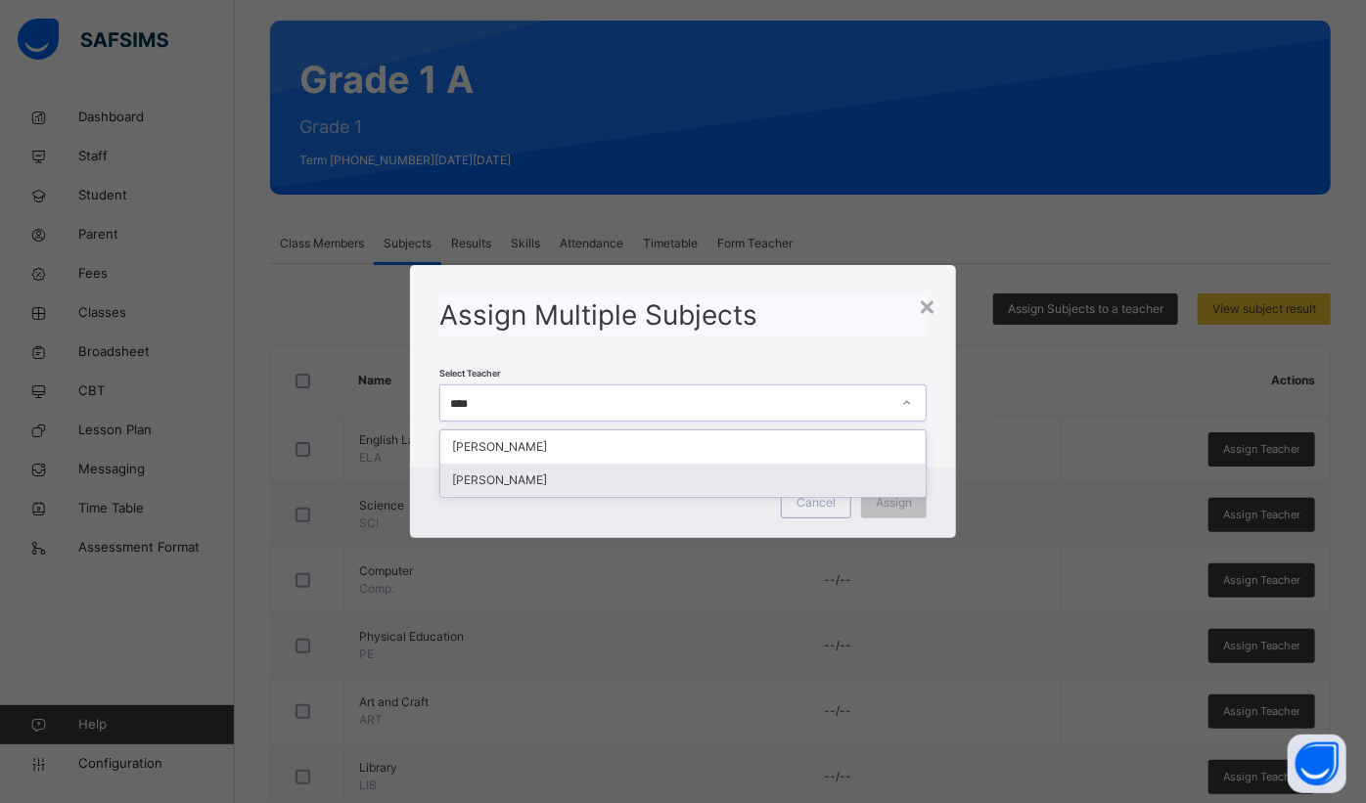
click at [612, 471] on div "[PERSON_NAME]" at bounding box center [682, 480] width 485 height 33
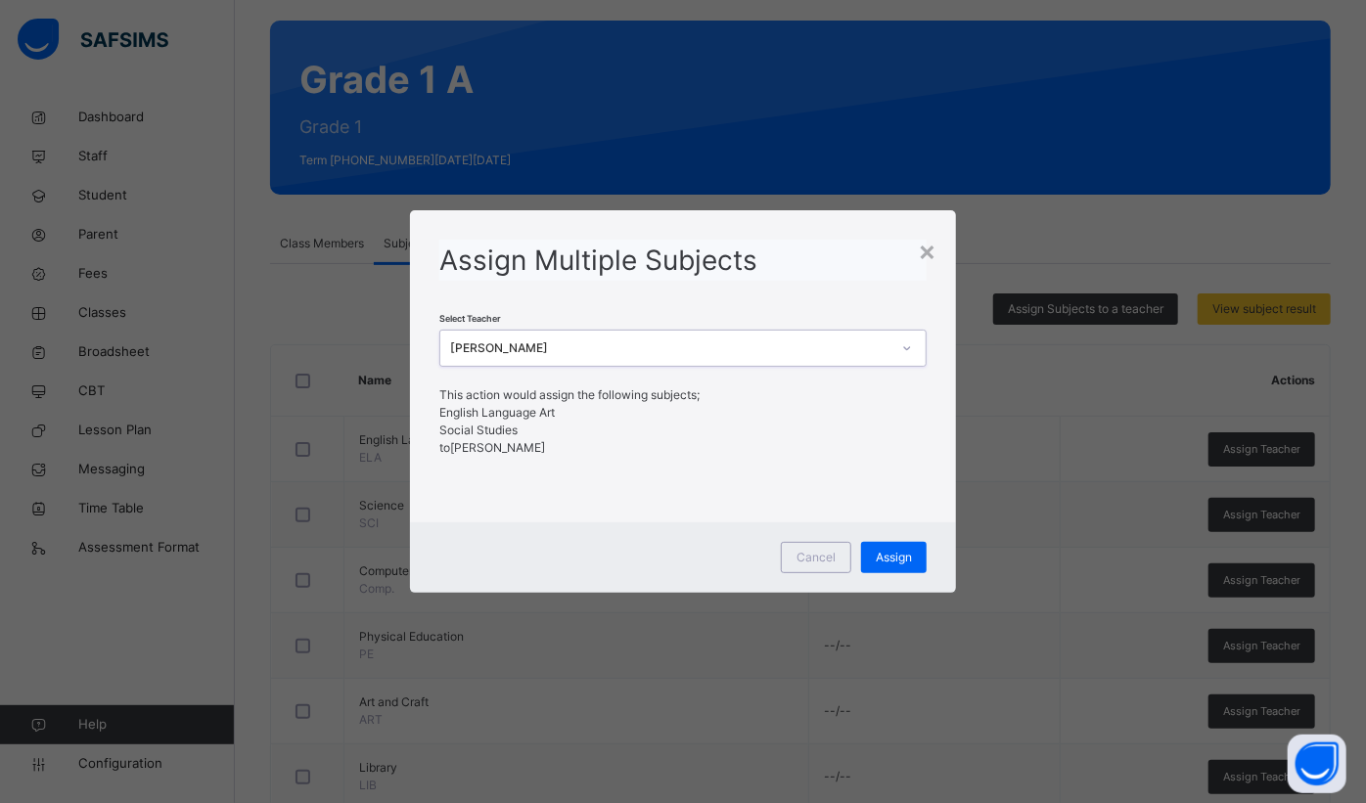
click at [904, 559] on span "Assign" at bounding box center [894, 558] width 36 height 18
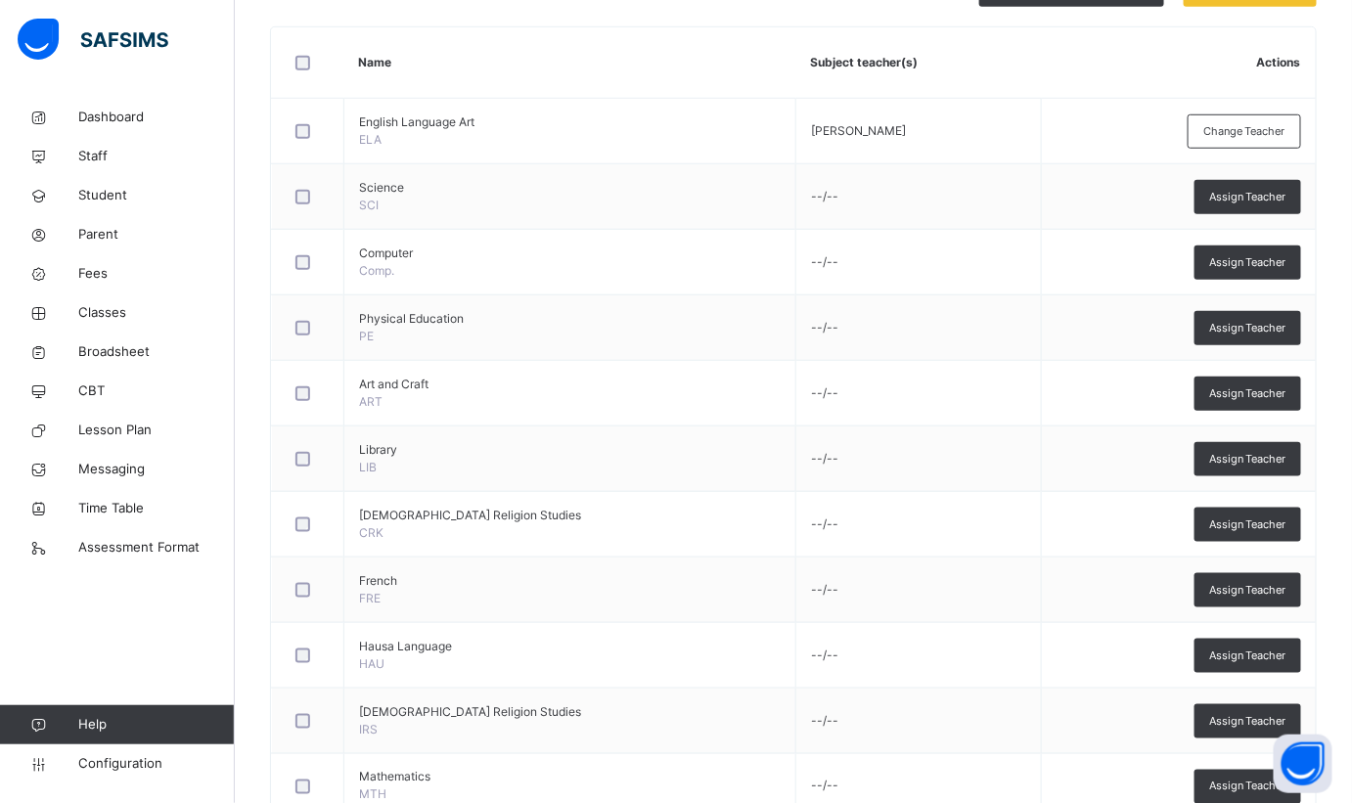
scroll to position [233, 0]
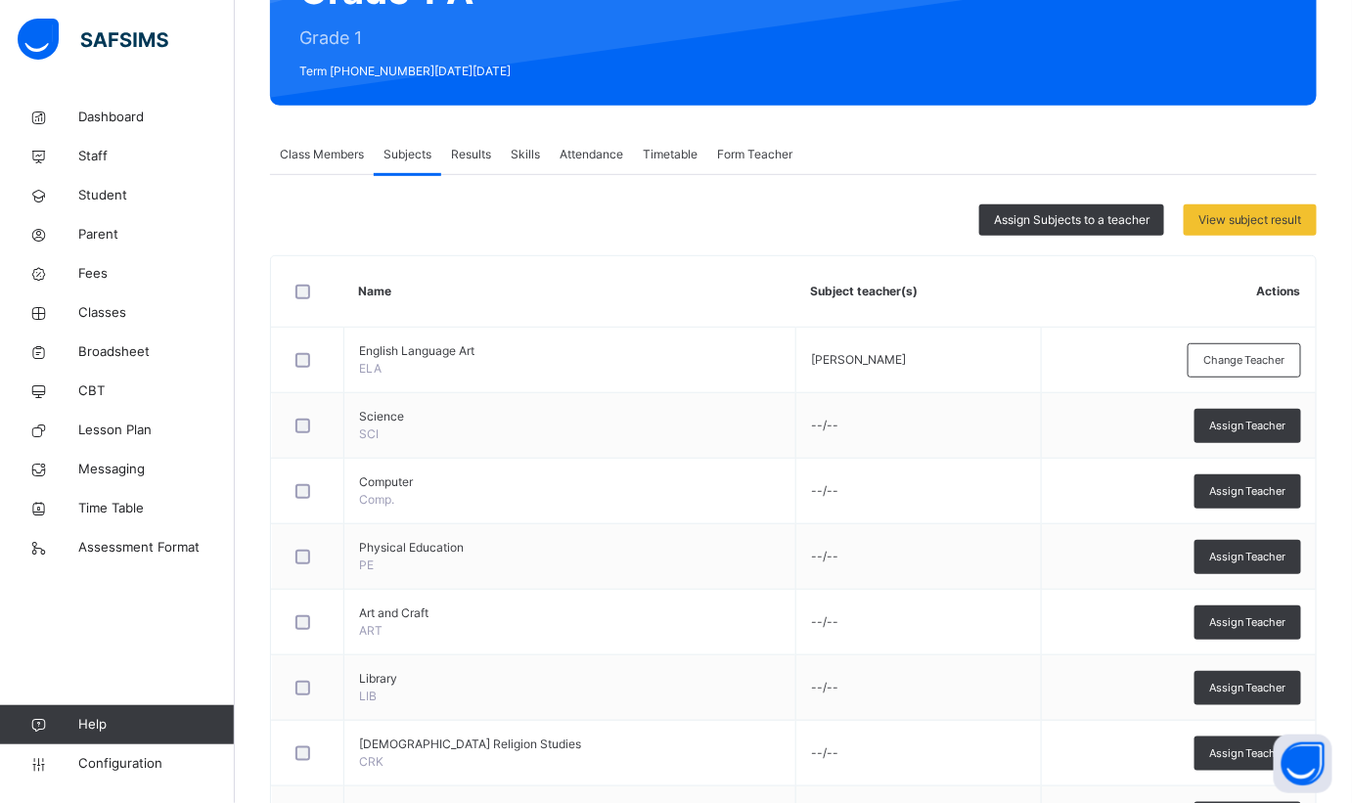
click at [1066, 229] on div "Assign Subjects to a teacher" at bounding box center [1071, 219] width 185 height 31
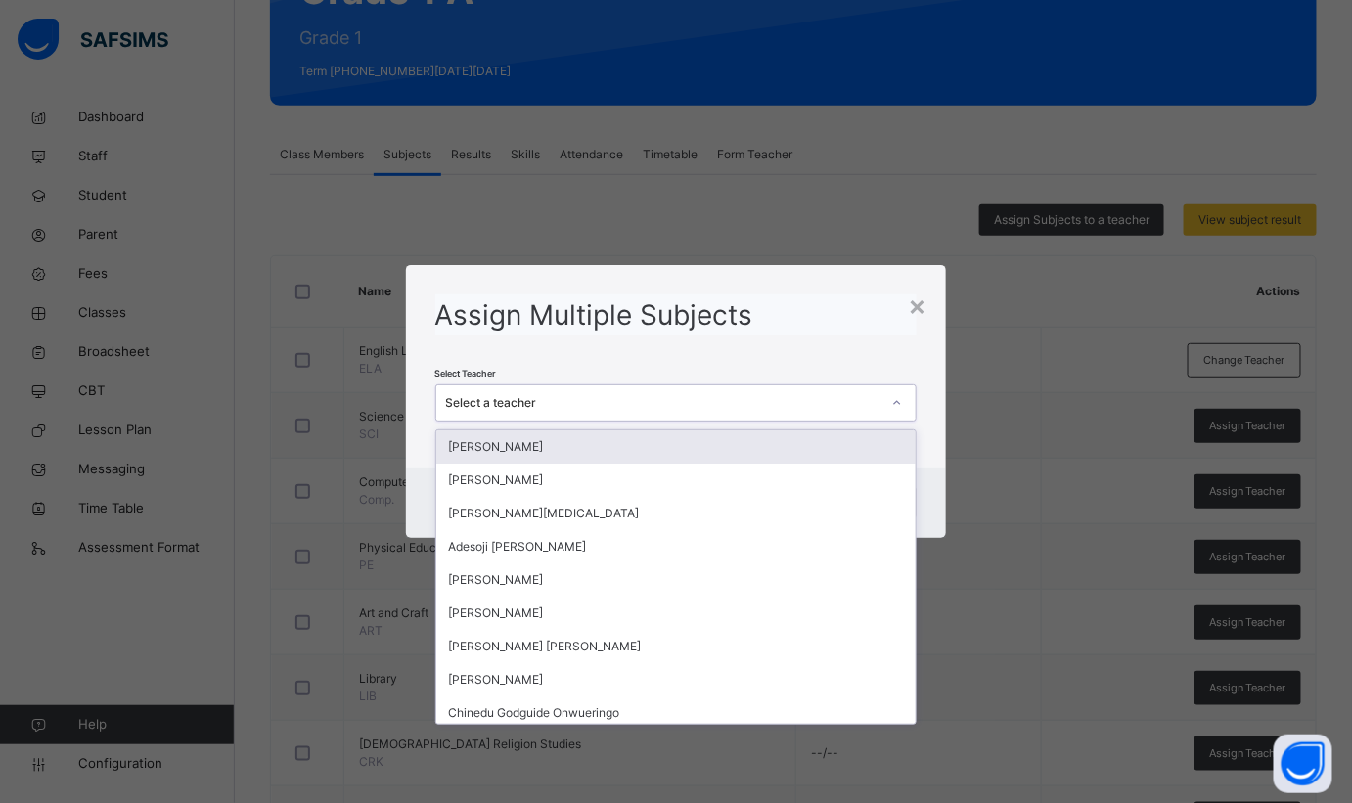
click at [738, 409] on div "Select a teacher" at bounding box center [663, 403] width 435 height 18
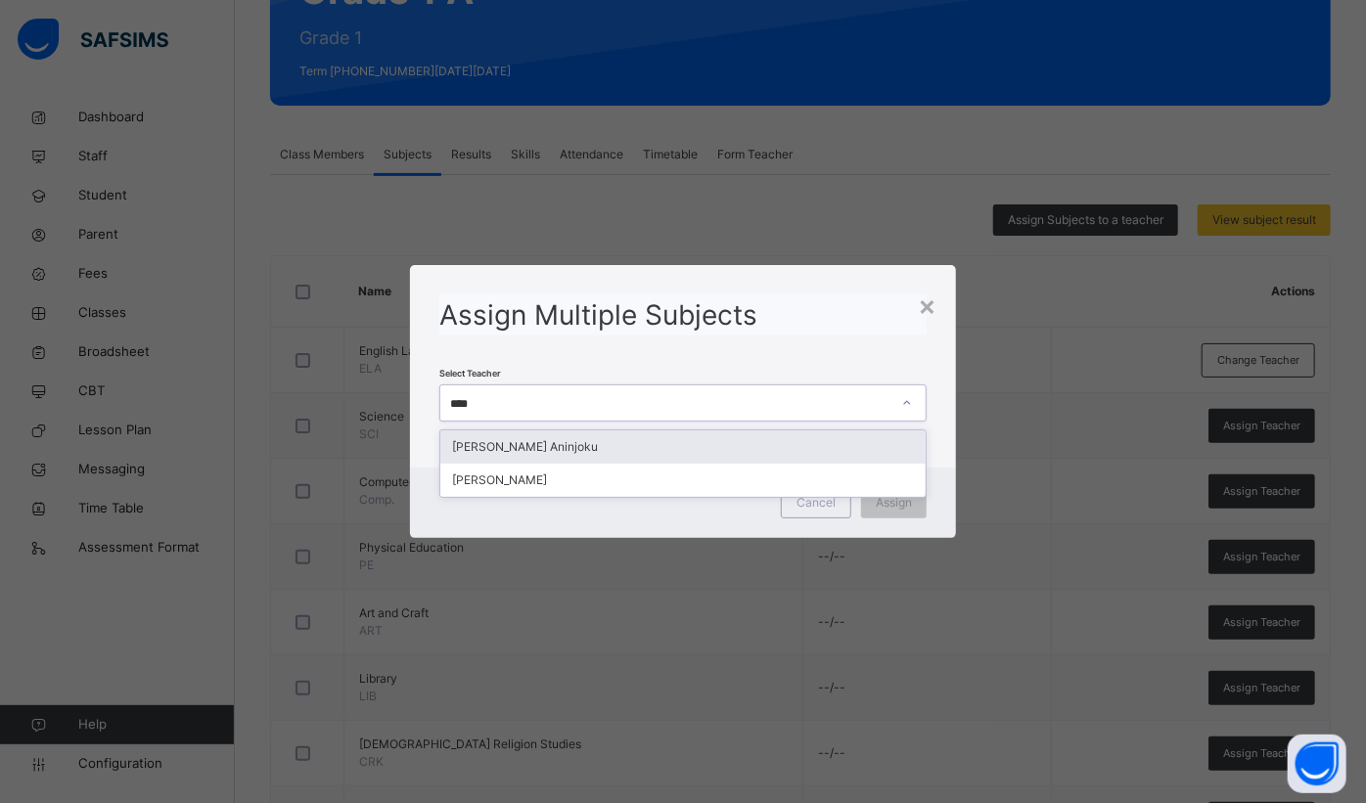
type input "*****"
click at [726, 445] on div "[PERSON_NAME] Aninjoku" at bounding box center [682, 447] width 485 height 33
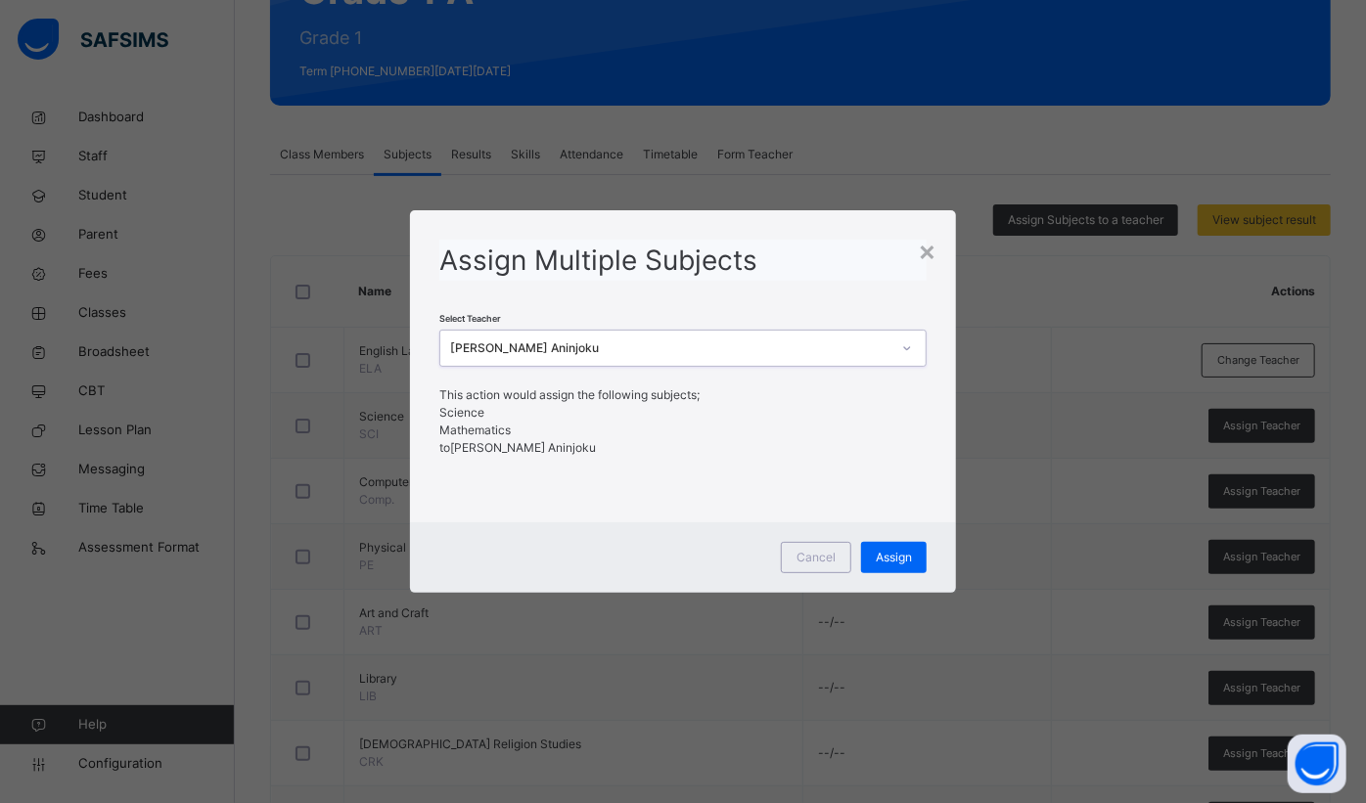
click at [911, 567] on div "Assign" at bounding box center [894, 557] width 66 height 31
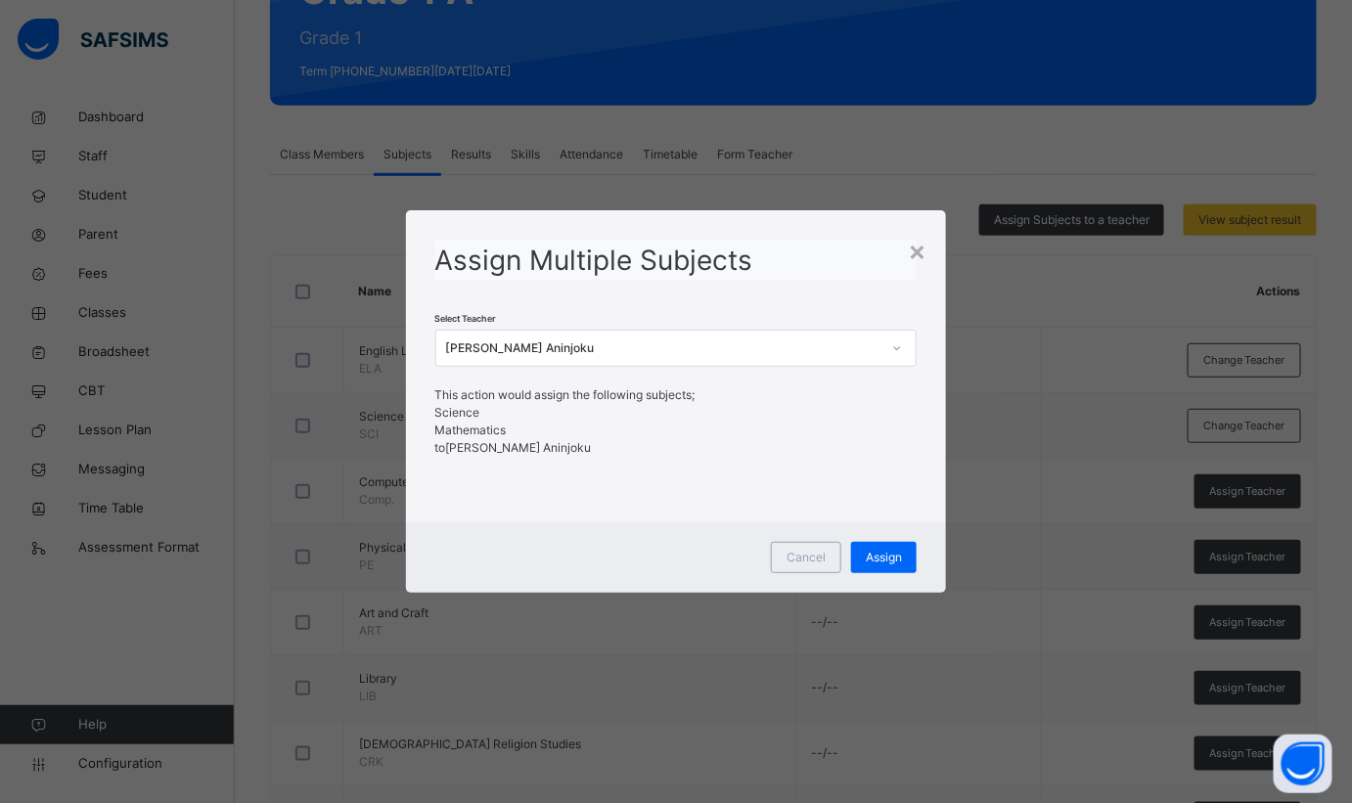
click at [918, 246] on div "×" at bounding box center [917, 250] width 19 height 41
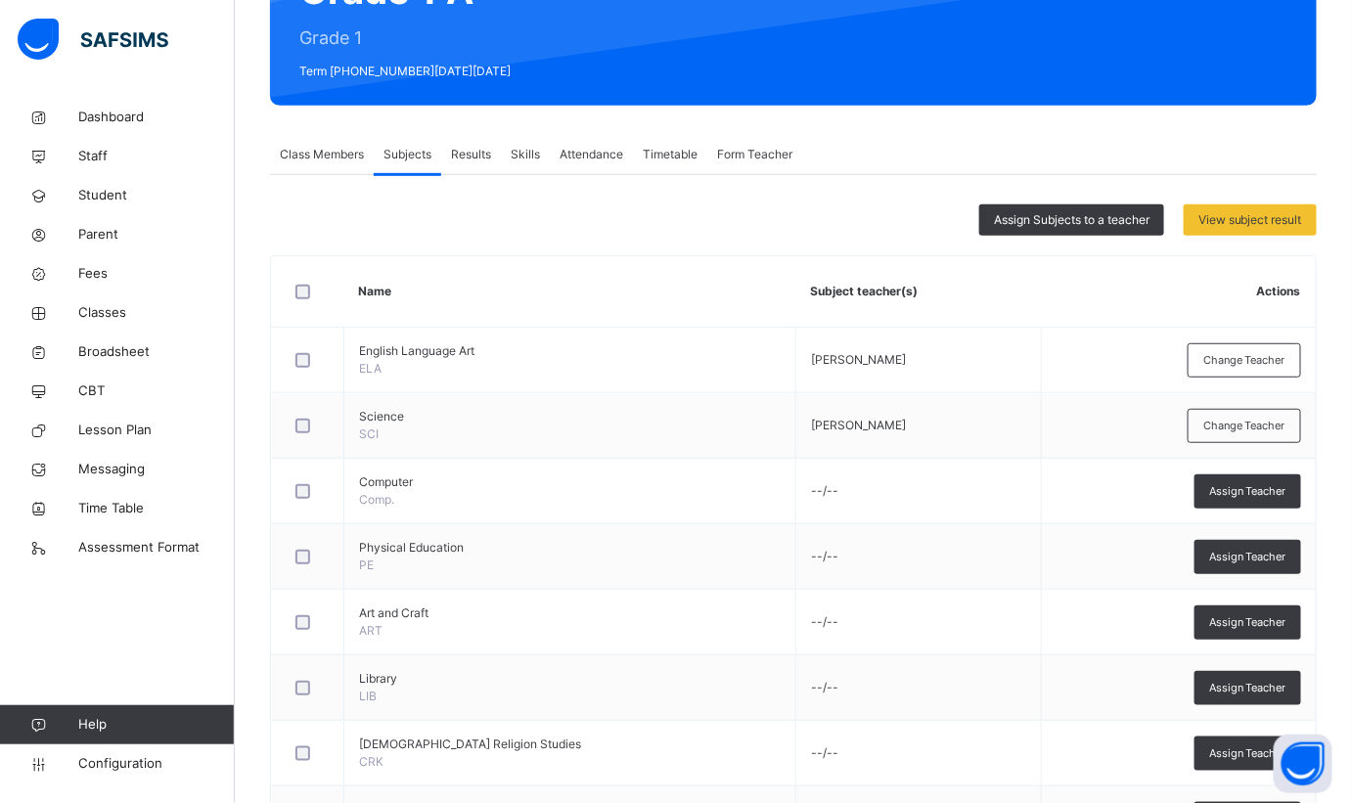
click at [1103, 226] on span "Assign Subjects to a teacher" at bounding box center [1072, 220] width 156 height 18
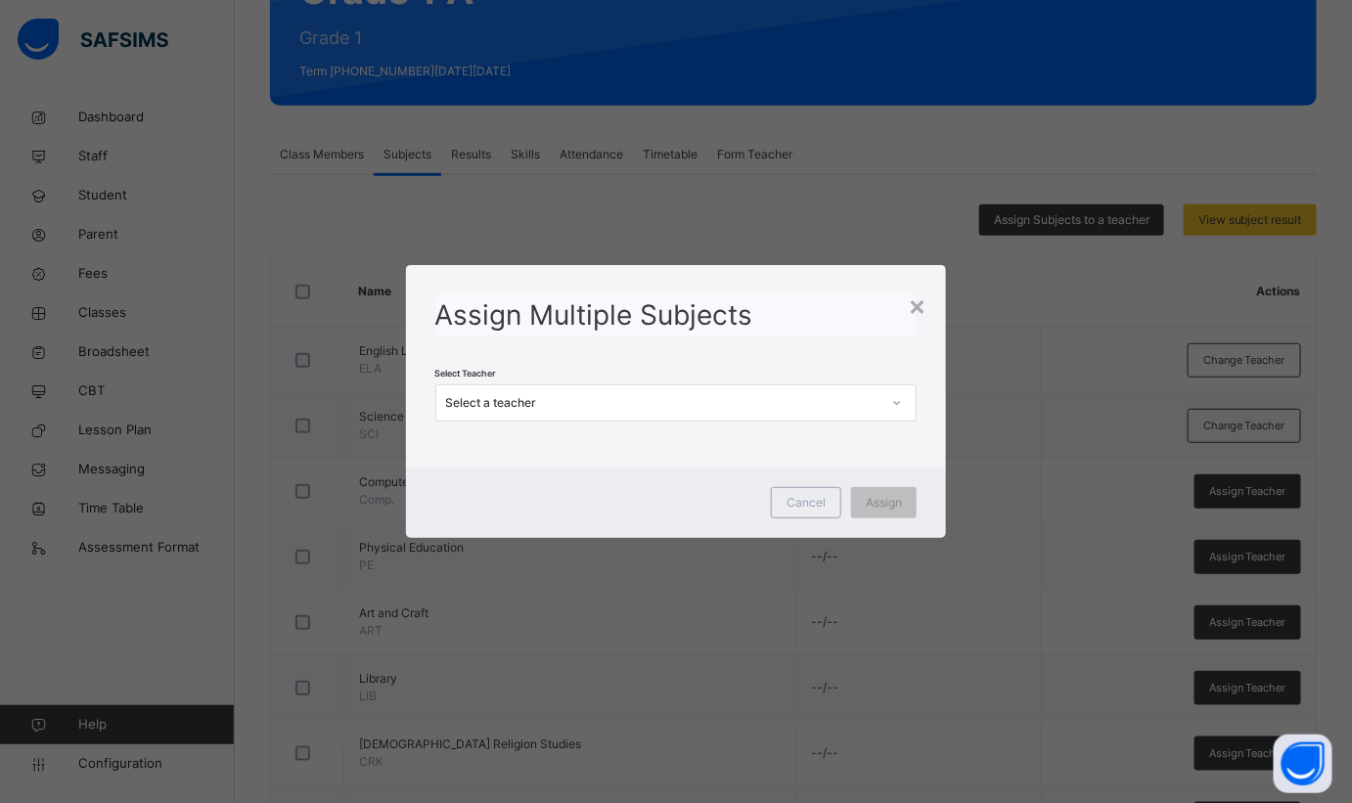
click at [747, 409] on div "Select a teacher" at bounding box center [663, 403] width 435 height 18
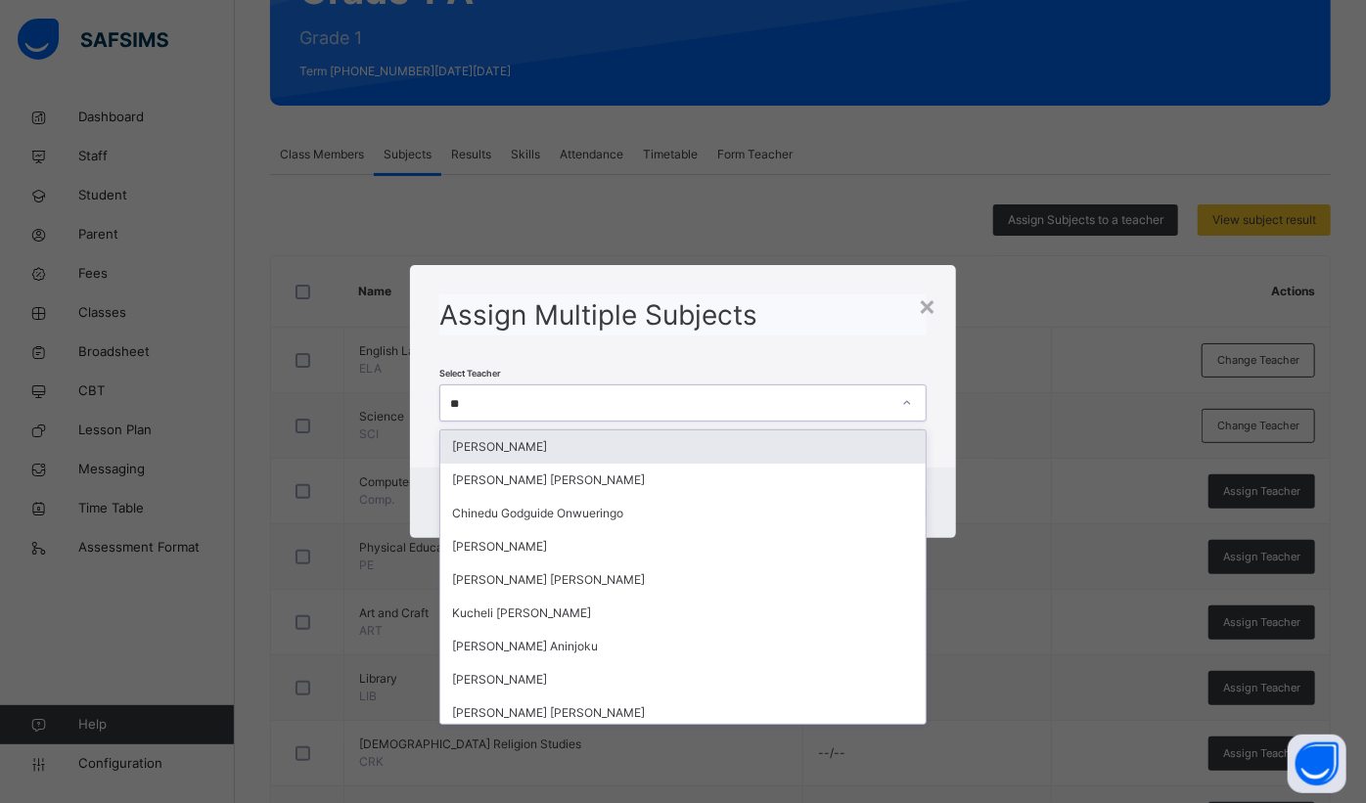
type input "***"
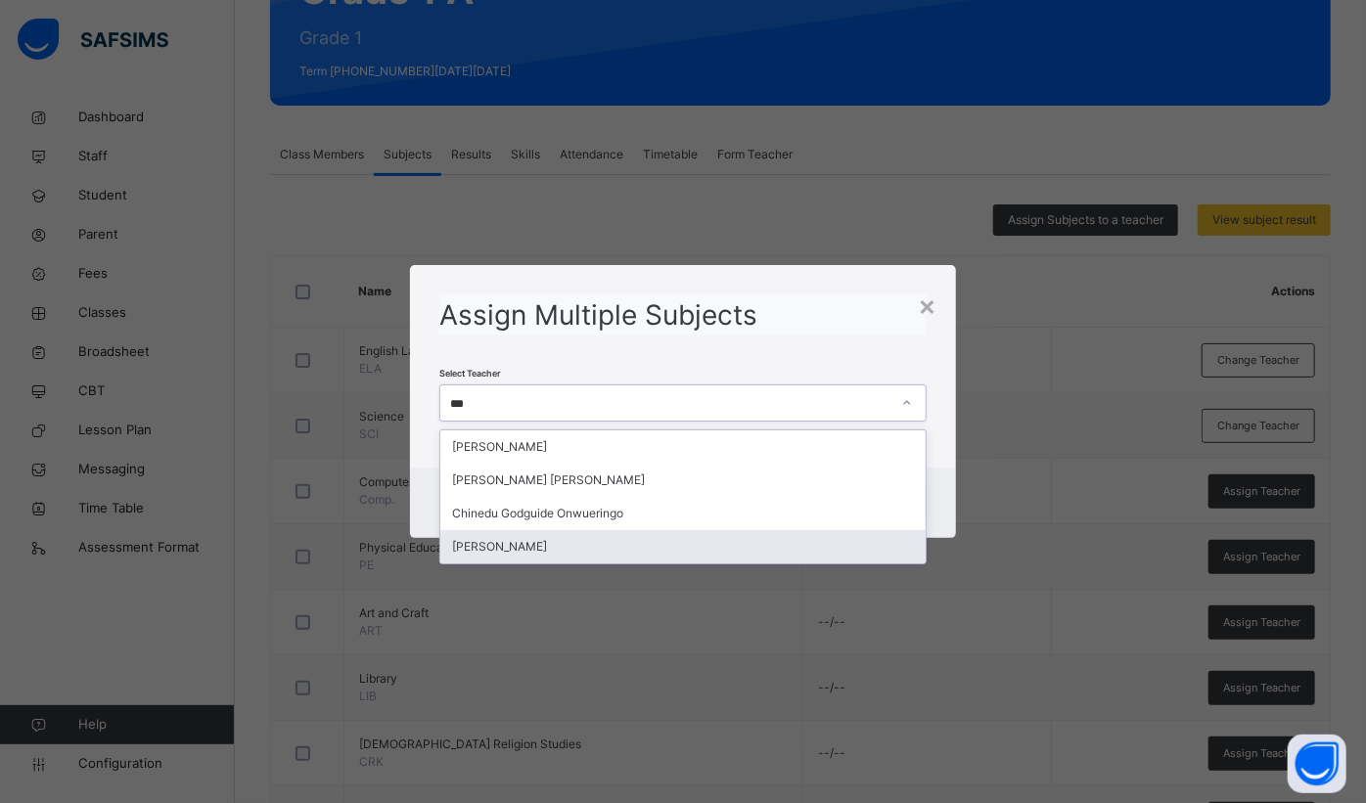
click at [578, 536] on div "[PERSON_NAME]" at bounding box center [682, 546] width 485 height 33
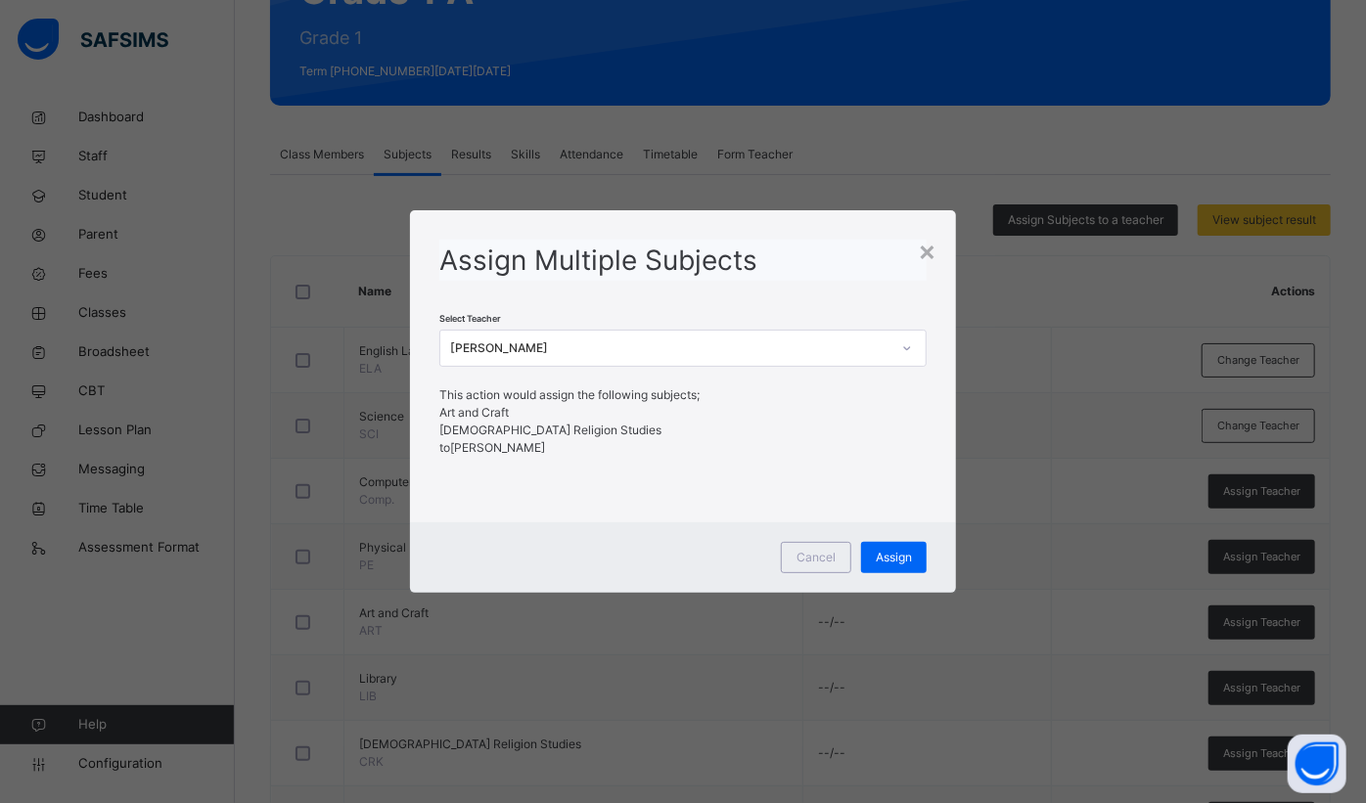
click at [877, 560] on span "Assign" at bounding box center [894, 558] width 36 height 18
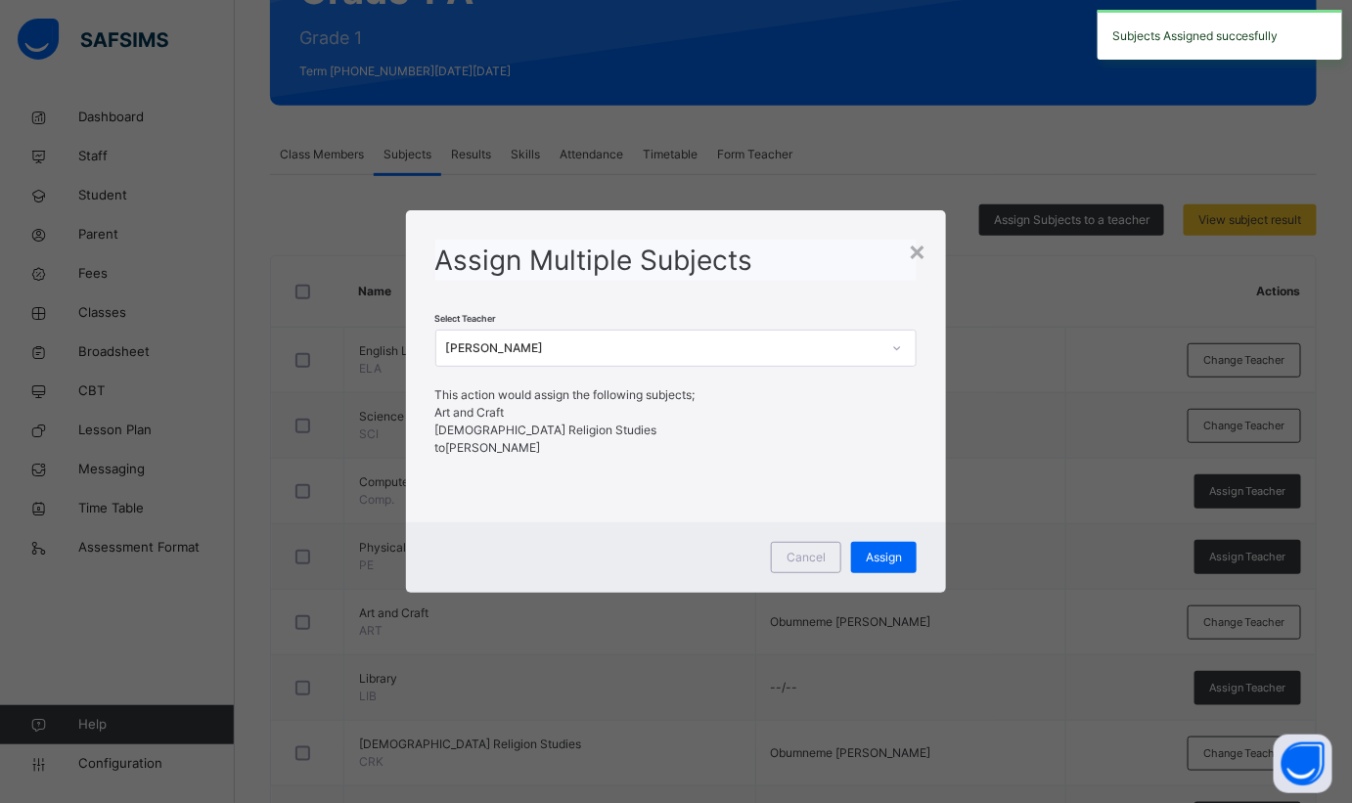
click at [916, 249] on div "×" at bounding box center [917, 250] width 19 height 41
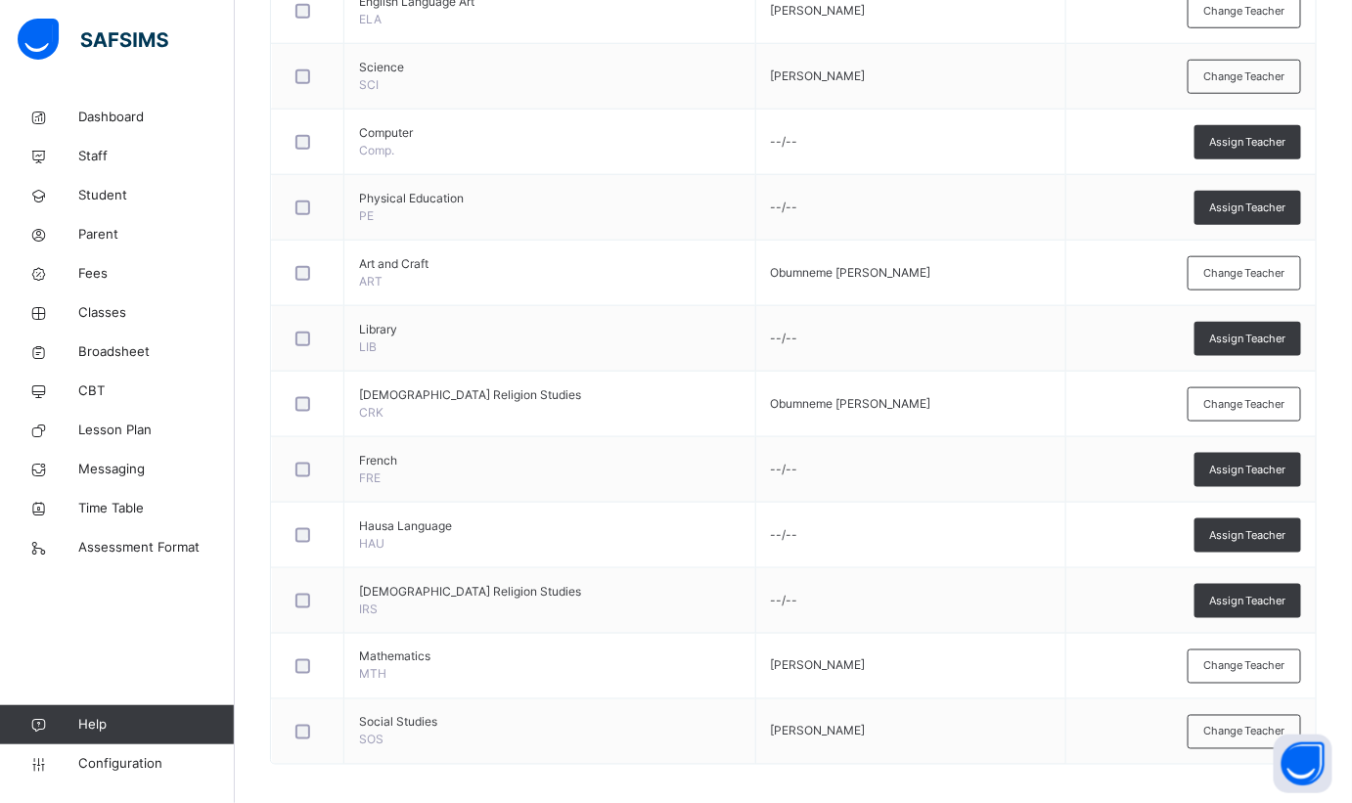
scroll to position [144, 0]
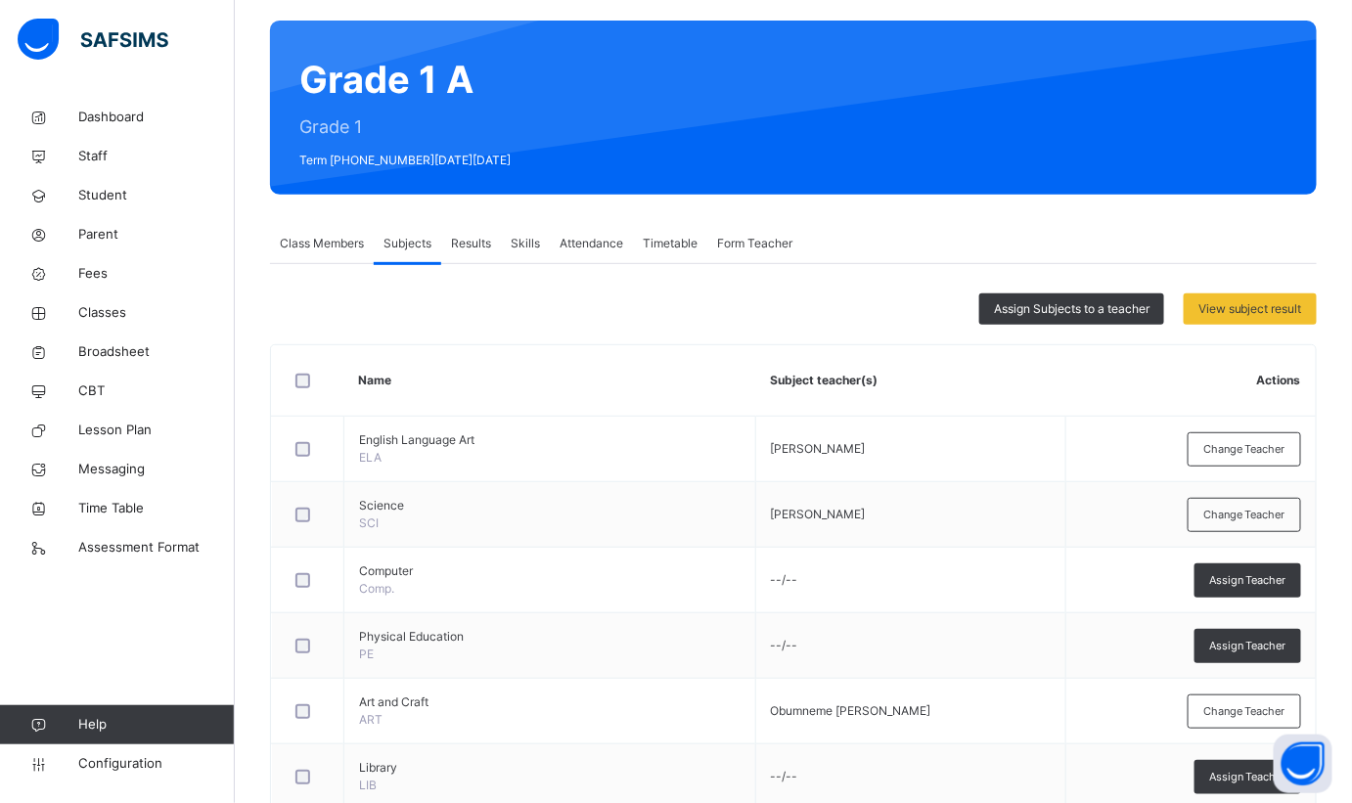
click at [1080, 310] on span "Assign Subjects to a teacher" at bounding box center [1072, 309] width 156 height 18
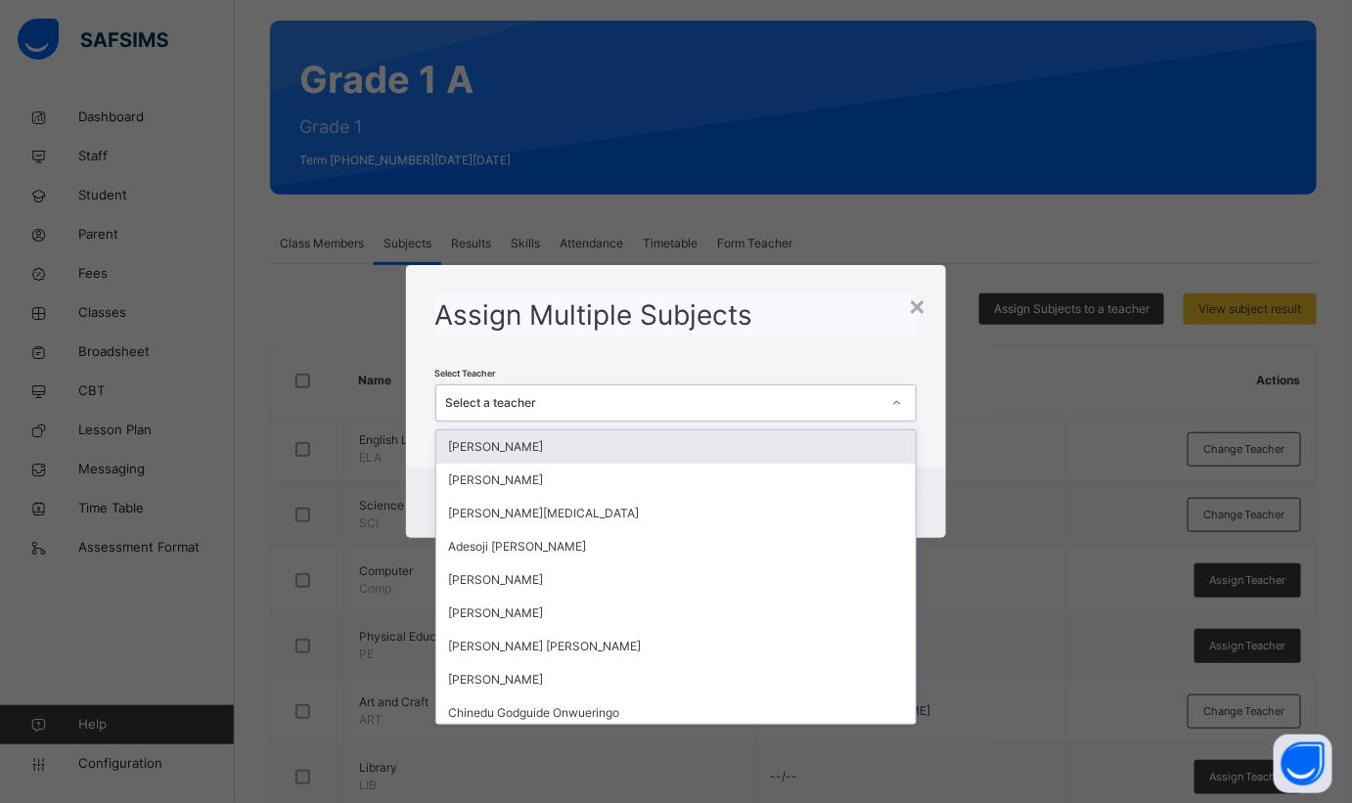
click at [772, 403] on div "Select a teacher" at bounding box center [663, 403] width 435 height 18
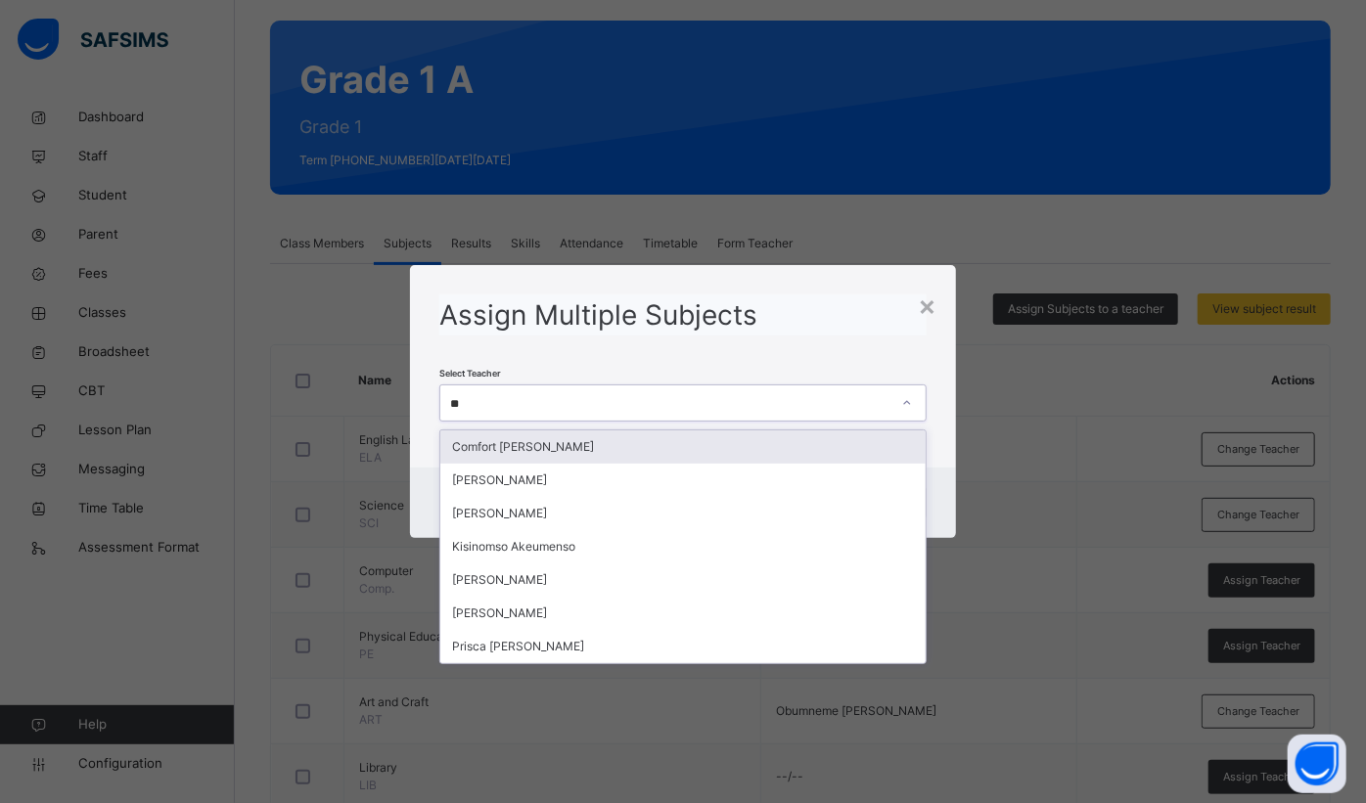
type input "***"
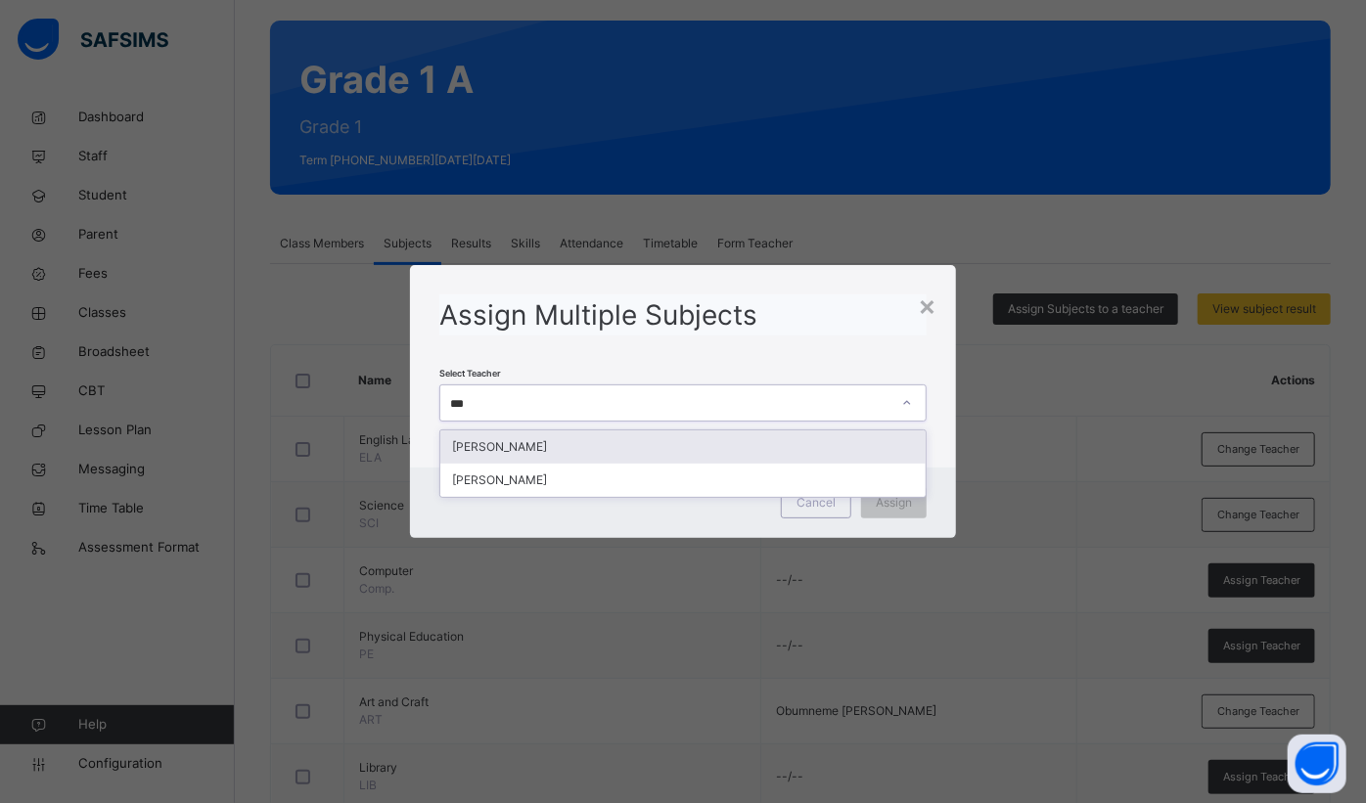
click at [686, 438] on div "[PERSON_NAME]" at bounding box center [682, 447] width 485 height 33
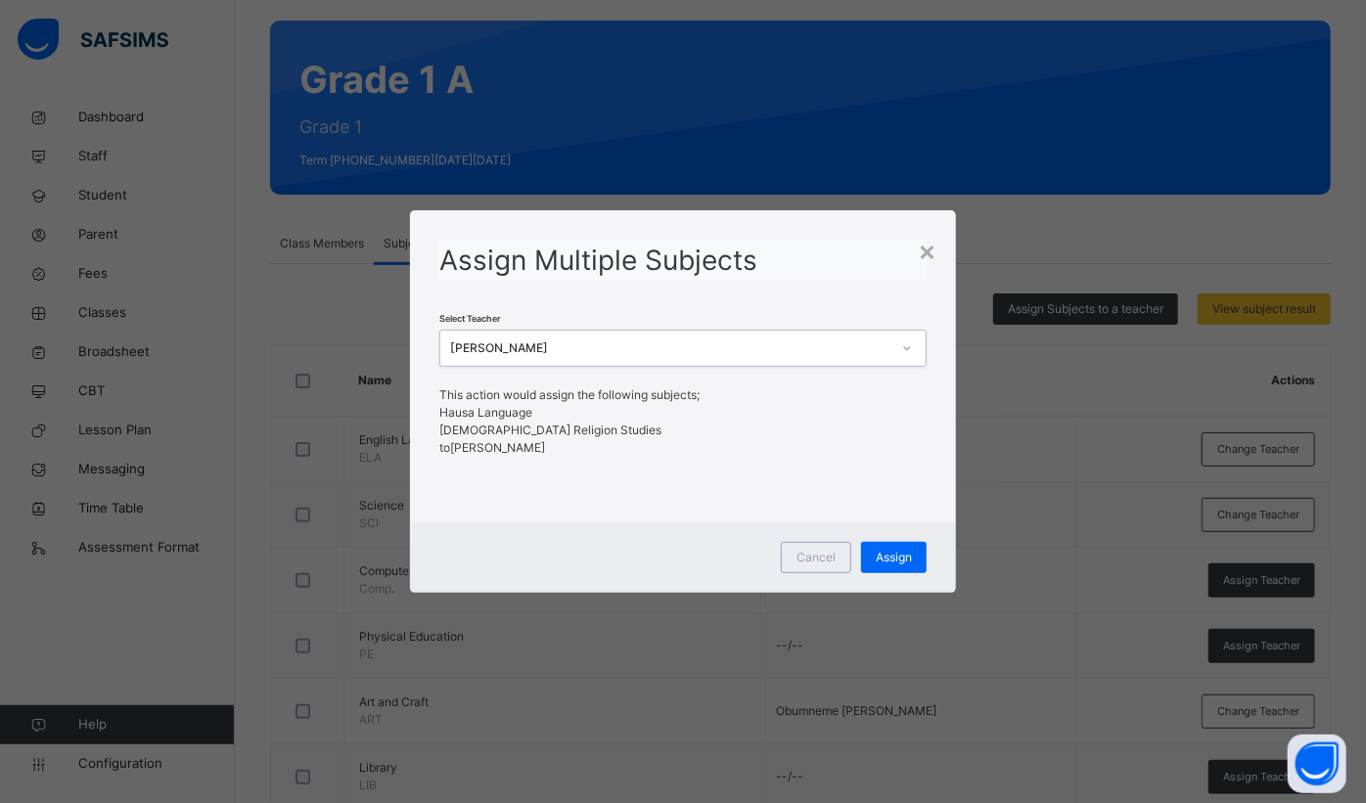
click at [892, 558] on span "Assign" at bounding box center [894, 558] width 36 height 18
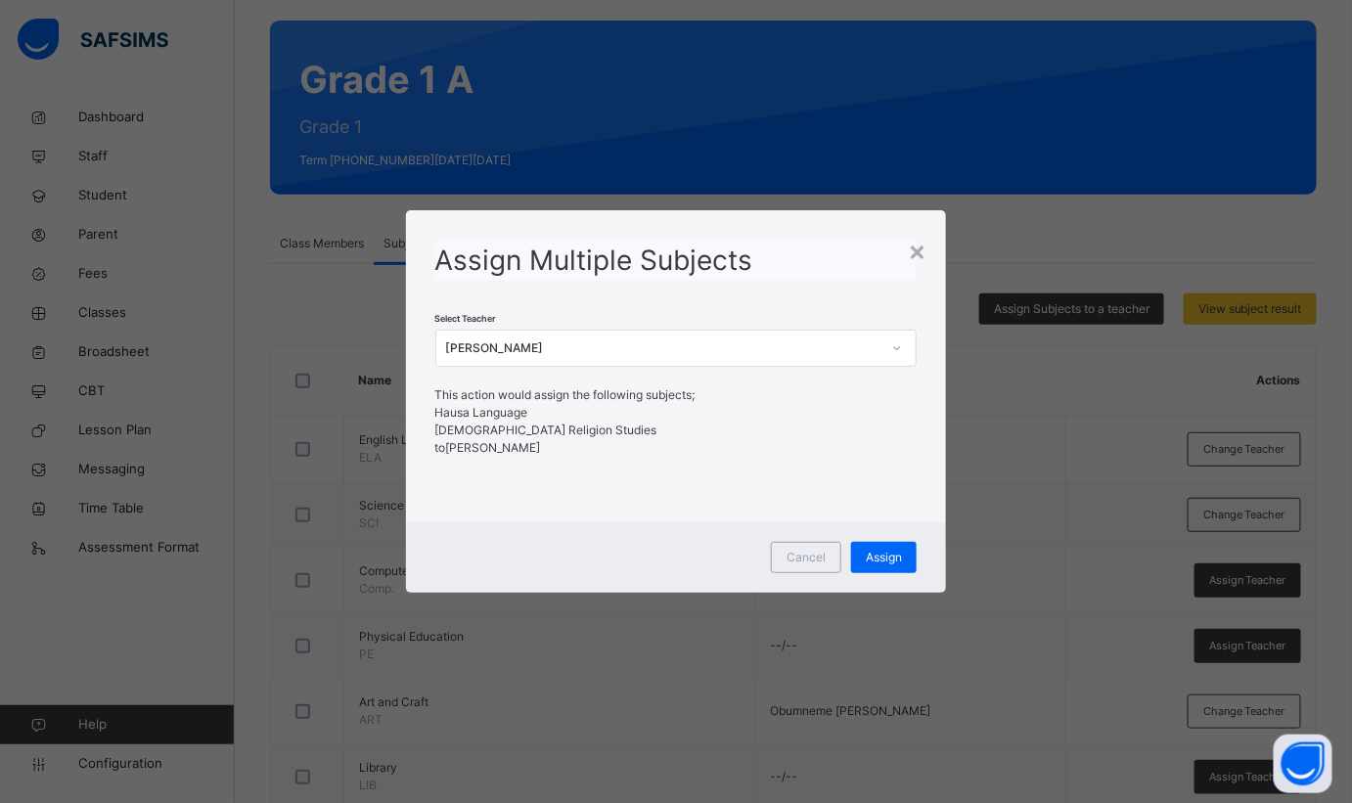
click at [915, 256] on div "×" at bounding box center [917, 250] width 19 height 41
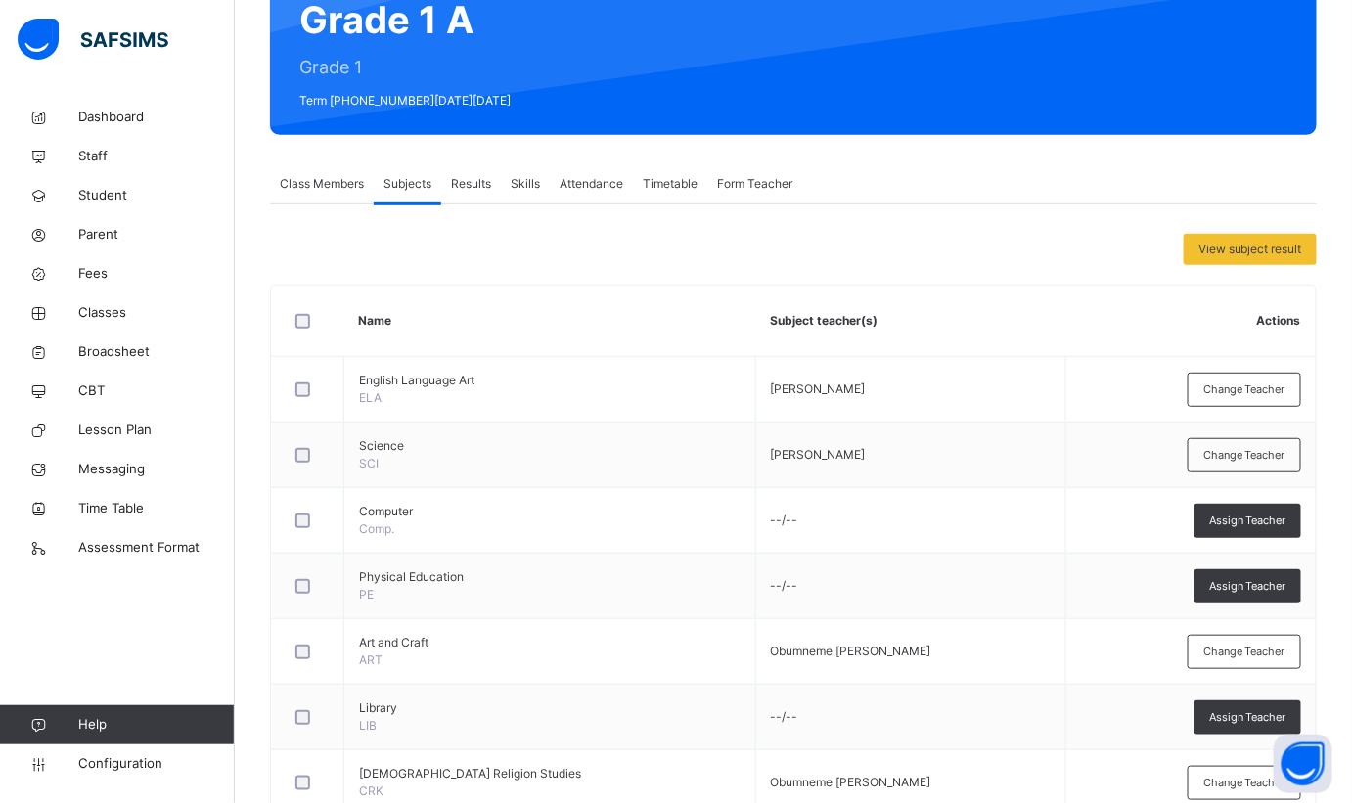
scroll to position [322, 0]
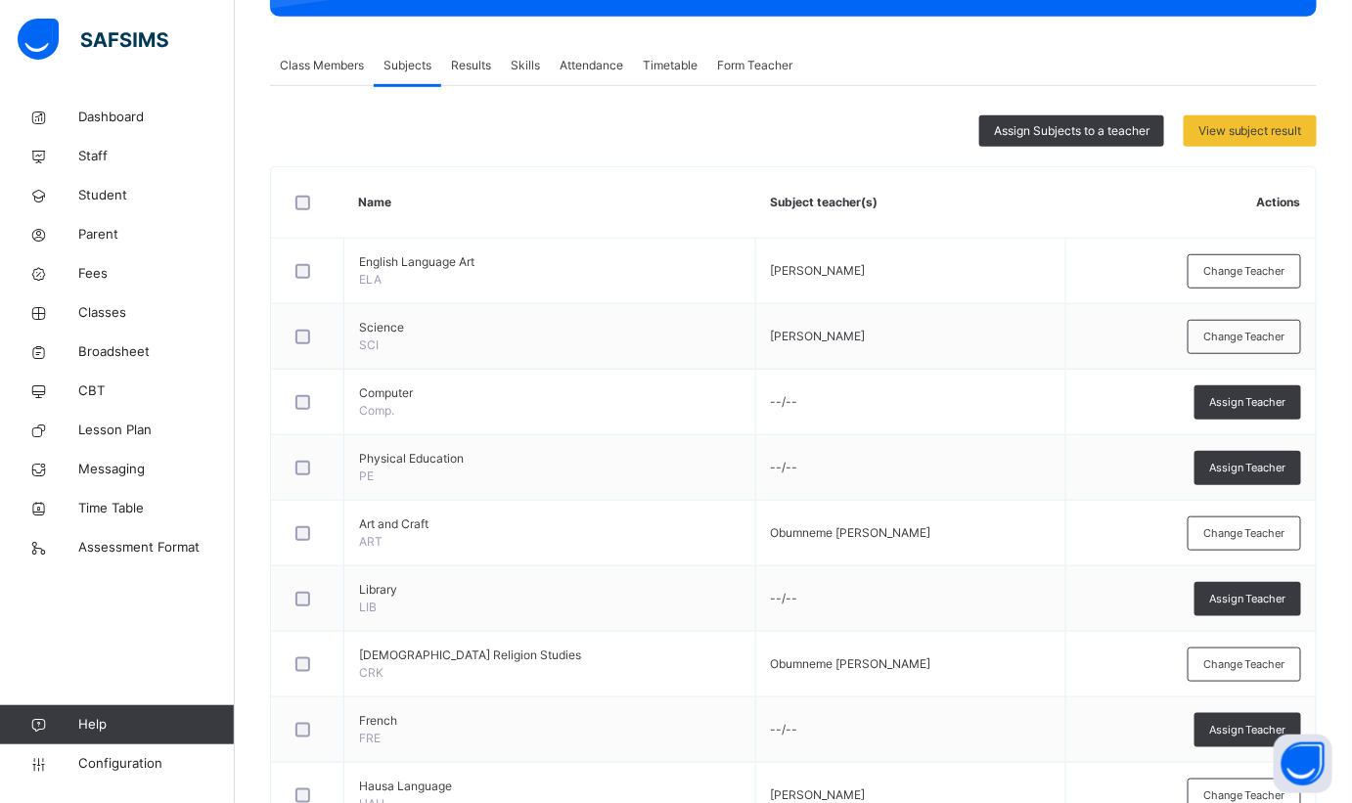
click at [1017, 123] on span "Assign Subjects to a teacher" at bounding box center [1072, 131] width 156 height 18
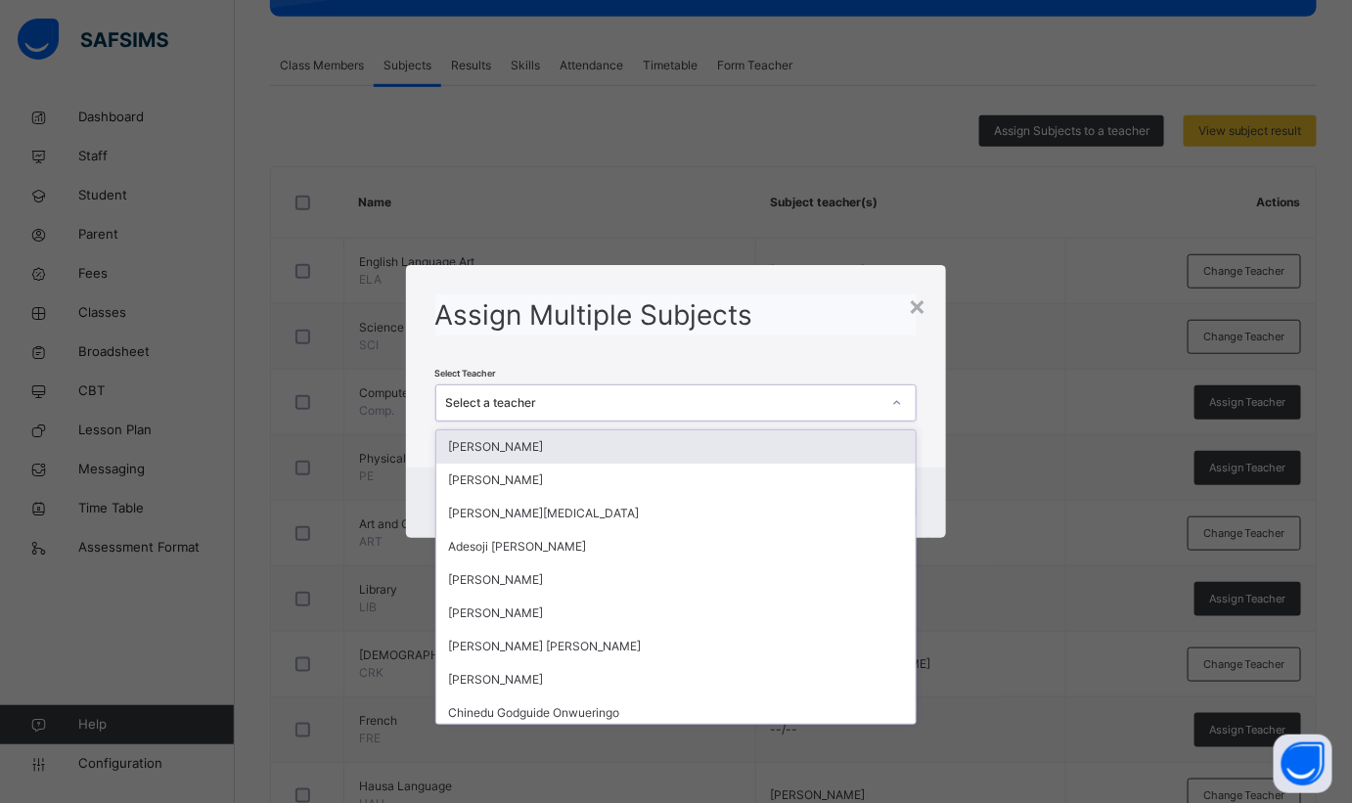
click at [701, 399] on div "Select a teacher" at bounding box center [663, 403] width 435 height 18
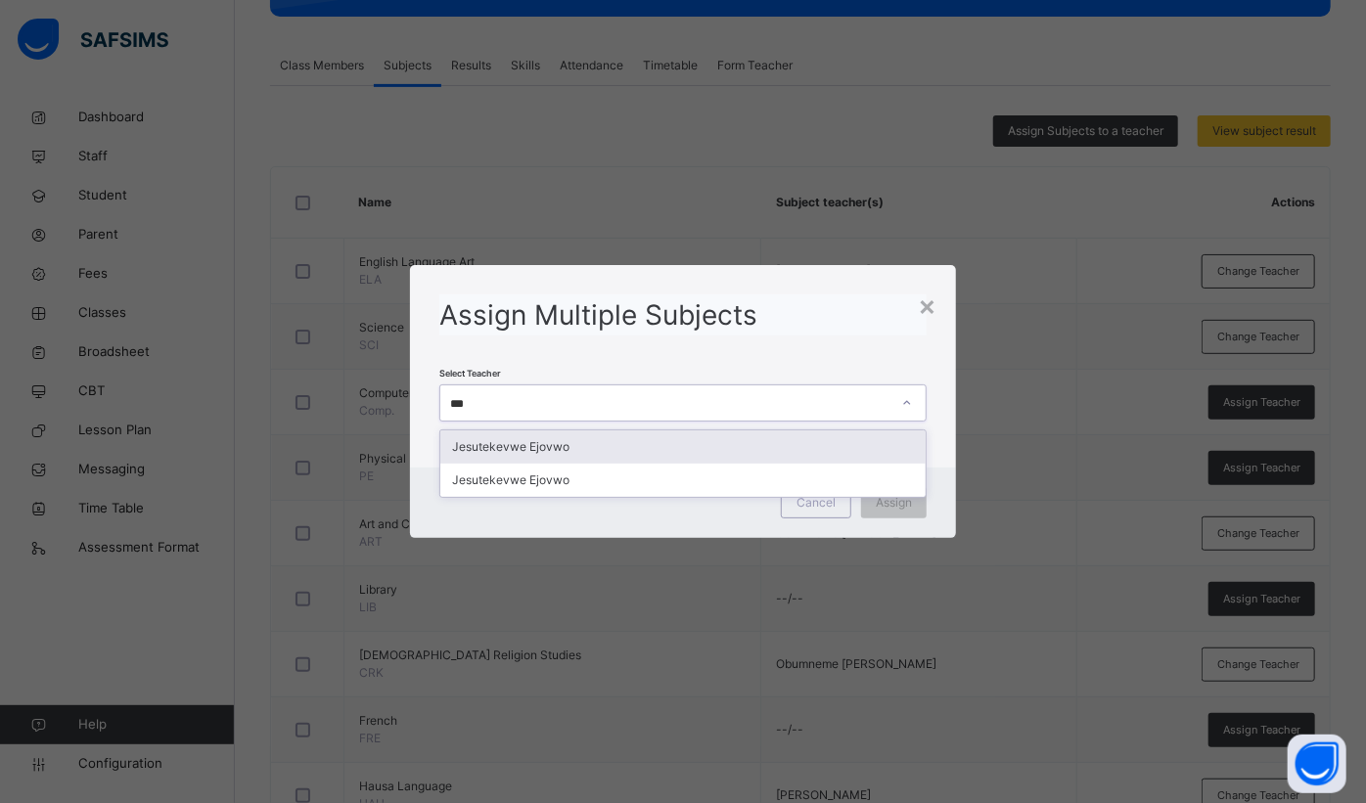
type input "***"
click at [102, 152] on div "× Assign Multiple Subjects Select Teacher option Isa Inuwa, selected. option Je…" at bounding box center [683, 401] width 1366 height 803
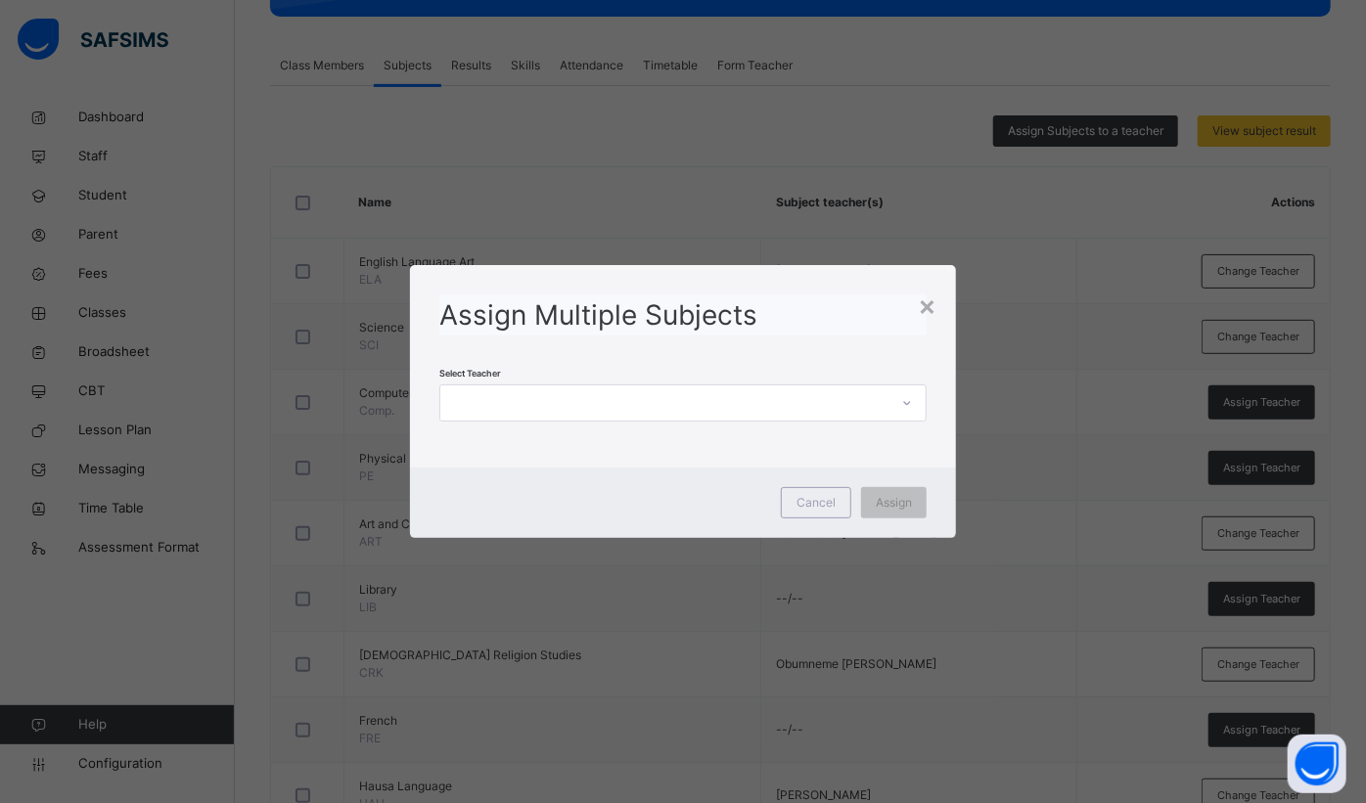
click at [102, 152] on div "× Assign Multiple Subjects Select Teacher Cancel Assign" at bounding box center [683, 401] width 1366 height 803
click at [925, 312] on div "×" at bounding box center [927, 305] width 19 height 41
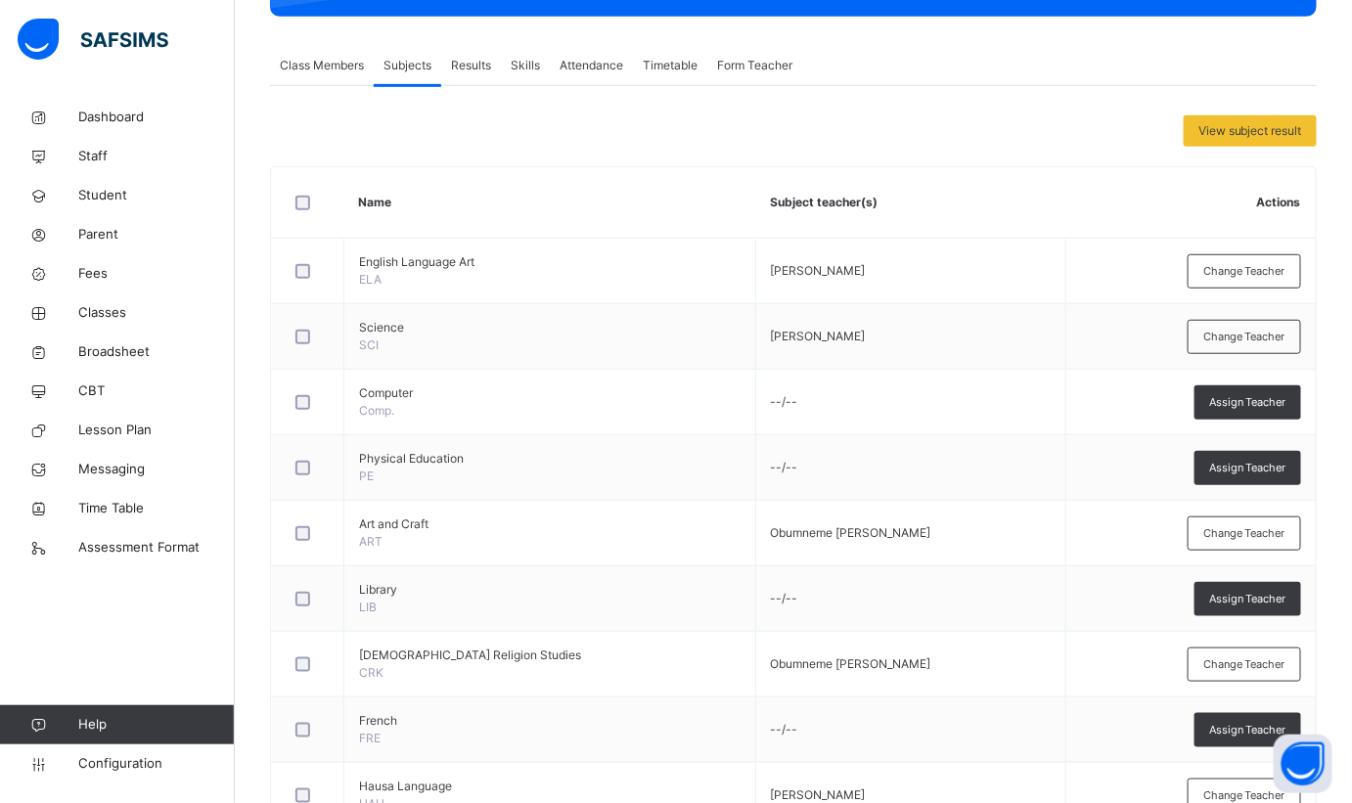
click at [75, 151] on icon at bounding box center [39, 157] width 78 height 15
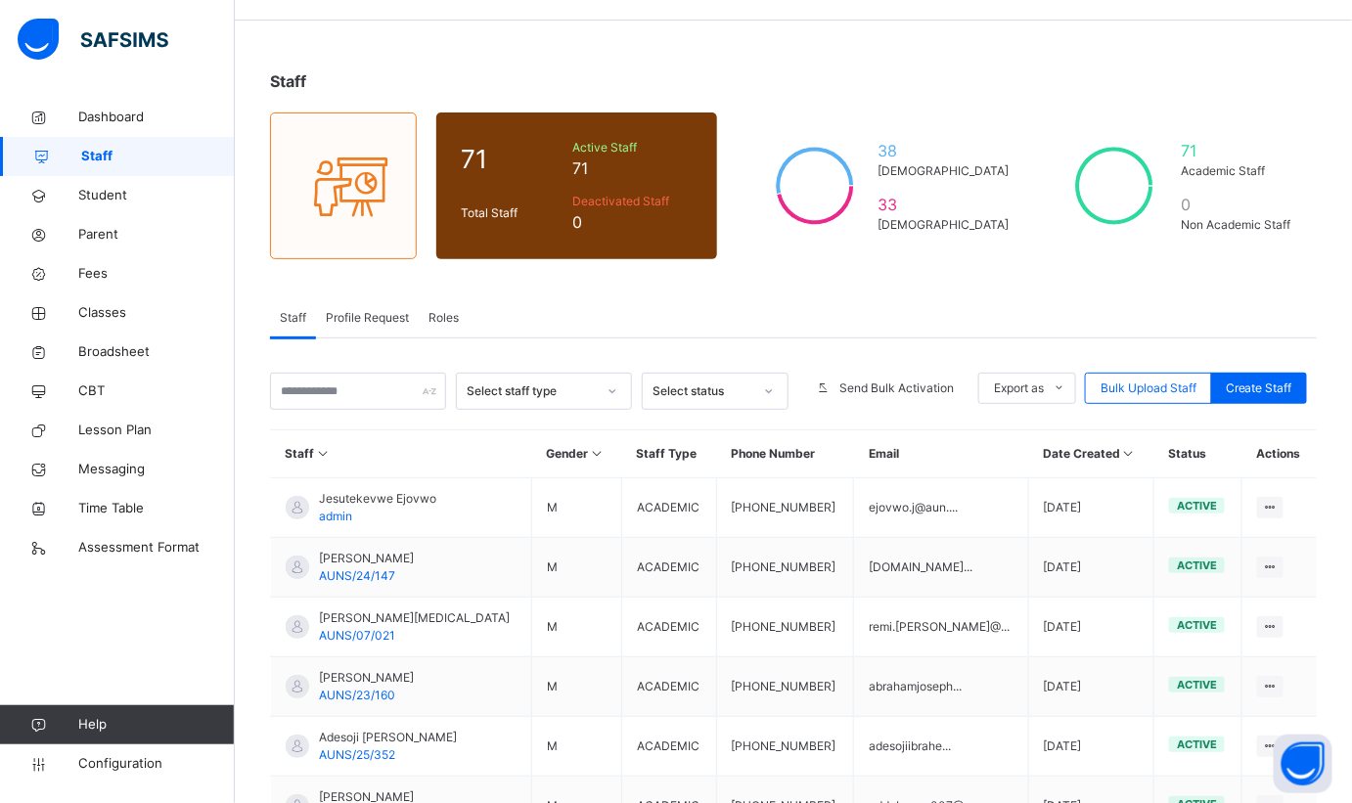
scroll to position [88, 0]
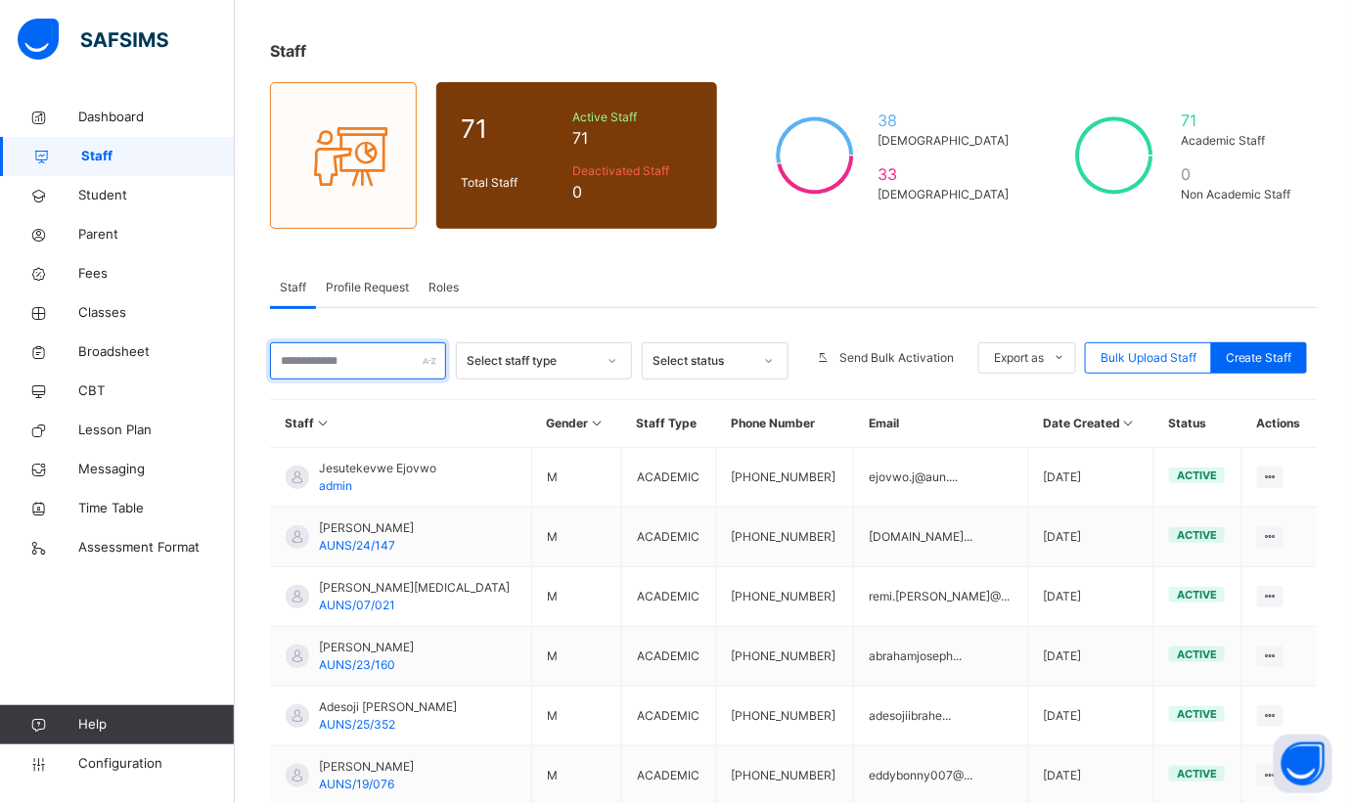
click at [381, 362] on input "text" at bounding box center [358, 360] width 176 height 37
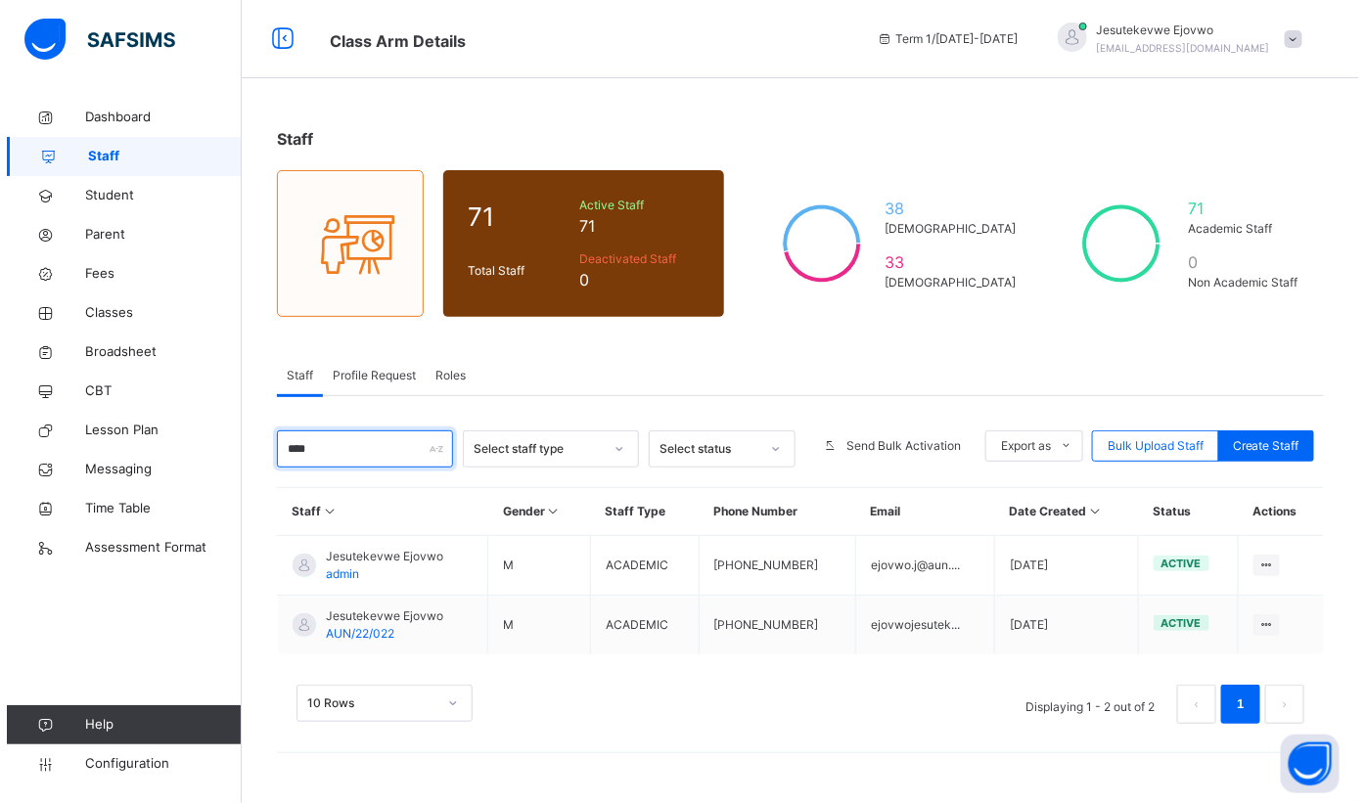
scroll to position [0, 0]
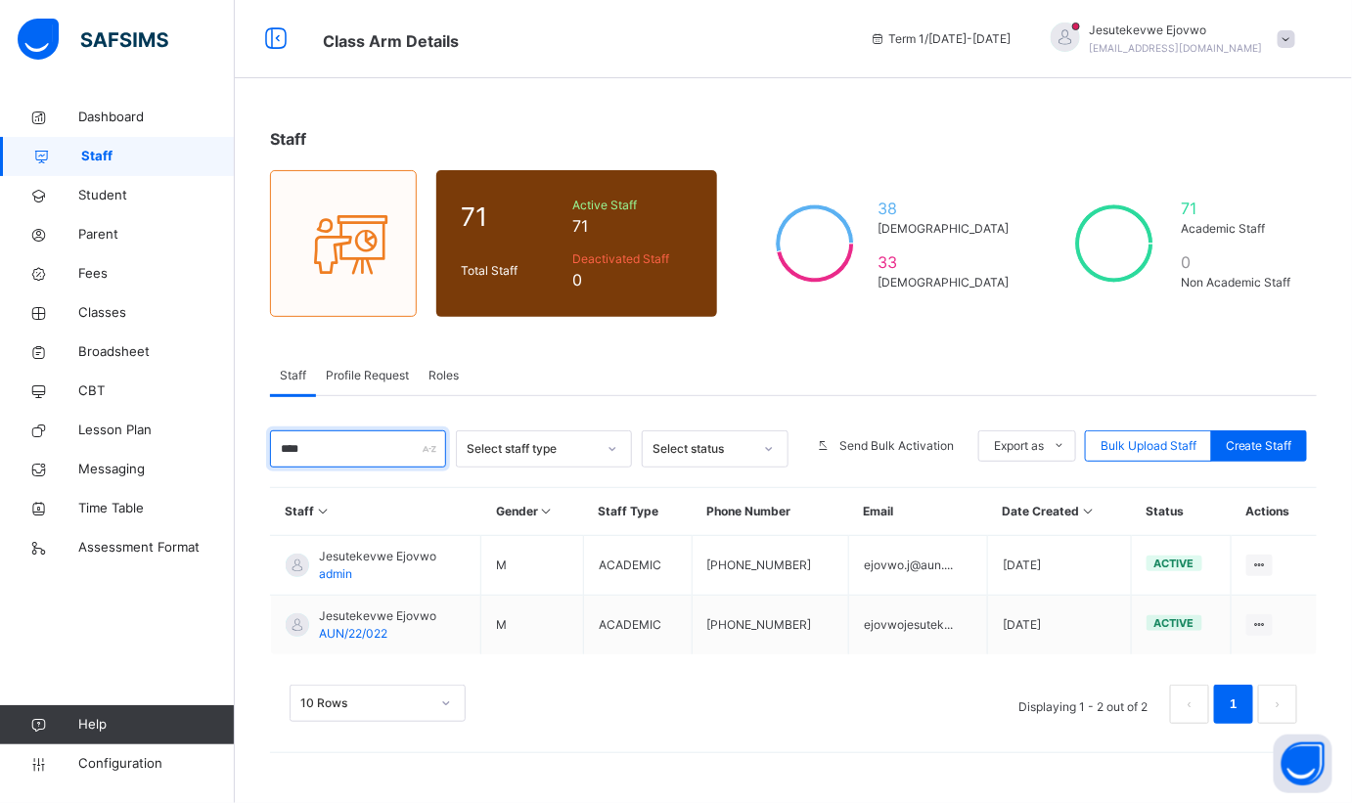
type input "****"
click at [0, 0] on div "Edit Staff" at bounding box center [0, 0] width 0 height 0
select select "**"
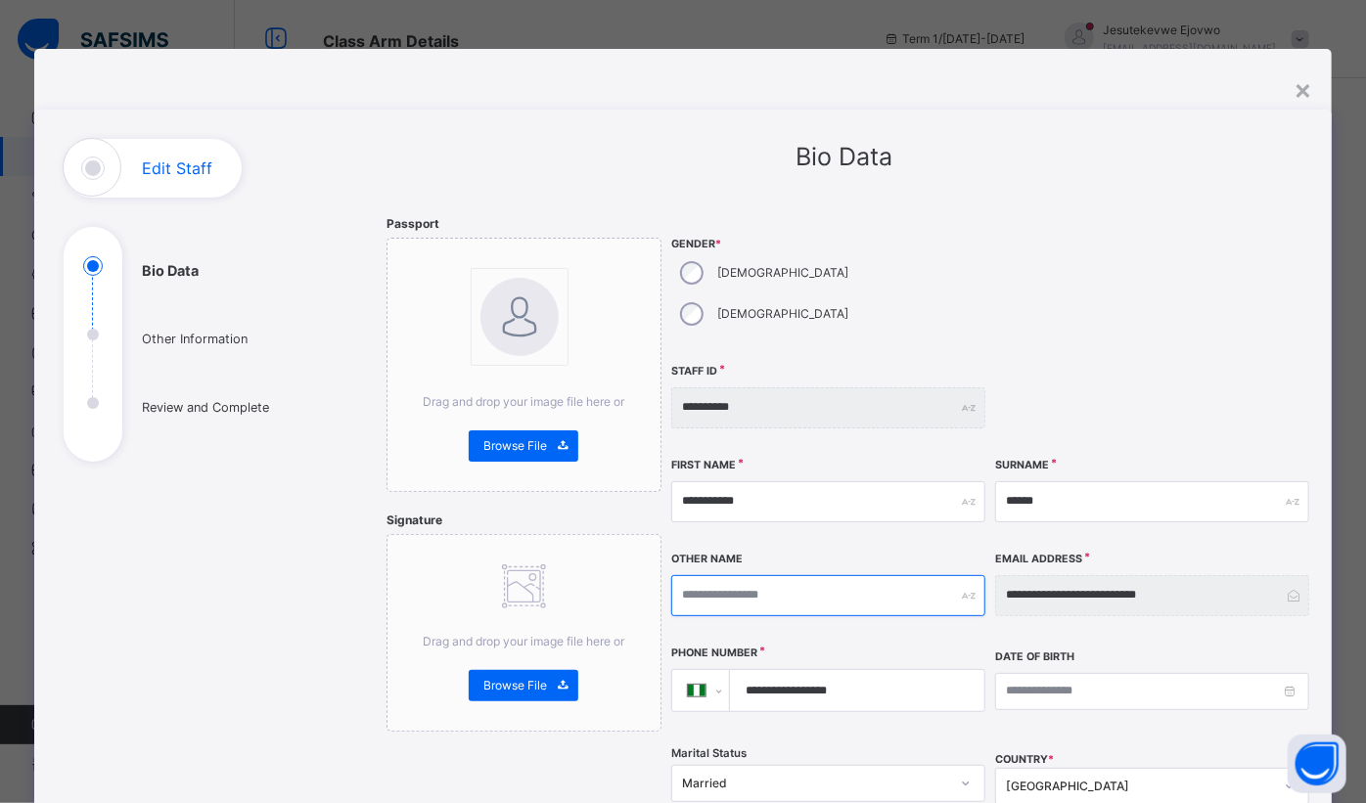
click at [795, 575] on input "text" at bounding box center [828, 595] width 314 height 41
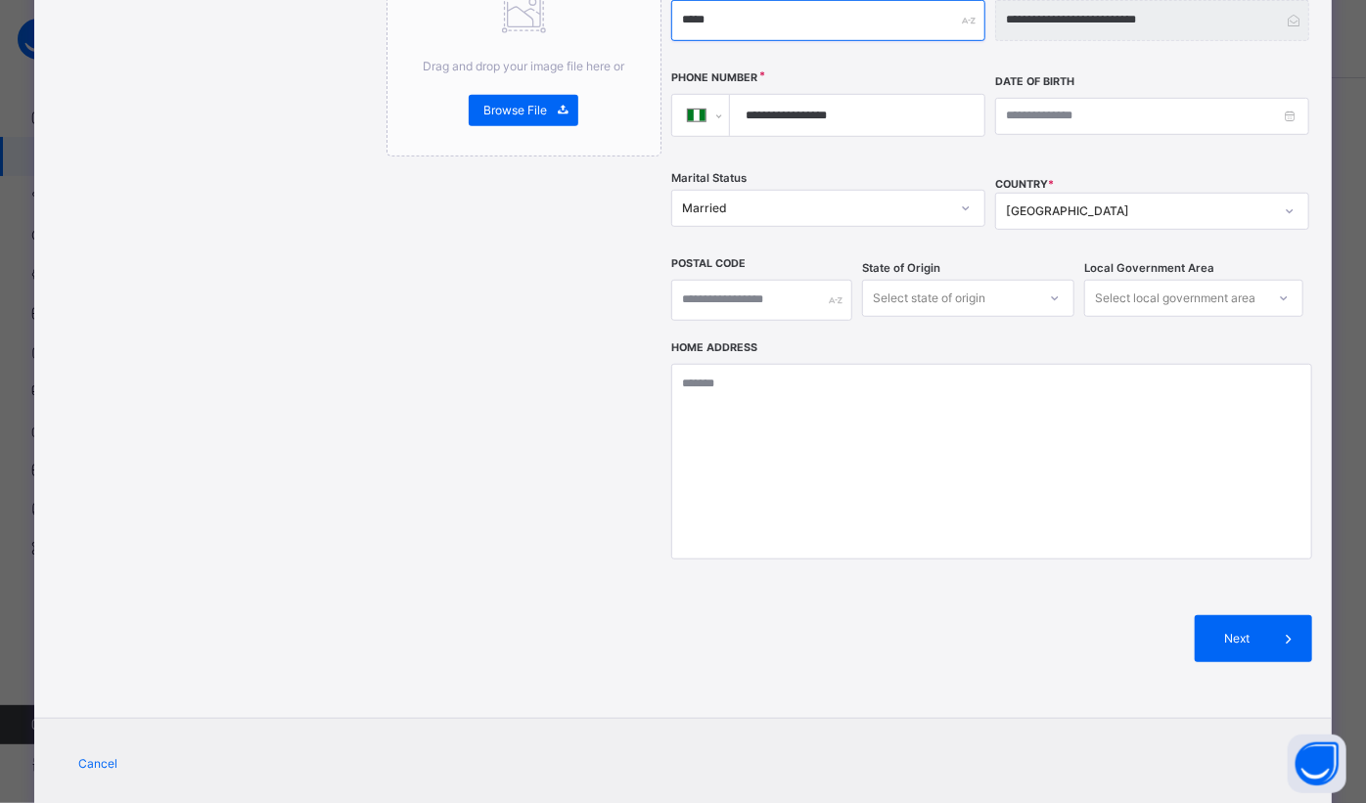
scroll to position [587, 0]
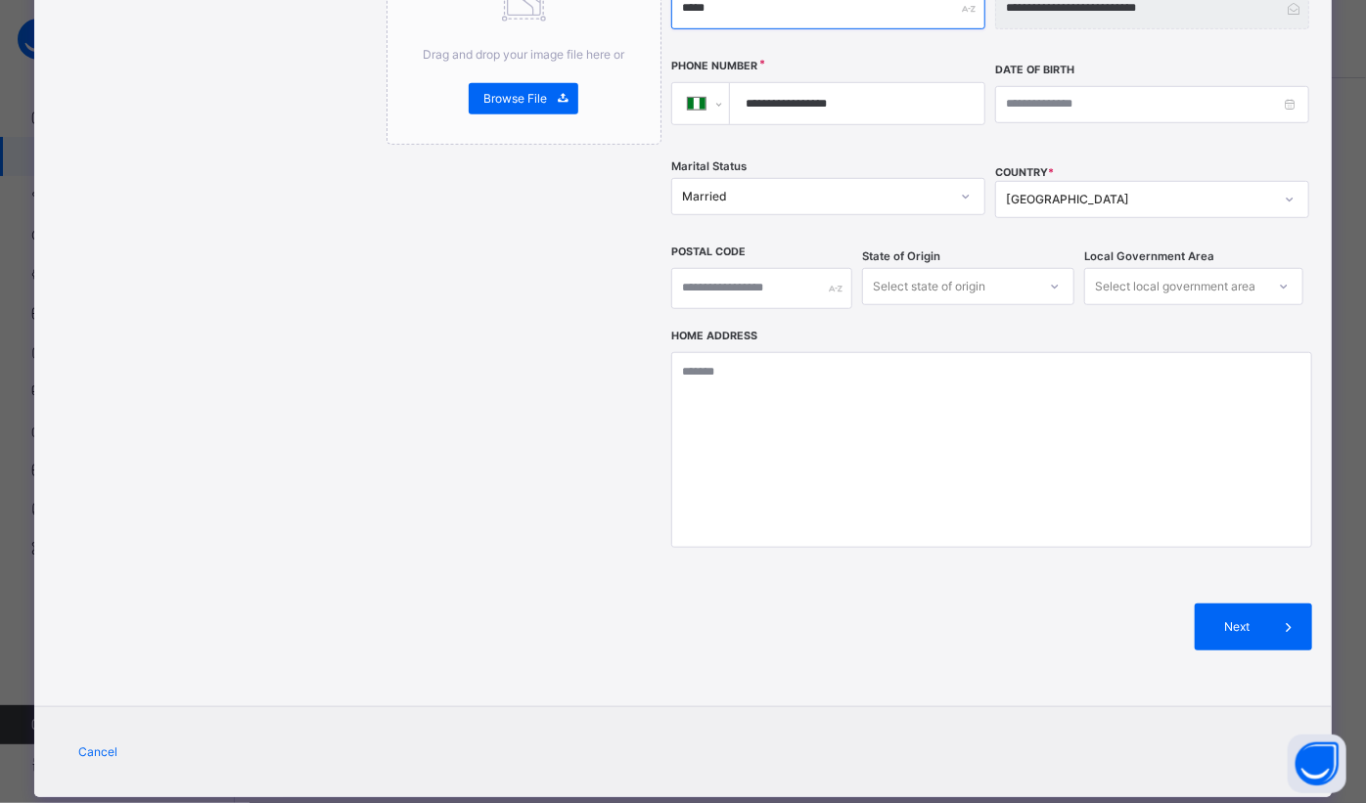
type input "*****"
click at [1233, 618] on span "Next" at bounding box center [1237, 627] width 56 height 18
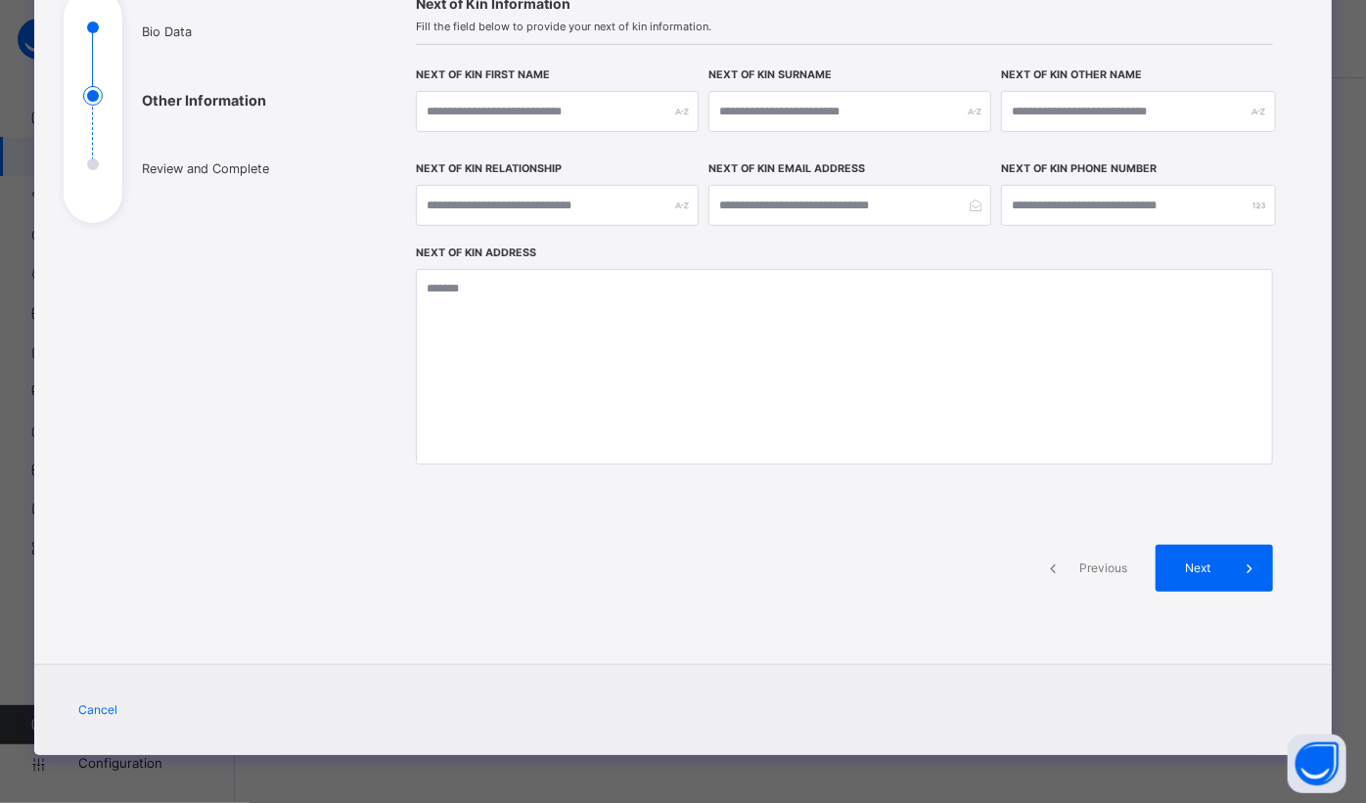
click at [1167, 558] on div "Next" at bounding box center [1214, 568] width 117 height 47
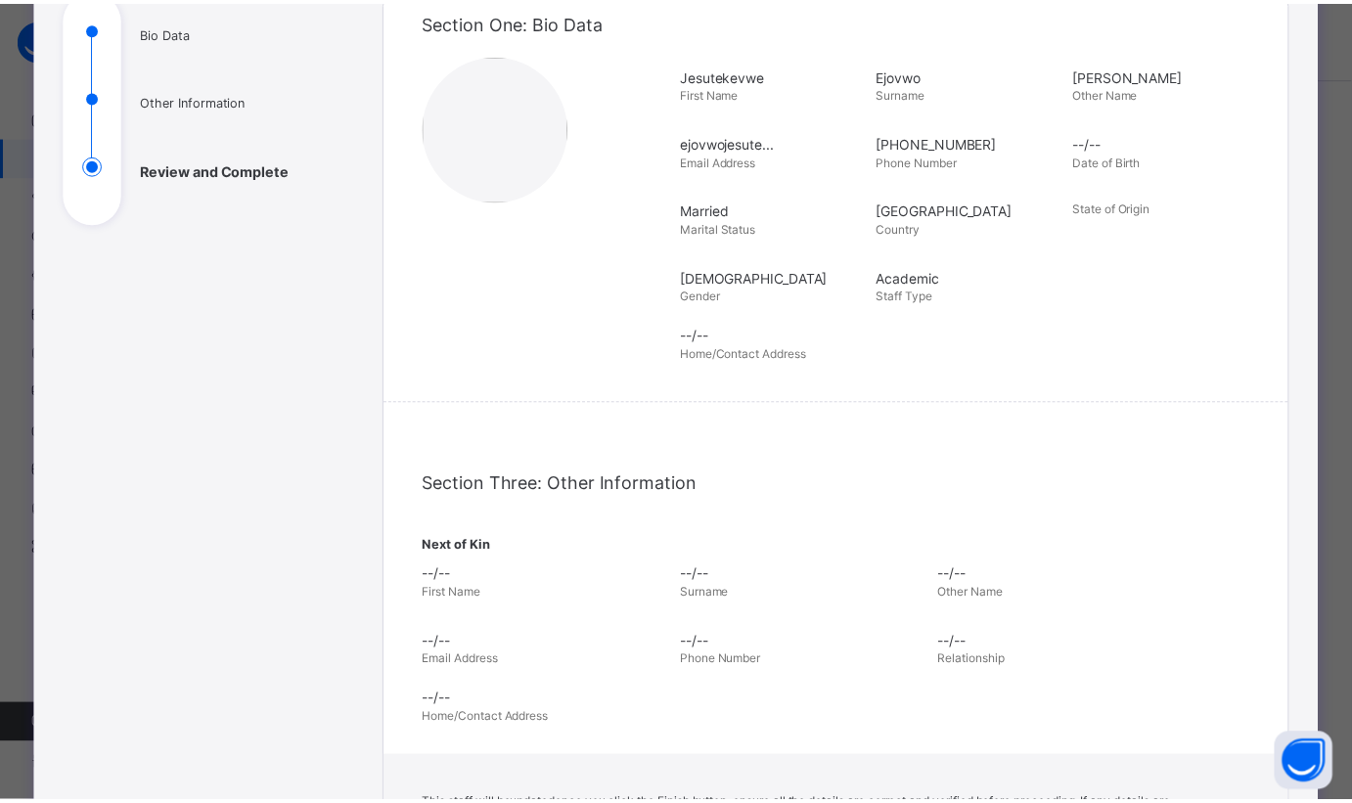
scroll to position [583, 0]
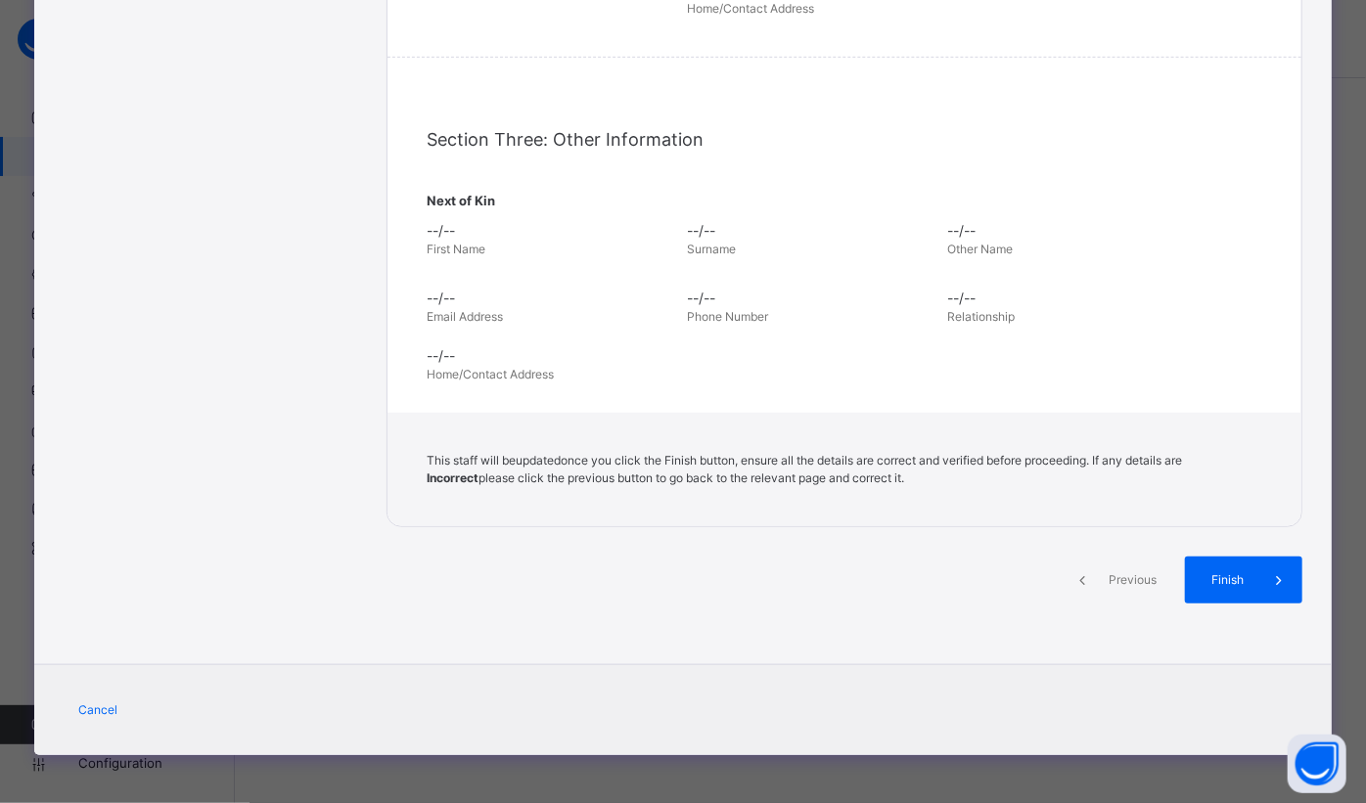
click at [1192, 581] on div "Finish" at bounding box center [1243, 580] width 117 height 47
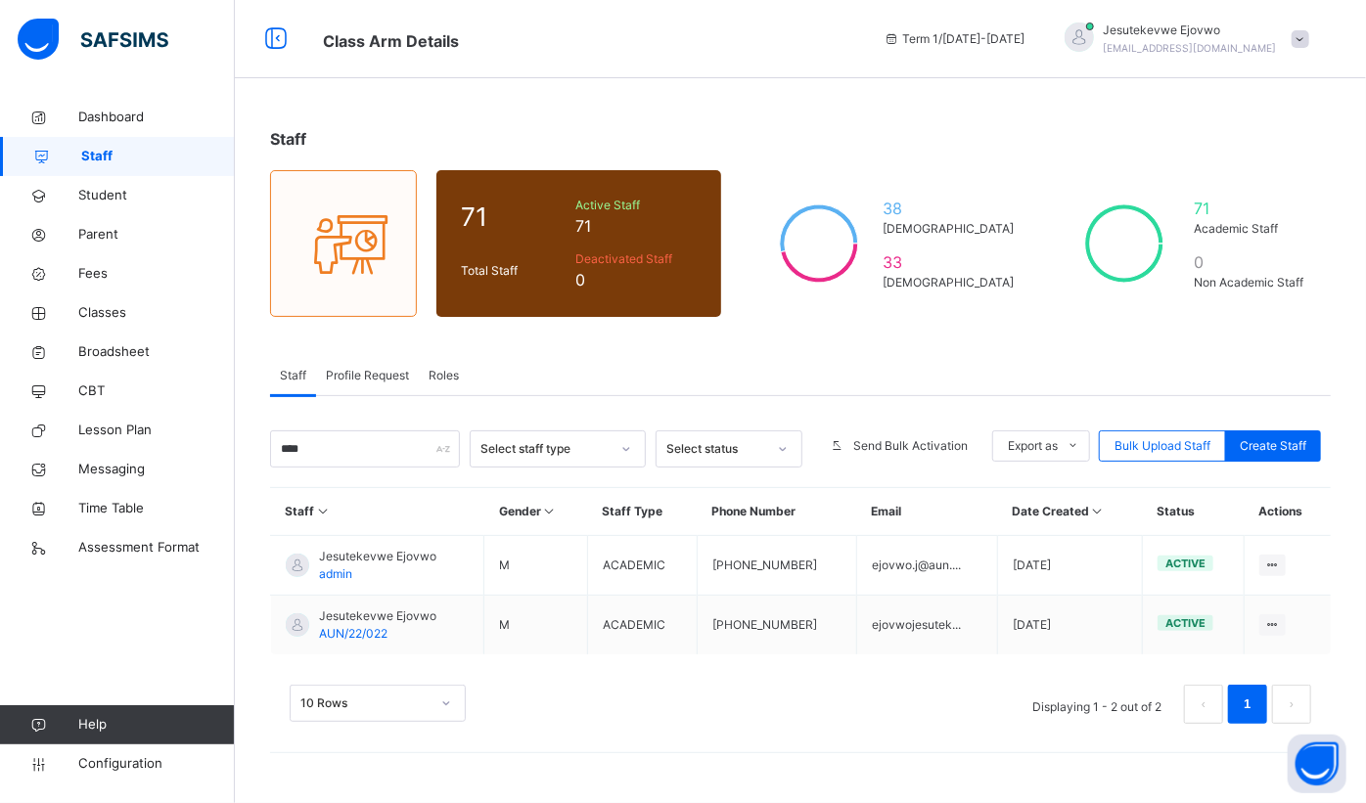
click at [107, 315] on span "Classes" at bounding box center [156, 313] width 157 height 20
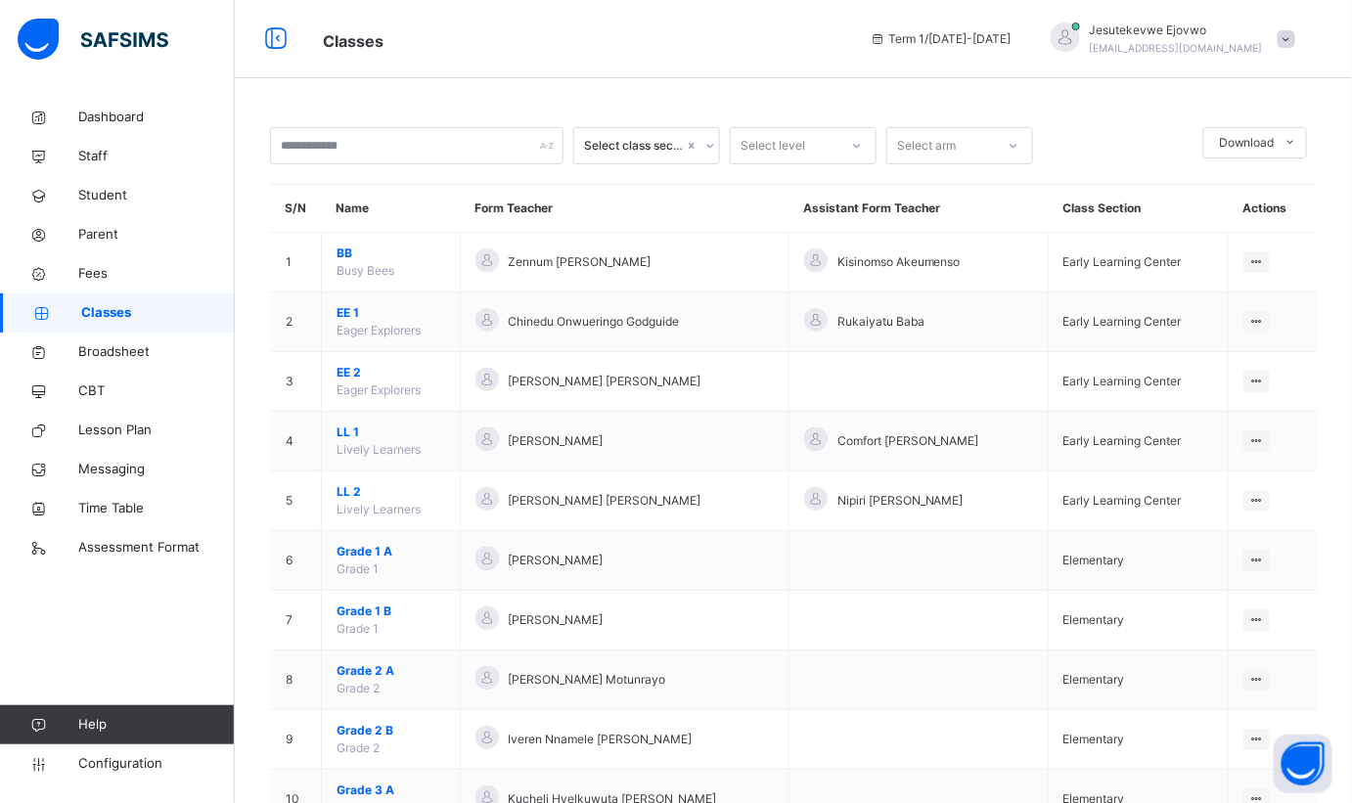
click at [561, 563] on span "Maryam Njidda" at bounding box center [556, 561] width 95 height 18
click at [369, 554] on span "Grade 1 A" at bounding box center [391, 552] width 109 height 18
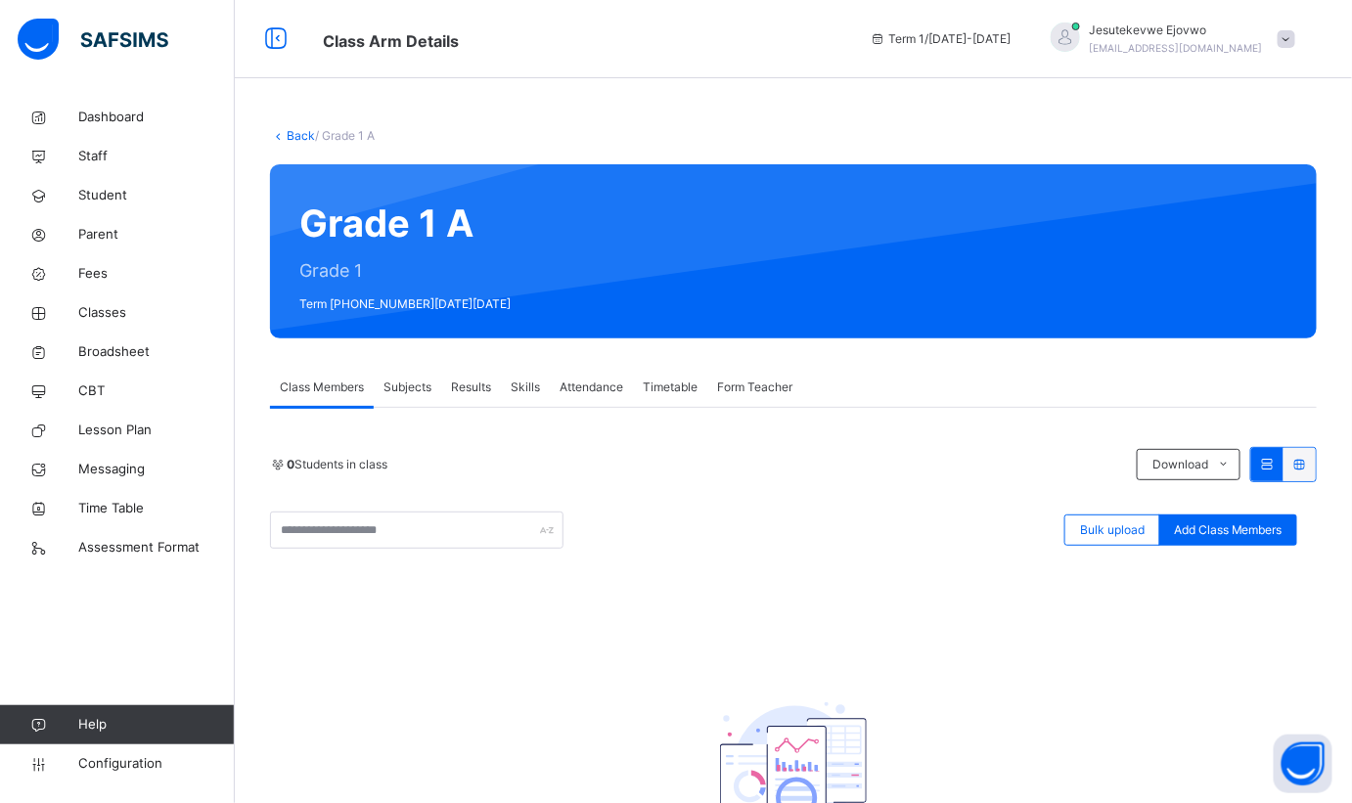
click at [415, 384] on span "Subjects" at bounding box center [408, 388] width 48 height 18
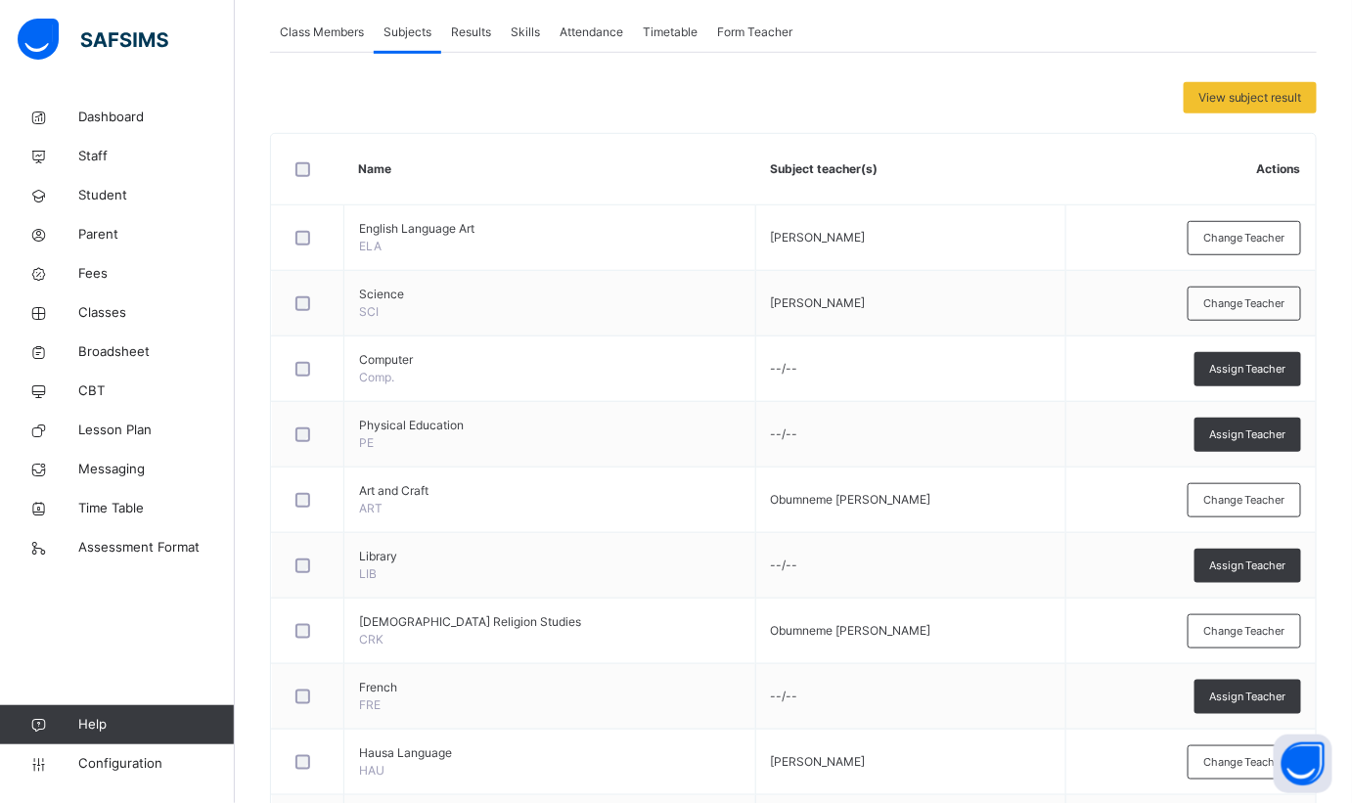
scroll to position [444, 0]
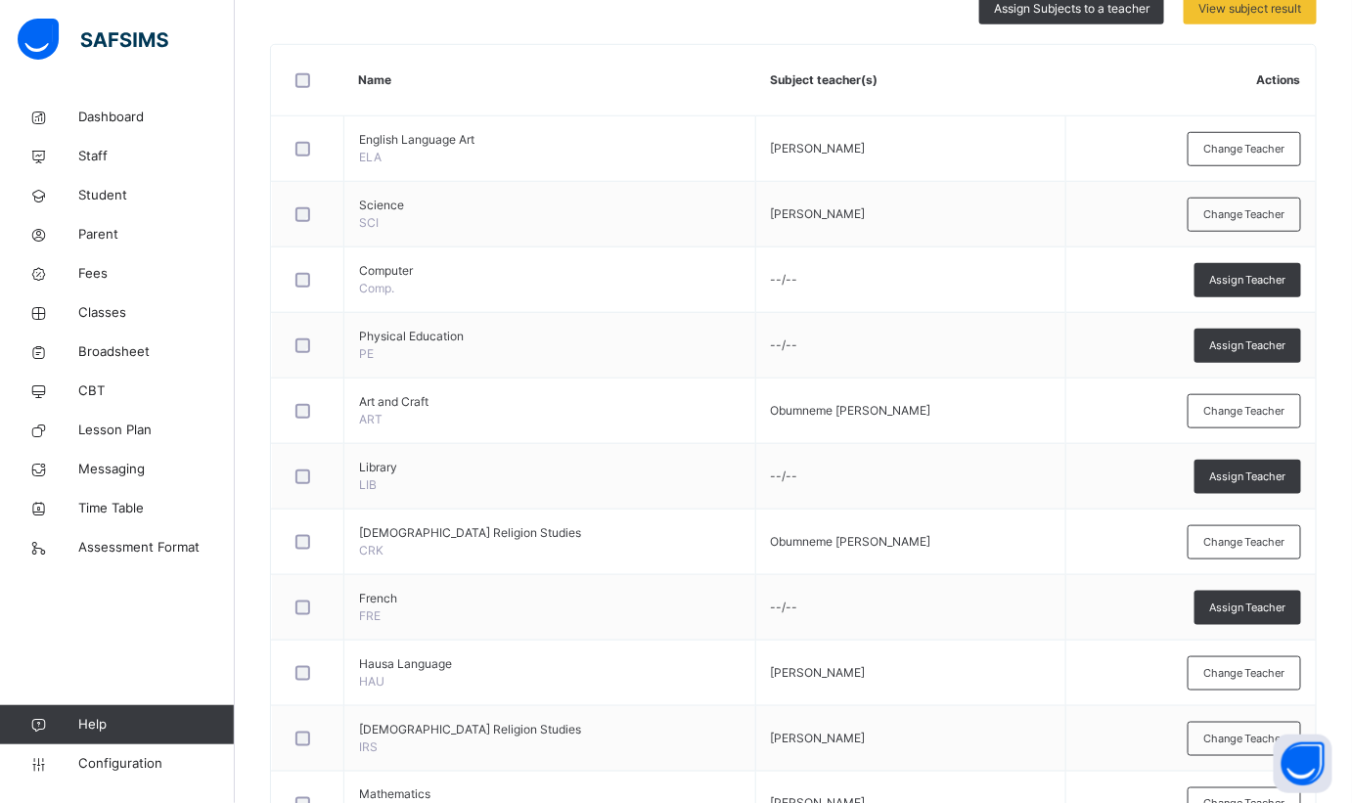
click at [1265, 276] on span "Assign Teacher" at bounding box center [1247, 280] width 77 height 17
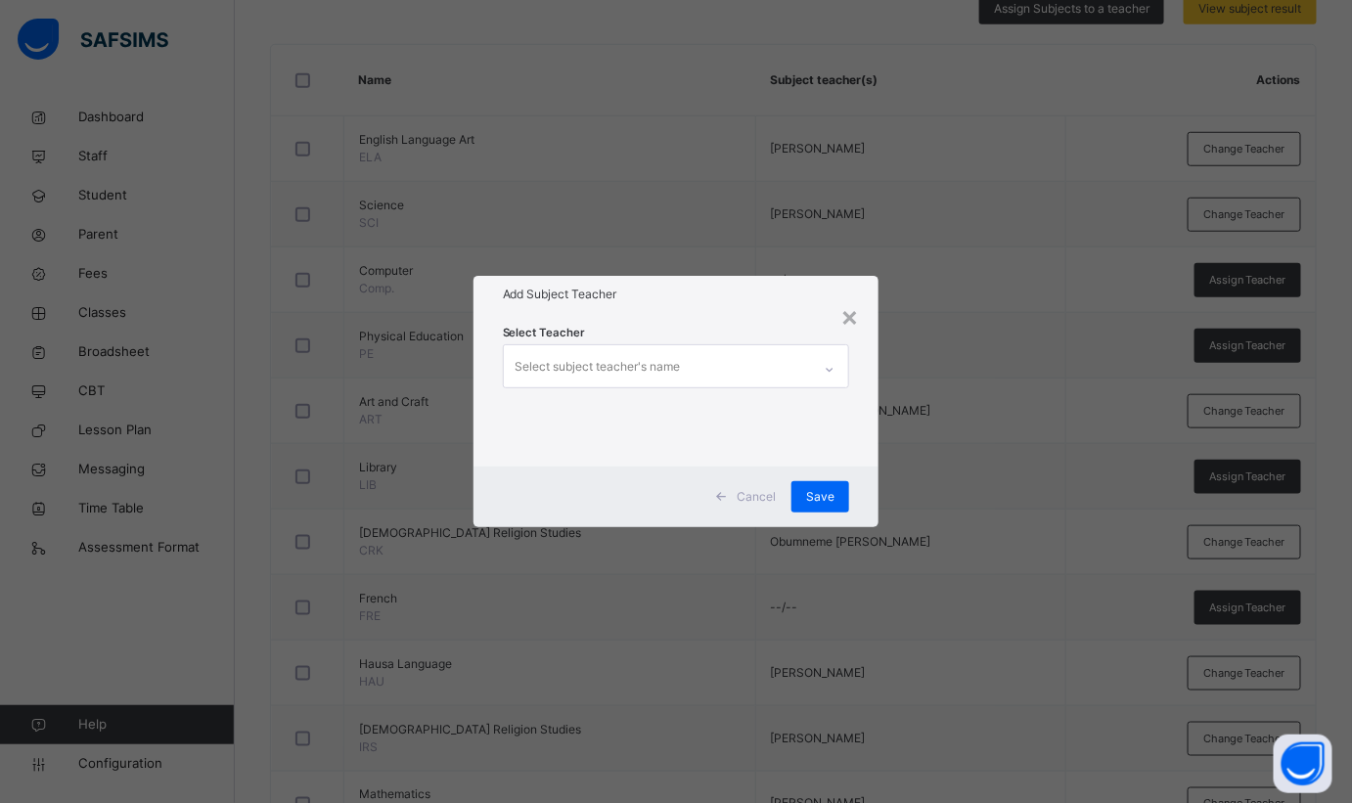
click at [827, 368] on icon at bounding box center [830, 370] width 12 height 20
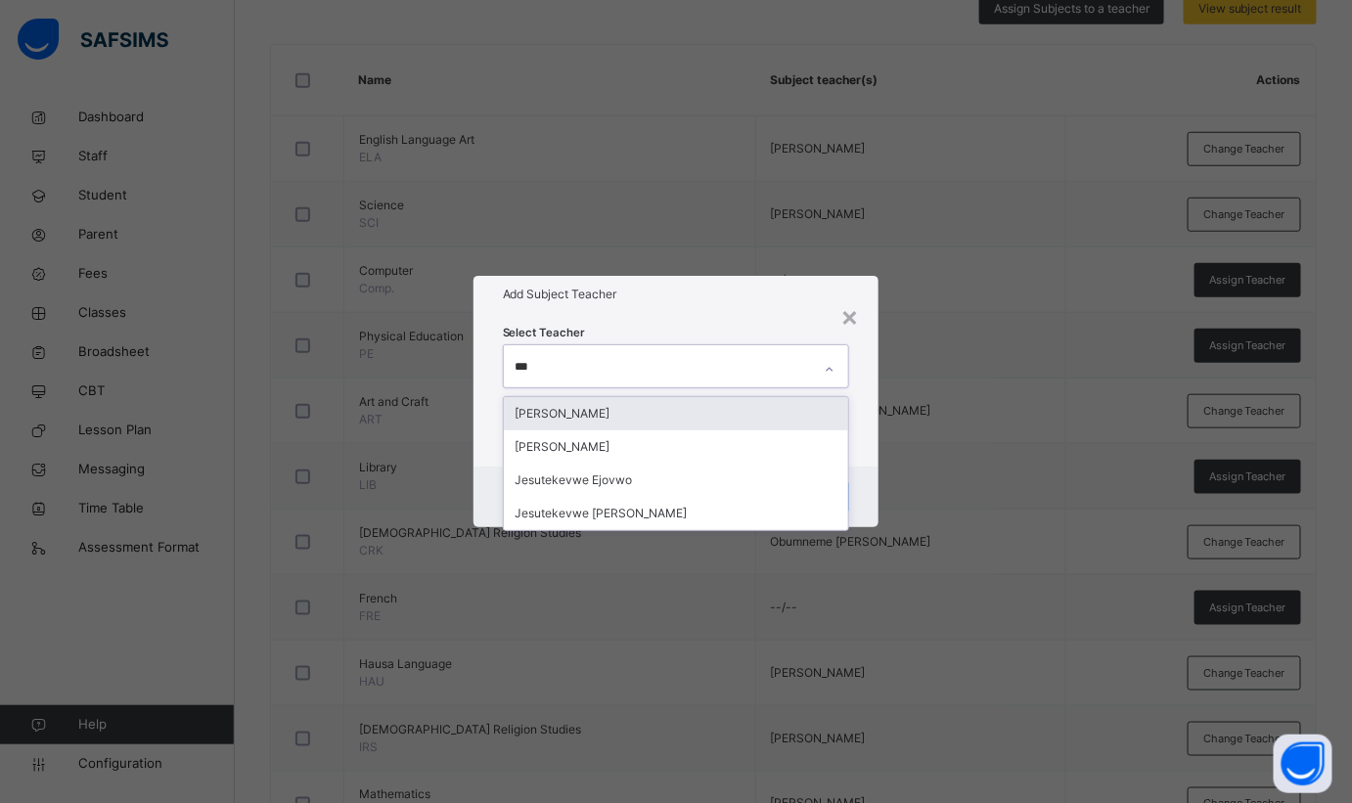
type input "**"
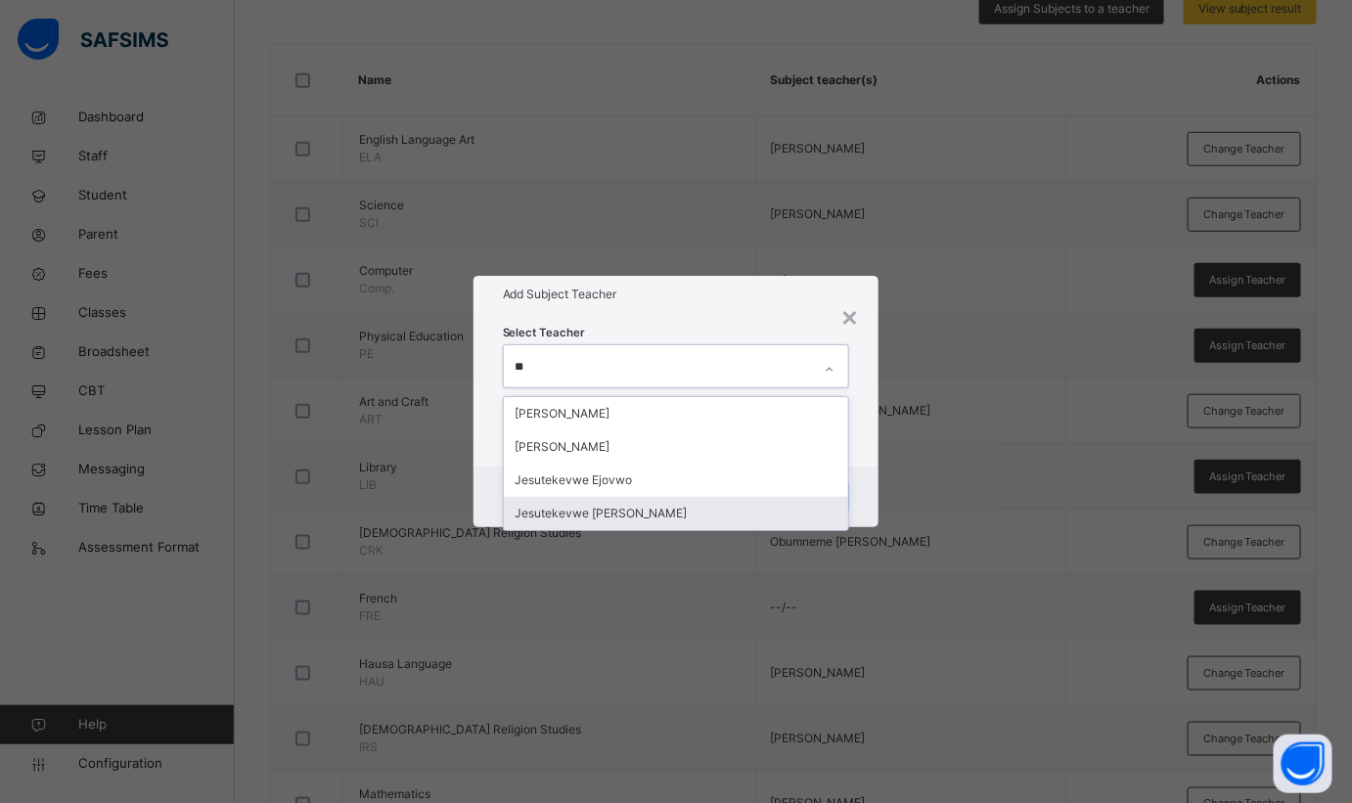
click at [648, 511] on div "Jesutekevwe Peter Ejovwo" at bounding box center [676, 513] width 345 height 33
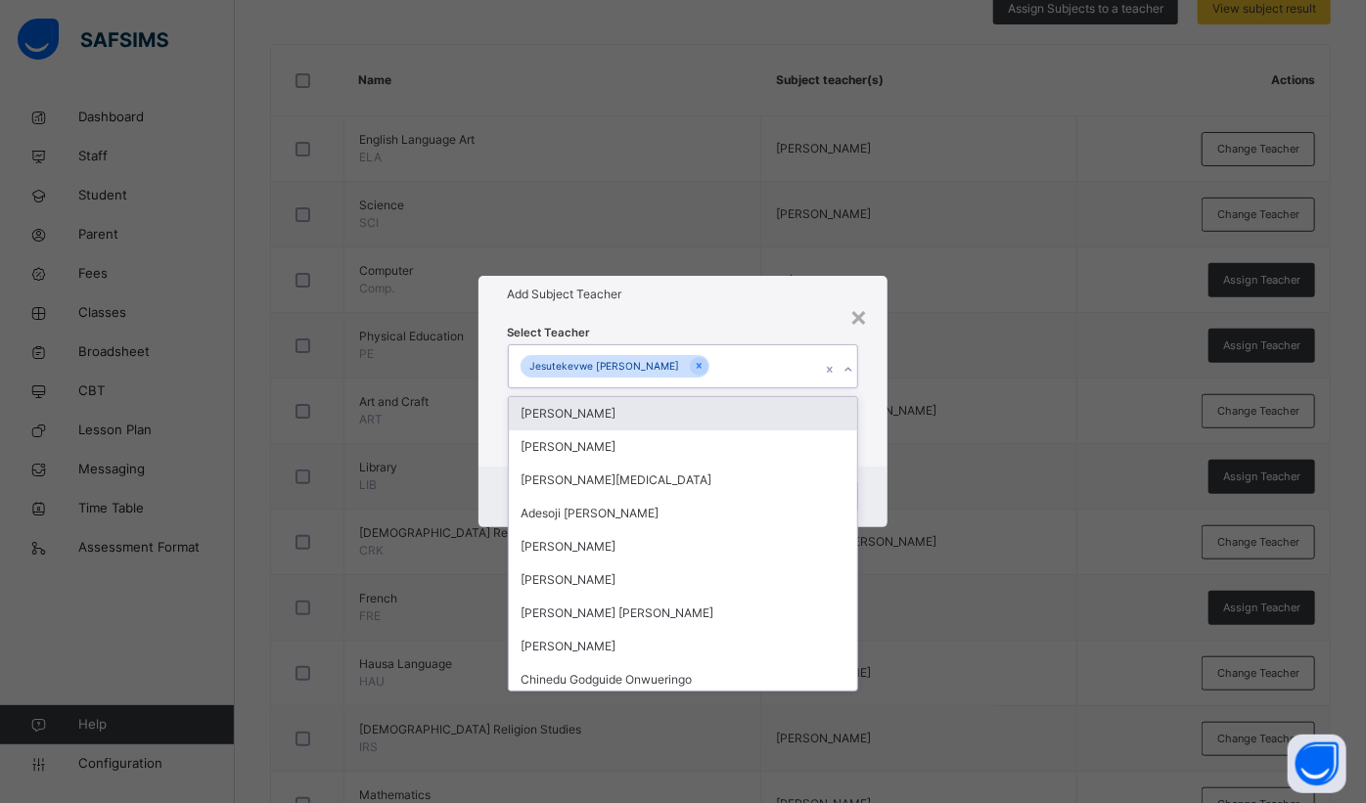
click at [725, 294] on h1 "Add Subject Teacher" at bounding box center [683, 295] width 351 height 18
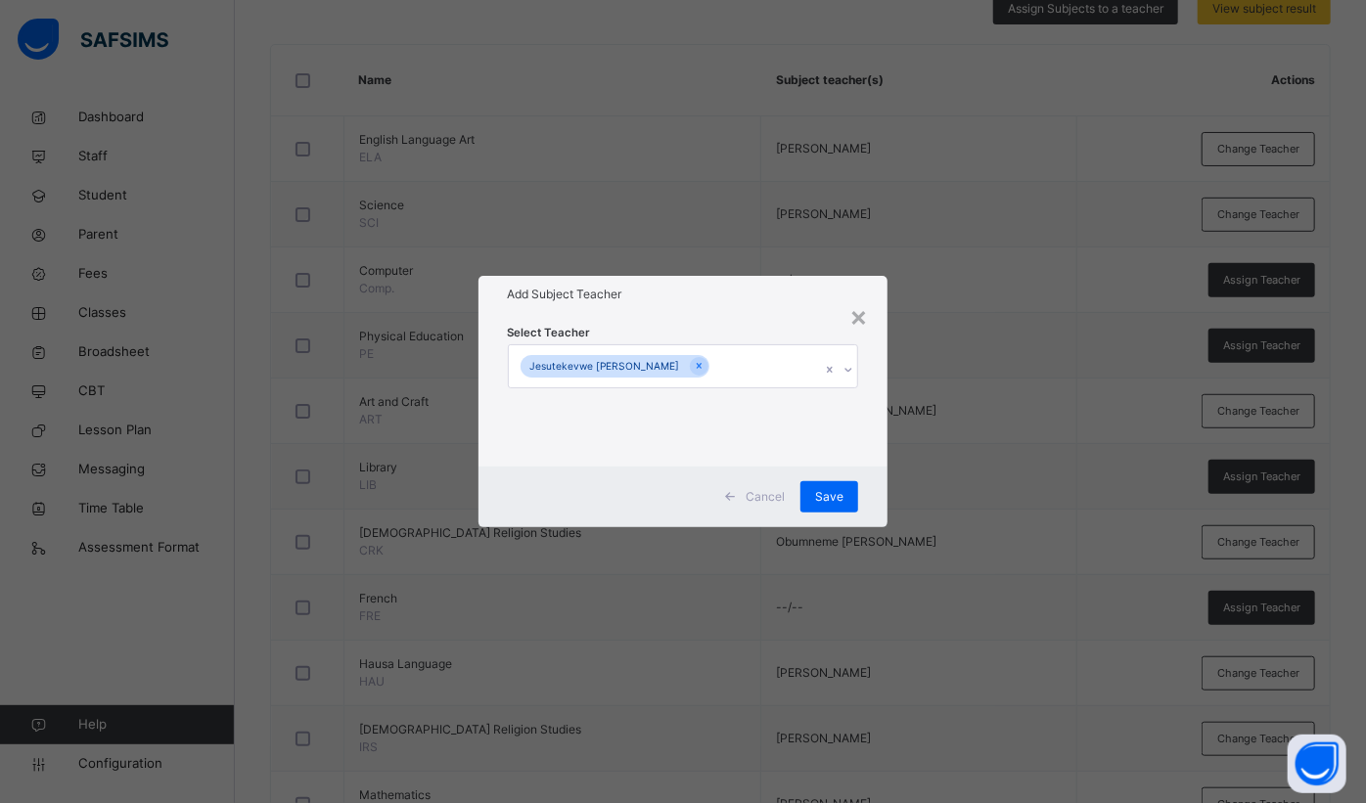
click at [818, 497] on span "Save" at bounding box center [829, 497] width 28 height 18
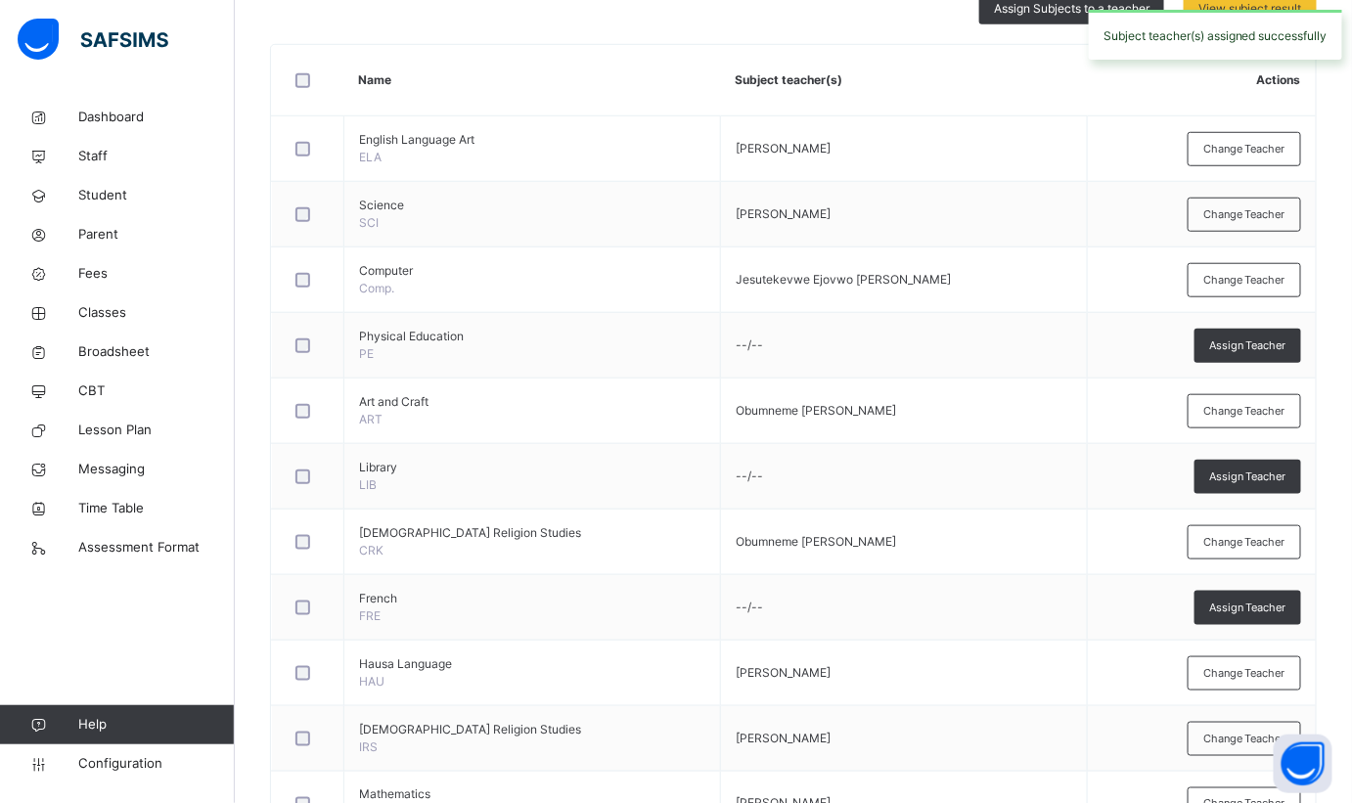
click at [442, 336] on span "Physical Education" at bounding box center [532, 337] width 346 height 18
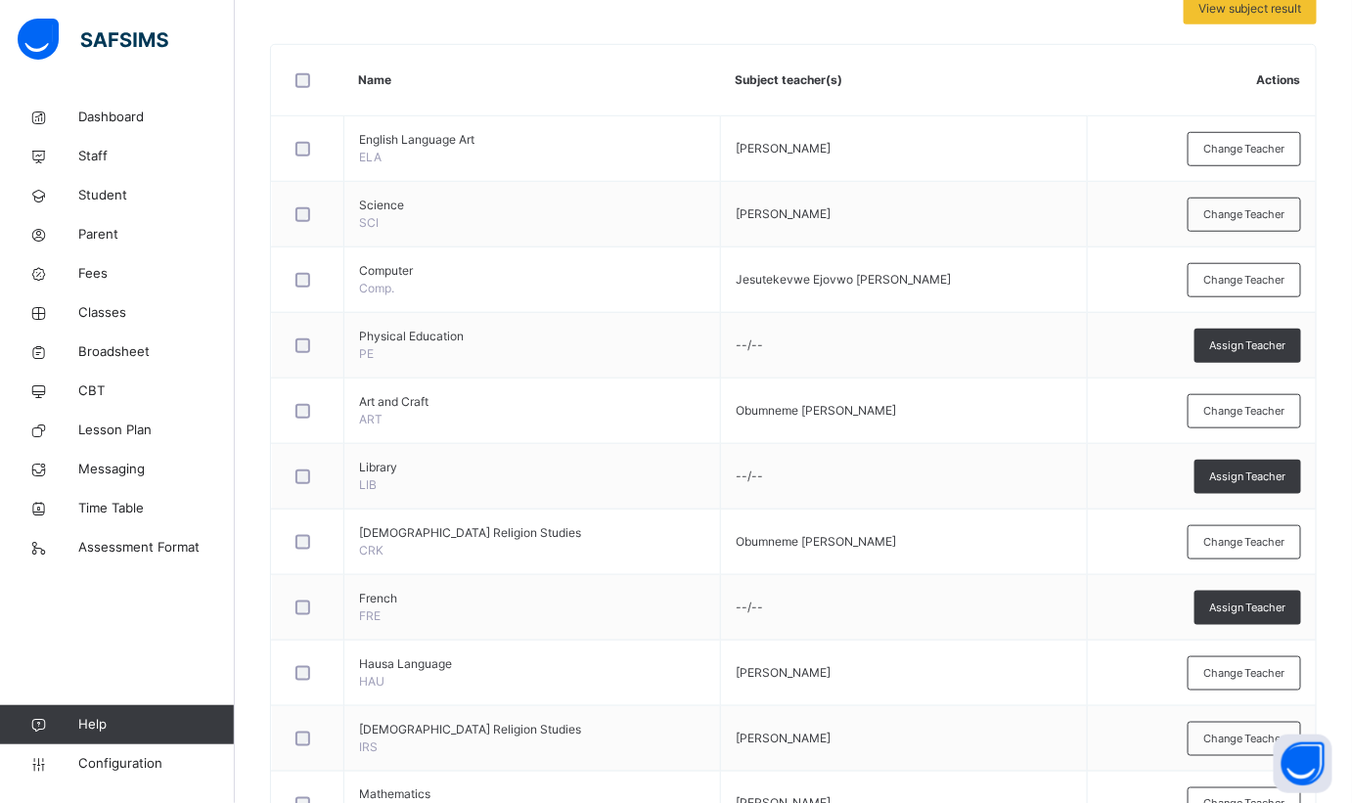
click at [1278, 351] on div "Assign Teacher" at bounding box center [1248, 346] width 107 height 34
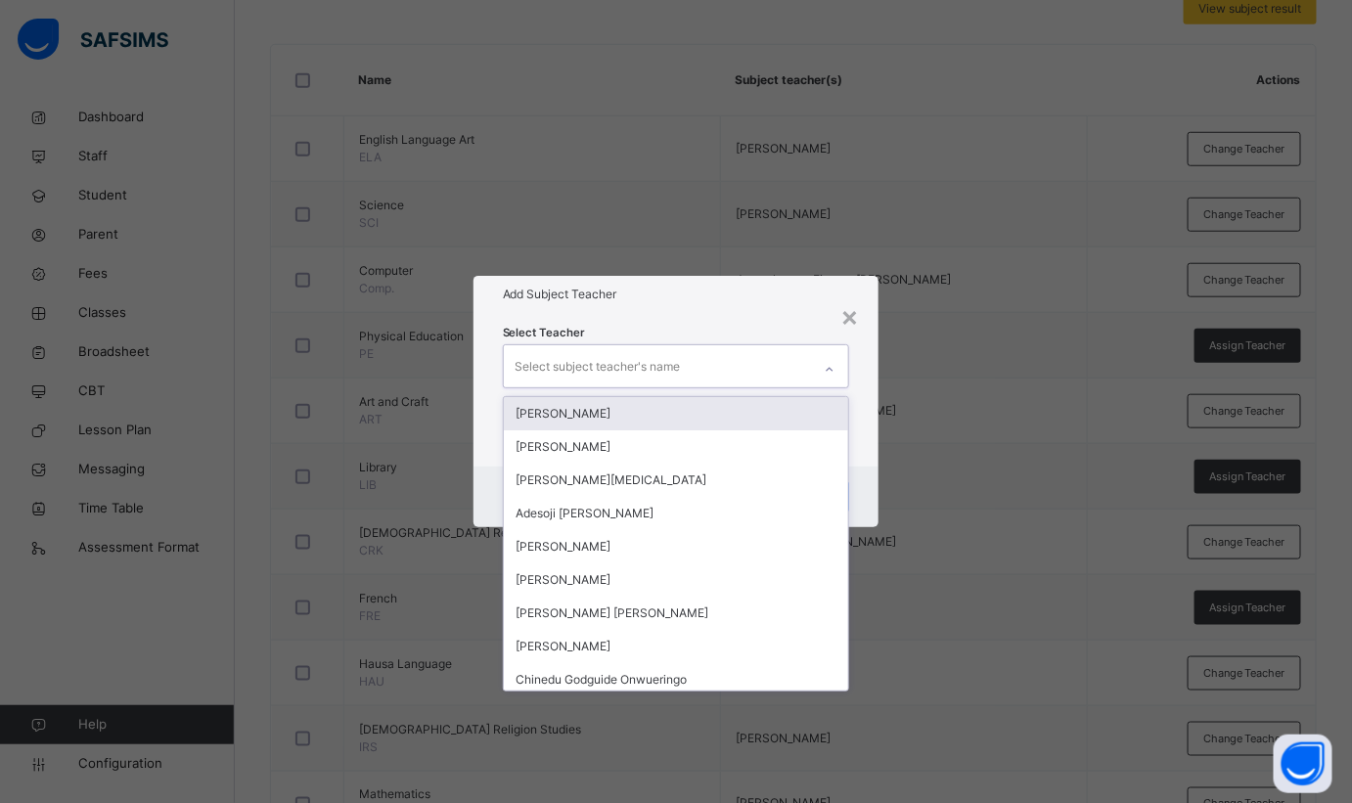
click at [726, 367] on div "Select subject teacher's name" at bounding box center [658, 365] width 308 height 41
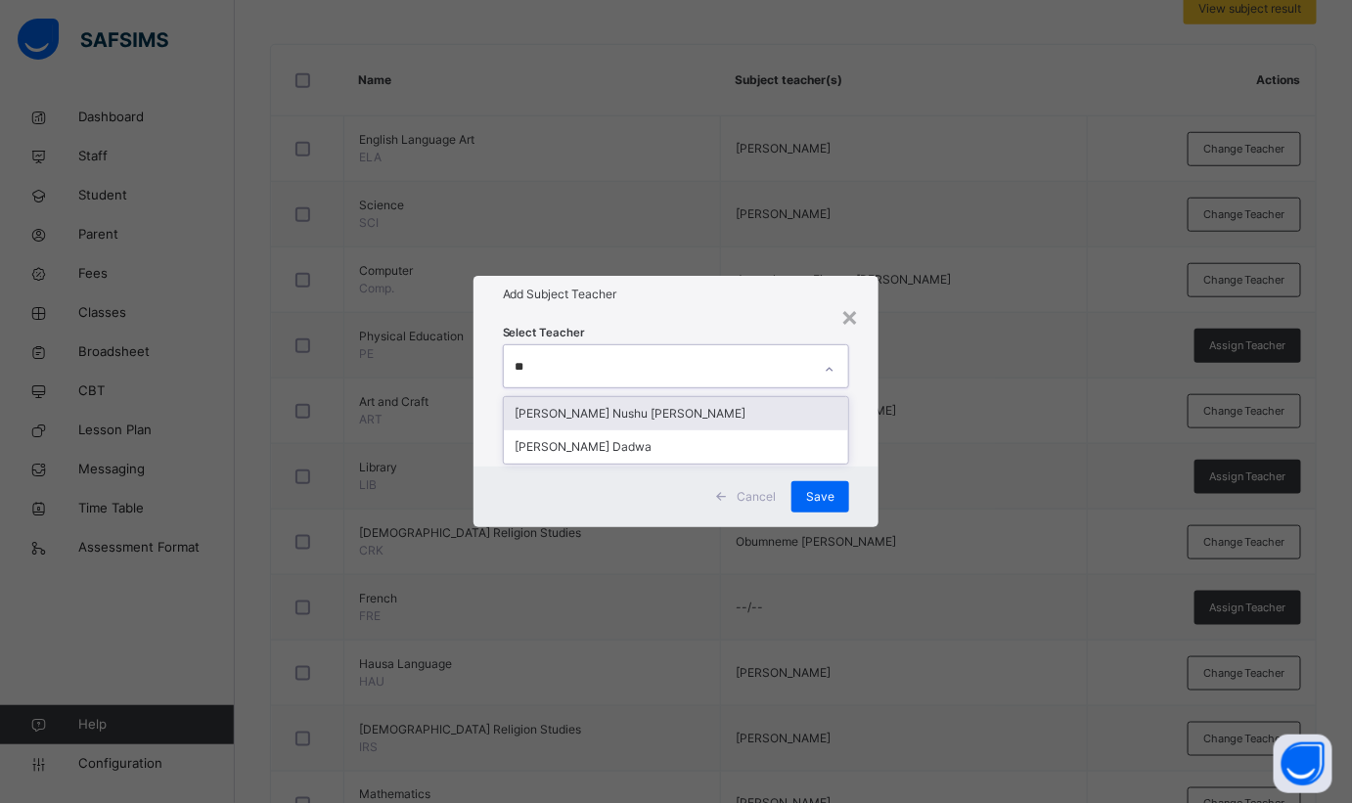
type input "***"
click at [645, 412] on div "[PERSON_NAME] Nushu [PERSON_NAME]" at bounding box center [676, 413] width 345 height 33
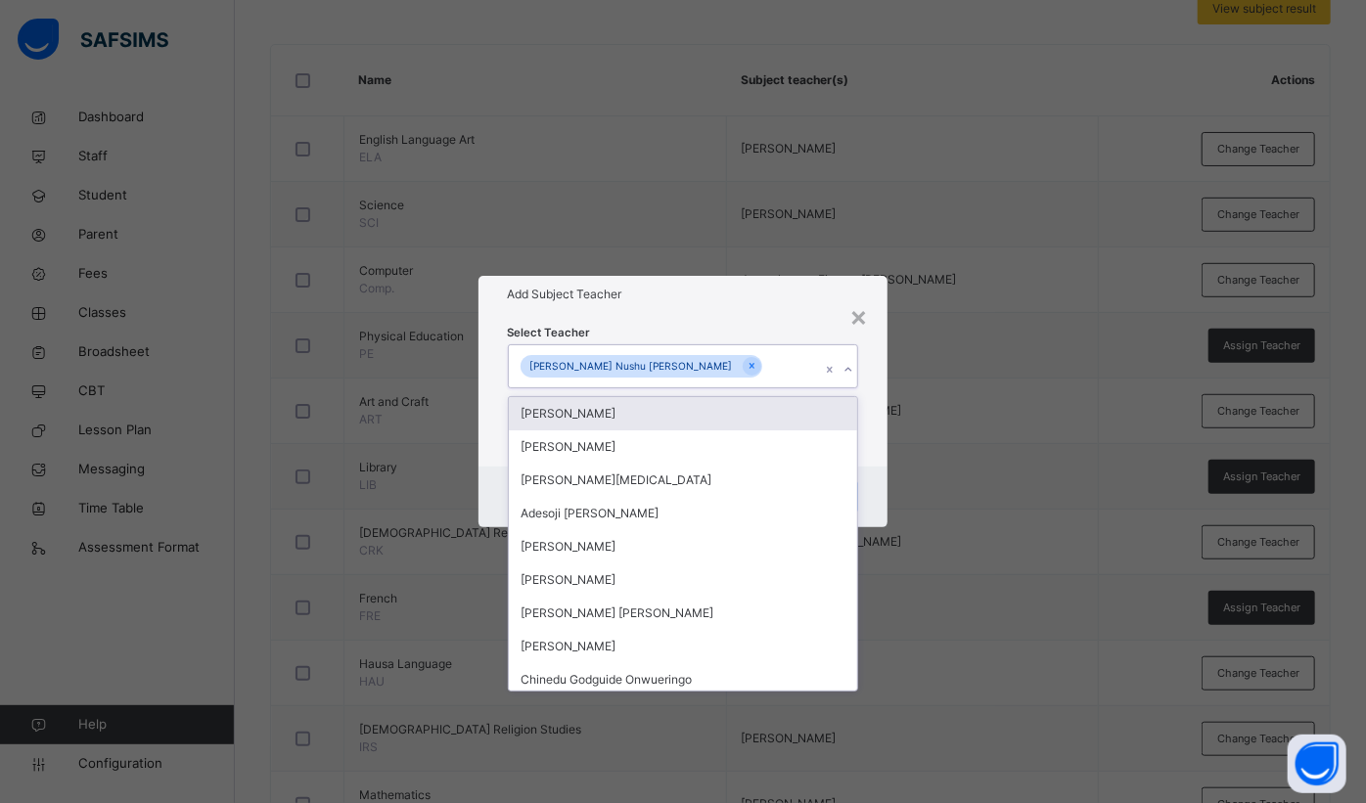
click at [777, 317] on div "Select Teacher option Geoffery Nushu Gabriel, selected. option Abdulmajid Sani …" at bounding box center [683, 389] width 410 height 153
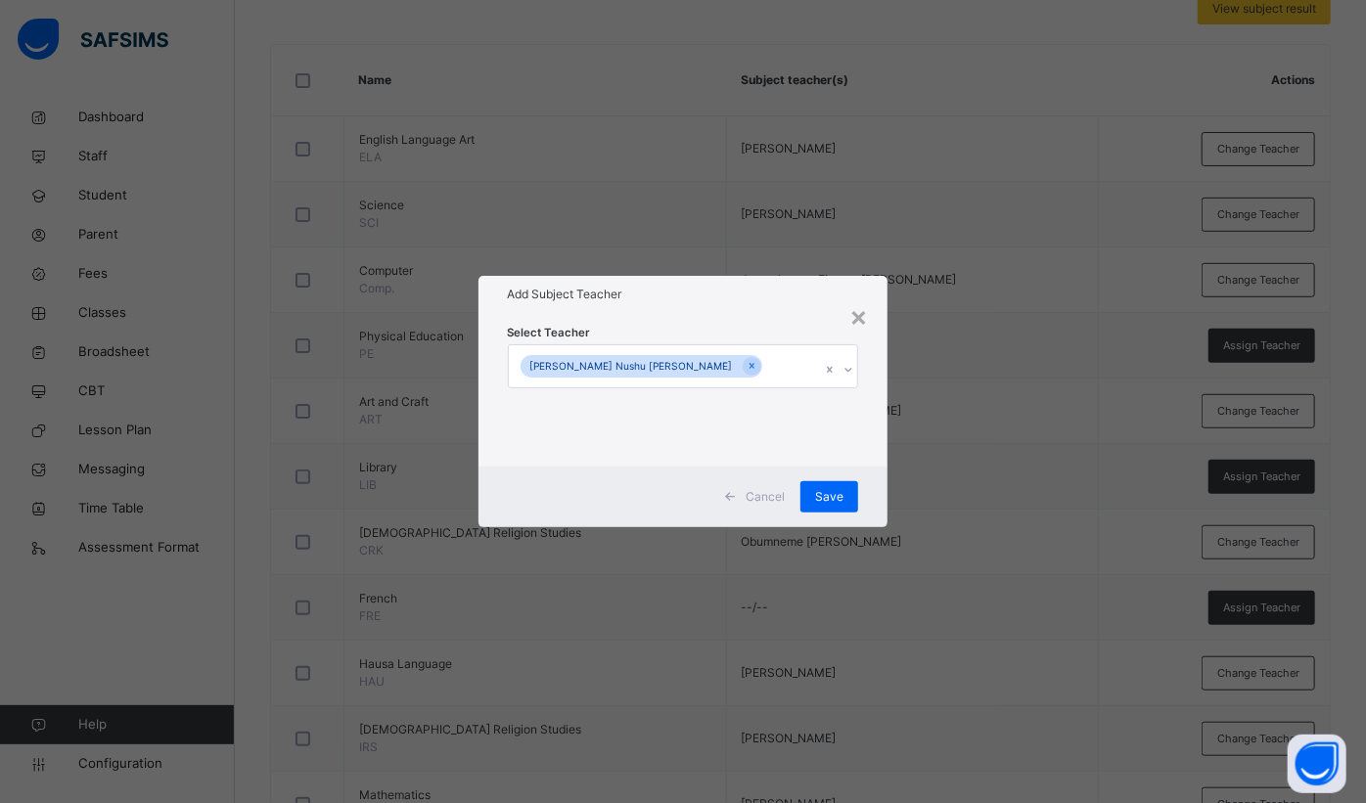
click at [830, 500] on span "Save" at bounding box center [829, 497] width 28 height 18
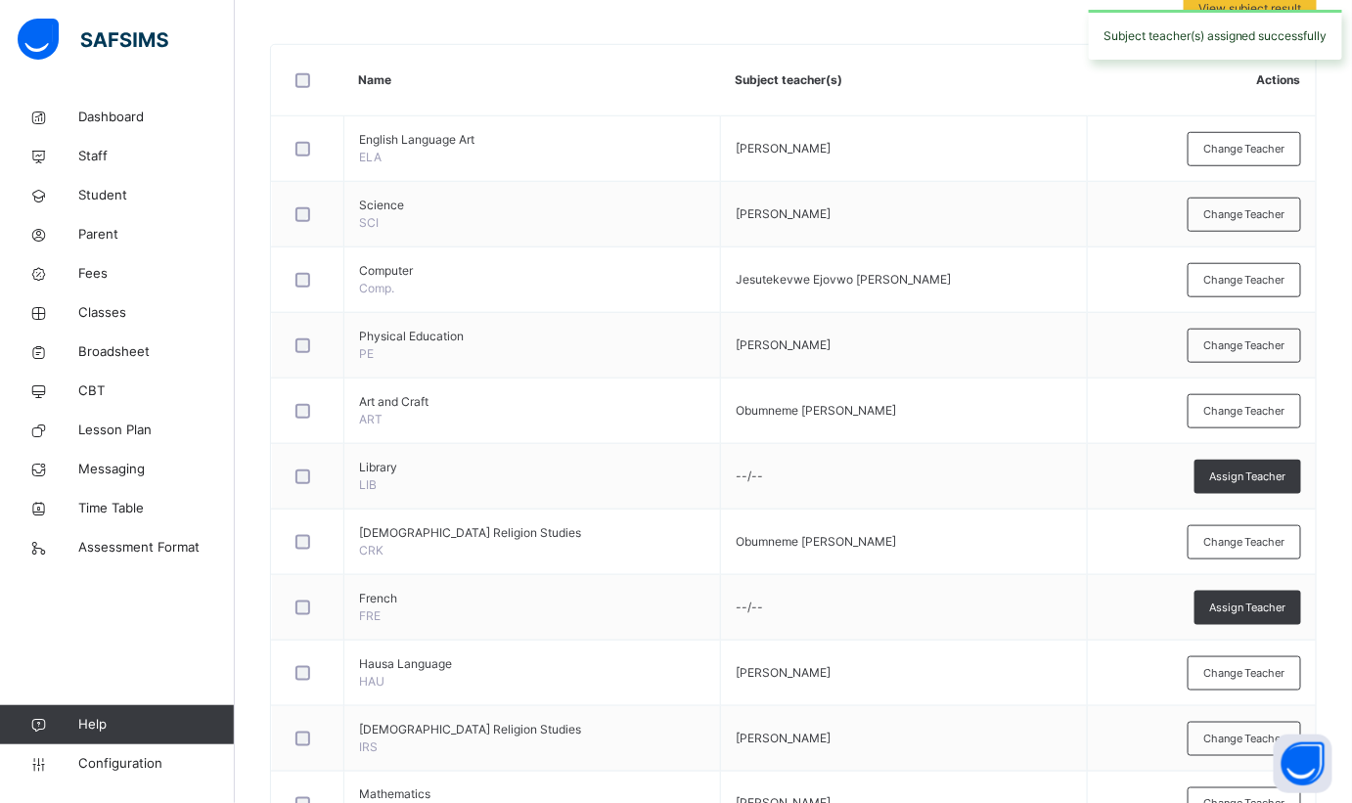
scroll to position [533, 0]
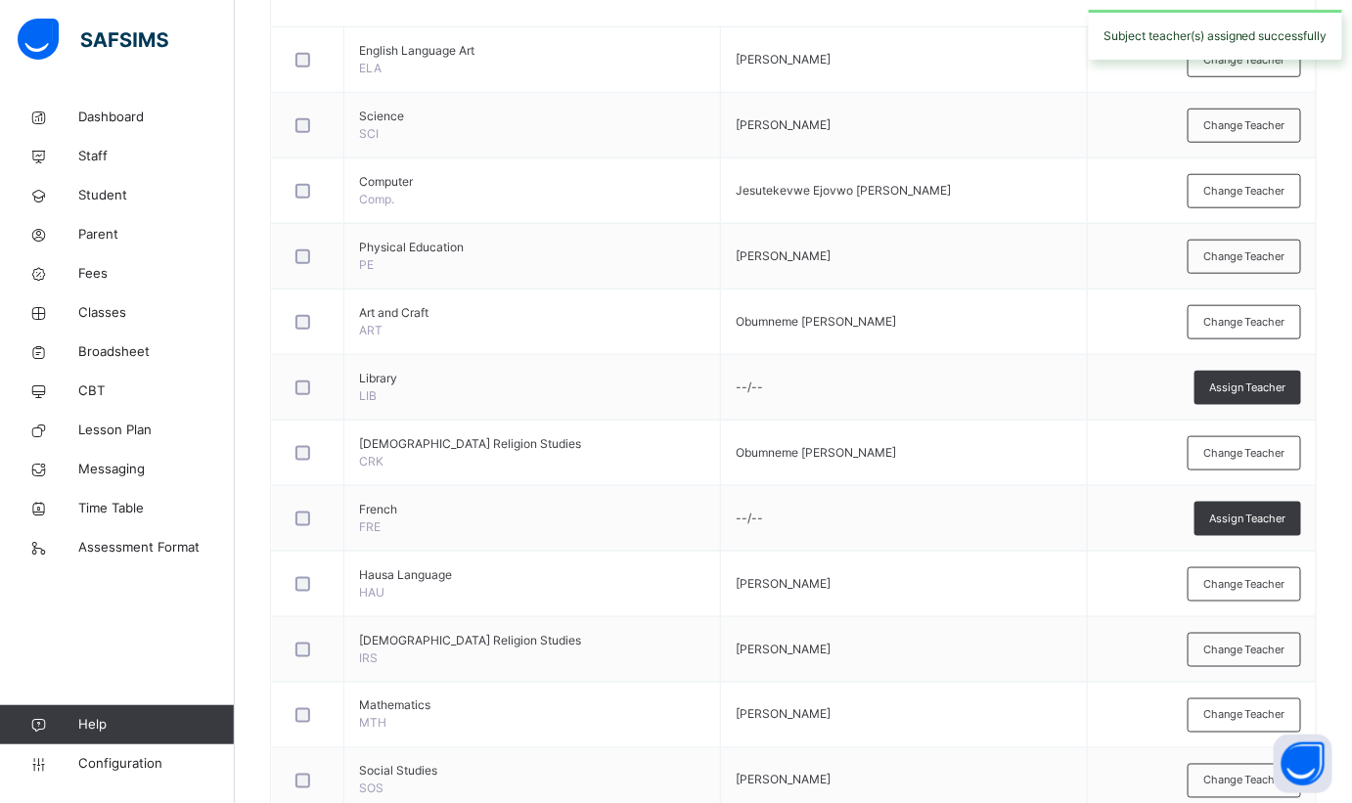
click at [1249, 390] on span "Assign Teacher" at bounding box center [1247, 388] width 77 height 17
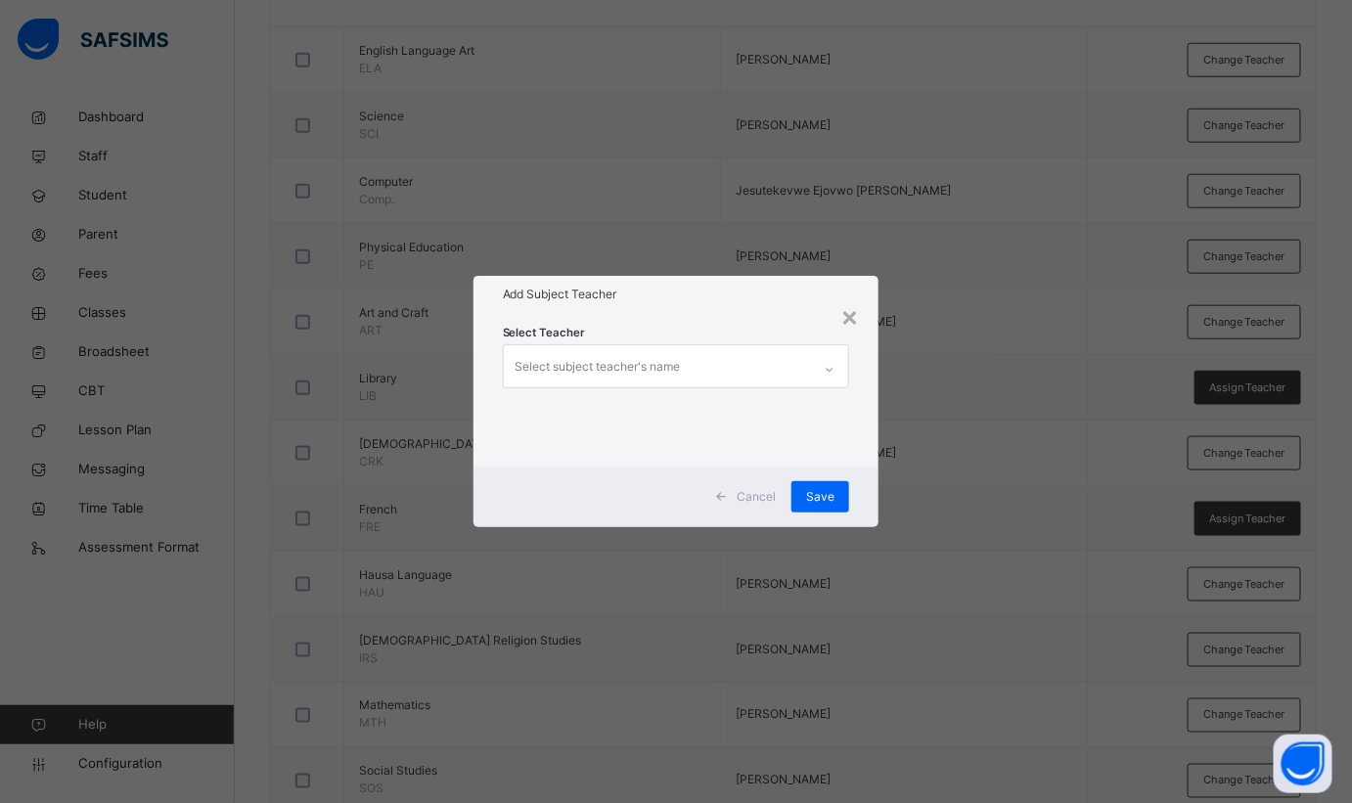
click at [759, 366] on div "Select subject teacher's name" at bounding box center [658, 365] width 308 height 41
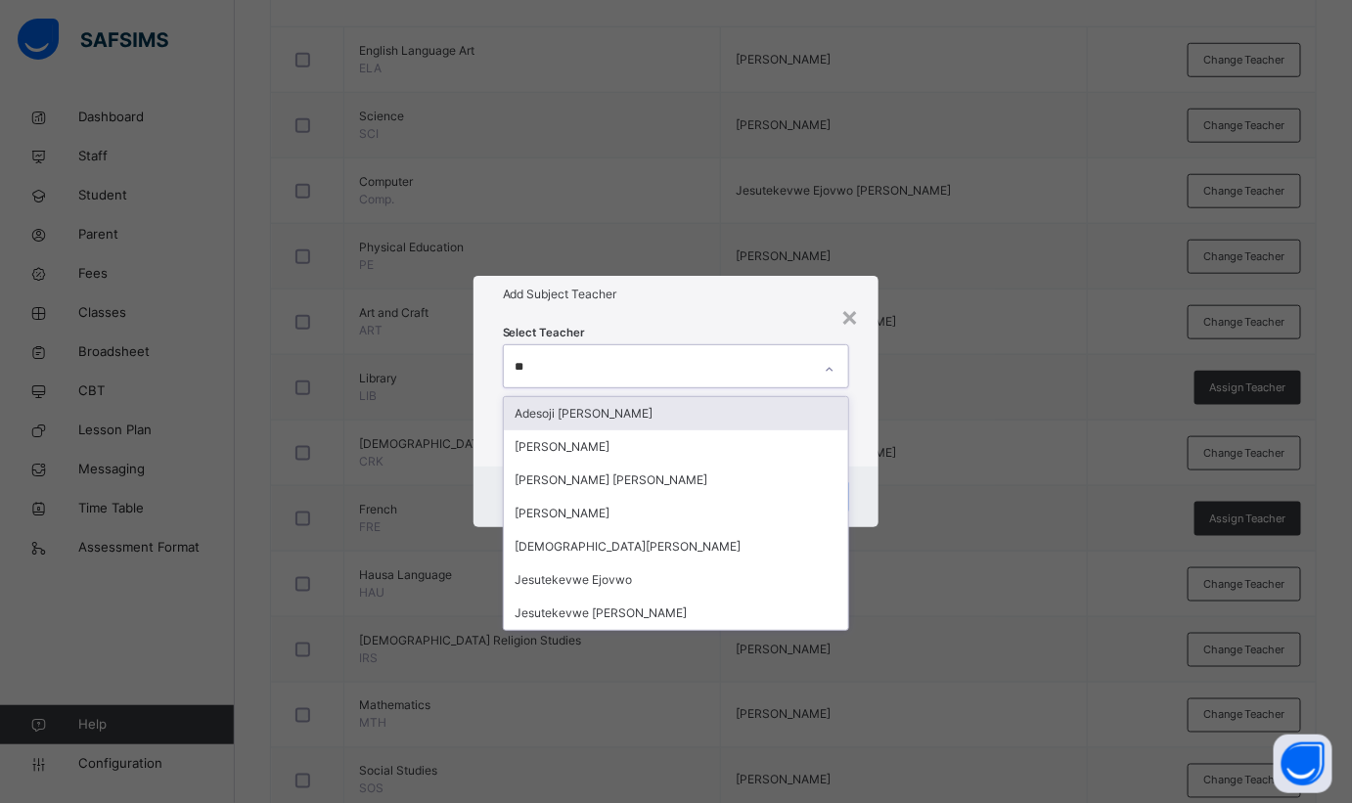
type input "**"
click at [850, 325] on div "×" at bounding box center [849, 315] width 19 height 41
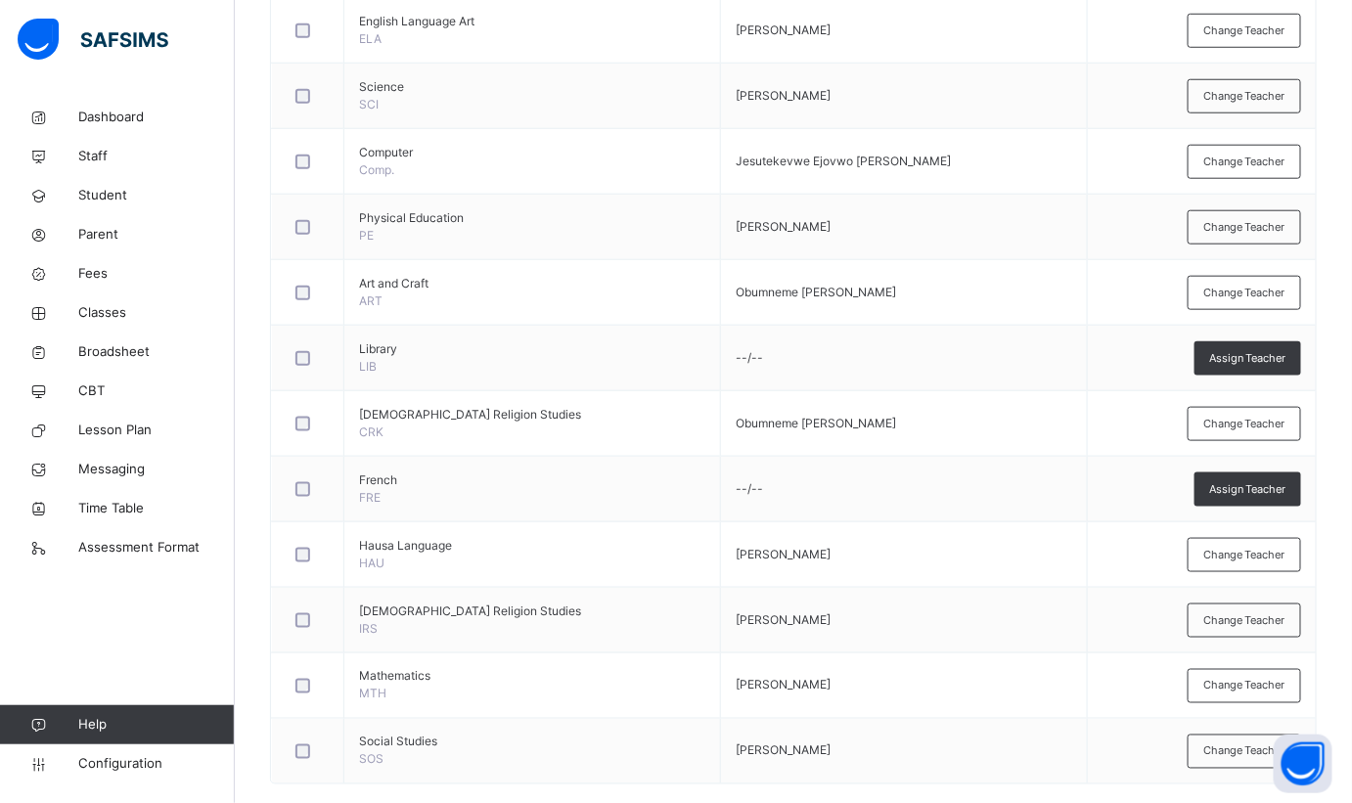
scroll to position [589, 0]
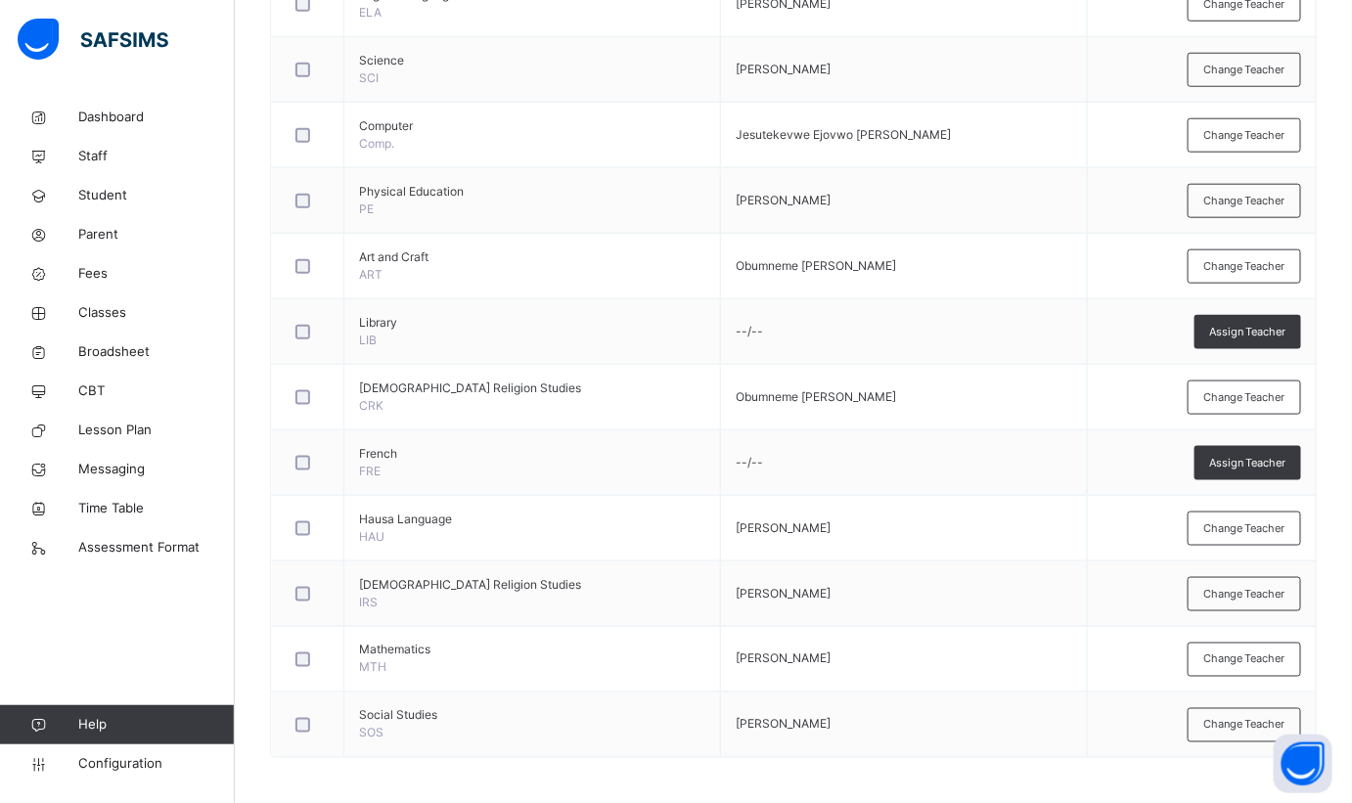
click at [1260, 455] on span "Assign Teacher" at bounding box center [1247, 463] width 77 height 17
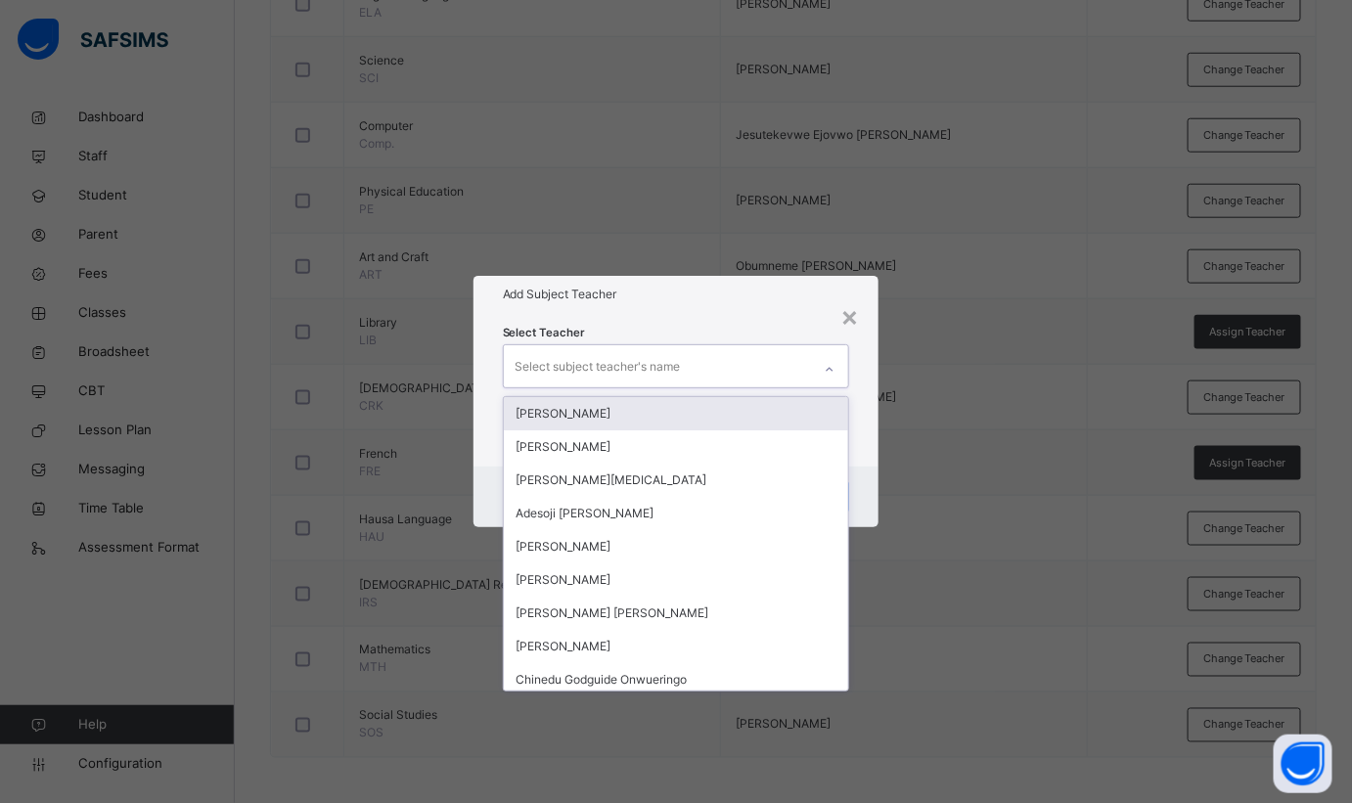
click at [753, 364] on div "Select subject teacher's name" at bounding box center [658, 365] width 308 height 41
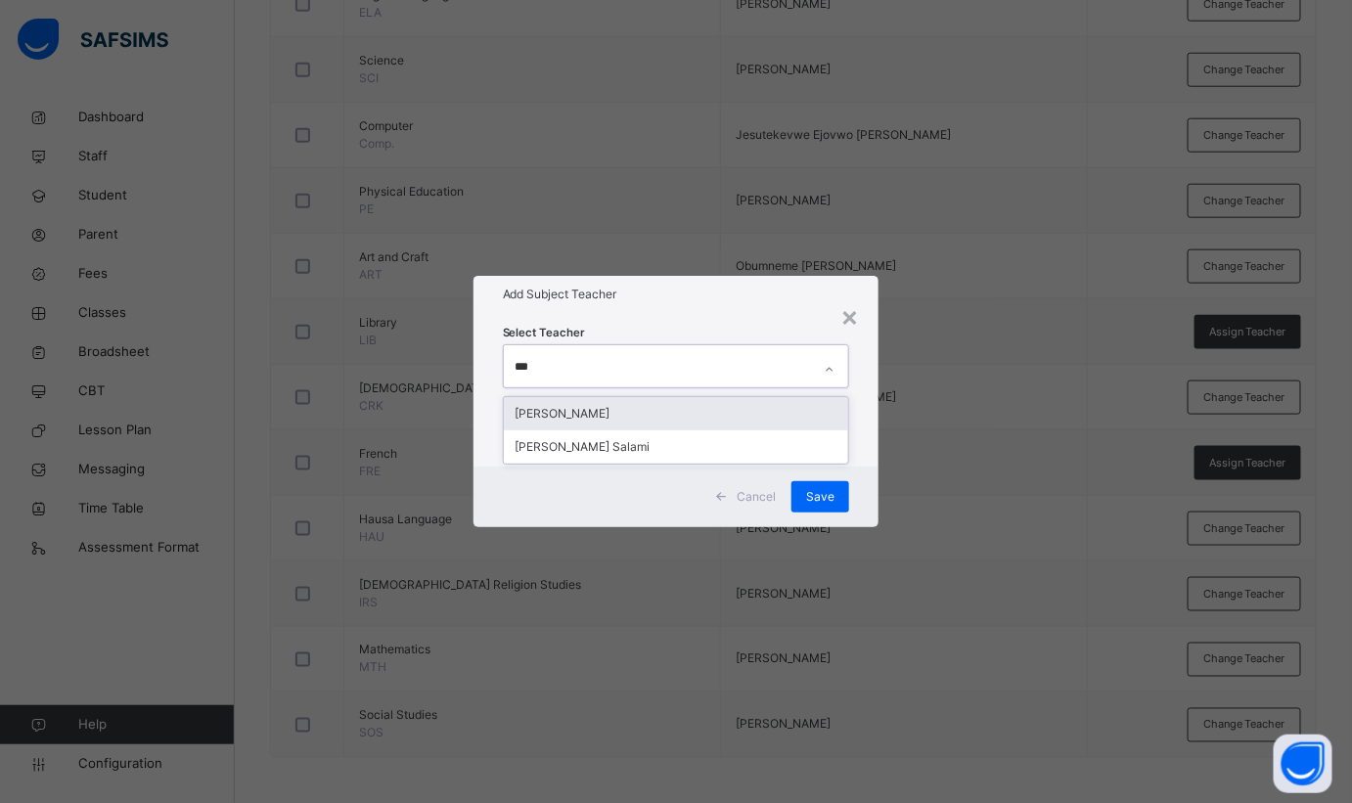
type input "****"
click at [596, 413] on div "[PERSON_NAME]" at bounding box center [676, 413] width 345 height 33
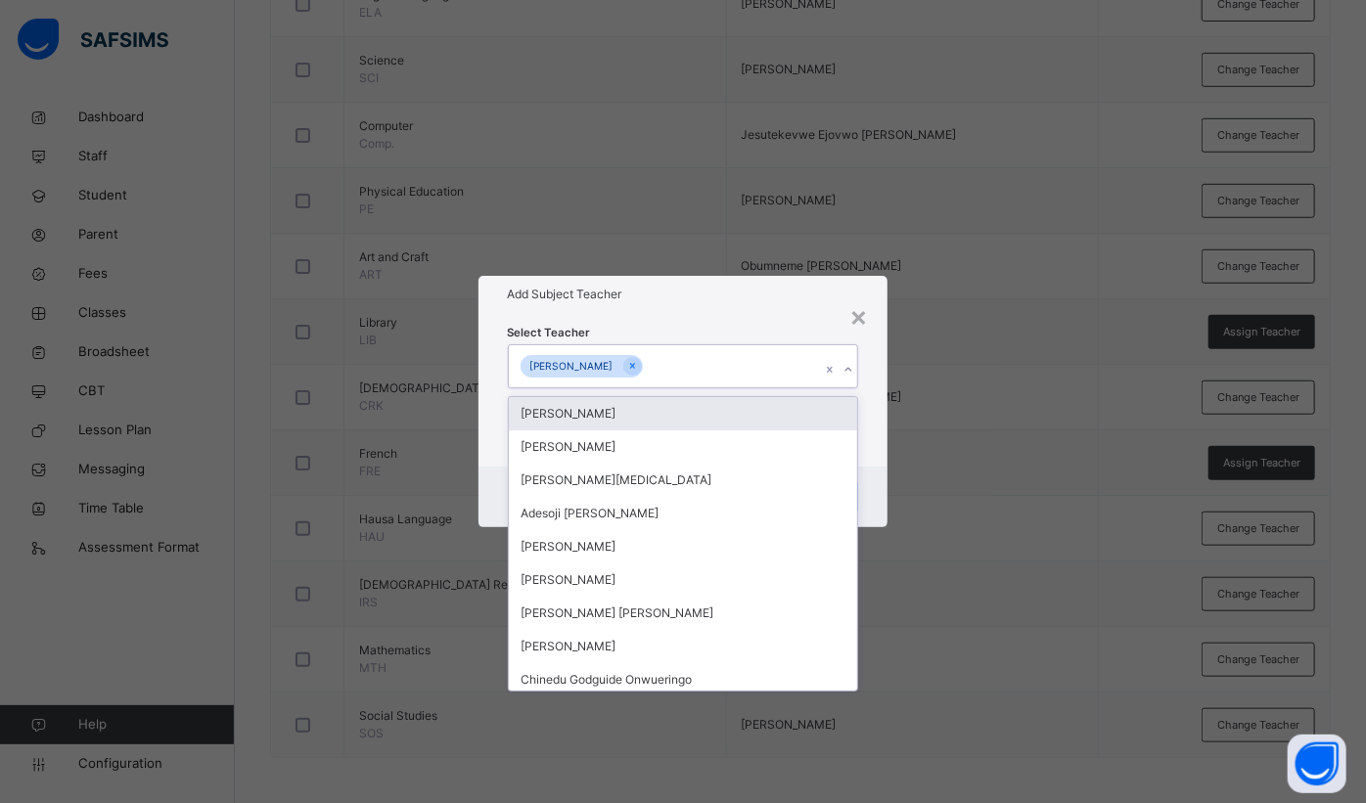
click at [767, 300] on h1 "Add Subject Teacher" at bounding box center [683, 295] width 351 height 18
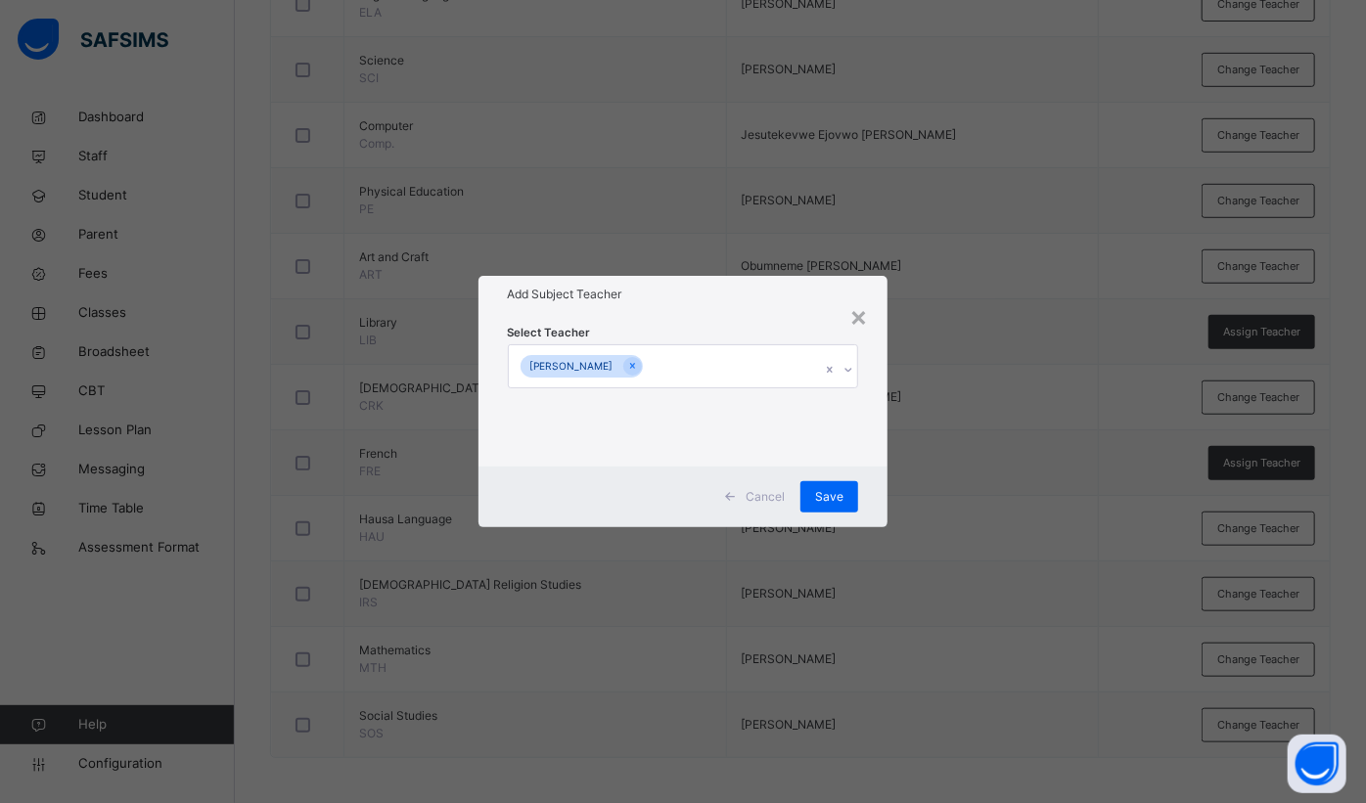
click at [839, 496] on span "Save" at bounding box center [829, 497] width 28 height 18
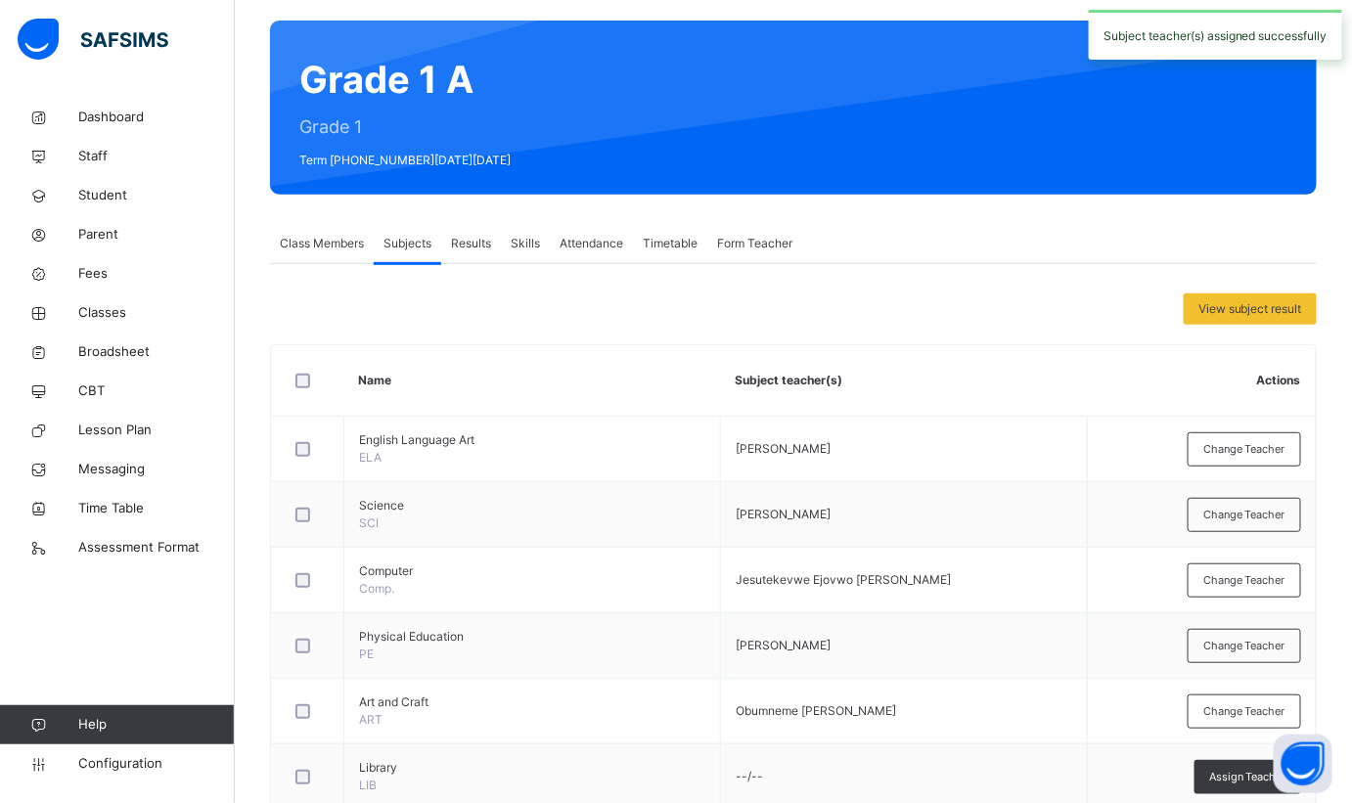
scroll to position [0, 0]
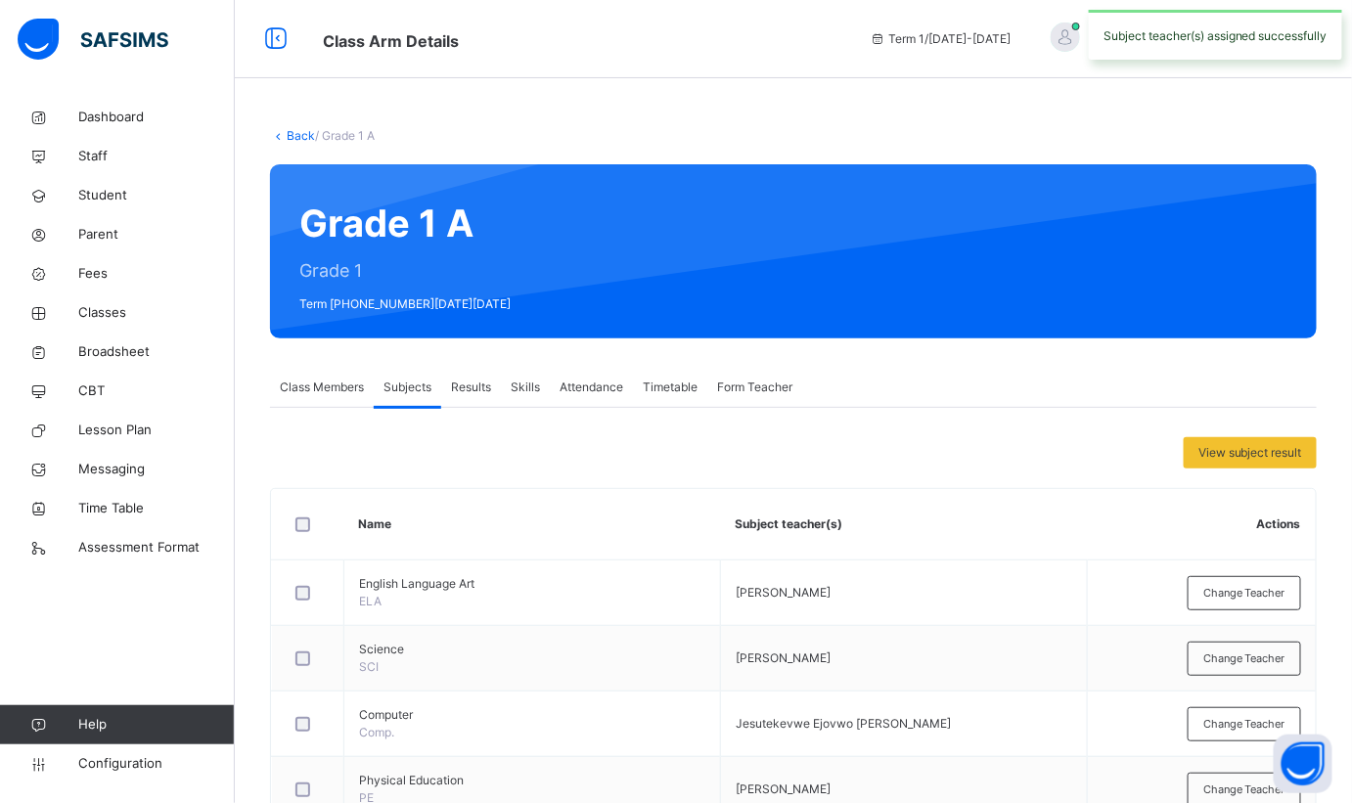
click at [288, 137] on link "Back" at bounding box center [301, 135] width 28 height 15
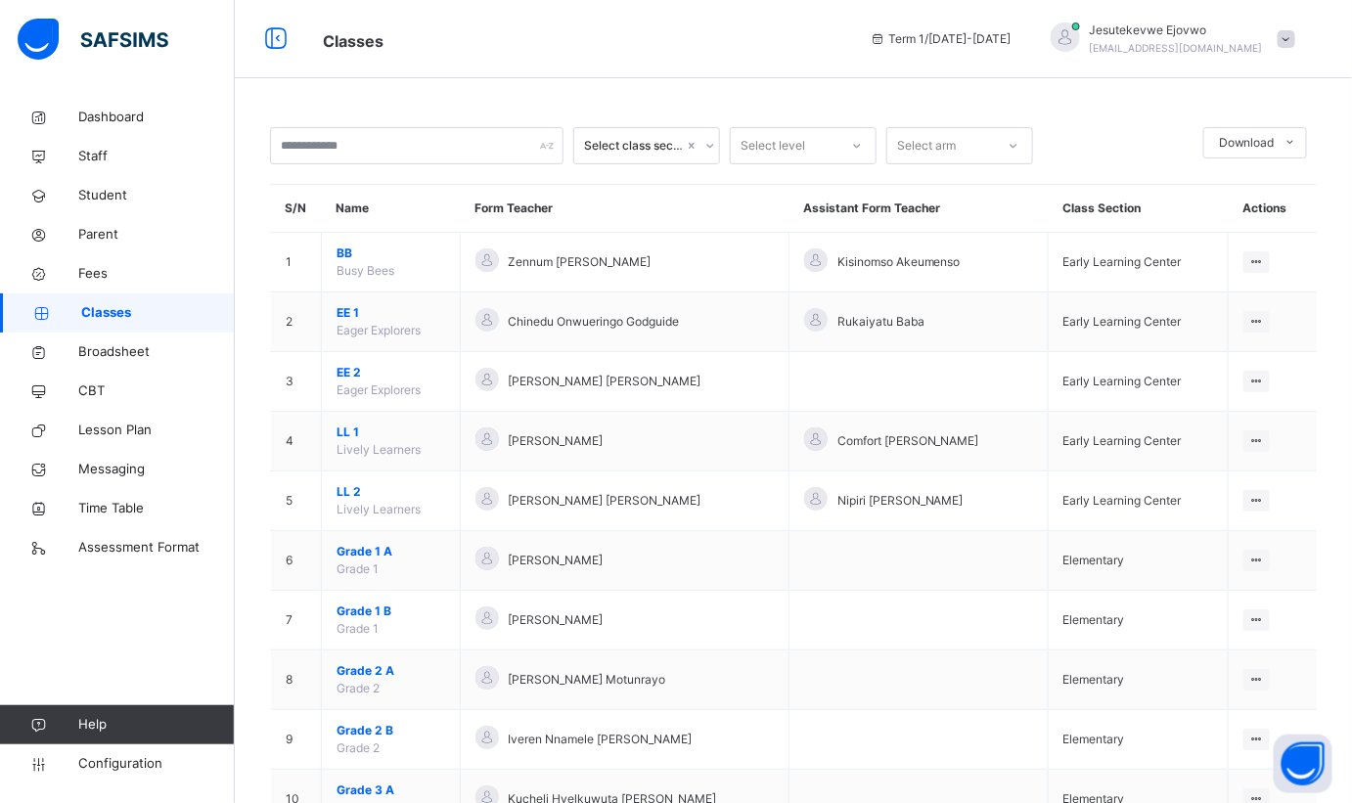
click at [365, 611] on span "Grade 1 B" at bounding box center [391, 612] width 109 height 18
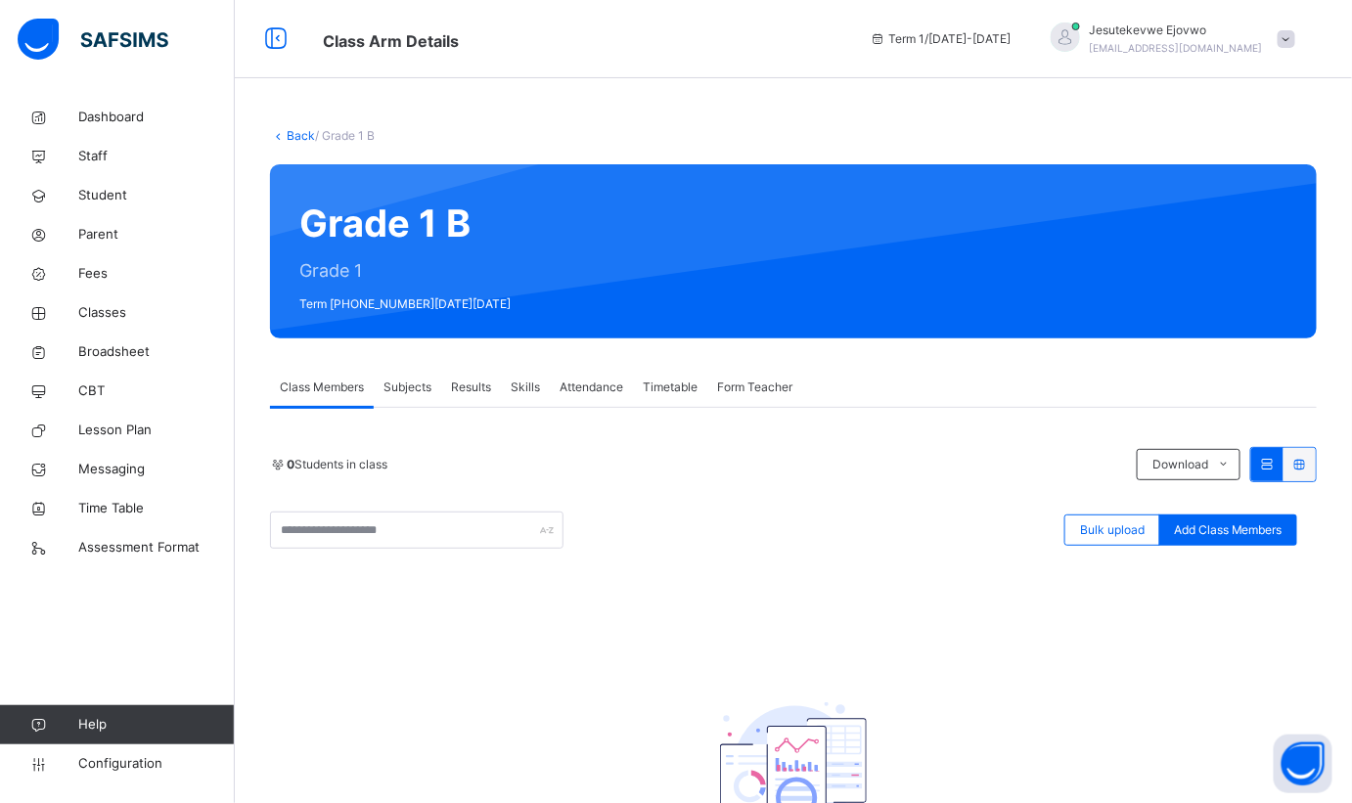
click at [400, 385] on span "Subjects" at bounding box center [408, 388] width 48 height 18
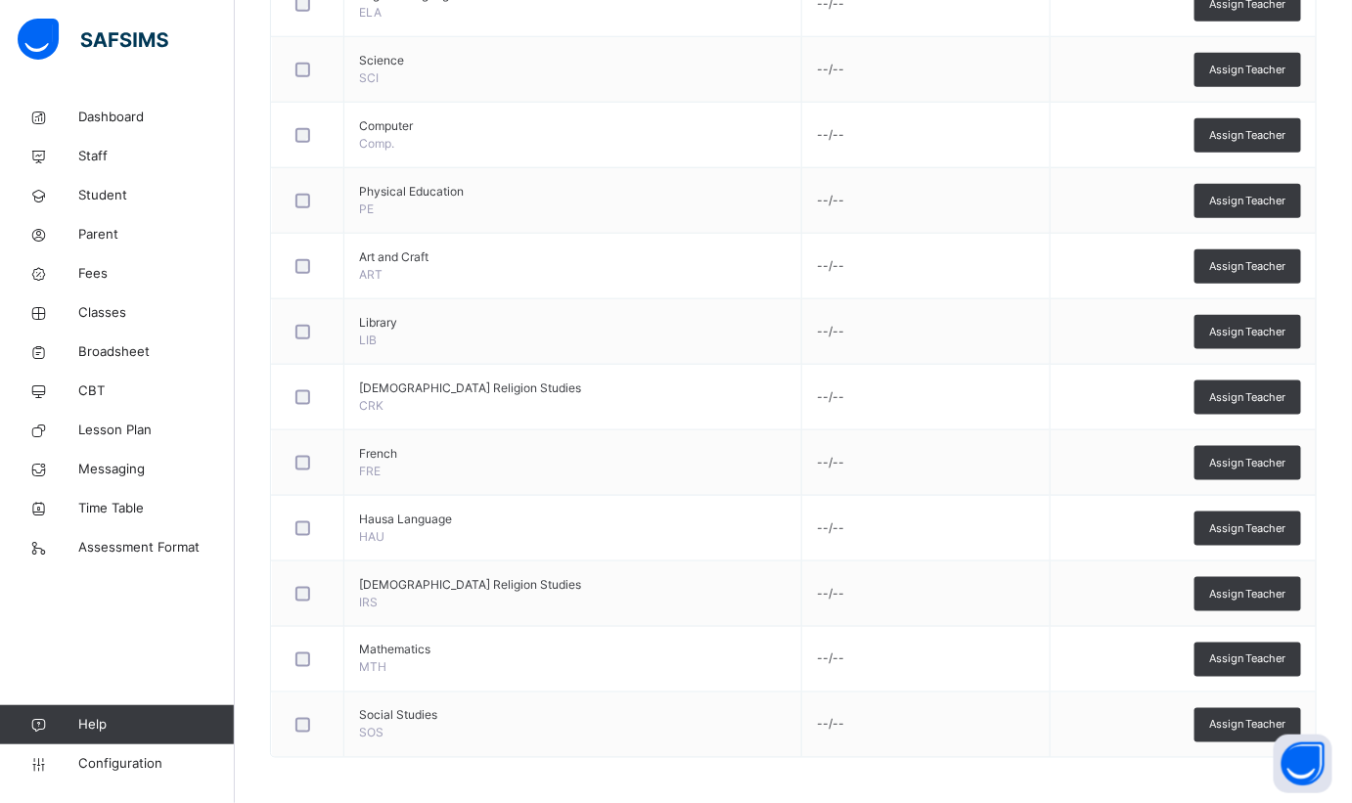
scroll to position [55, 0]
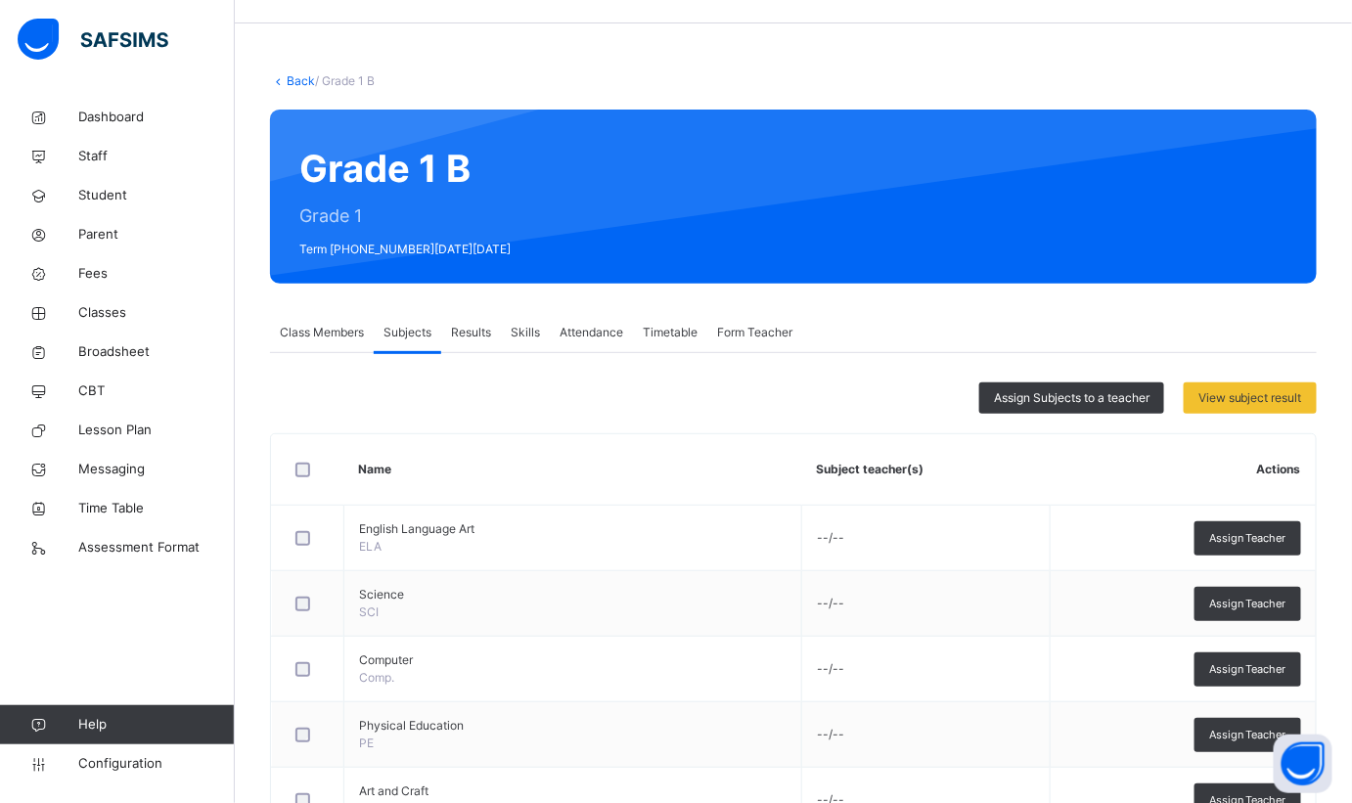
click at [1048, 403] on span "Assign Subjects to a teacher" at bounding box center [1072, 398] width 156 height 18
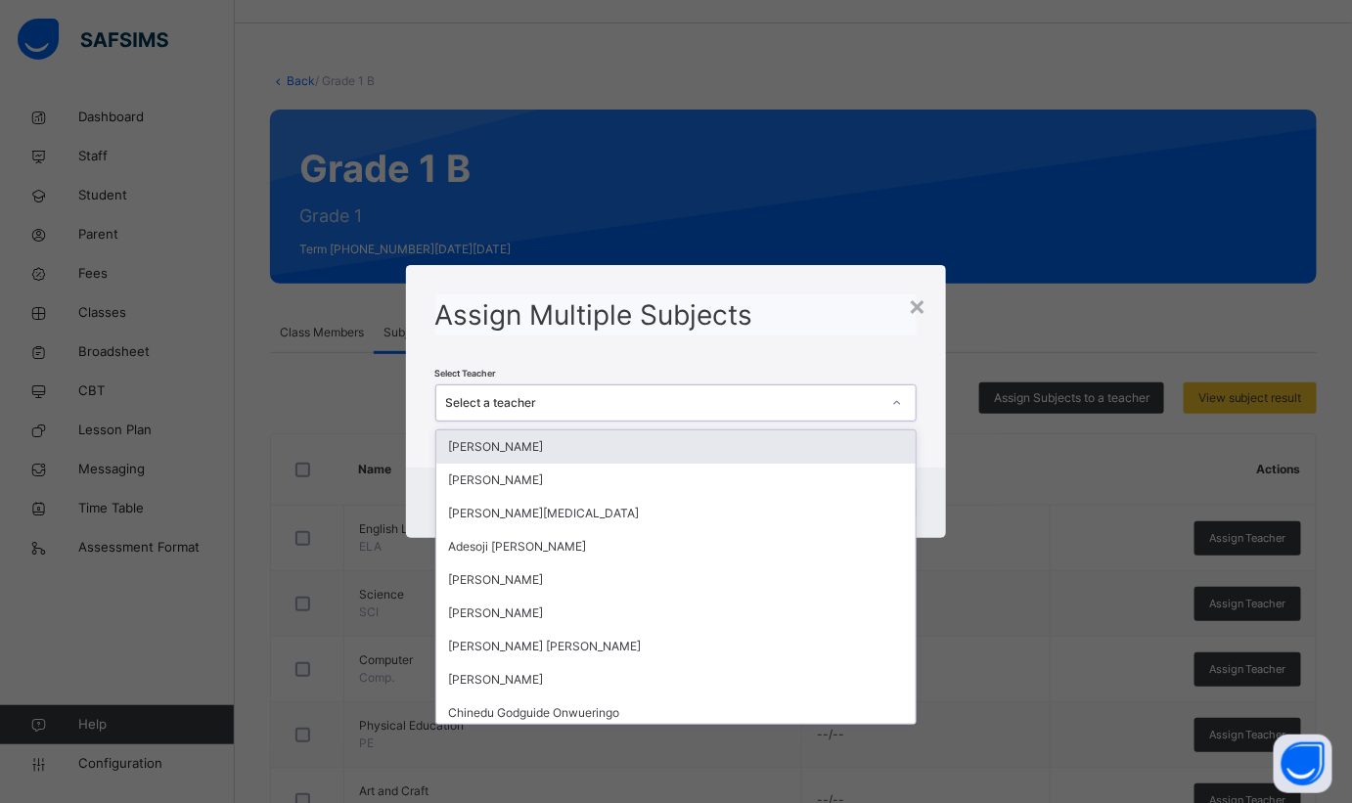
click at [683, 408] on div "Select a teacher" at bounding box center [663, 403] width 435 height 18
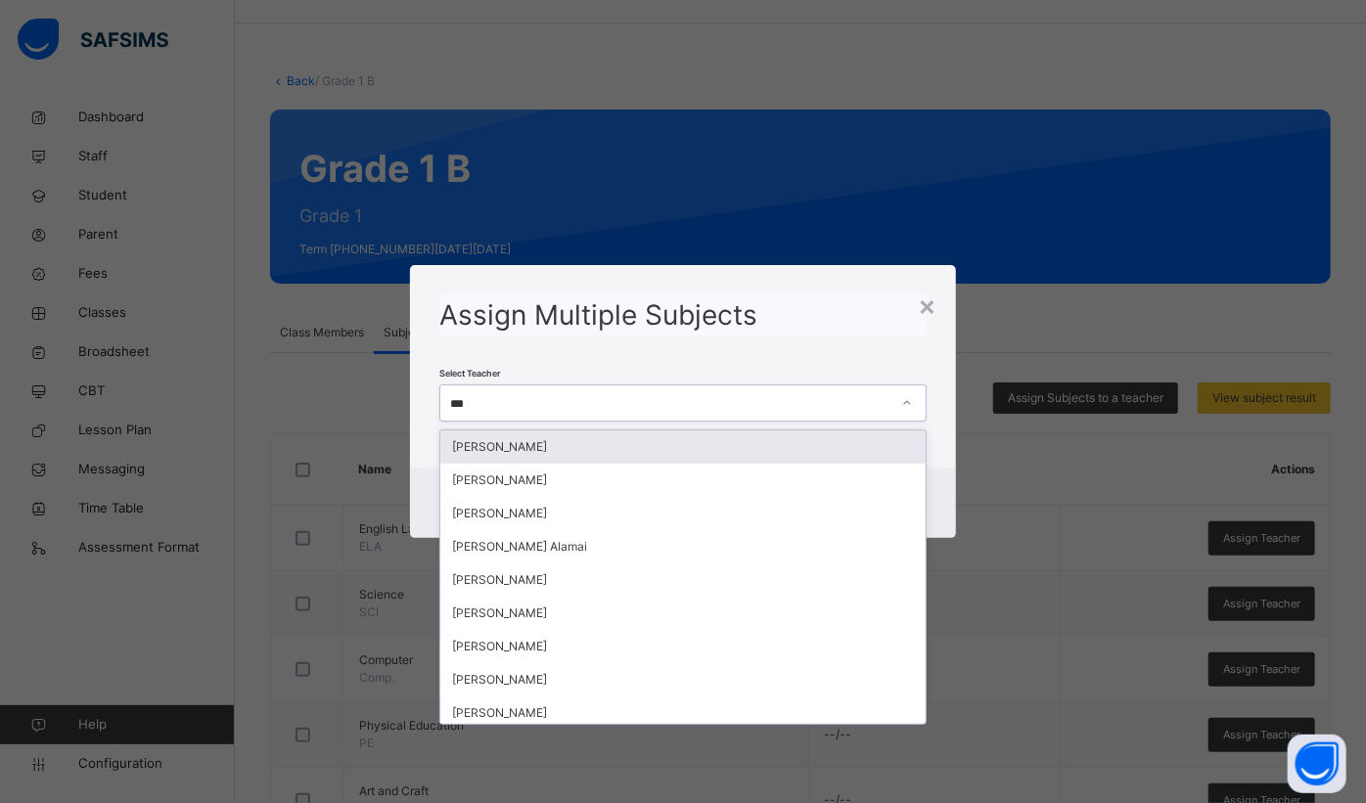
type input "****"
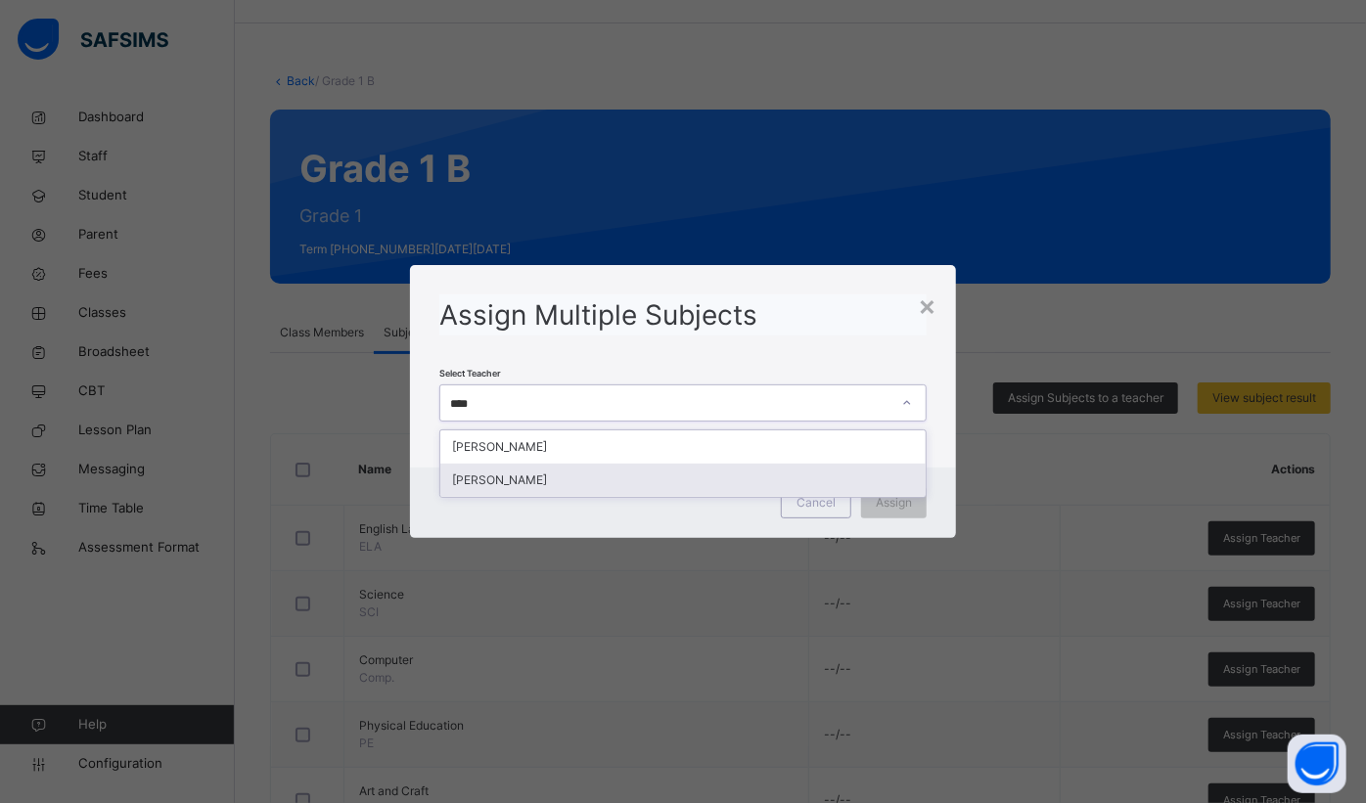
click at [592, 479] on div "[PERSON_NAME]" at bounding box center [682, 480] width 485 height 33
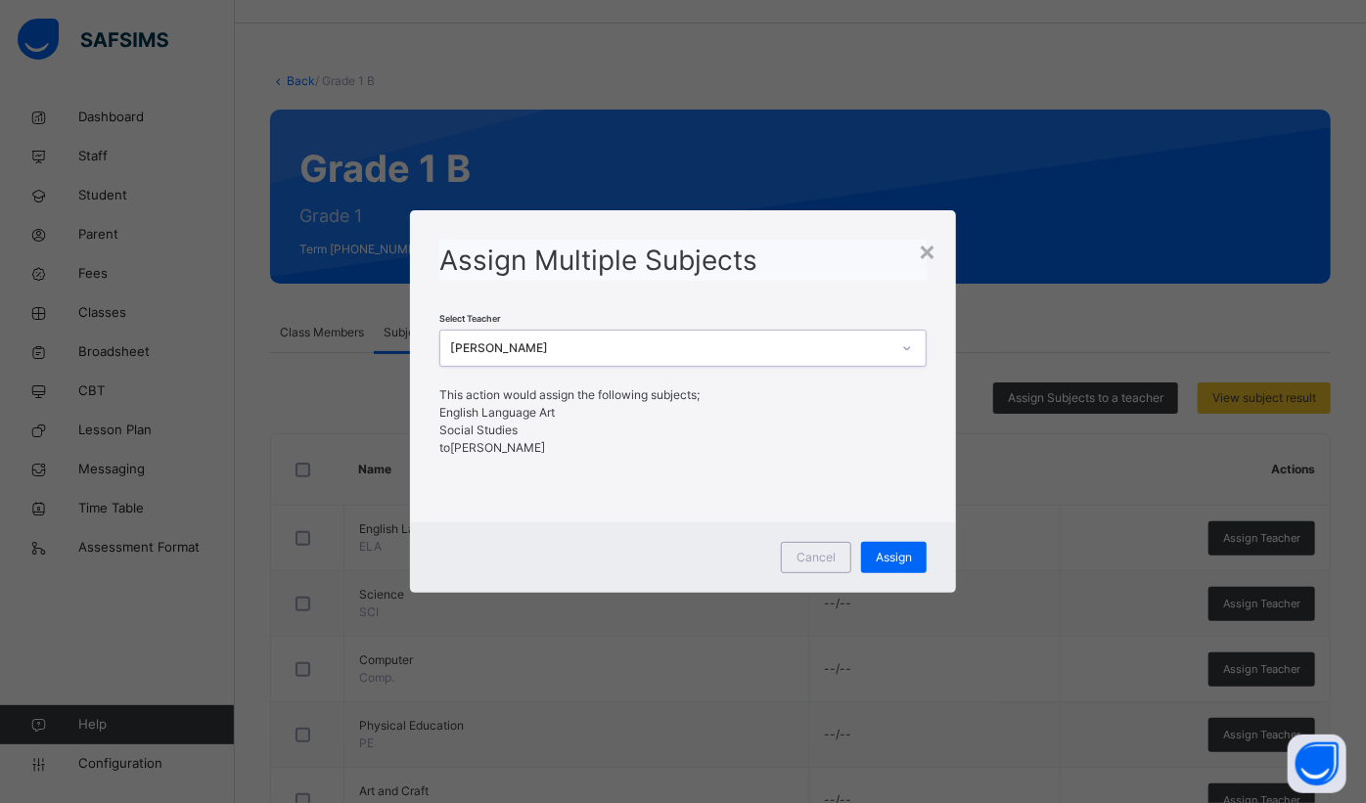
click at [892, 563] on span "Assign" at bounding box center [894, 558] width 36 height 18
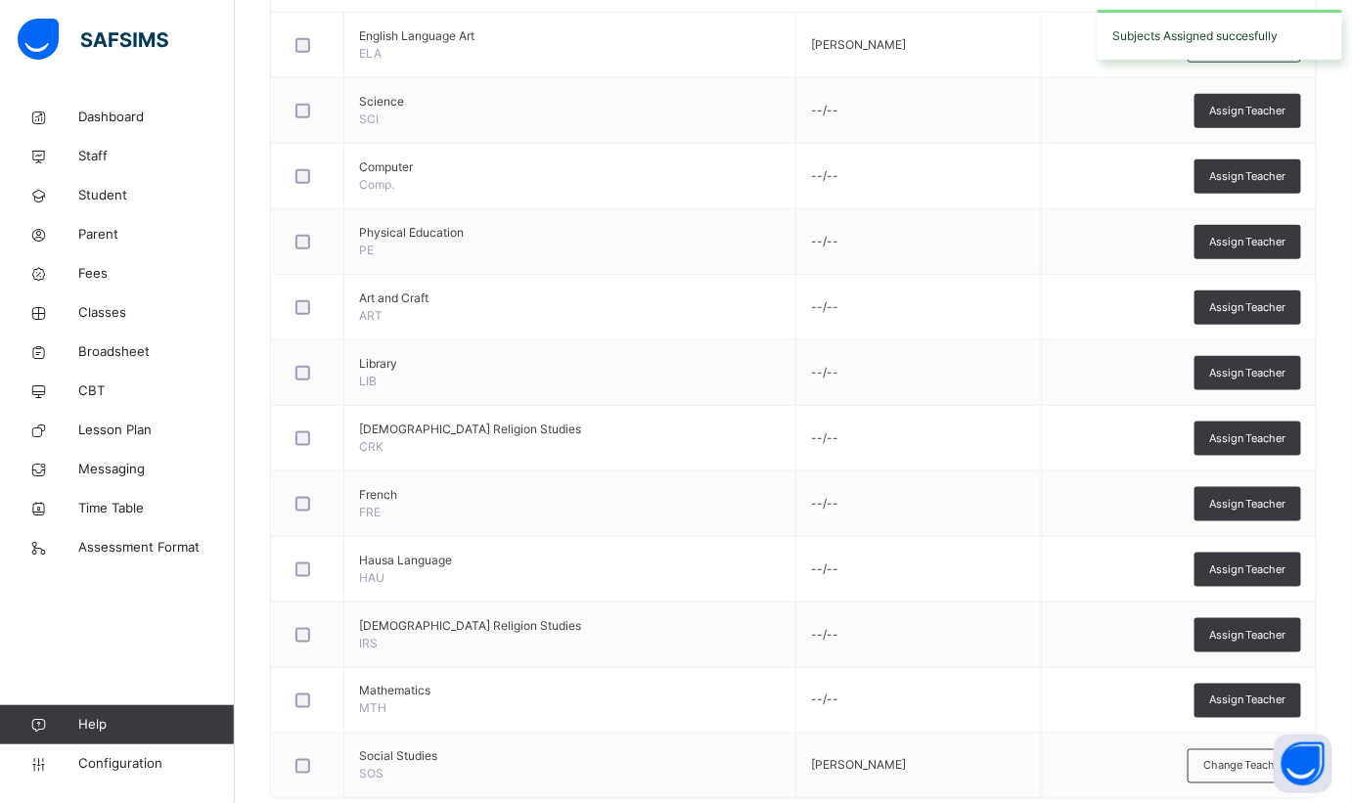
scroll to position [589, 0]
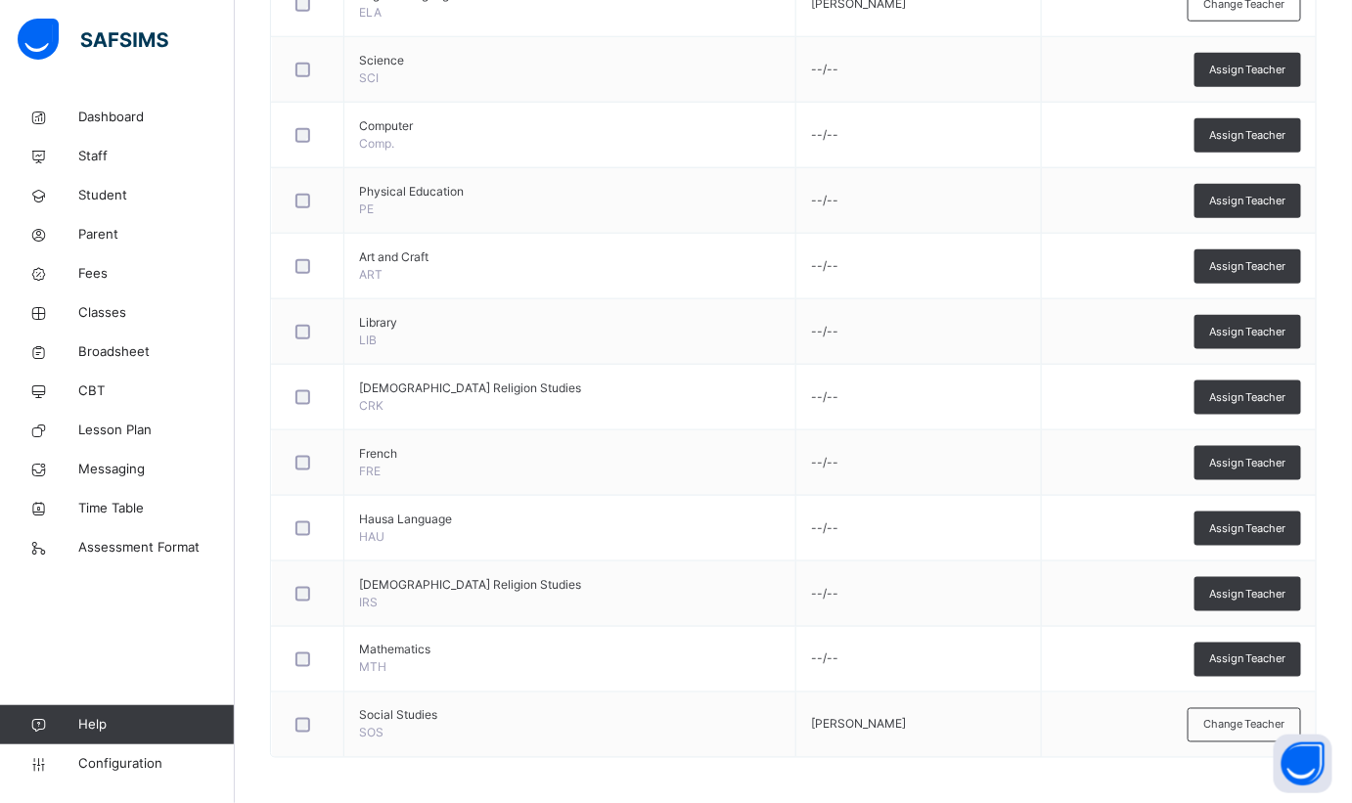
click at [310, 658] on div at bounding box center [308, 660] width 32 height 15
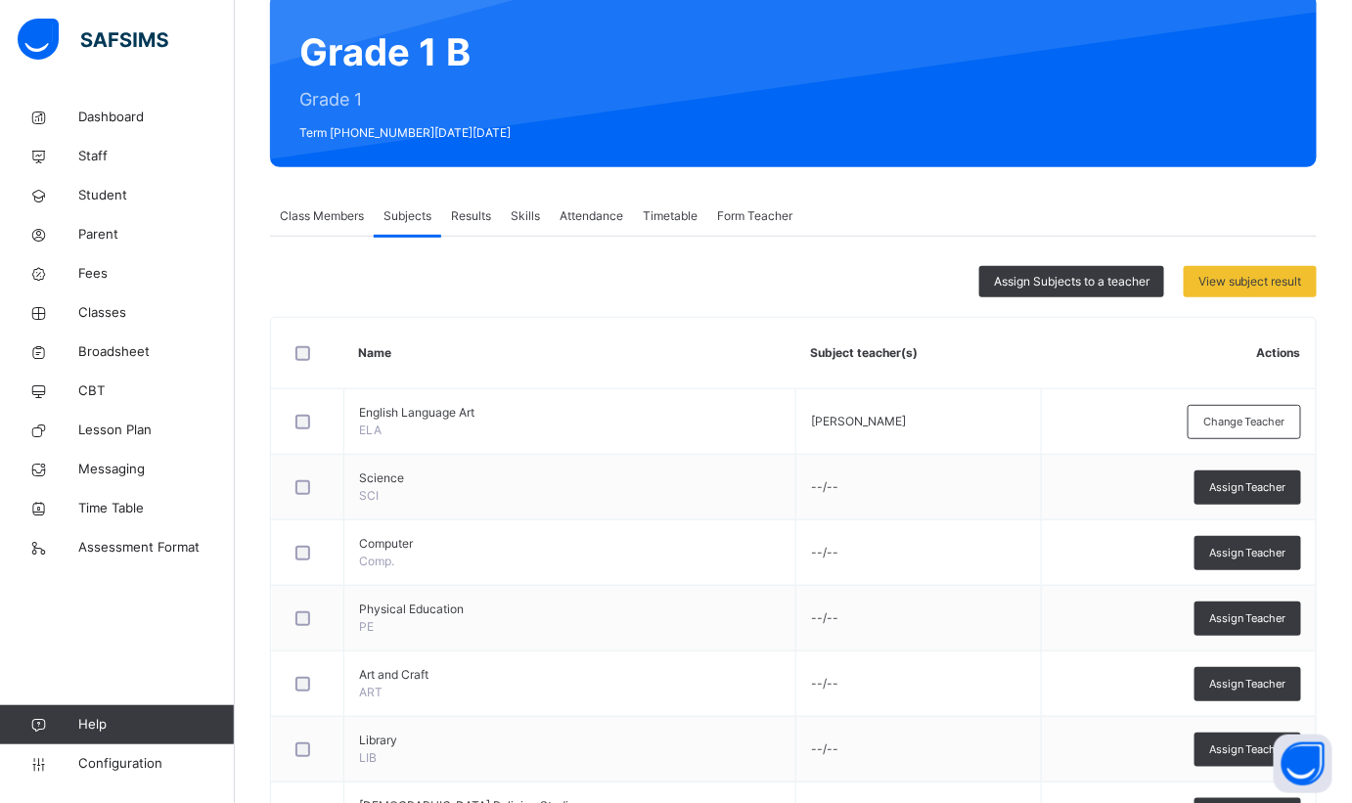
scroll to position [177, 0]
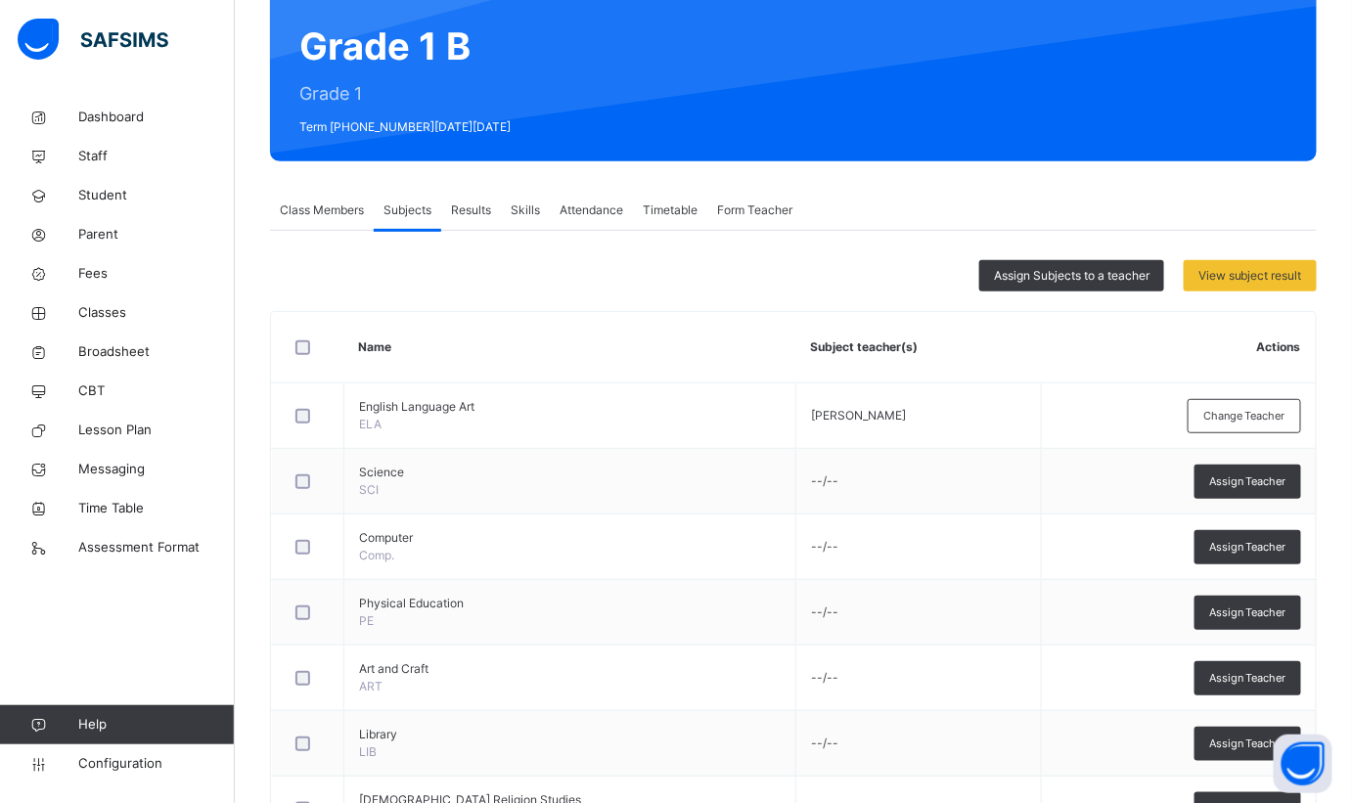
click at [1092, 276] on span "Assign Subjects to a teacher" at bounding box center [1072, 276] width 156 height 18
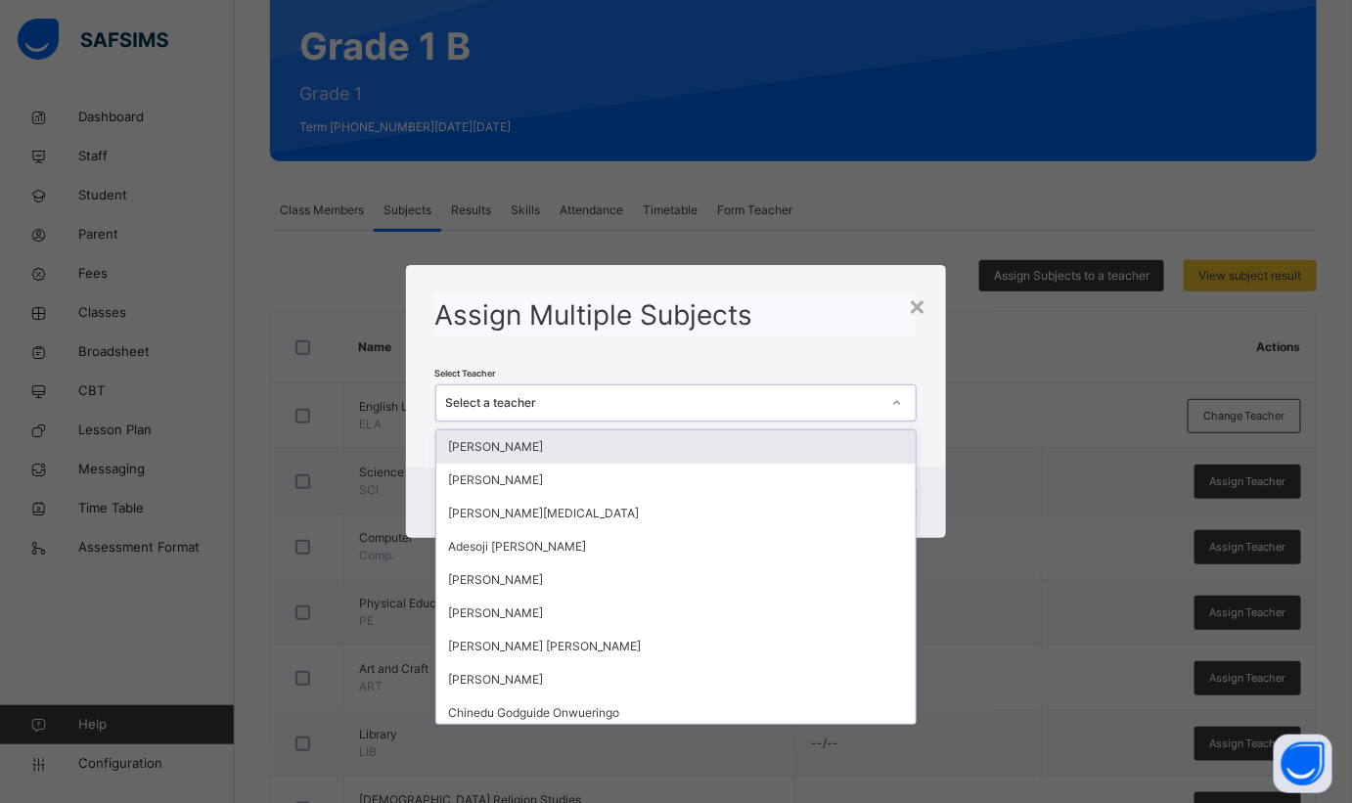
click at [760, 397] on div "Select a teacher" at bounding box center [663, 403] width 435 height 18
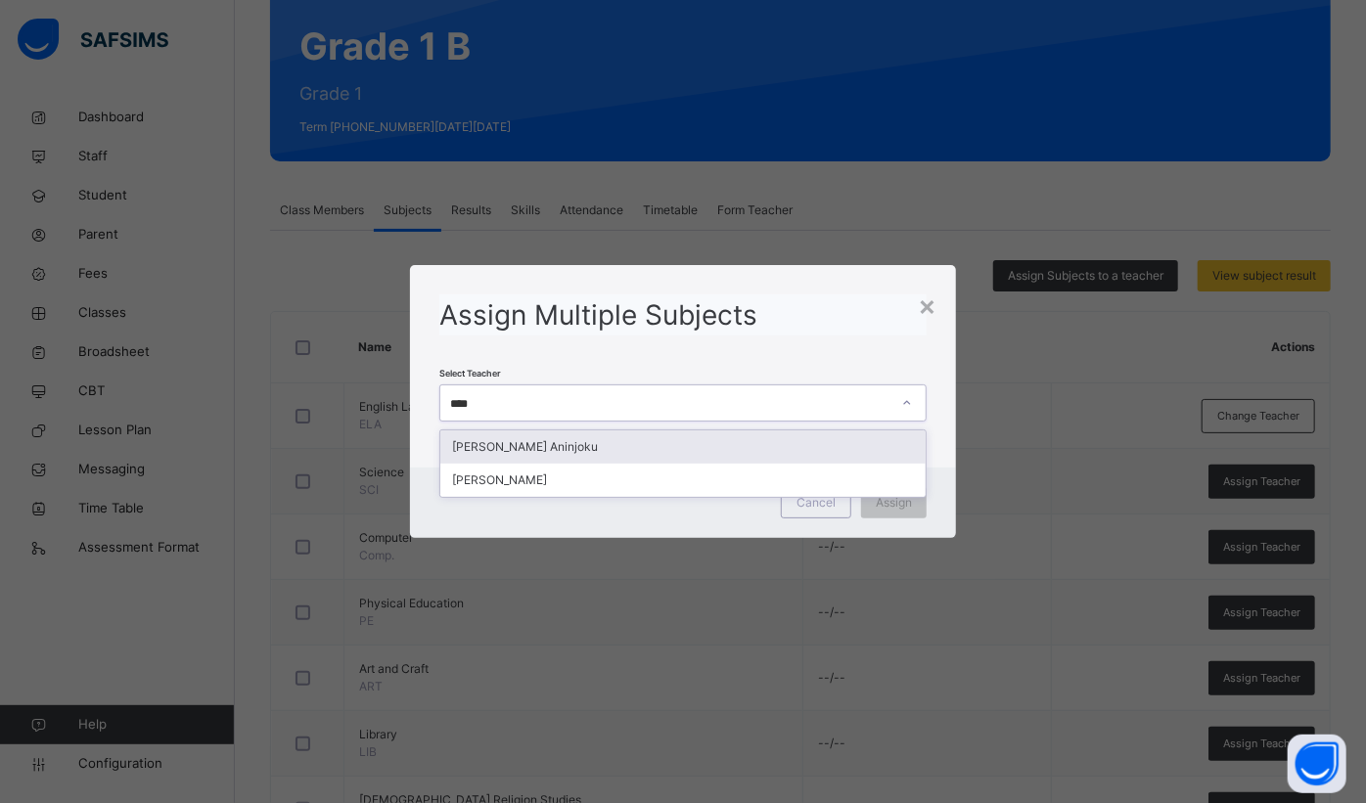
type input "*****"
click at [689, 448] on div "[PERSON_NAME] Aninjoku" at bounding box center [682, 447] width 485 height 33
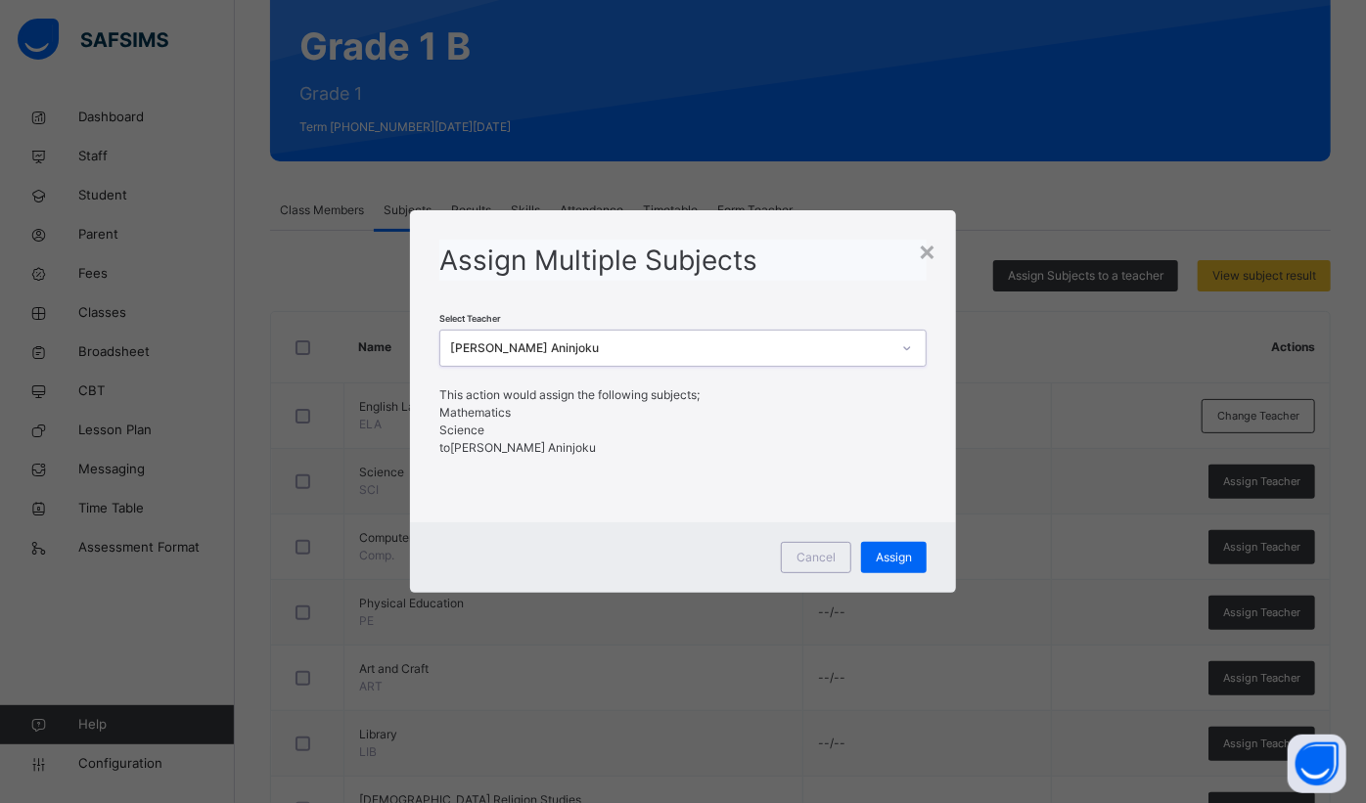
click at [900, 560] on span "Assign" at bounding box center [894, 558] width 36 height 18
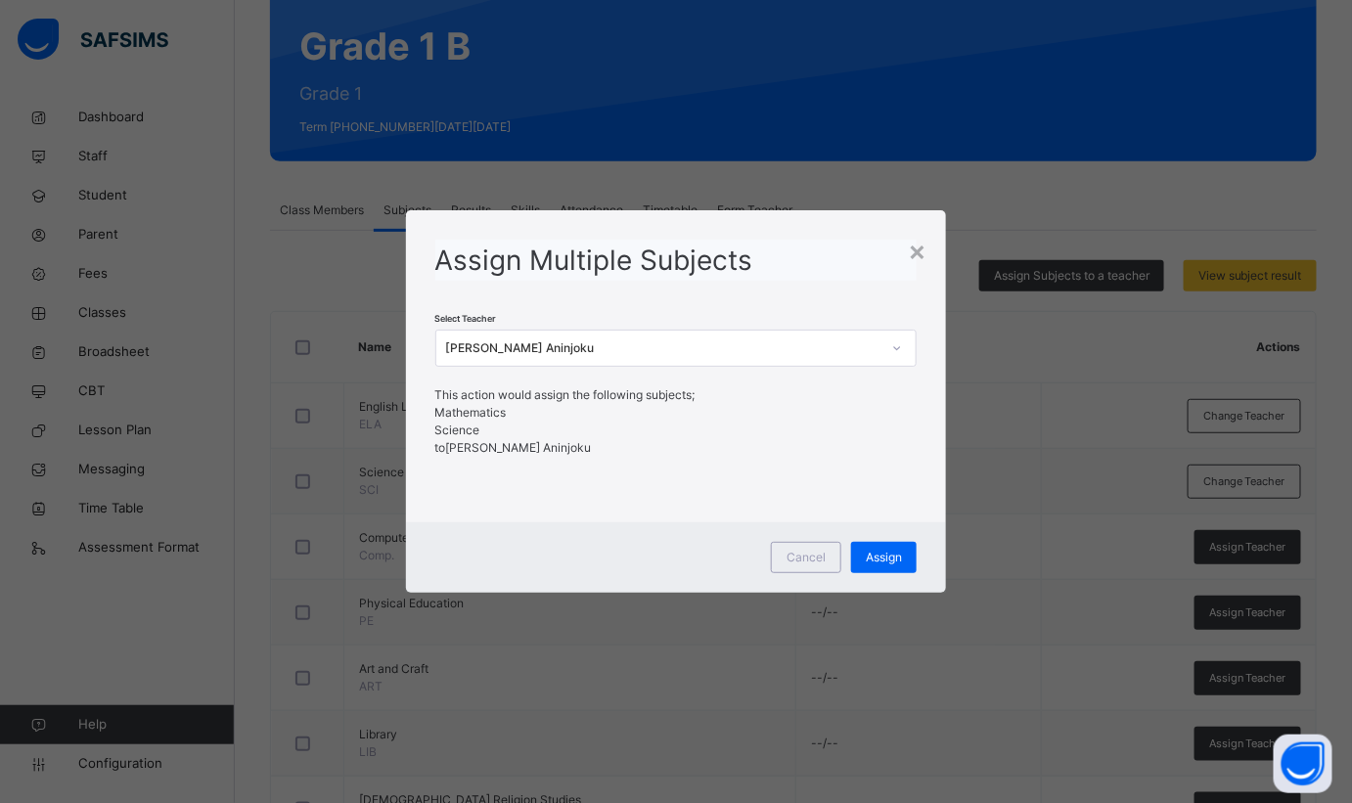
click at [921, 253] on div "×" at bounding box center [917, 250] width 19 height 41
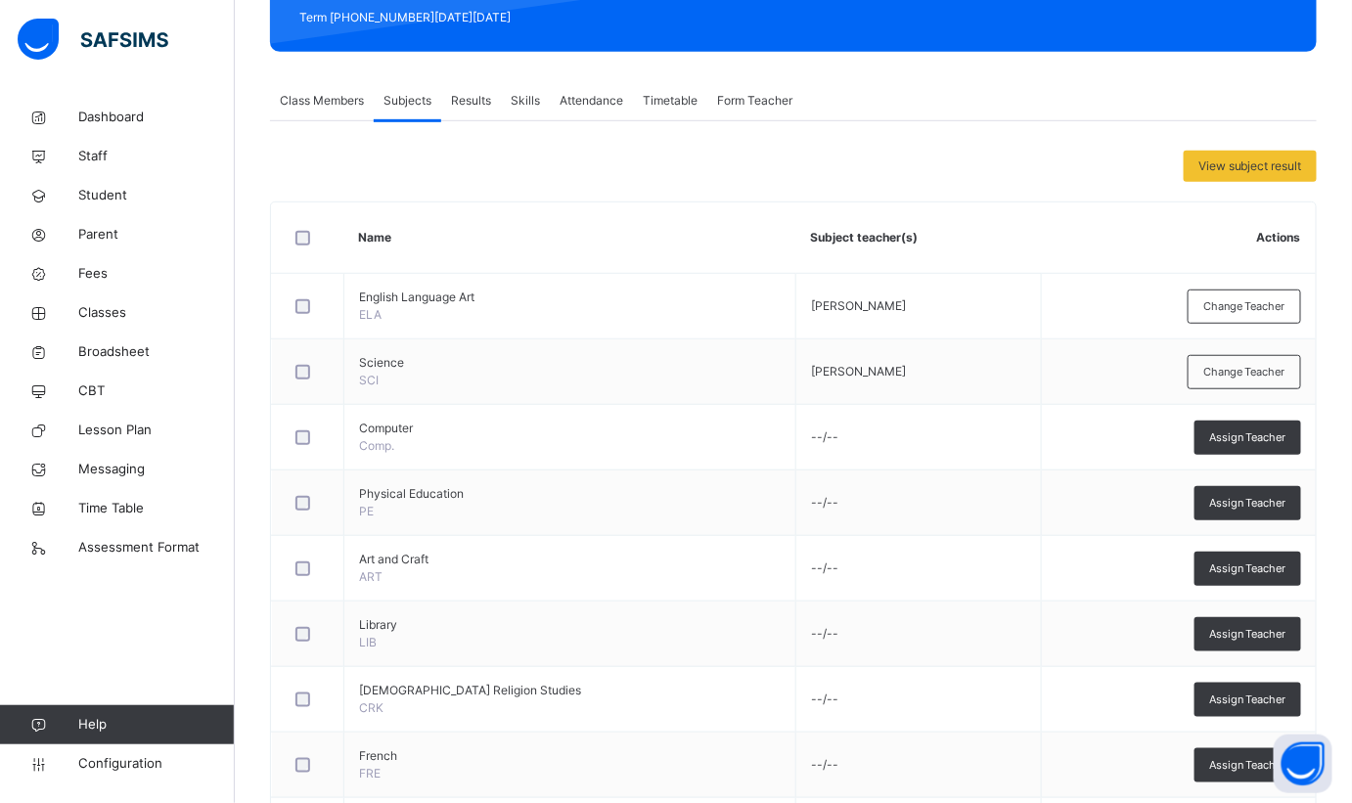
scroll to position [355, 0]
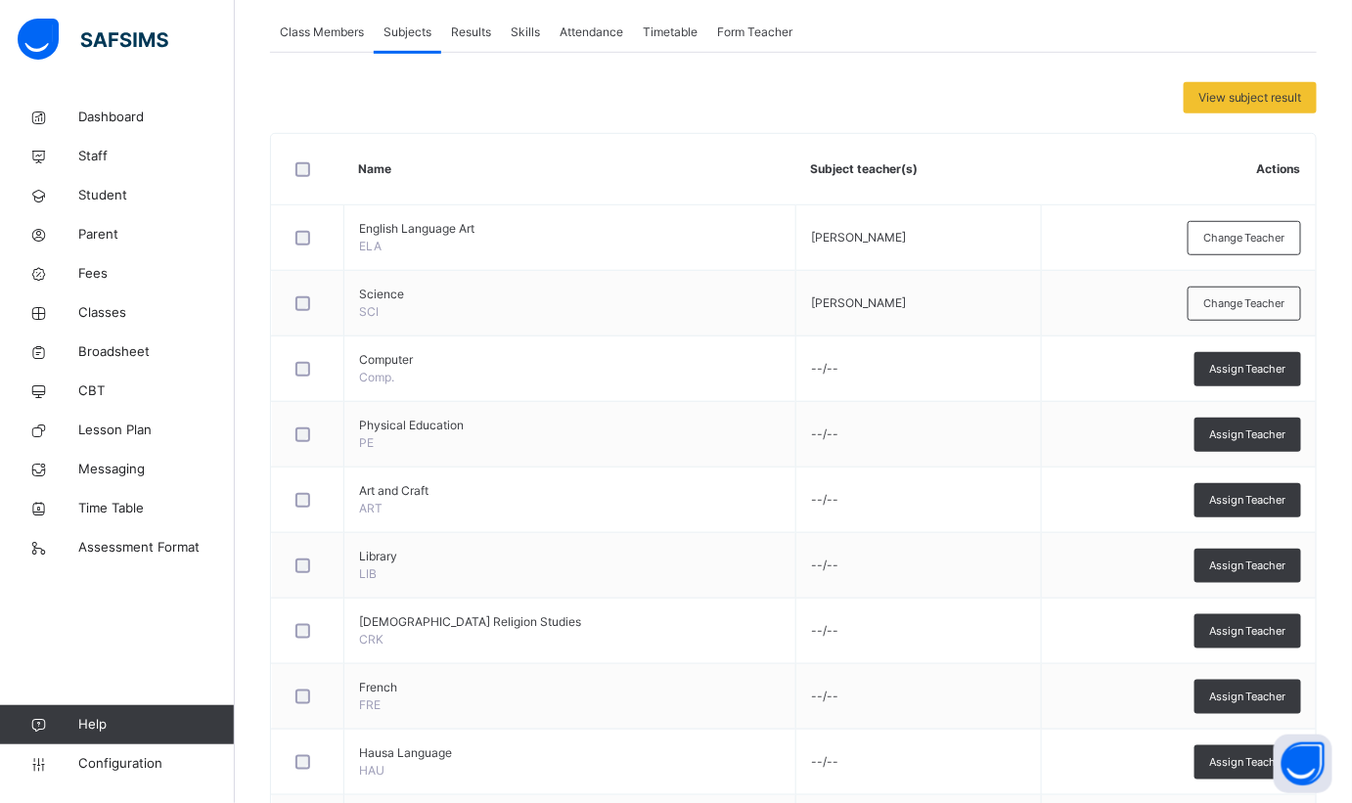
click at [1284, 367] on span "Assign Teacher" at bounding box center [1247, 369] width 77 height 17
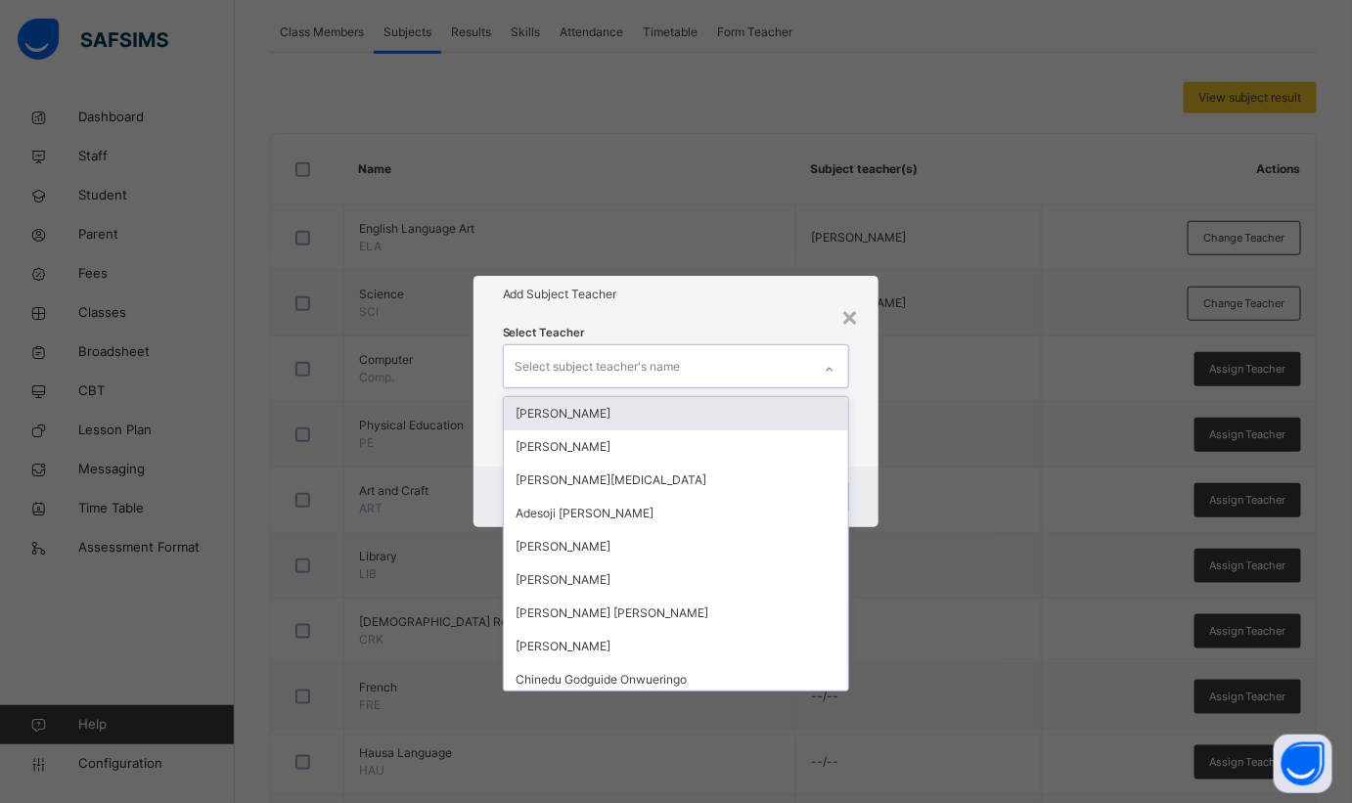
click at [562, 358] on div "Select subject teacher's name" at bounding box center [598, 366] width 165 height 37
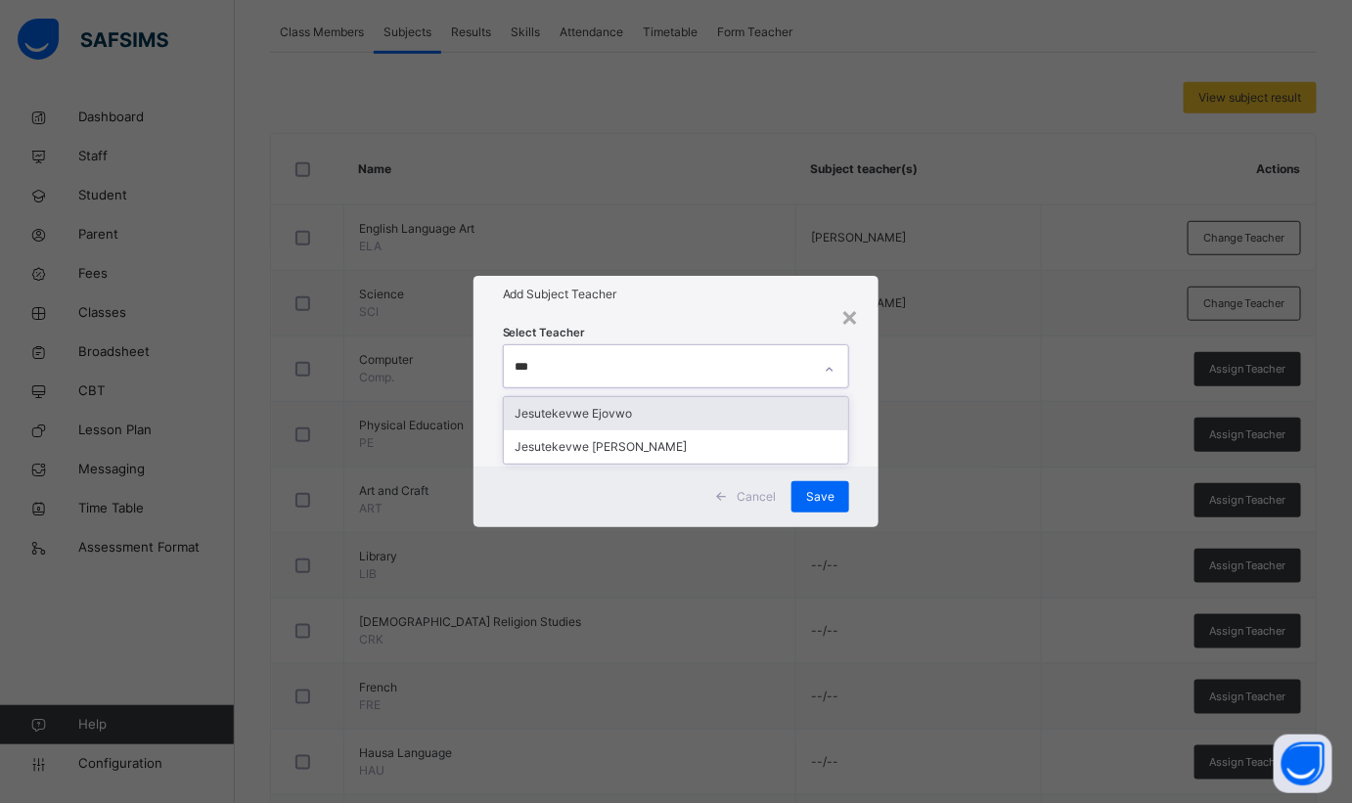
type input "****"
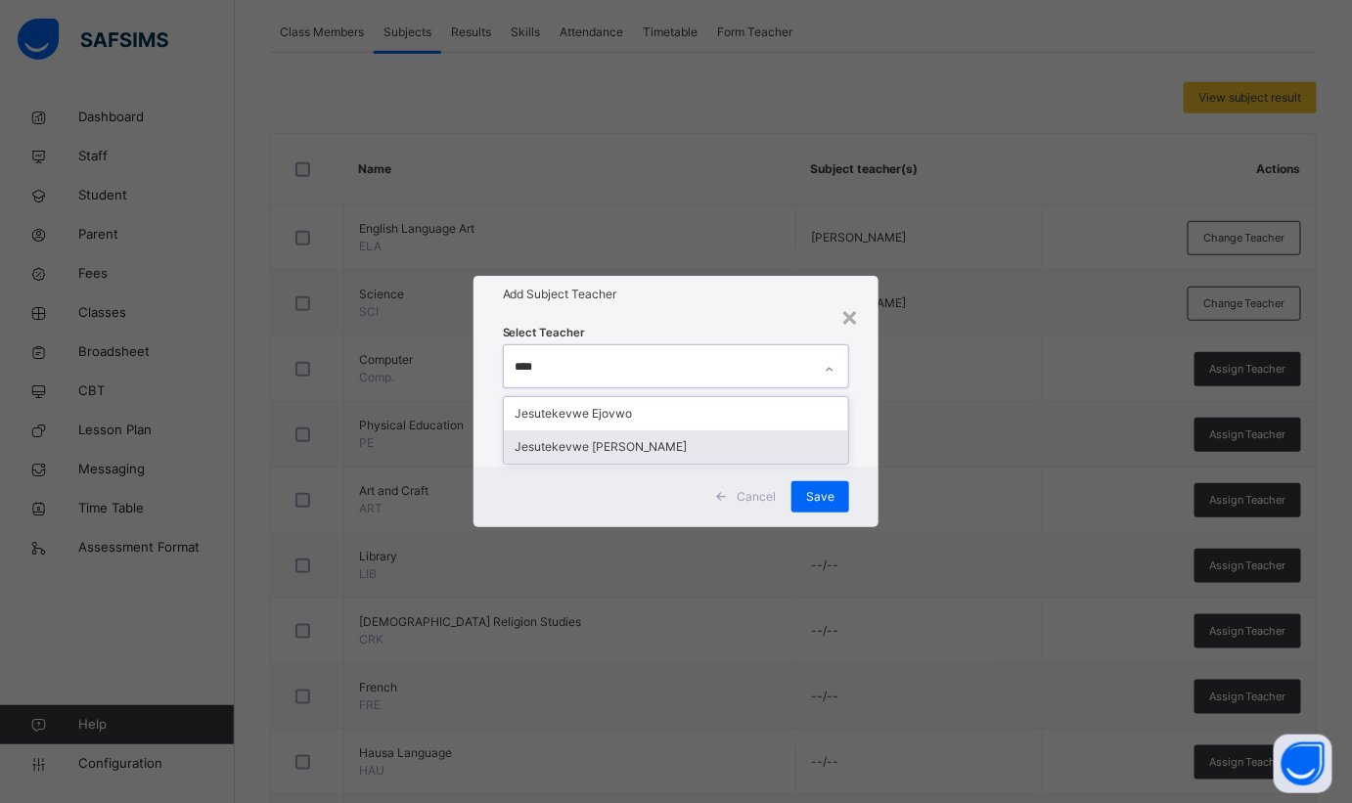
click at [612, 446] on div "Jesutekevwe Peter Ejovwo" at bounding box center [676, 447] width 345 height 33
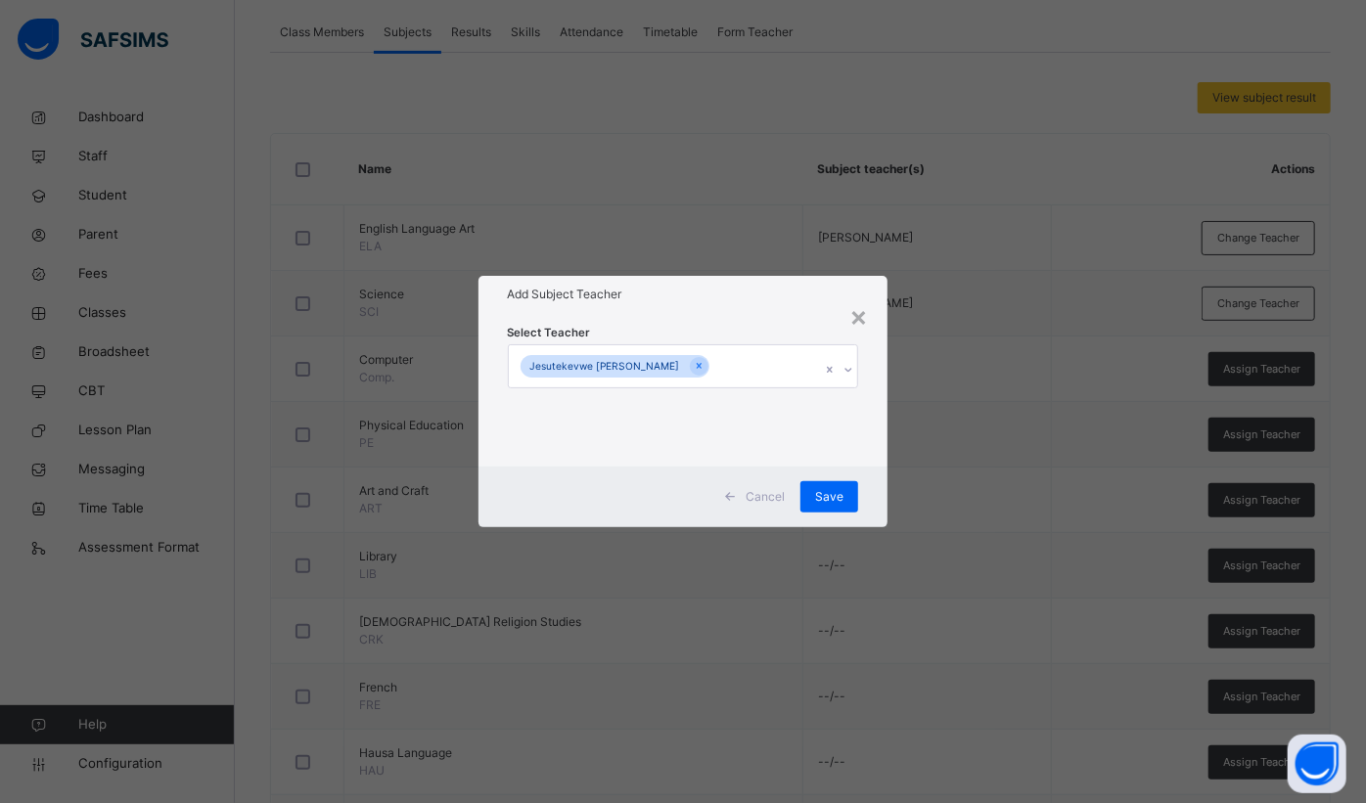
click at [796, 322] on div "Select Teacher Jesutekevwe Peter Ejovwo" at bounding box center [683, 389] width 410 height 153
click at [844, 497] on div "Save" at bounding box center [829, 496] width 58 height 31
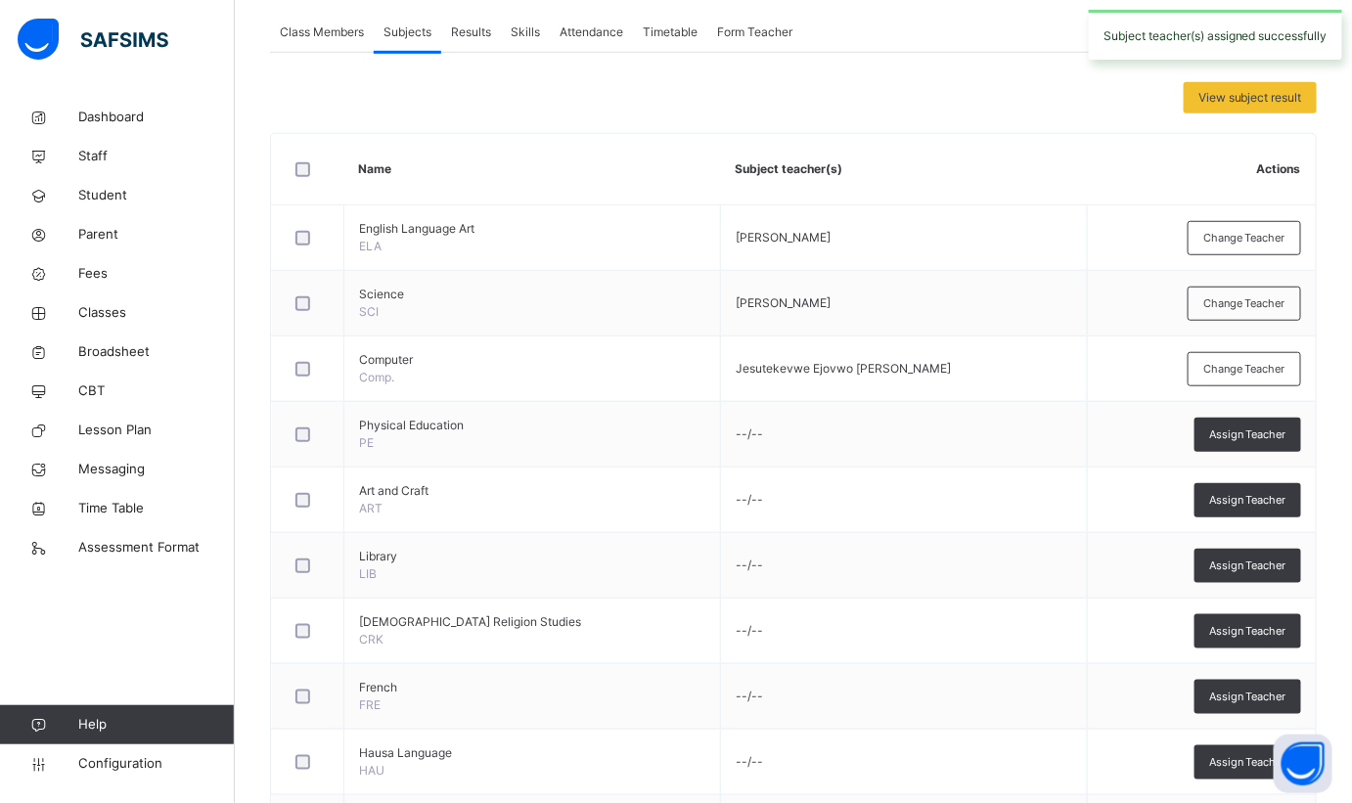
click at [1252, 427] on span "Assign Teacher" at bounding box center [1247, 435] width 77 height 17
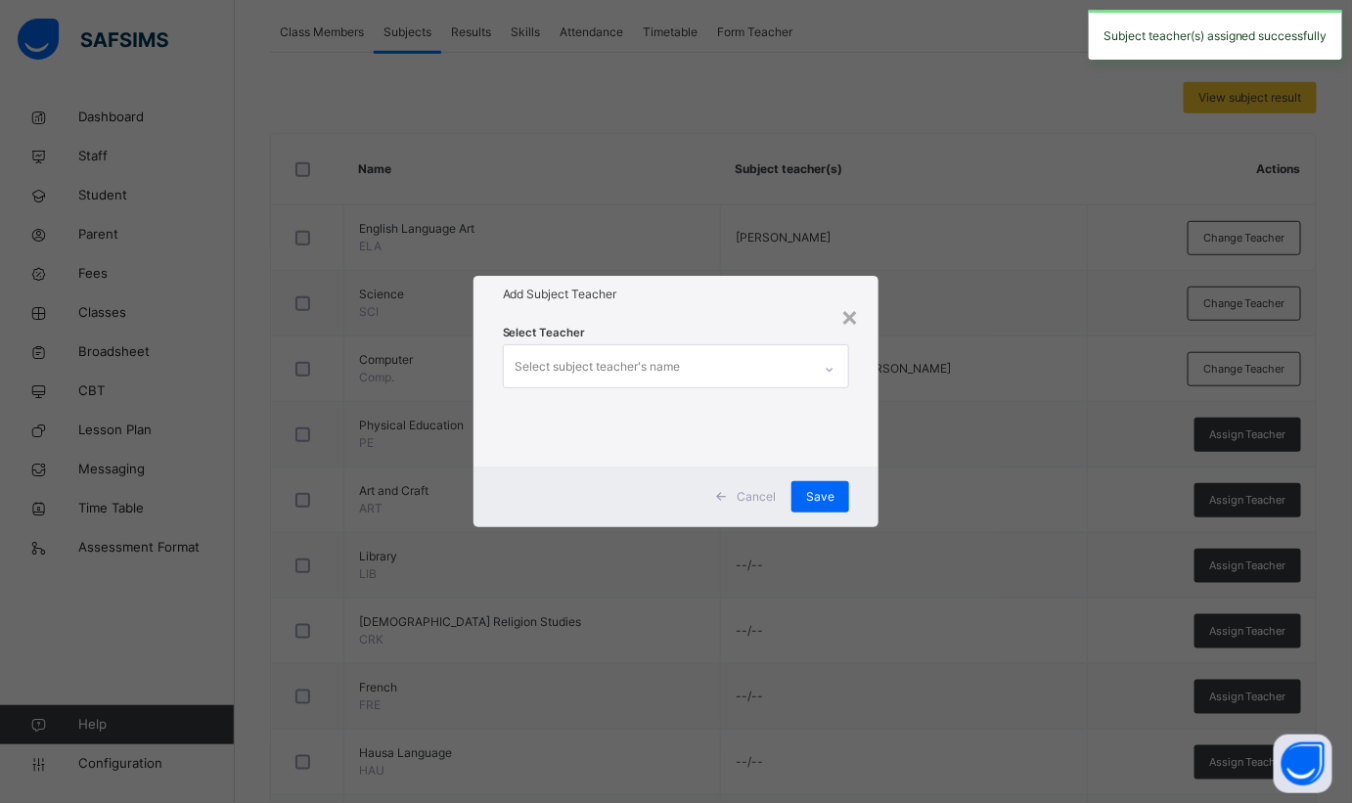
click at [714, 369] on div "Select subject teacher's name" at bounding box center [658, 365] width 308 height 41
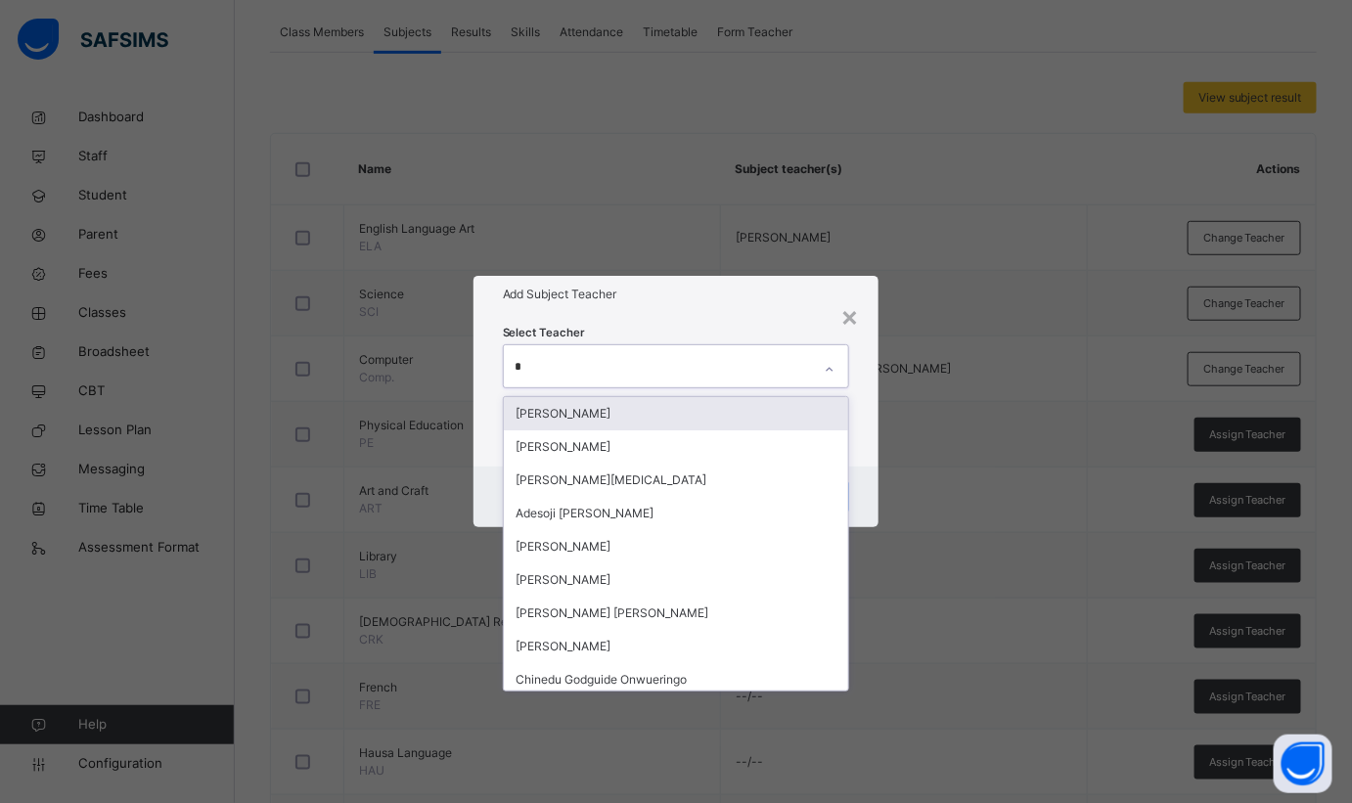
type input "**"
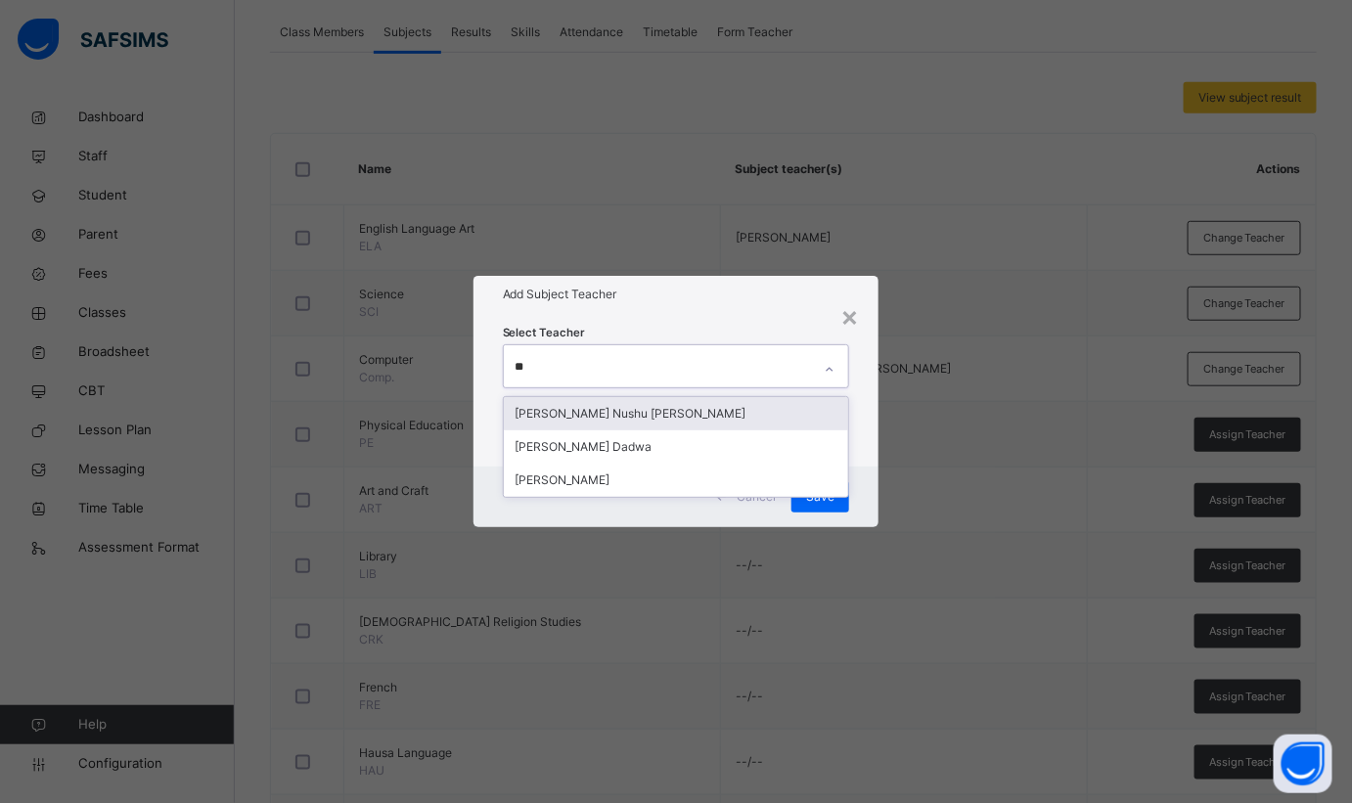
click at [667, 417] on div "[PERSON_NAME] Nushu [PERSON_NAME]" at bounding box center [676, 413] width 345 height 33
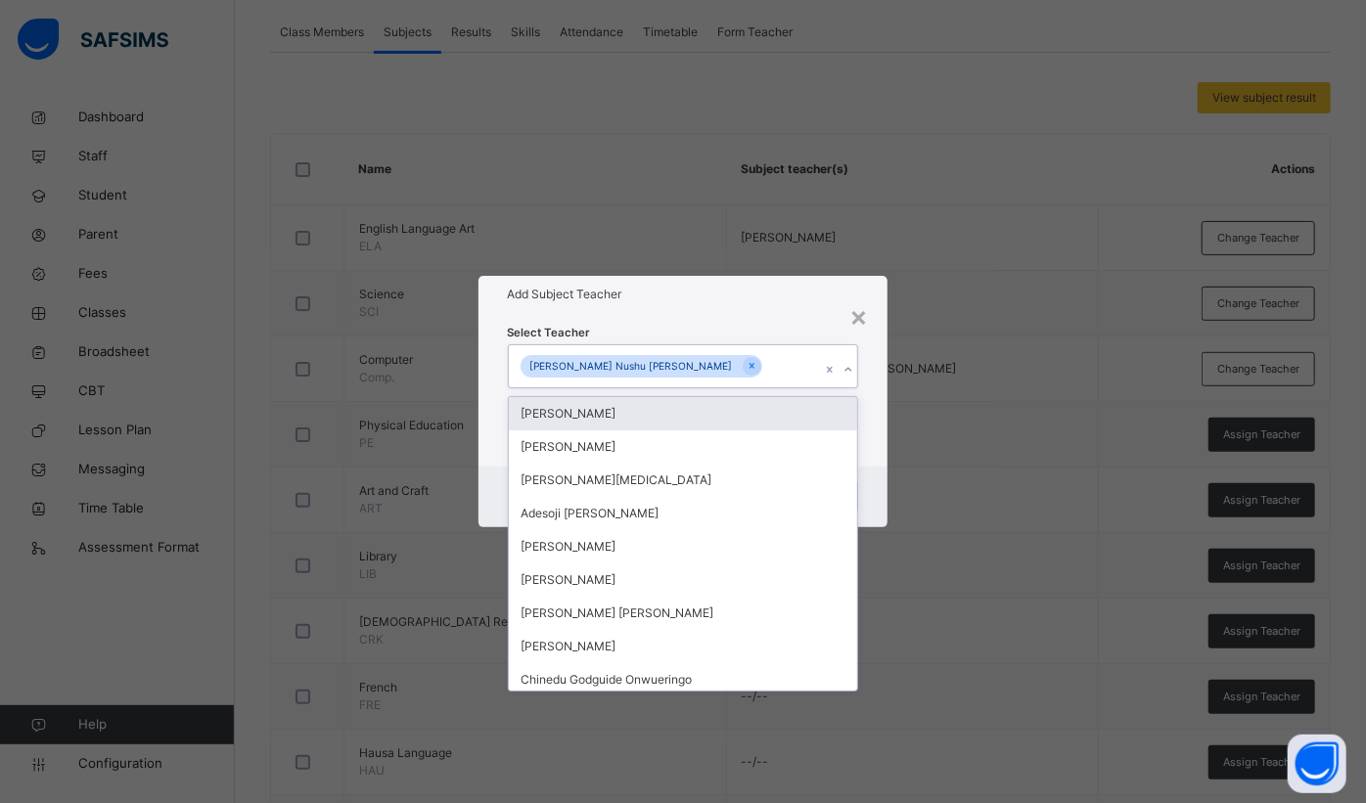
click at [767, 289] on h1 "Add Subject Teacher" at bounding box center [683, 295] width 351 height 18
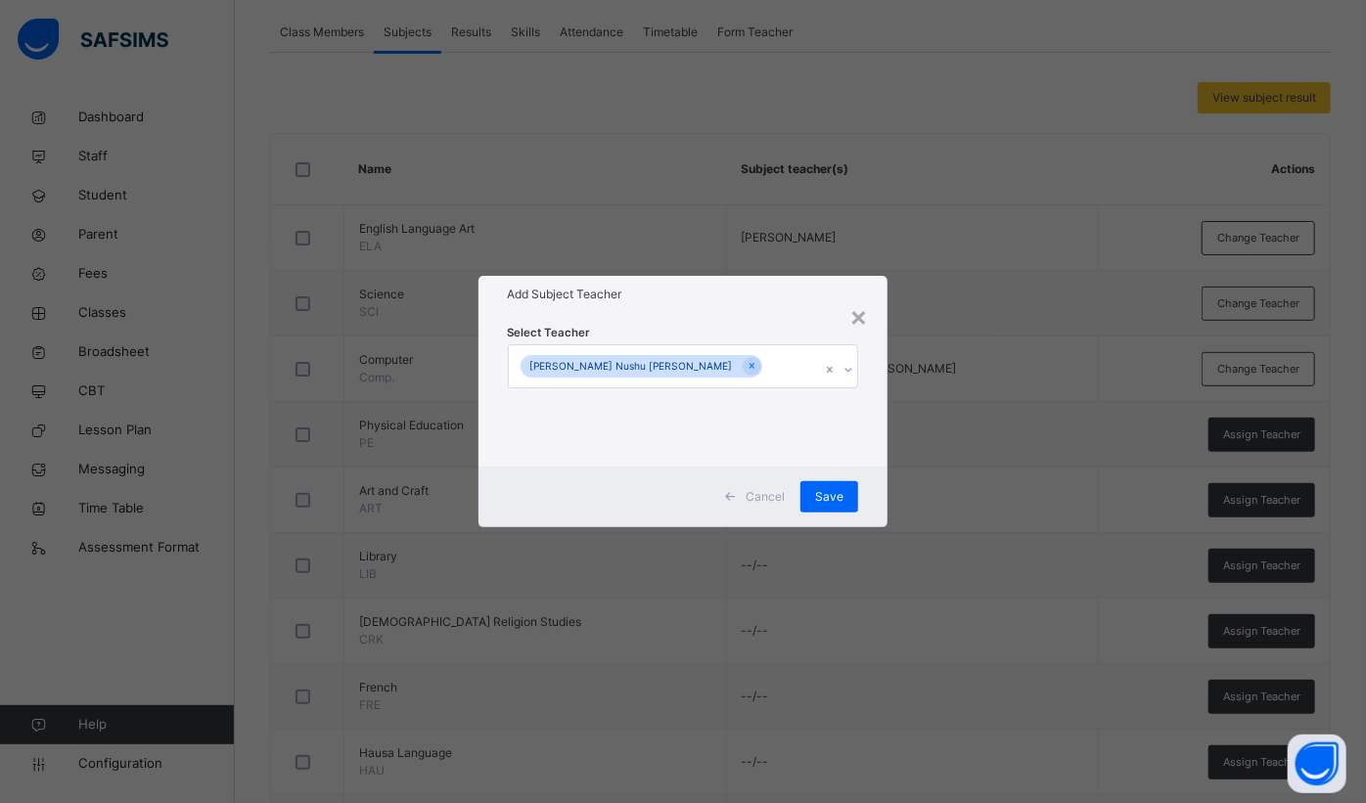
click at [833, 495] on span "Save" at bounding box center [829, 497] width 28 height 18
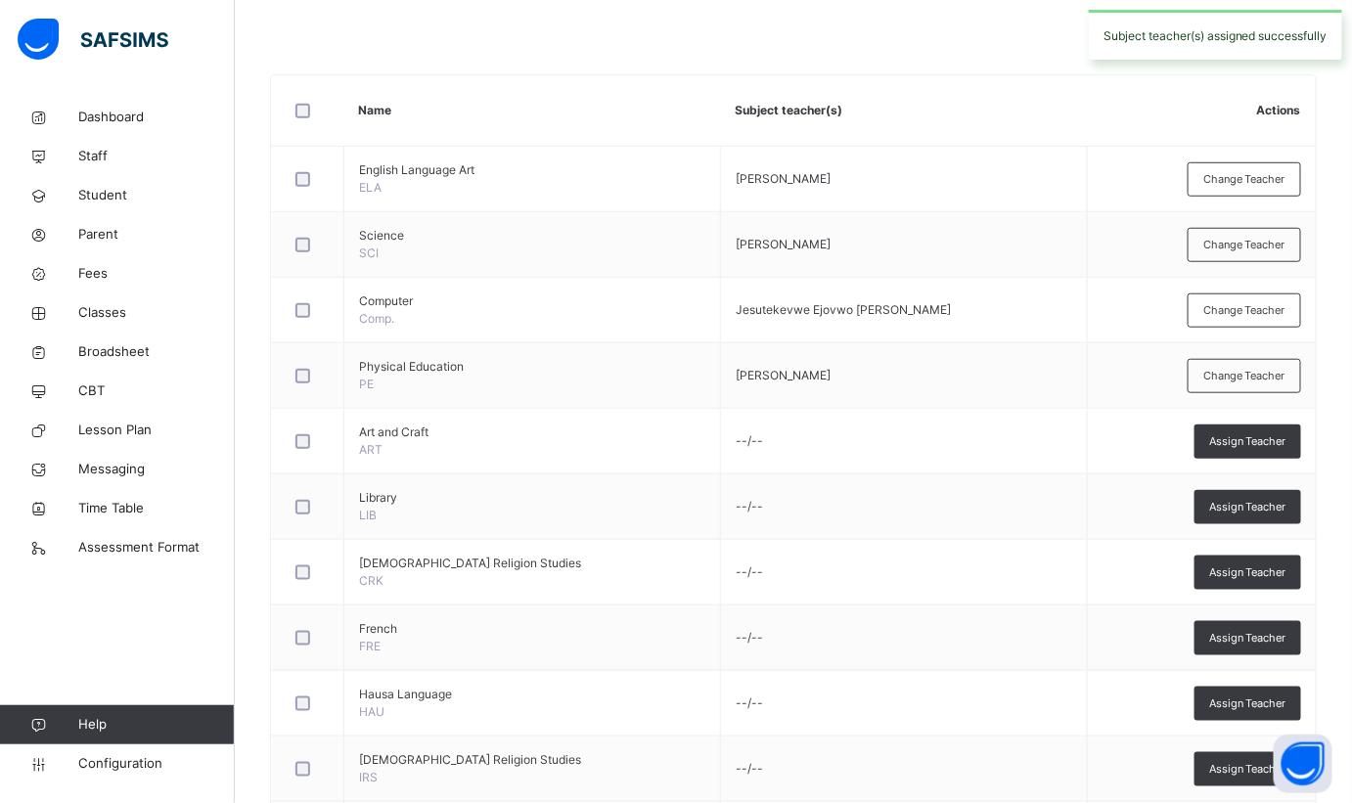
scroll to position [444, 0]
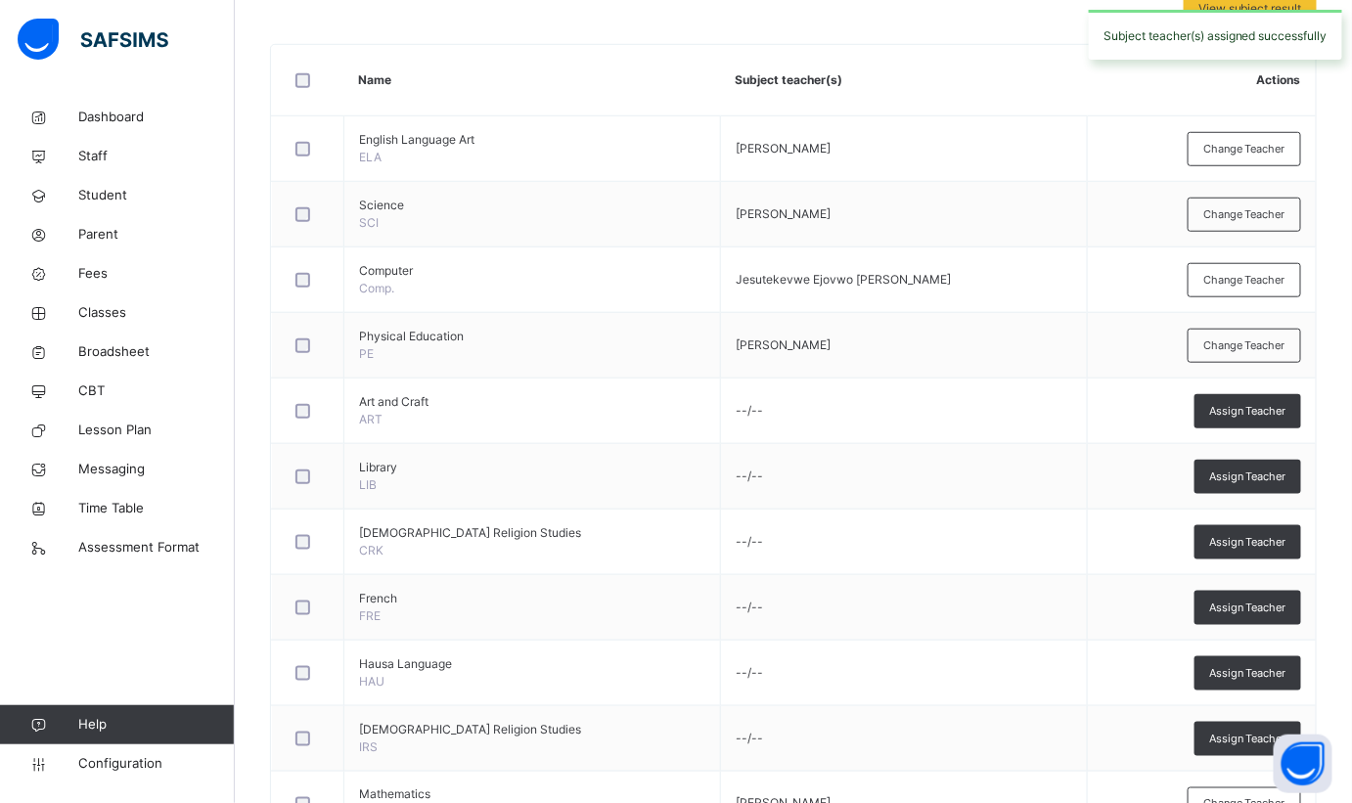
click at [1276, 408] on span "Assign Teacher" at bounding box center [1247, 411] width 77 height 17
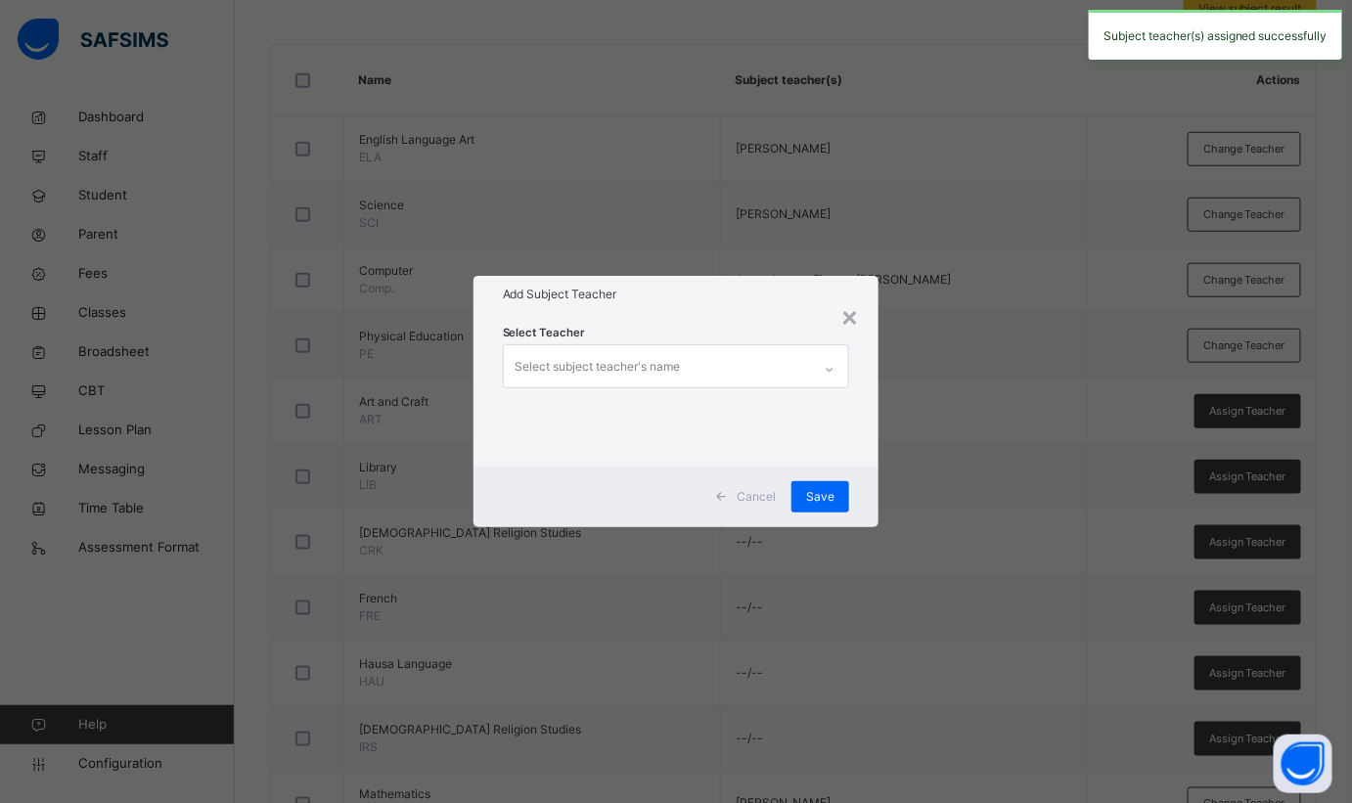
click at [364, 411] on div "× Add Subject Teacher Select Teacher Select subject teacher's name Cancel Save" at bounding box center [676, 401] width 1352 height 803
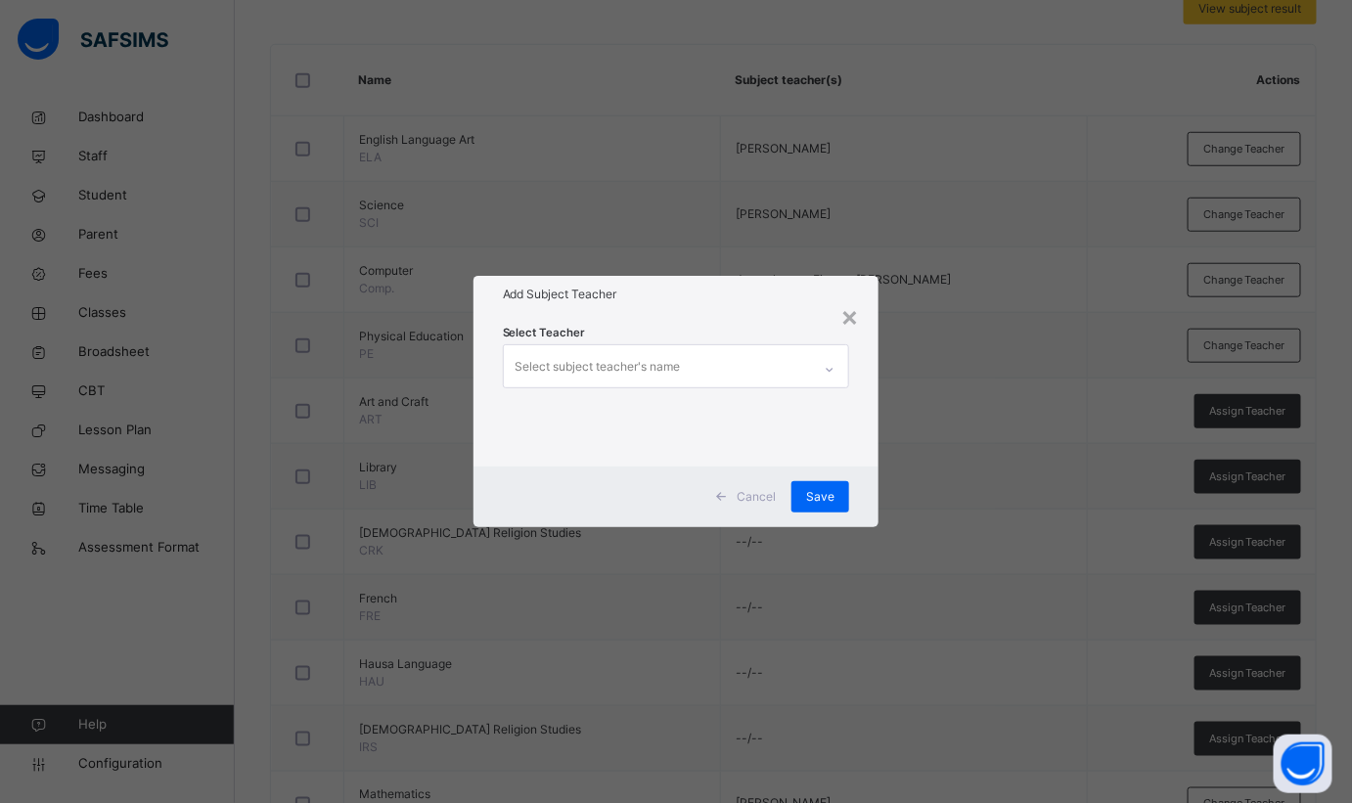
click at [849, 319] on div "×" at bounding box center [849, 315] width 19 height 41
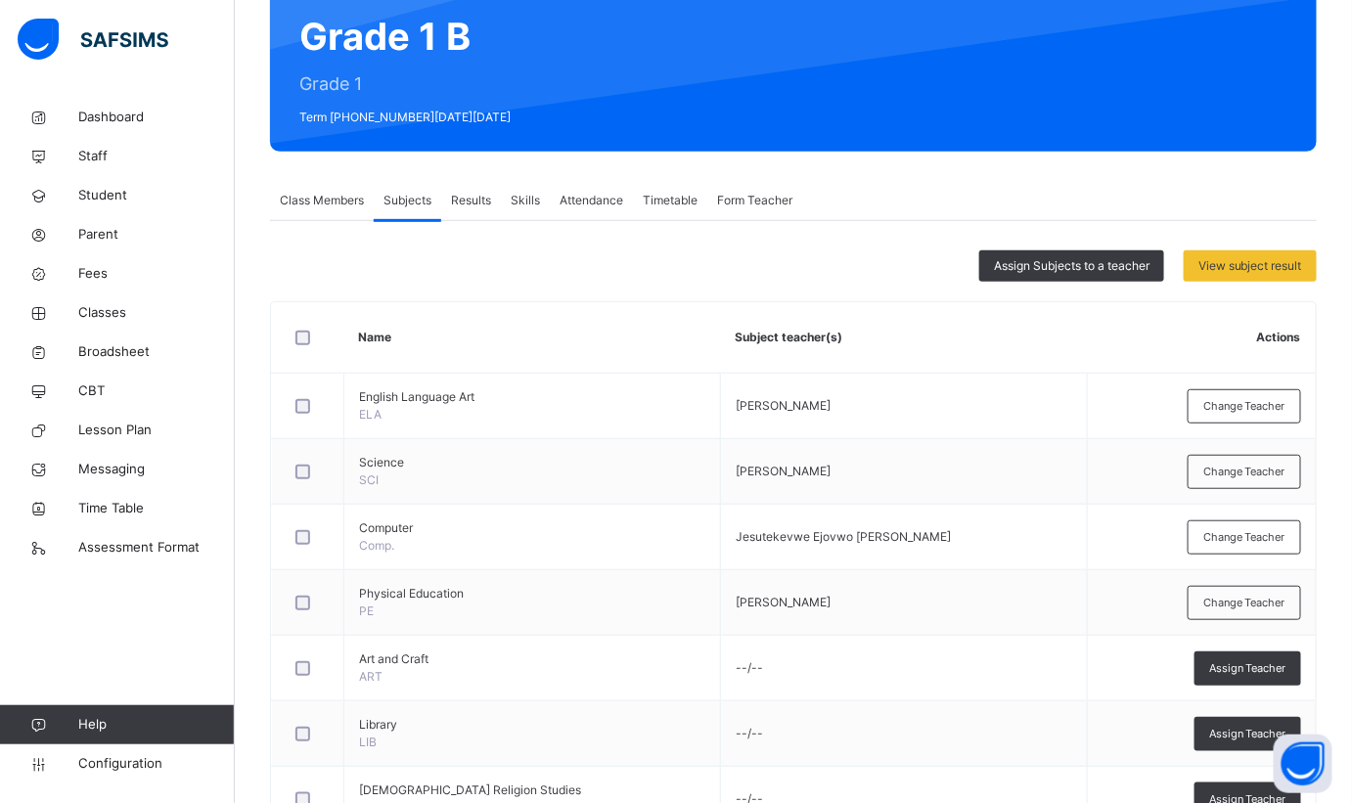
scroll to position [88, 0]
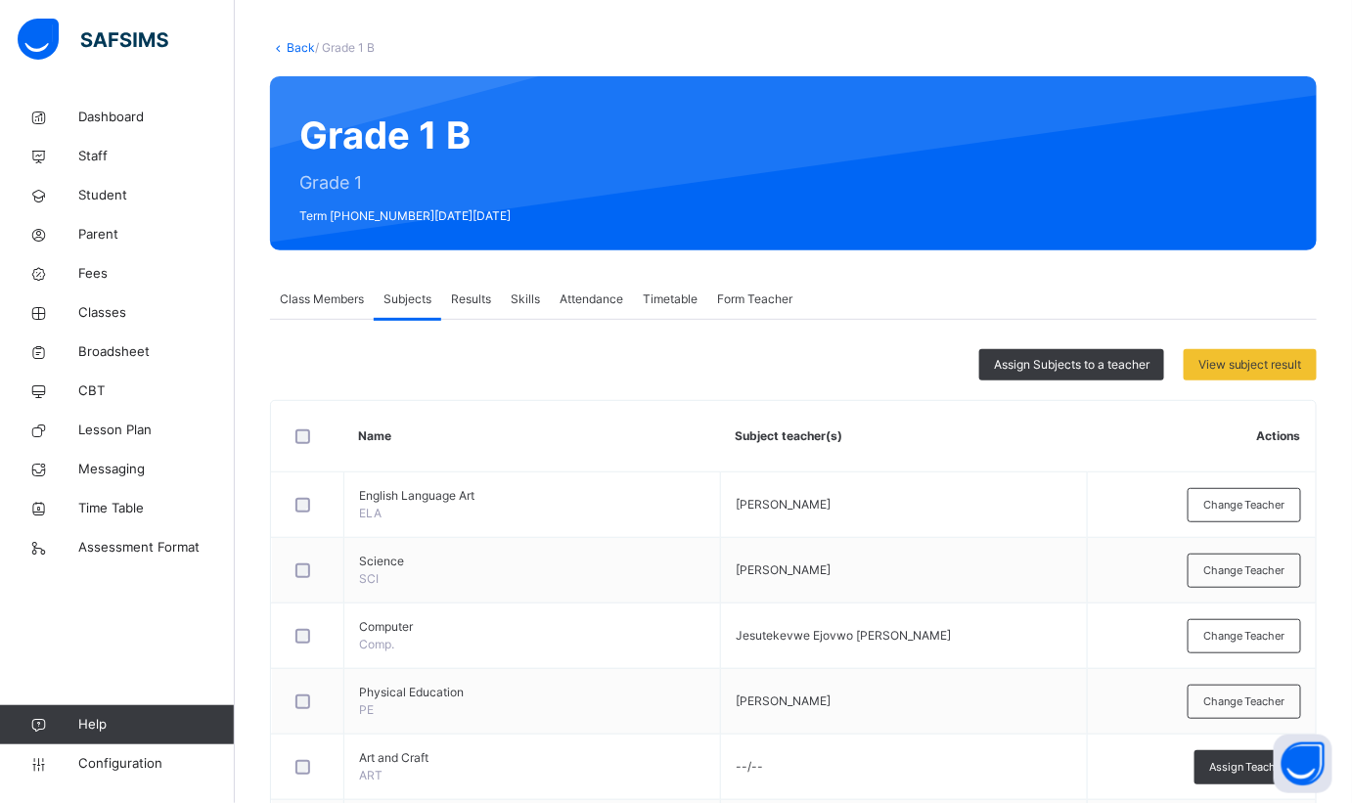
click at [1072, 373] on div "Assign Subjects to a teacher" at bounding box center [1071, 364] width 185 height 31
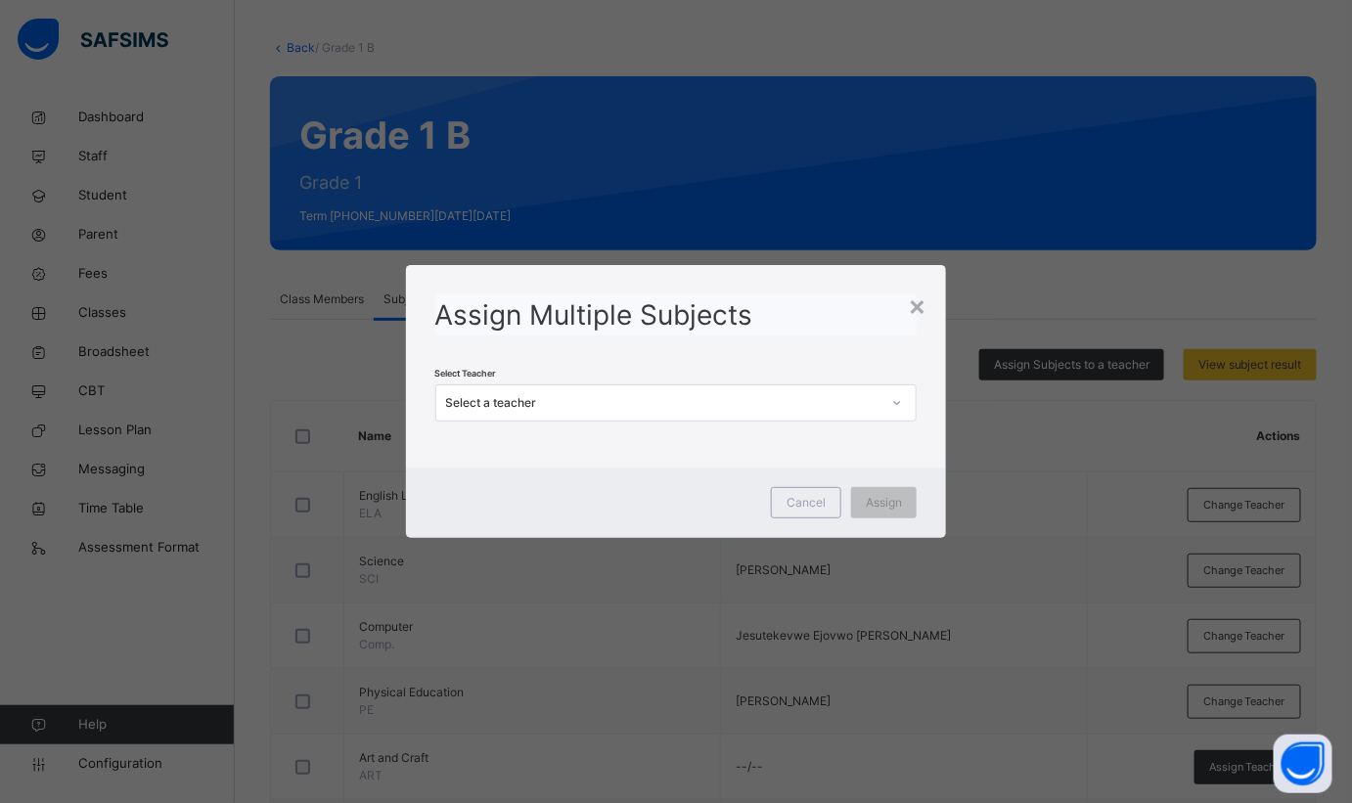
click at [839, 395] on div "Select a teacher" at bounding box center [663, 403] width 435 height 18
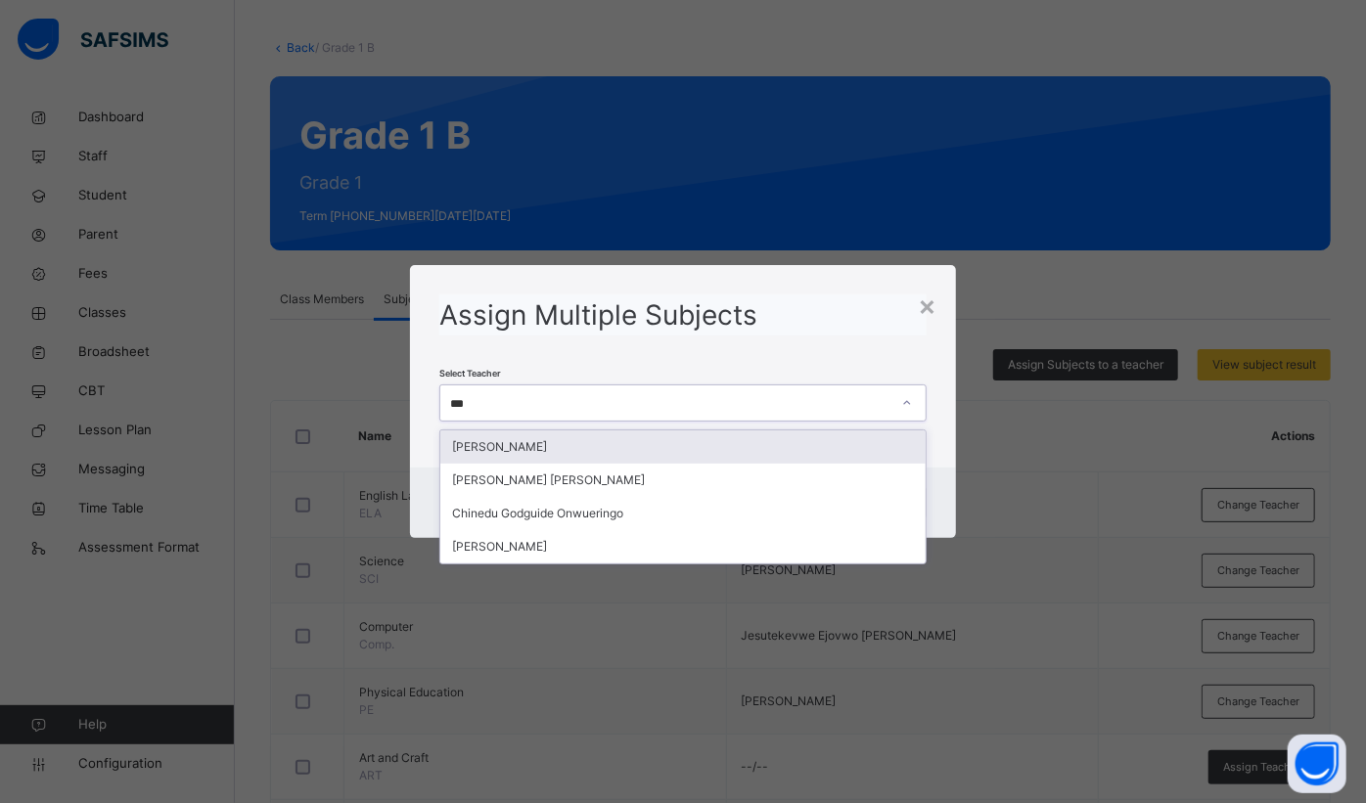
type input "****"
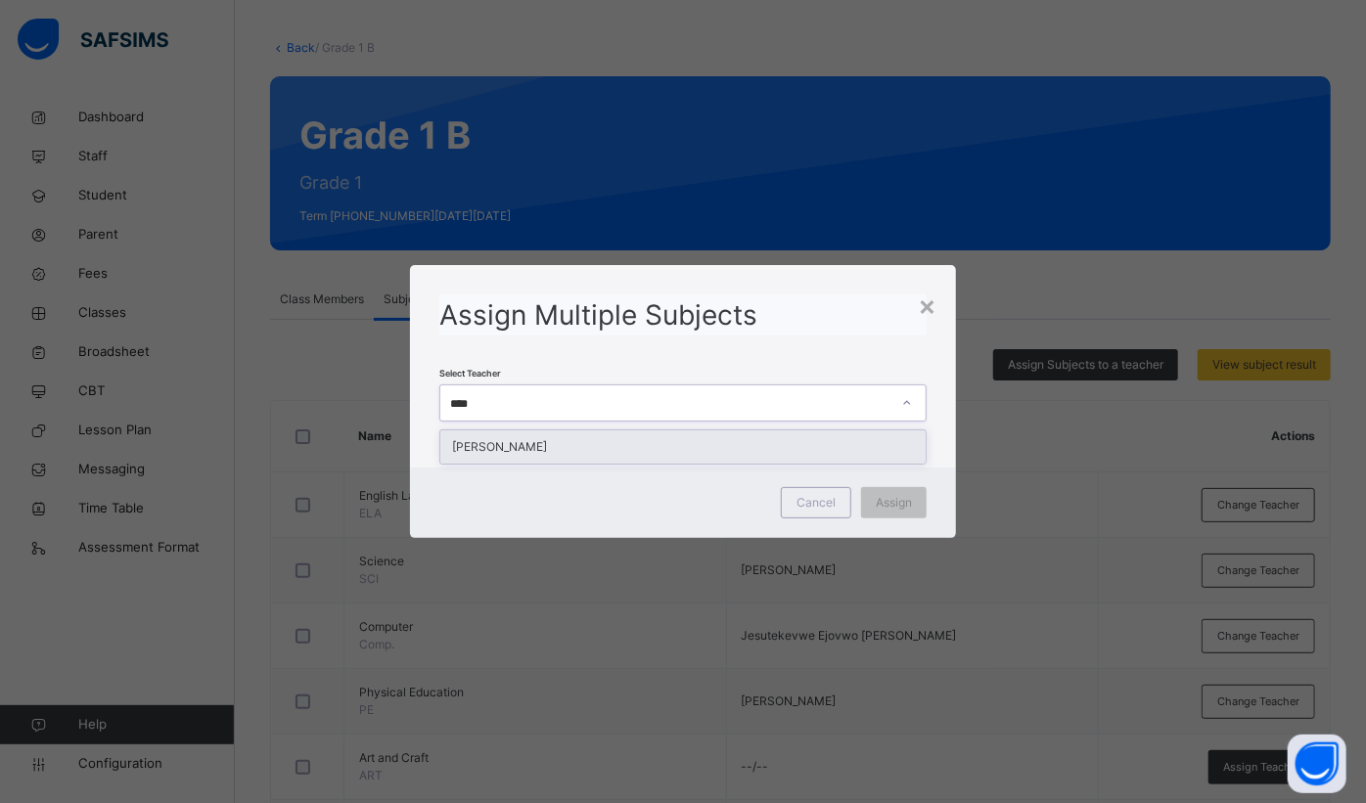
click at [811, 445] on div "[PERSON_NAME]" at bounding box center [682, 447] width 485 height 33
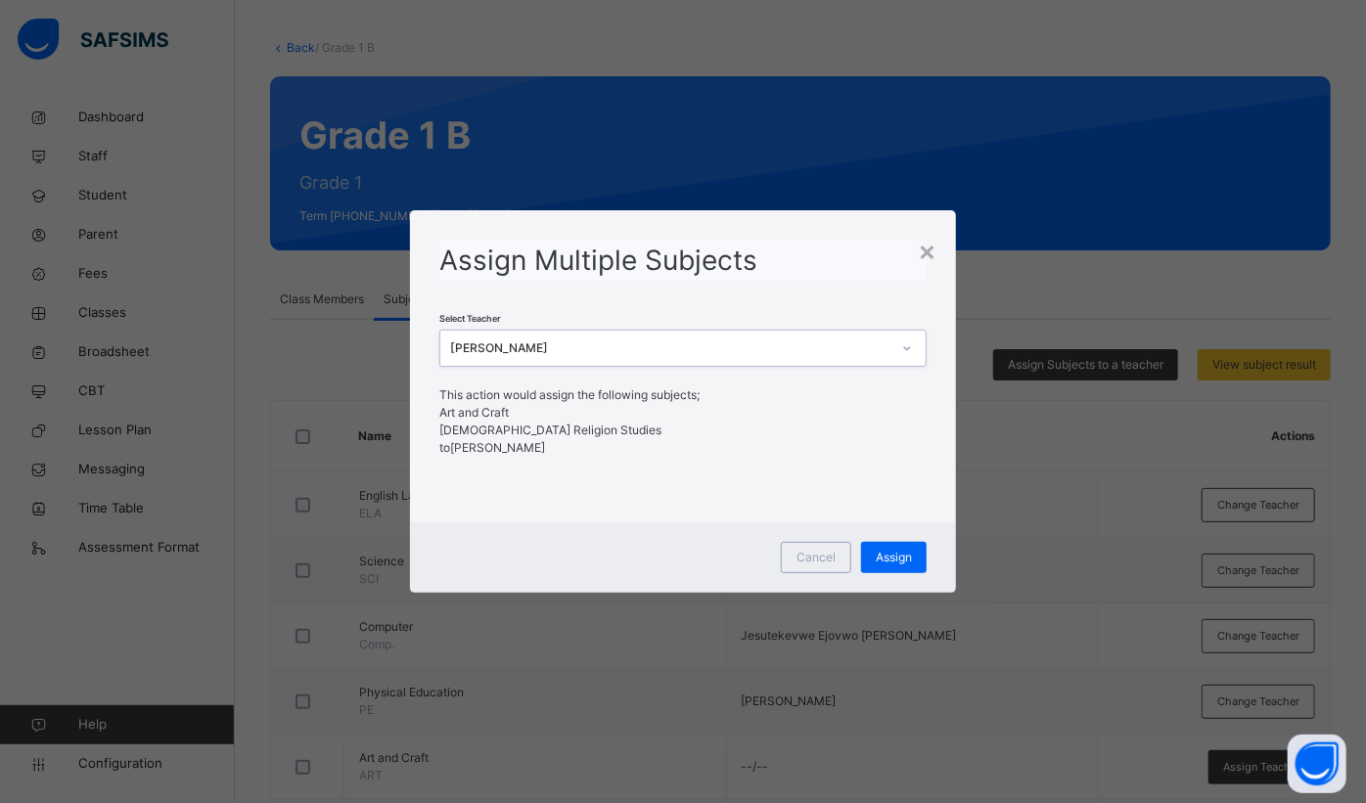
click at [907, 547] on div "Assign" at bounding box center [894, 557] width 66 height 31
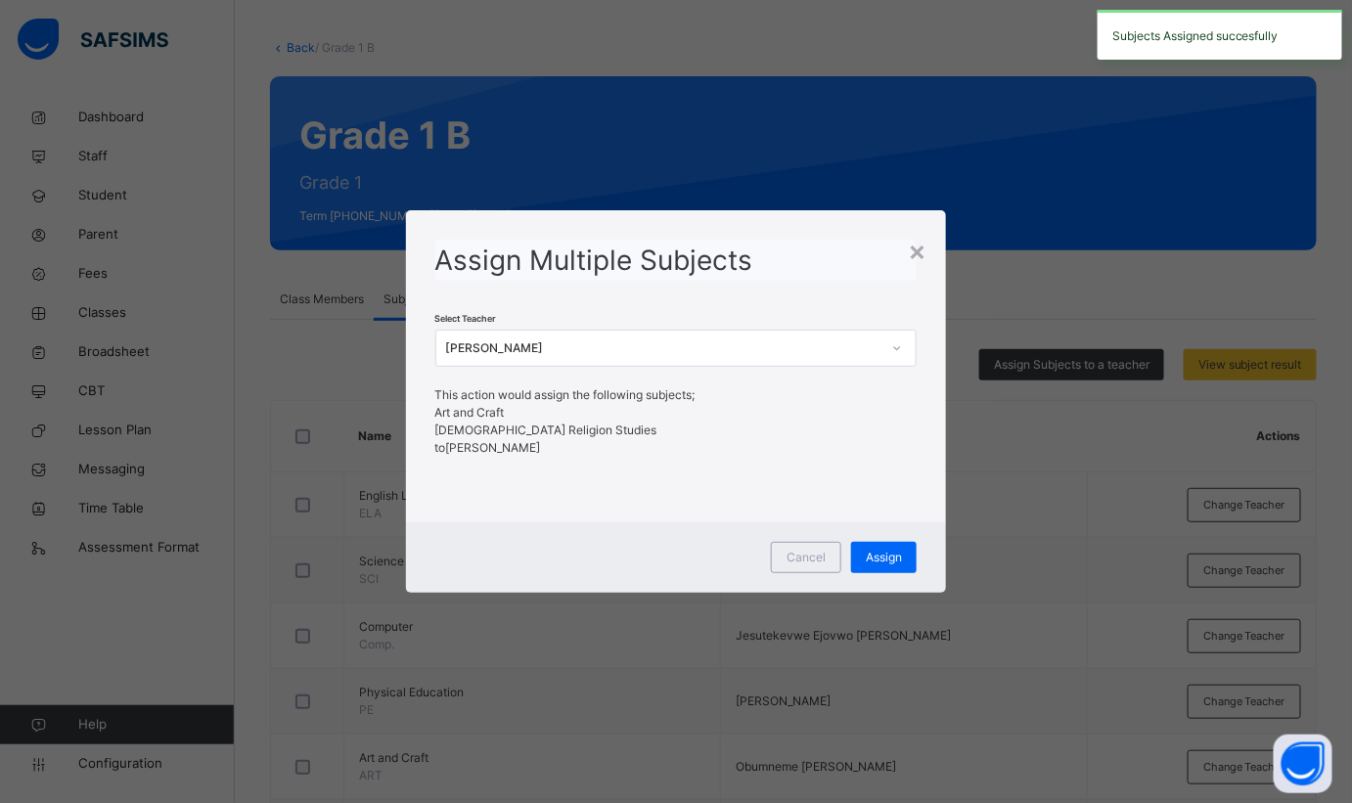
click at [913, 257] on div "×" at bounding box center [917, 250] width 19 height 41
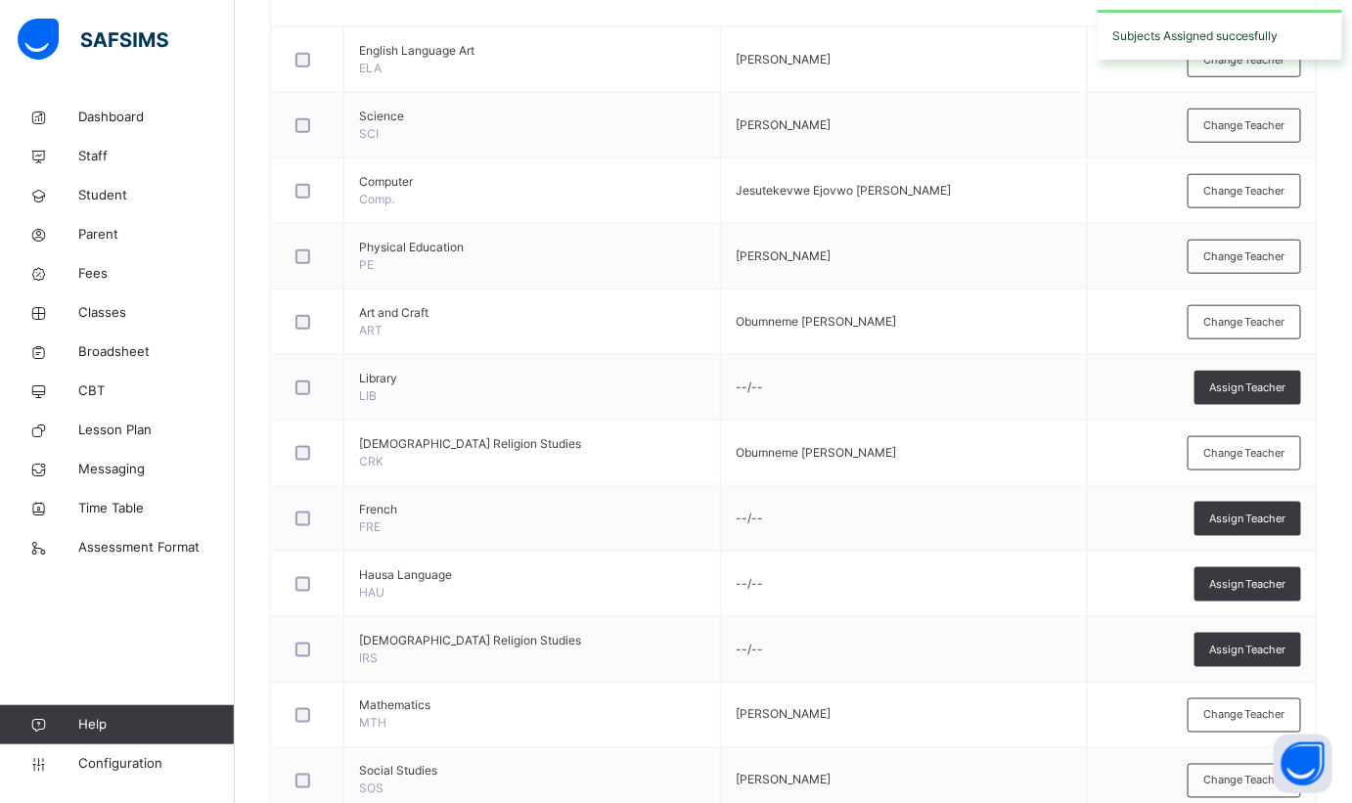
scroll to position [589, 0]
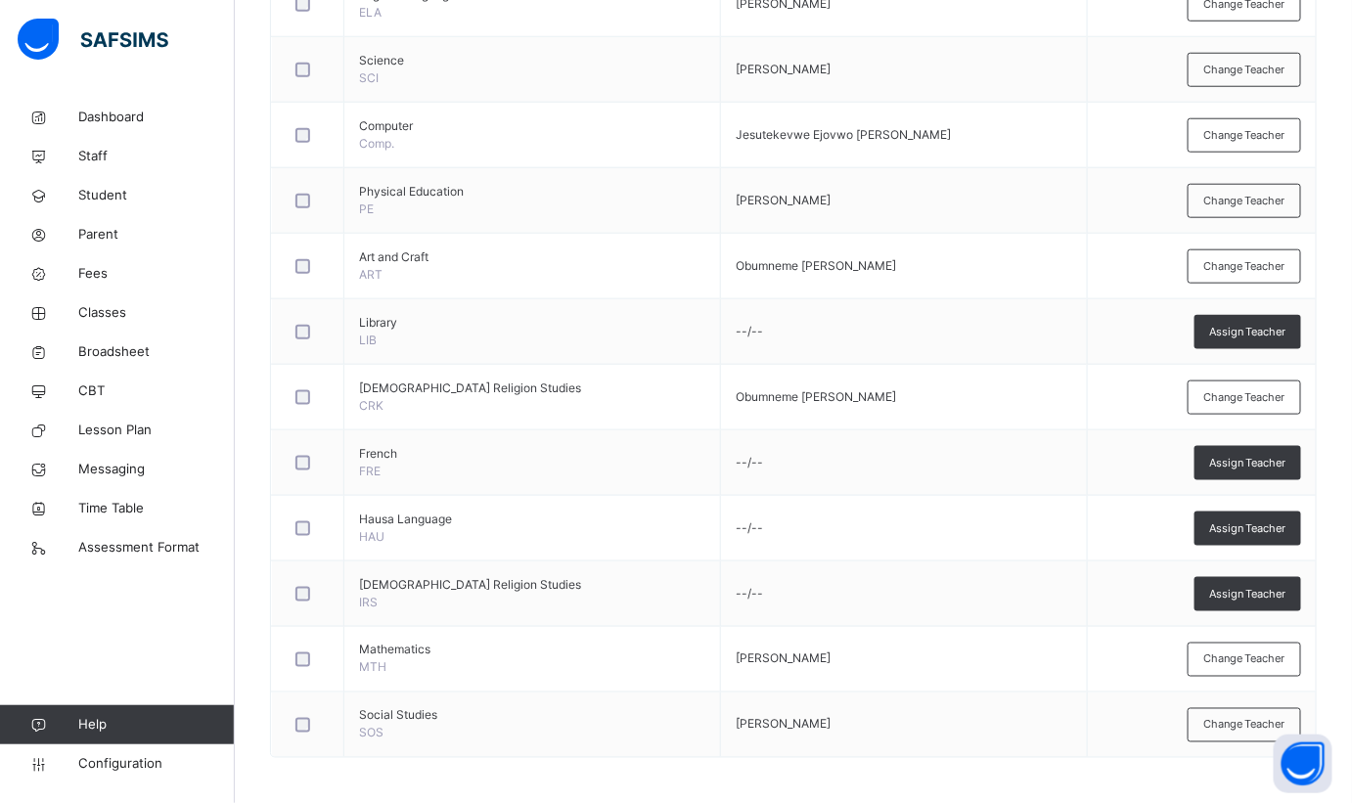
click at [1256, 458] on span "Assign Teacher" at bounding box center [1247, 463] width 77 height 17
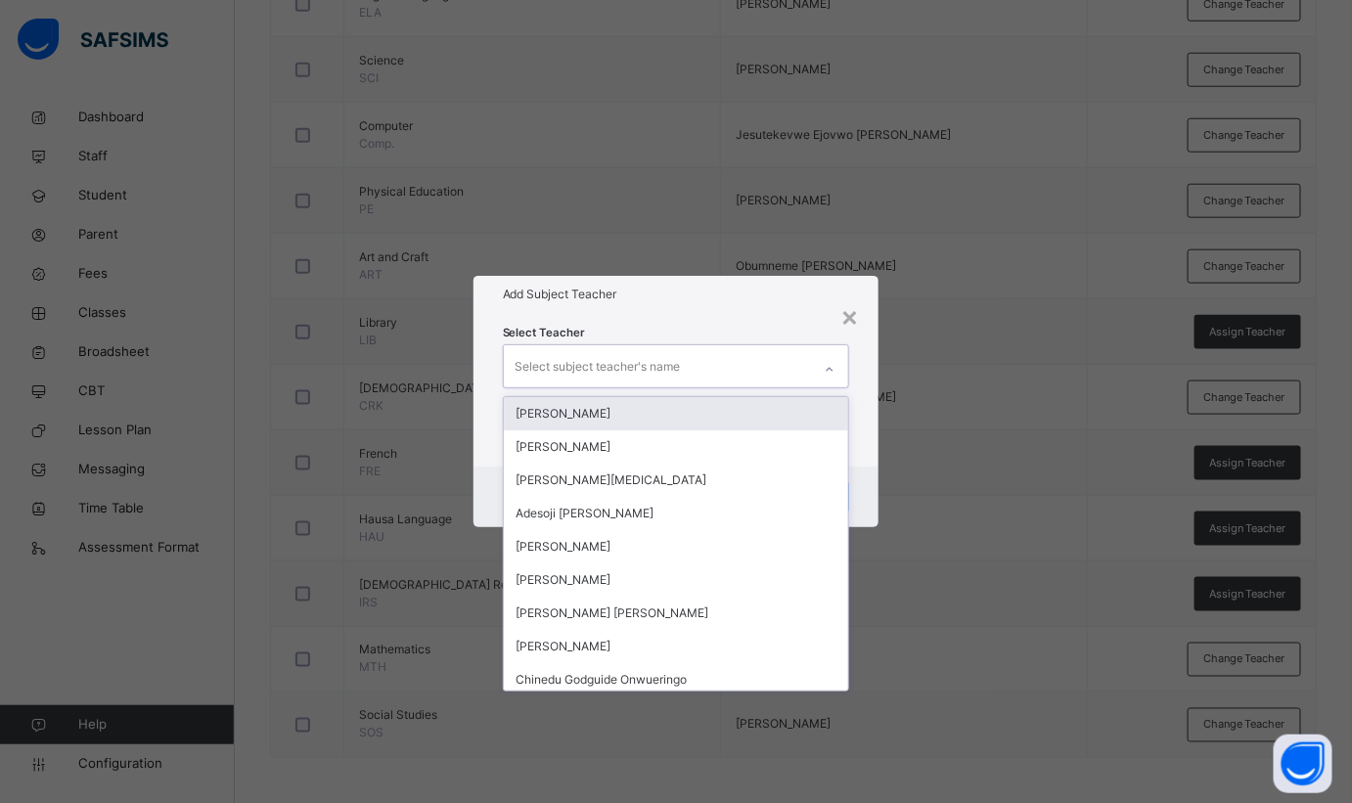
click at [736, 370] on div "Select subject teacher's name" at bounding box center [658, 365] width 308 height 41
click at [854, 315] on div "×" at bounding box center [849, 315] width 19 height 41
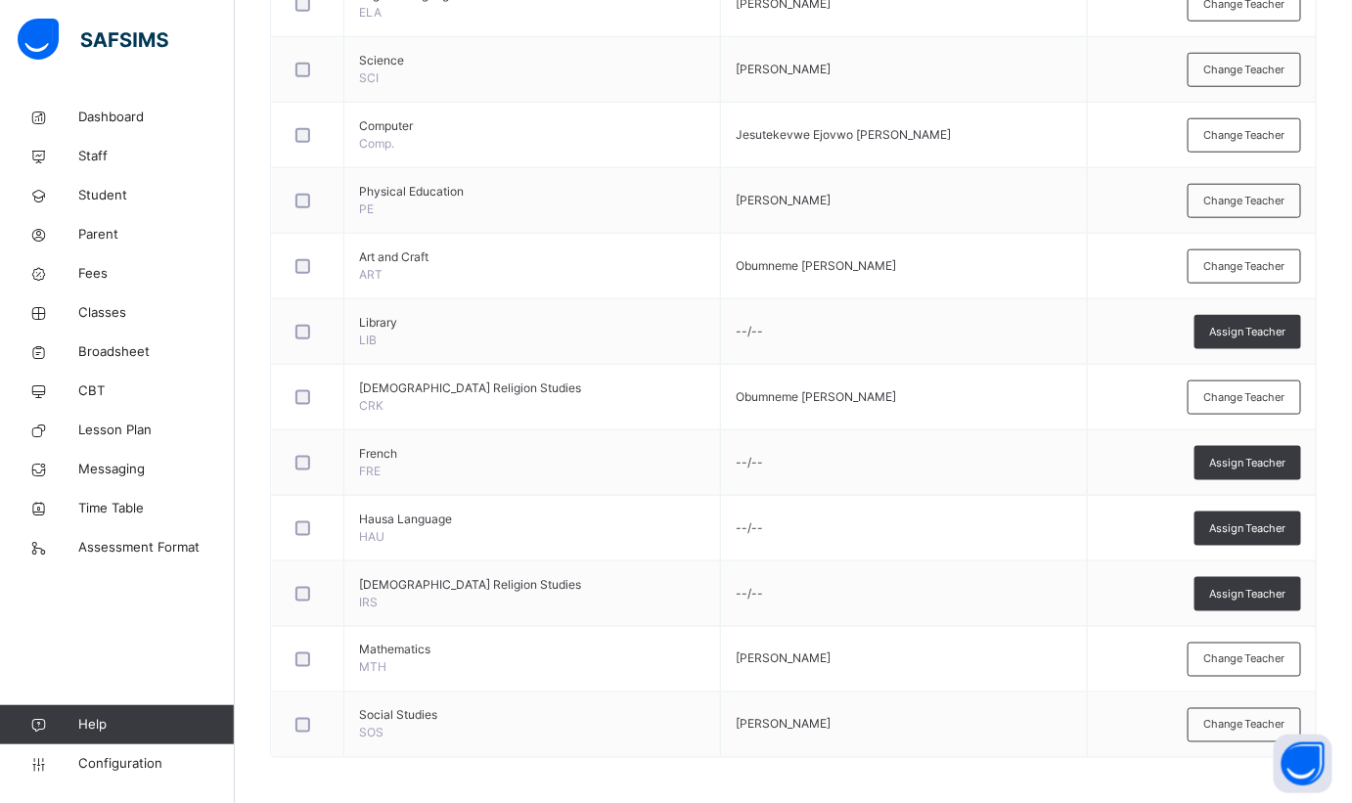
click at [1286, 456] on span "Assign Teacher" at bounding box center [1247, 463] width 77 height 17
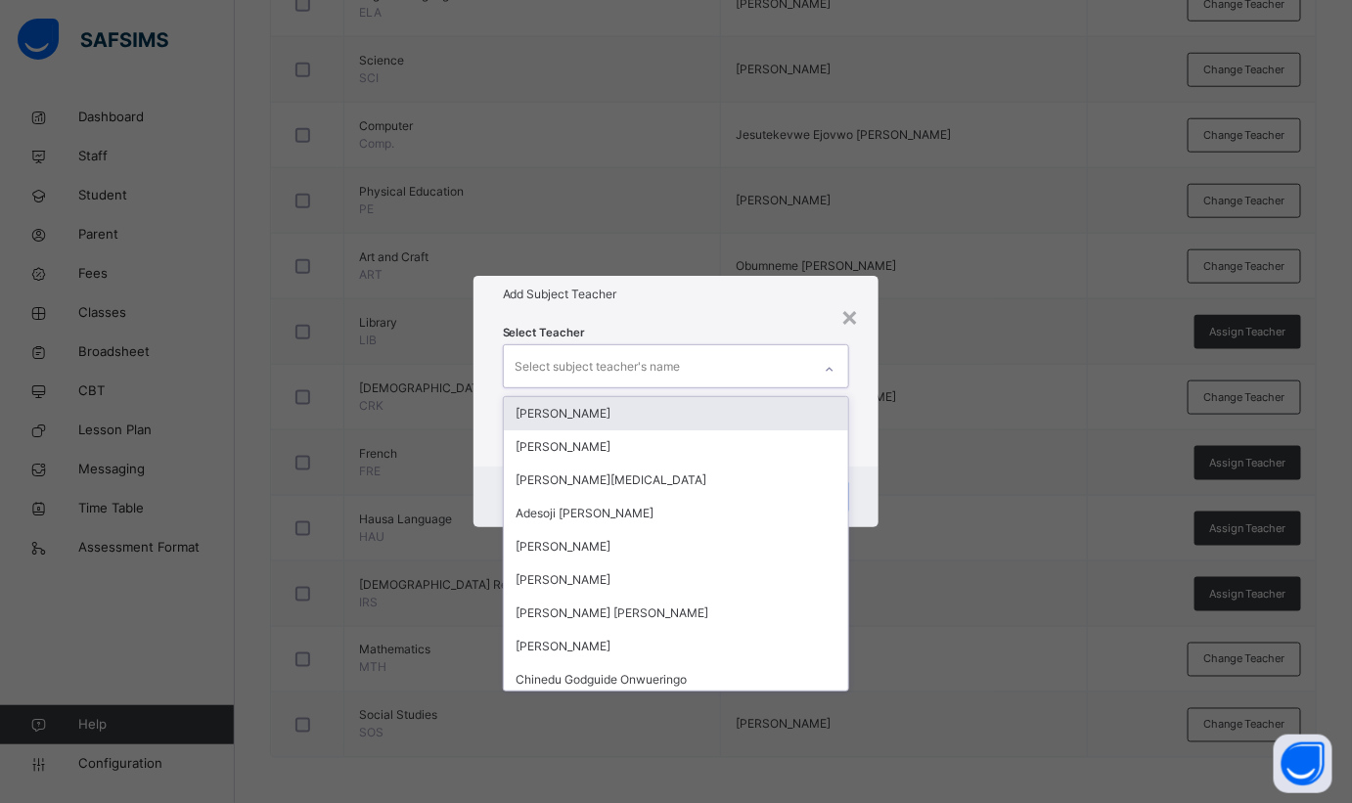
click at [667, 365] on div "Select subject teacher's name" at bounding box center [598, 366] width 165 height 37
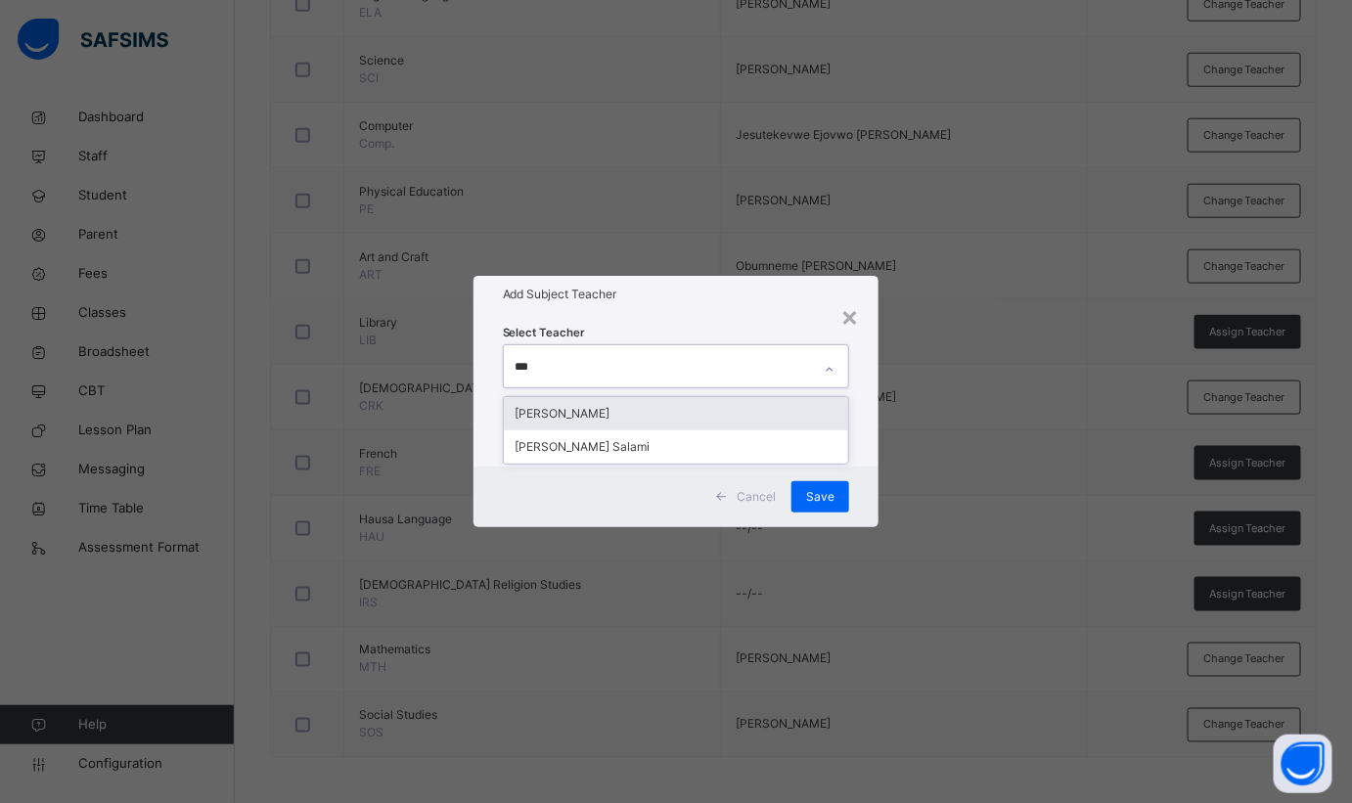
type input "****"
click at [607, 415] on div "[PERSON_NAME]" at bounding box center [676, 413] width 345 height 33
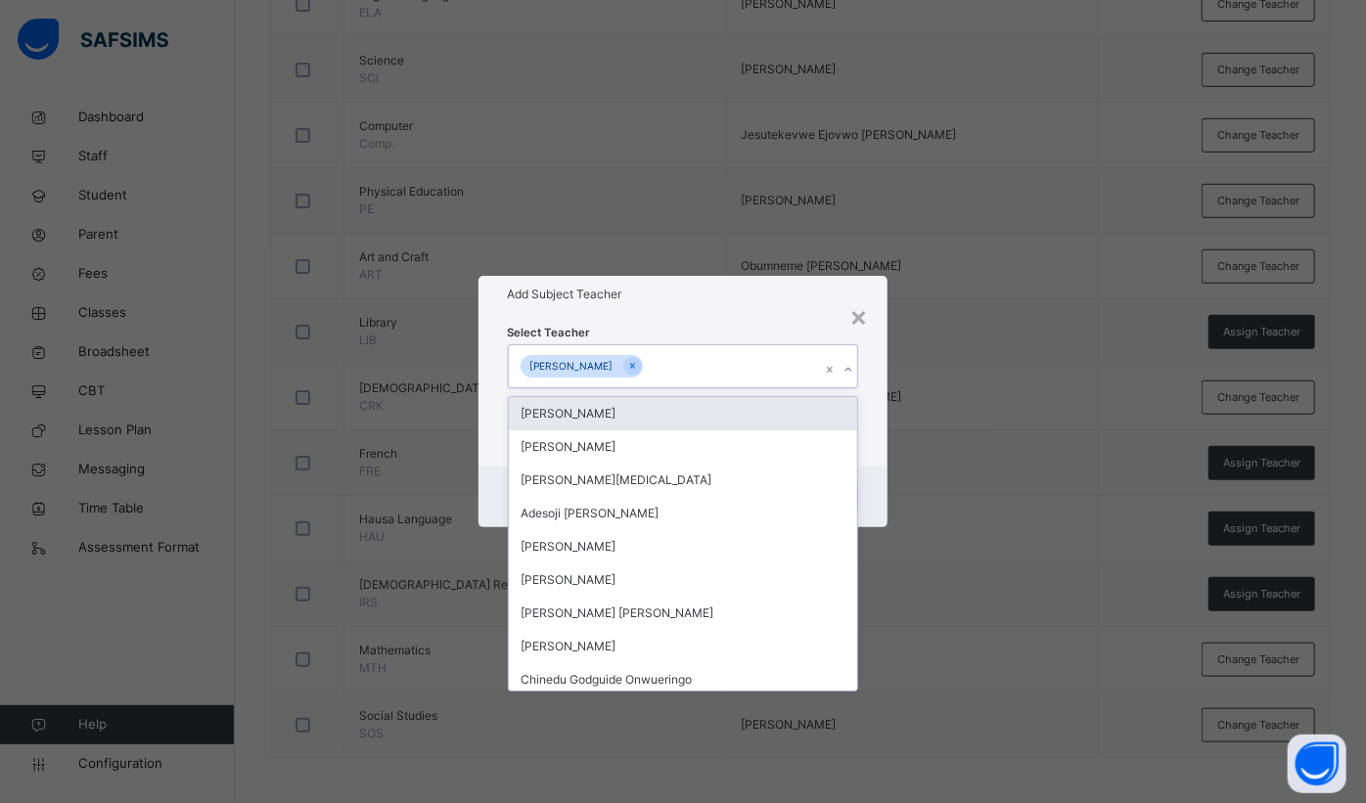
click at [777, 288] on h1 "Add Subject Teacher" at bounding box center [683, 295] width 351 height 18
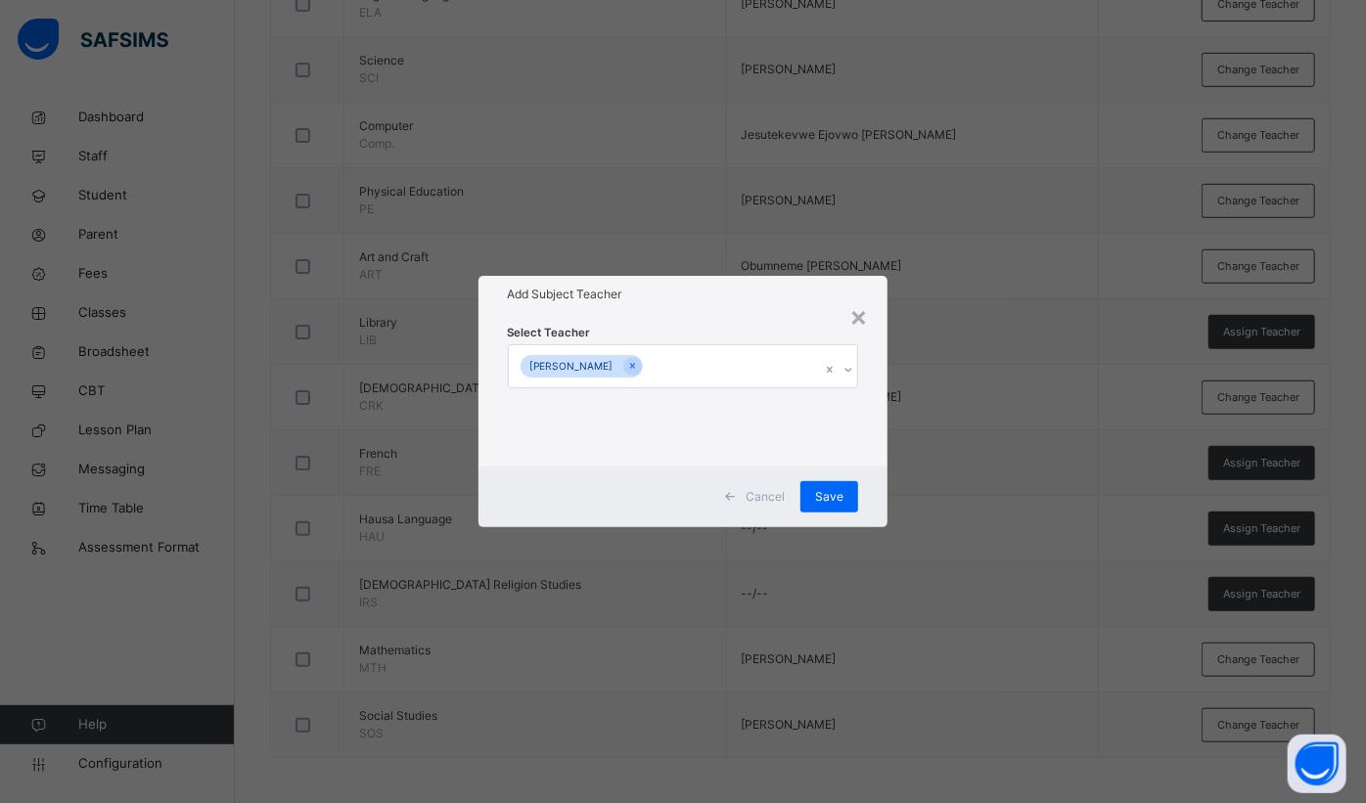
click at [829, 497] on span "Save" at bounding box center [829, 497] width 28 height 18
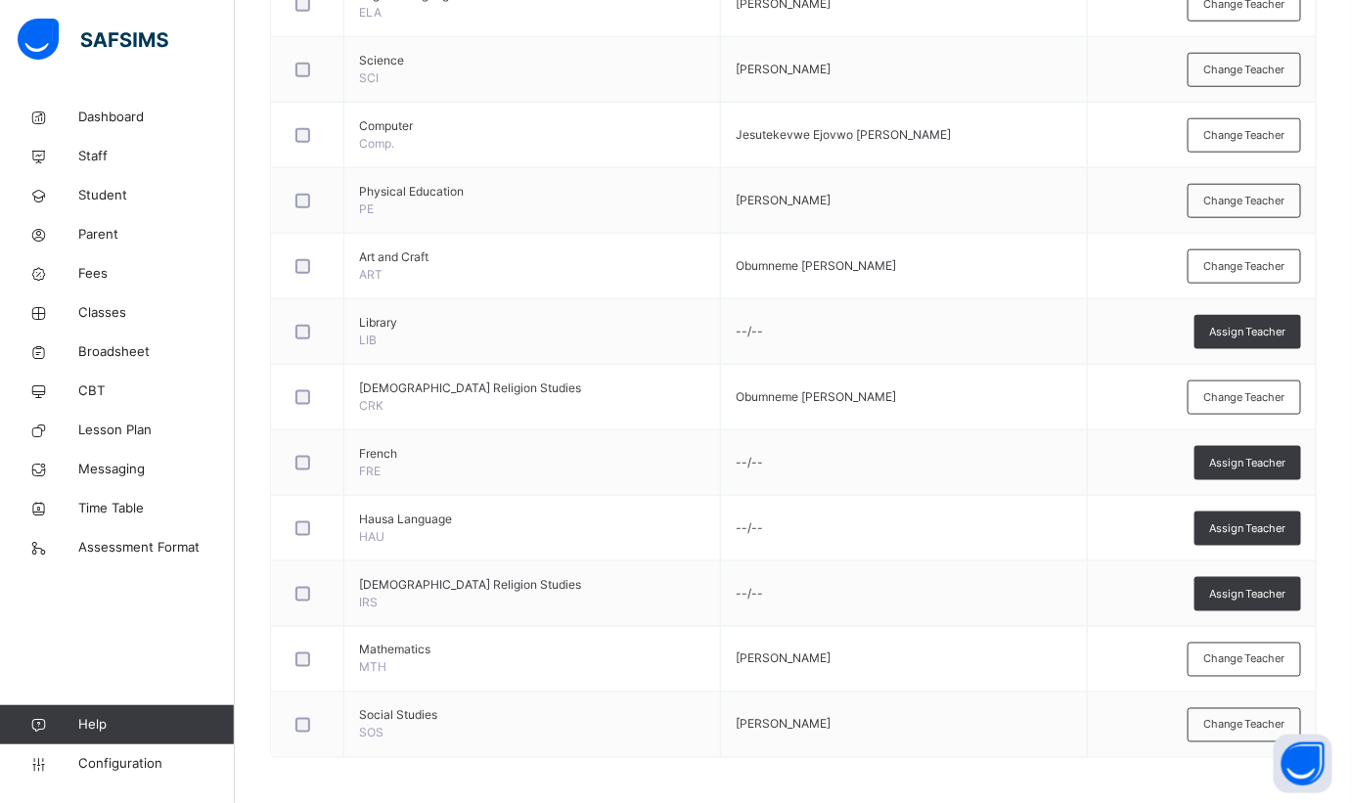
click at [1252, 464] on span "Assign Teacher" at bounding box center [1247, 463] width 77 height 17
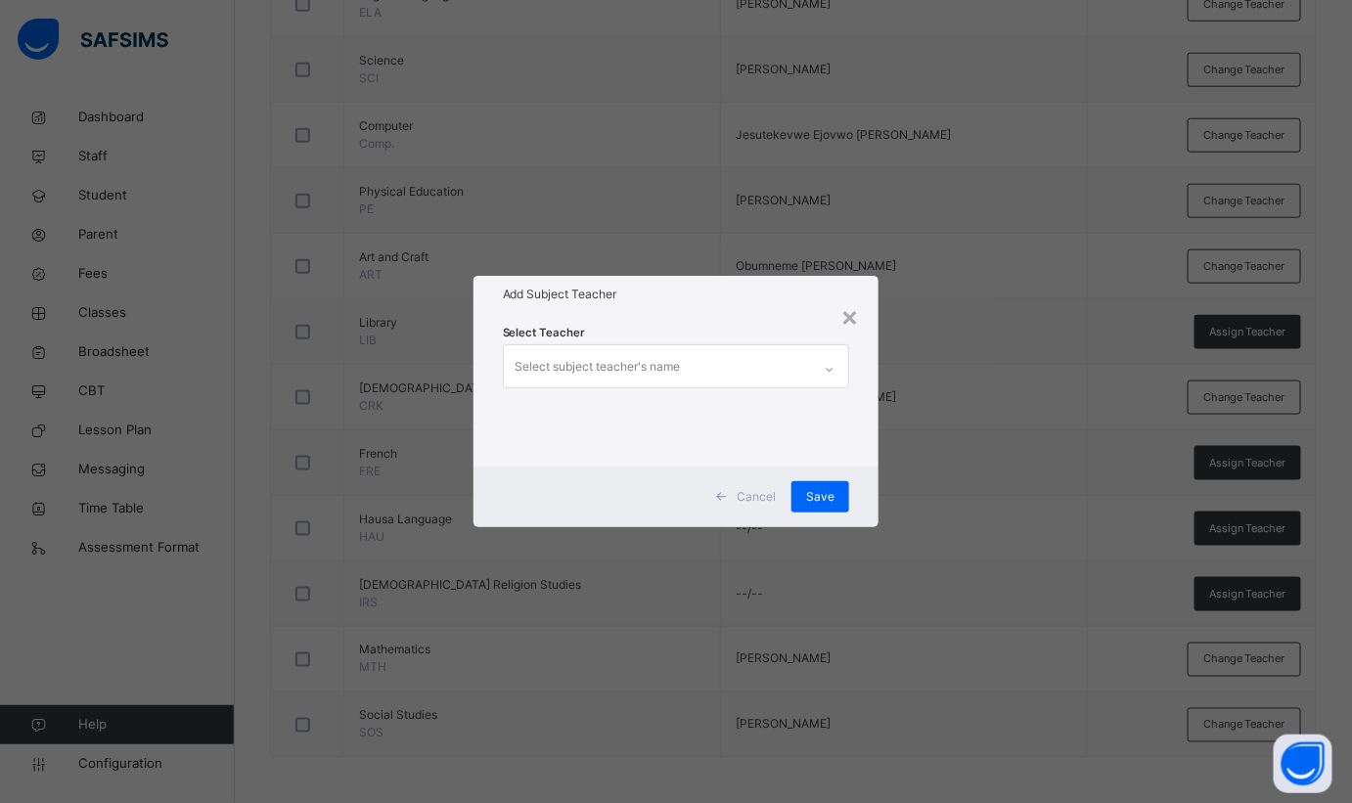
click at [731, 374] on div "Select subject teacher's name" at bounding box center [658, 365] width 308 height 41
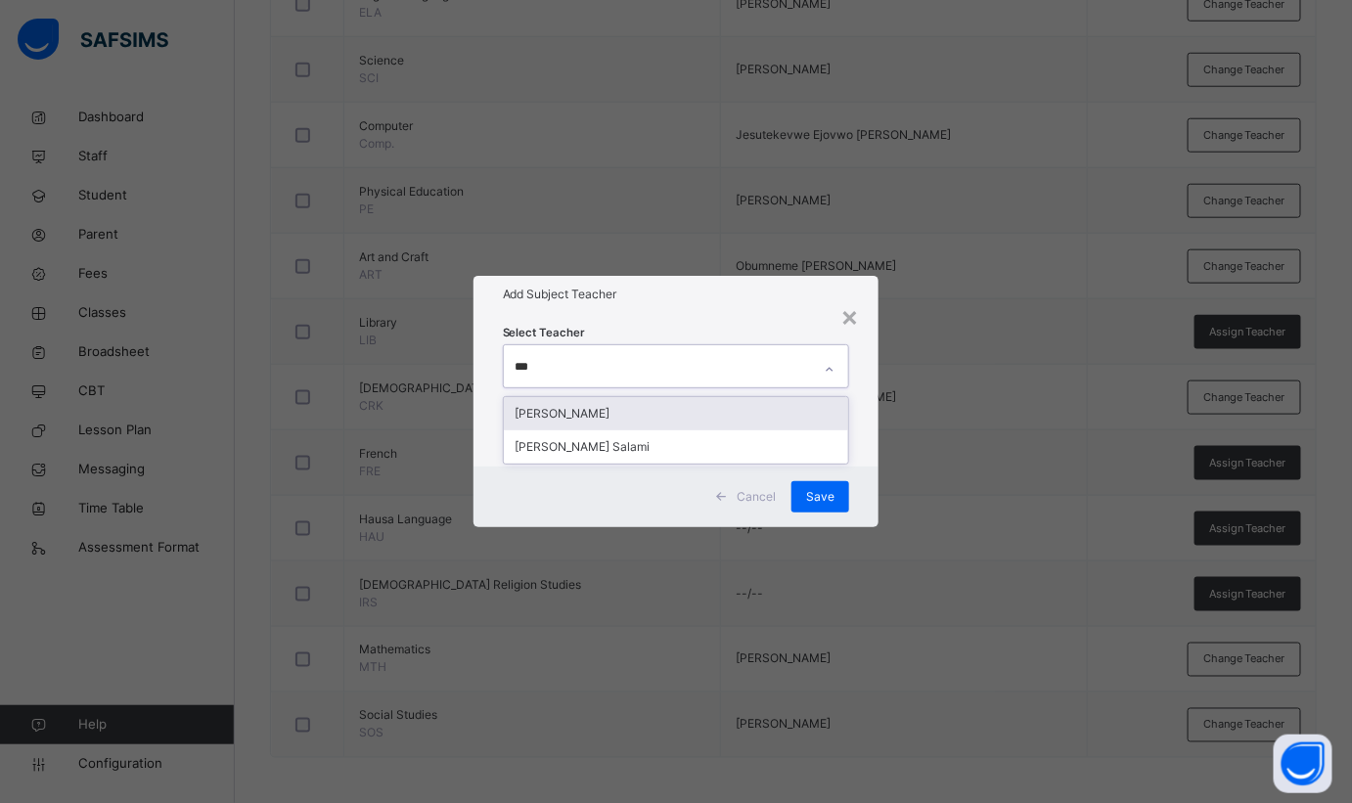
type input "****"
click at [600, 414] on div "[PERSON_NAME]" at bounding box center [676, 413] width 345 height 33
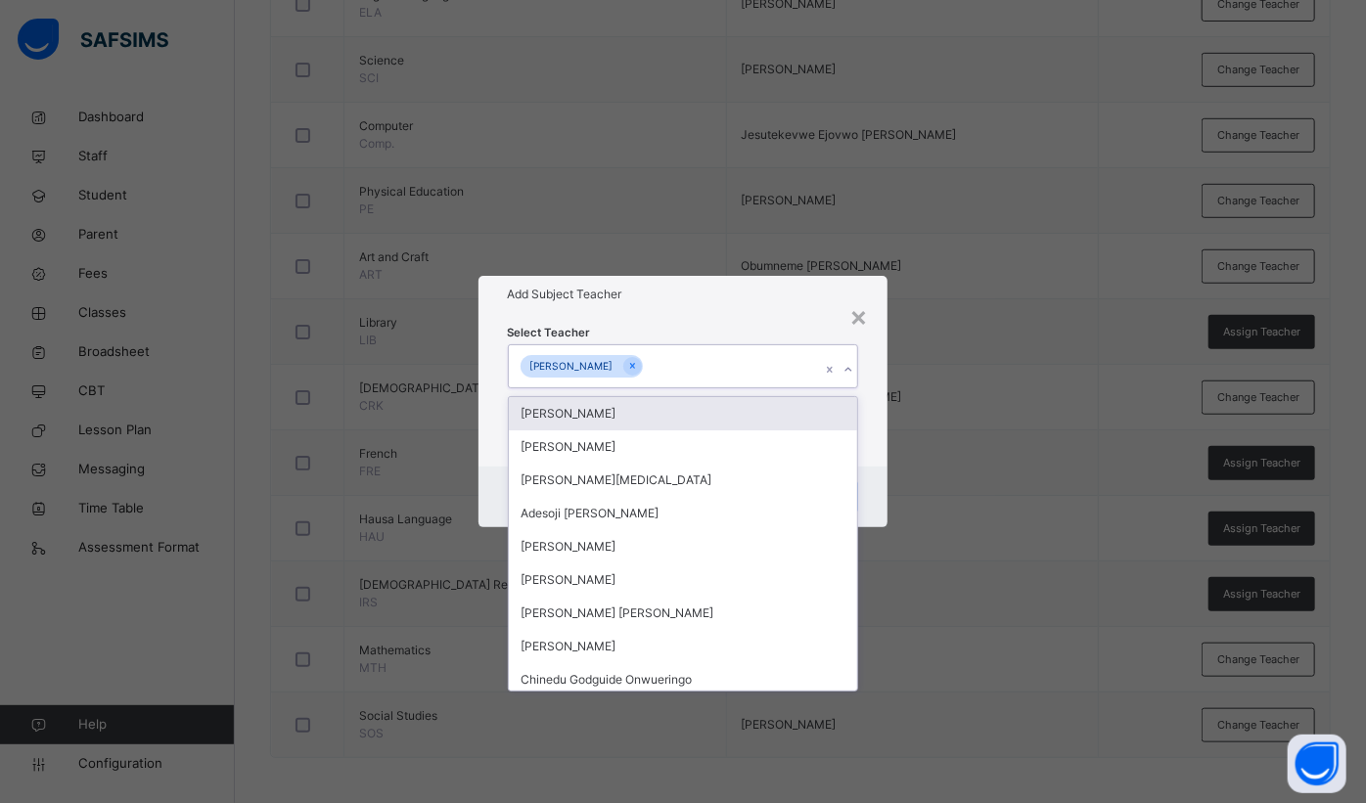
click at [743, 309] on div "Add Subject Teacher" at bounding box center [683, 294] width 410 height 37
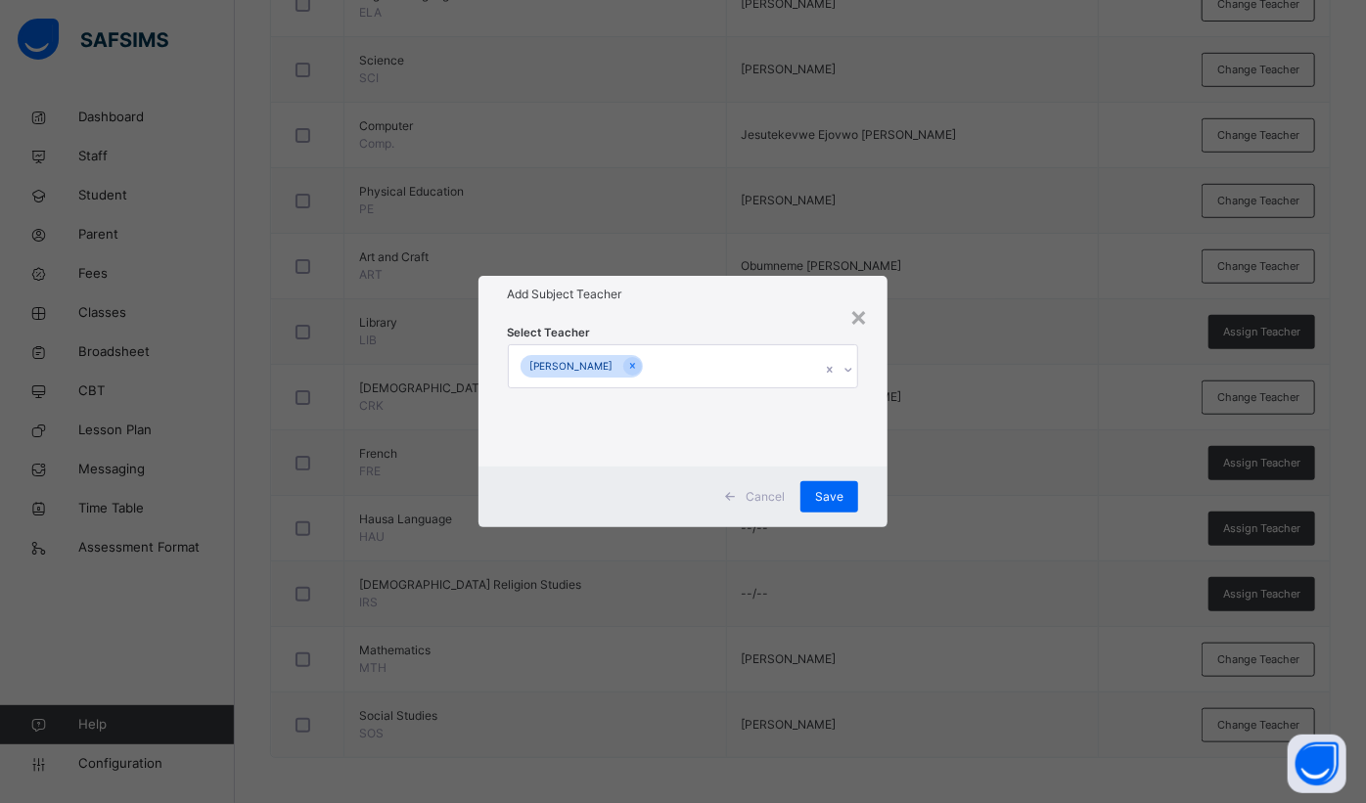
click at [829, 486] on div "Save" at bounding box center [829, 496] width 58 height 31
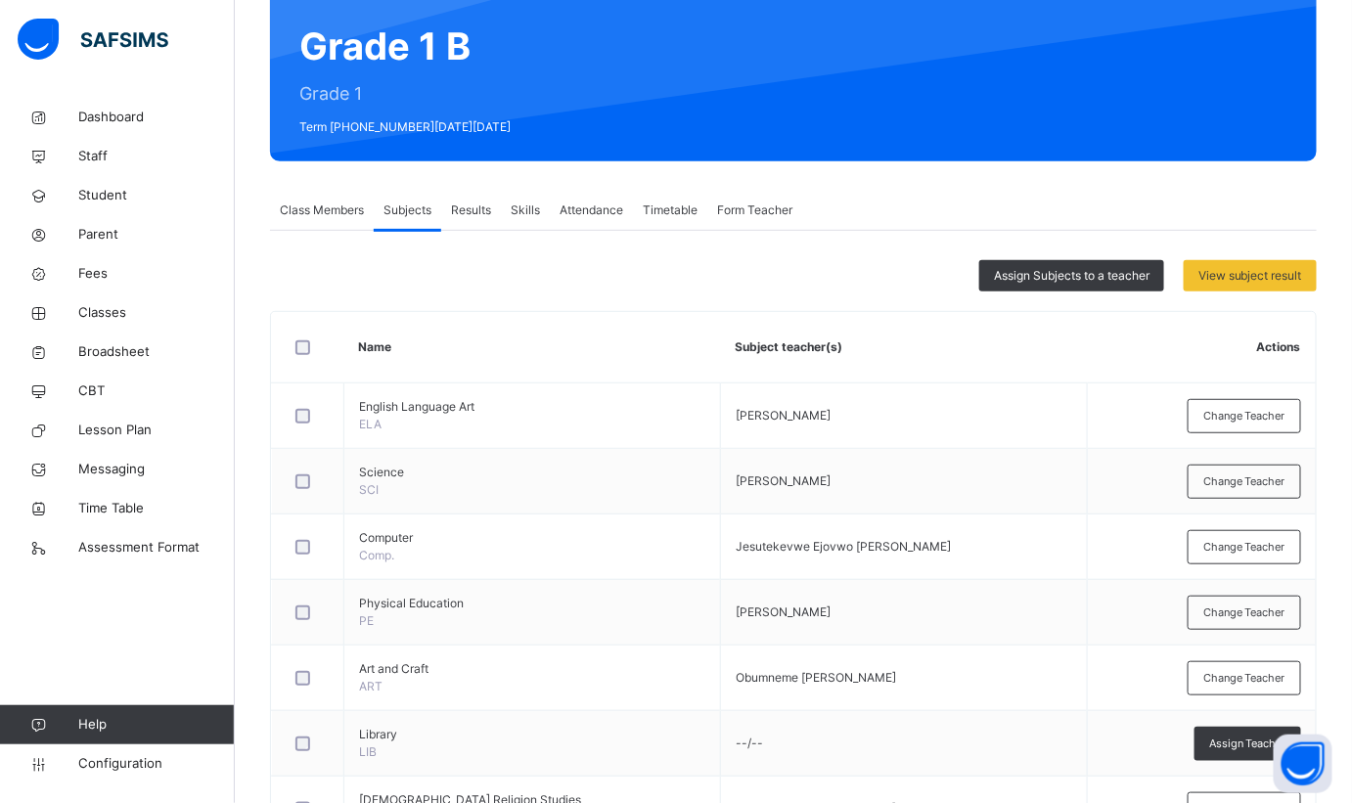
scroll to position [55, 0]
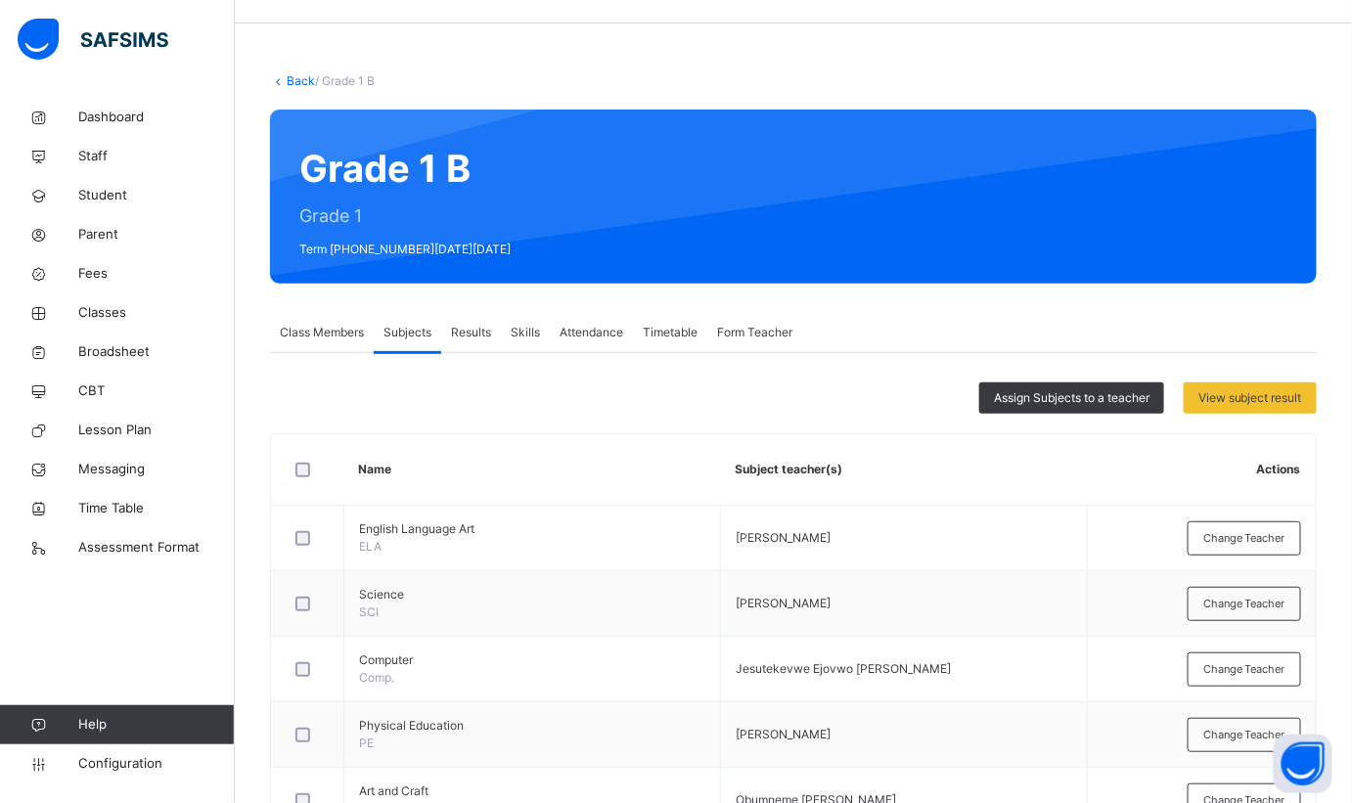
click at [1062, 399] on span "Assign Subjects to a teacher" at bounding box center [1072, 398] width 156 height 18
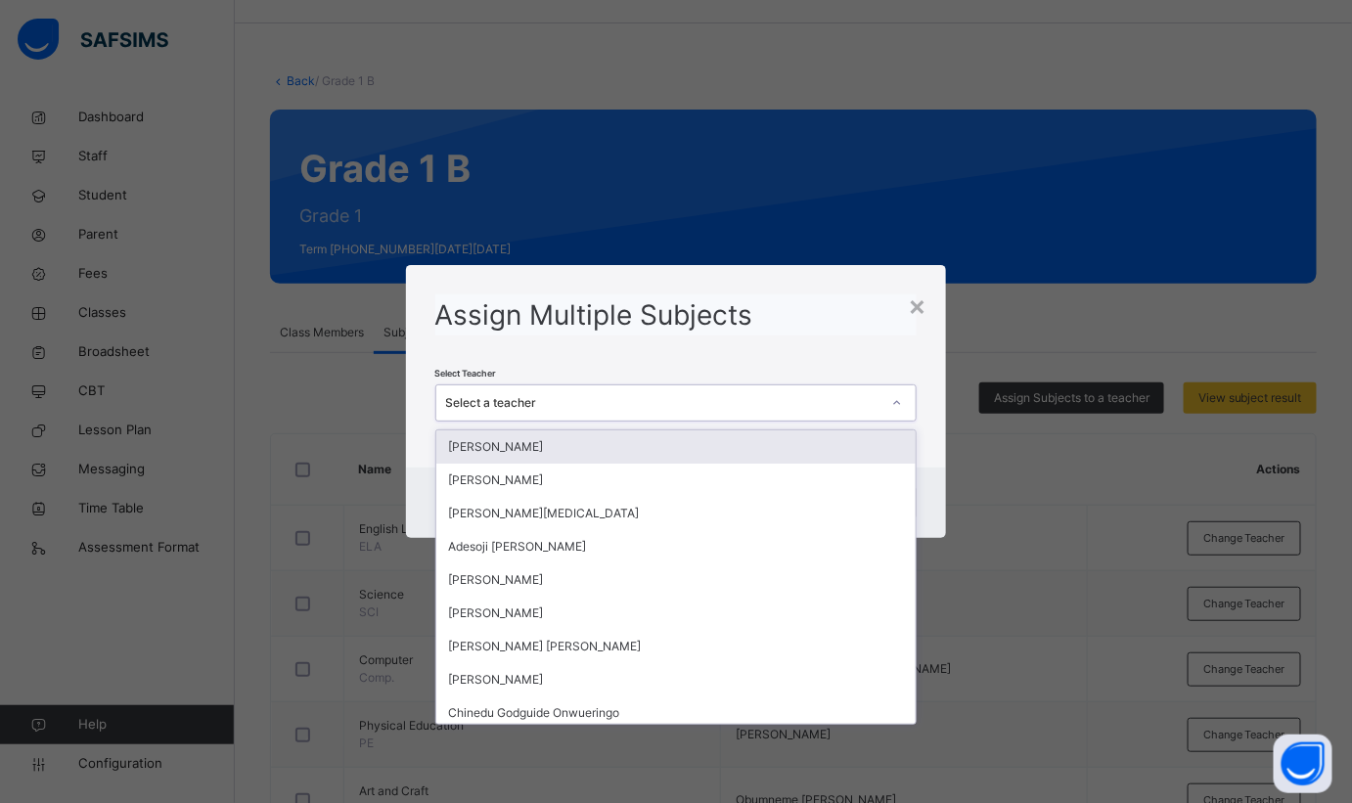
click at [714, 399] on div "Select a teacher" at bounding box center [663, 403] width 435 height 18
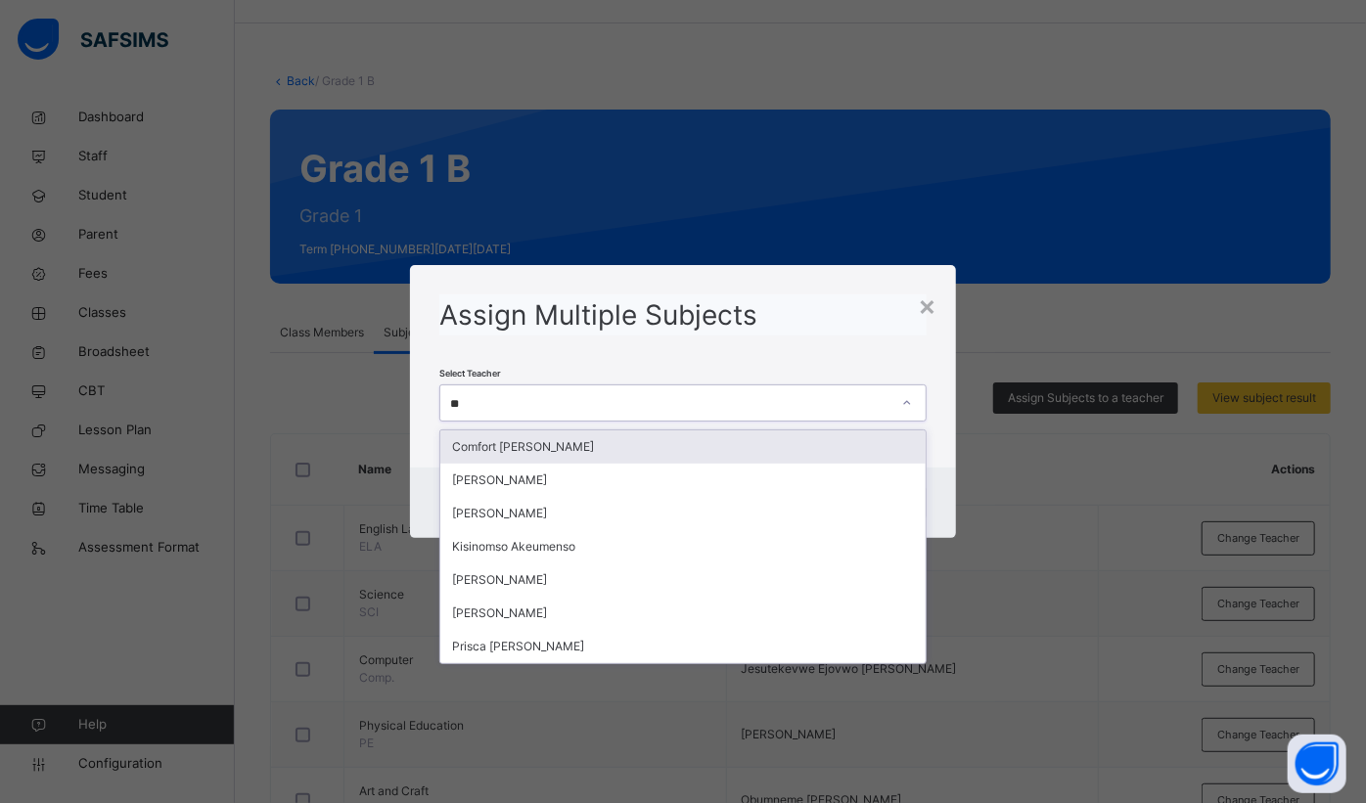
type input "***"
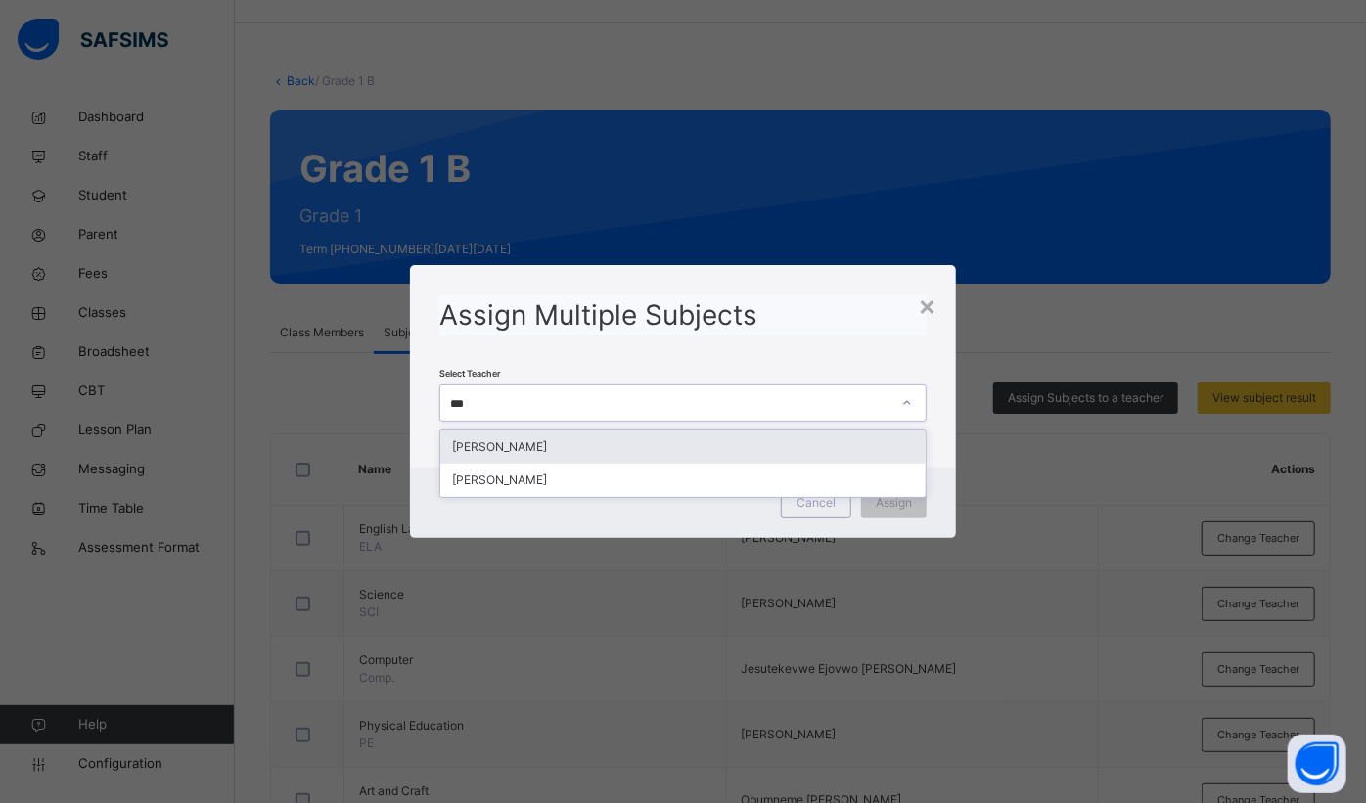
click at [536, 444] on div "[PERSON_NAME]" at bounding box center [682, 447] width 485 height 33
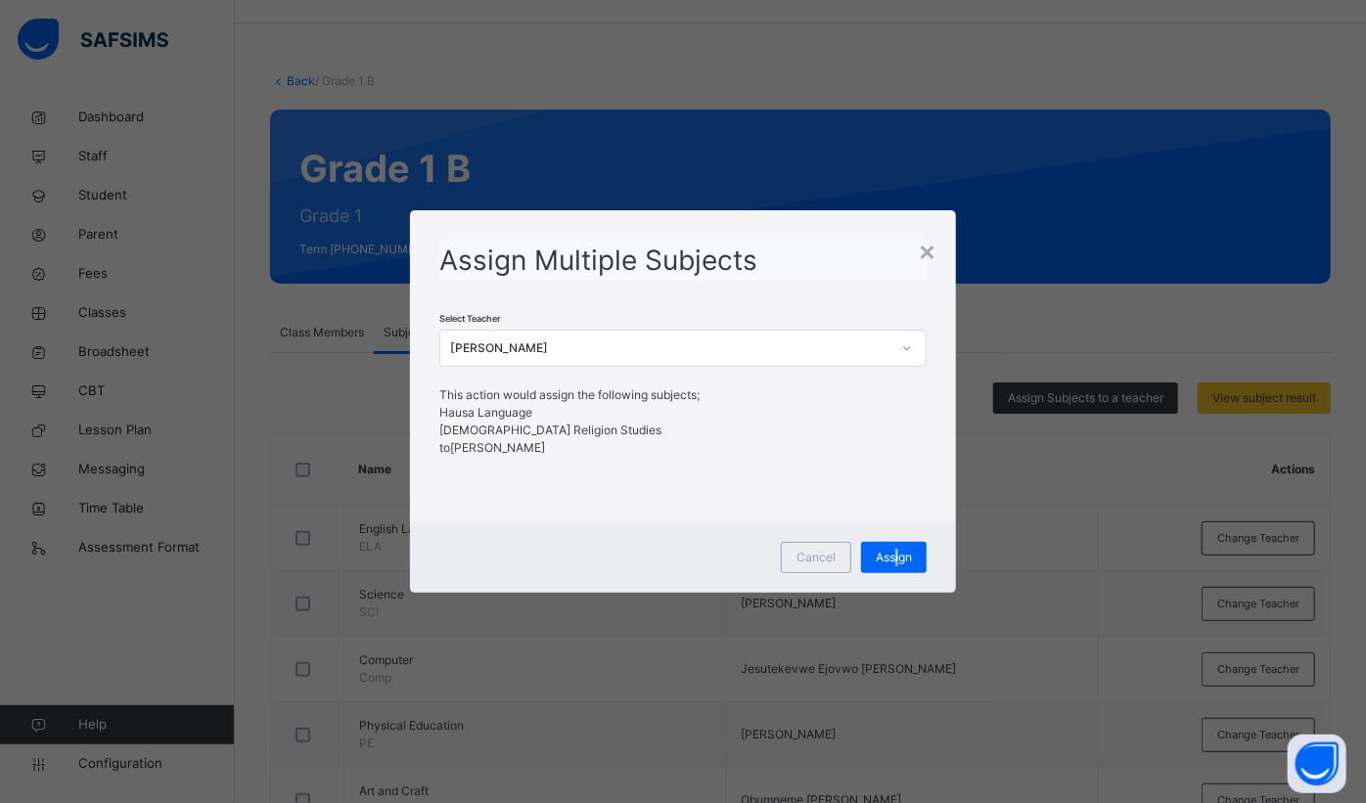
click at [896, 563] on span "Assign" at bounding box center [894, 558] width 36 height 18
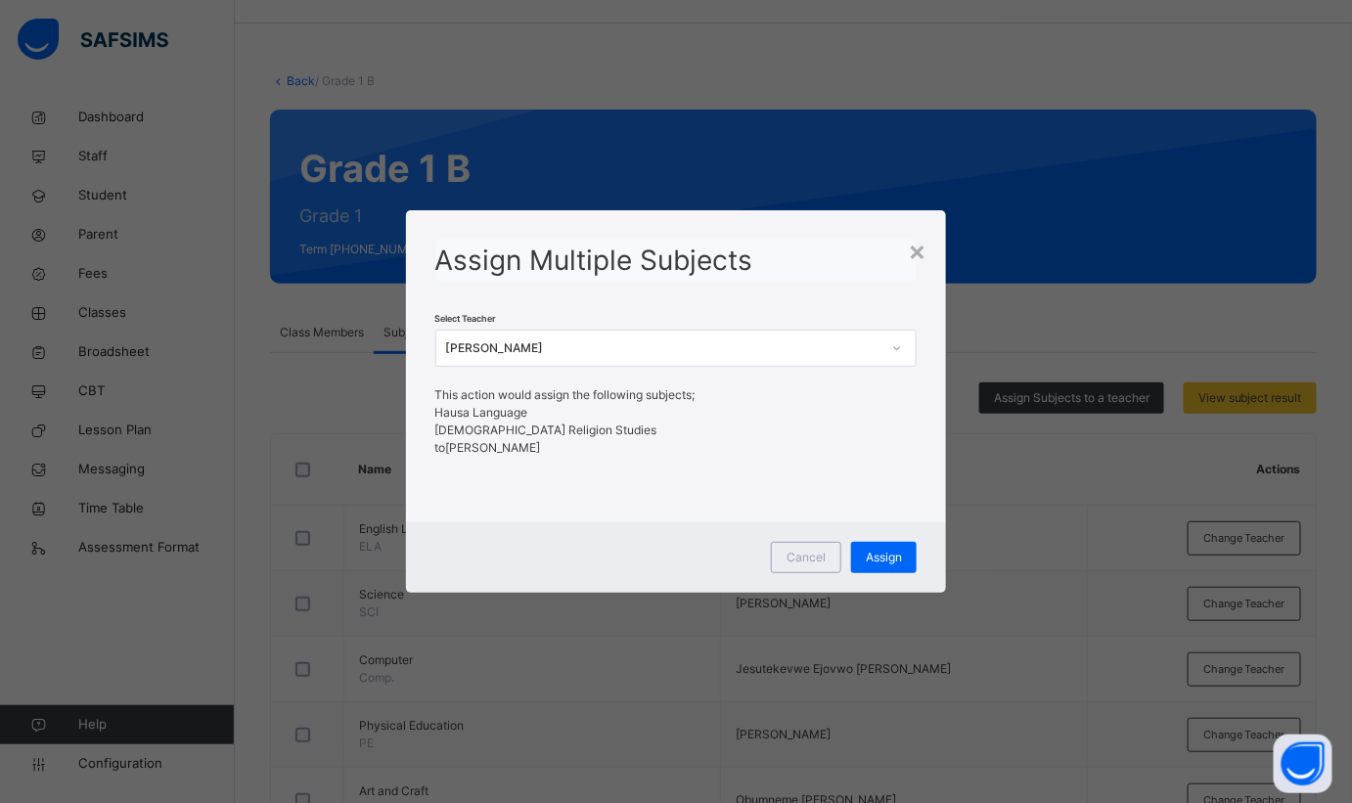
click at [920, 257] on div "×" at bounding box center [917, 250] width 19 height 41
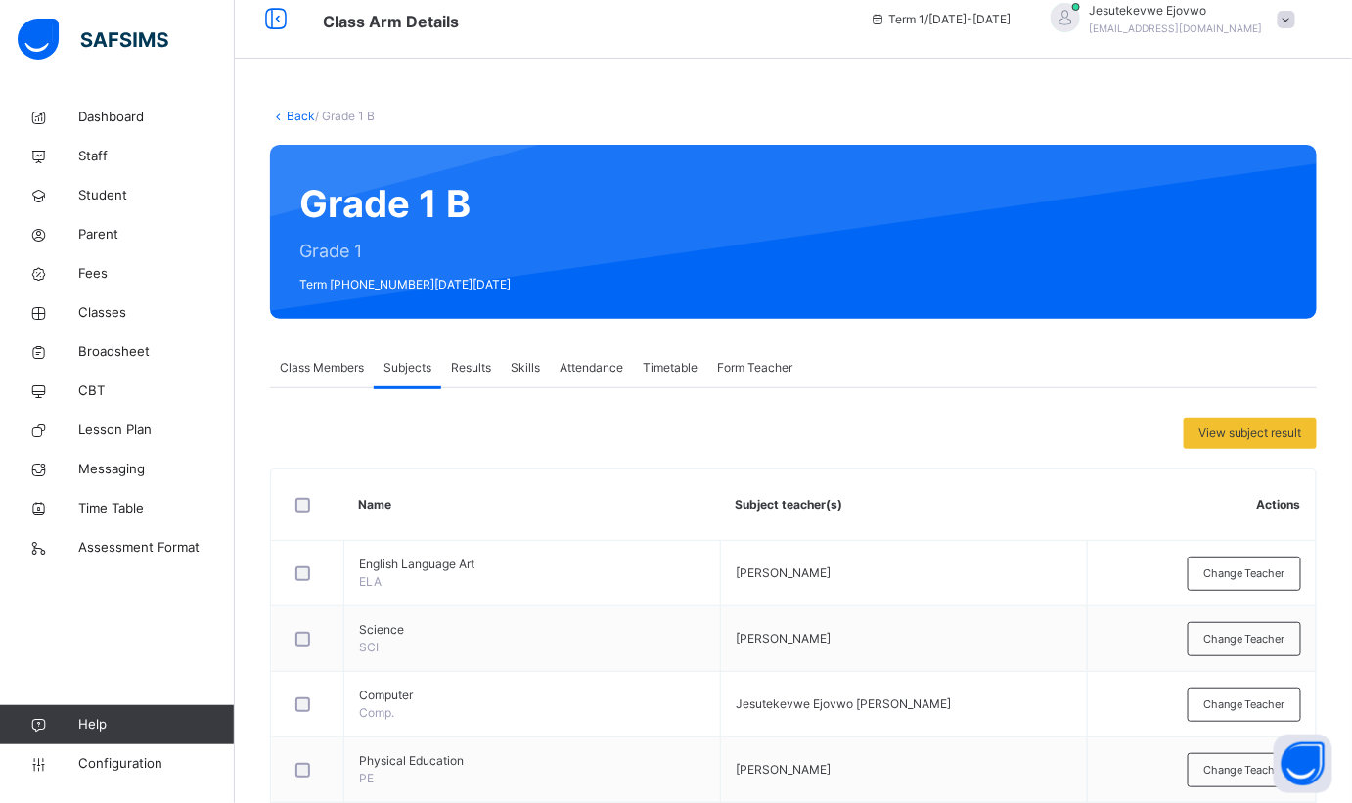
scroll to position [0, 0]
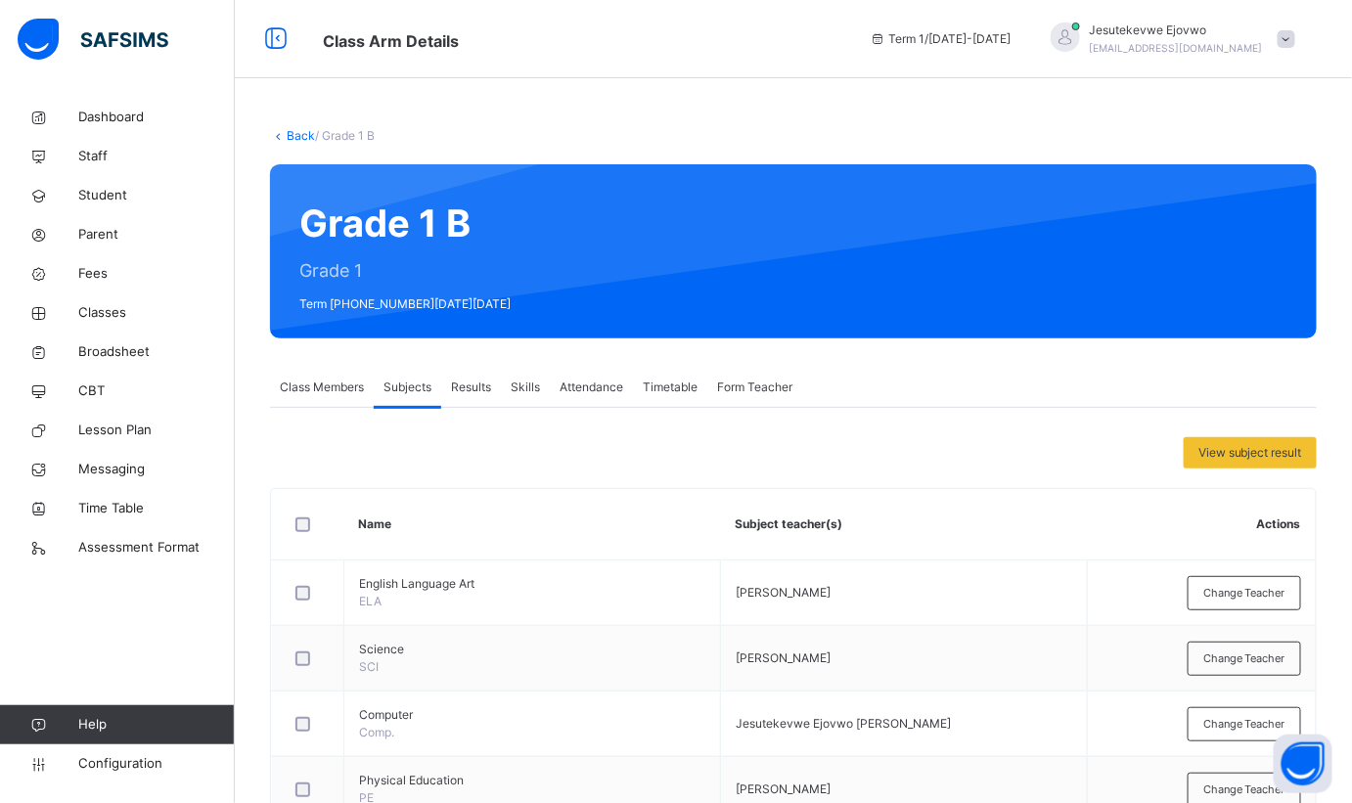
click at [297, 128] on link "Back" at bounding box center [301, 135] width 28 height 15
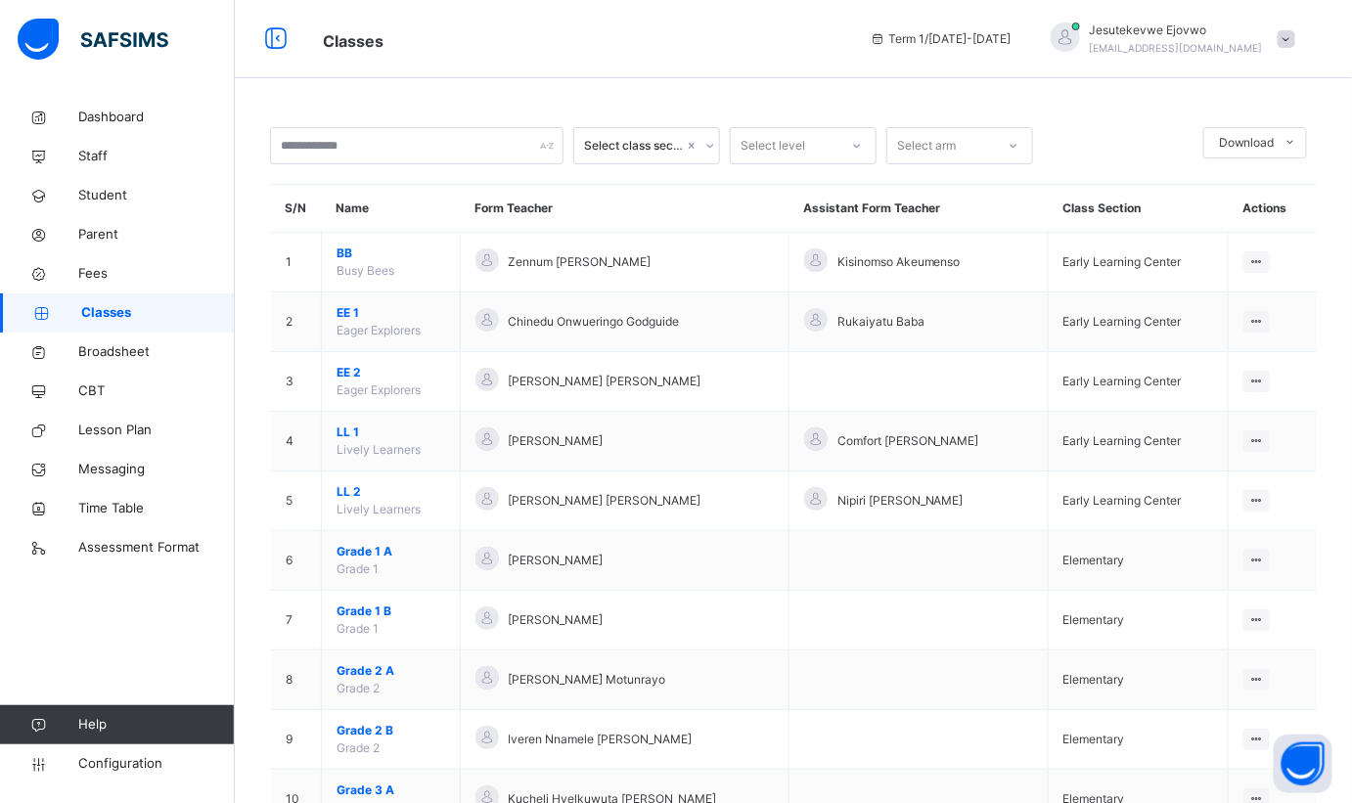
click at [341, 666] on span "Grade 2 A" at bounding box center [391, 671] width 109 height 18
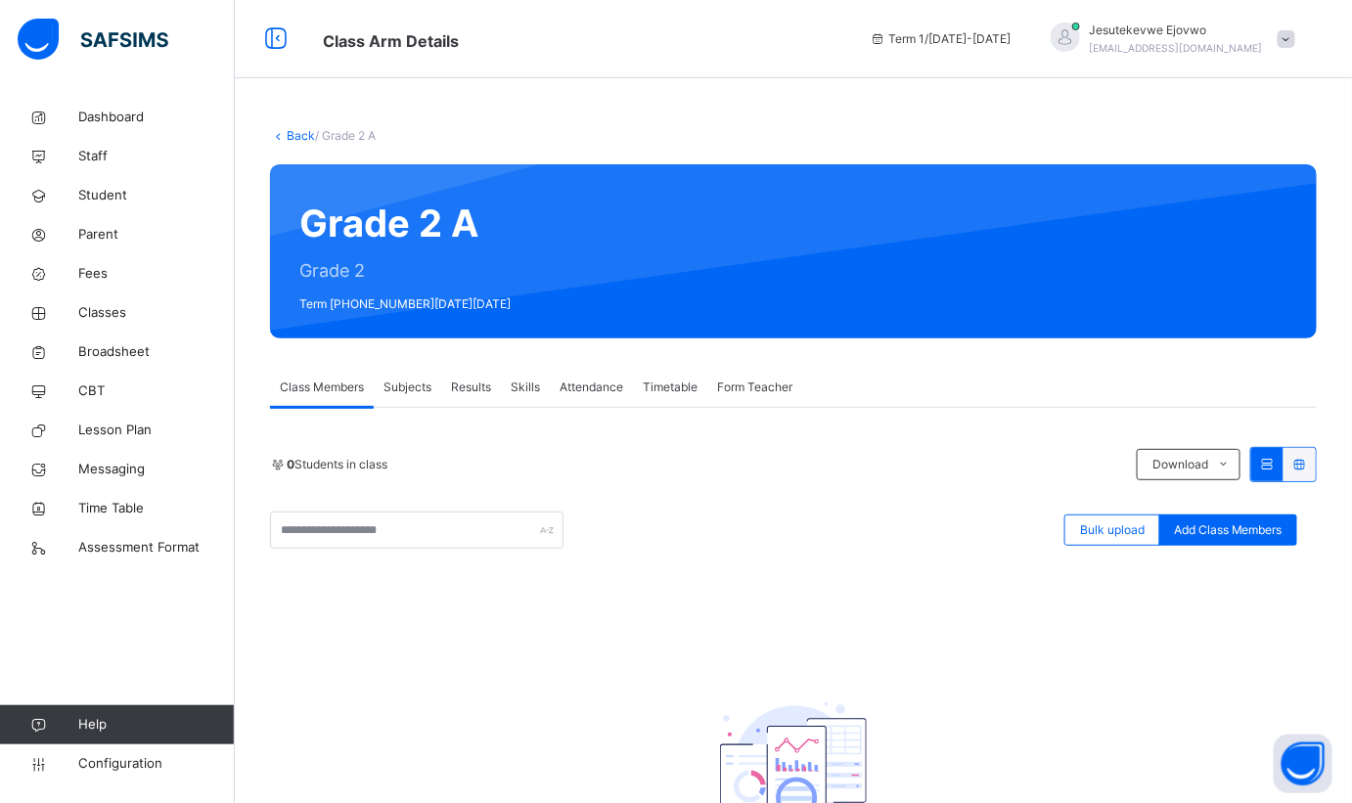
click at [418, 393] on span "Subjects" at bounding box center [408, 388] width 48 height 18
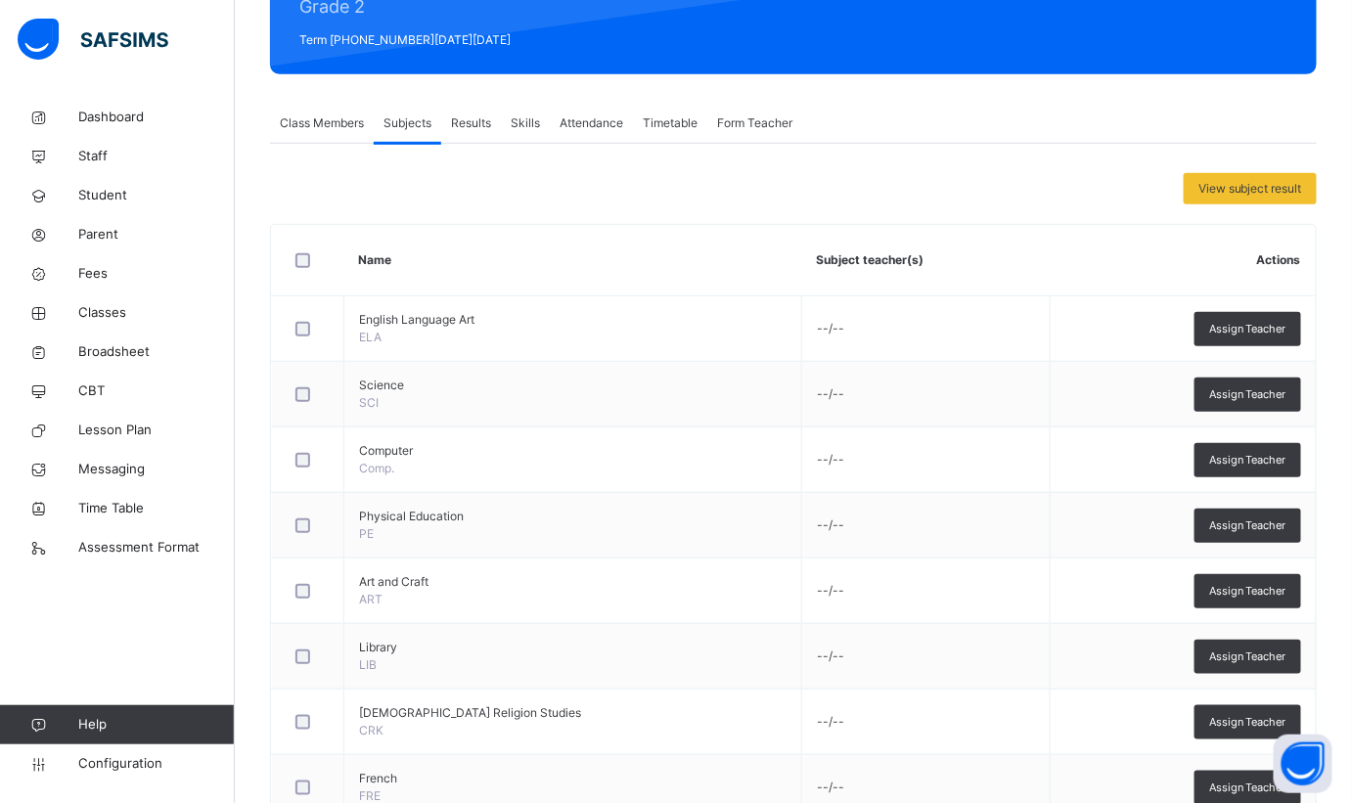
scroll to position [266, 0]
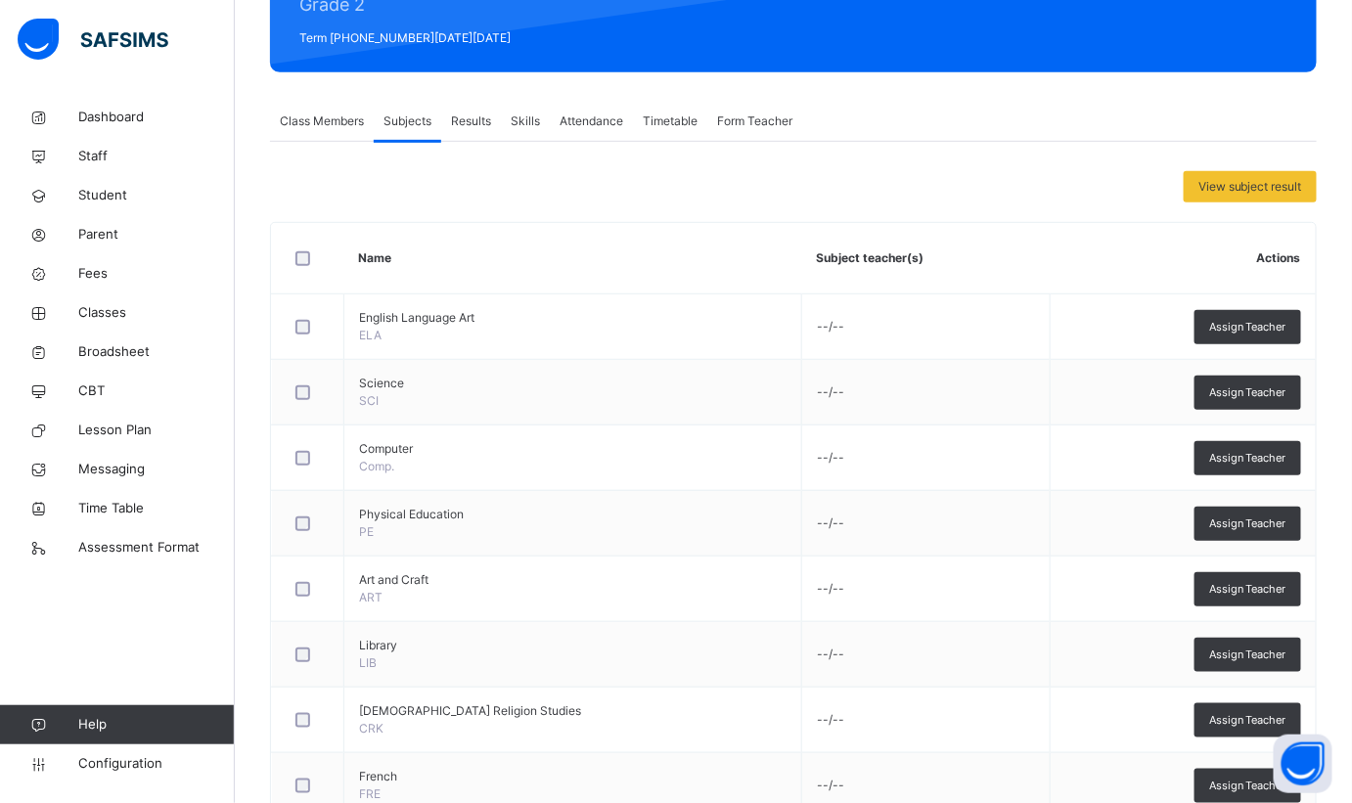
click at [129, 148] on span "Staff" at bounding box center [156, 157] width 157 height 20
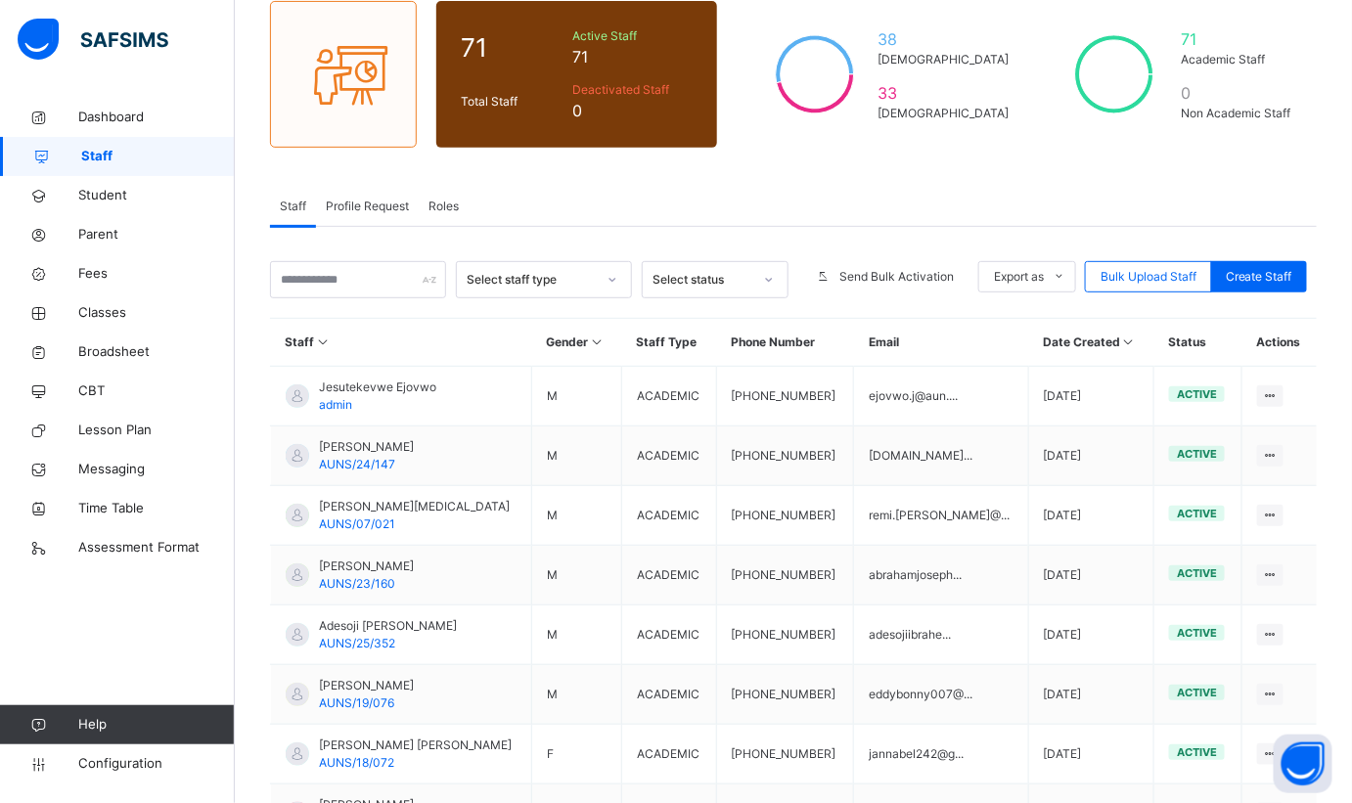
scroll to position [177, 0]
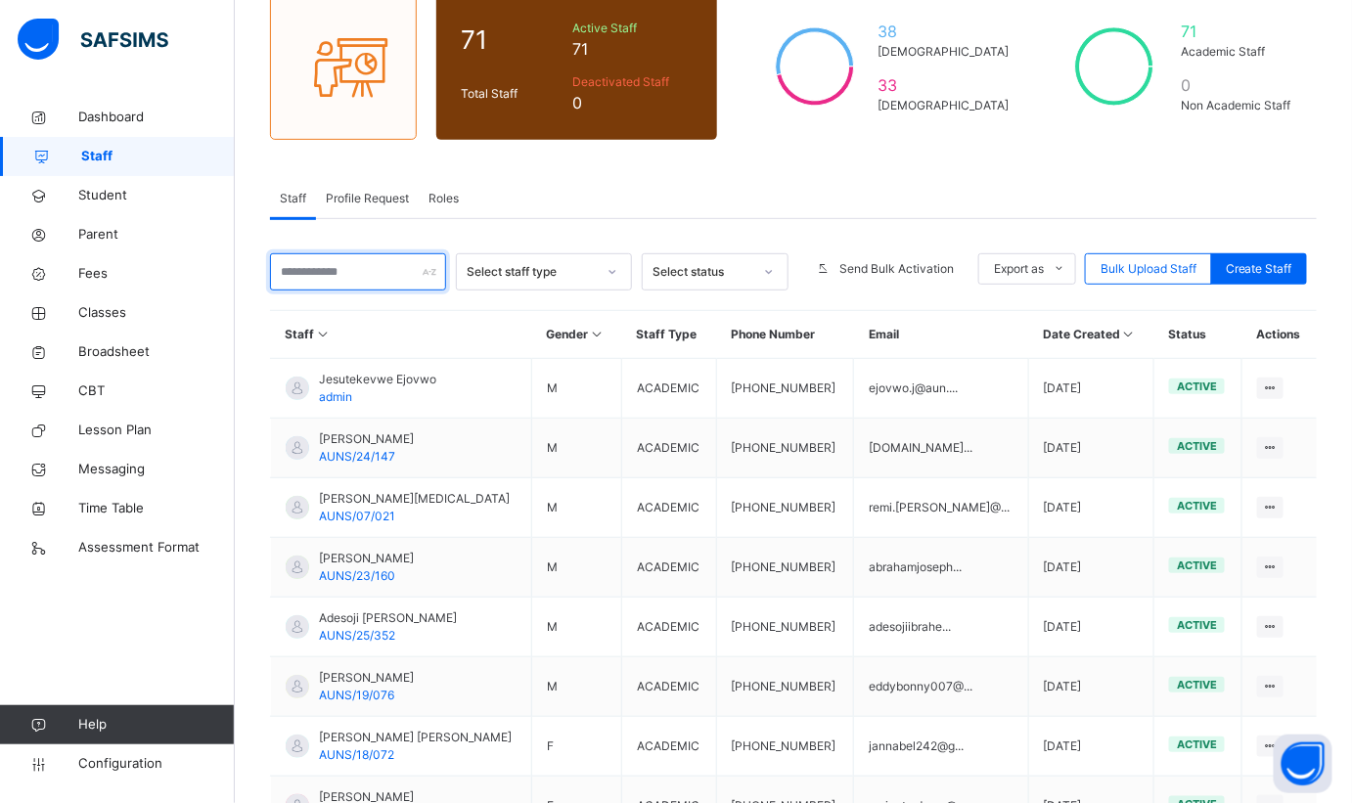
click at [396, 278] on input "text" at bounding box center [358, 271] width 176 height 37
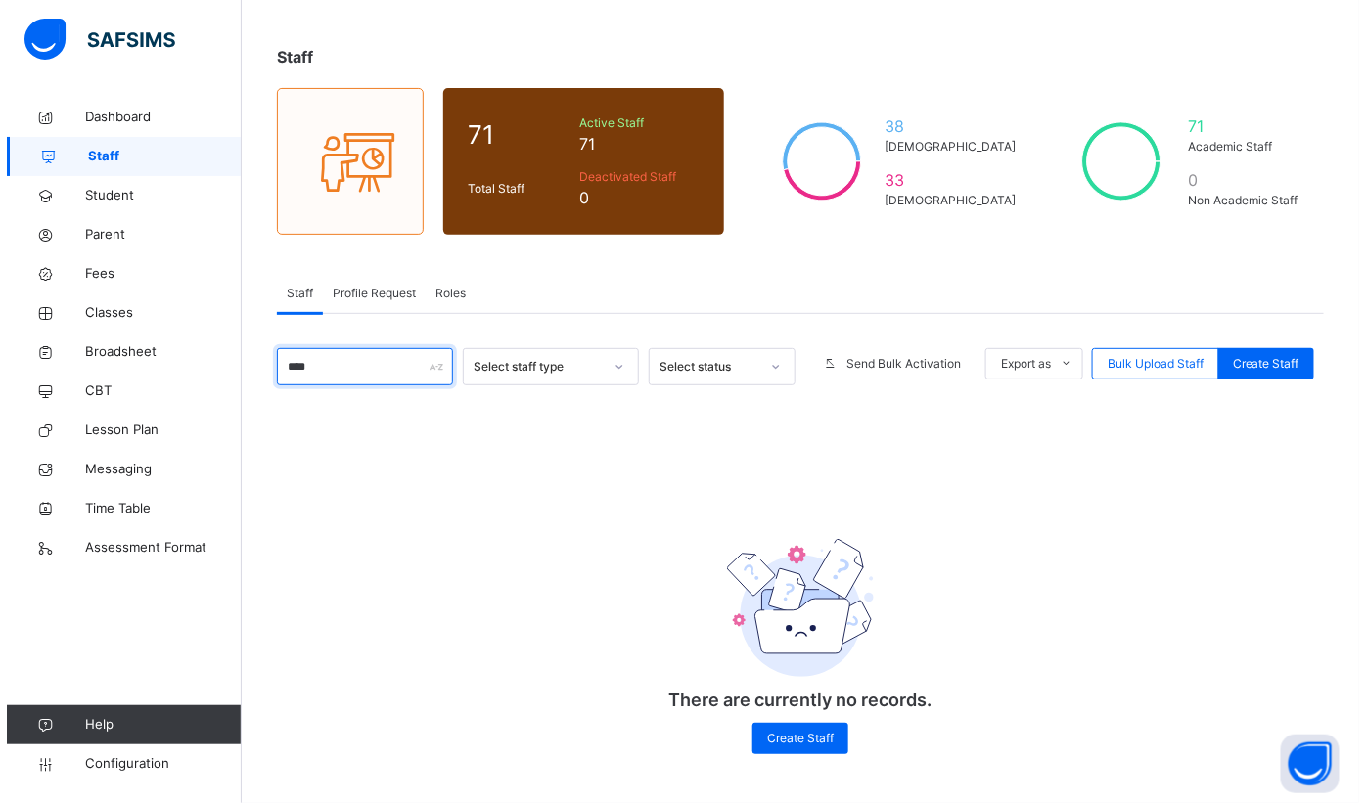
scroll to position [0, 0]
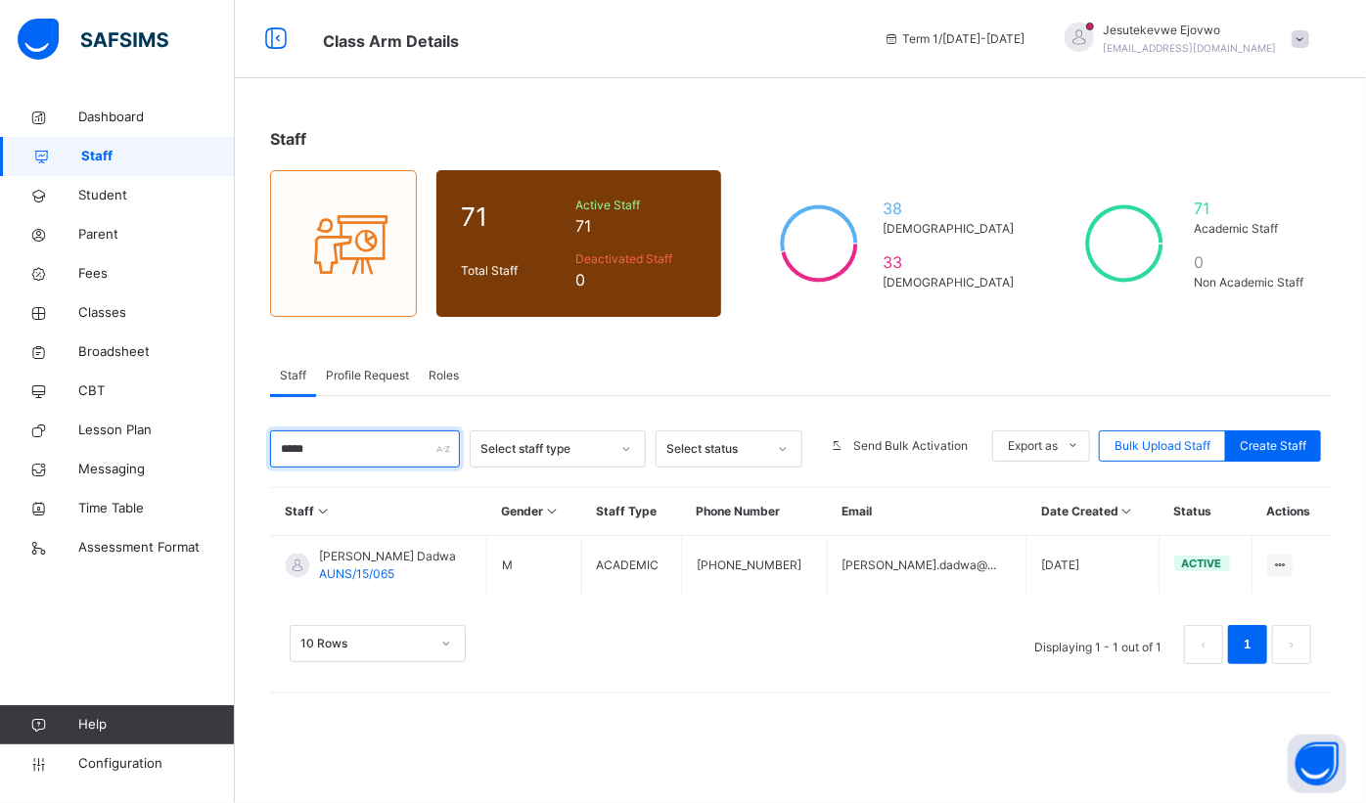
type input "*****"
click at [0, 0] on ul "View Profile Edit Staff Reset Password Resend Activation Link Change Email Dele…" at bounding box center [0, 0] width 0 height 0
click at [670, 630] on div "10 Rows Displaying 1 - 1 out of 1 1" at bounding box center [800, 644] width 1021 height 39
click at [777, 454] on div at bounding box center [782, 448] width 33 height 31
click at [777, 454] on icon at bounding box center [783, 449] width 12 height 20
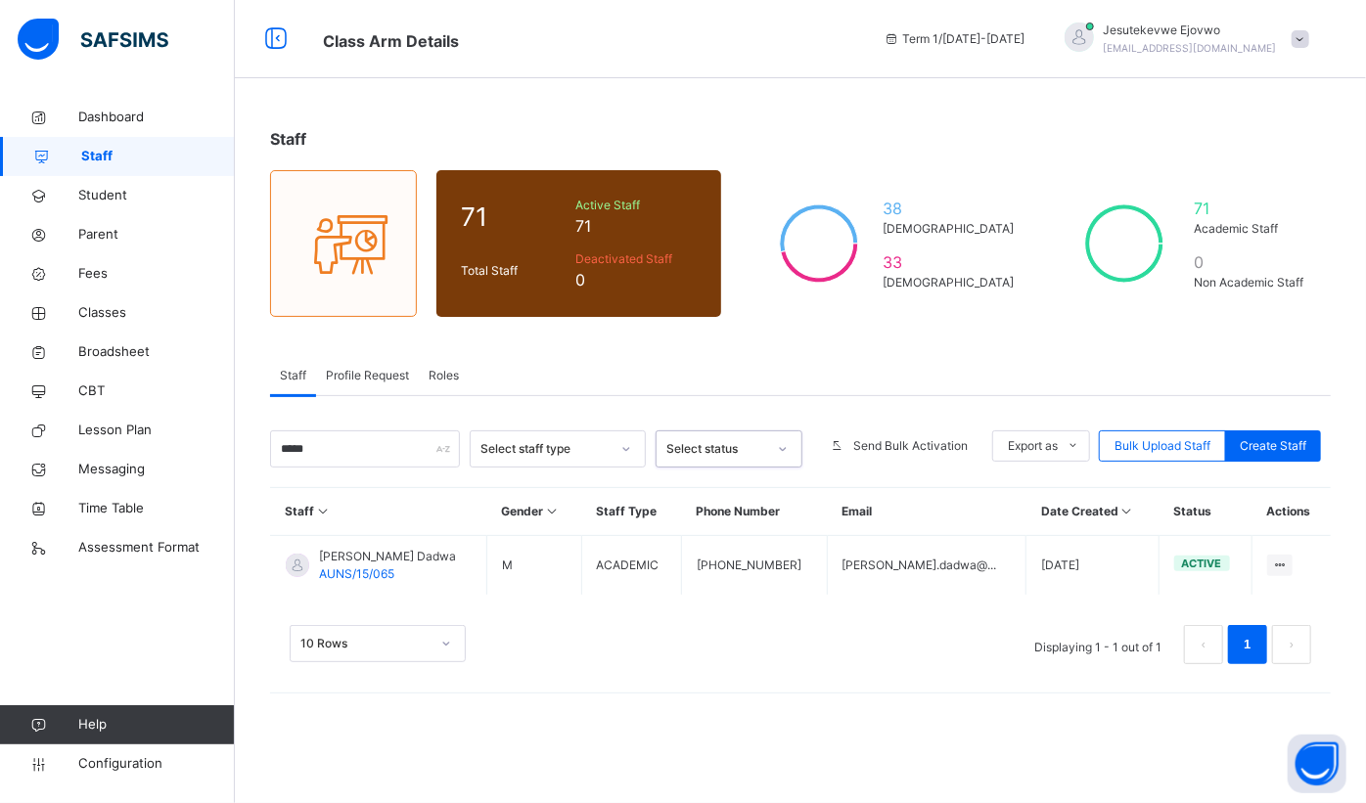
click at [591, 448] on div "Select staff type" at bounding box center [544, 449] width 129 height 18
click at [0, 0] on div "Edit Staff" at bounding box center [0, 0] width 0 height 0
select select "**"
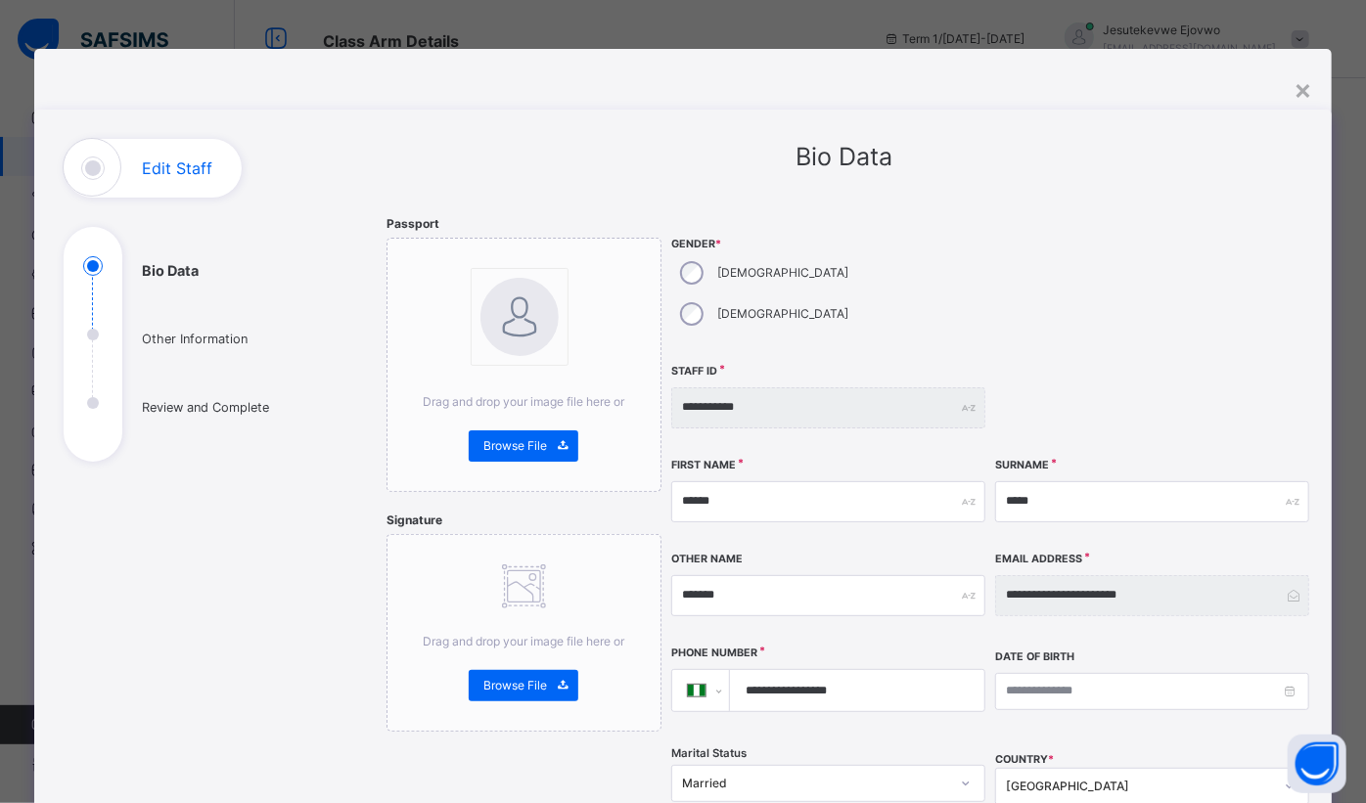
click at [1304, 96] on div "×" at bounding box center [1302, 88] width 19 height 41
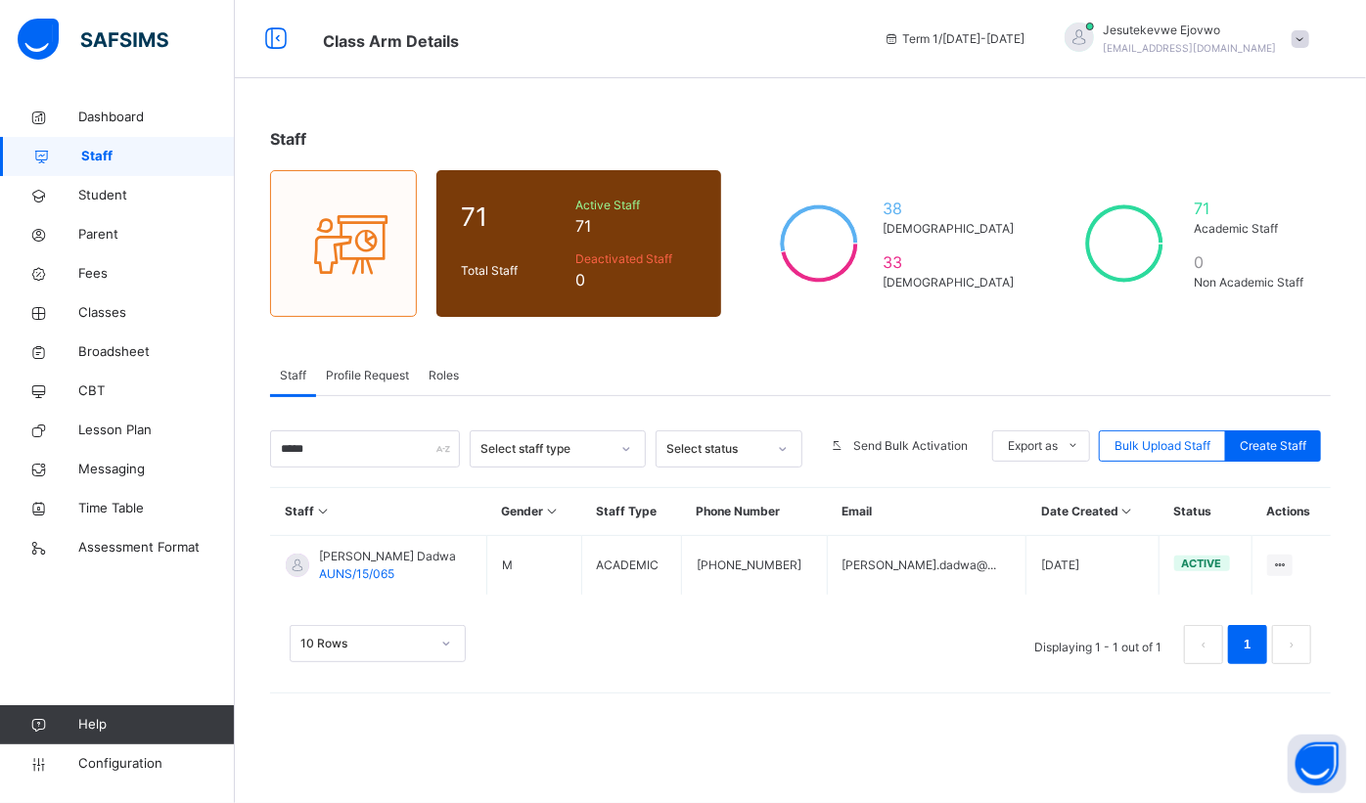
click at [103, 767] on span "Configuration" at bounding box center [156, 764] width 156 height 20
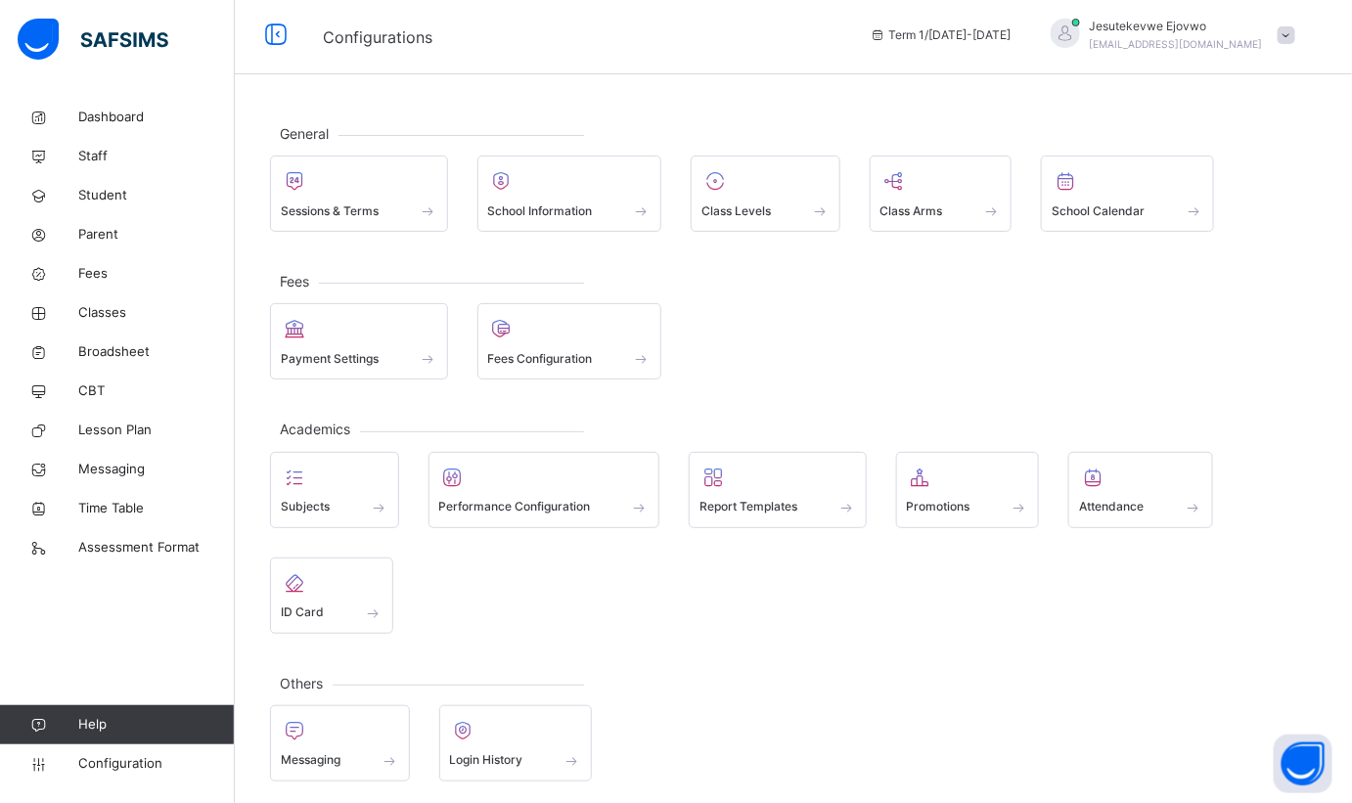
scroll to position [6, 0]
click at [113, 130] on link "Dashboard" at bounding box center [117, 117] width 235 height 39
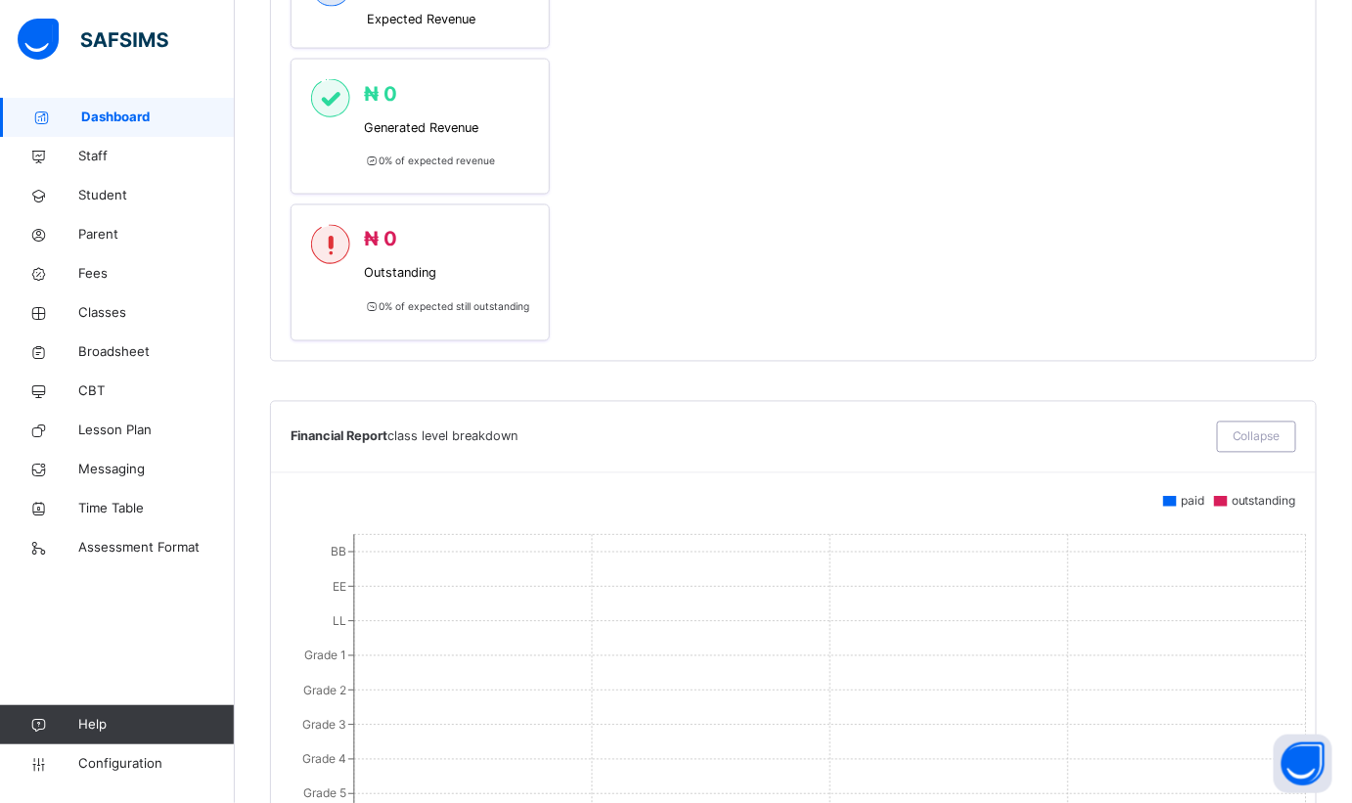
scroll to position [717, 0]
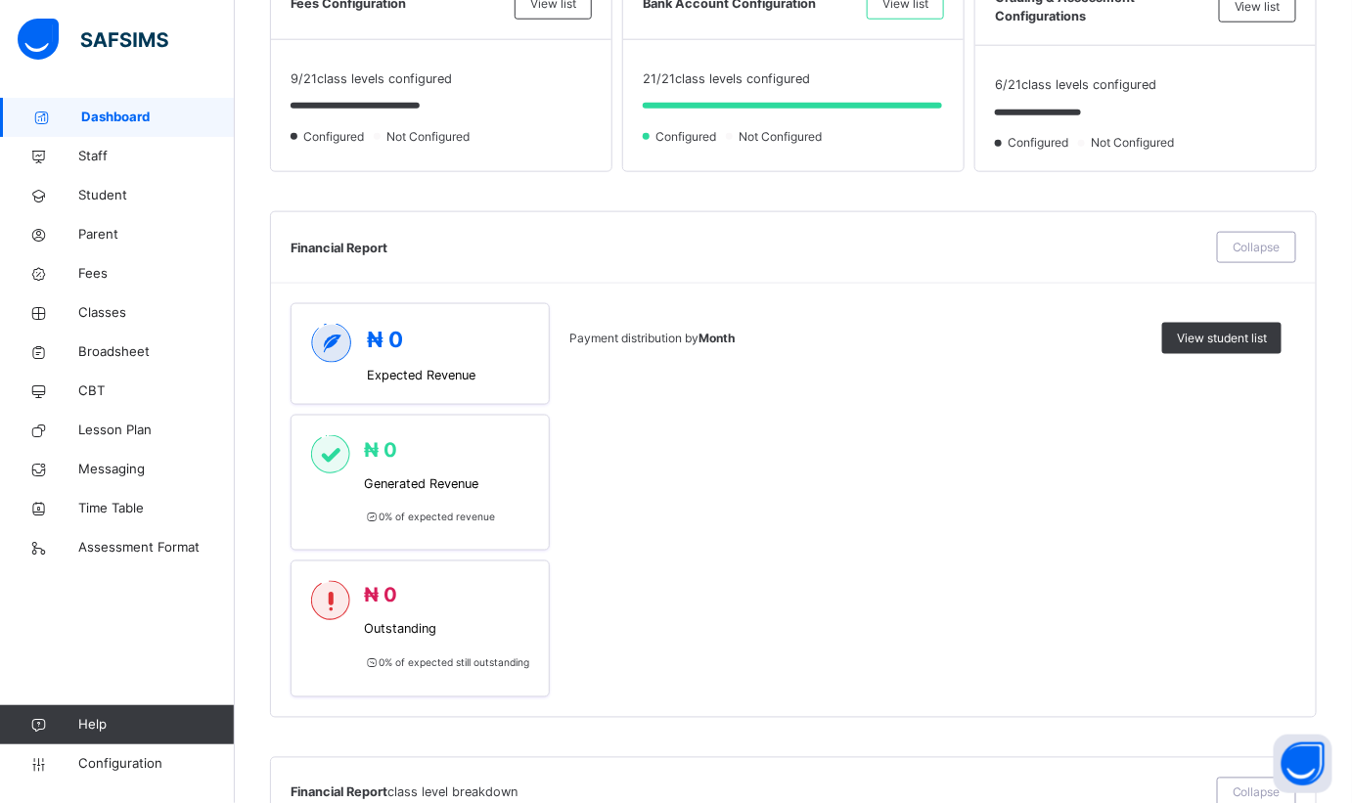
click at [96, 163] on span "Staff" at bounding box center [156, 157] width 157 height 20
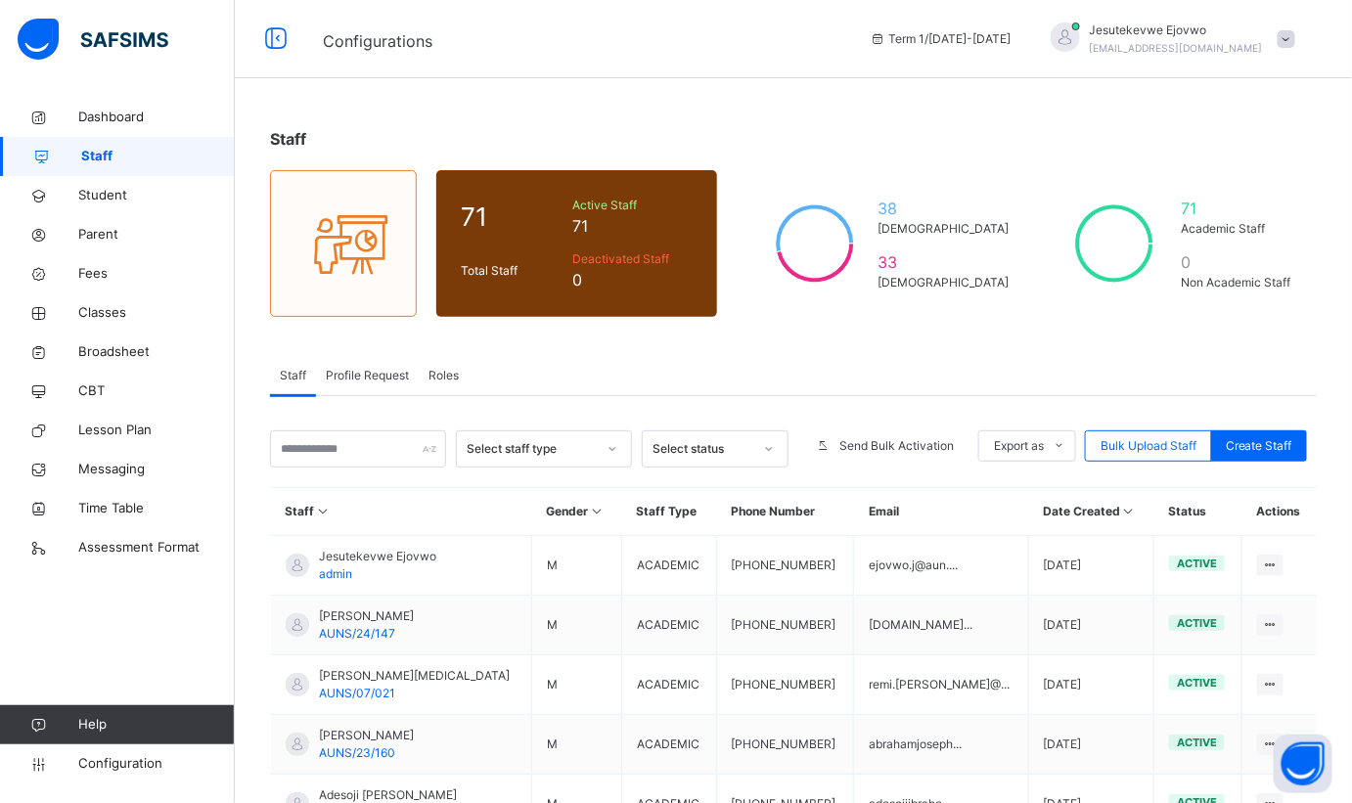
click at [295, 564] on div at bounding box center [297, 565] width 23 height 23
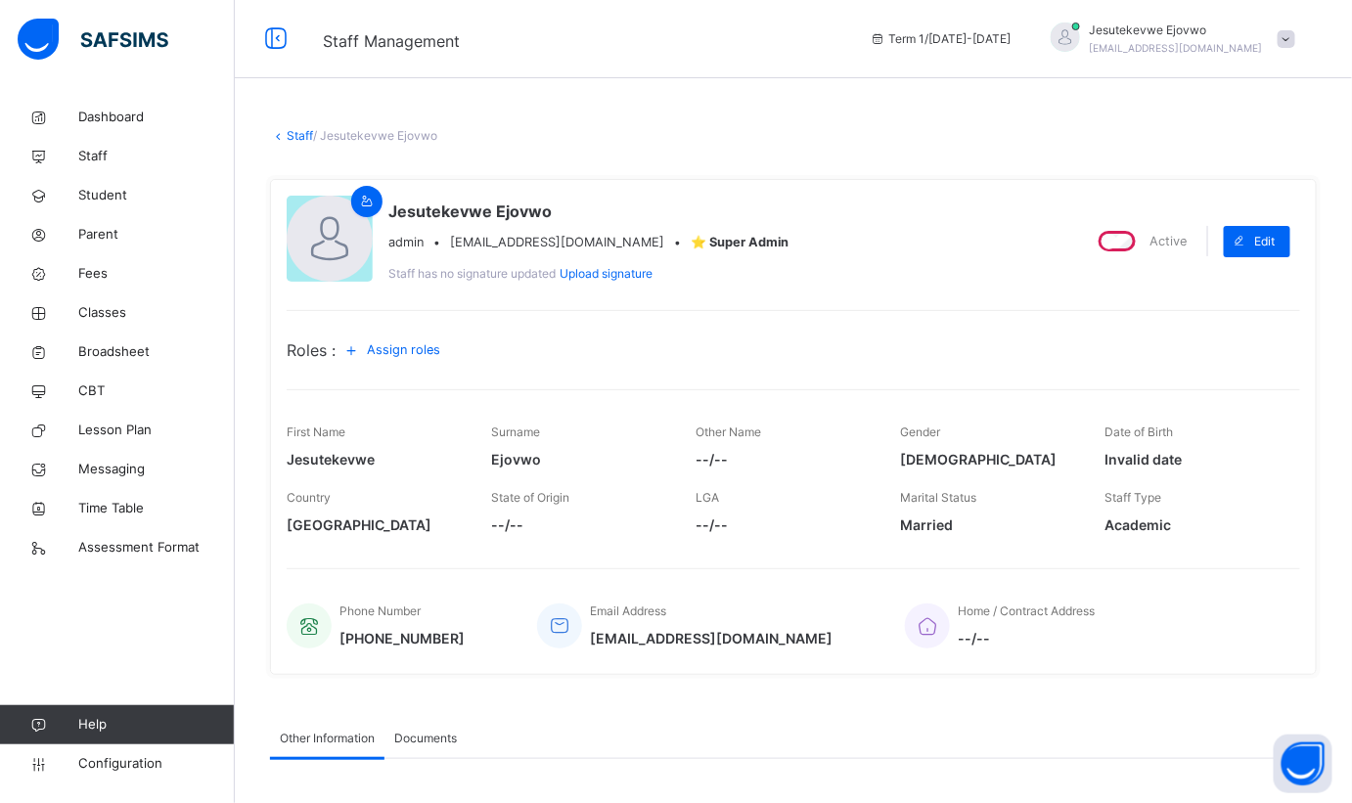
click at [363, 200] on icon at bounding box center [367, 202] width 17 height 18
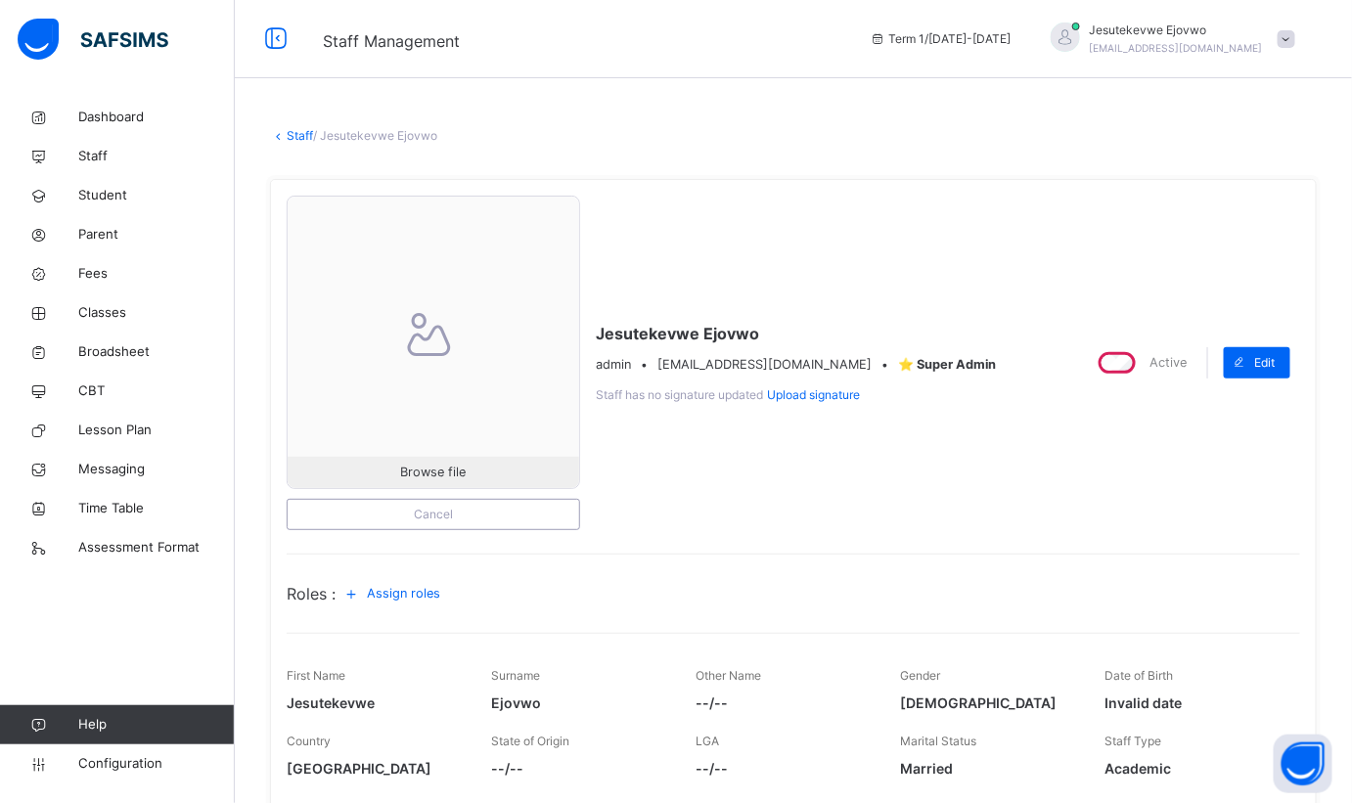
click at [1255, 354] on span at bounding box center [1239, 362] width 31 height 31
select select "**"
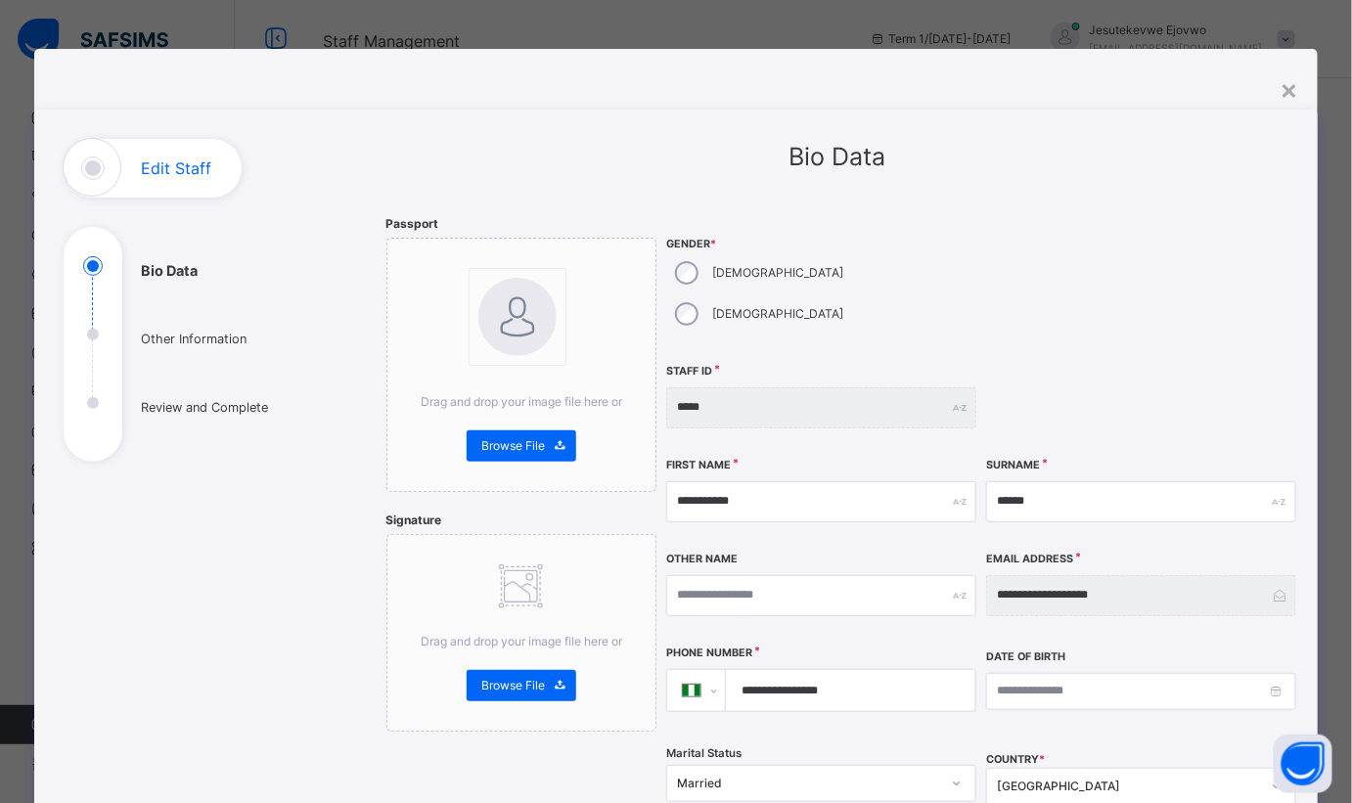
click at [182, 406] on ul "Bio Data Other Information Review and Complete" at bounding box center [211, 358] width 294 height 205
click at [107, 170] on div "Edit Staff" at bounding box center [153, 168] width 178 height 59
click at [1285, 88] on div "×" at bounding box center [1289, 88] width 19 height 41
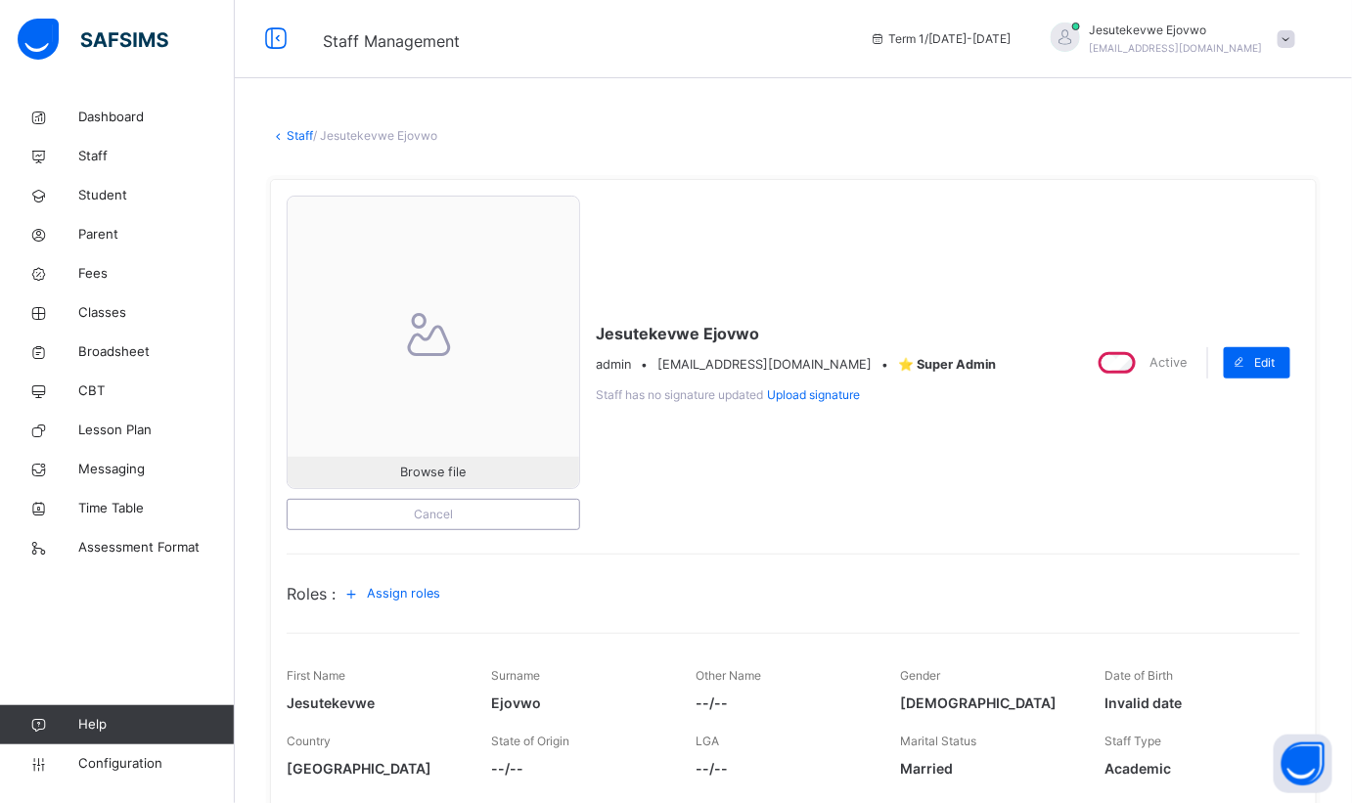
click at [112, 760] on span "Configuration" at bounding box center [156, 764] width 156 height 20
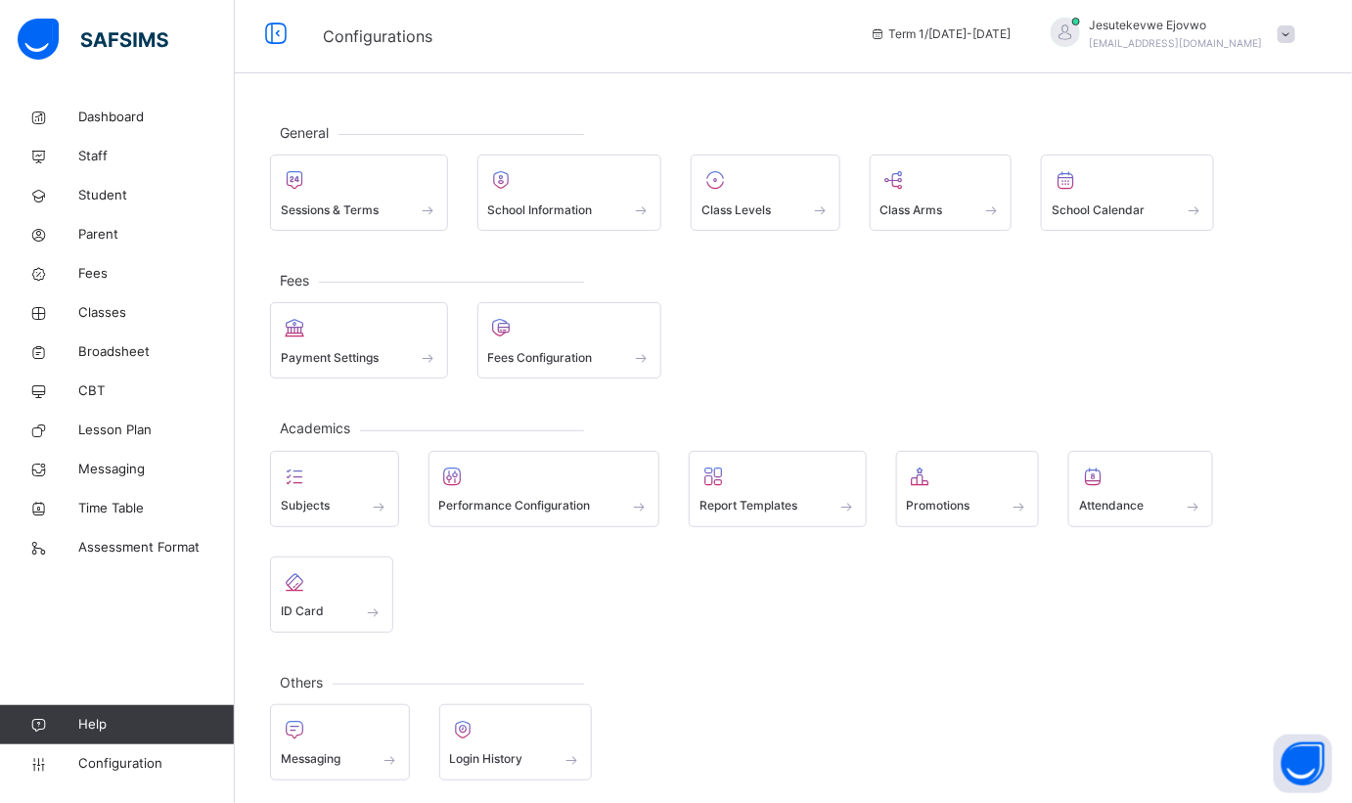
scroll to position [6, 0]
click at [108, 151] on span "Staff" at bounding box center [156, 157] width 157 height 20
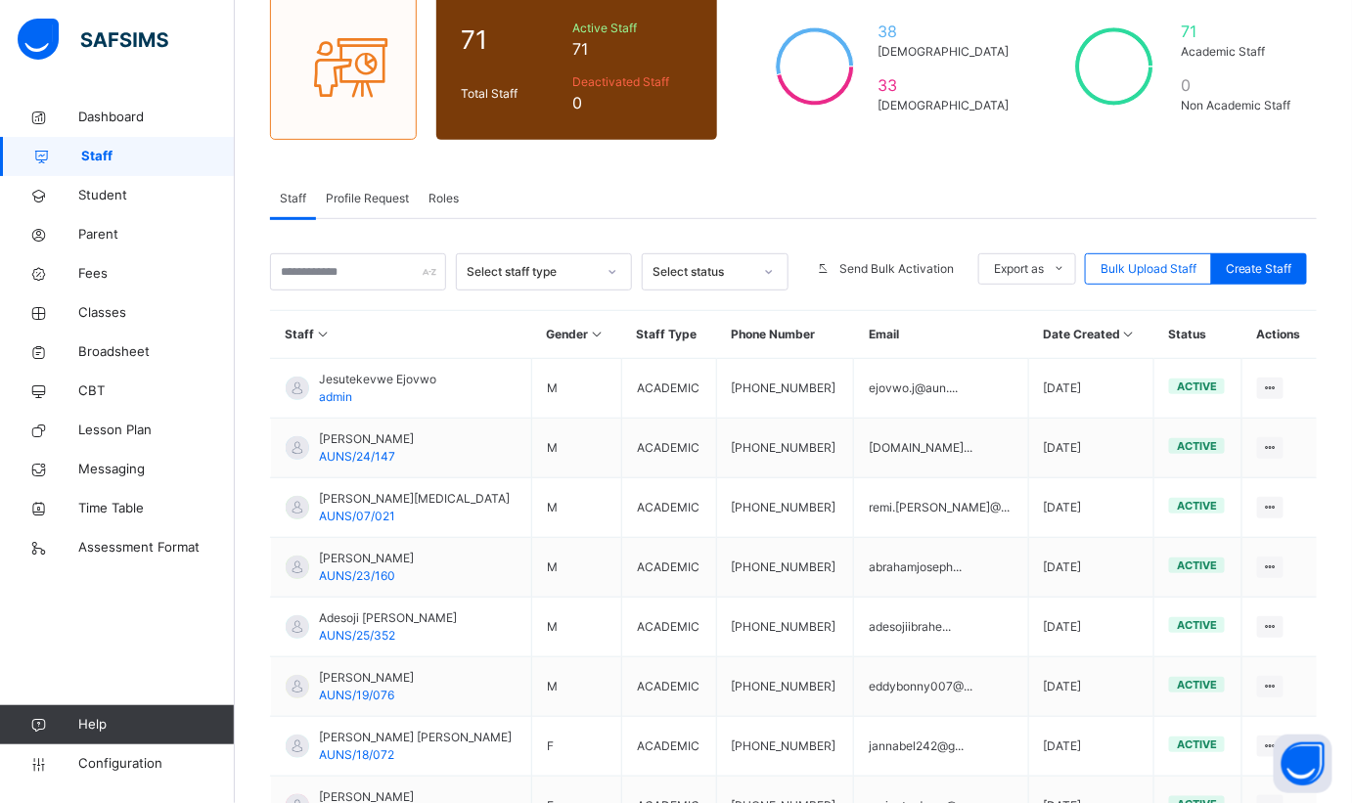
scroll to position [88, 0]
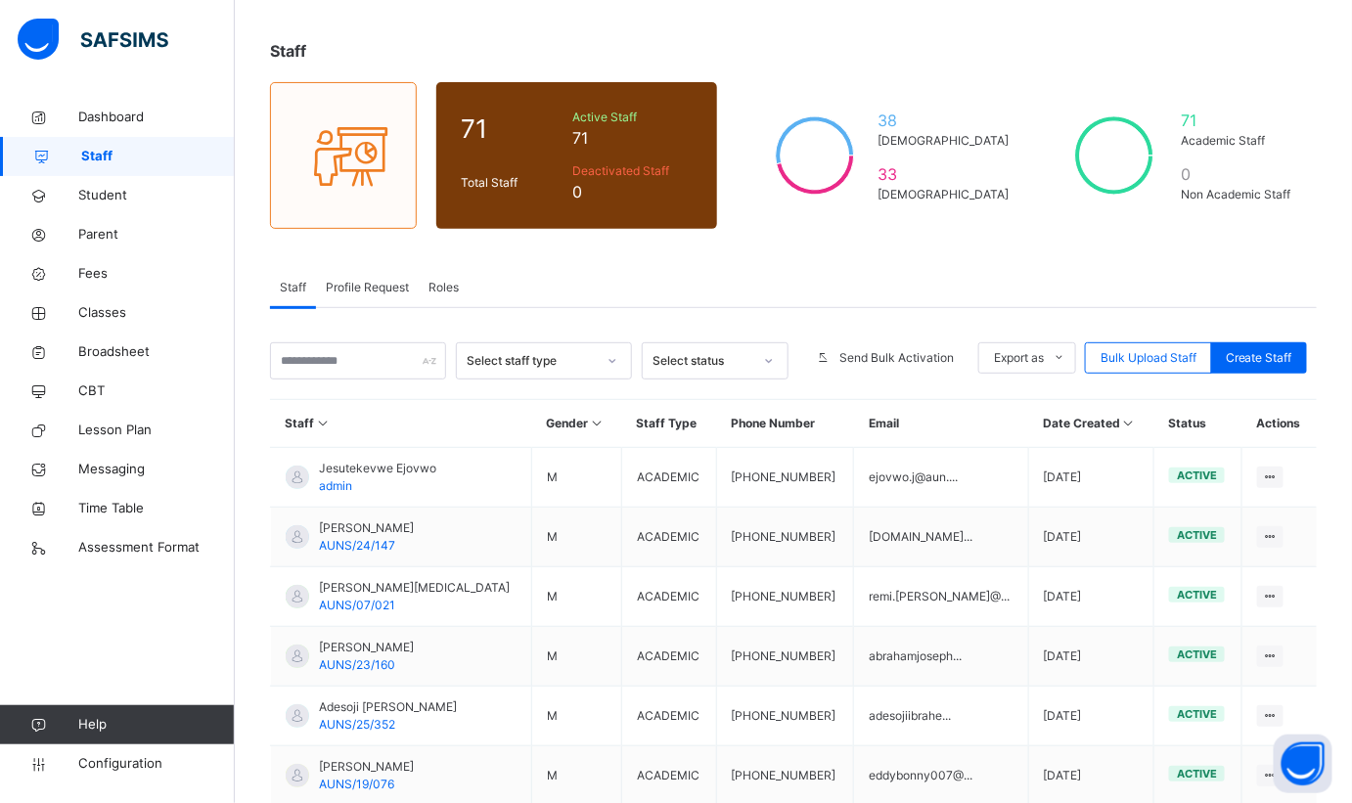
click at [450, 286] on span "Roles" at bounding box center [444, 288] width 30 height 18
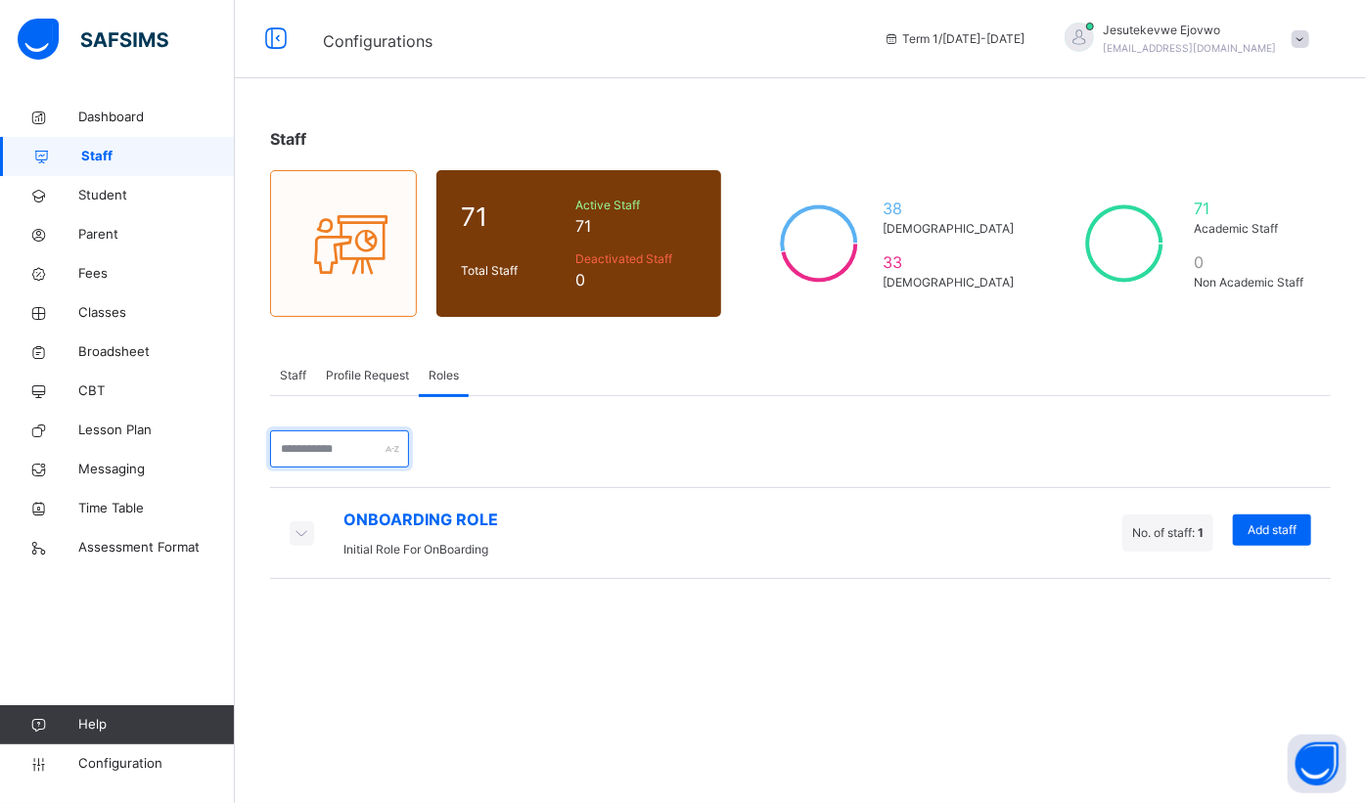
click at [388, 450] on input "text" at bounding box center [339, 449] width 139 height 37
click at [515, 430] on div "ONBOARDING ROLE Initial Role For OnBoarding No. of staff: 1 Add staff × Assign …" at bounding box center [800, 487] width 1061 height 183
click at [295, 532] on icon at bounding box center [302, 532] width 22 height 20
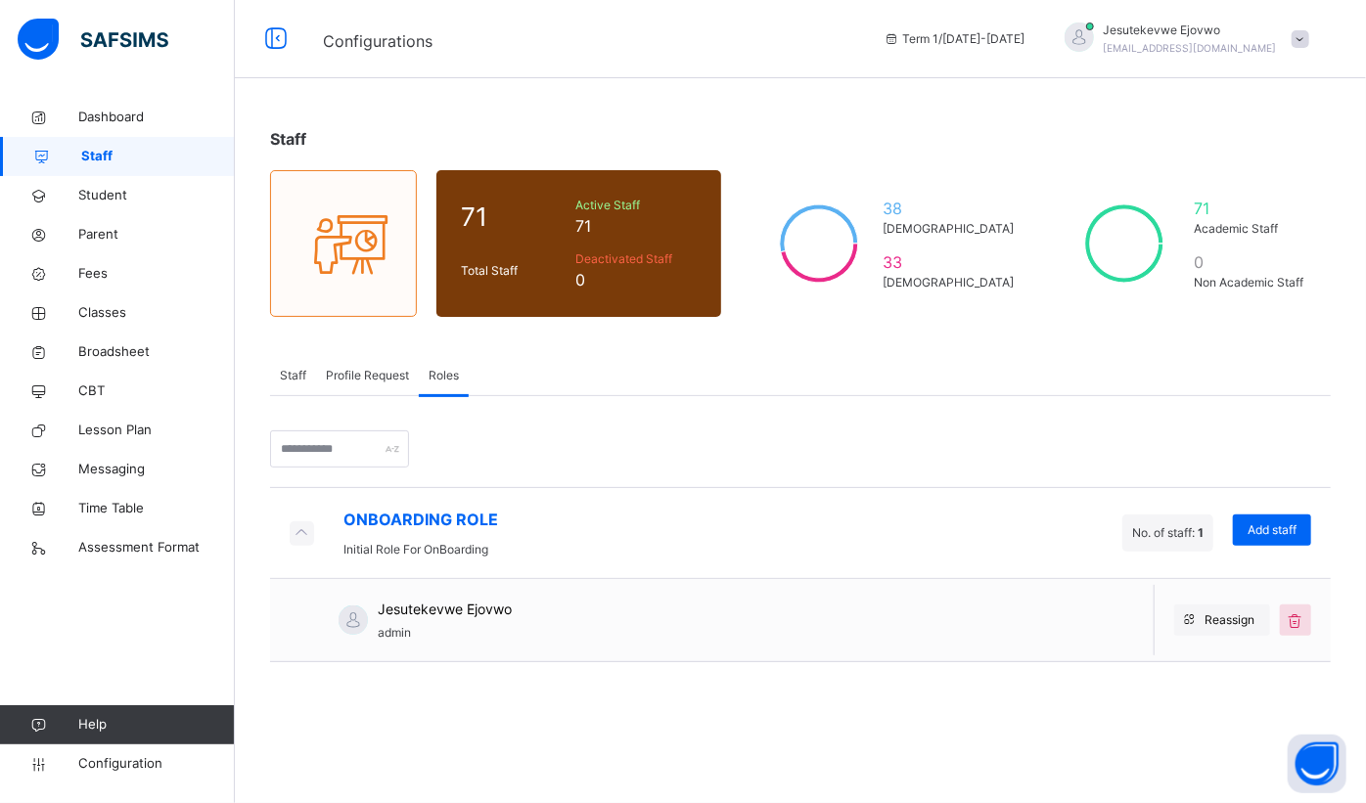
click at [295, 531] on icon at bounding box center [302, 532] width 22 height 20
click at [304, 526] on icon at bounding box center [302, 532] width 22 height 20
click at [1229, 617] on span "Reassign" at bounding box center [1230, 621] width 50 height 18
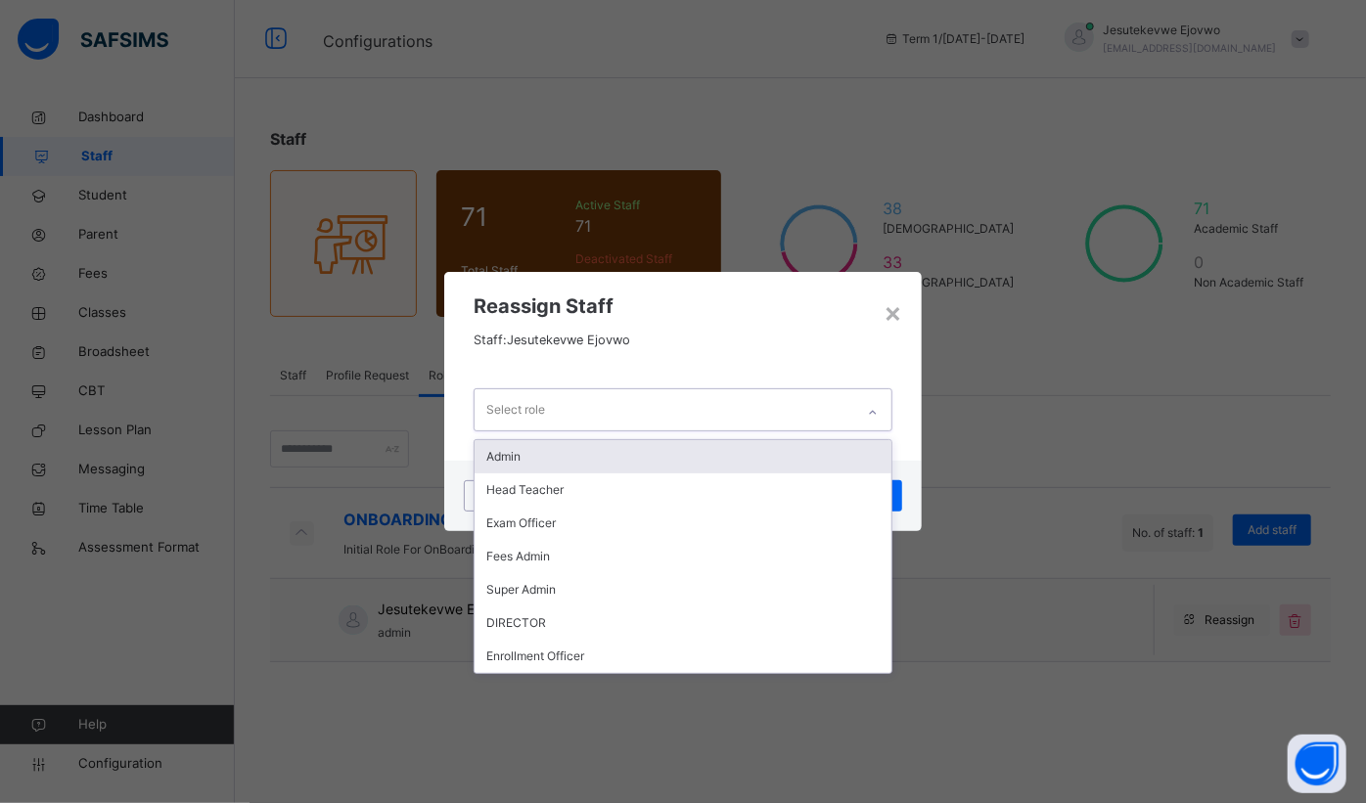
click at [832, 398] on div "Select role" at bounding box center [665, 409] width 381 height 41
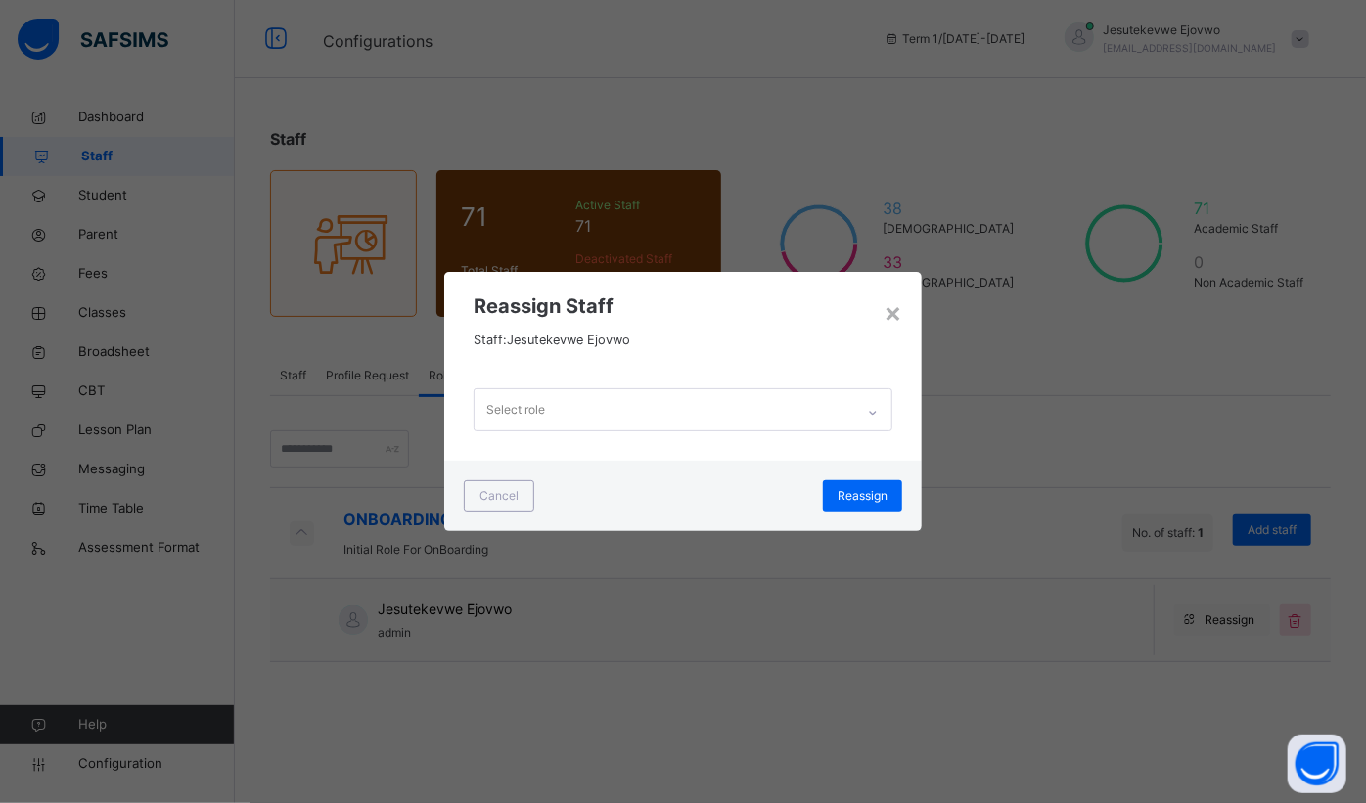
click at [1001, 340] on div "× Reassign Staff Staff: Jesutekevwe Ejovwo Select role Cancel Reassign" at bounding box center [683, 401] width 1366 height 803
click at [892, 309] on div "×" at bounding box center [893, 312] width 19 height 41
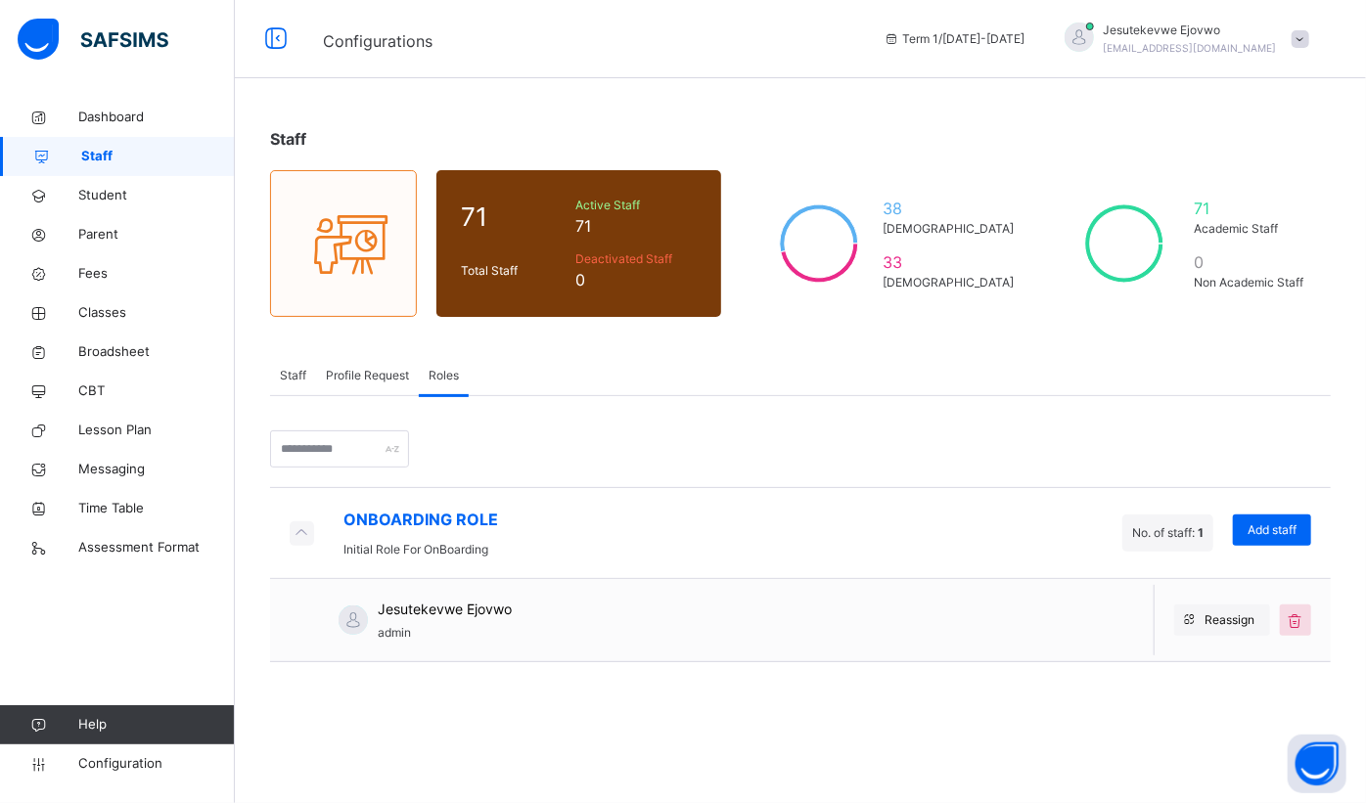
click at [295, 526] on icon at bounding box center [302, 532] width 22 height 20
click at [1271, 532] on span "Add staff" at bounding box center [1271, 530] width 49 height 18
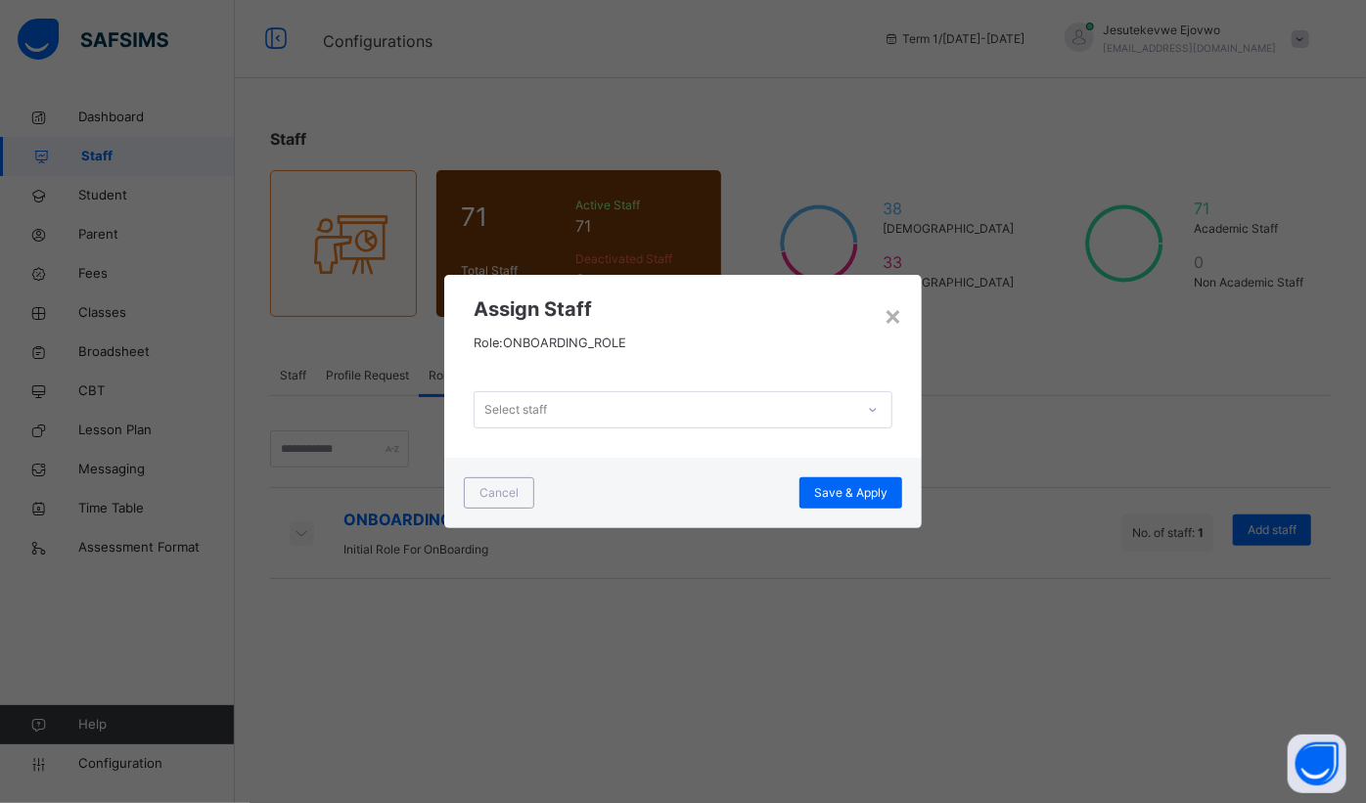
click at [838, 407] on div "Select staff" at bounding box center [665, 410] width 381 height 30
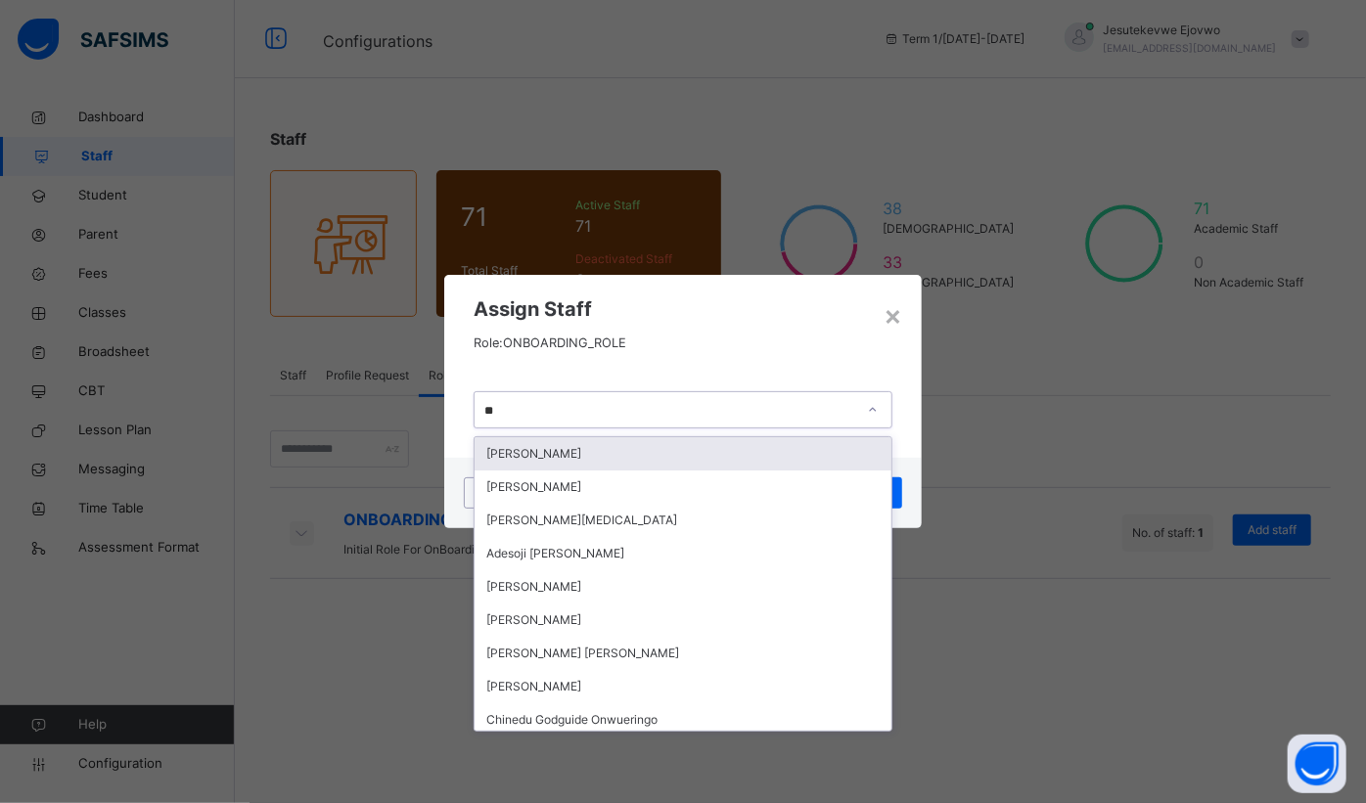
type input "*"
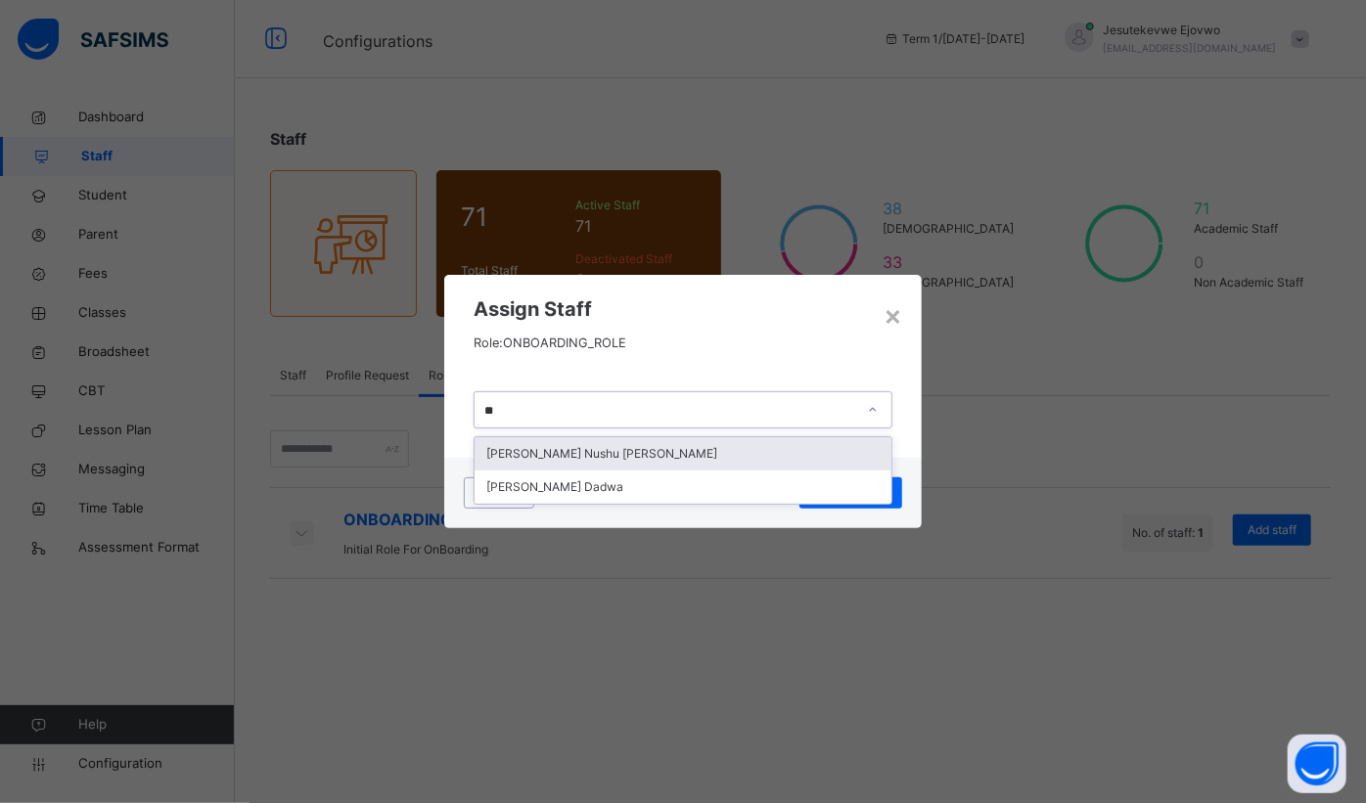
type input "***"
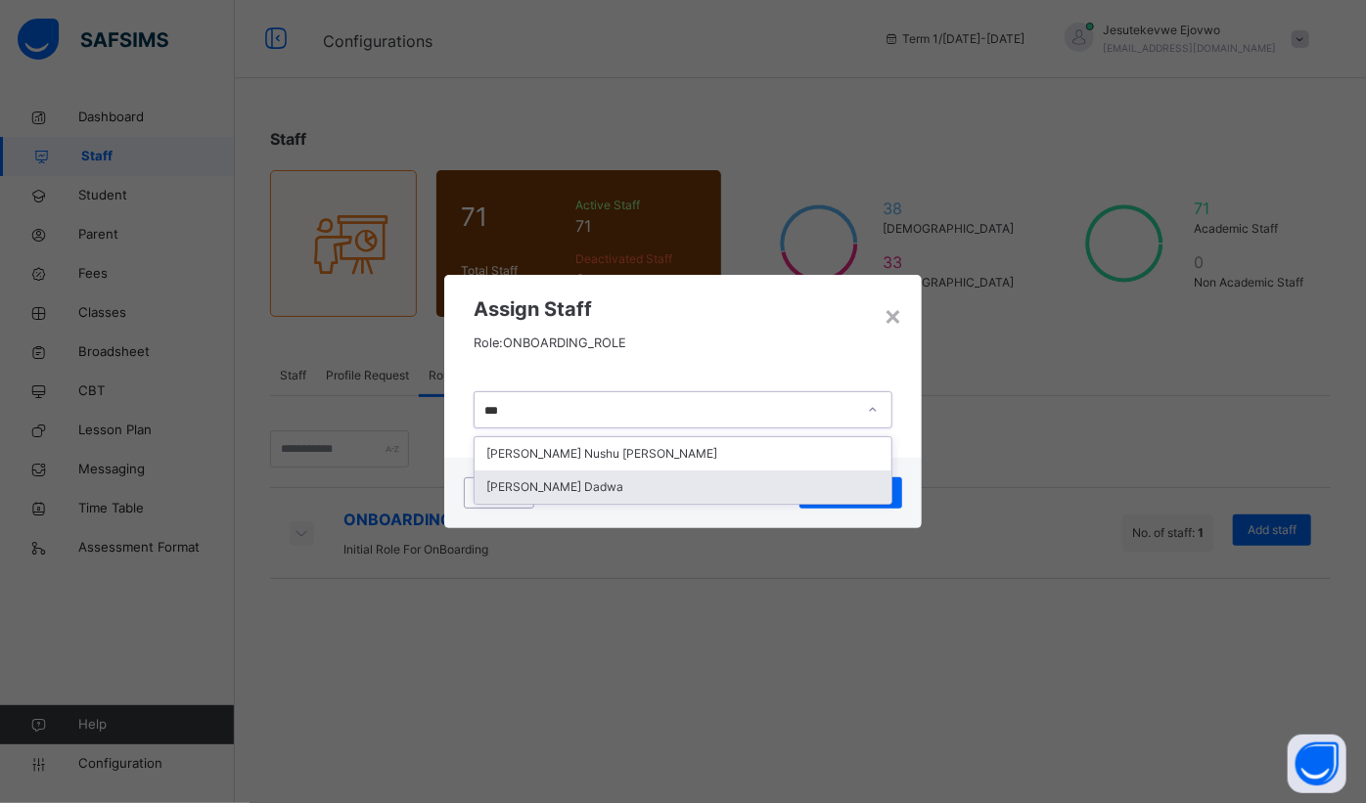
click at [669, 497] on div "[PERSON_NAME] Dadwa" at bounding box center [684, 487] width 418 height 33
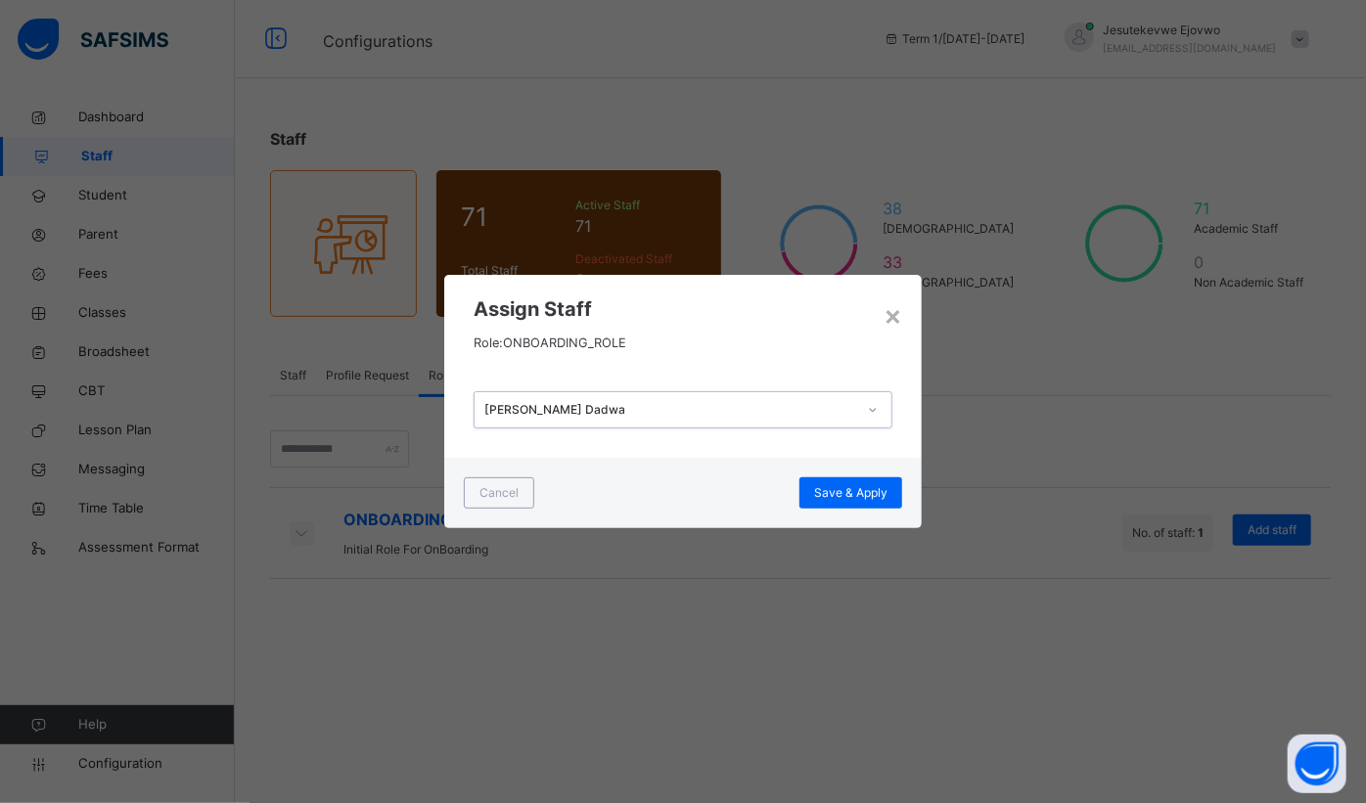
click at [841, 491] on span "Save & Apply" at bounding box center [850, 493] width 73 height 18
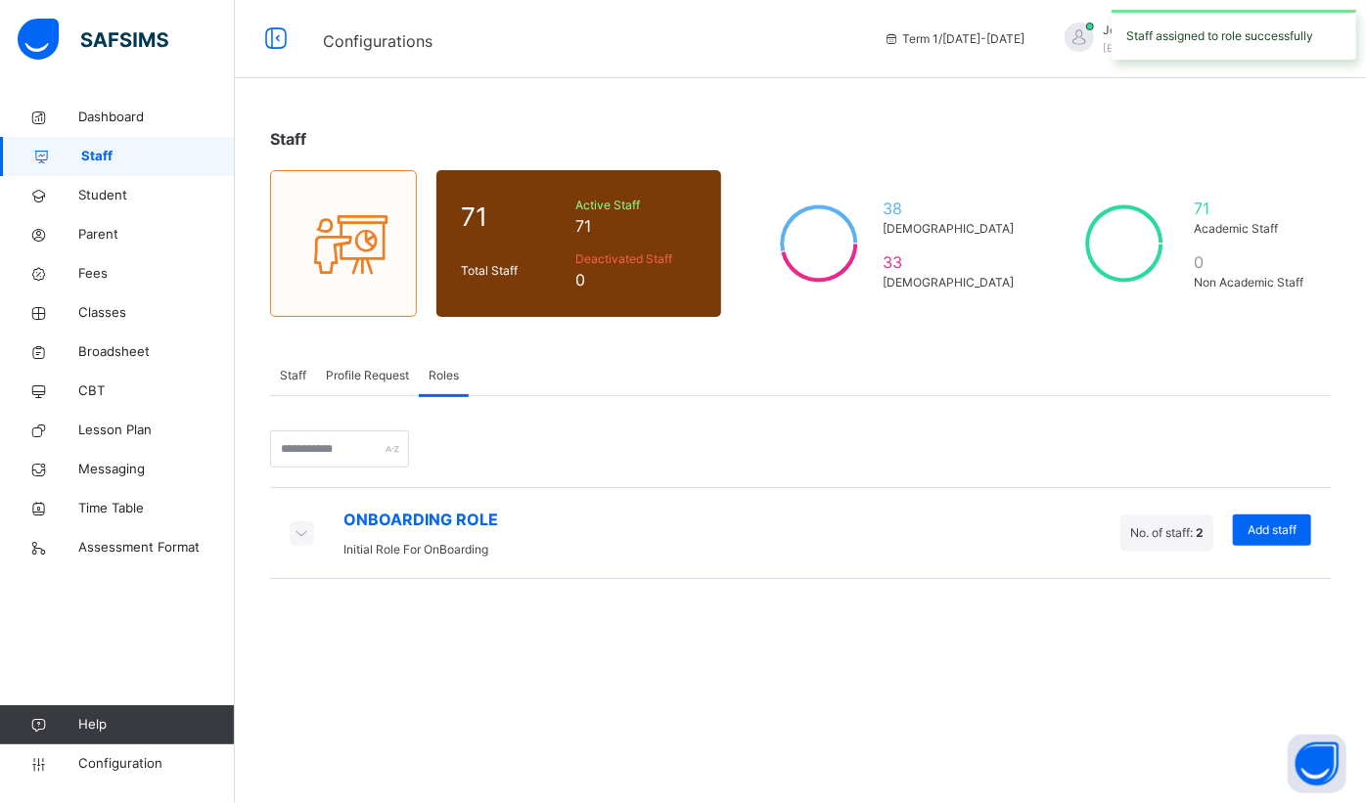
click at [313, 526] on div at bounding box center [302, 533] width 24 height 24
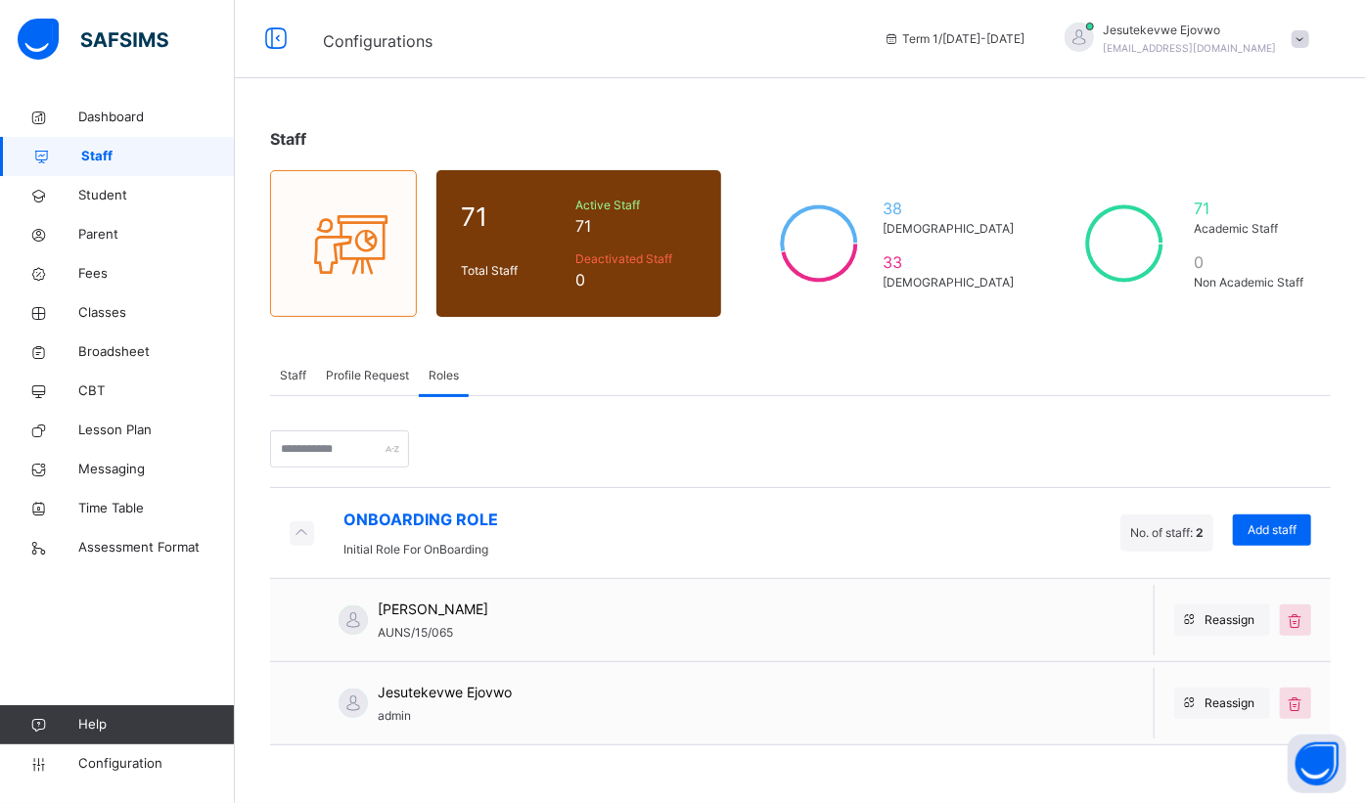
click at [1209, 609] on div "Reassign" at bounding box center [1222, 620] width 96 height 31
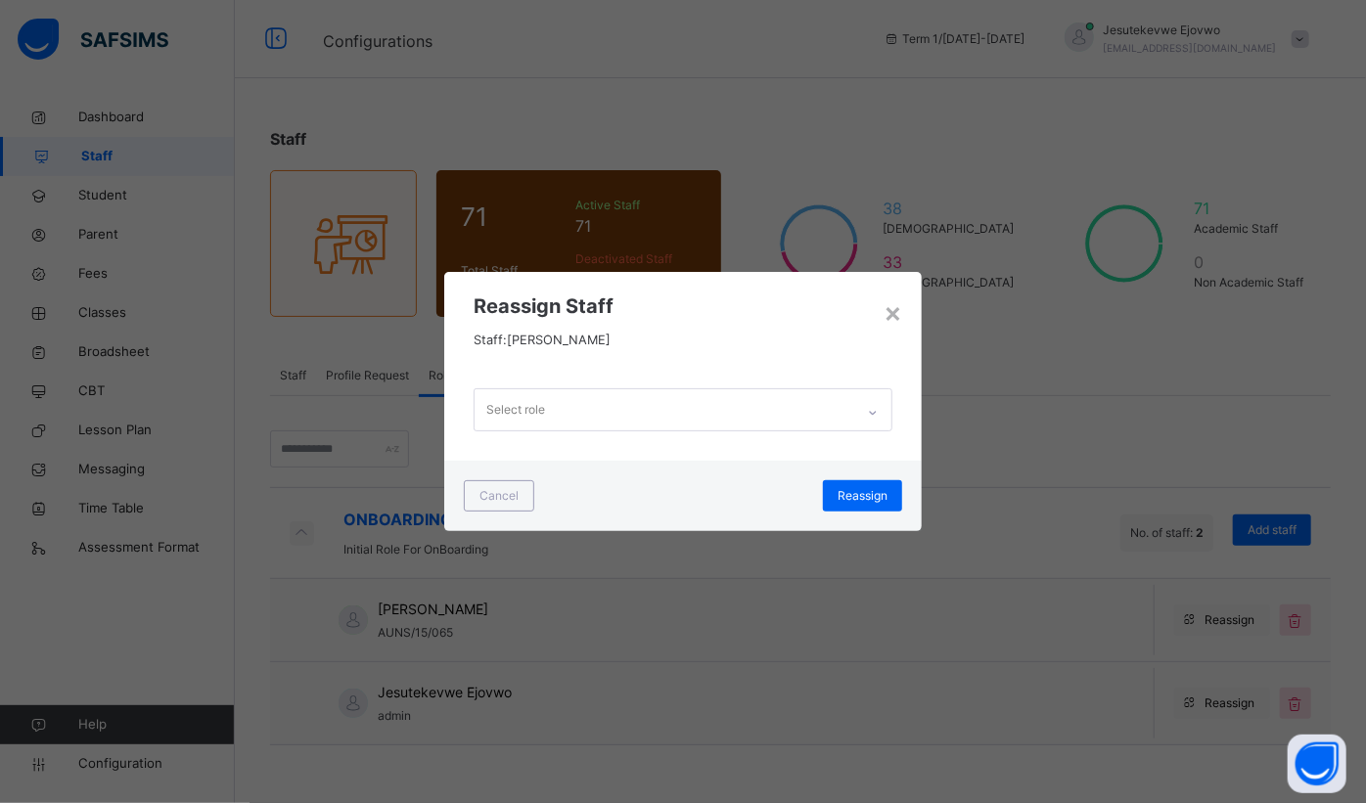
click at [827, 411] on div "Select role" at bounding box center [665, 409] width 381 height 41
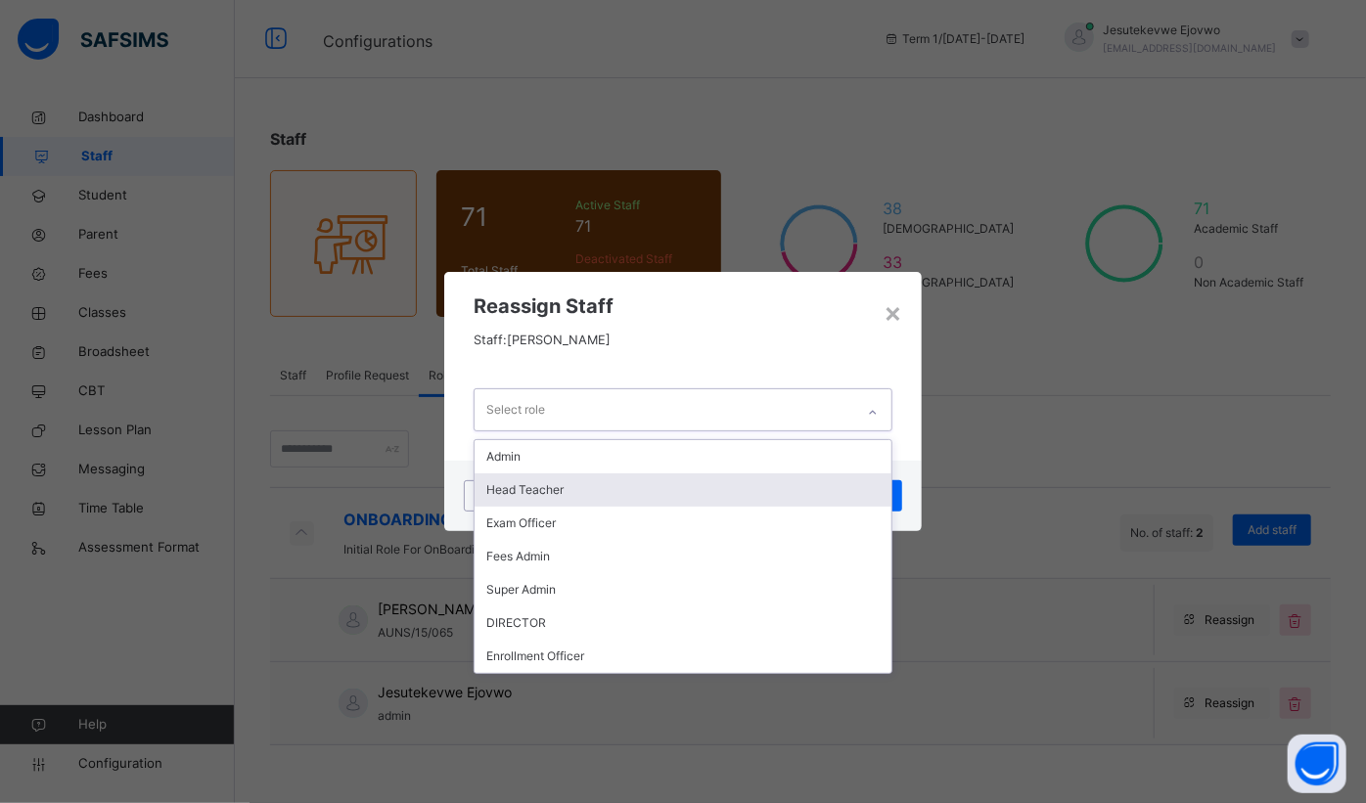
click at [625, 487] on div "Head Teacher" at bounding box center [684, 490] width 418 height 33
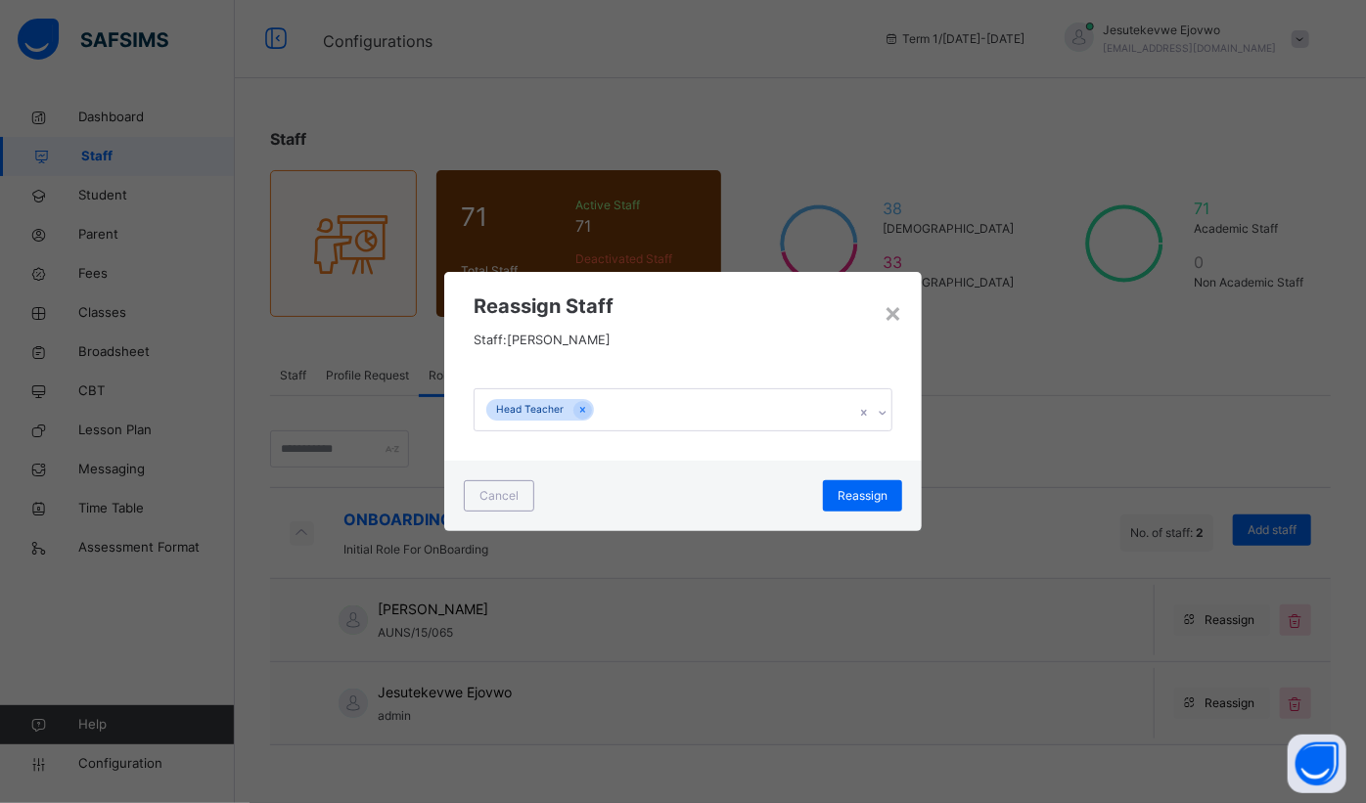
click at [852, 504] on span "Reassign" at bounding box center [863, 496] width 50 height 18
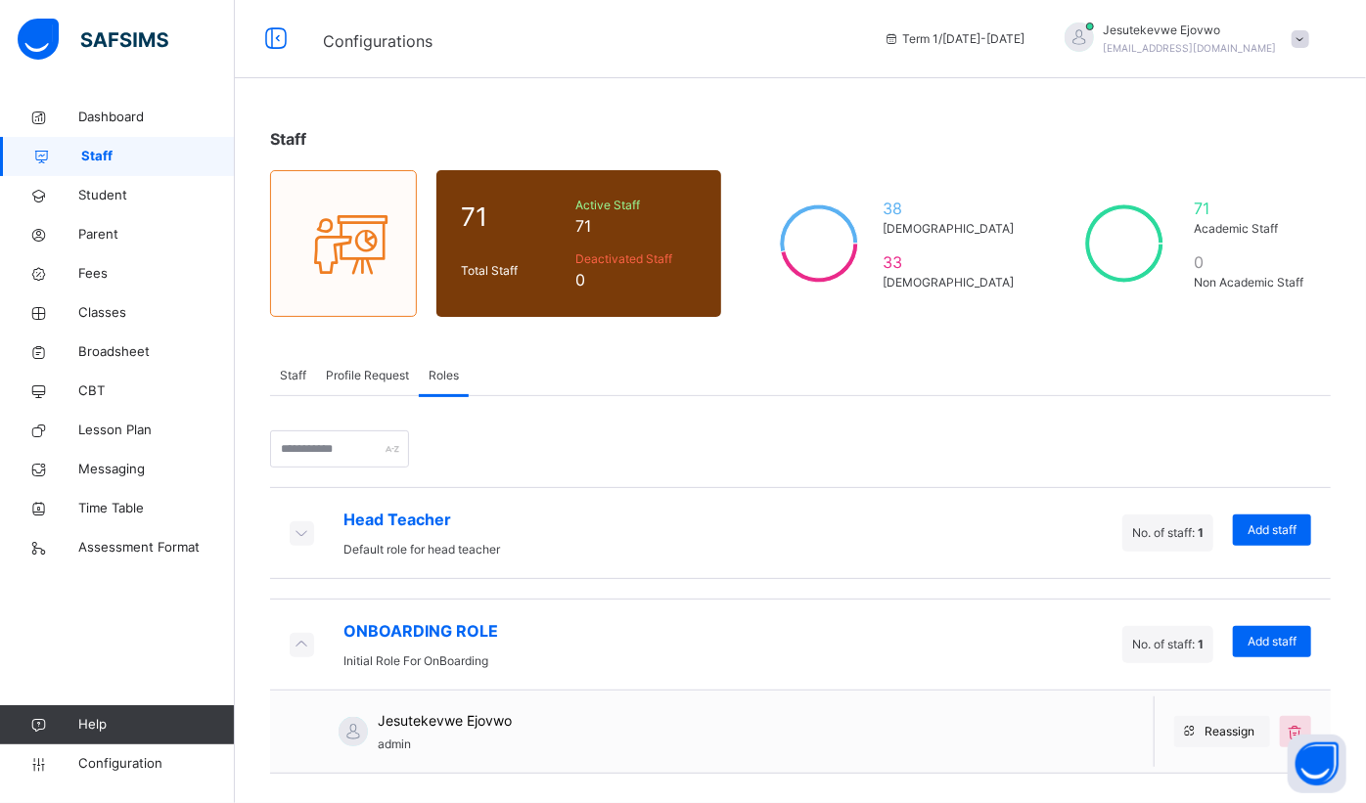
click at [307, 531] on icon at bounding box center [302, 532] width 22 height 20
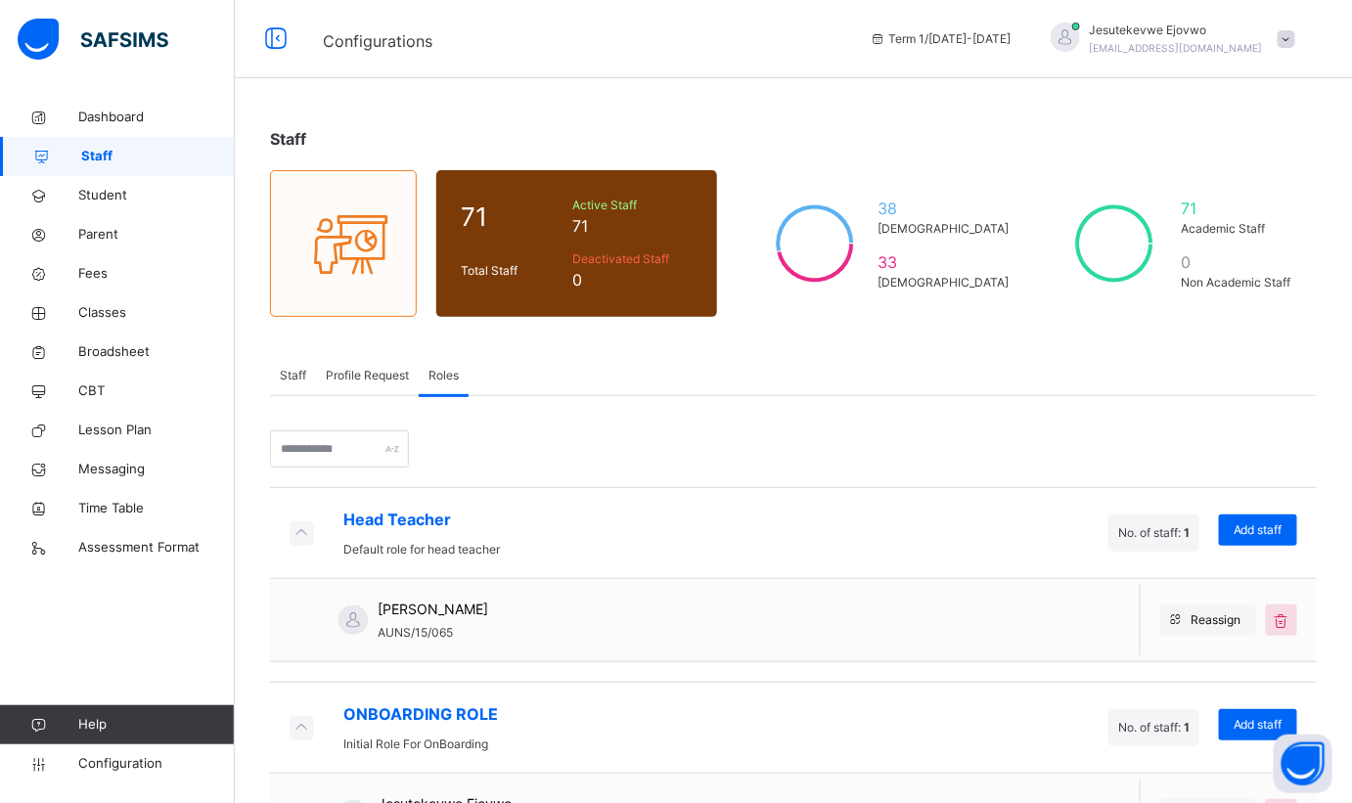
click at [1292, 613] on icon at bounding box center [1282, 620] width 22 height 23
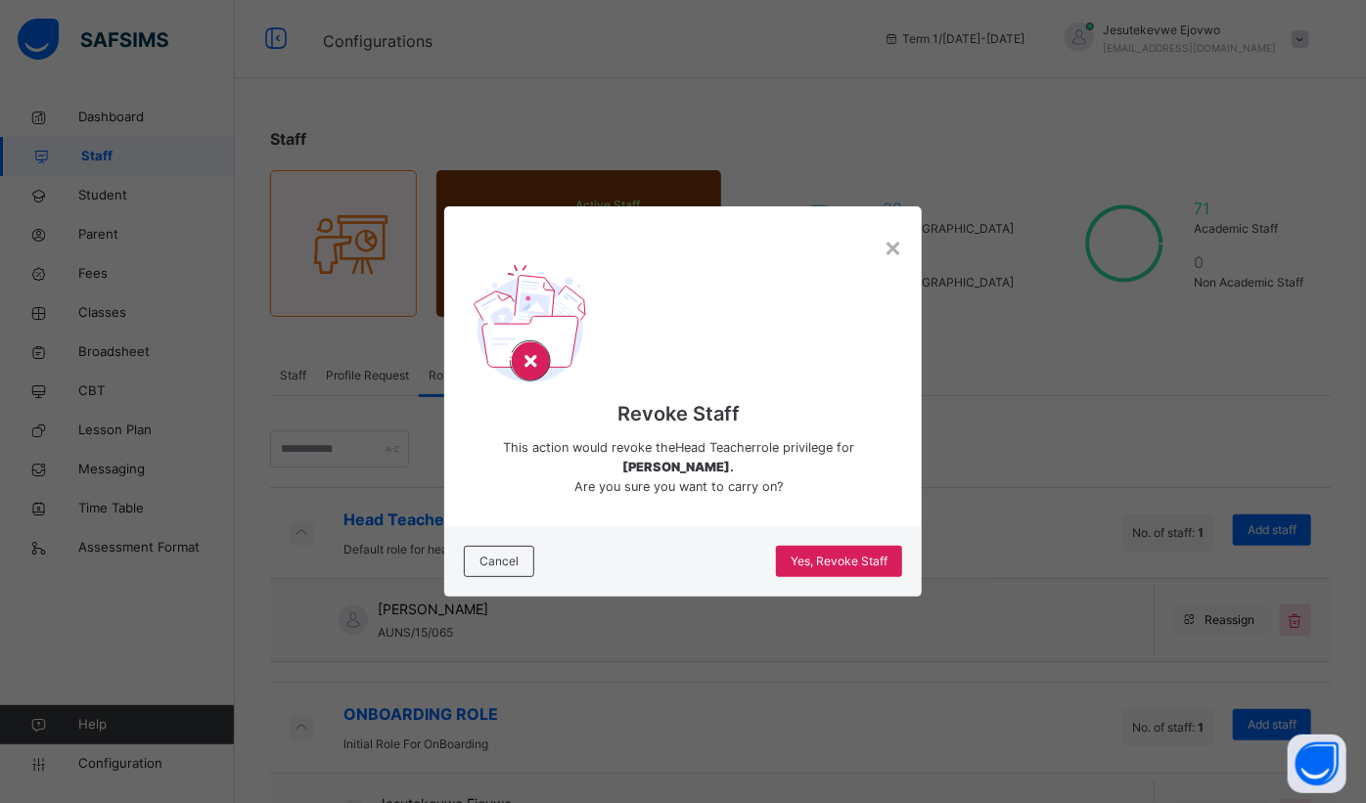
click at [807, 565] on span "Yes, Revoke Staff" at bounding box center [839, 562] width 97 height 18
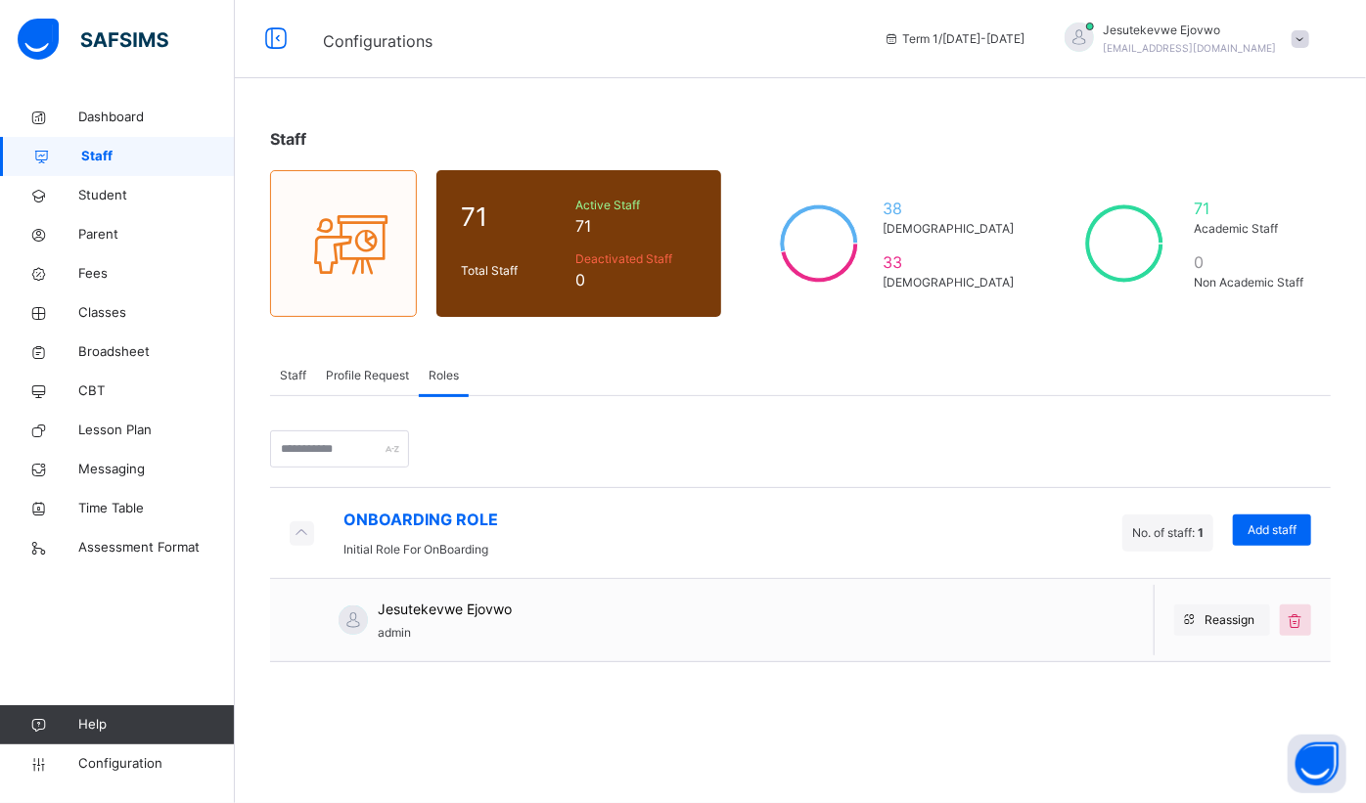
click at [129, 321] on span "Classes" at bounding box center [156, 313] width 157 height 20
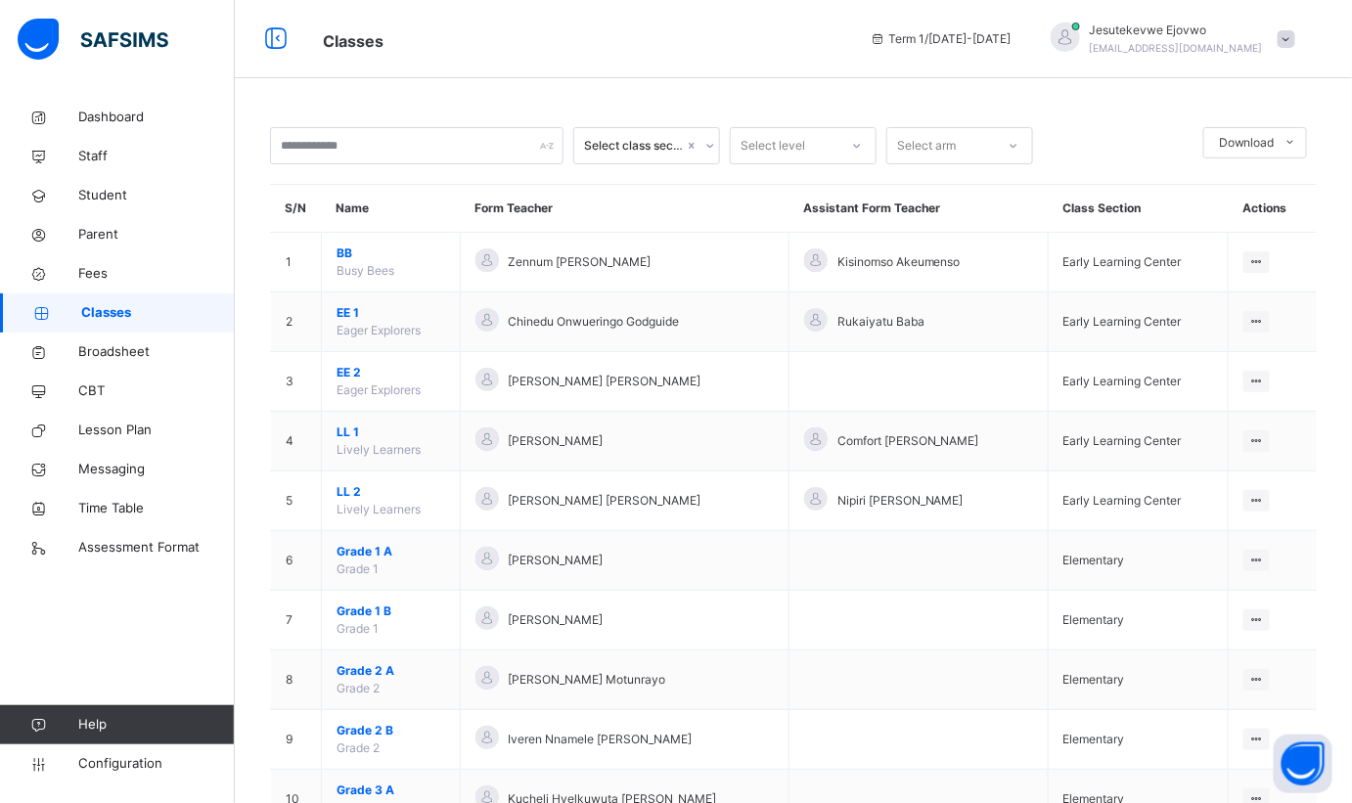
click at [368, 613] on span "Grade 1 B" at bounding box center [391, 612] width 109 height 18
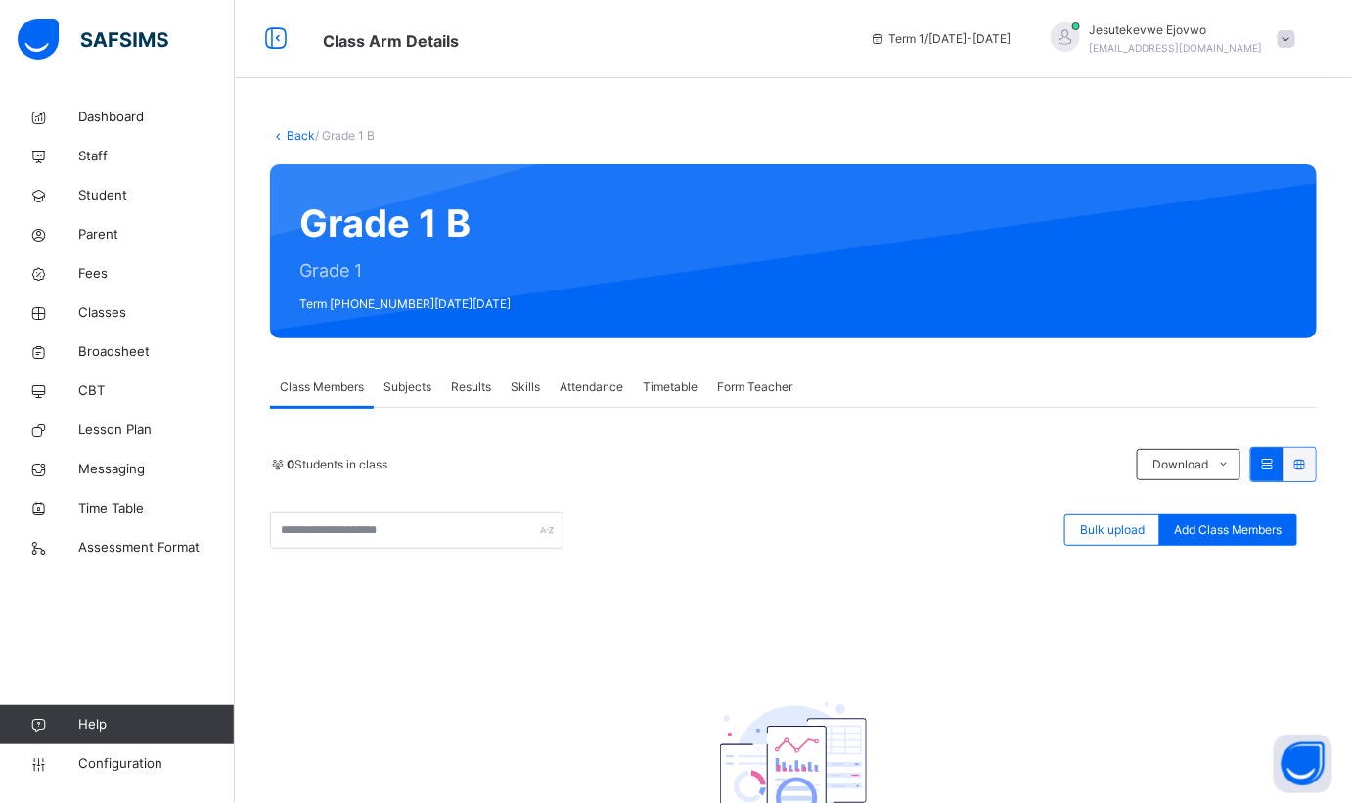
click at [408, 383] on span "Subjects" at bounding box center [408, 388] width 48 height 18
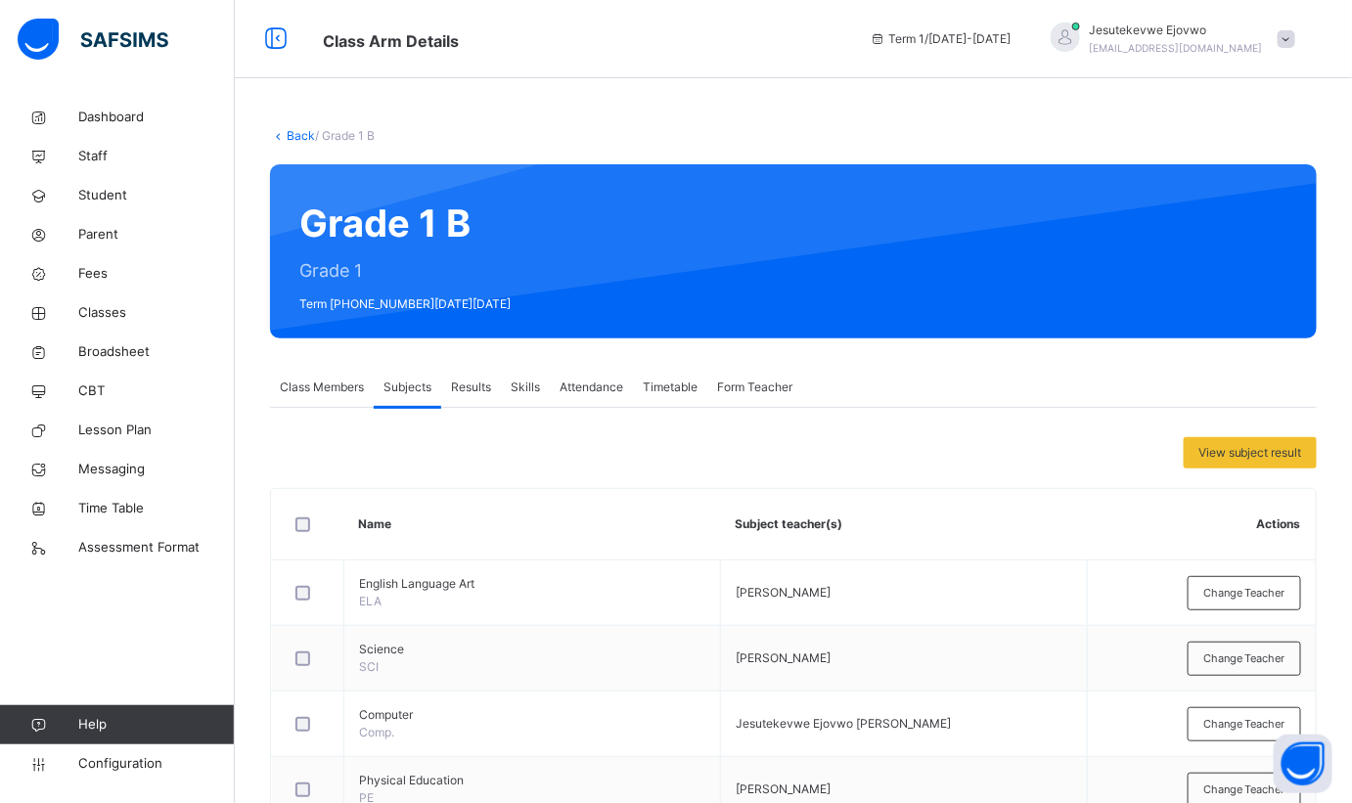
click at [302, 134] on link "Back" at bounding box center [301, 135] width 28 height 15
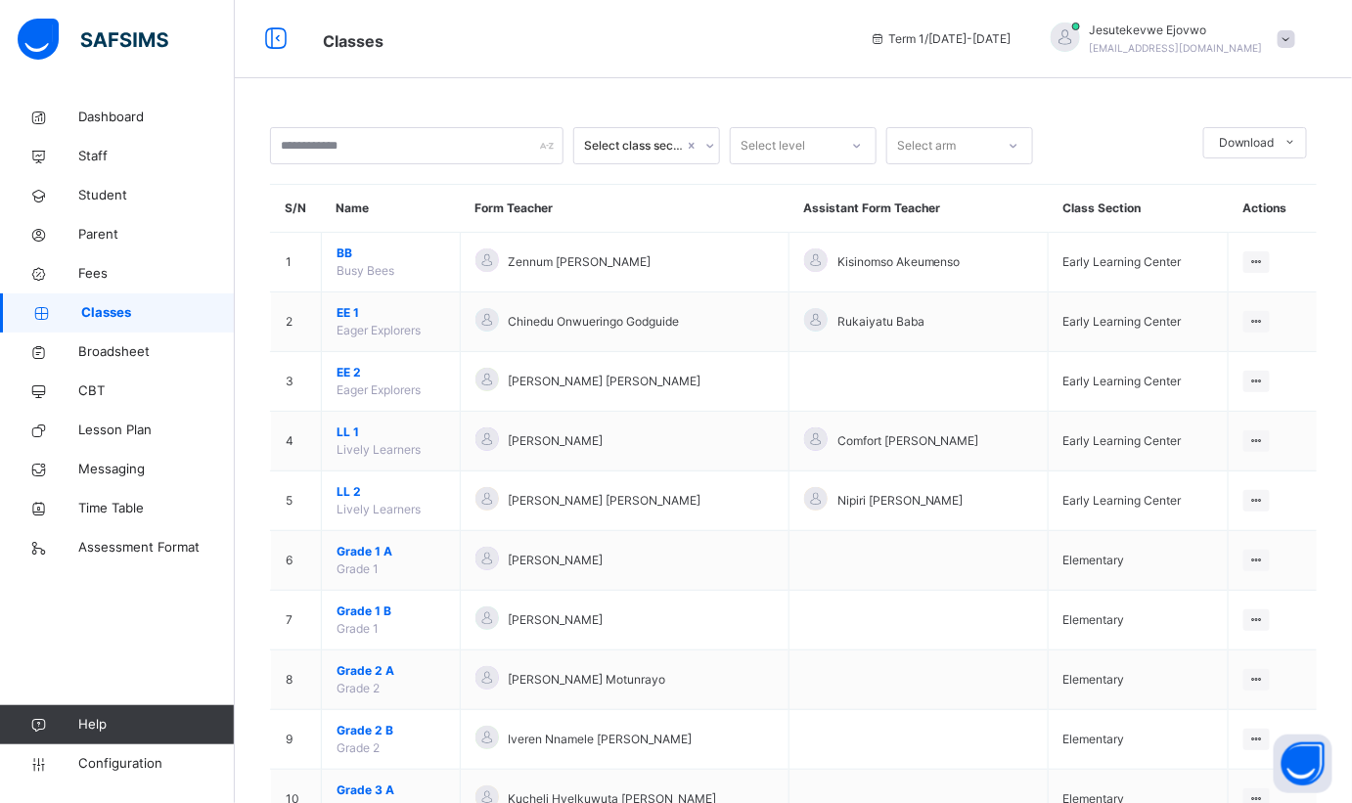
click at [380, 669] on span "Grade 2 A" at bounding box center [391, 671] width 109 height 18
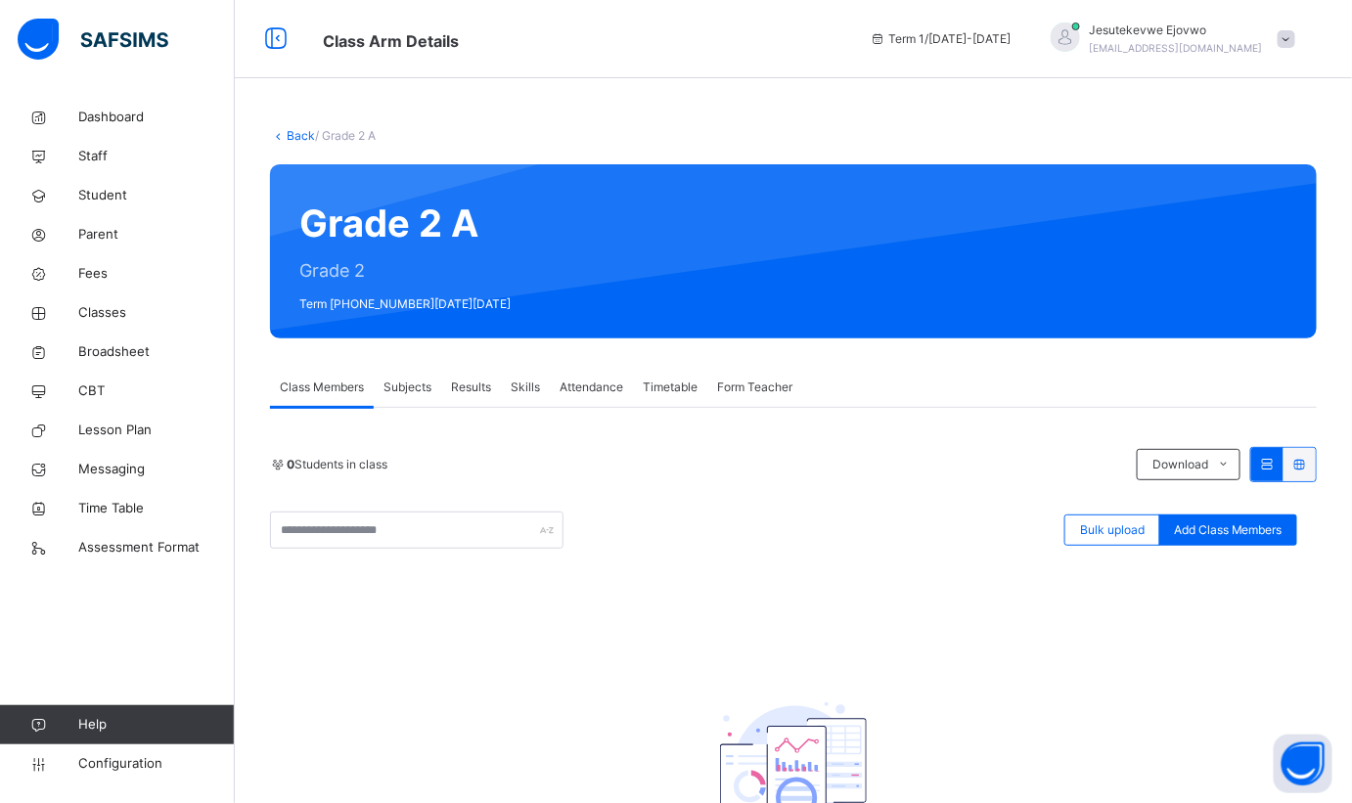
click at [340, 389] on span "Class Members" at bounding box center [322, 388] width 84 height 18
click at [416, 381] on span "Subjects" at bounding box center [408, 388] width 48 height 18
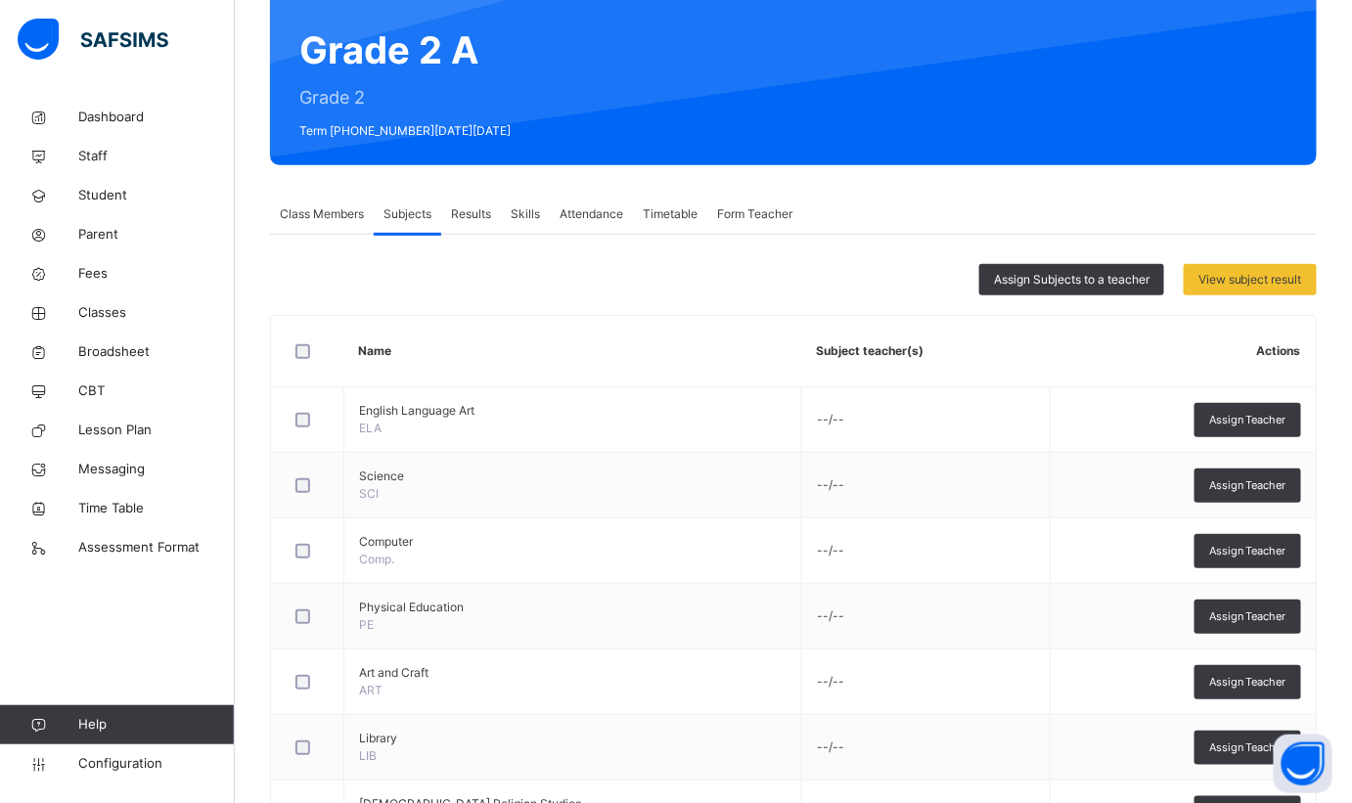
scroll to position [144, 0]
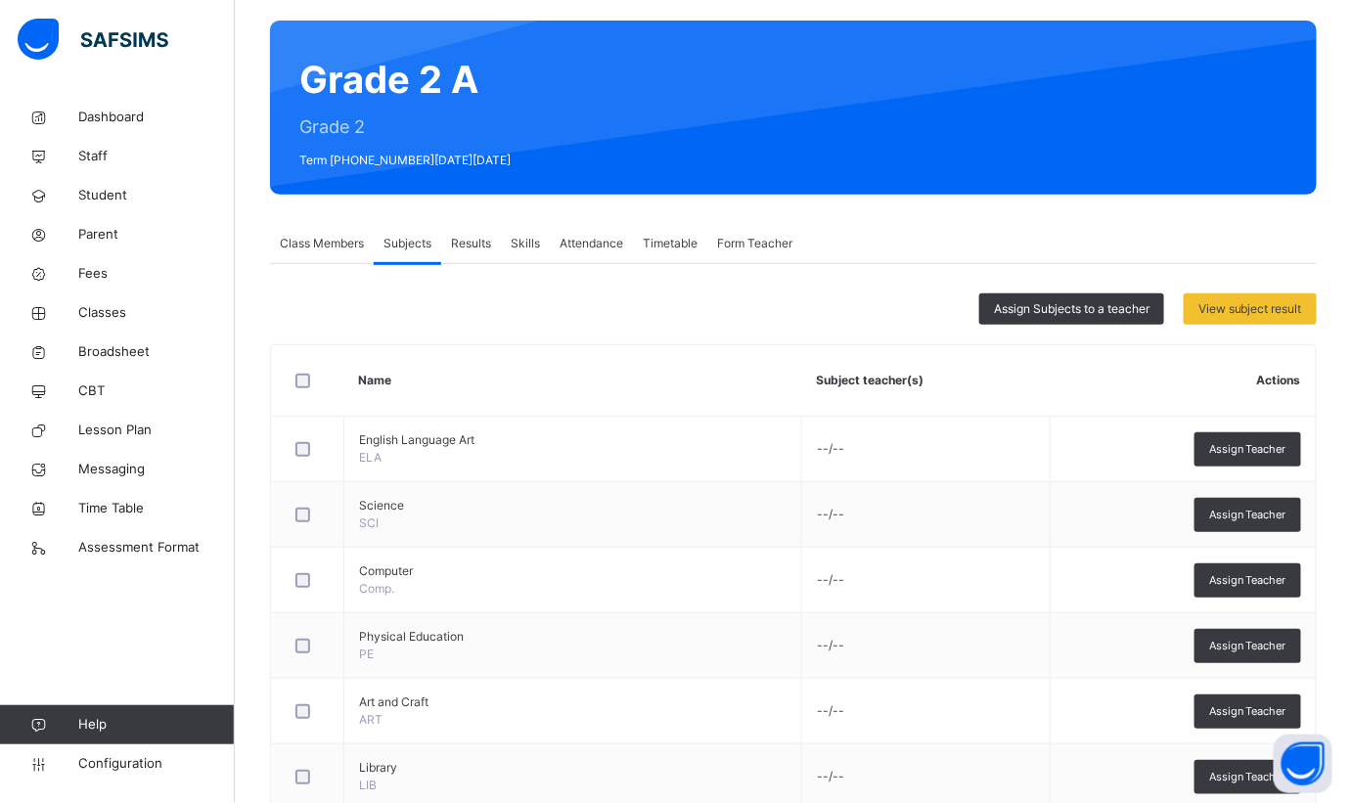
click at [1063, 322] on div "Assign Subjects to a teacher" at bounding box center [1071, 309] width 185 height 31
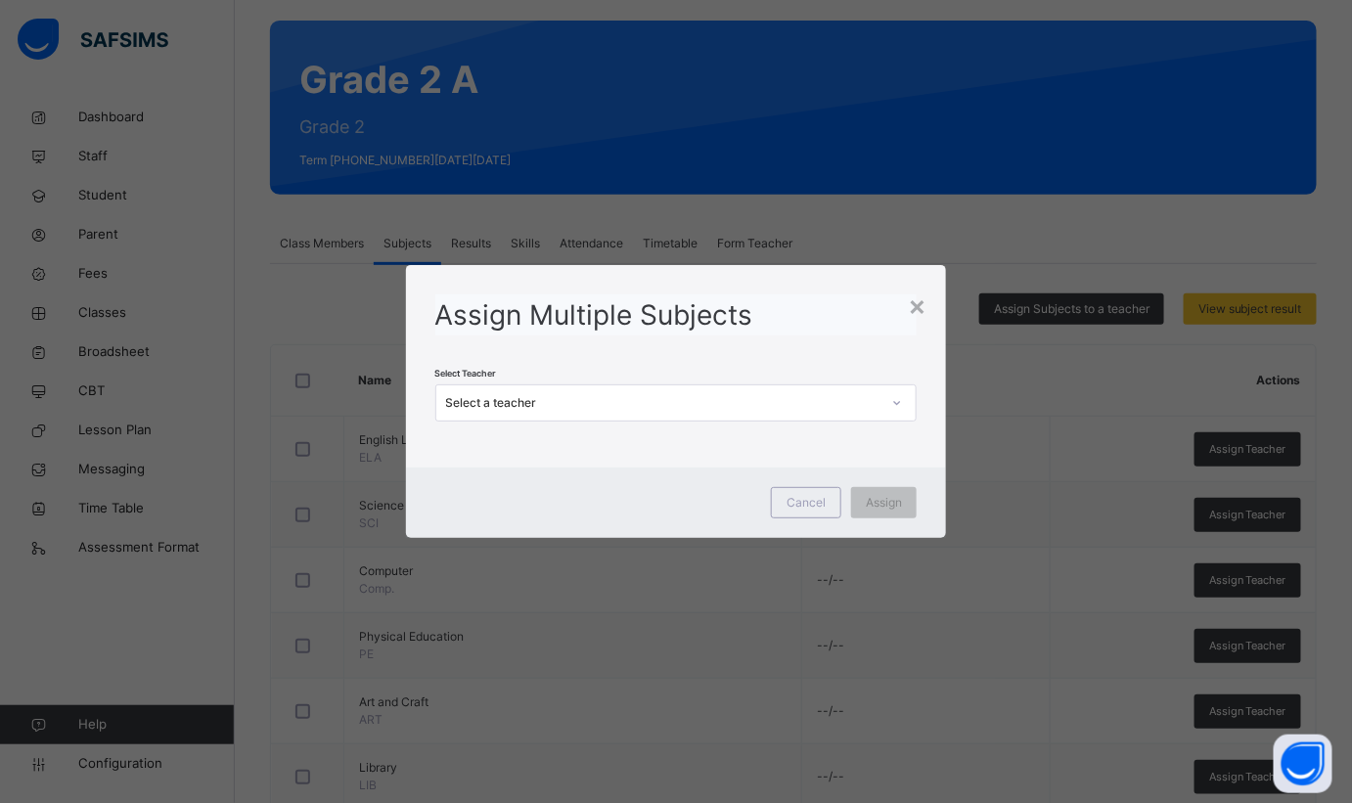
click at [869, 409] on div "Select a teacher" at bounding box center [663, 403] width 435 height 18
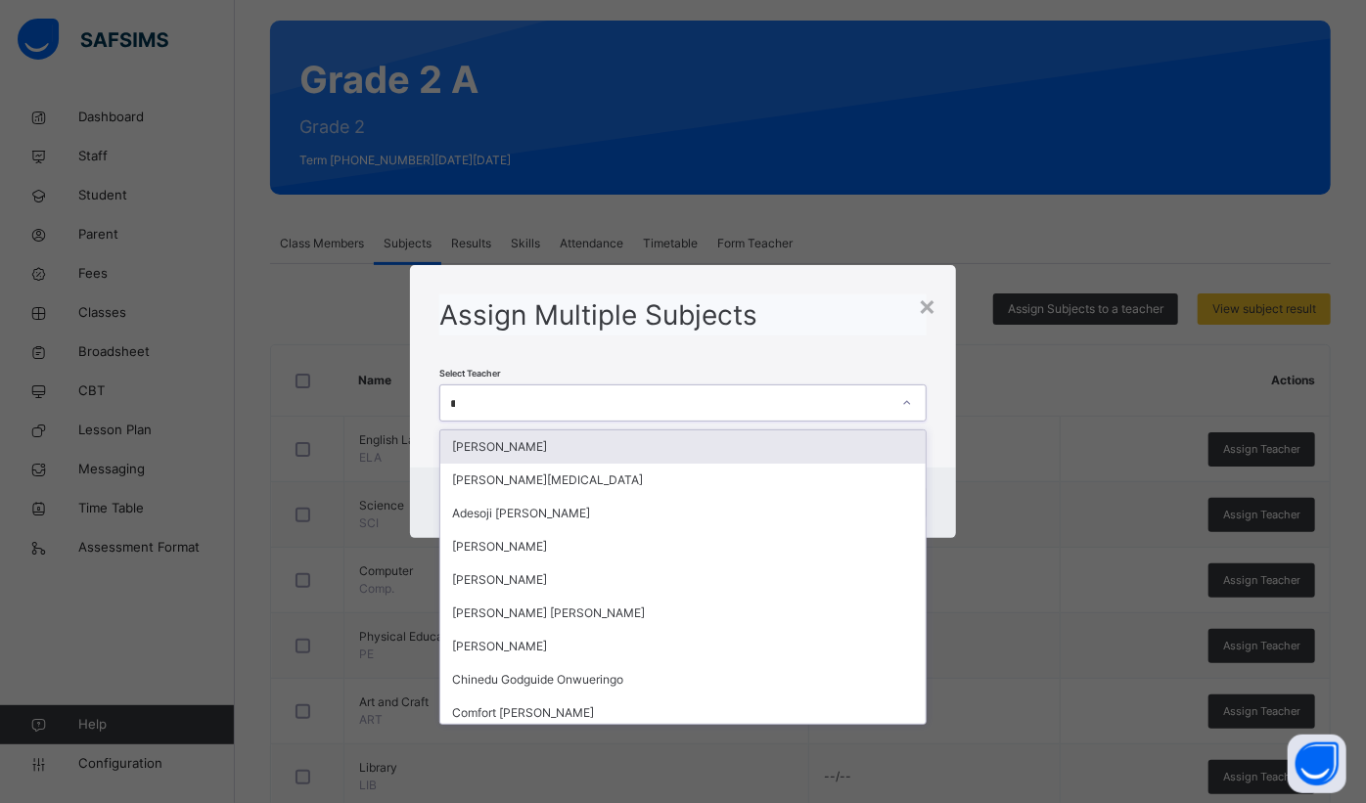
type input "***"
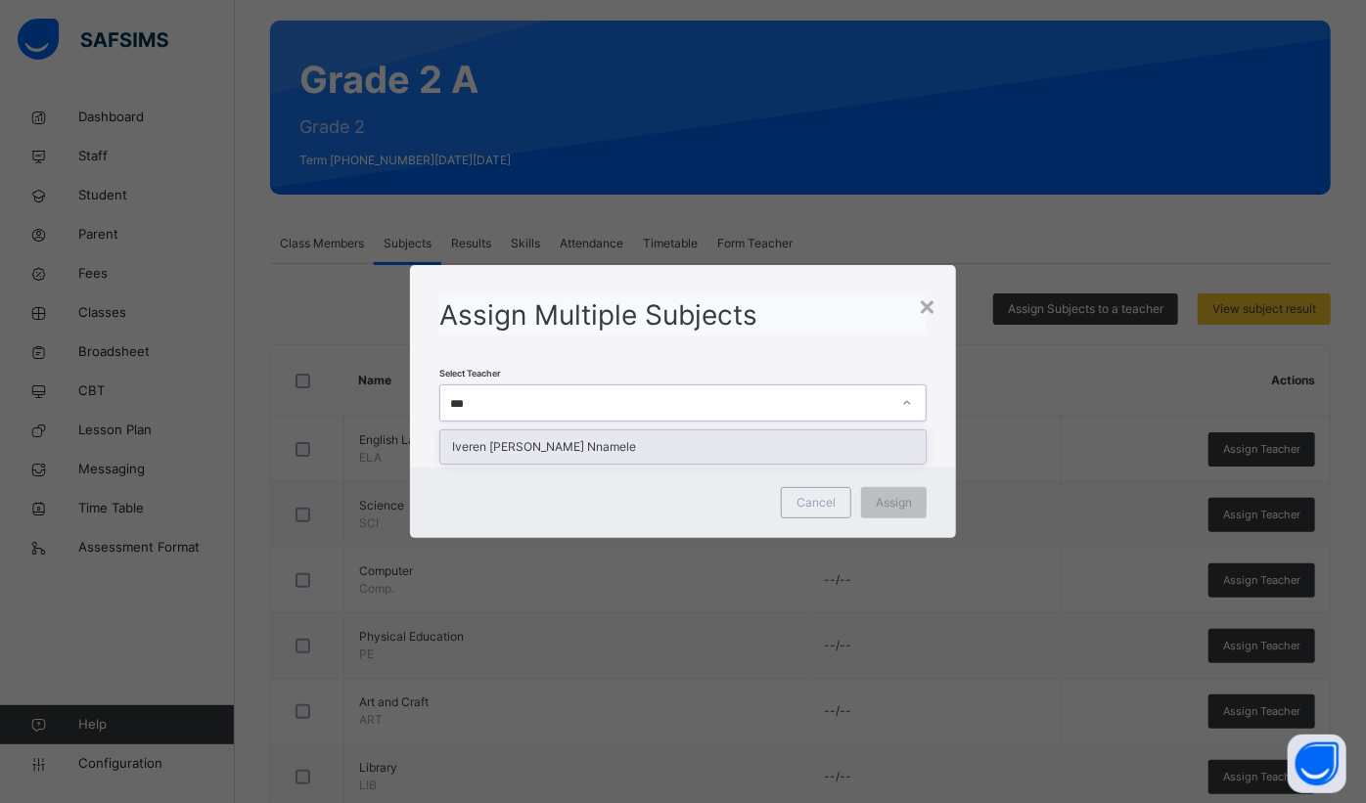
click at [706, 443] on div "Iveren [PERSON_NAME] Nnamele" at bounding box center [682, 447] width 485 height 33
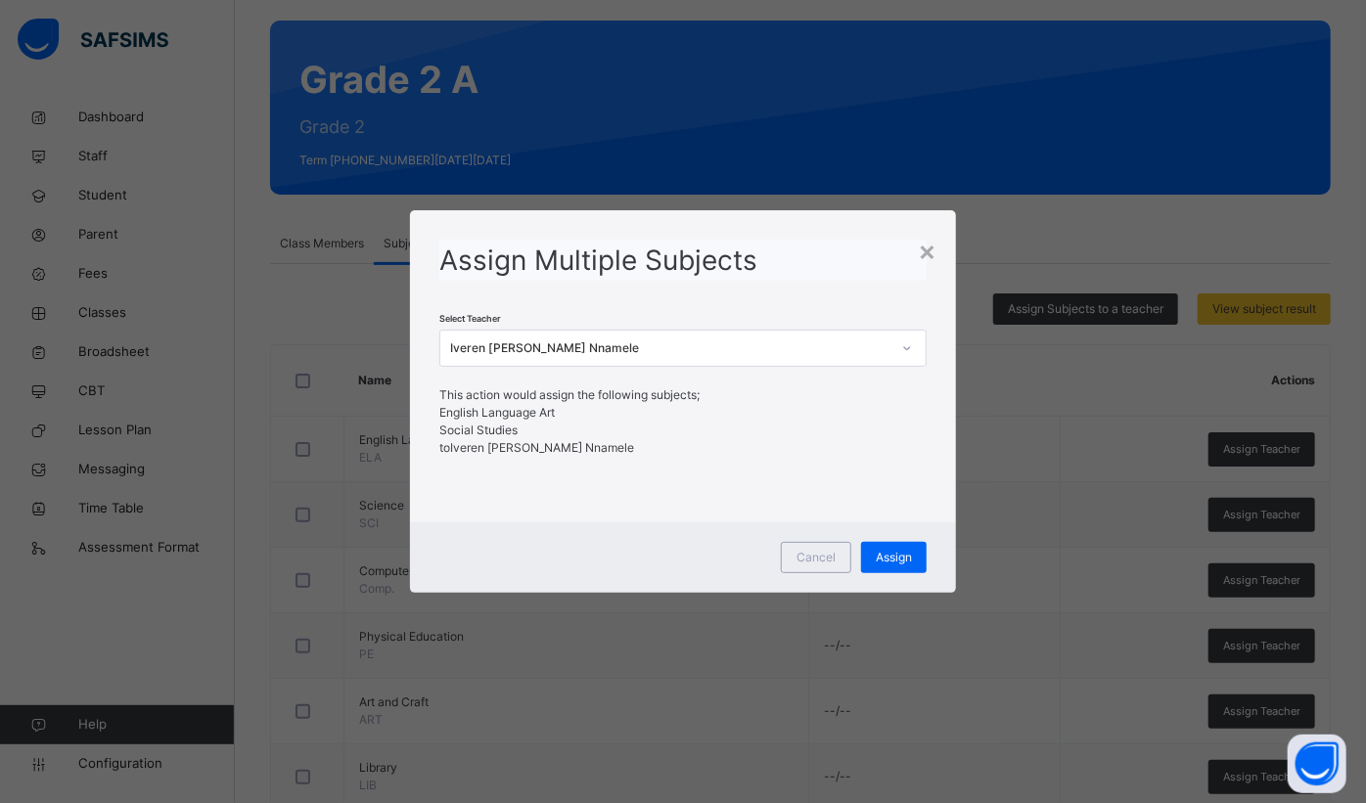
click at [892, 562] on span "Assign" at bounding box center [894, 558] width 36 height 18
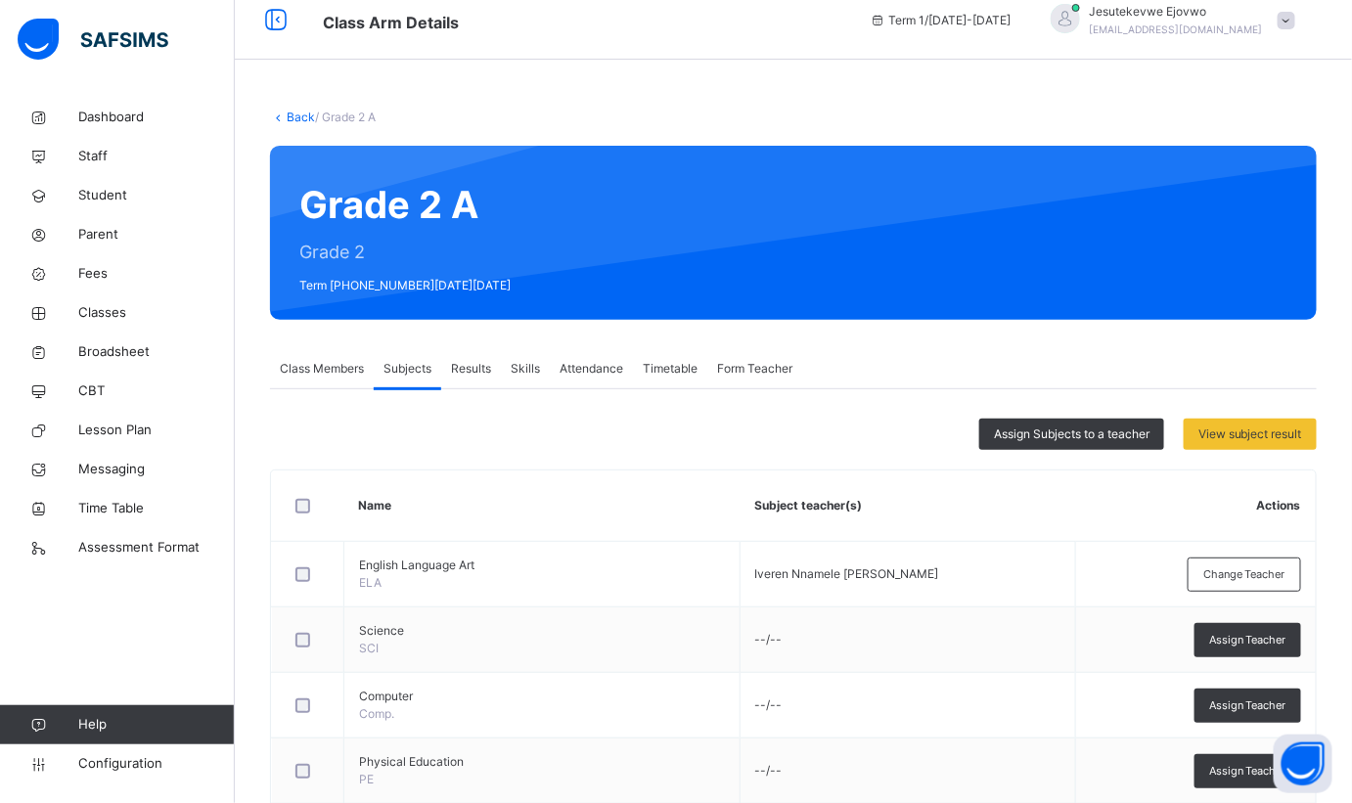
scroll to position [0, 0]
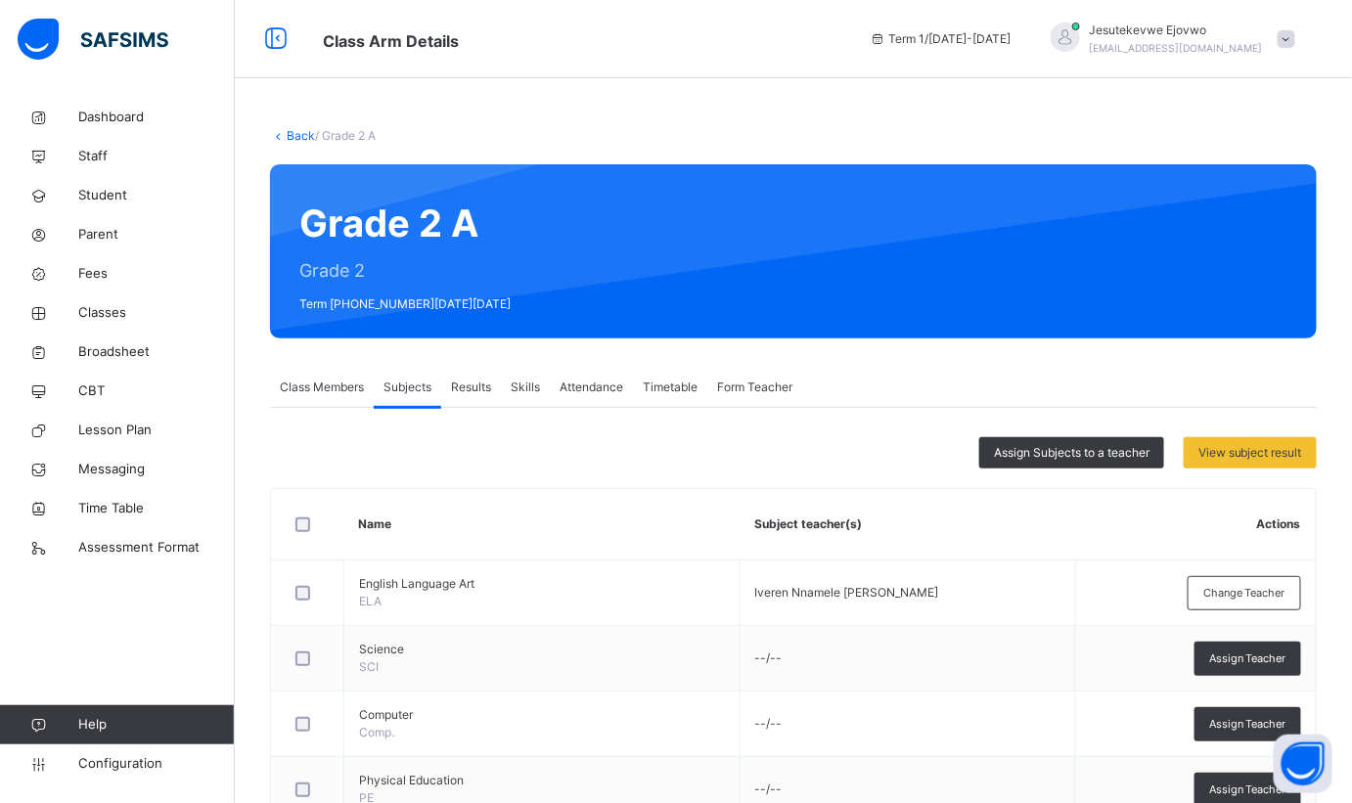
click at [1040, 445] on span "Assign Subjects to a teacher" at bounding box center [1072, 453] width 156 height 18
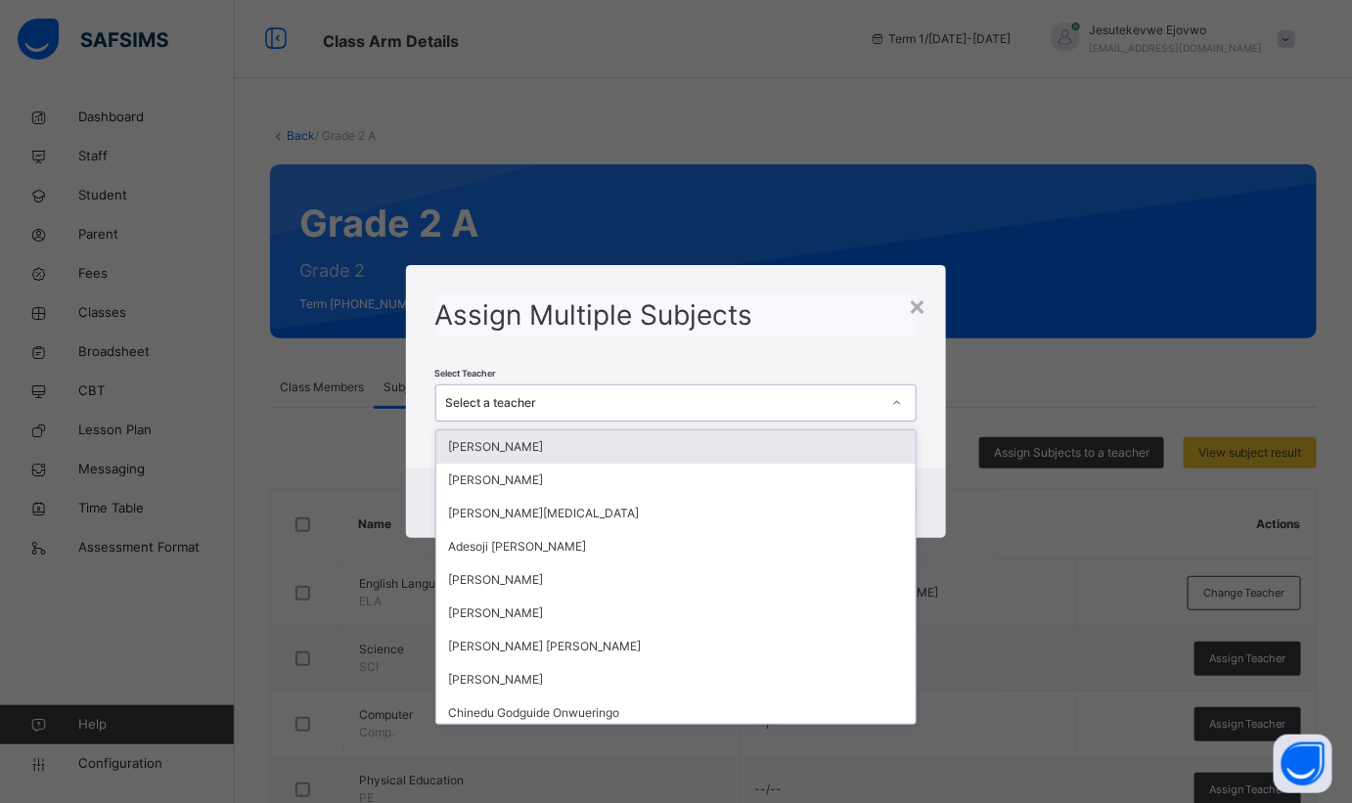
click at [739, 406] on div "Select a teacher" at bounding box center [663, 403] width 435 height 18
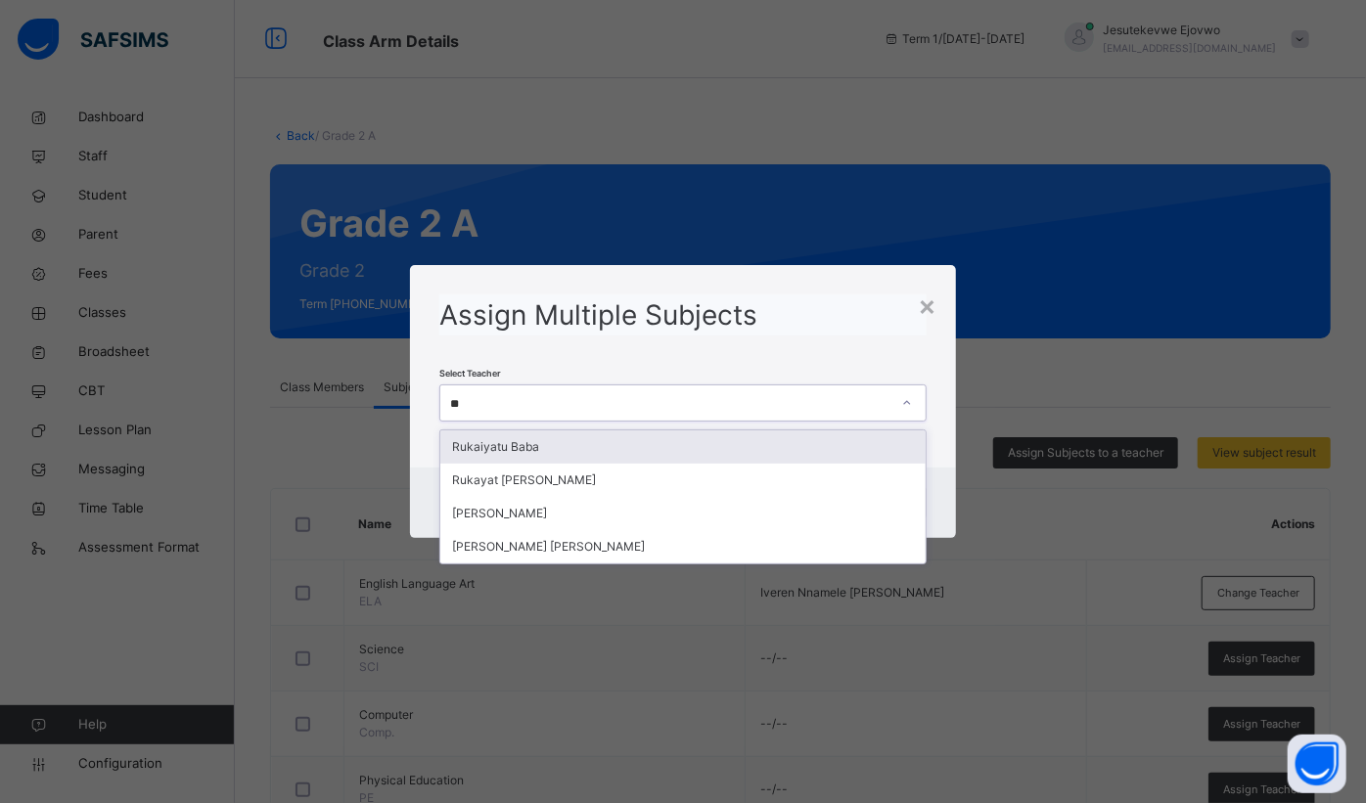
type input "***"
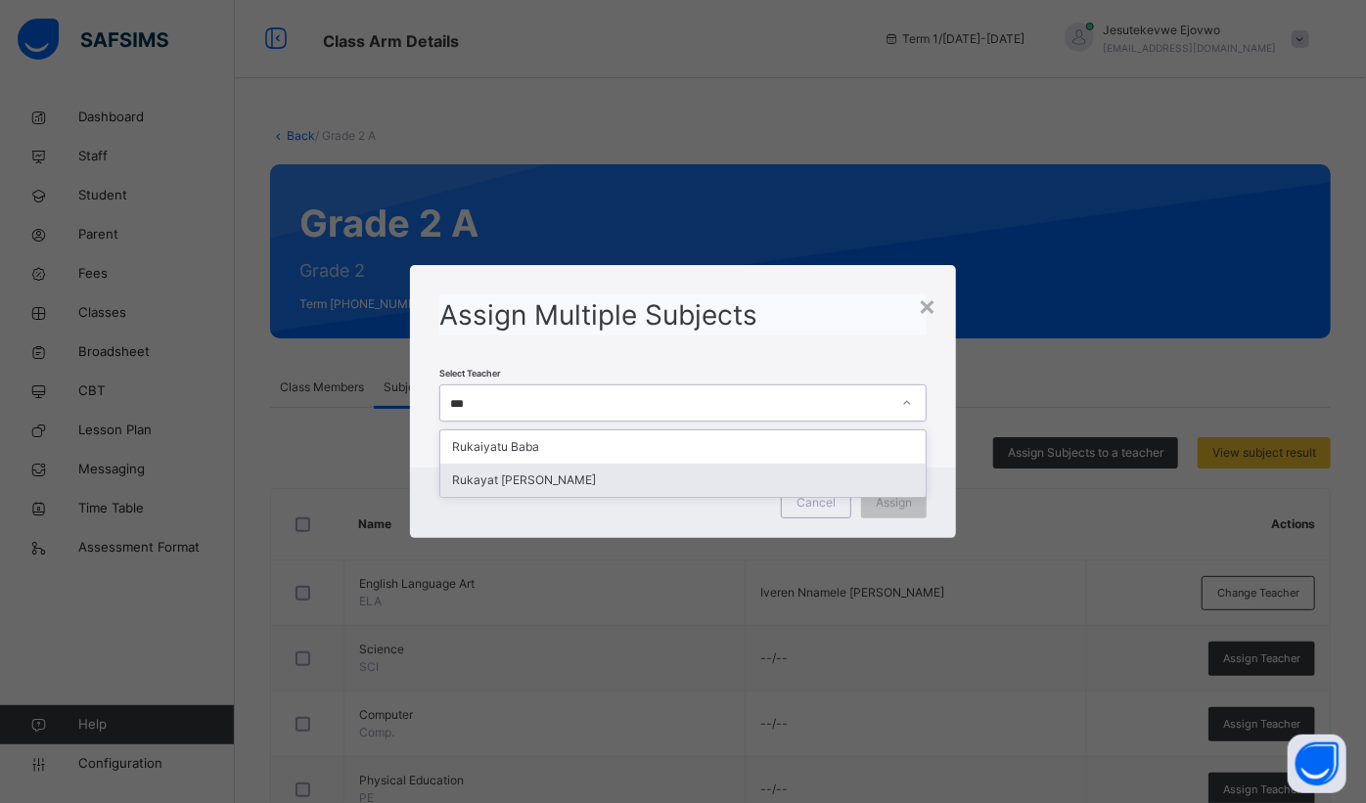
click at [646, 476] on div "Rukayat [PERSON_NAME]" at bounding box center [682, 480] width 485 height 33
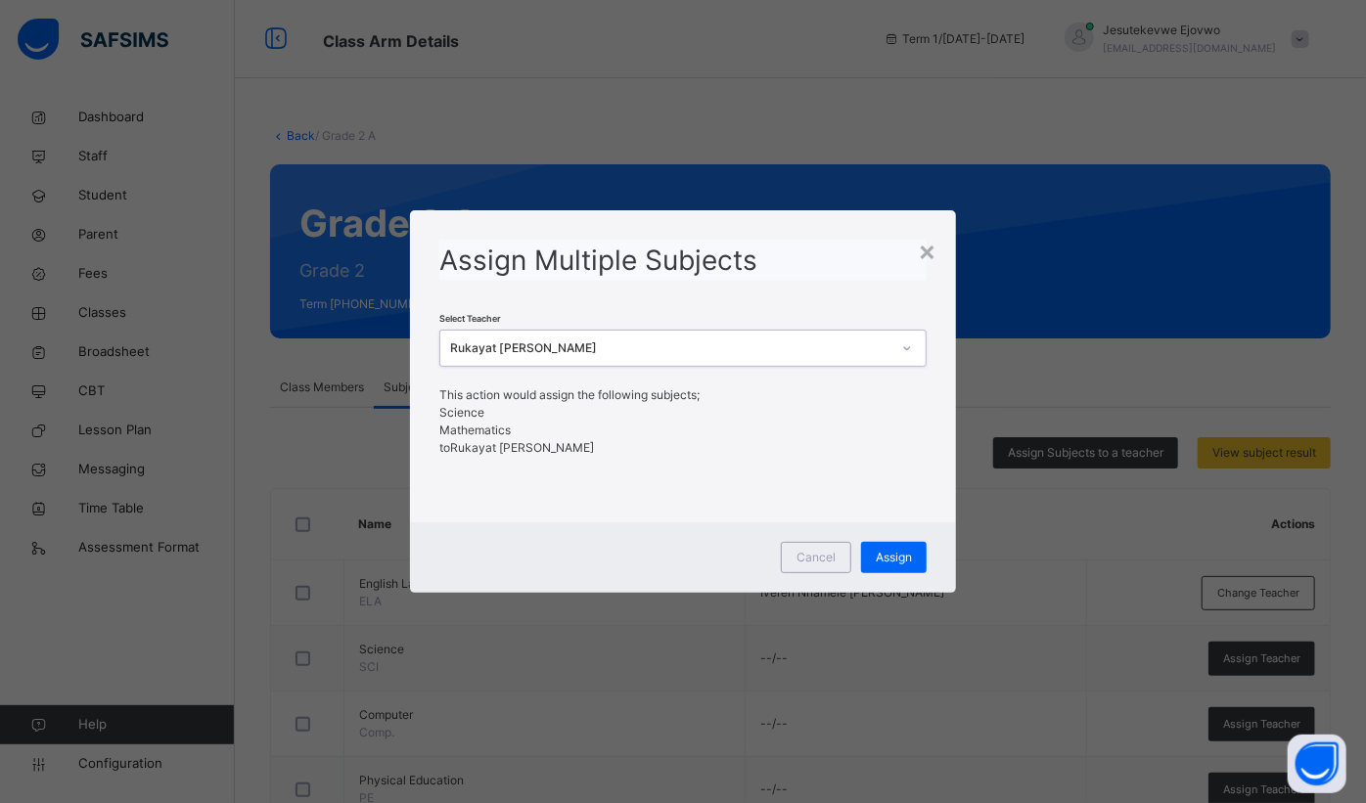
click at [902, 549] on span "Assign" at bounding box center [894, 558] width 36 height 18
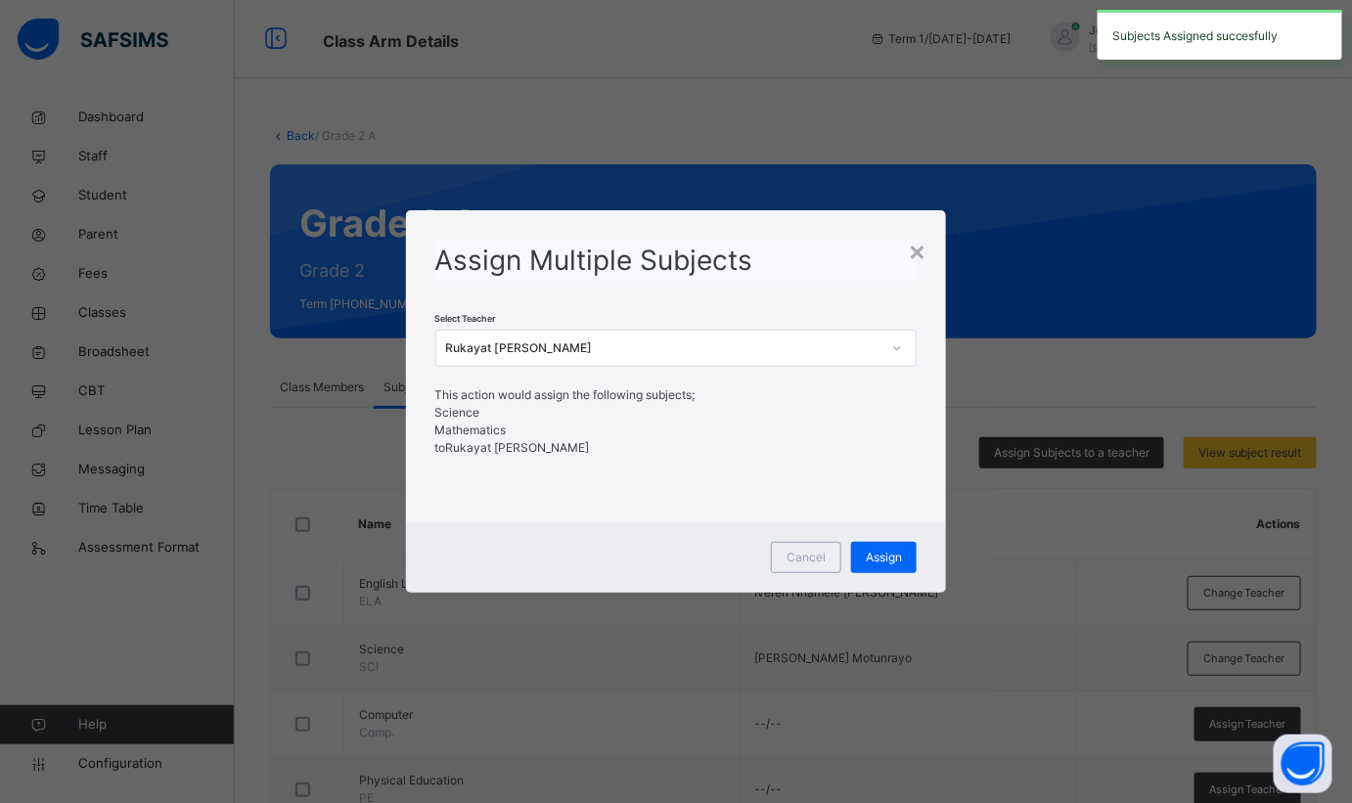
click at [918, 251] on div "×" at bounding box center [917, 250] width 19 height 41
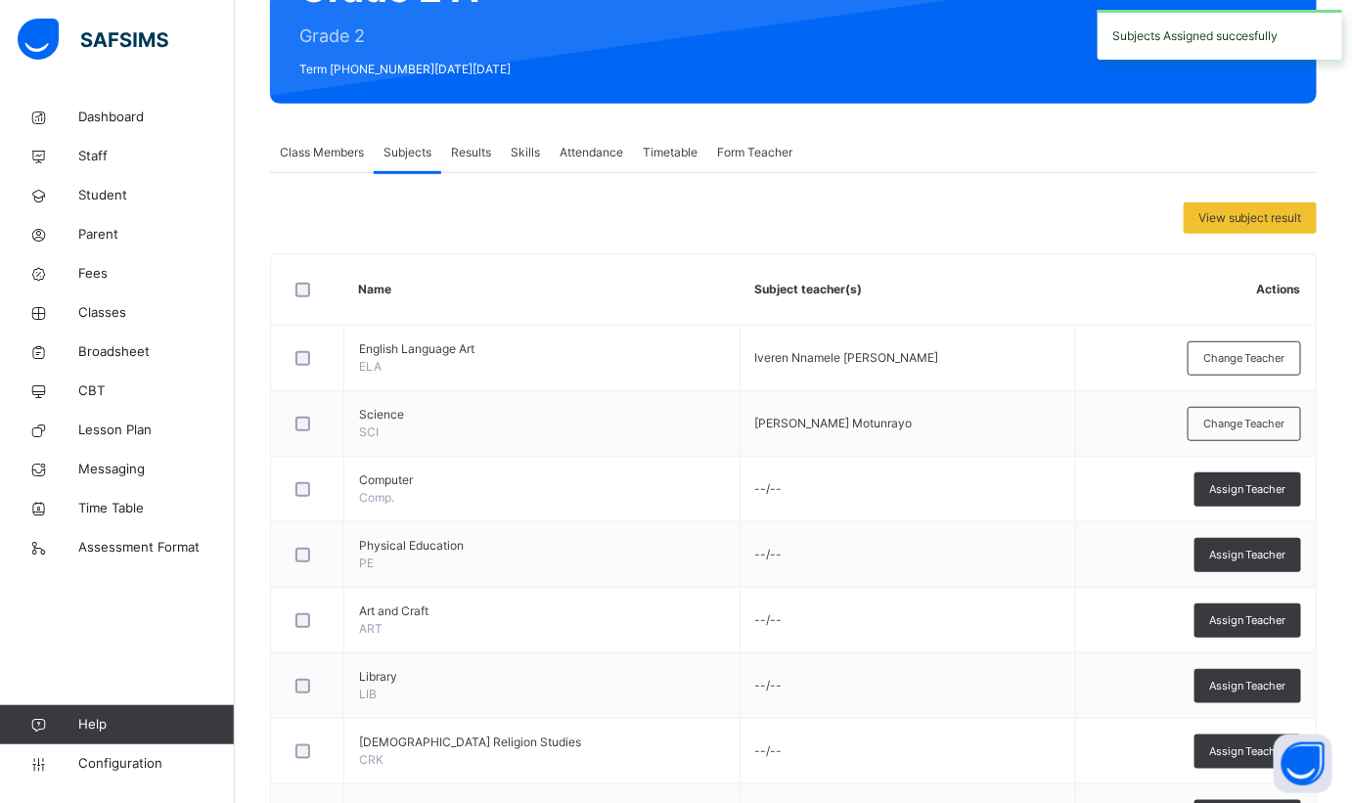
scroll to position [266, 0]
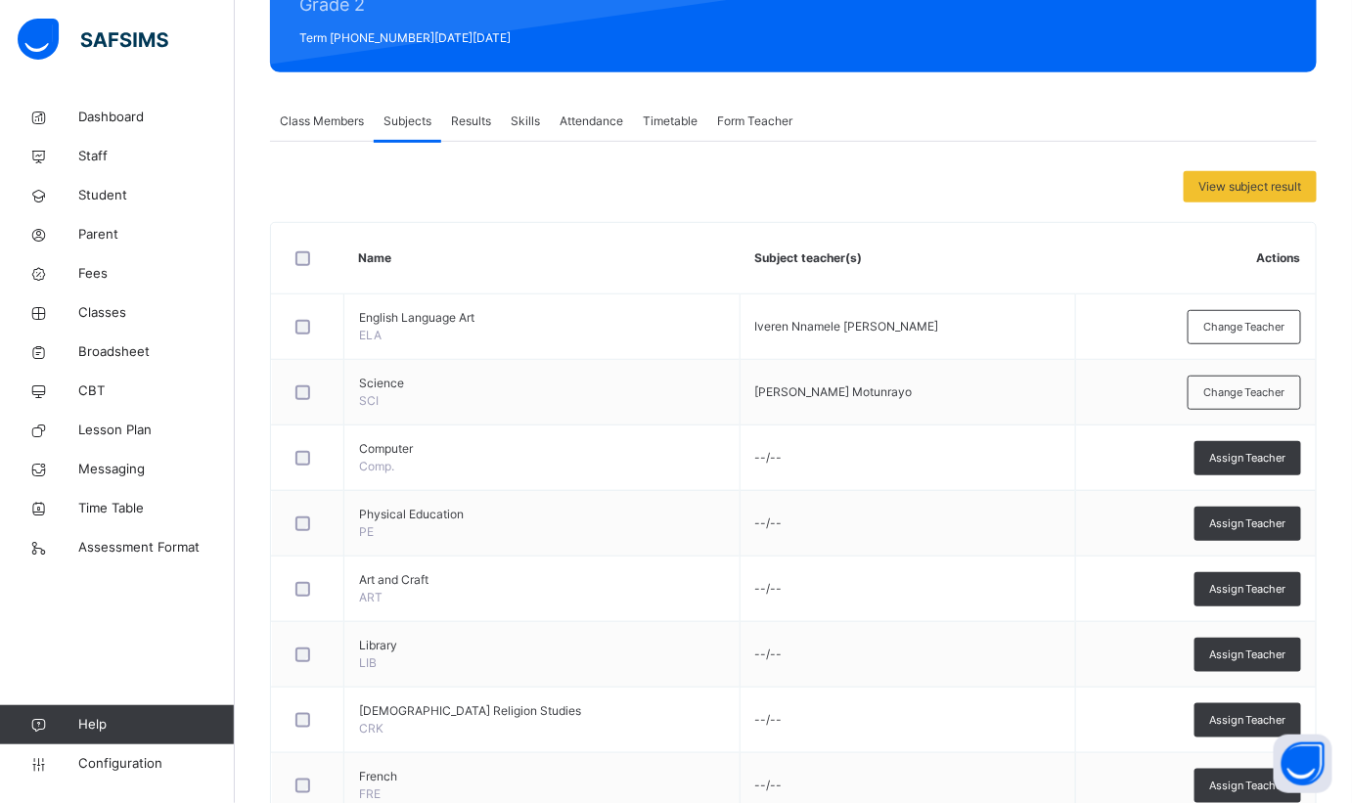
click at [1268, 446] on div "Assign Teacher" at bounding box center [1248, 458] width 107 height 34
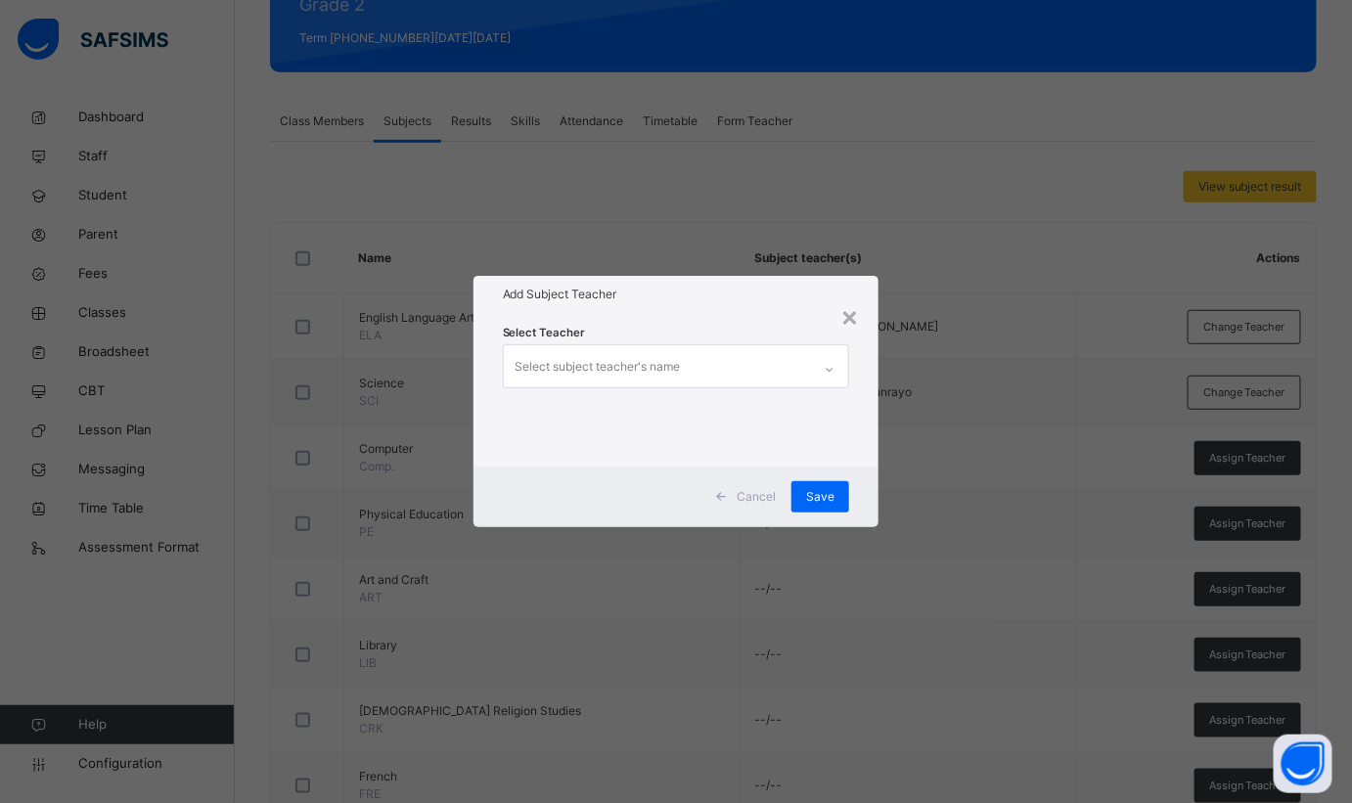
click at [761, 365] on div "Select subject teacher's name" at bounding box center [658, 365] width 308 height 41
type input "**"
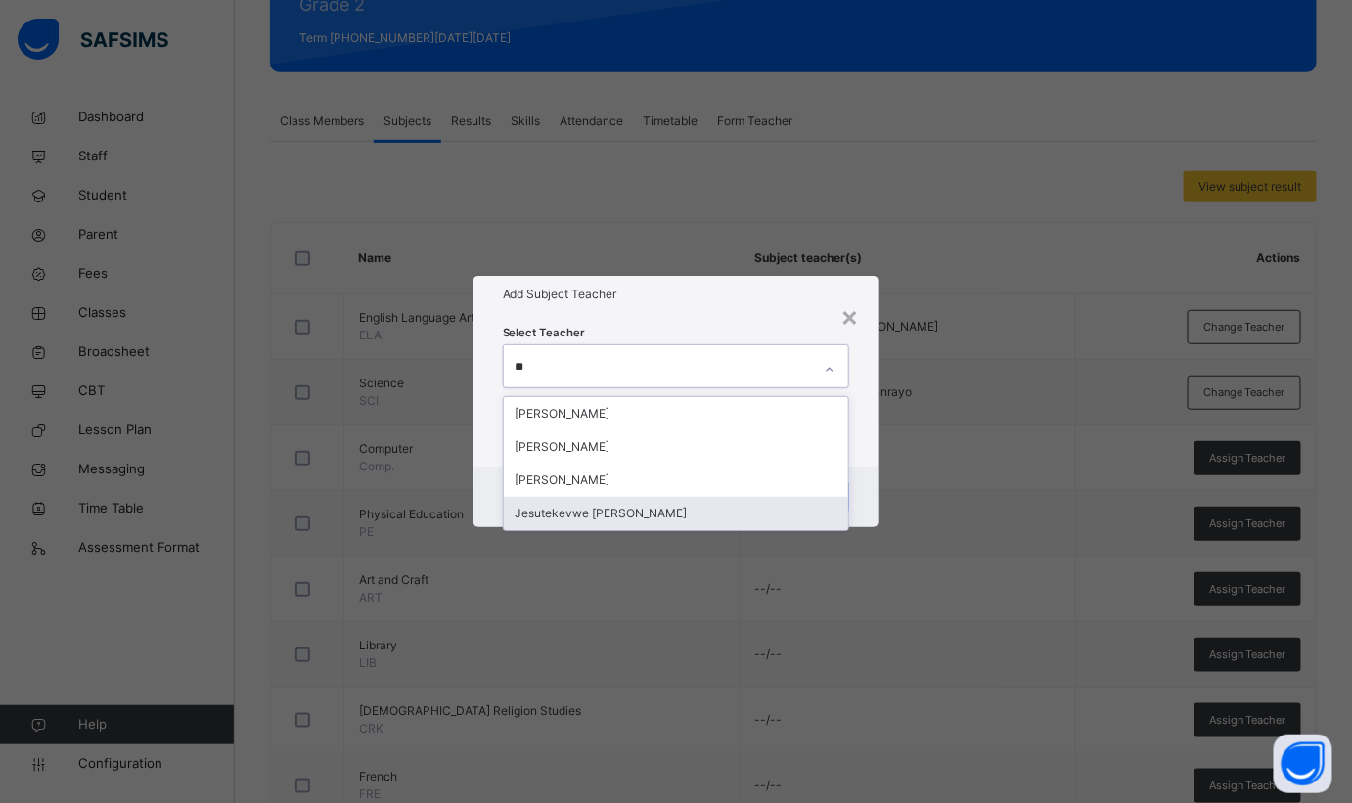
click at [748, 503] on div "Jesutekevwe Peter Ejovwo" at bounding box center [676, 513] width 345 height 33
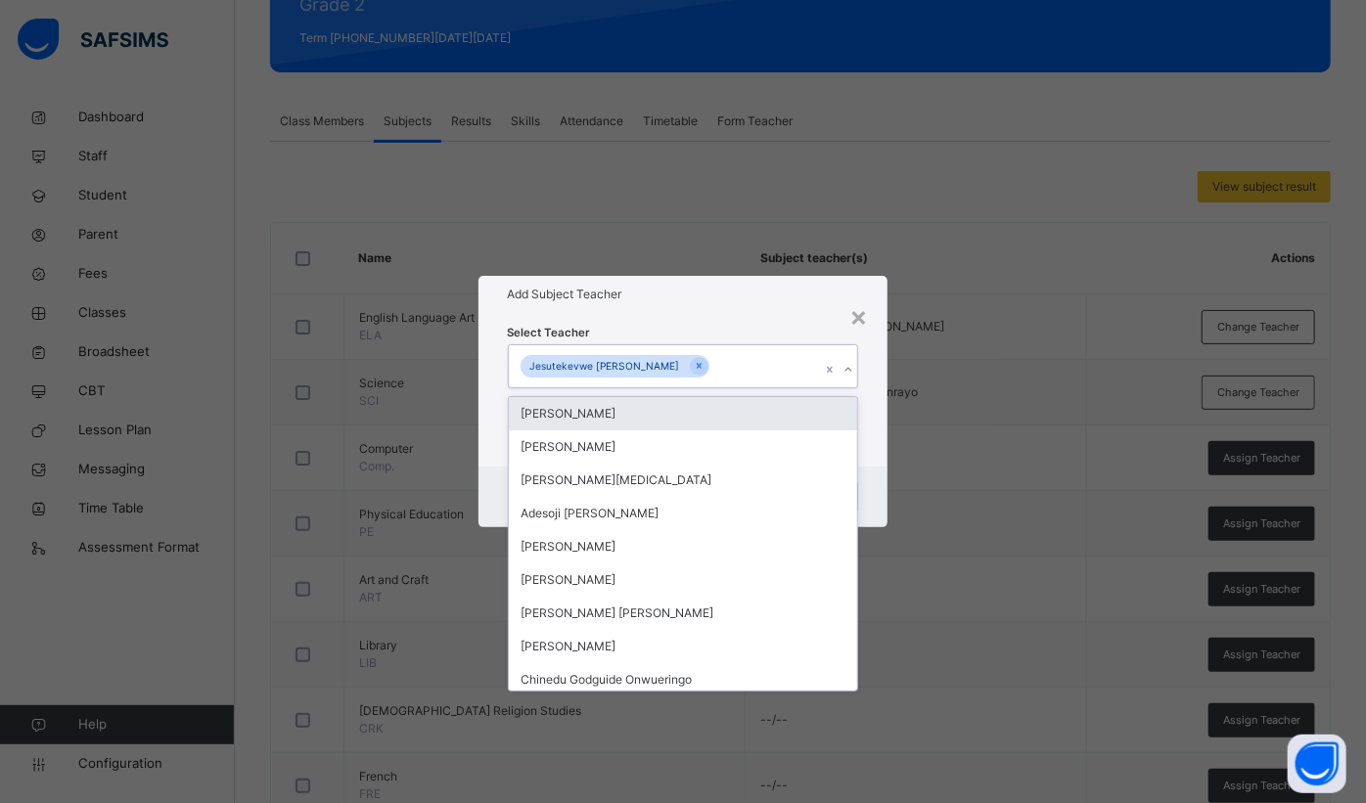
click at [772, 312] on div "Add Subject Teacher" at bounding box center [683, 294] width 410 height 37
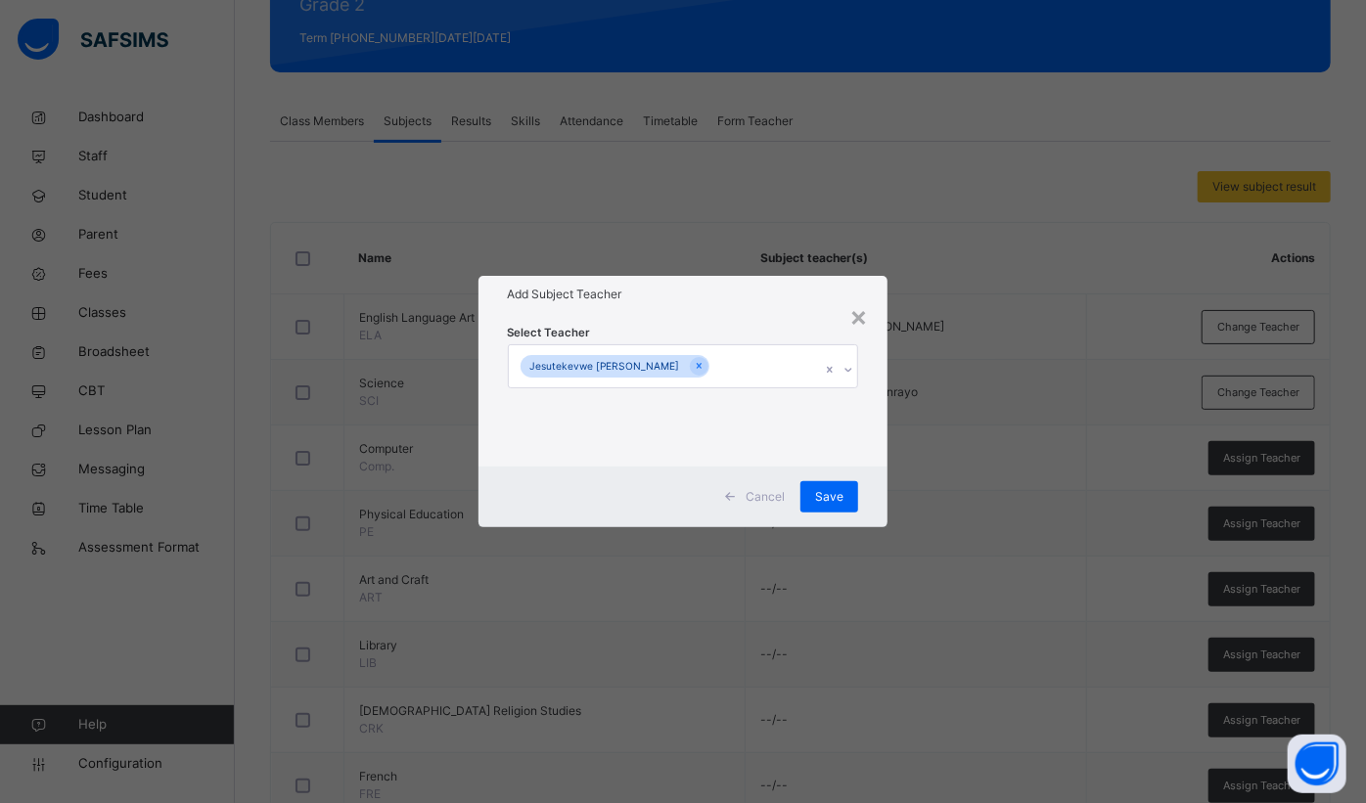
click at [813, 500] on div "Save" at bounding box center [829, 496] width 58 height 31
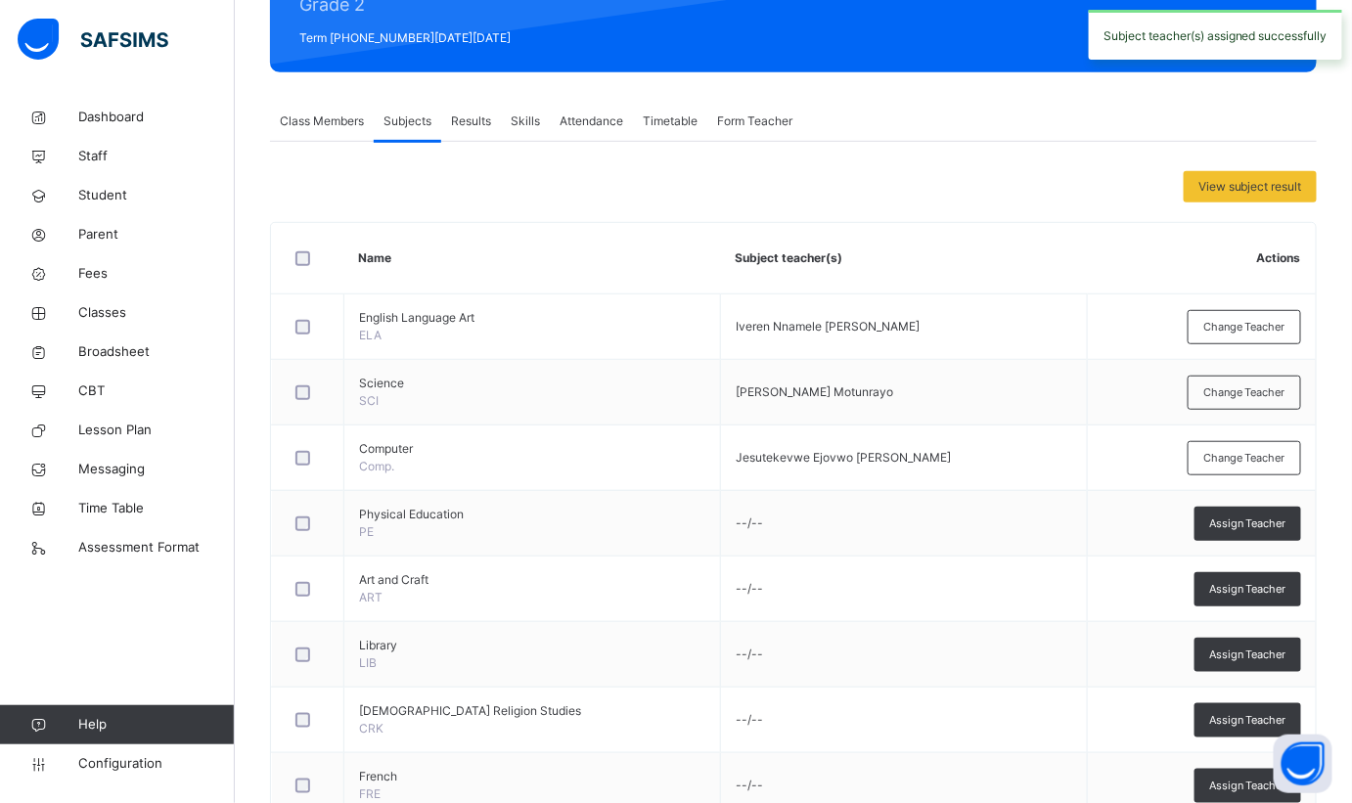
click at [1250, 523] on span "Assign Teacher" at bounding box center [1247, 524] width 77 height 17
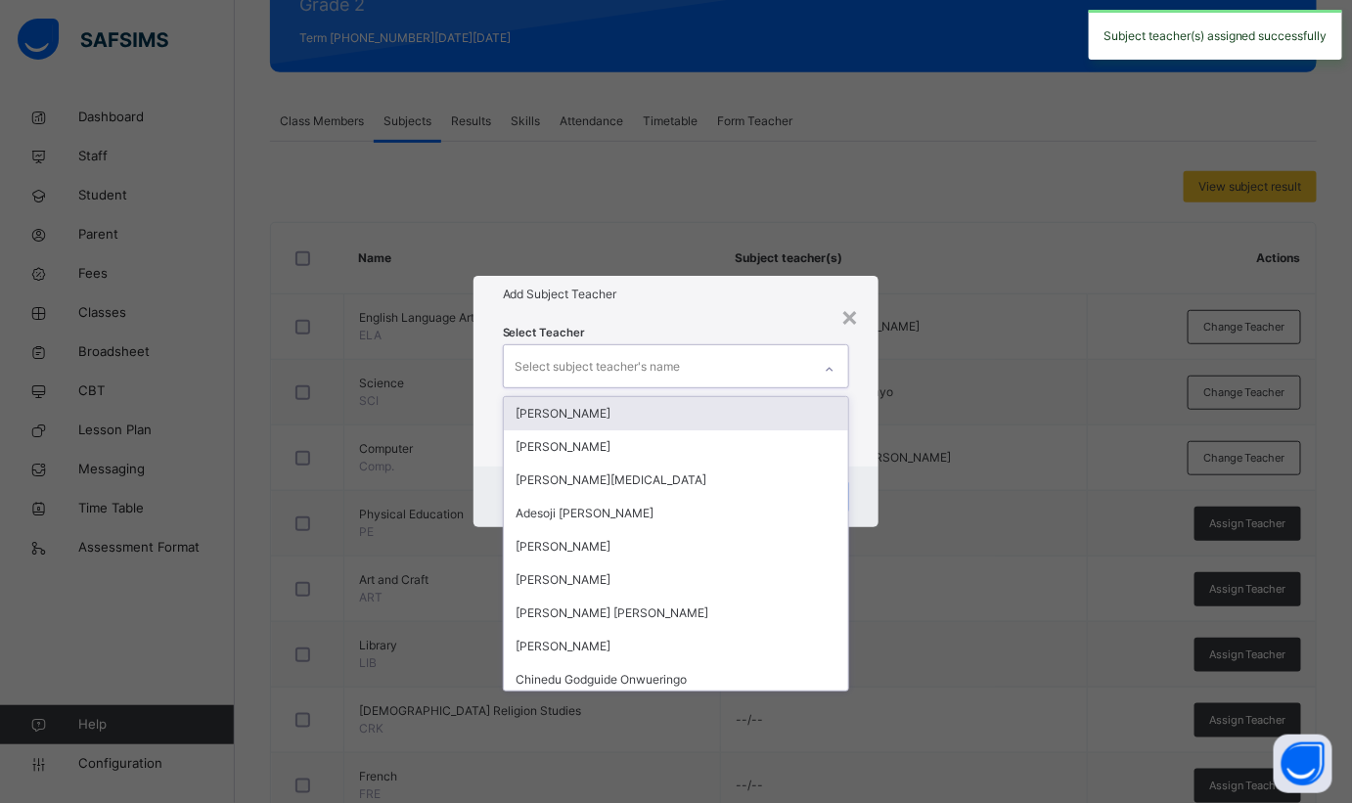
click at [653, 378] on div "Select subject teacher's name" at bounding box center [598, 366] width 165 height 37
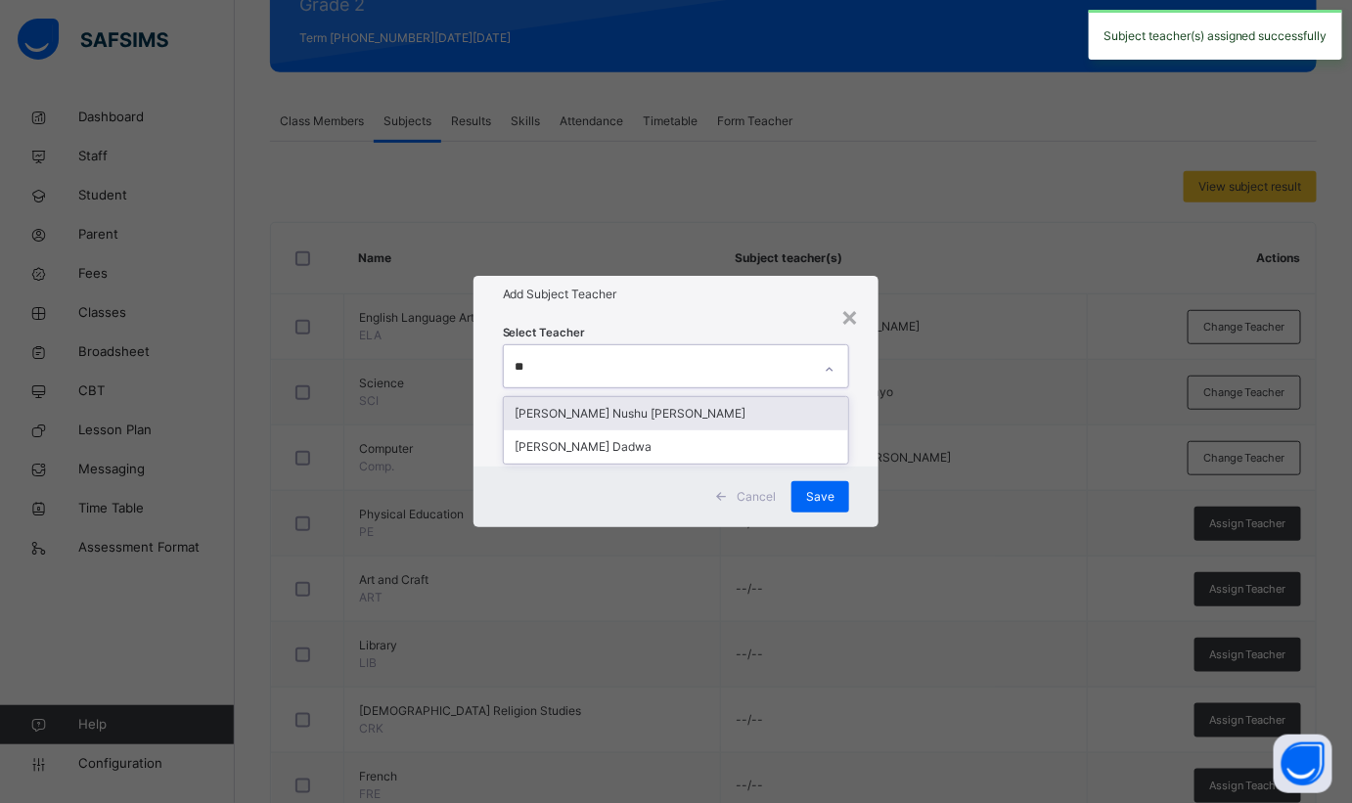
type input "***"
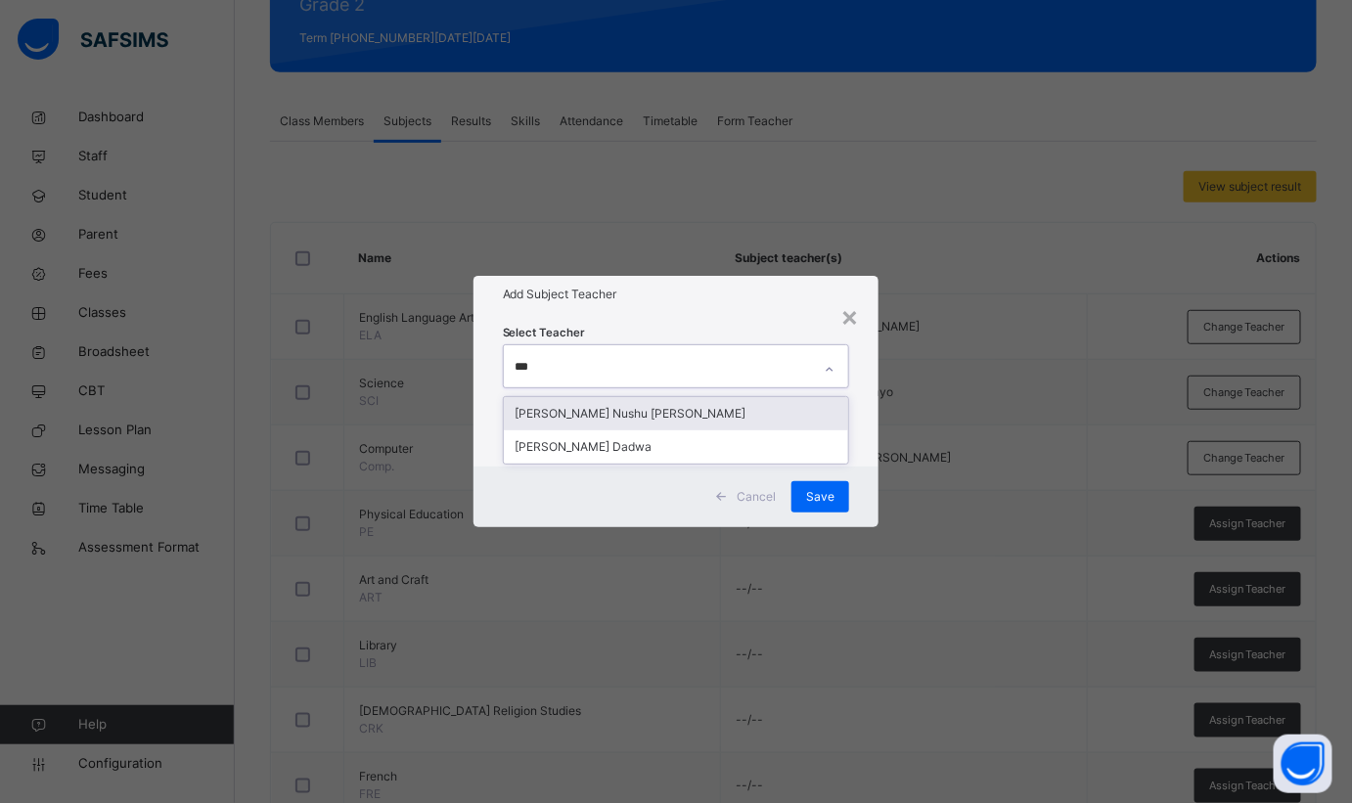
click at [637, 415] on div "[PERSON_NAME] Nushu [PERSON_NAME]" at bounding box center [676, 413] width 345 height 33
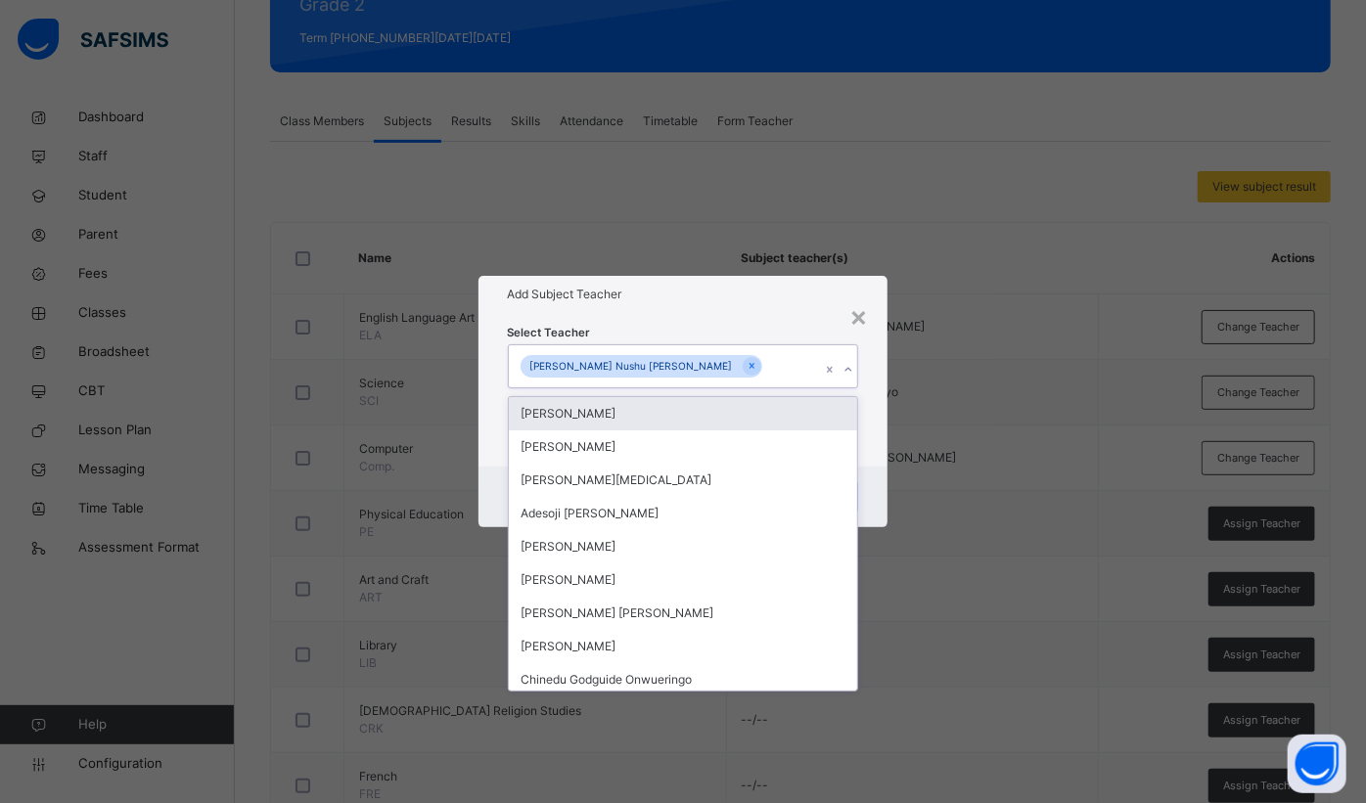
click at [761, 297] on h1 "Add Subject Teacher" at bounding box center [683, 295] width 351 height 18
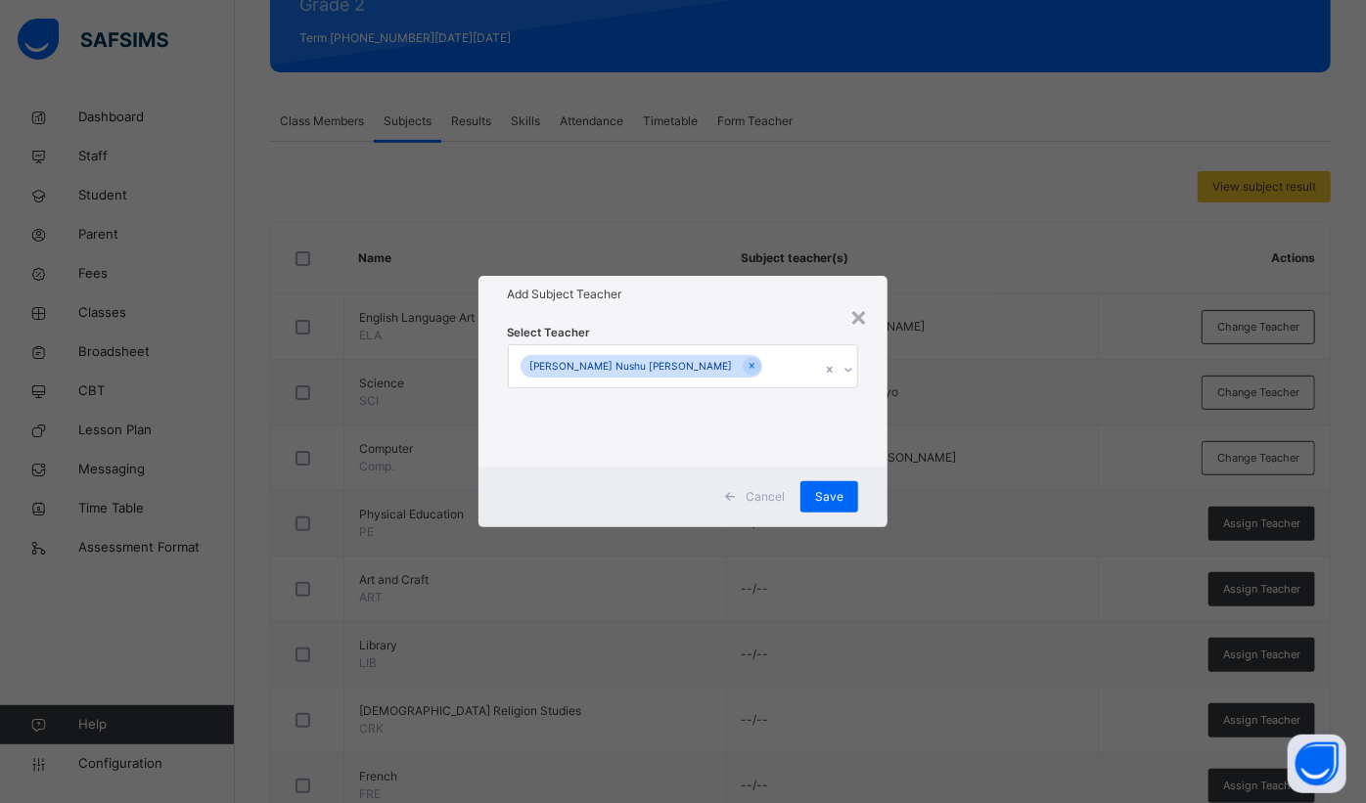
click at [836, 500] on span "Save" at bounding box center [829, 497] width 28 height 18
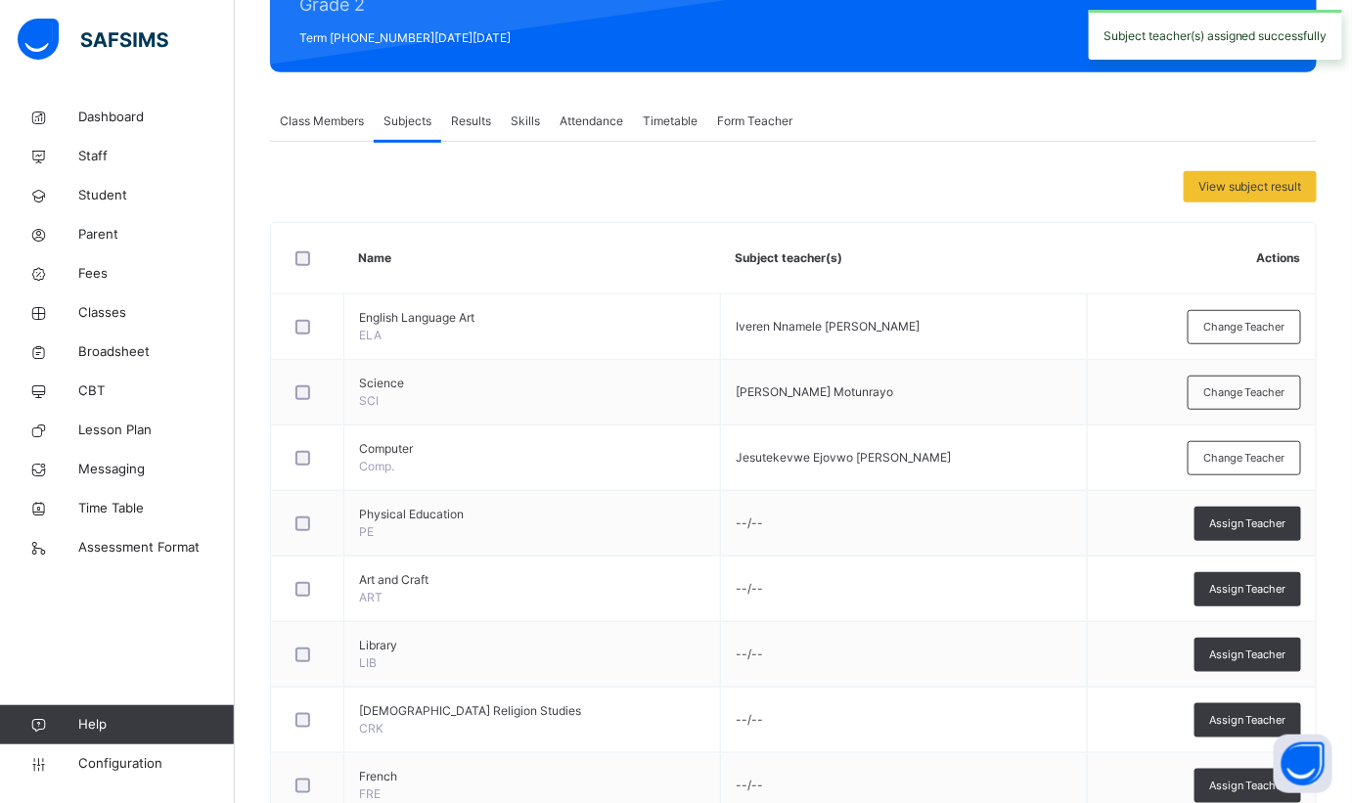
click at [1245, 516] on span "Assign Teacher" at bounding box center [1247, 524] width 77 height 17
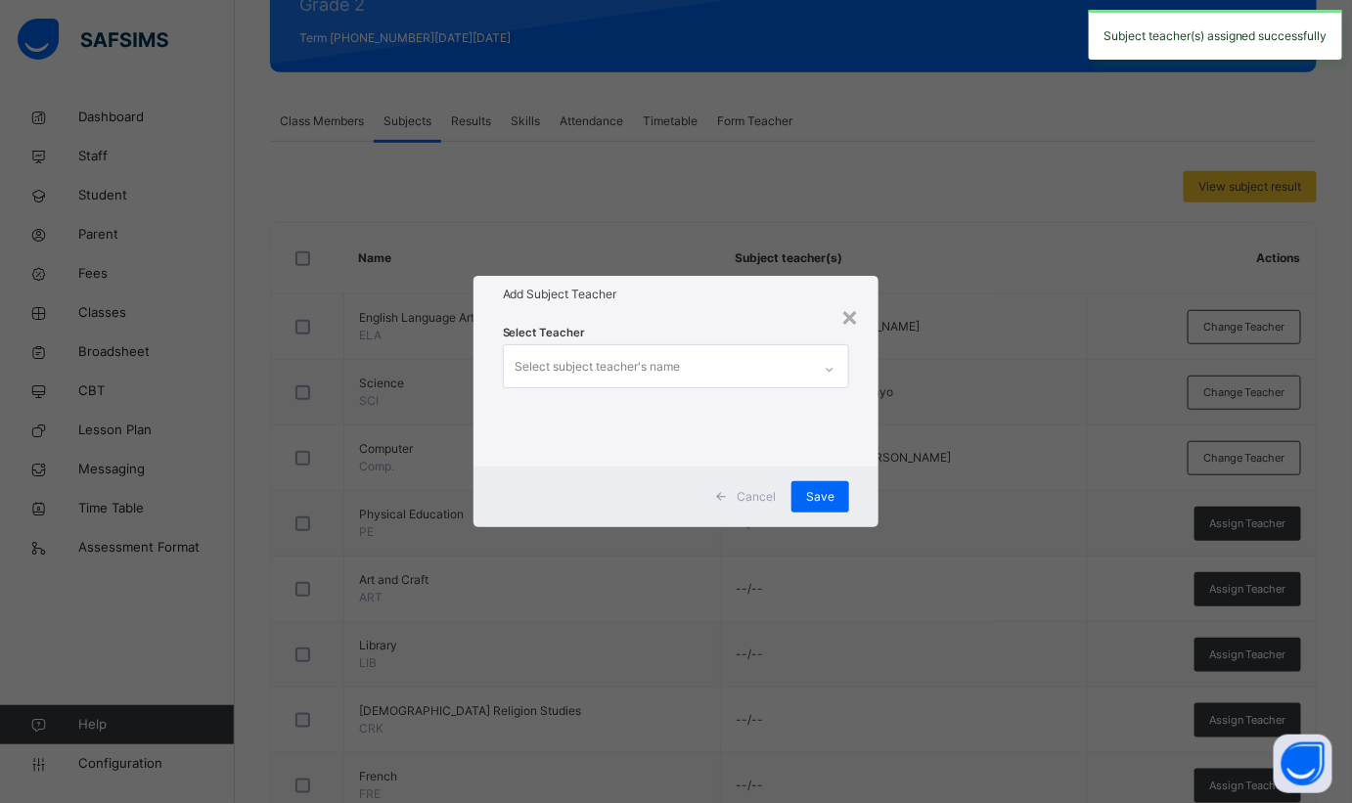
click at [850, 318] on div "×" at bounding box center [849, 315] width 19 height 41
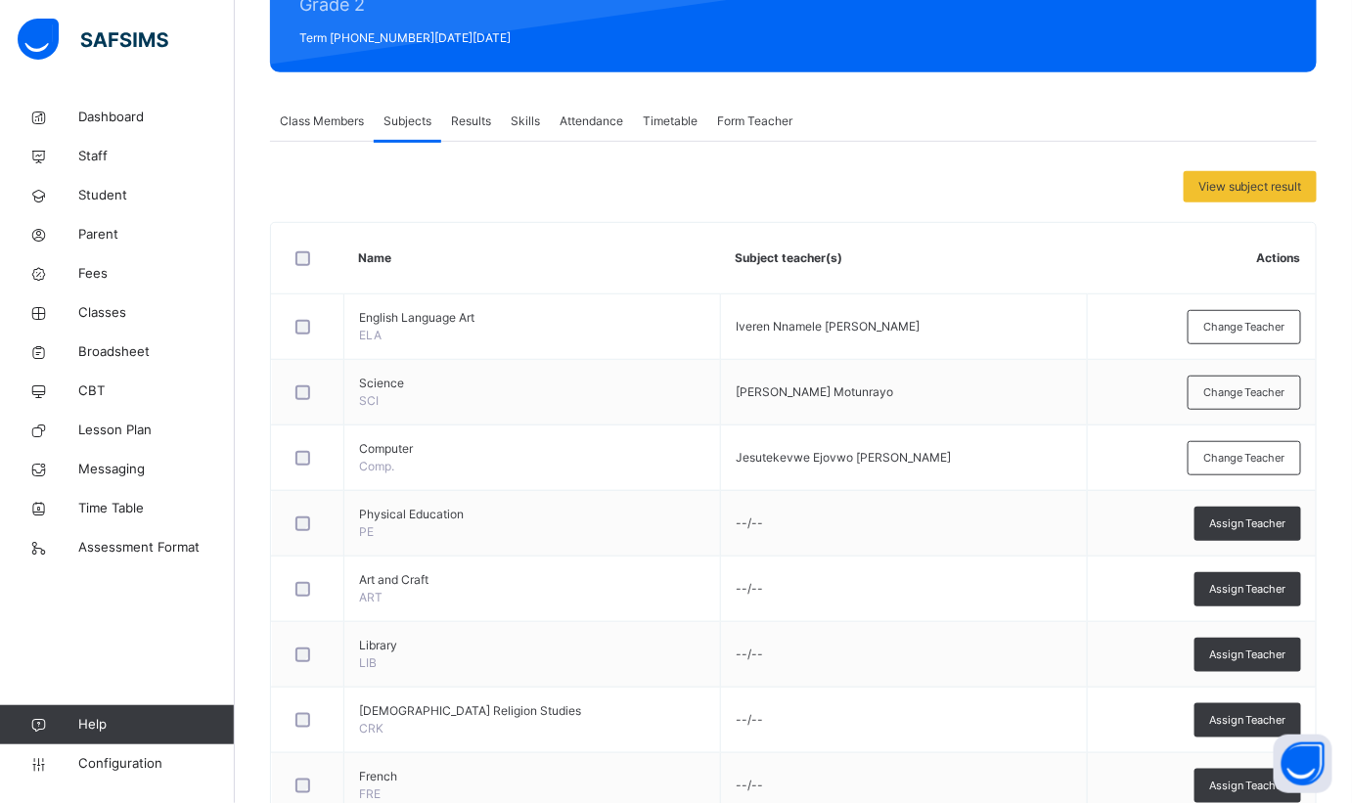
click at [1278, 517] on span "Assign Teacher" at bounding box center [1247, 524] width 77 height 17
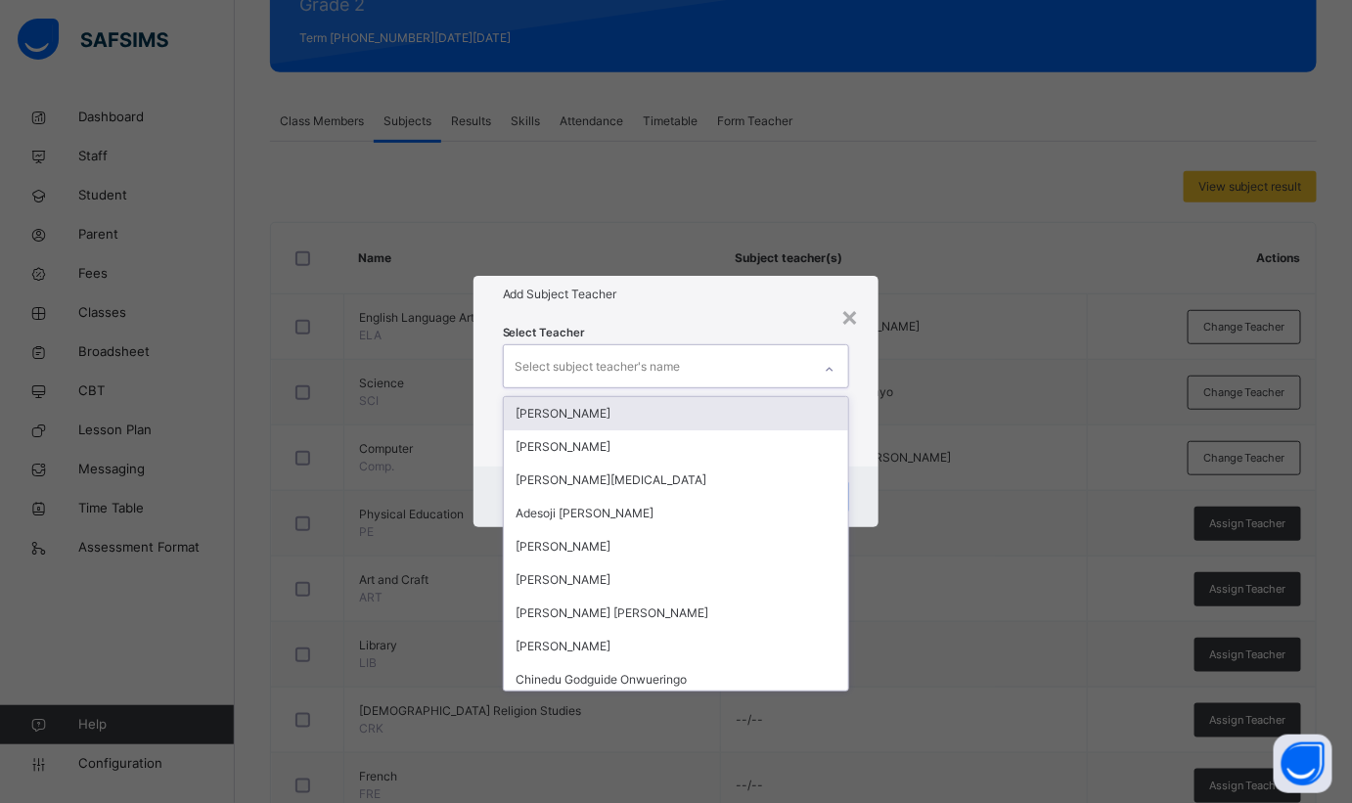
click at [722, 356] on div "Select subject teacher's name" at bounding box center [658, 365] width 308 height 41
type input "**"
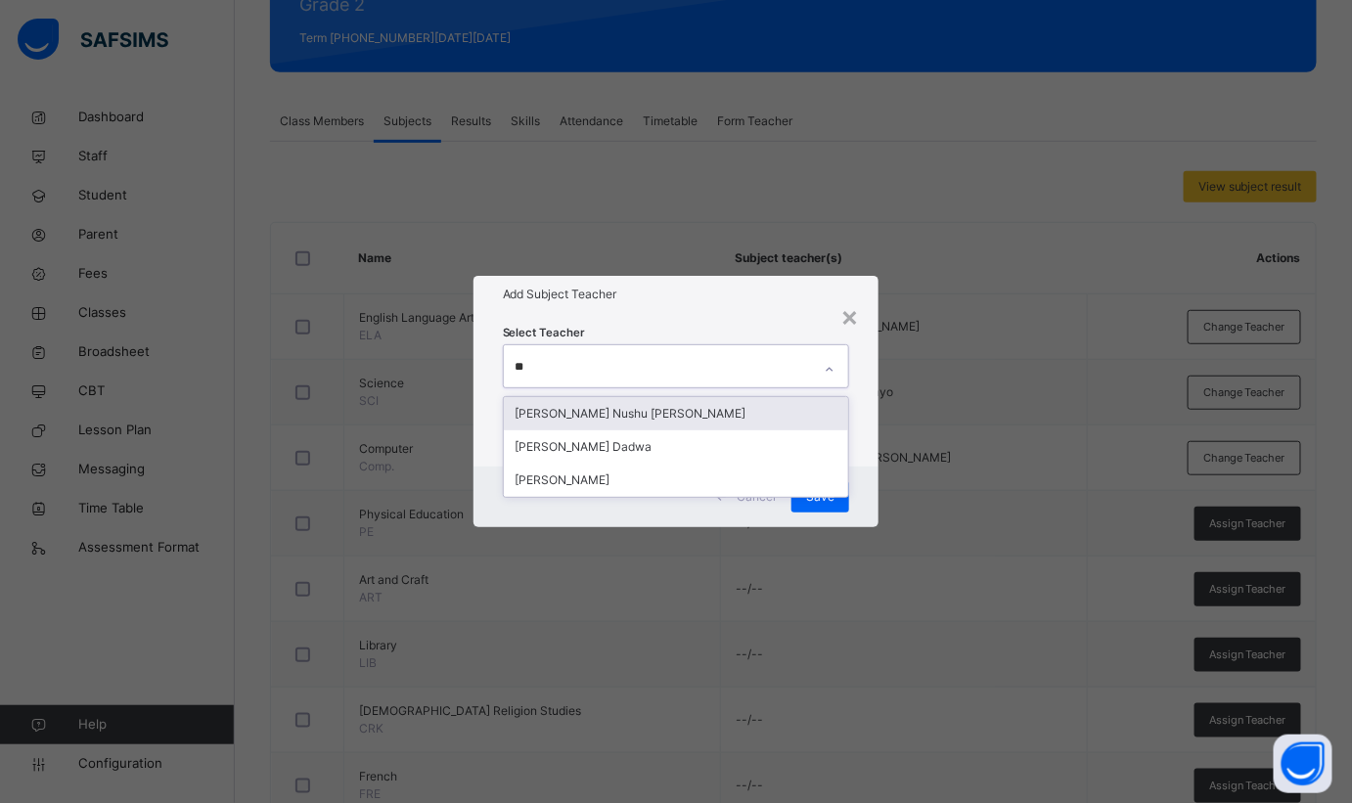
click at [652, 405] on div "[PERSON_NAME] Nushu [PERSON_NAME]" at bounding box center [676, 413] width 345 height 33
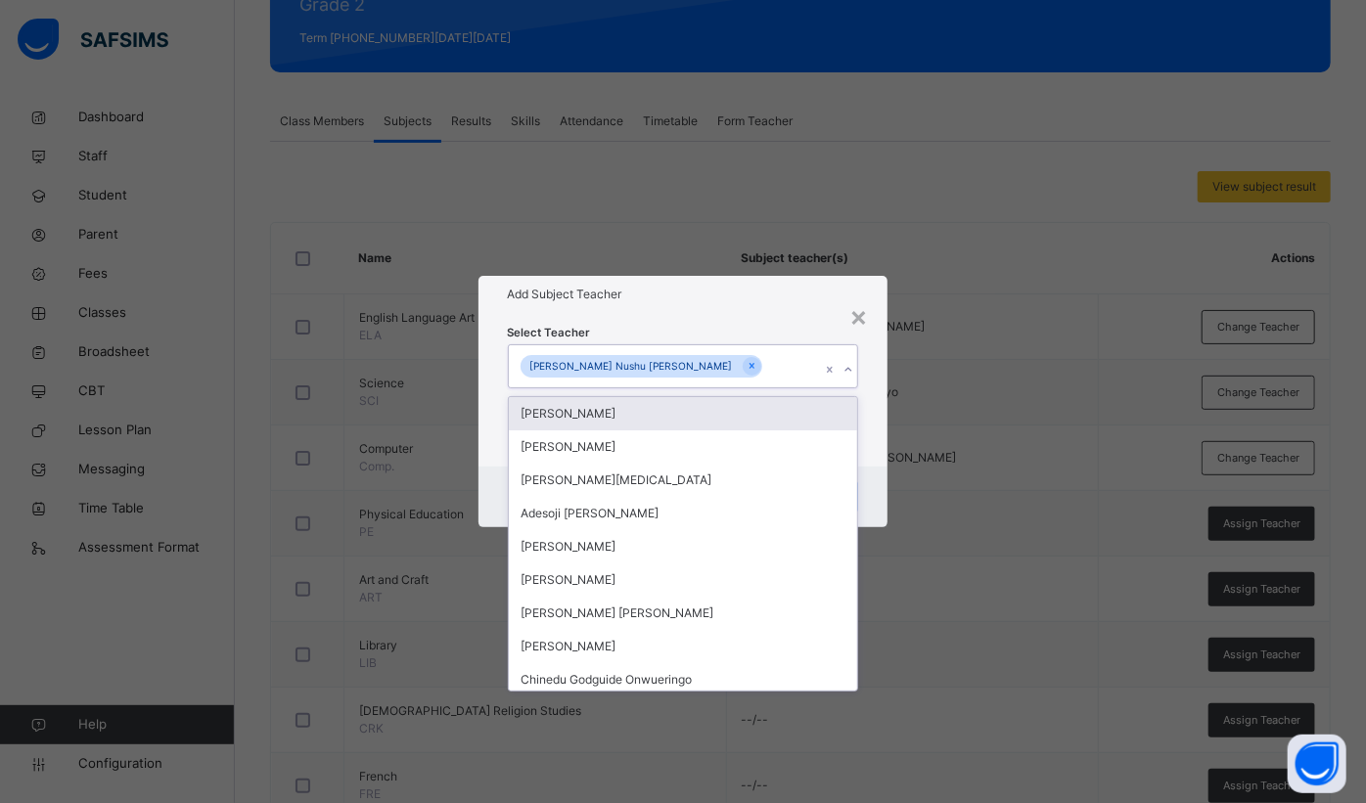
click at [712, 301] on h1 "Add Subject Teacher" at bounding box center [683, 295] width 351 height 18
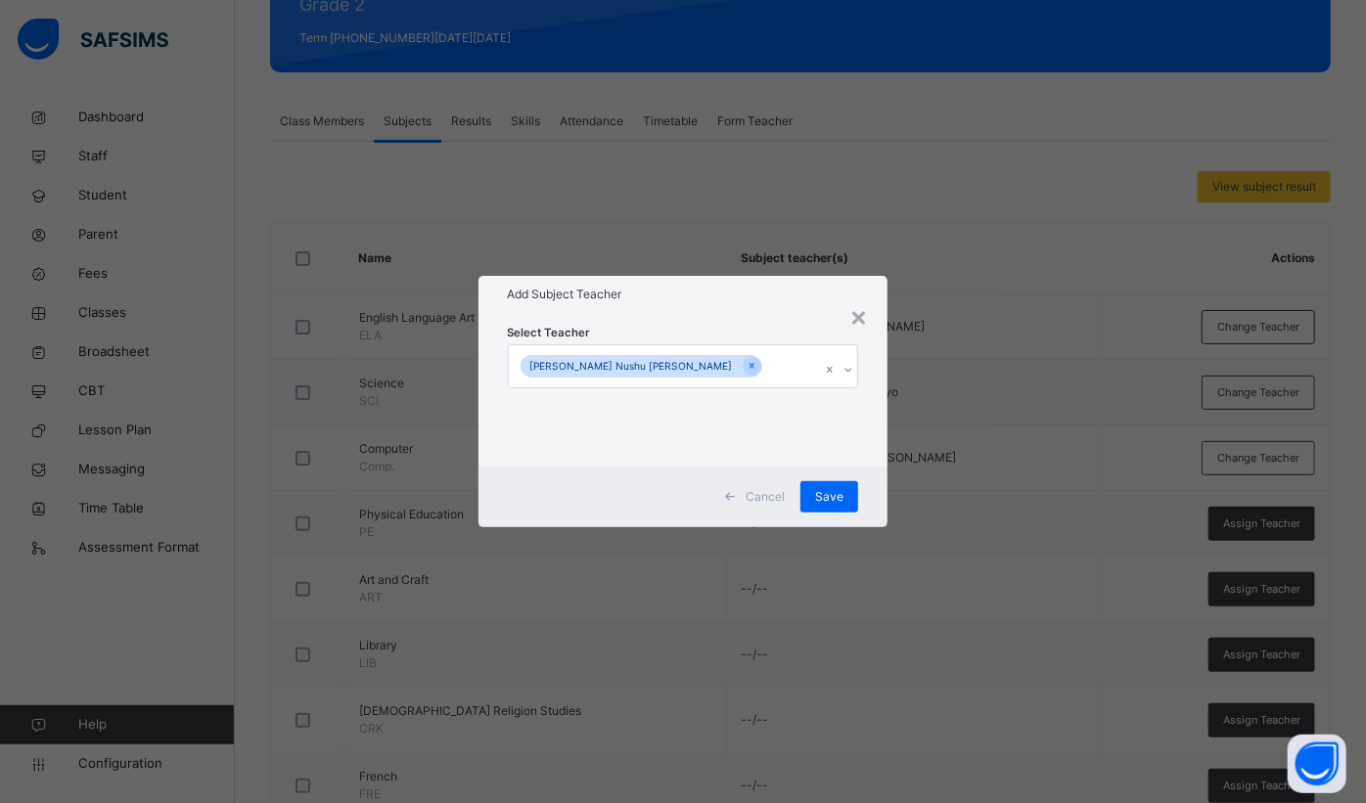
click at [817, 491] on span "Save" at bounding box center [829, 497] width 28 height 18
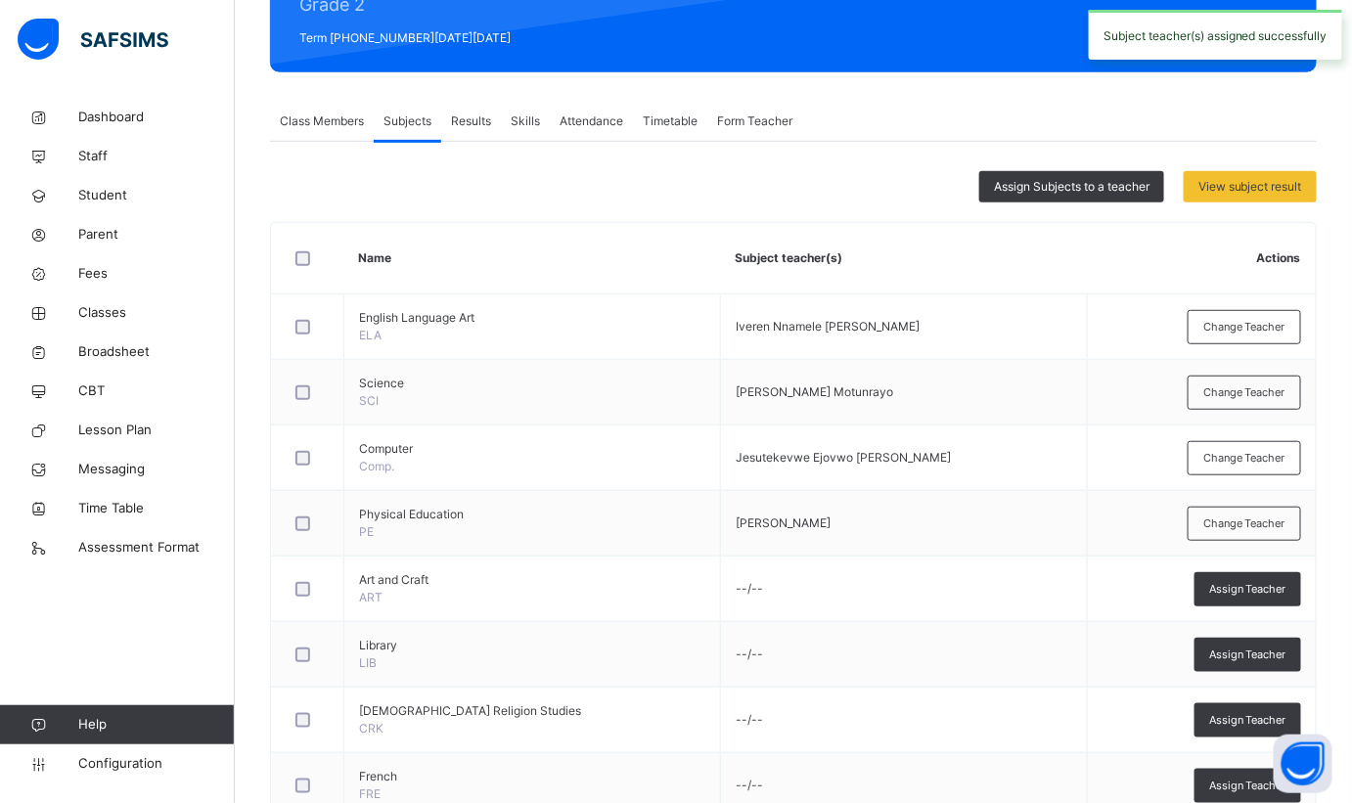
click at [296, 724] on div at bounding box center [308, 720] width 42 height 41
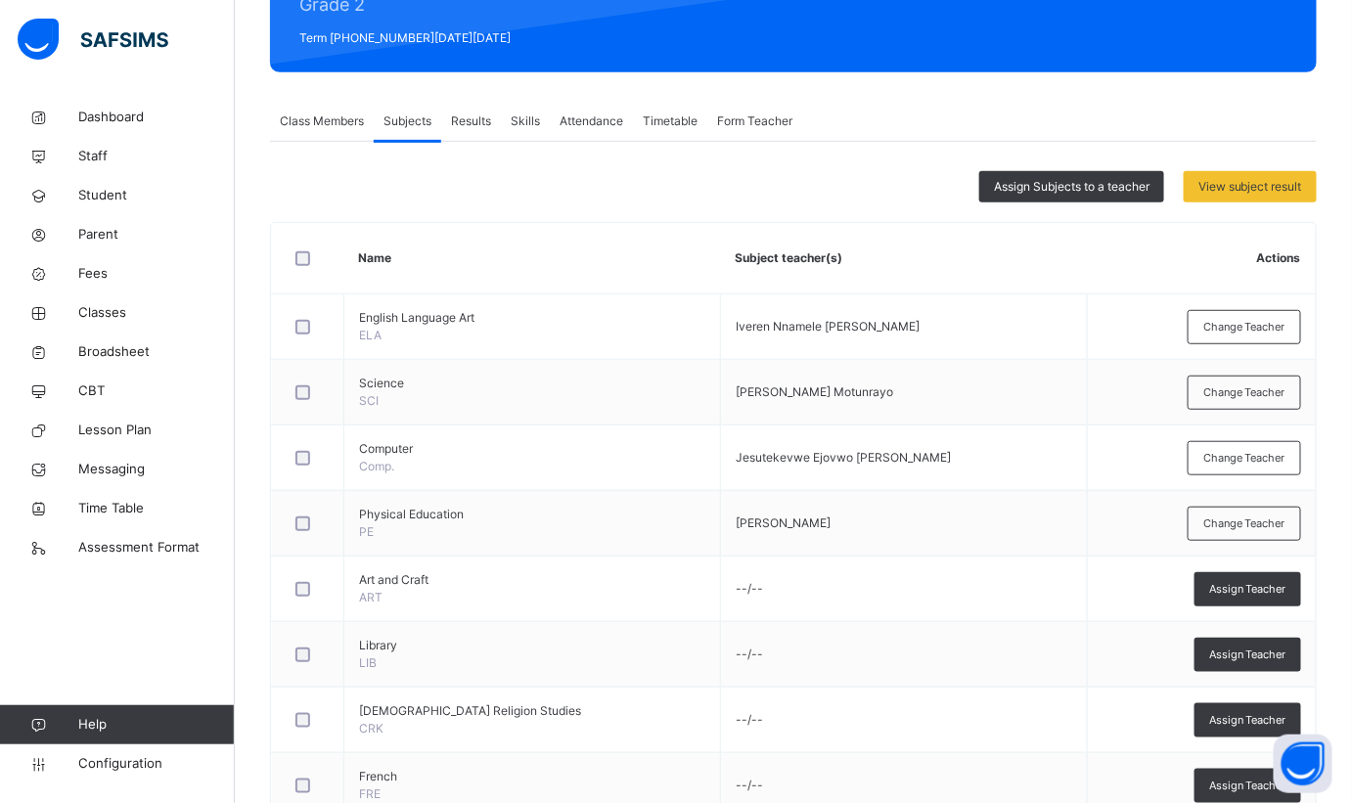
click at [1064, 179] on span "Assign Subjects to a teacher" at bounding box center [1072, 187] width 156 height 18
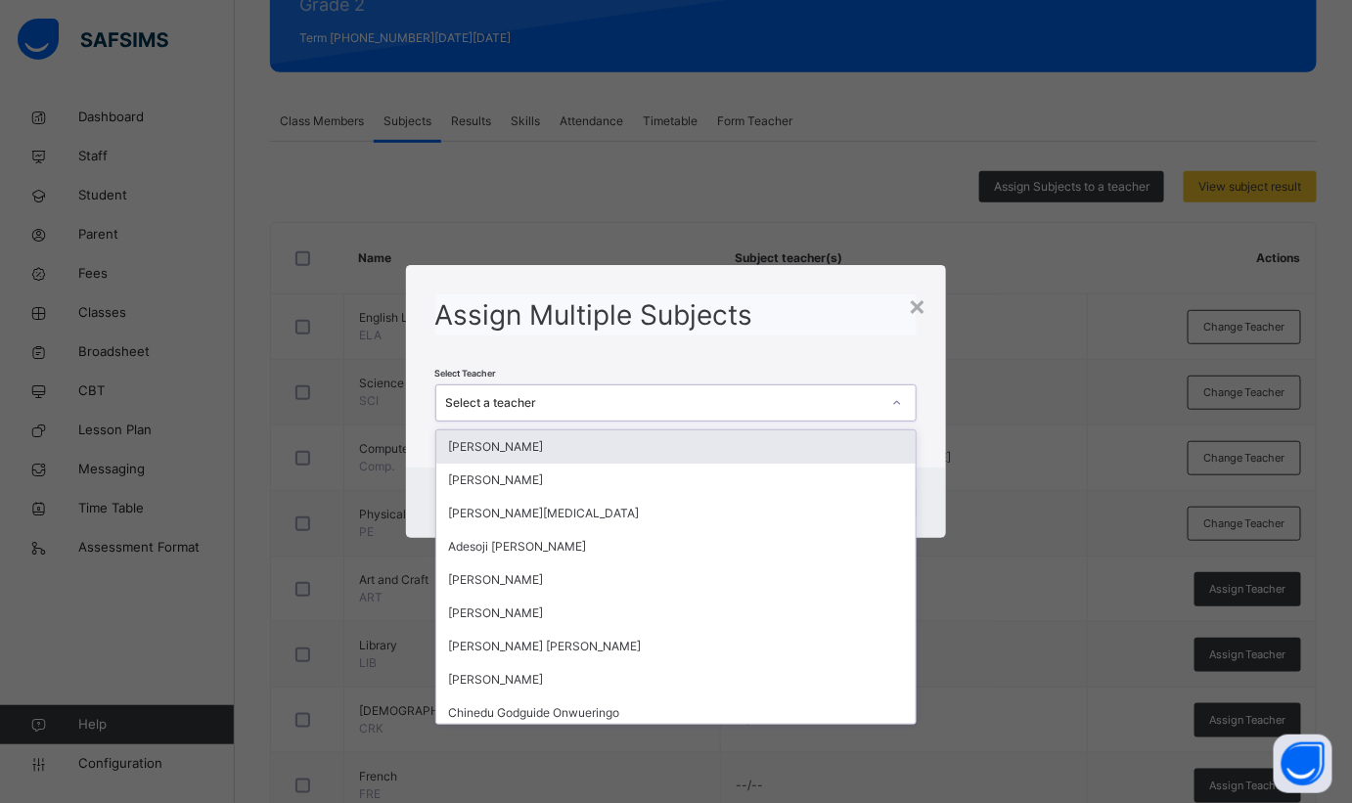
click at [574, 394] on div "Select a teacher" at bounding box center [663, 403] width 435 height 18
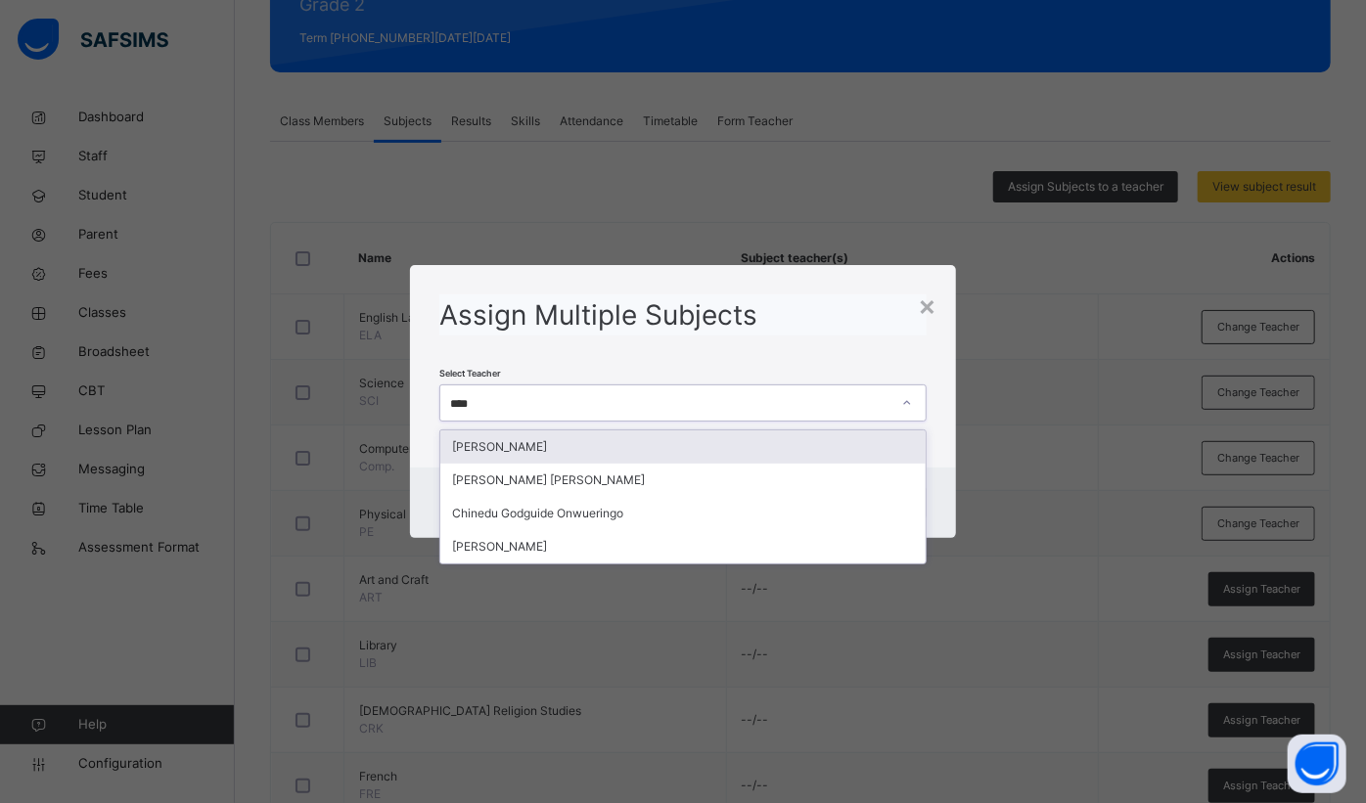
type input "*****"
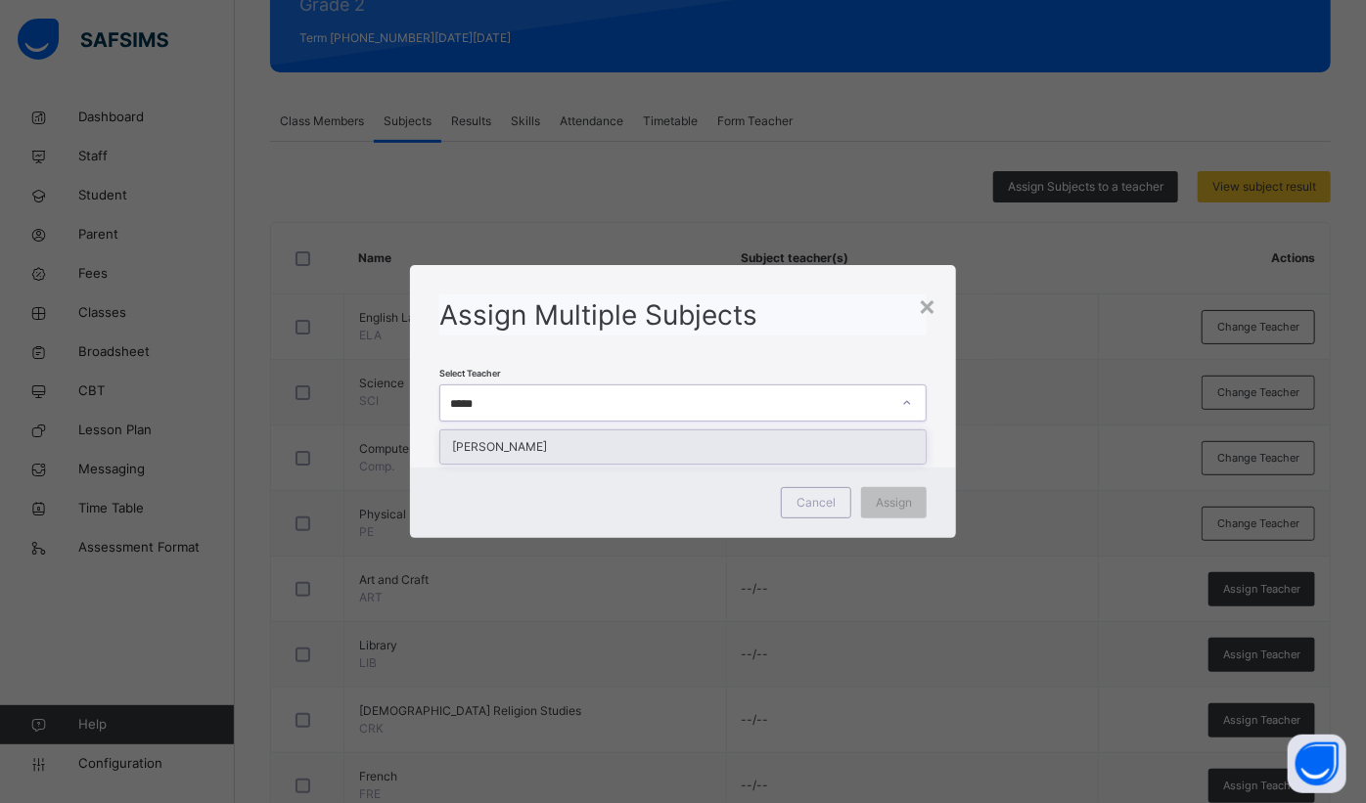
click at [572, 452] on div "[PERSON_NAME]" at bounding box center [682, 447] width 485 height 33
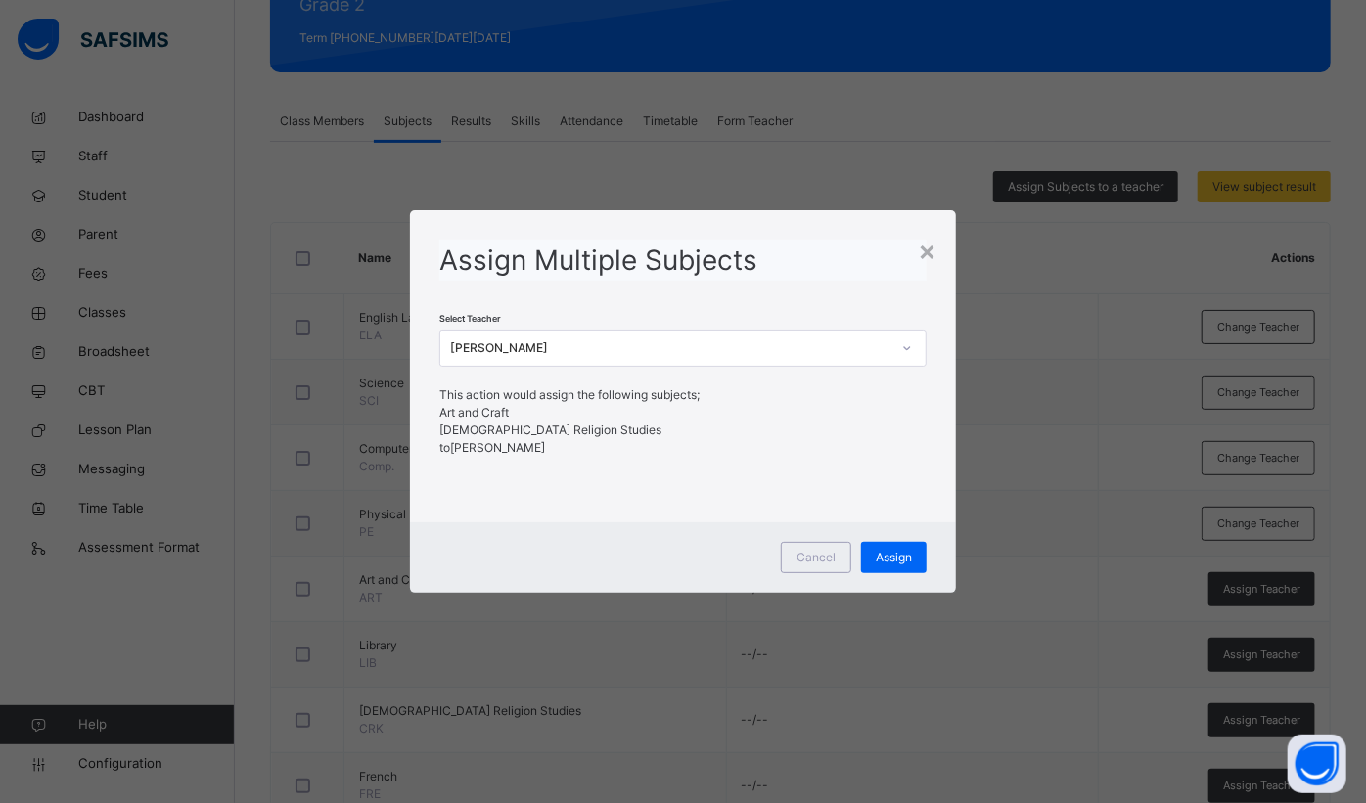
click at [887, 557] on span "Assign" at bounding box center [894, 558] width 36 height 18
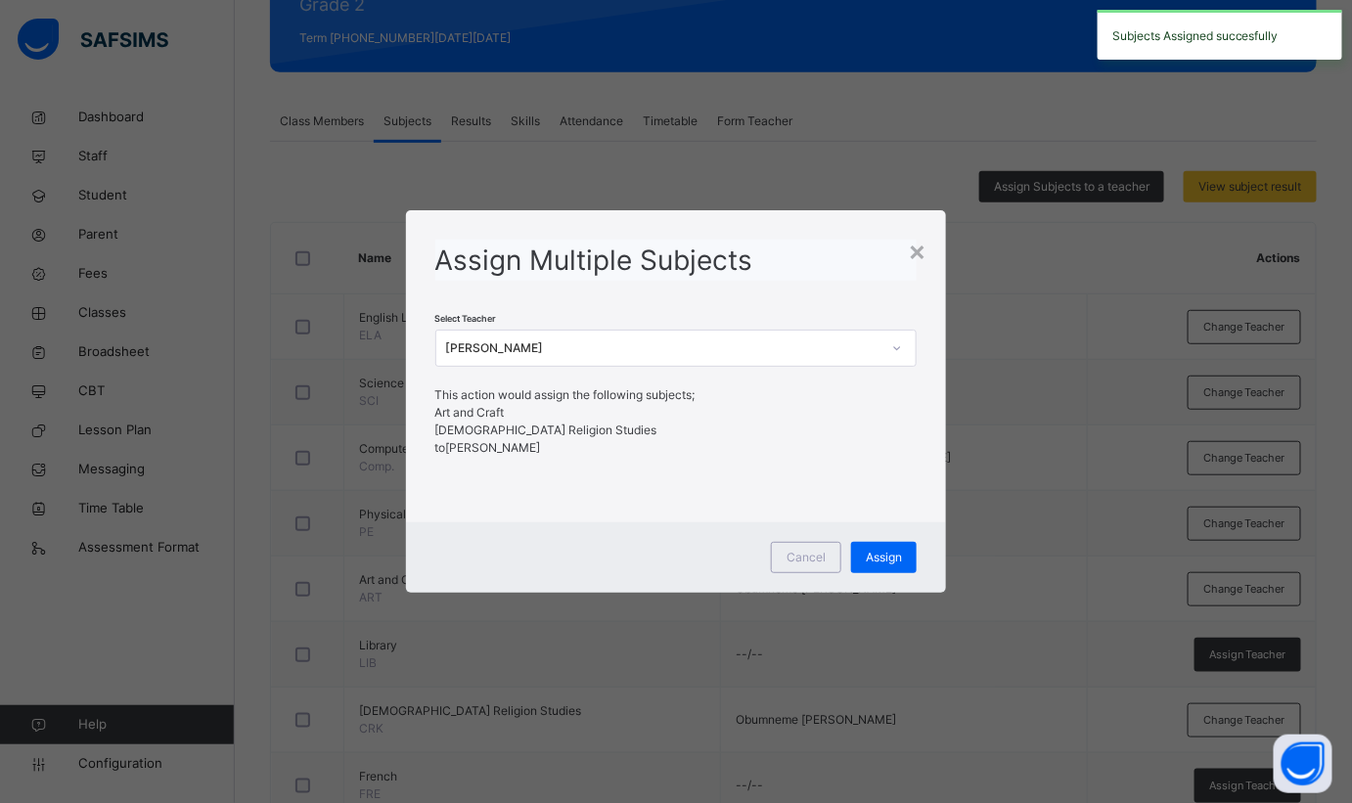
click at [908, 248] on div "Assign Multiple Subjects" at bounding box center [676, 260] width 482 height 41
click at [922, 243] on div "×" at bounding box center [917, 250] width 19 height 41
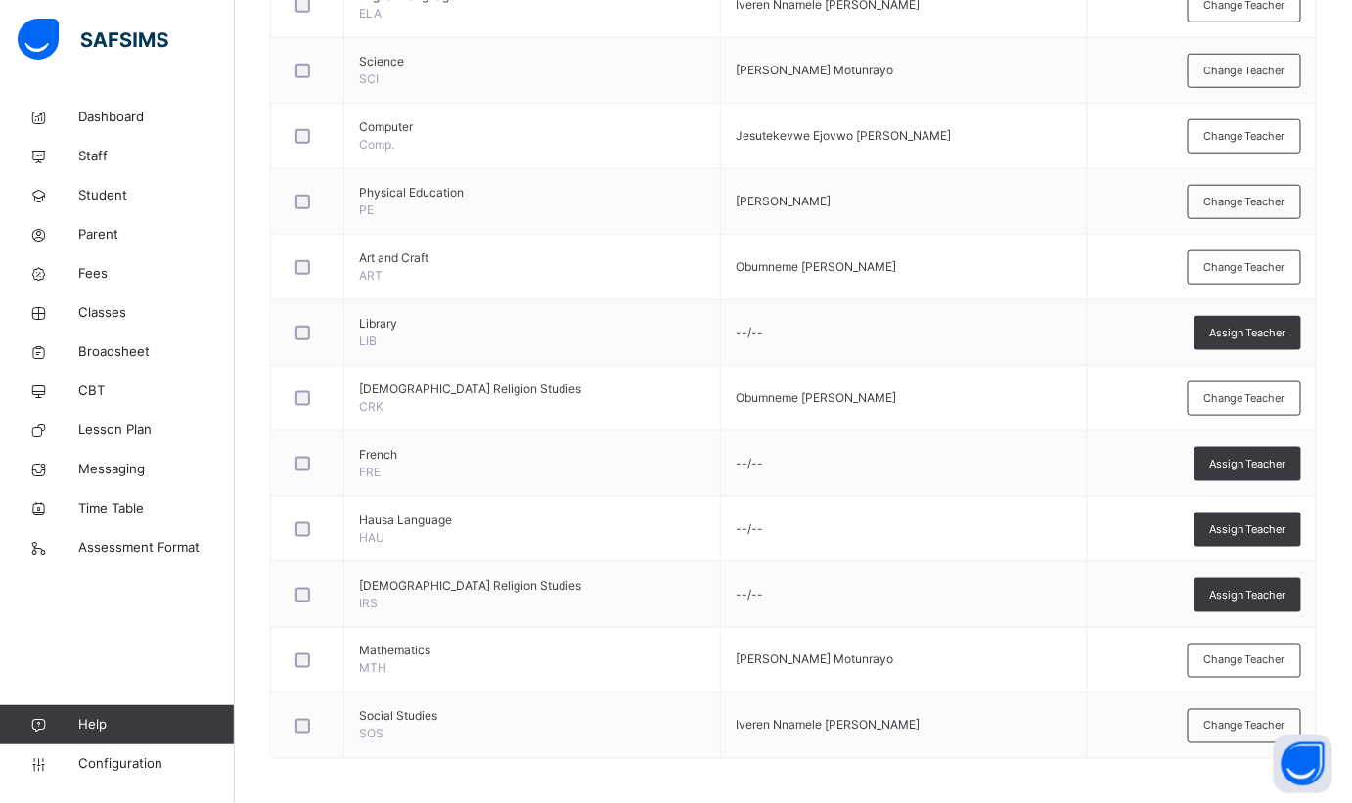
scroll to position [589, 0]
click at [1287, 456] on span "Assign Teacher" at bounding box center [1247, 463] width 77 height 17
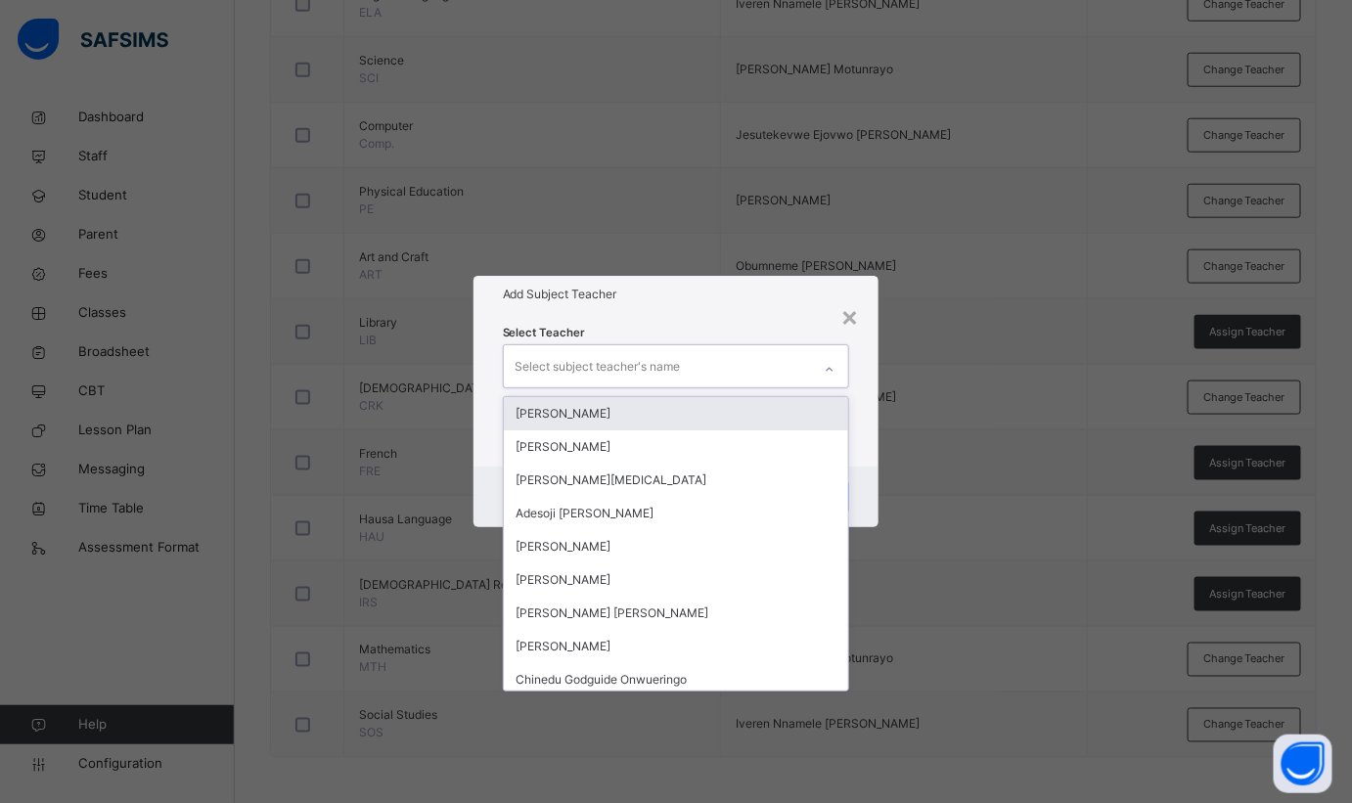
click at [765, 367] on div "Select subject teacher's name" at bounding box center [658, 365] width 308 height 41
type input "****"
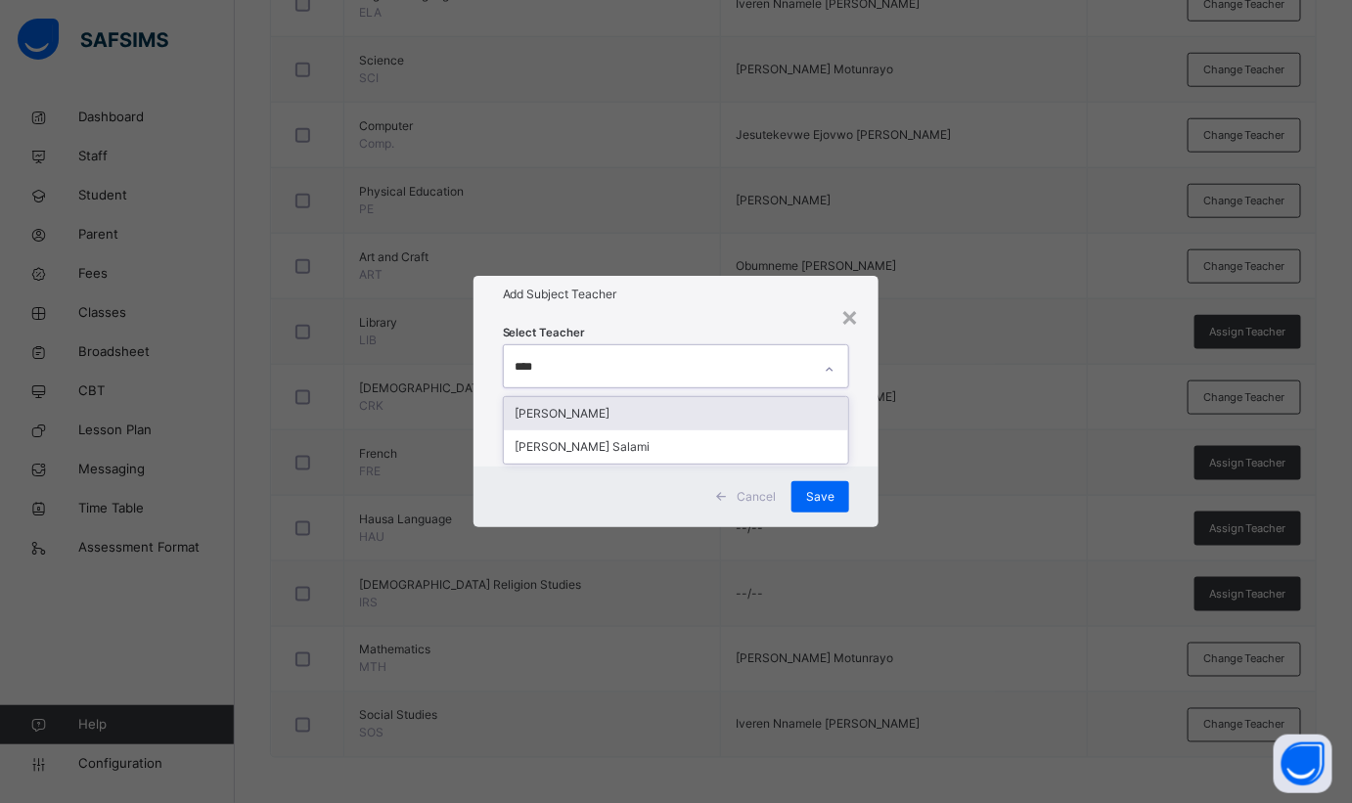
click at [636, 402] on div "[PERSON_NAME]" at bounding box center [676, 413] width 345 height 33
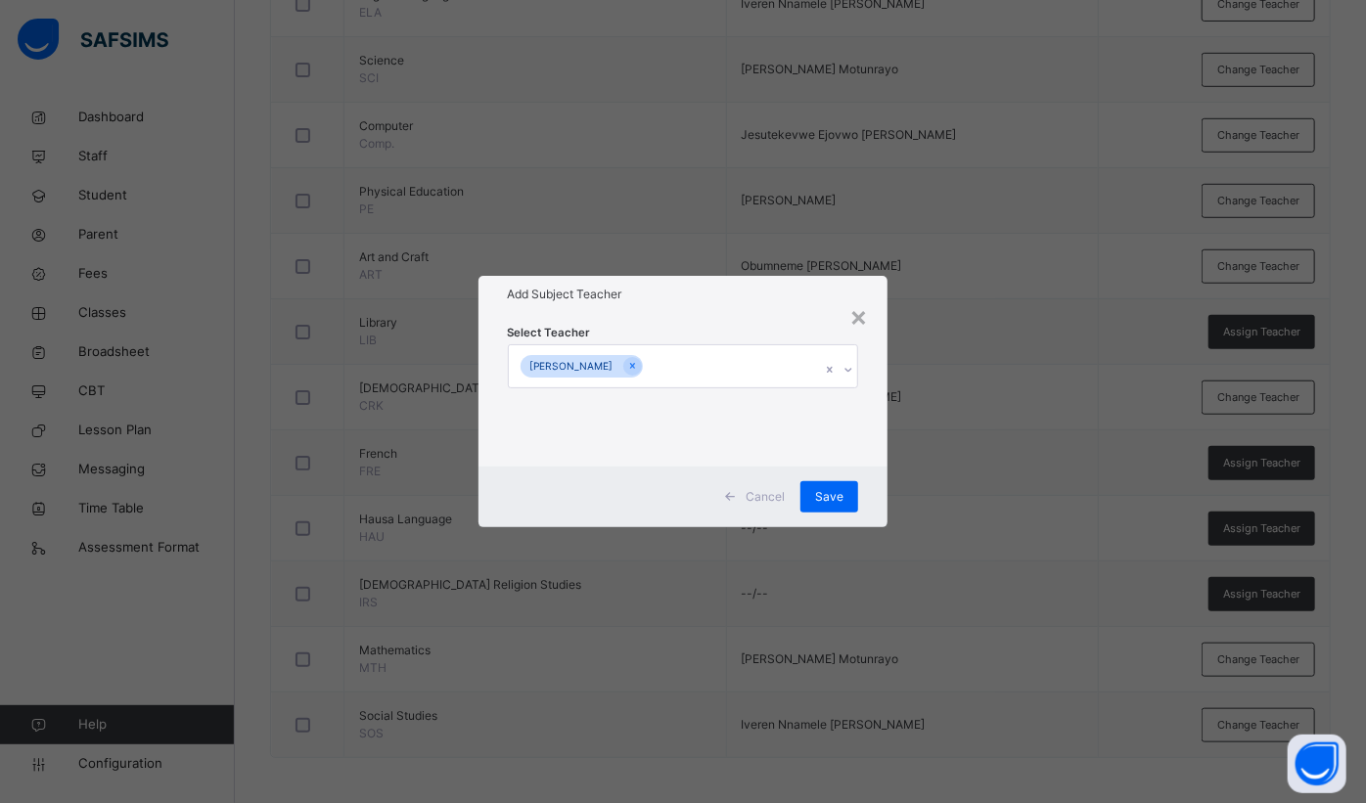
click at [721, 299] on h1 "Add Subject Teacher" at bounding box center [683, 295] width 351 height 18
click at [819, 492] on span "Save" at bounding box center [829, 497] width 28 height 18
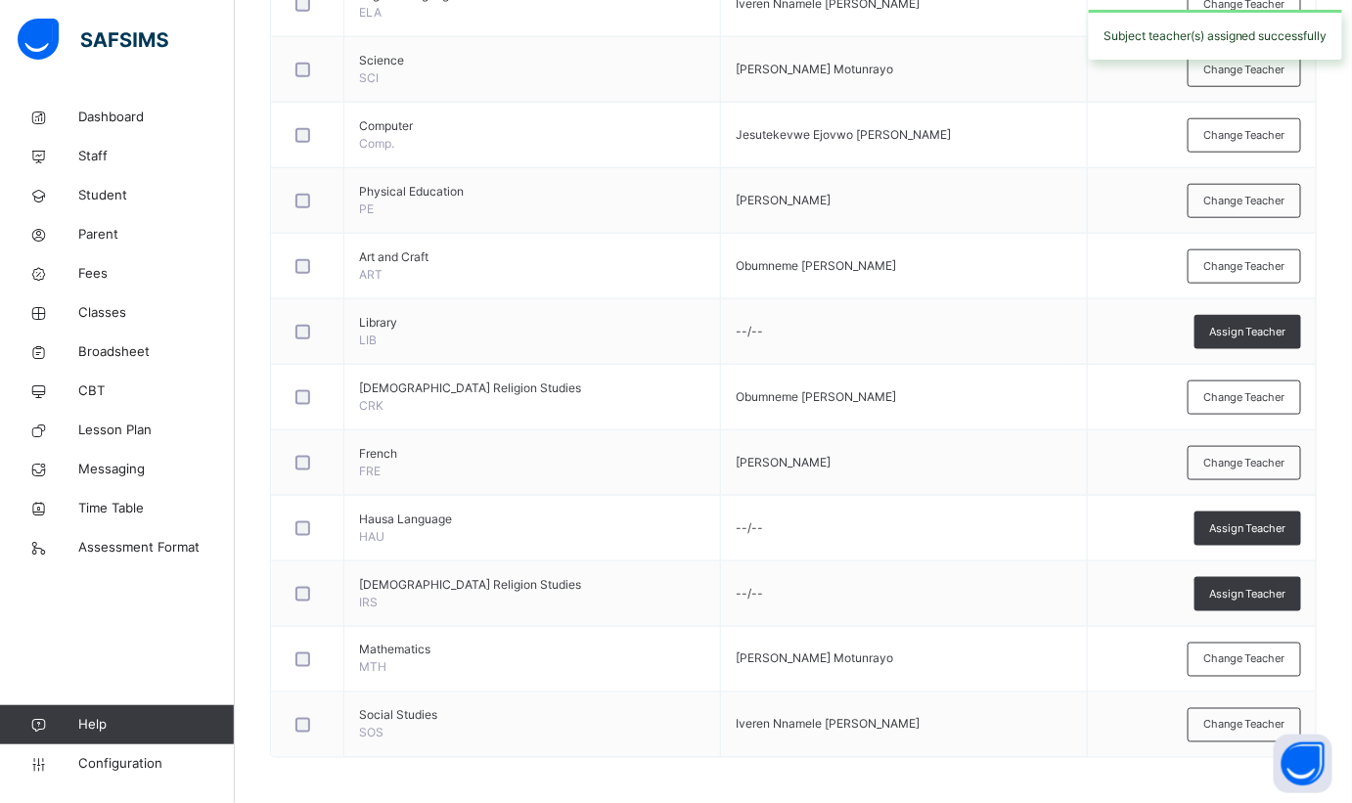
click at [1245, 523] on span "Assign Teacher" at bounding box center [1247, 529] width 77 height 17
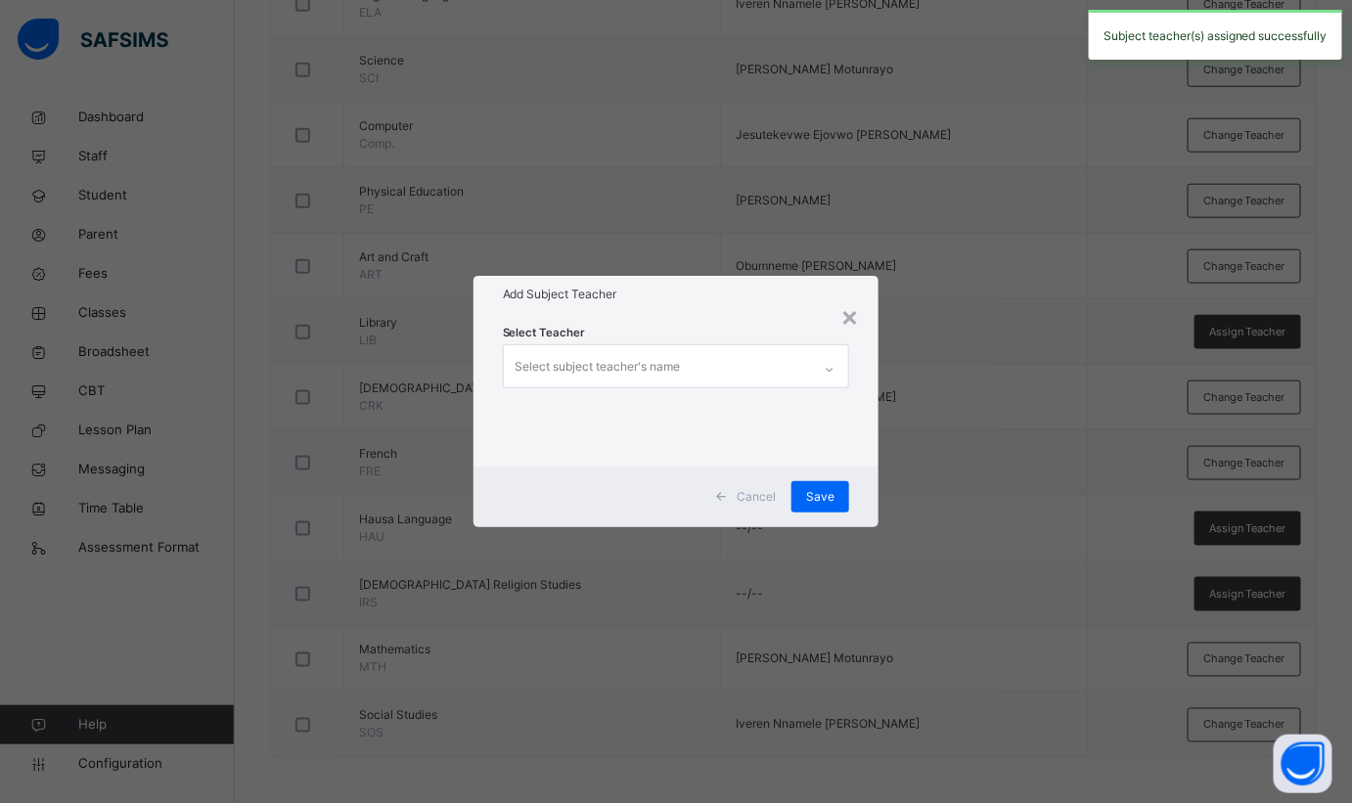
click at [737, 361] on div "Select subject teacher's name" at bounding box center [658, 365] width 308 height 41
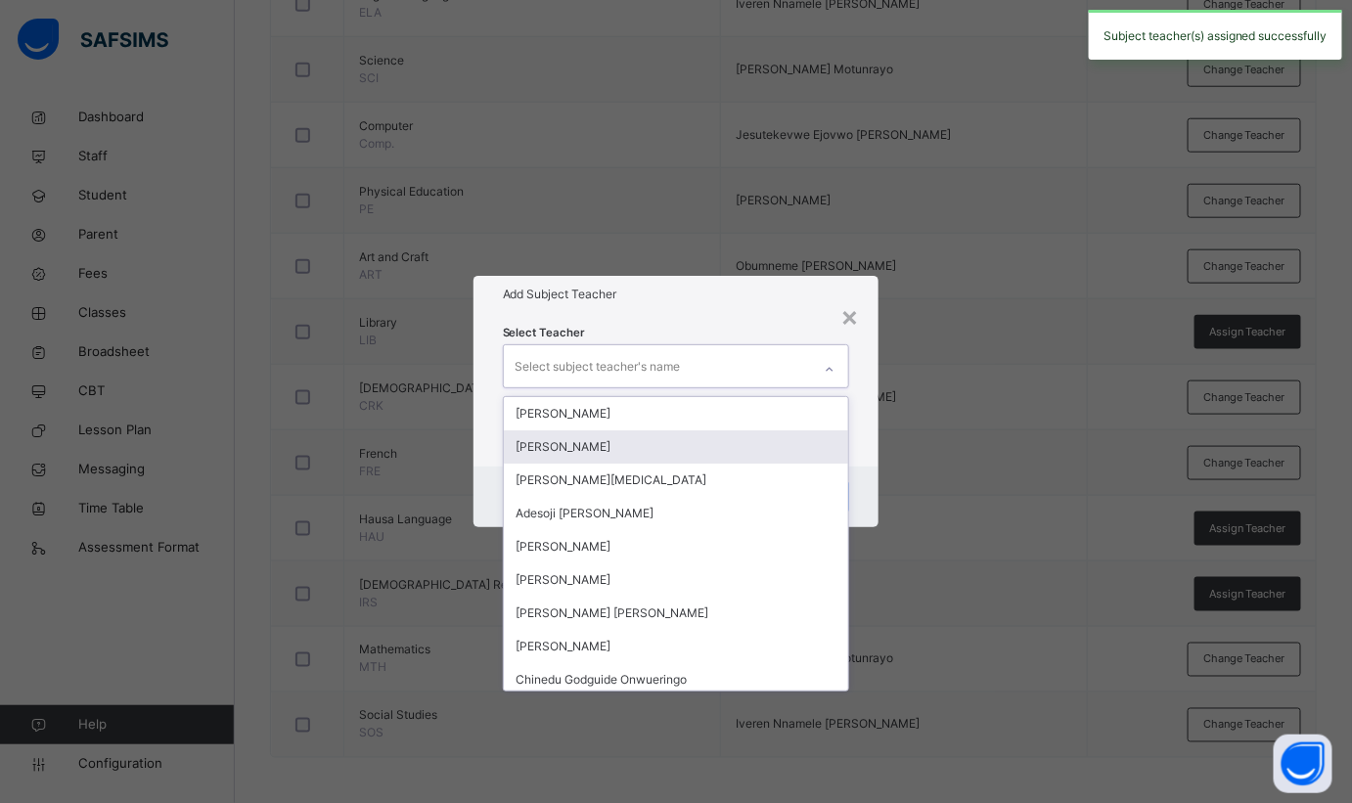
click at [402, 435] on div "× Add Subject Teacher Select Teacher option Jemimah Salawu, selected. option Ab…" at bounding box center [676, 401] width 1352 height 803
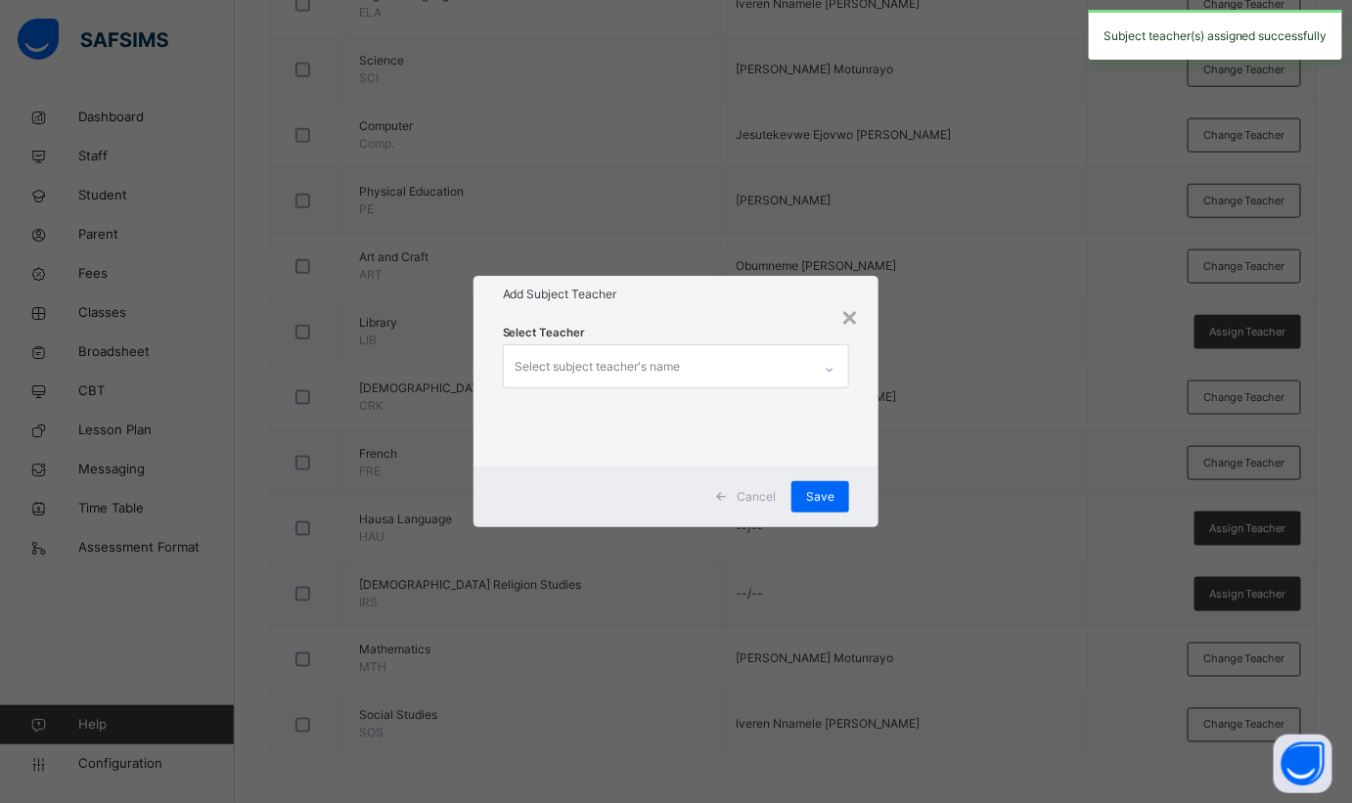
click at [301, 454] on div "× Add Subject Teacher Select Teacher Select subject teacher's name Cancel Save" at bounding box center [676, 401] width 1352 height 803
drag, startPoint x: 839, startPoint y: 309, endPoint x: 853, endPoint y: 309, distance: 13.7
click at [845, 309] on div "× Add Subject Teacher Select Teacher Select subject teacher's name Cancel Save" at bounding box center [677, 401] width 406 height 250
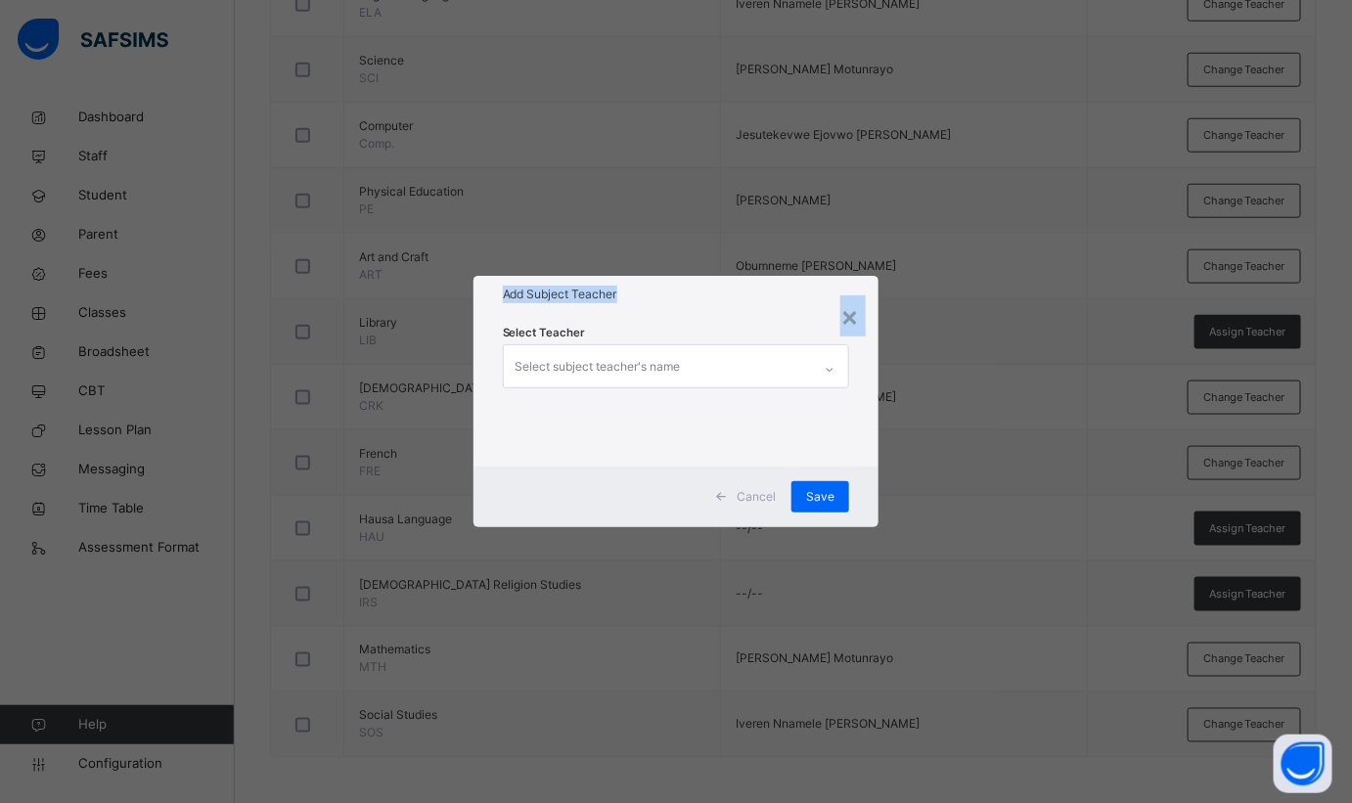
click at [859, 312] on div "×" at bounding box center [849, 315] width 19 height 41
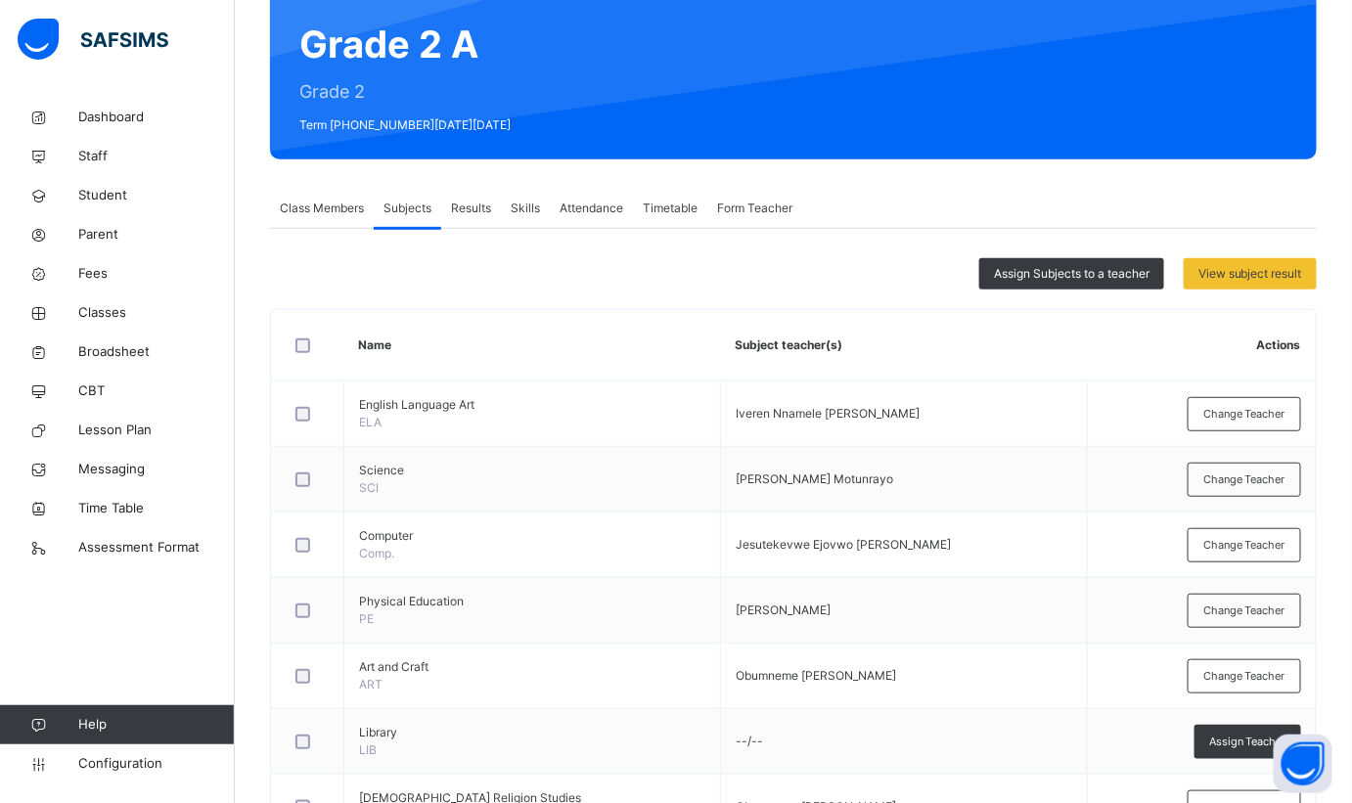
scroll to position [0, 0]
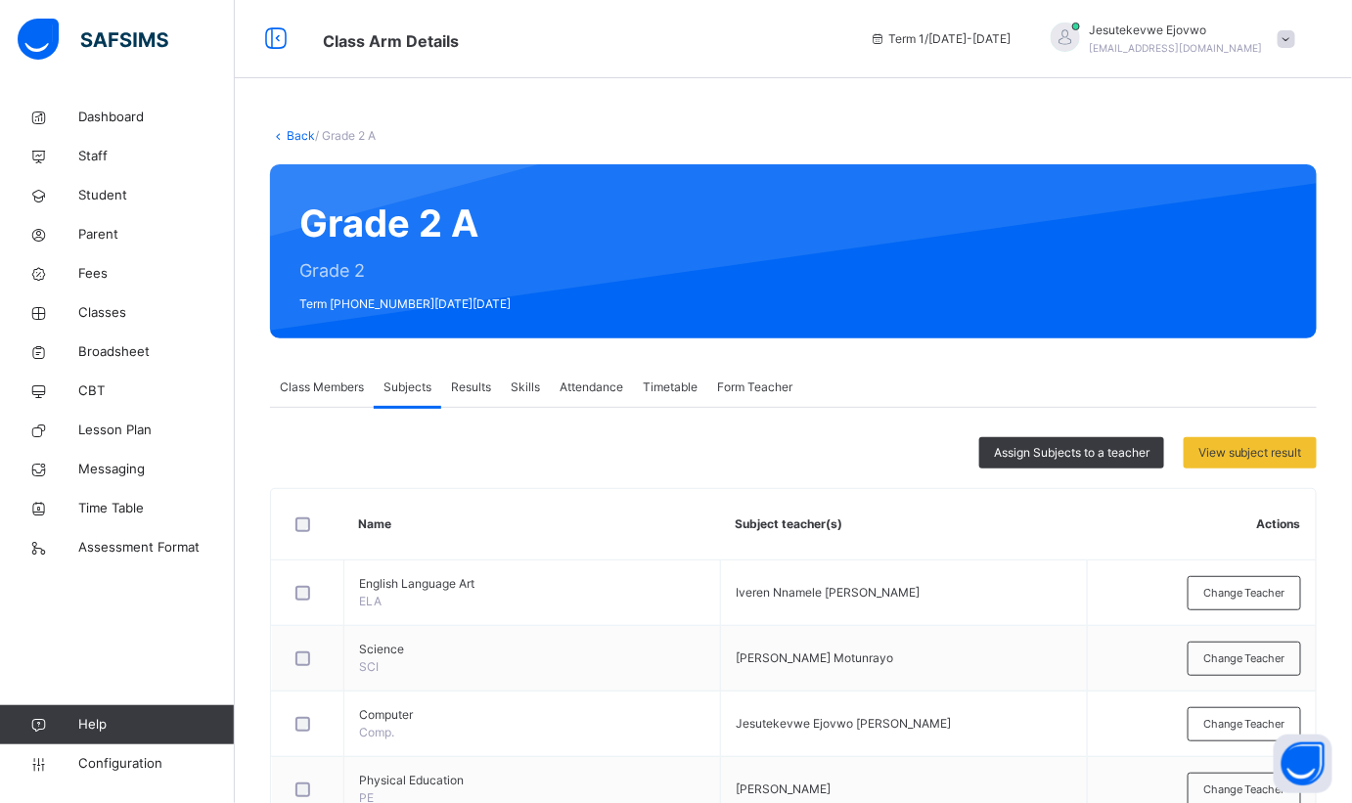
click at [1115, 441] on div "Assign Subjects to a teacher" at bounding box center [1071, 452] width 185 height 31
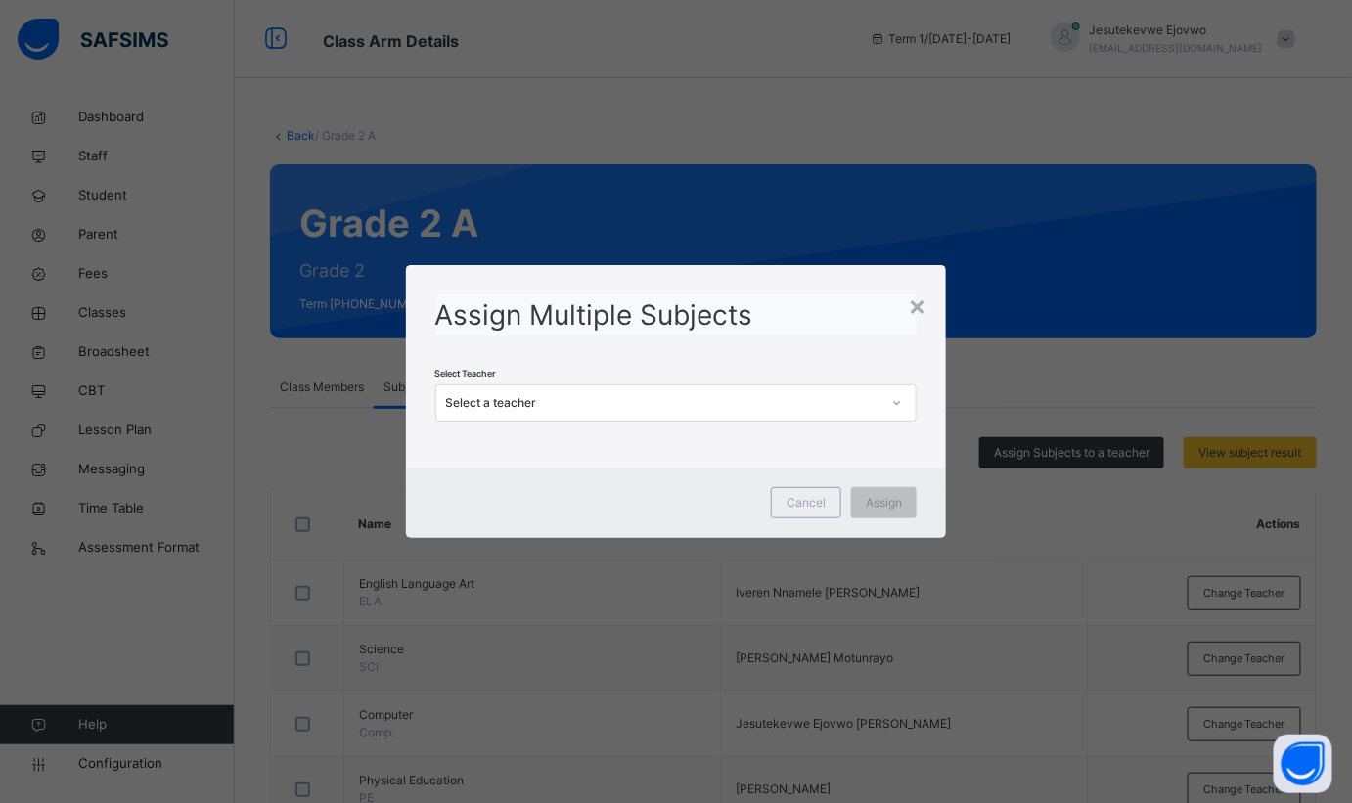
click at [822, 413] on div "Select a teacher" at bounding box center [657, 403] width 443 height 30
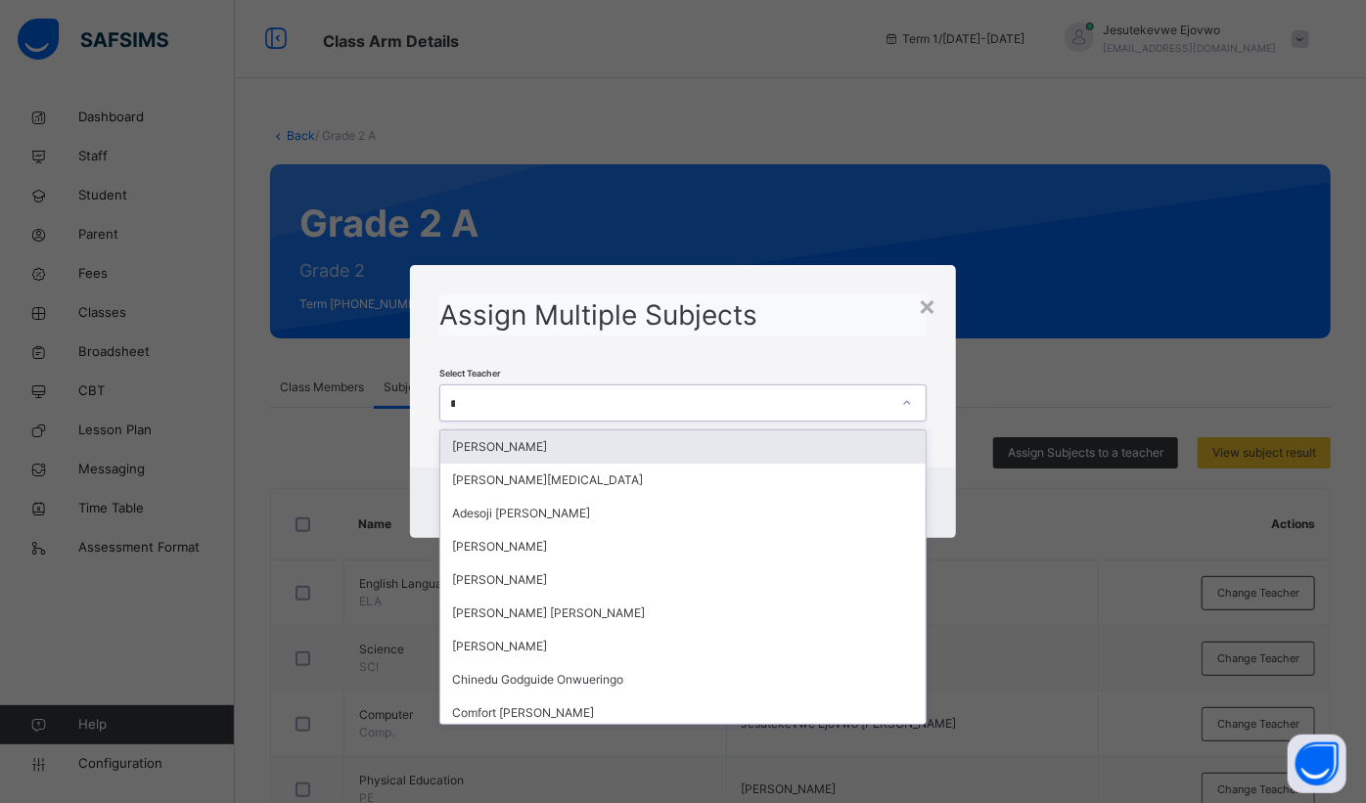
type input "***"
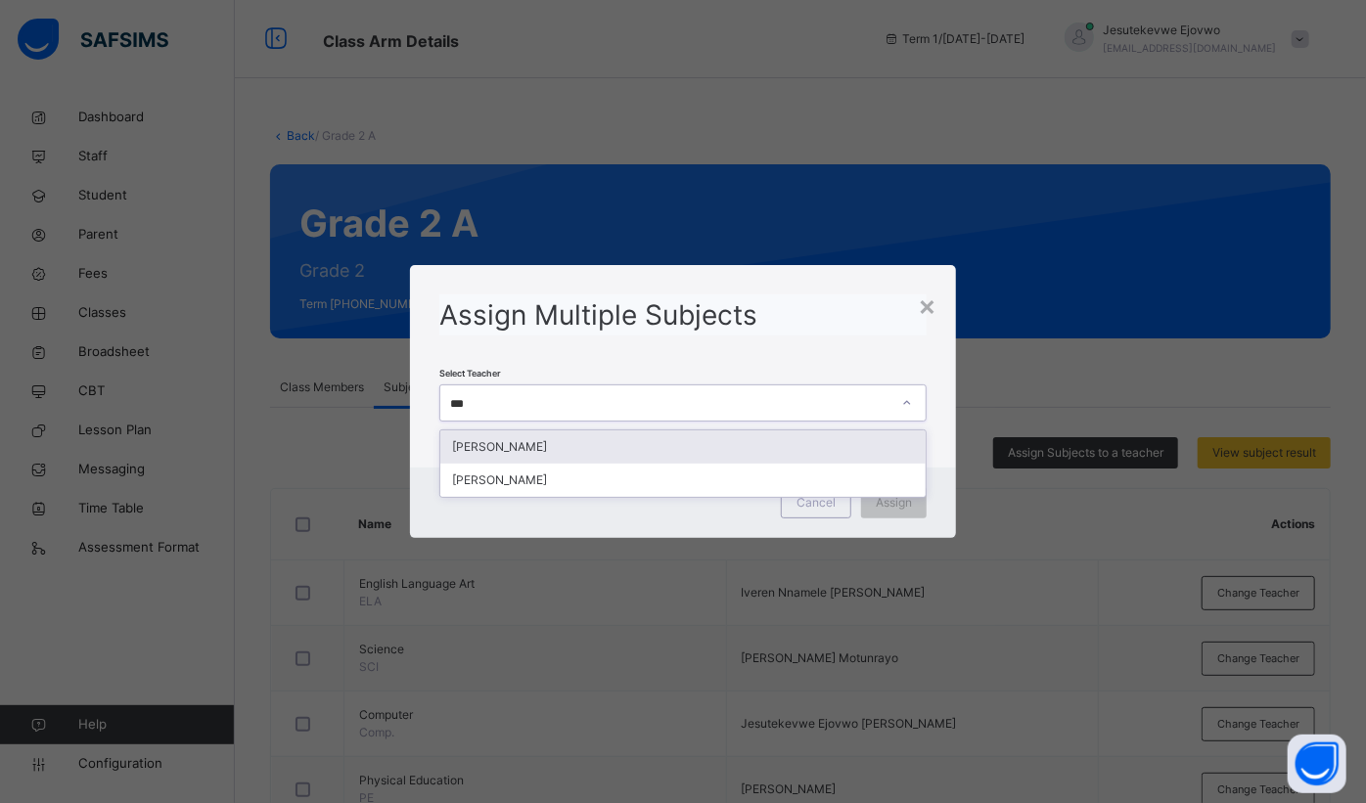
click at [731, 445] on div "[PERSON_NAME]" at bounding box center [682, 447] width 485 height 33
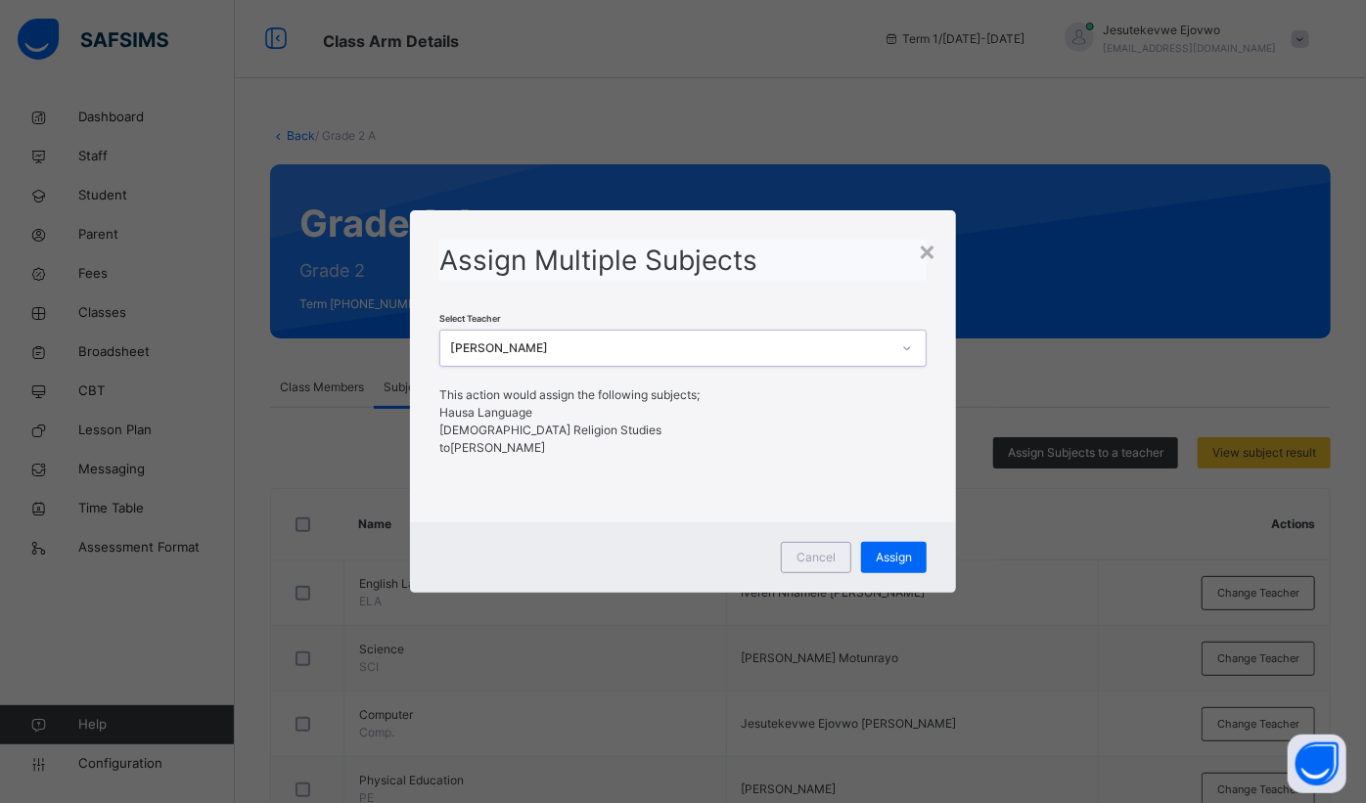
click at [890, 549] on span "Assign" at bounding box center [894, 558] width 36 height 18
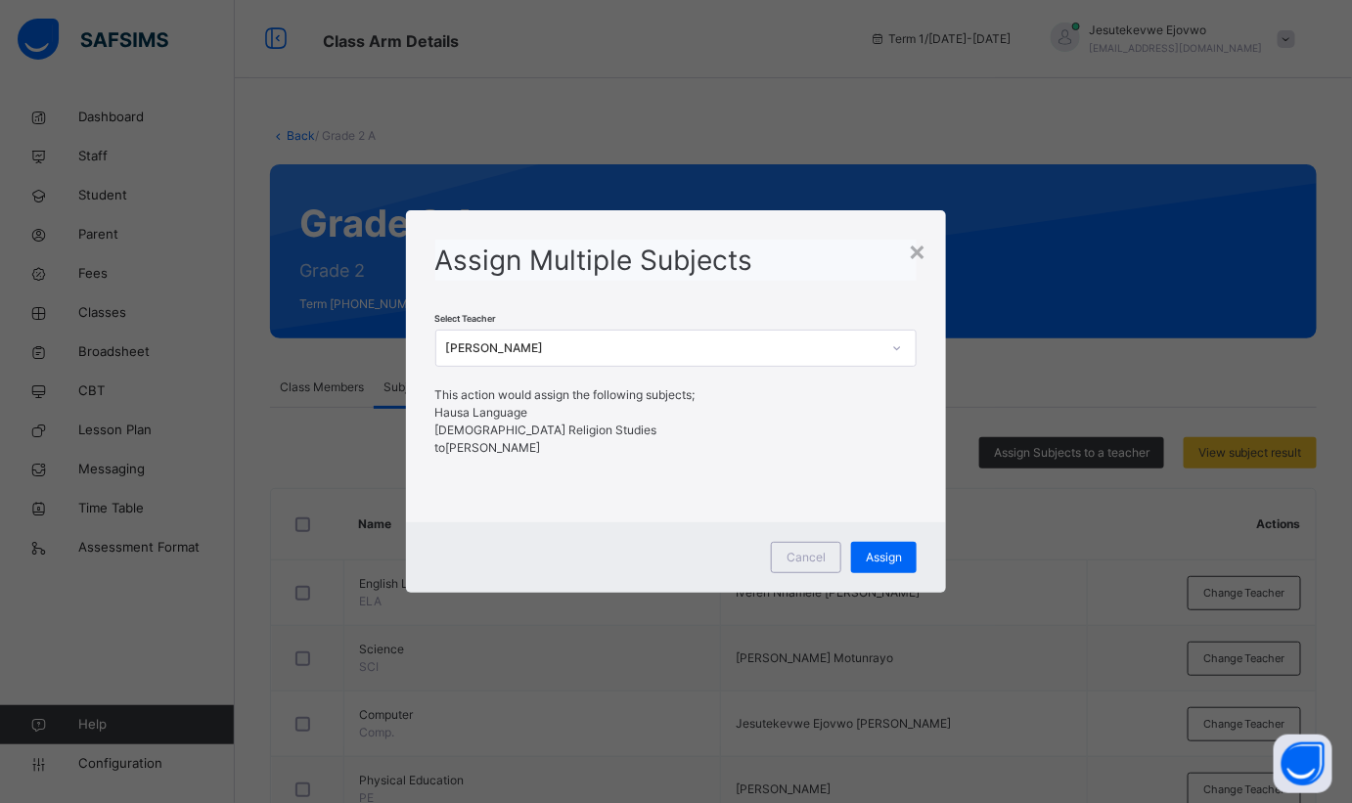
click at [918, 253] on div "×" at bounding box center [917, 250] width 19 height 41
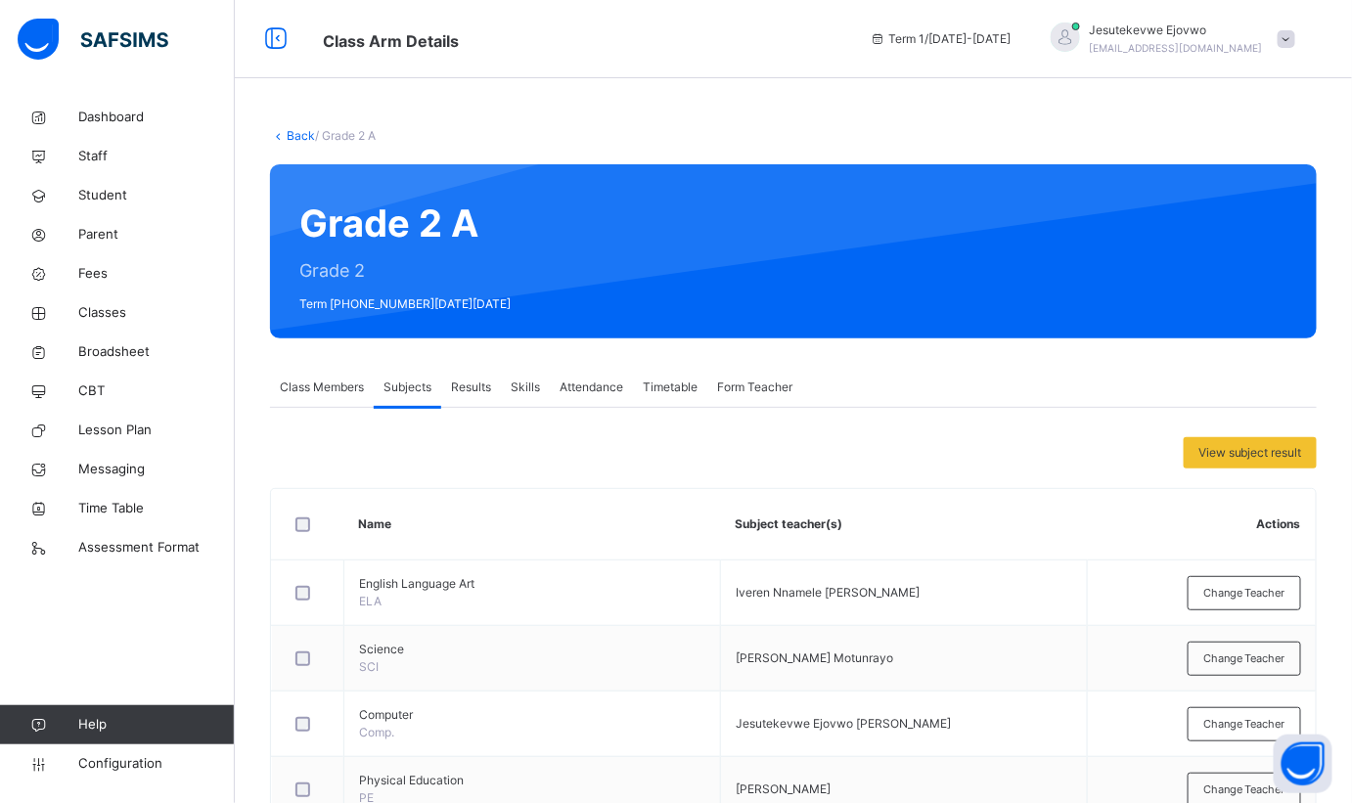
click at [302, 137] on link "Back" at bounding box center [301, 135] width 28 height 15
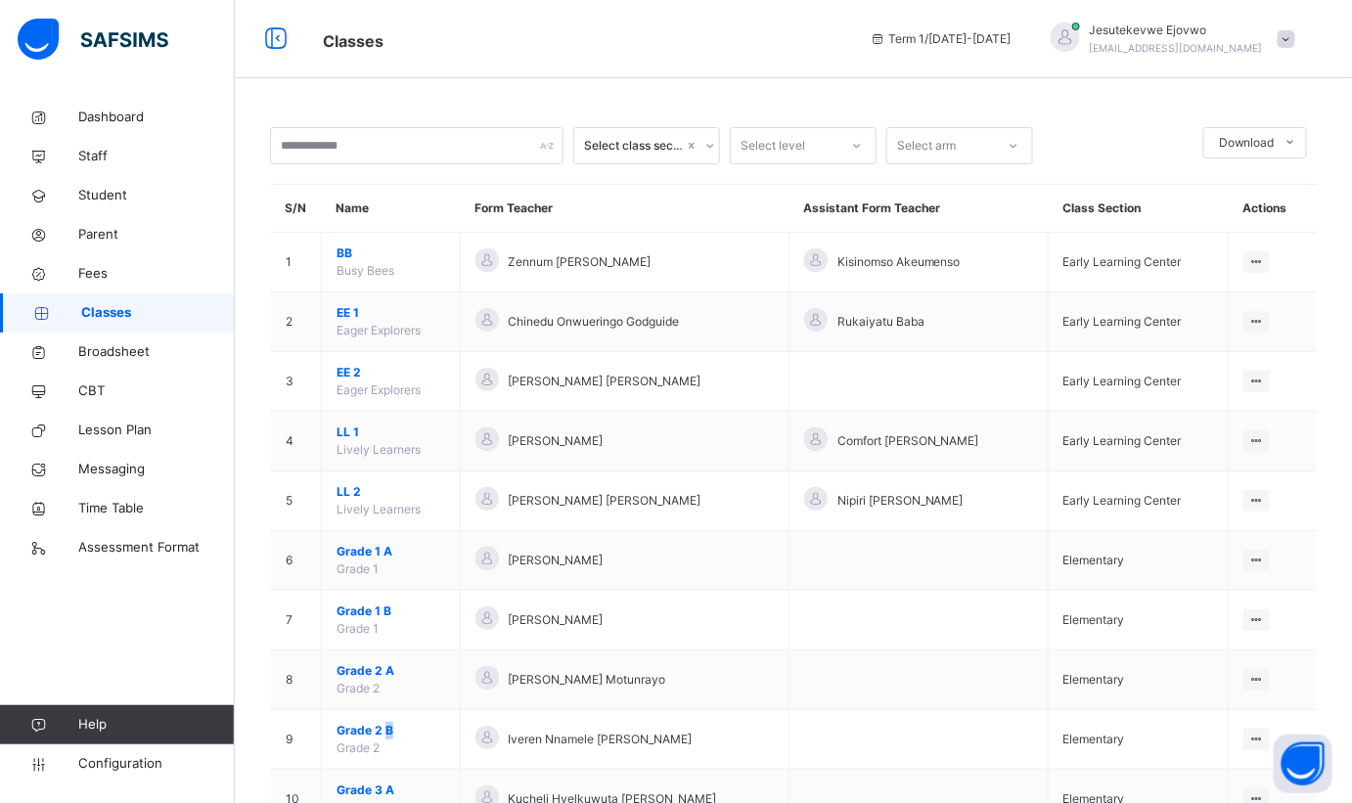
click at [385, 728] on span "Grade 2 B" at bounding box center [391, 731] width 109 height 18
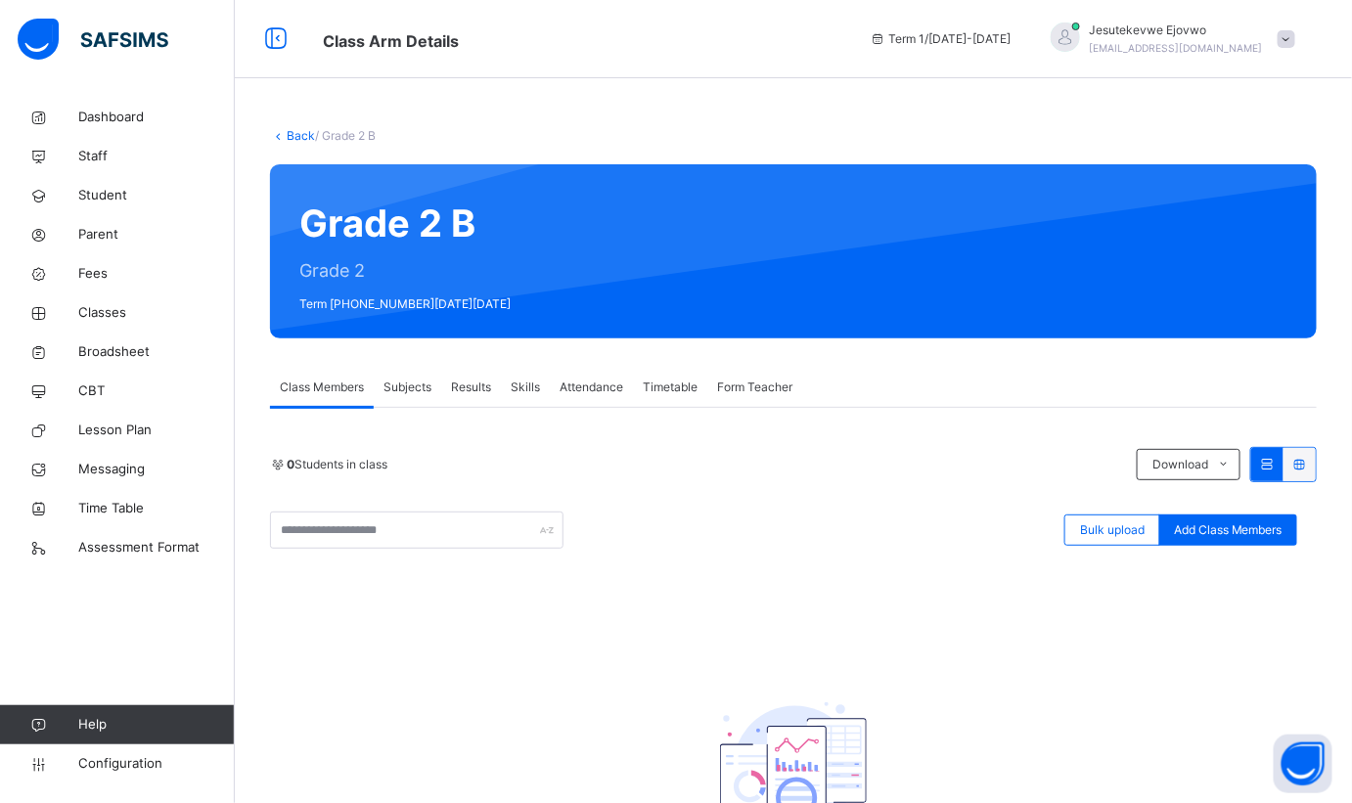
click at [407, 388] on span "Subjects" at bounding box center [408, 388] width 48 height 18
